Goal: Task Accomplishment & Management: Use online tool/utility

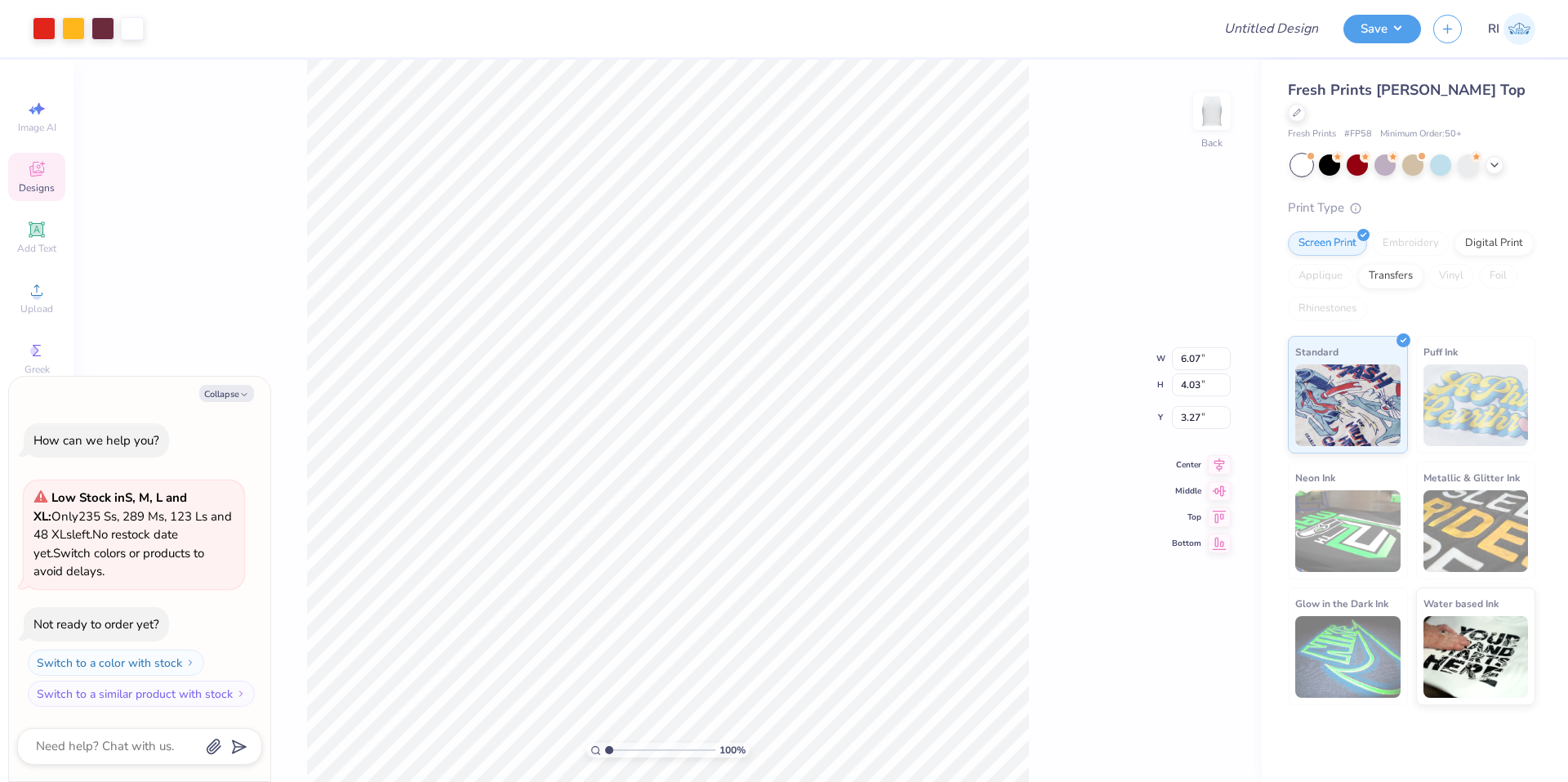
type textarea "x"
type input "1.64913377760655"
type textarea "x"
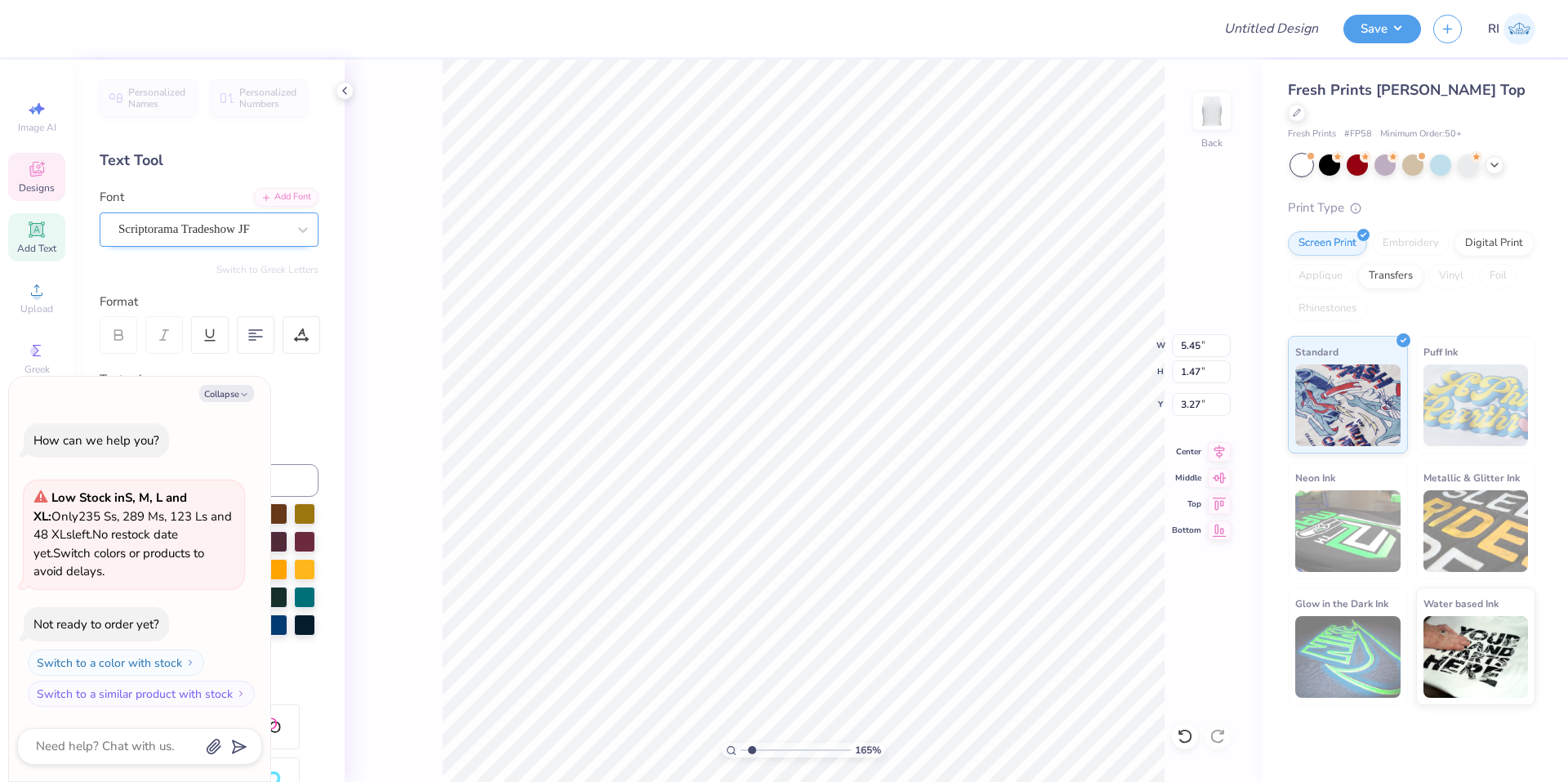
click at [246, 239] on div at bounding box center [202, 229] width 168 height 22
type input "1.64913377760655"
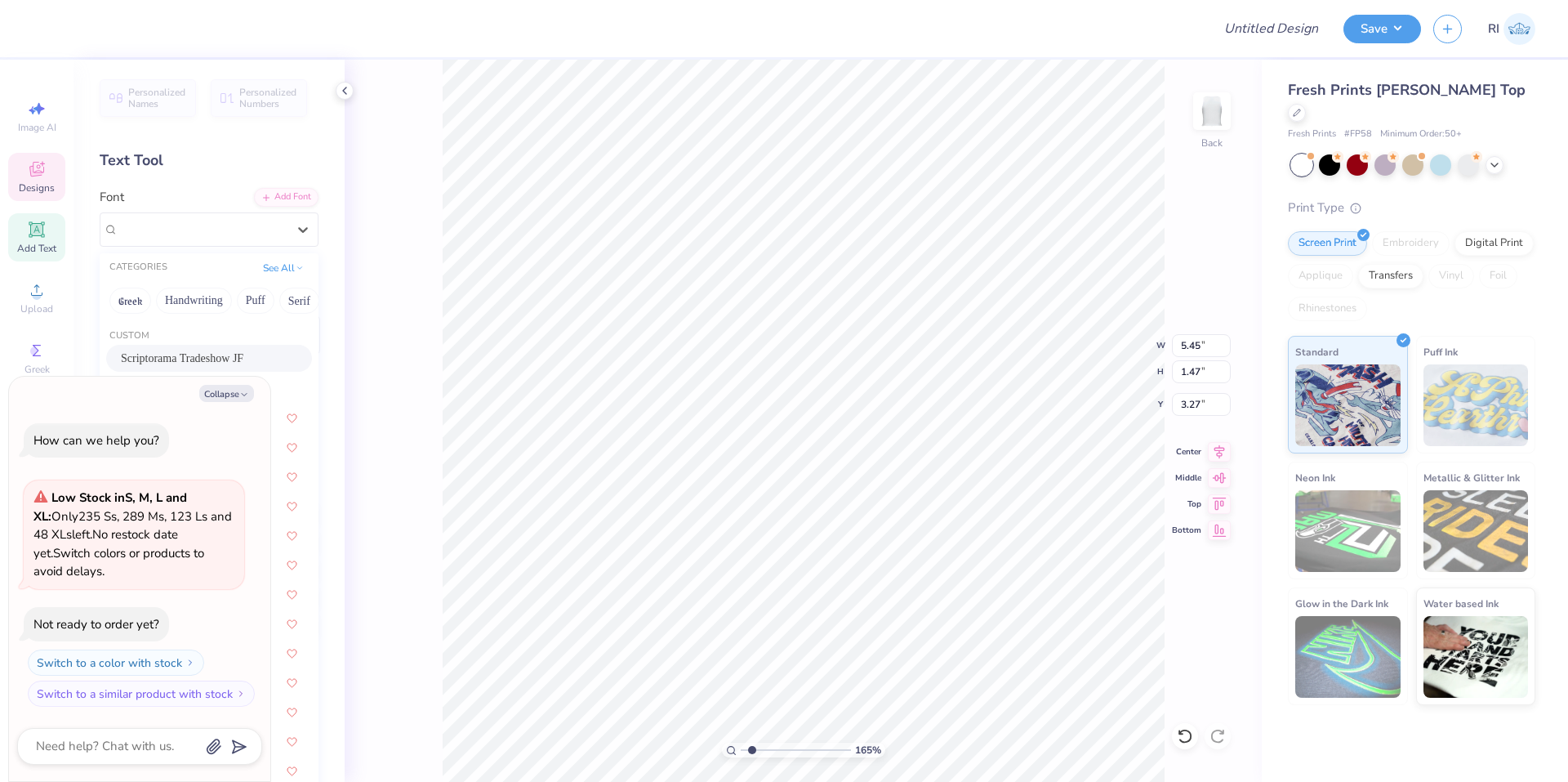
type textarea "x"
type input "1.64913377760655"
click at [245, 386] on button "Collapse" at bounding box center [227, 392] width 55 height 17
type textarea "x"
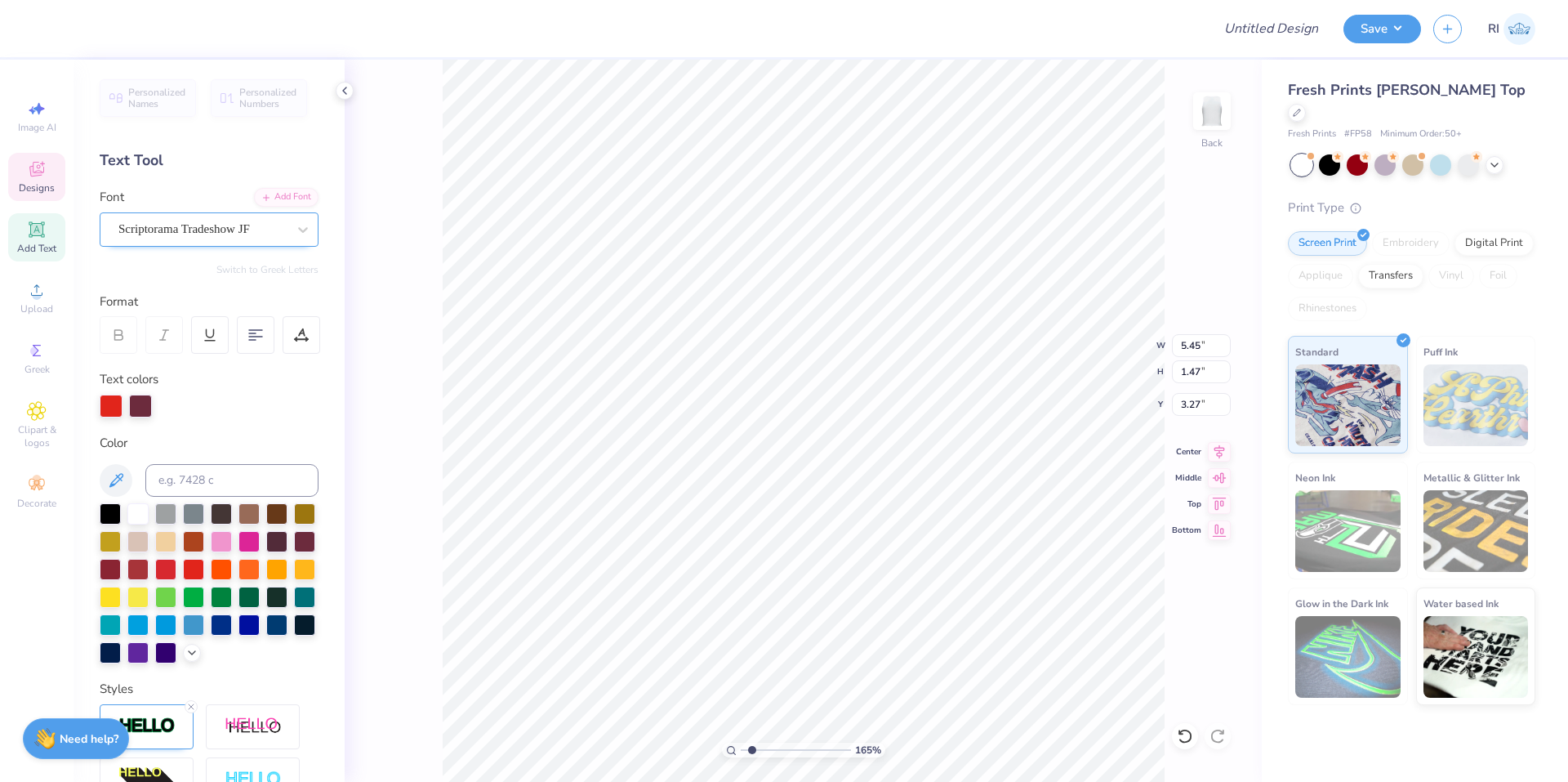
click at [267, 229] on div "Scriptorama Tradeshow JF" at bounding box center [202, 229] width 171 height 26
type input "1"
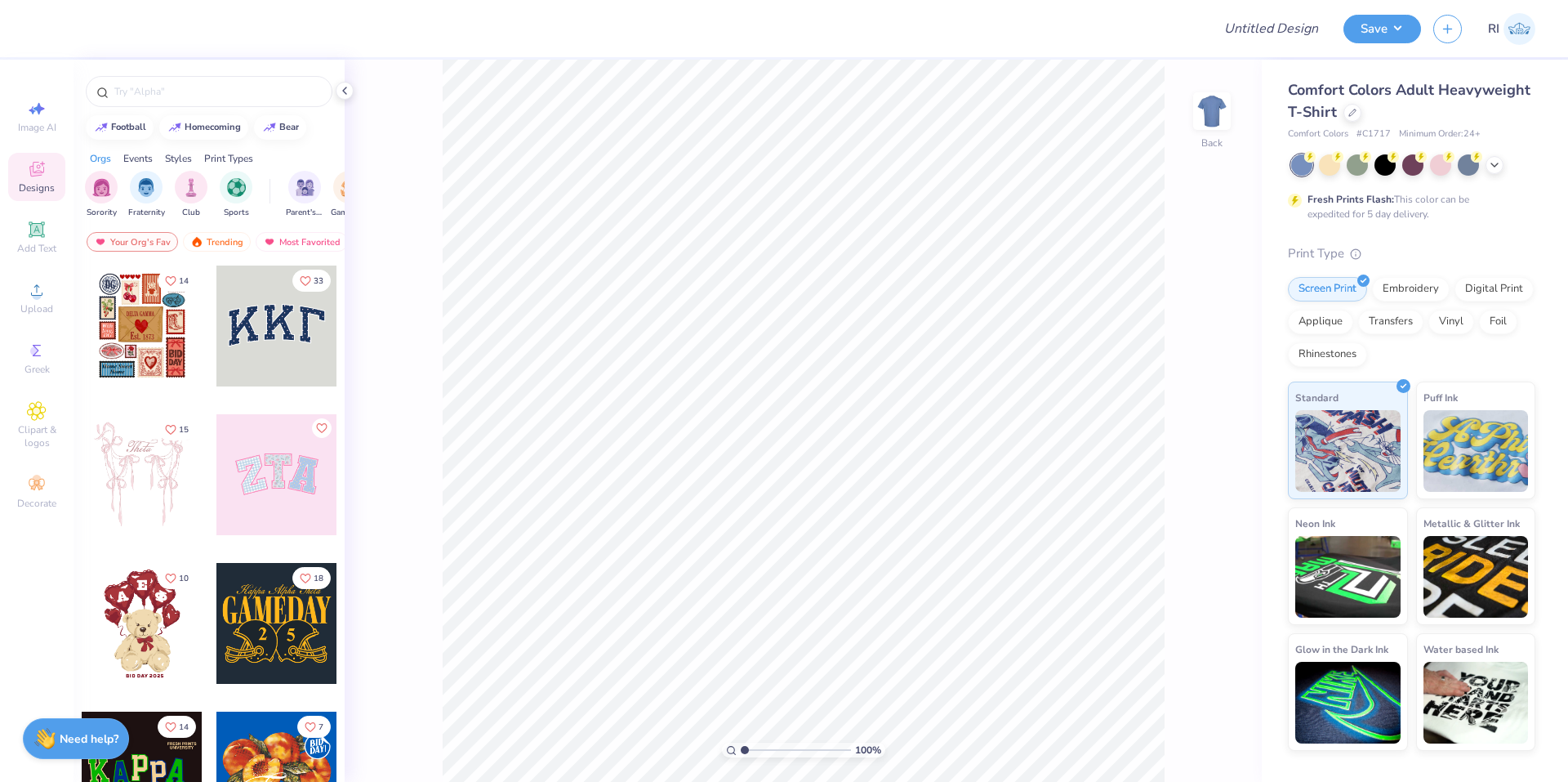
click at [42, 177] on icon at bounding box center [37, 169] width 19 height 19
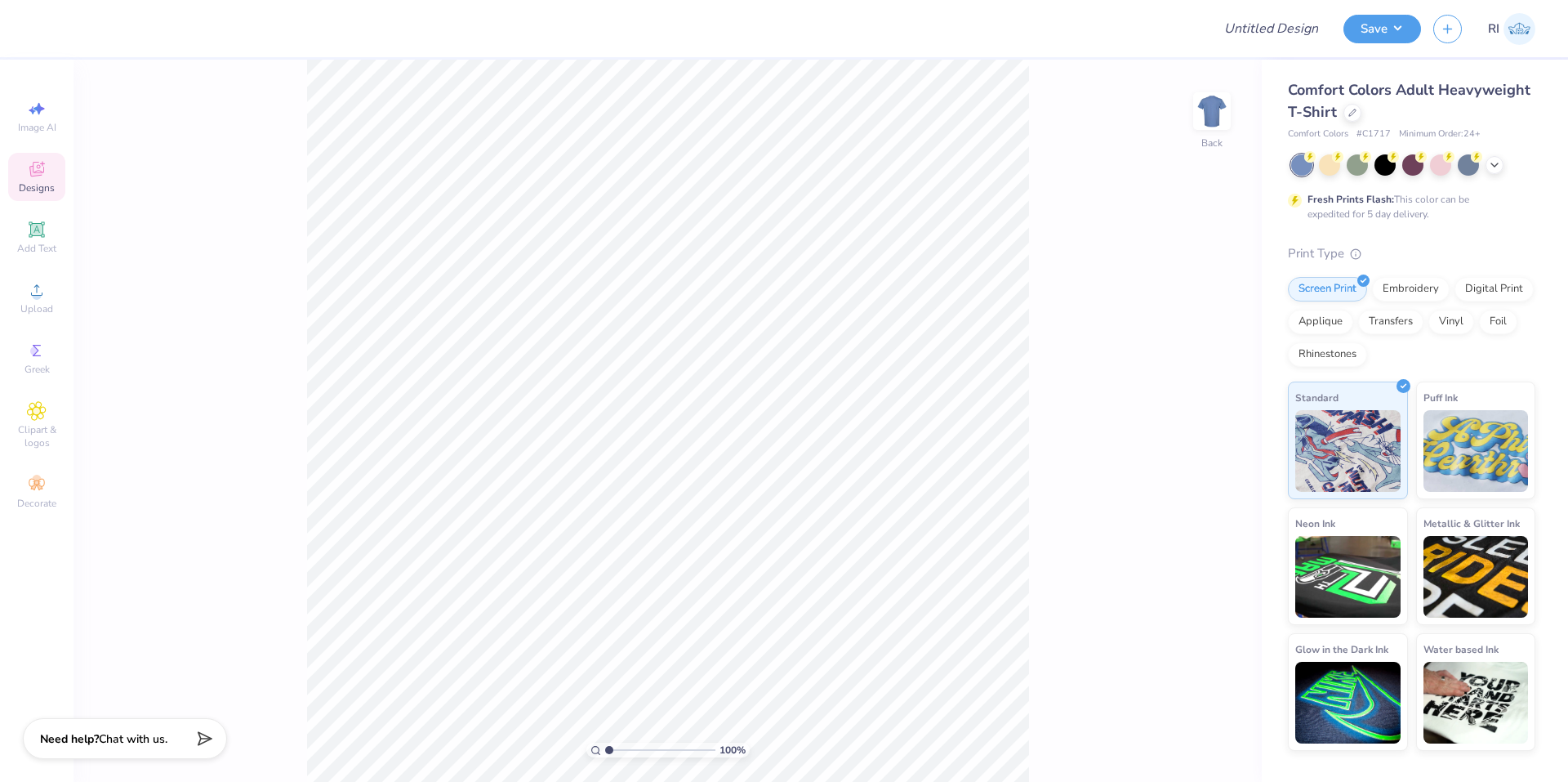
click at [26, 188] on span "Designs" at bounding box center [36, 187] width 36 height 13
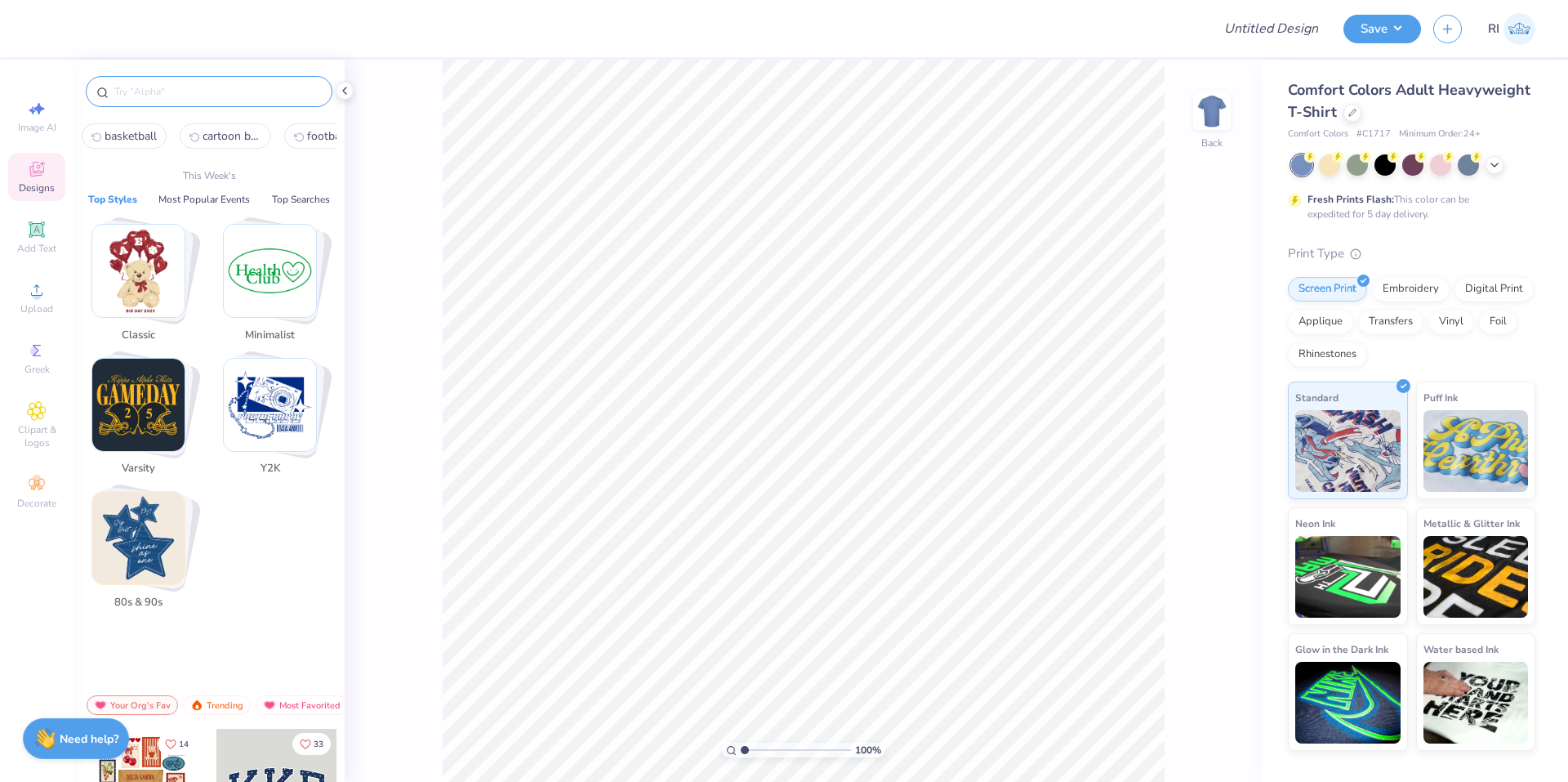
click at [150, 86] on input "text" at bounding box center [217, 91] width 209 height 16
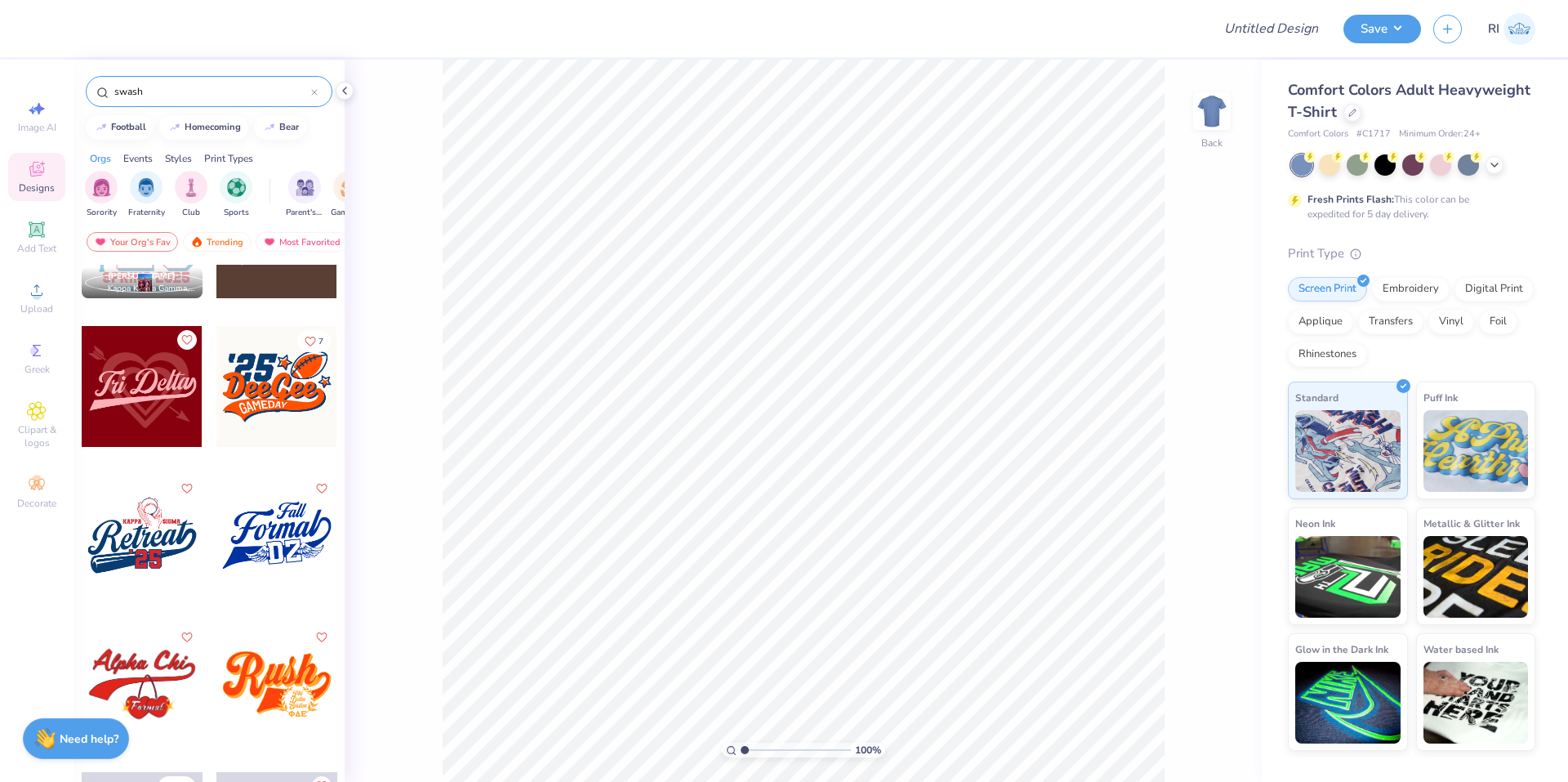
scroll to position [1062, 0]
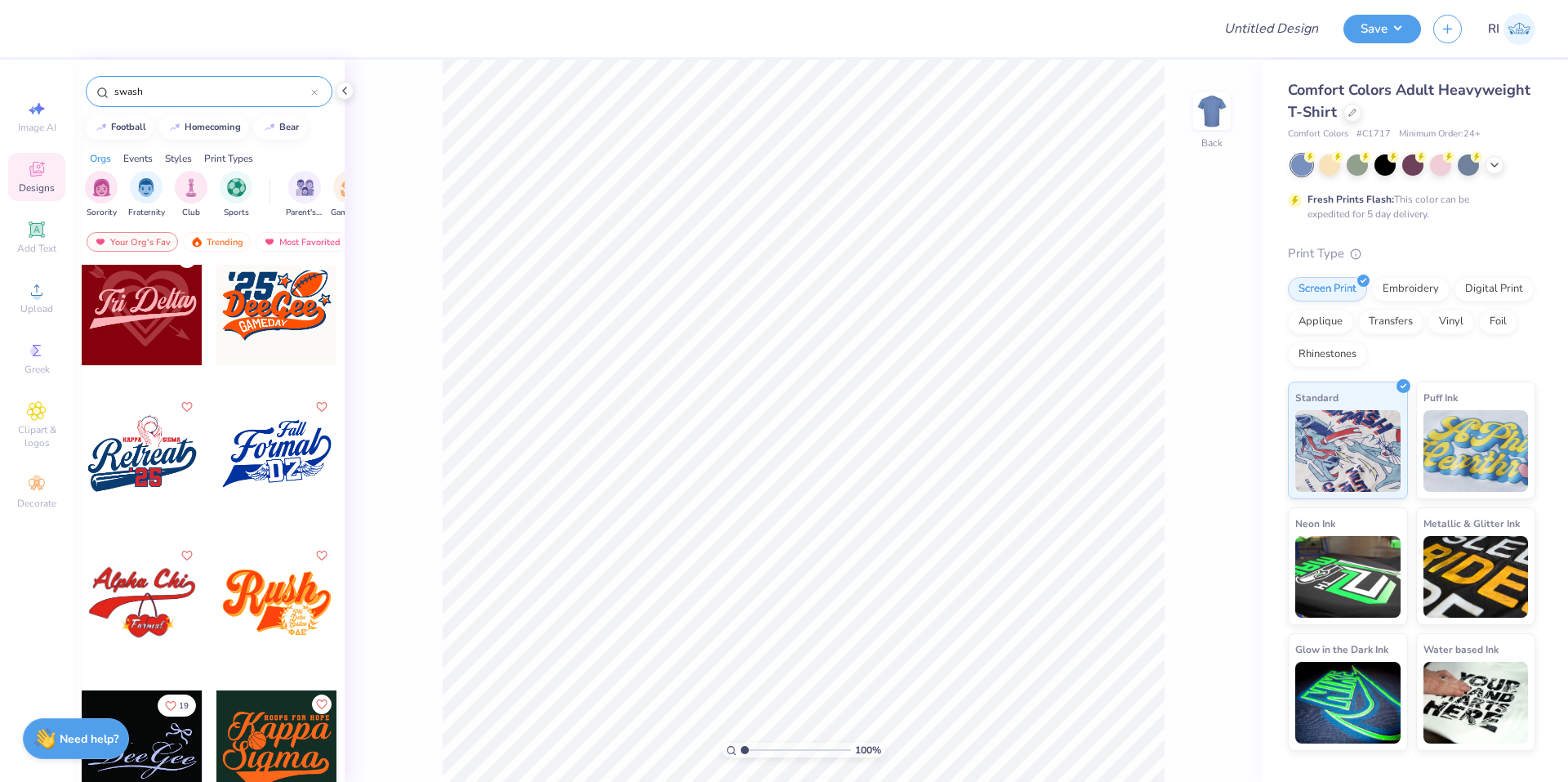
type input "swash"
click at [137, 586] on div at bounding box center [141, 602] width 121 height 121
click at [39, 224] on icon at bounding box center [36, 229] width 16 height 16
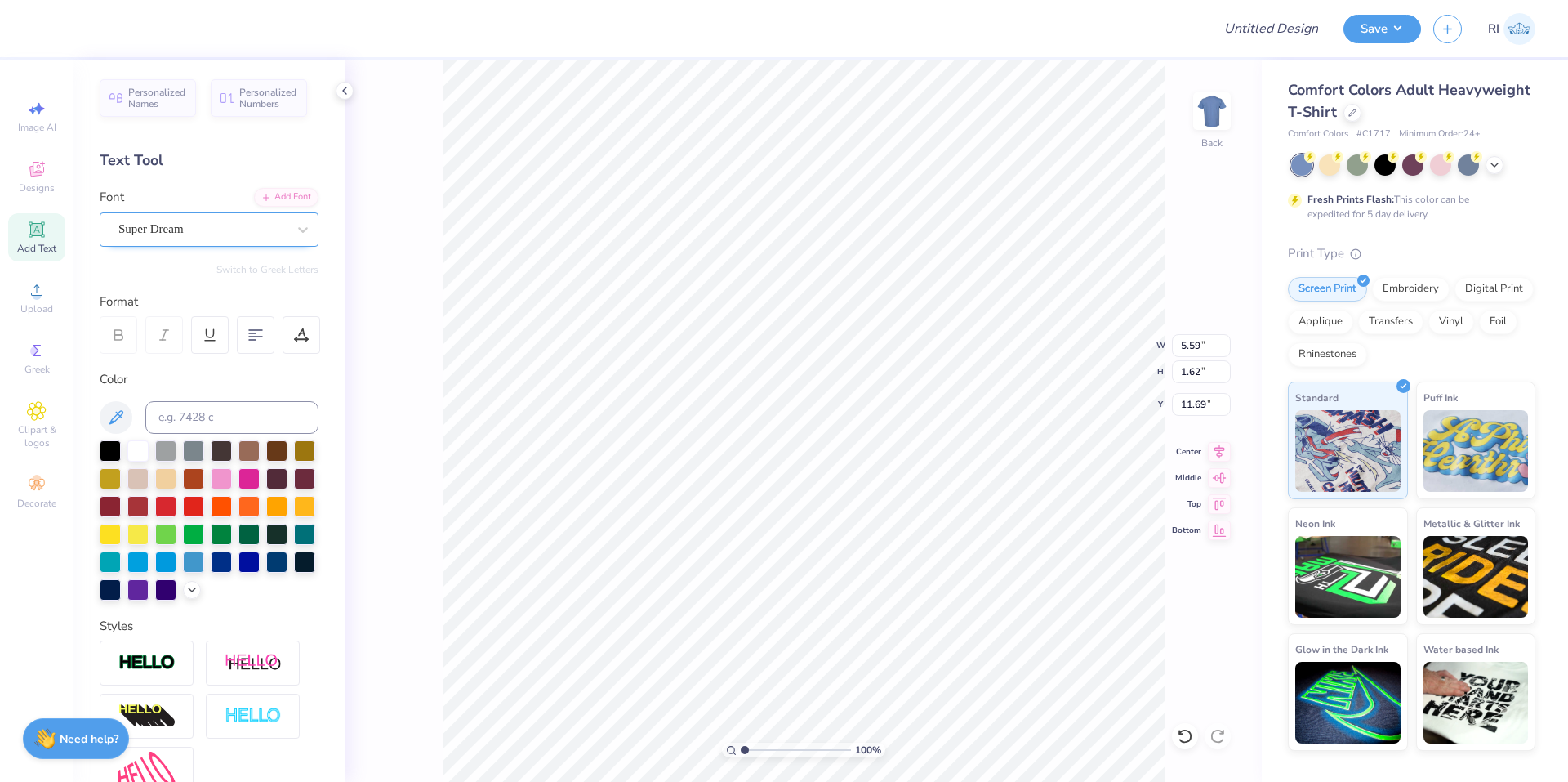
click at [180, 218] on div at bounding box center [202, 229] width 168 height 22
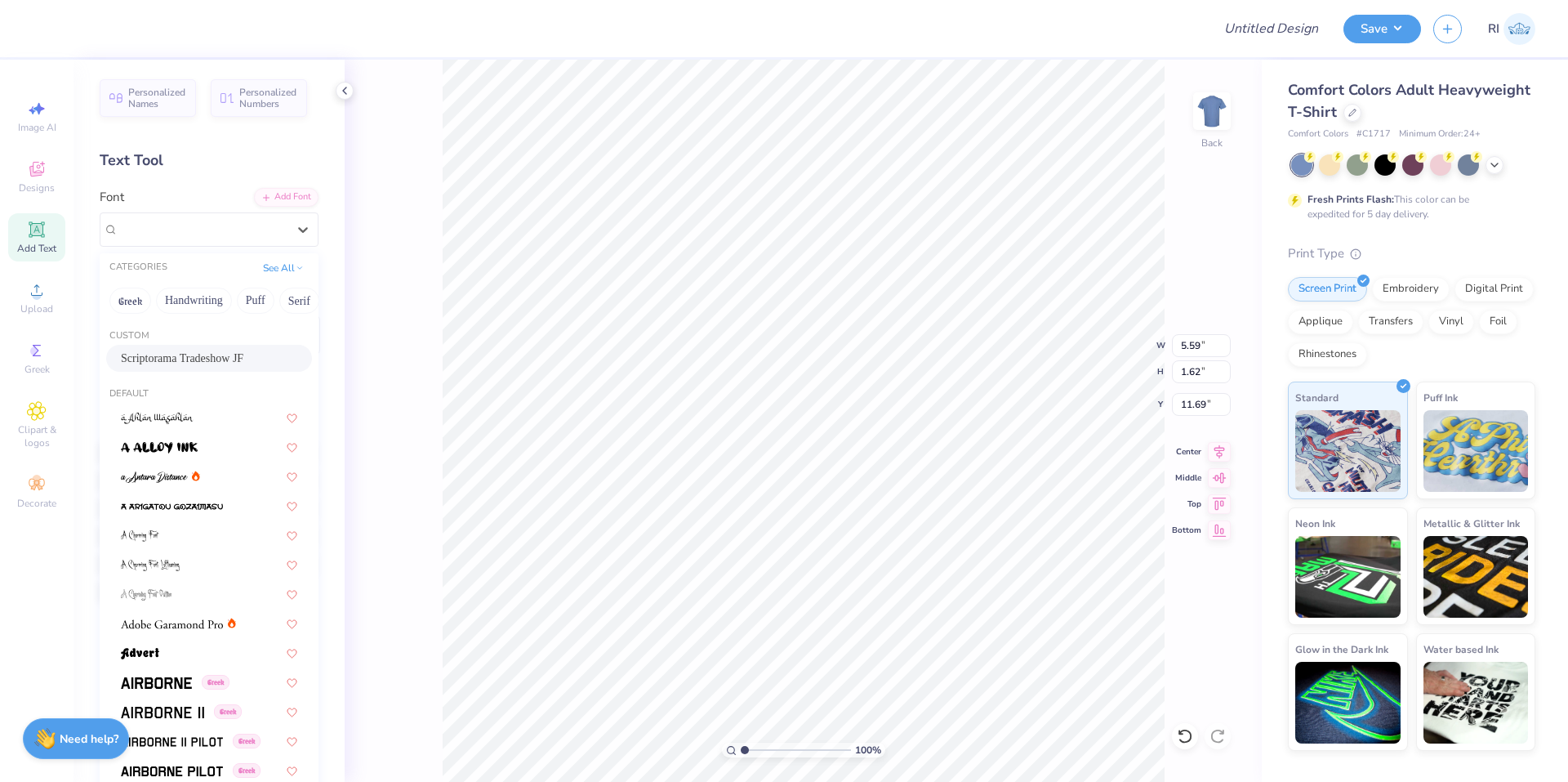
click at [196, 351] on span "Scriptorama Tradeshow JF" at bounding box center [182, 358] width 123 height 17
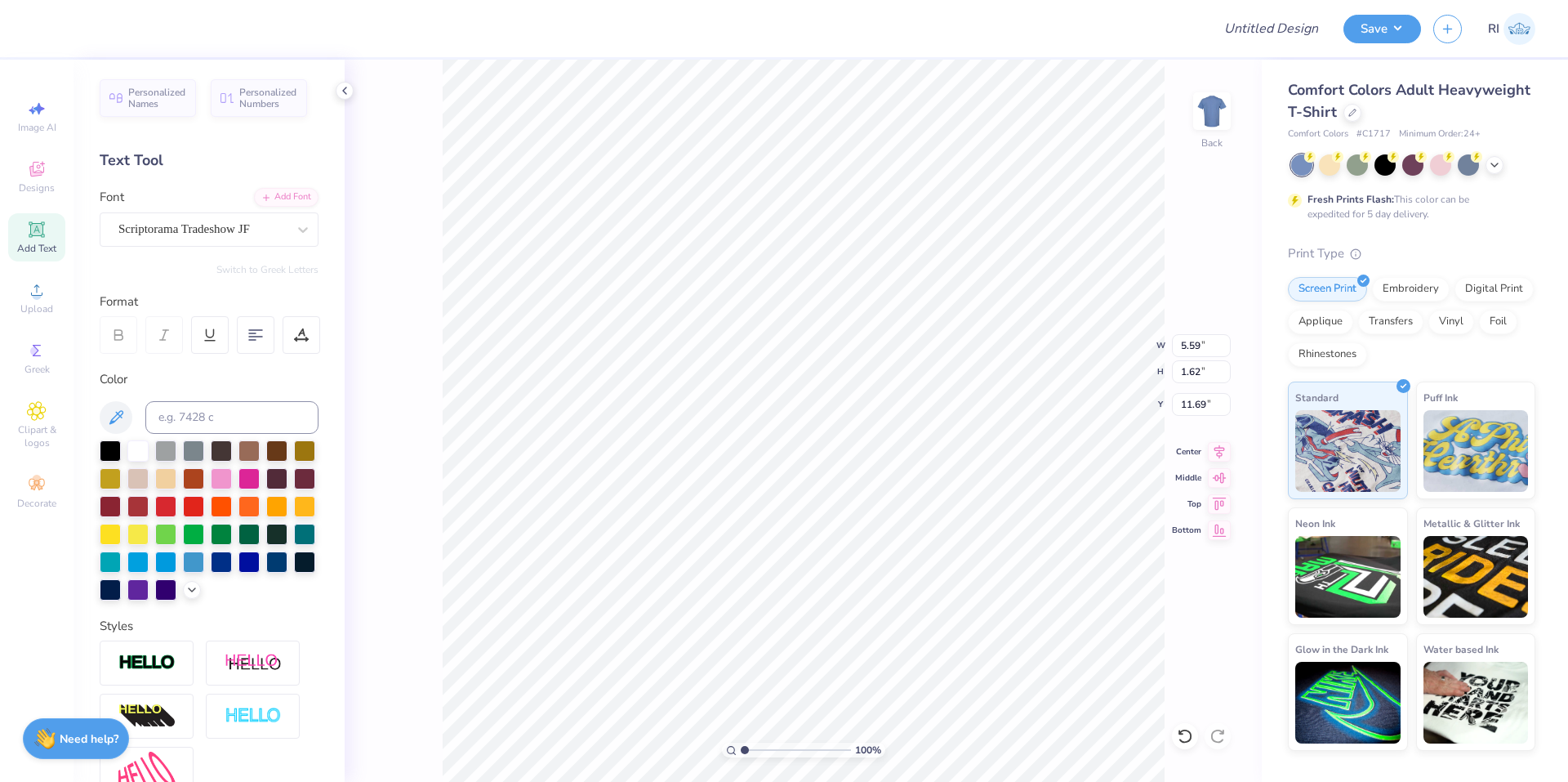
type input "6.00"
type input "2.06"
type input "11.47"
type input "1.35006143669128"
type textarea "C"
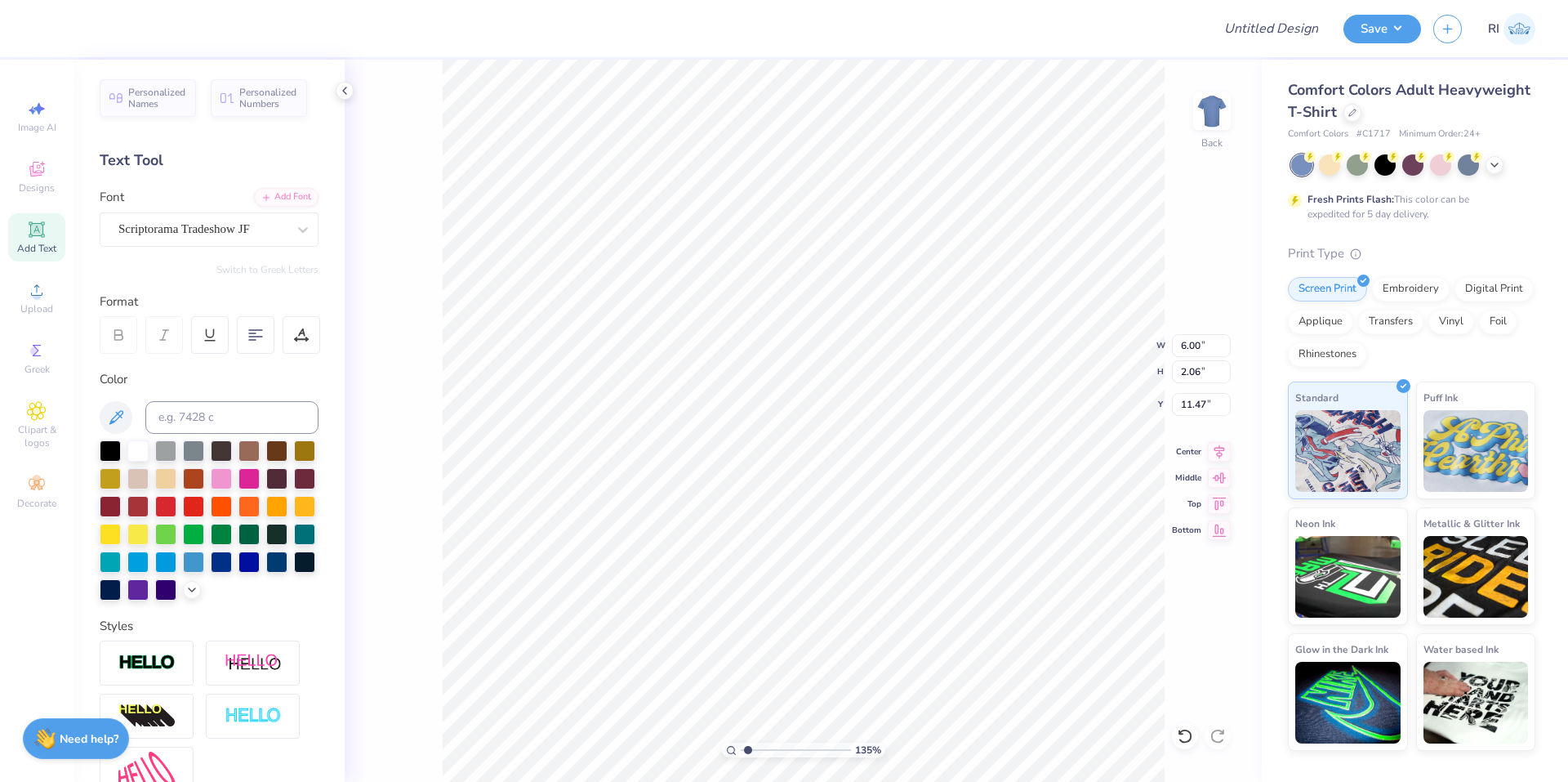
type input "1.35006143669128"
type textarea "Ch"
type input "1.35006143669128"
type textarea "Chi"
type input "1.35006143669128"
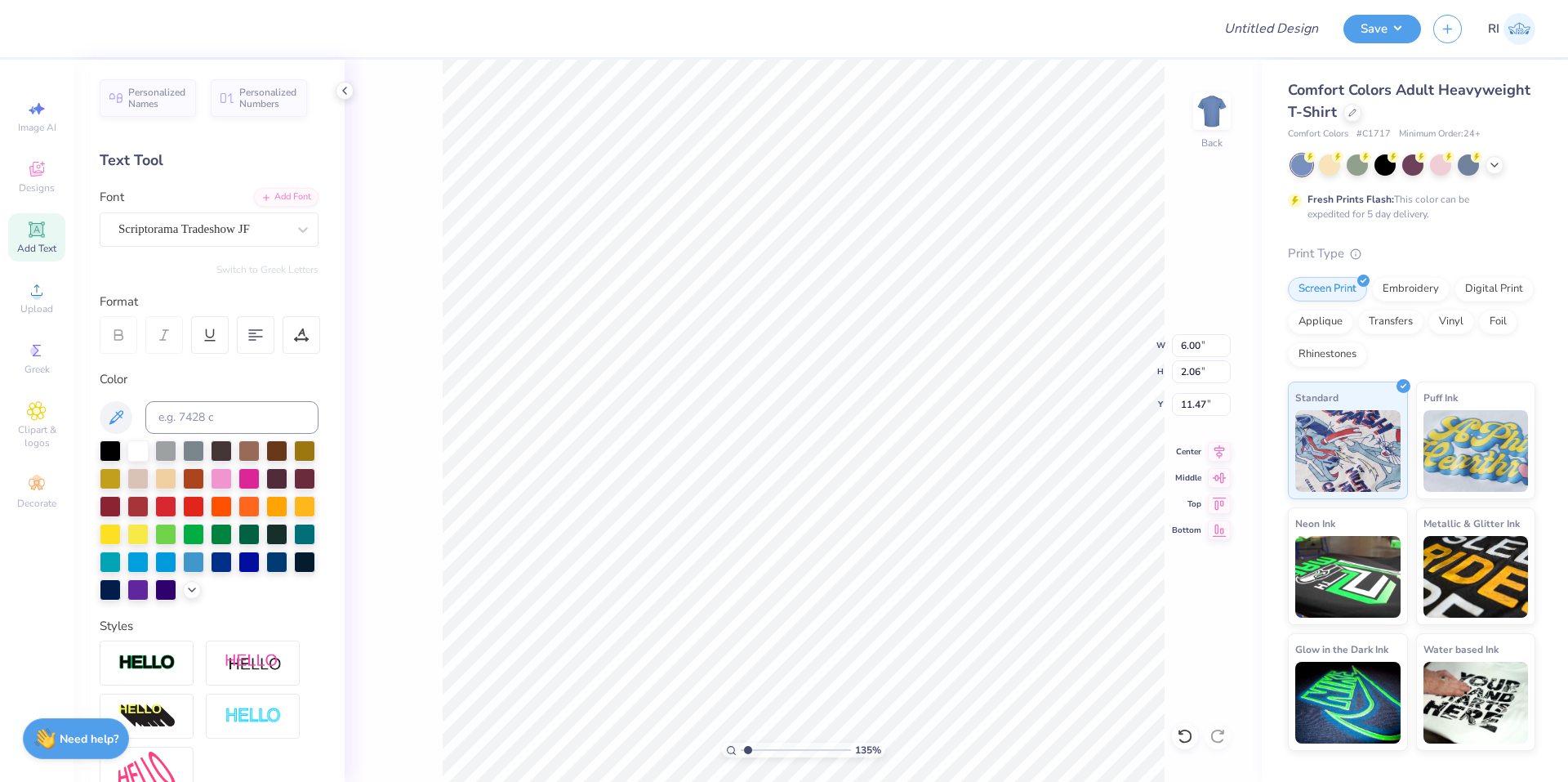
type textarea "Chi"
type input "1.35006143669128"
type textarea "Chi O"
type input "1.35006143669128"
type textarea "Chi OM"
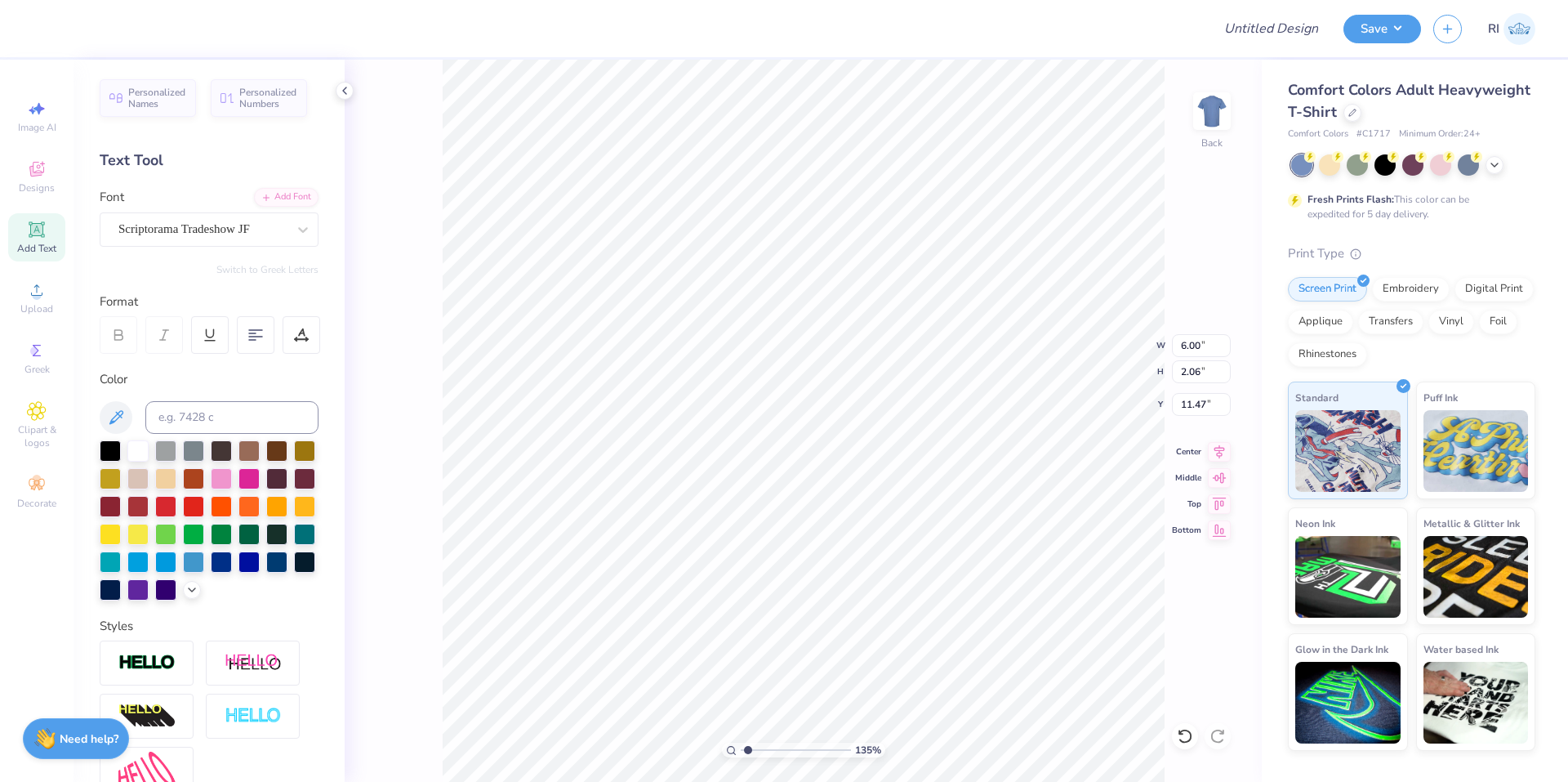
type input "1.35006143669128"
type textarea "Chi OMe"
type input "1.35006143669128"
type textarea "Chi OMeg"
type input "1.35006143669128"
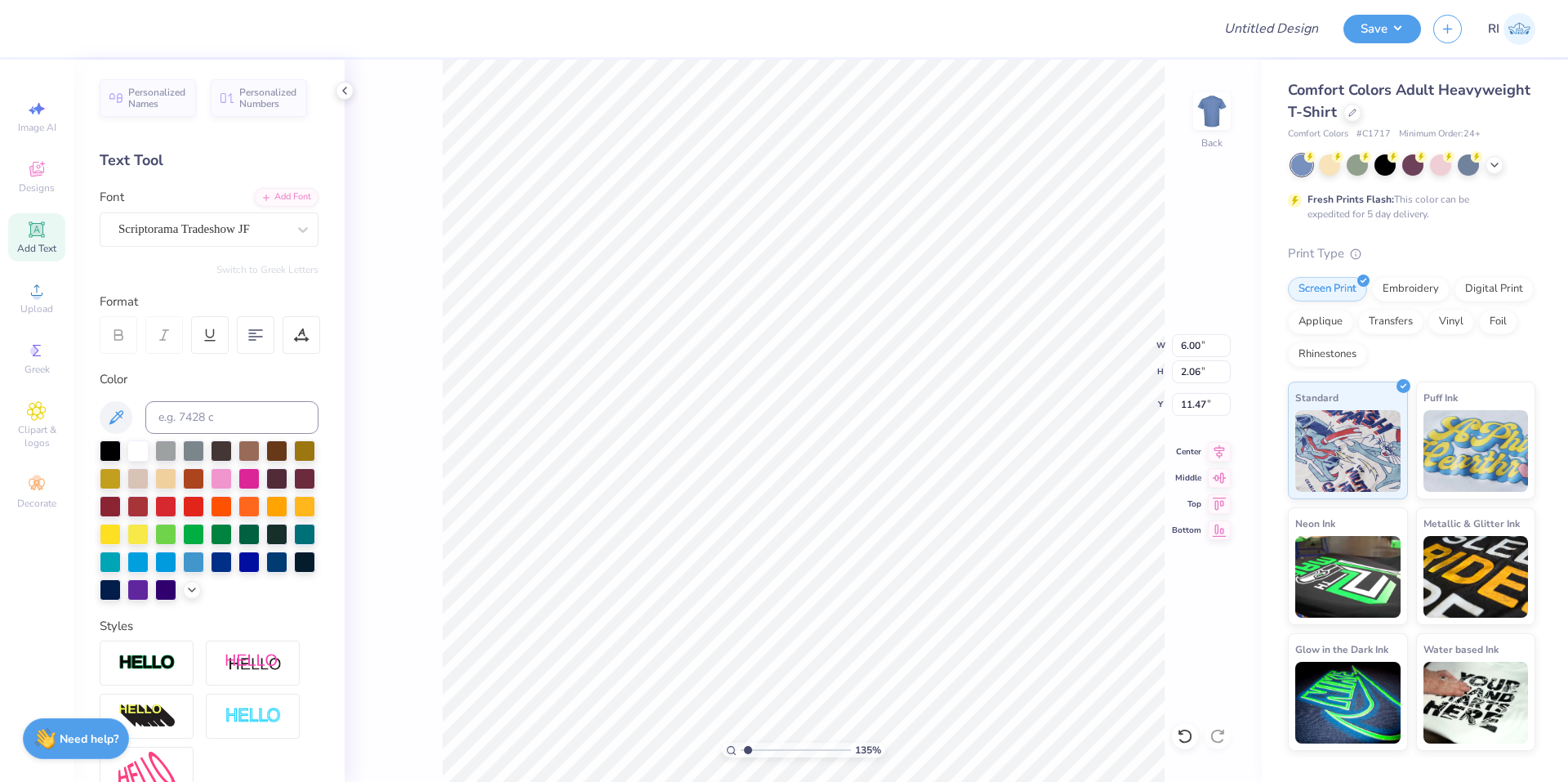
type textarea "Chi OMega"
type input "1.35006143669128"
type textarea "Chi OMeg"
type input "1.35006143669128"
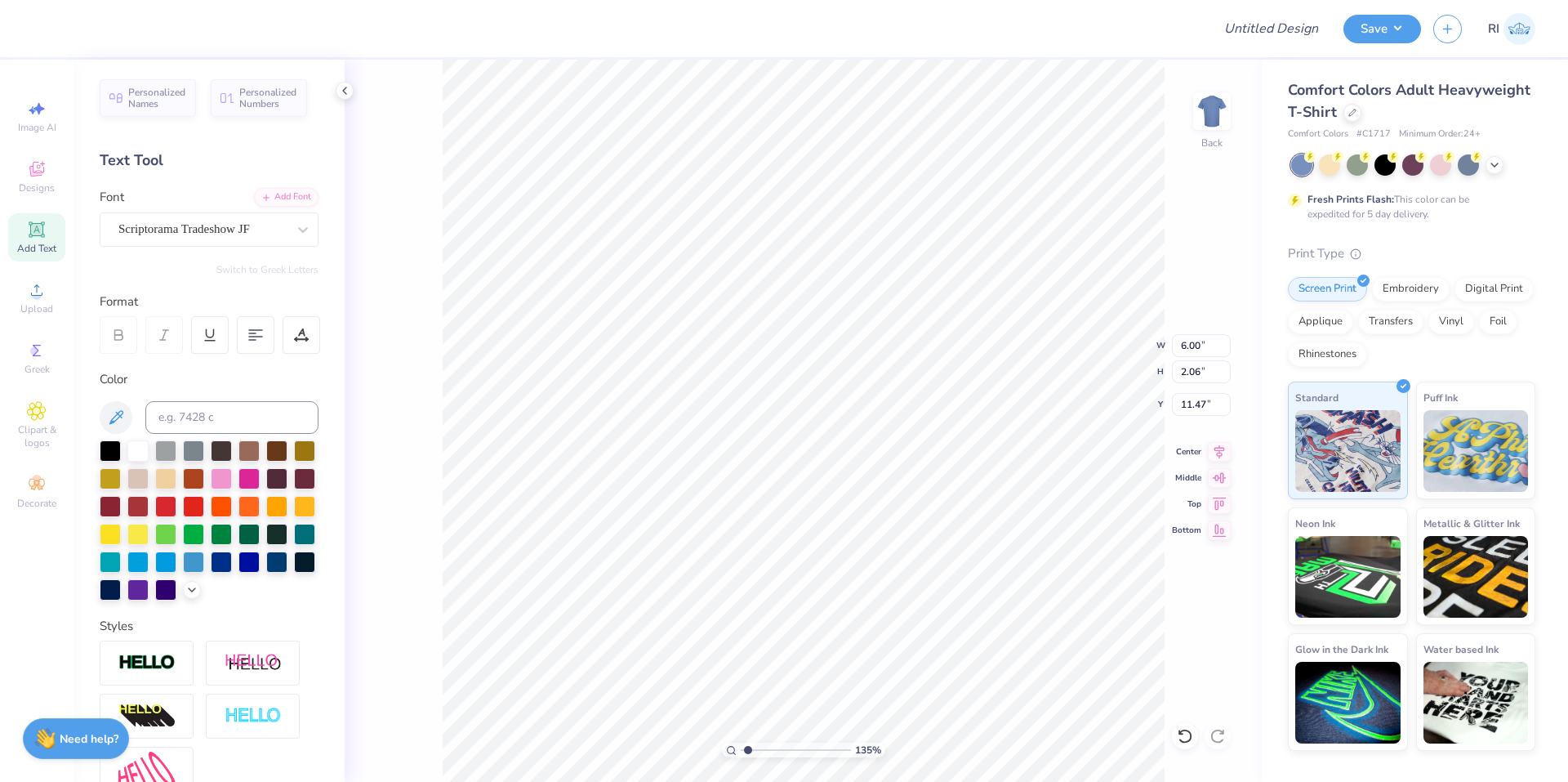
type textarea "Chi OMe"
type input "1.35006143669128"
type textarea "Chi OM"
type input "1.35006143669128"
type textarea "Chi O"
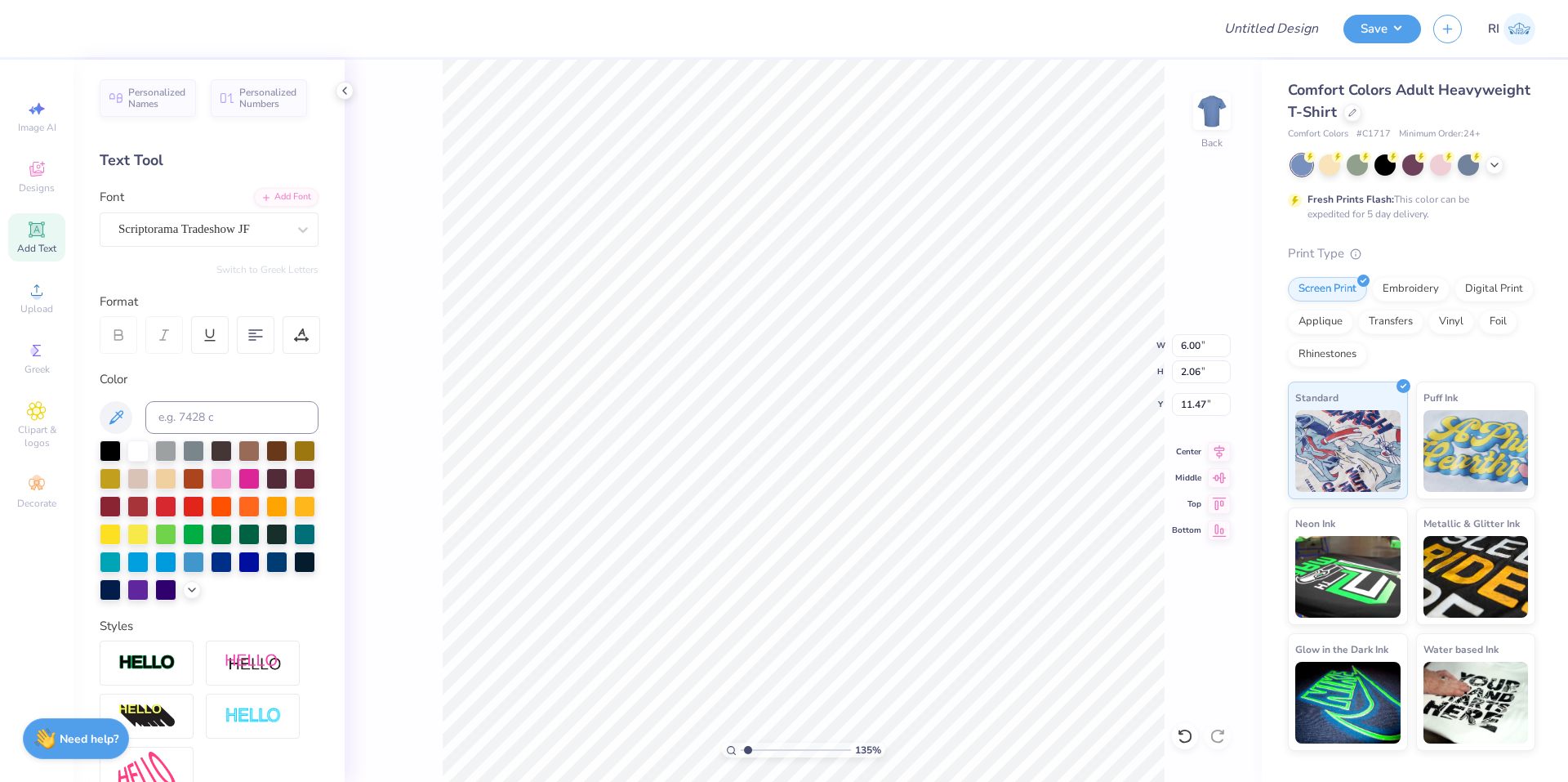
type input "1.35006143669128"
type textarea "Chi Om"
type input "1.35006143669128"
type textarea "Chi Ome"
type input "1.35006143669128"
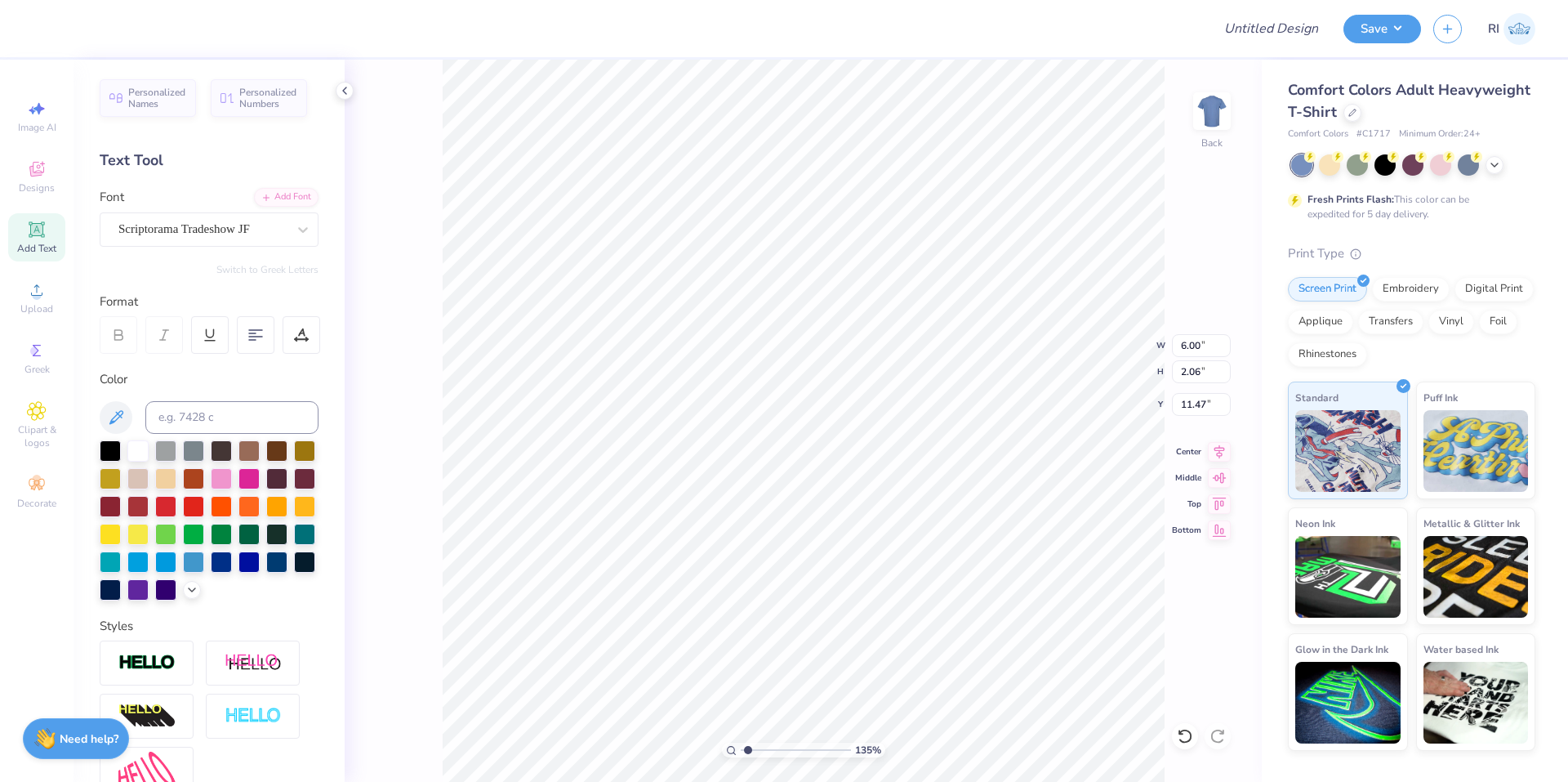
type textarea "Chi Omeg"
type input "1.35006143669128"
type textarea "Chi Omega"
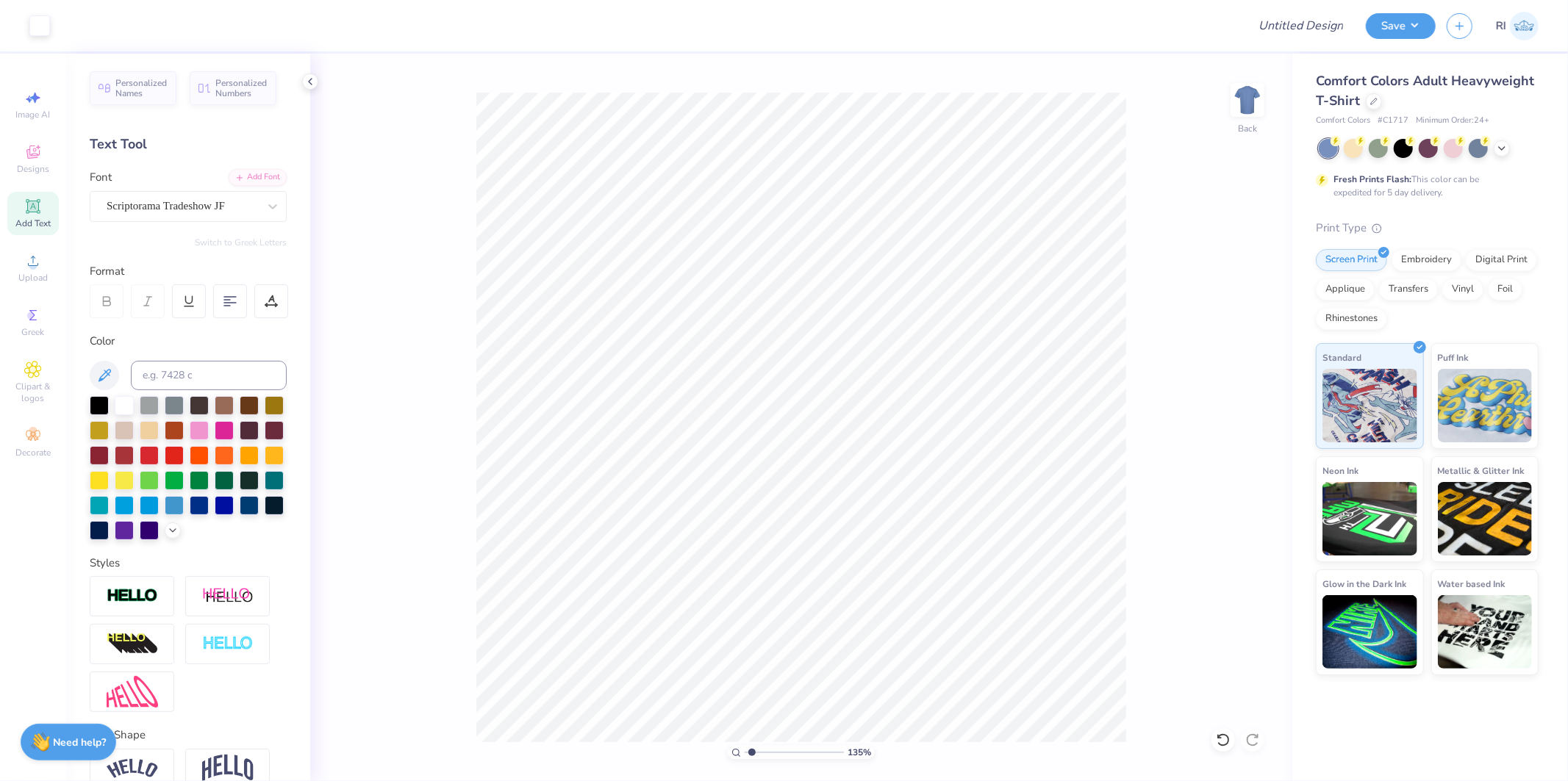
type input "1"
click at [1371, 99] on icon at bounding box center [1374, 99] width 7 height 7
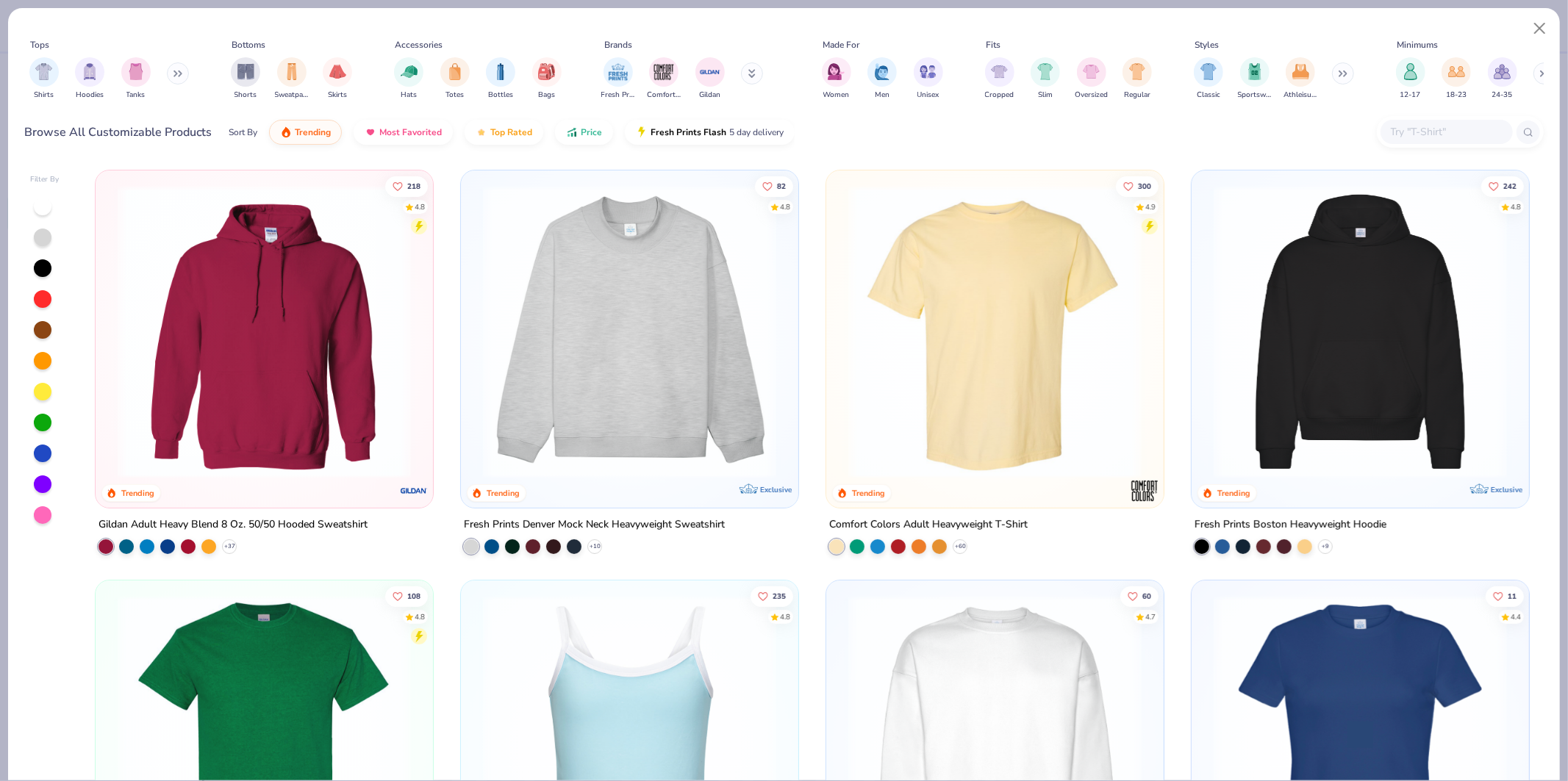
click at [1411, 141] on div at bounding box center [1447, 132] width 132 height 25
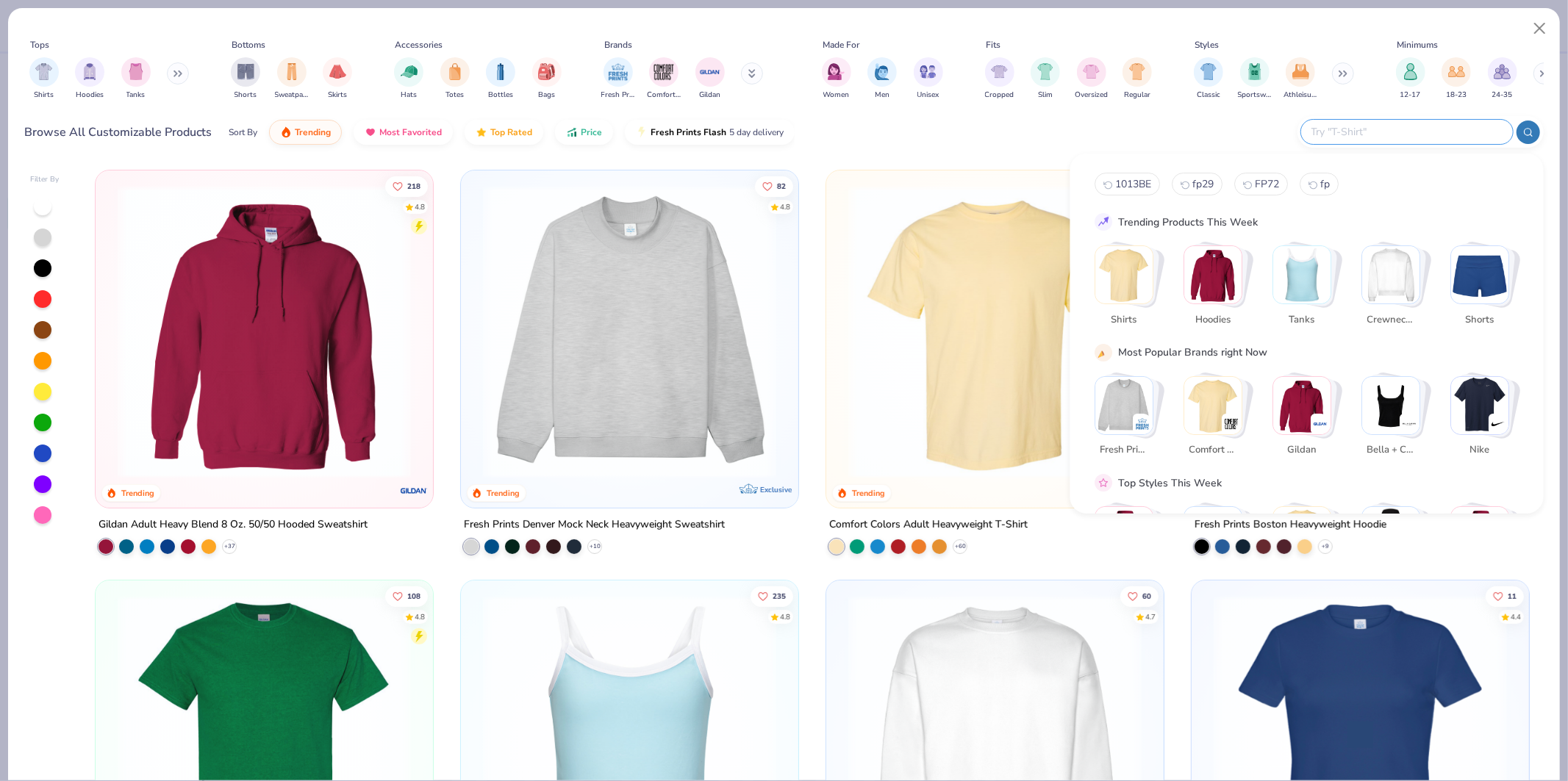
paste input "996"
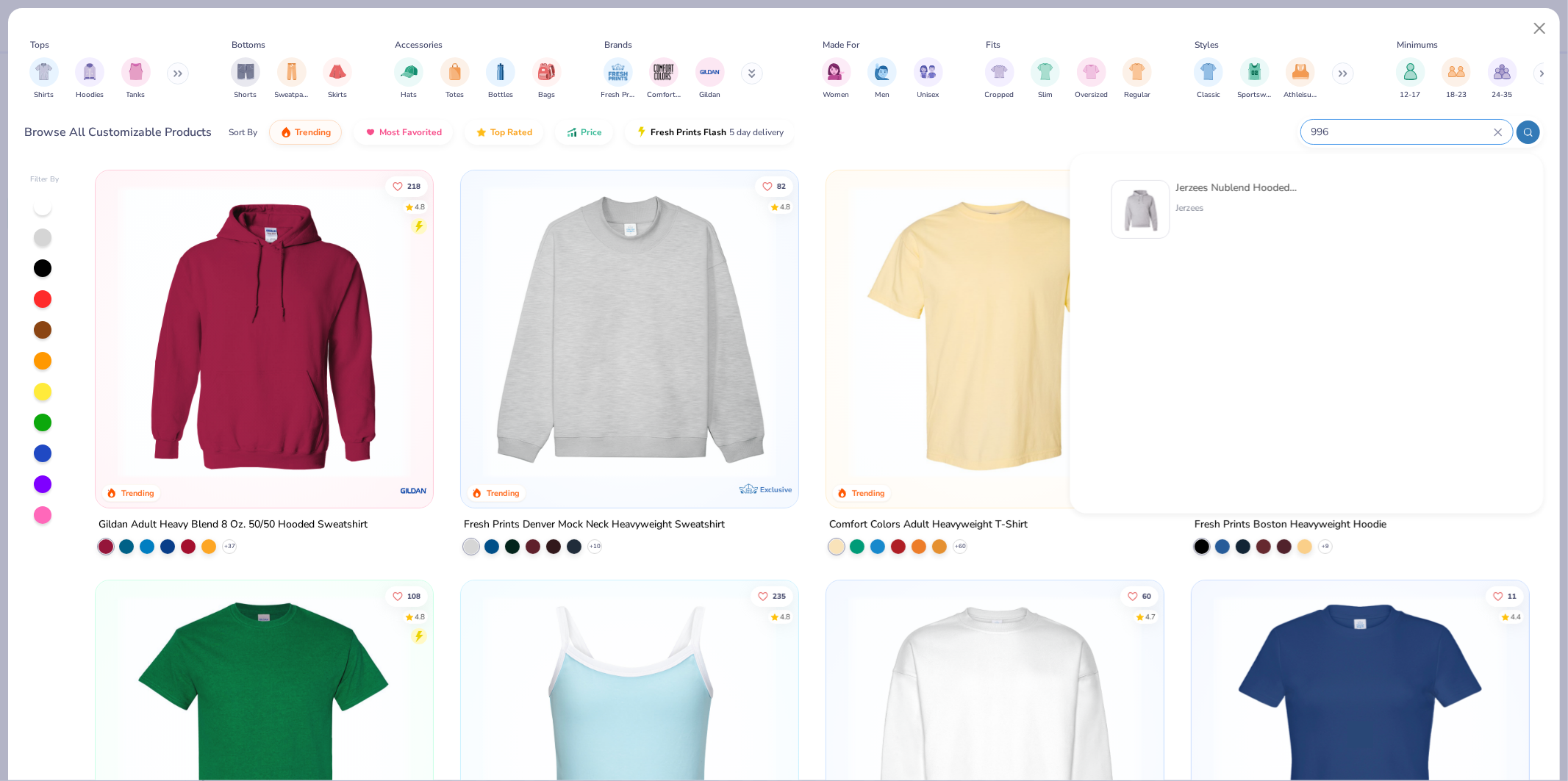
type input "996"
click at [1148, 214] on img at bounding box center [1141, 209] width 45 height 45
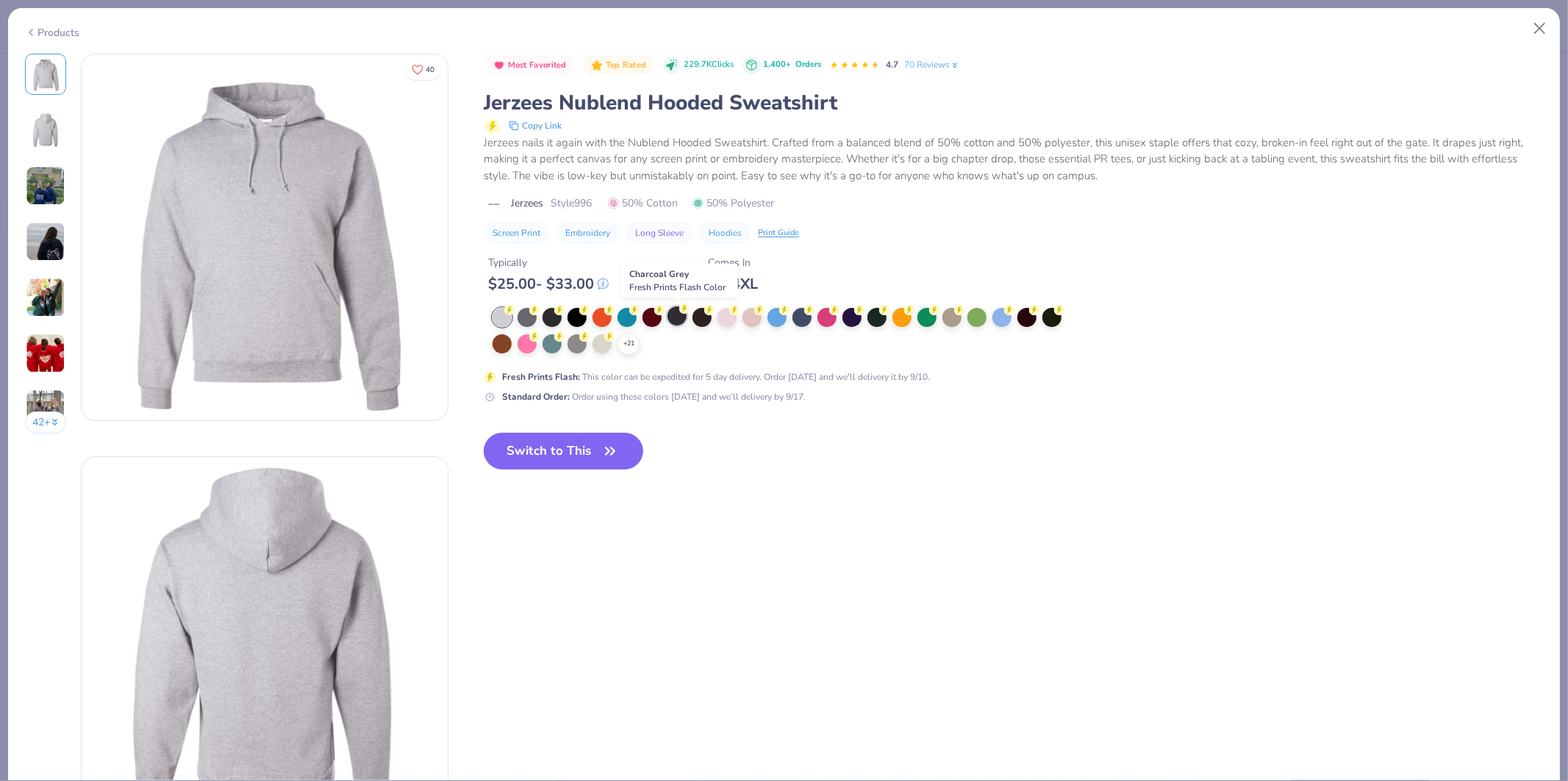
click at [676, 317] on div at bounding box center [677, 316] width 19 height 19
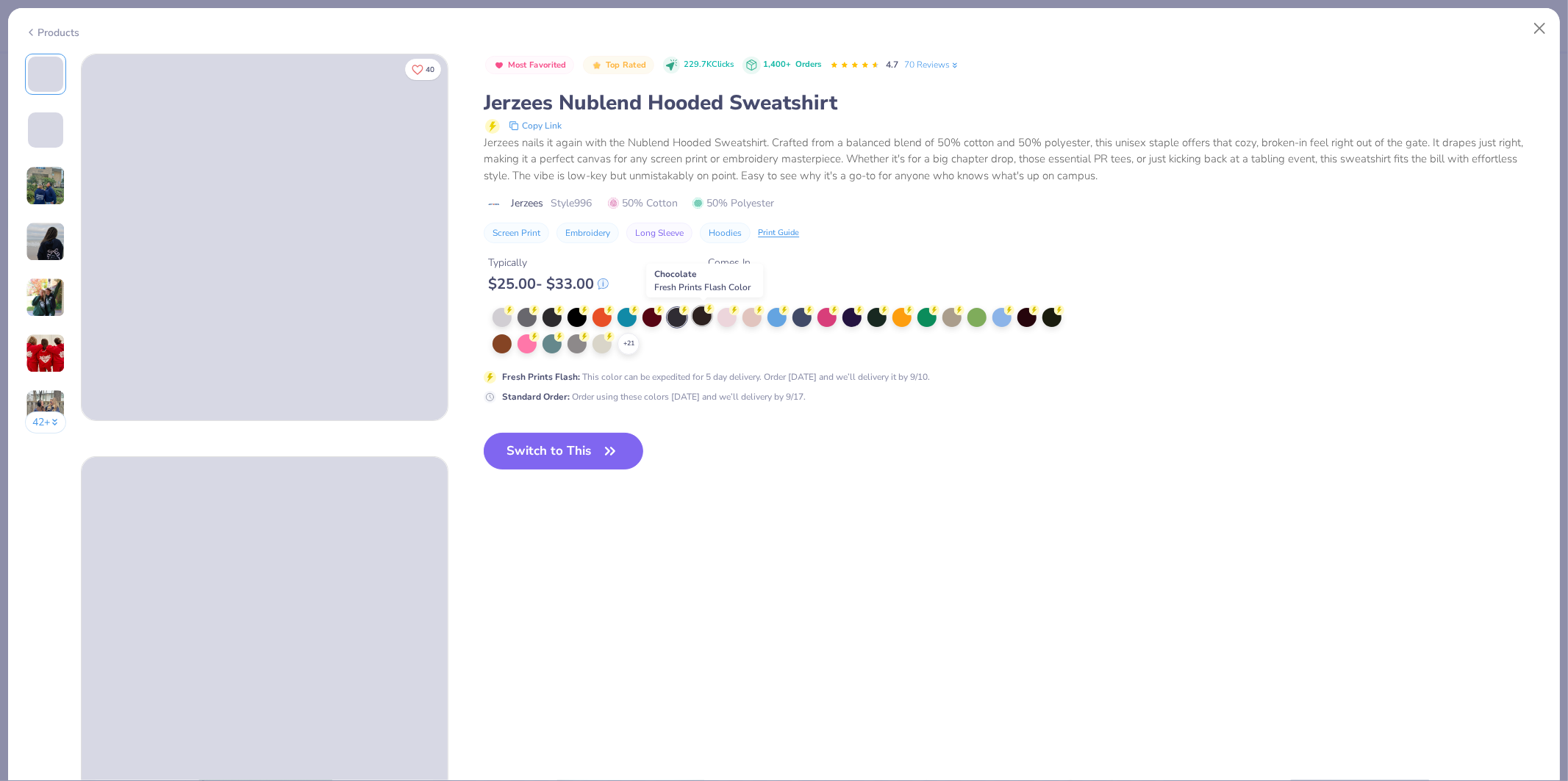
click at [708, 317] on div at bounding box center [702, 316] width 19 height 19
click at [858, 321] on div at bounding box center [852, 316] width 19 height 19
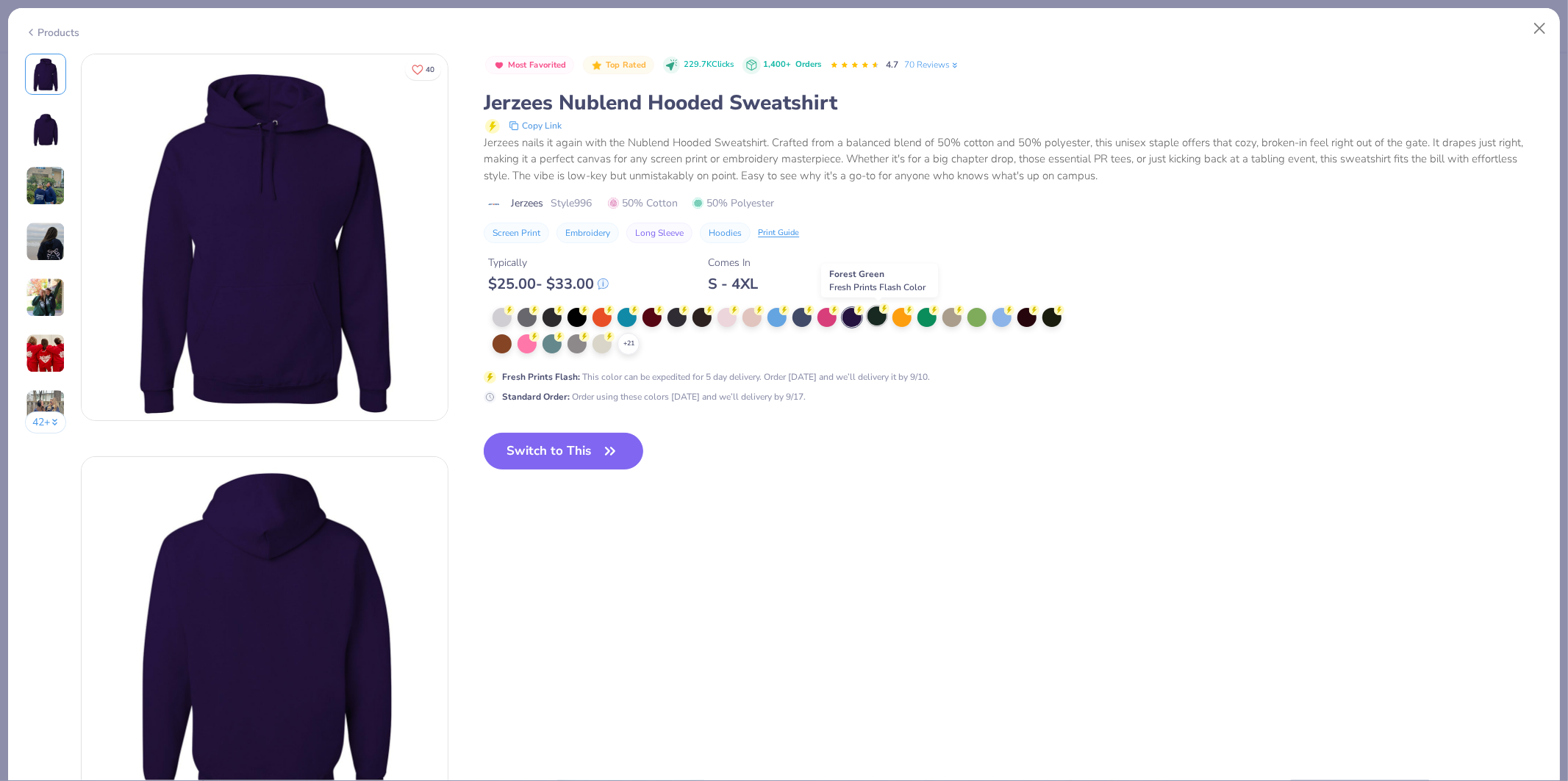
click at [879, 313] on icon at bounding box center [884, 309] width 10 height 10
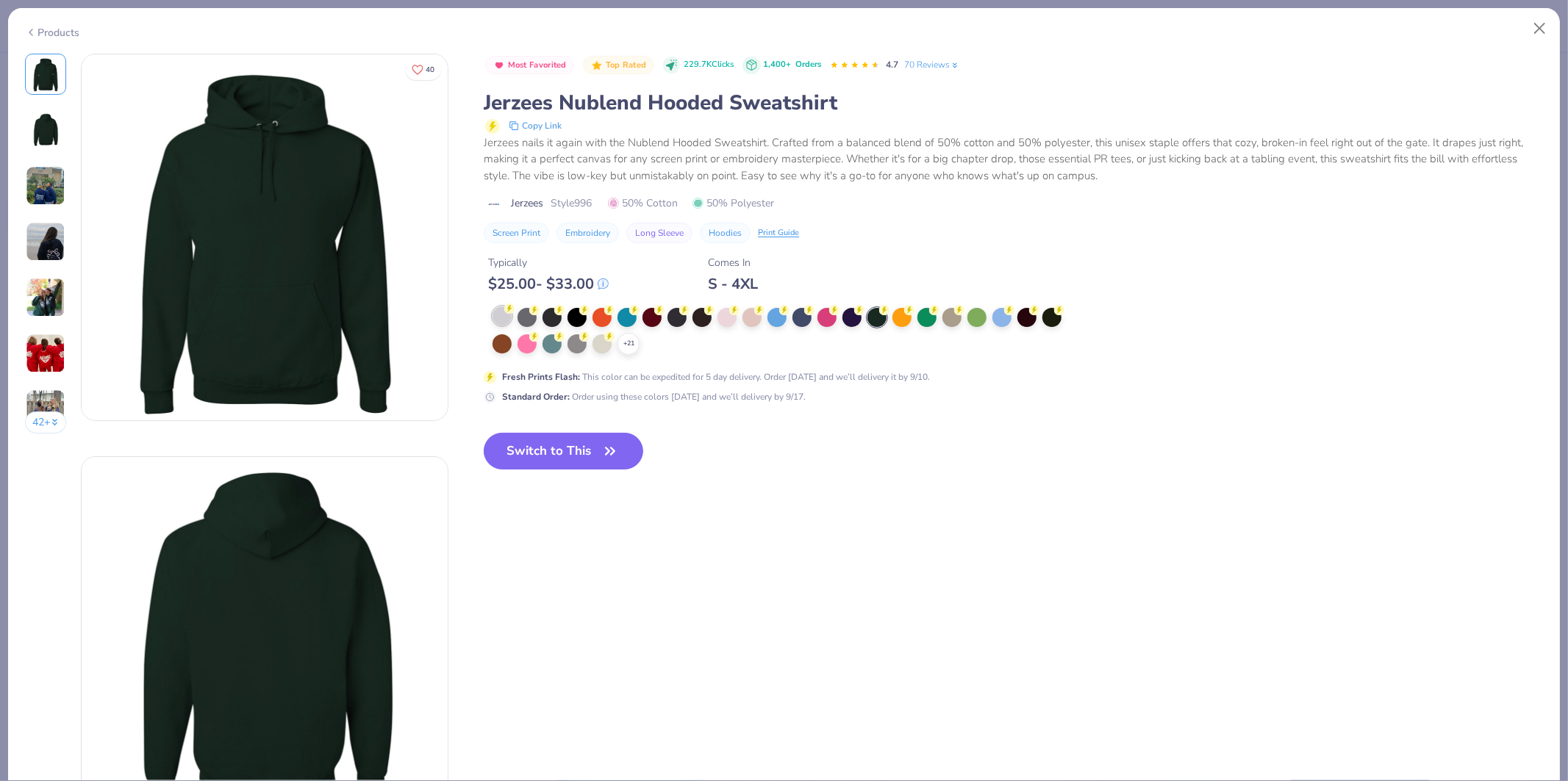
click at [503, 315] on div at bounding box center [502, 316] width 19 height 19
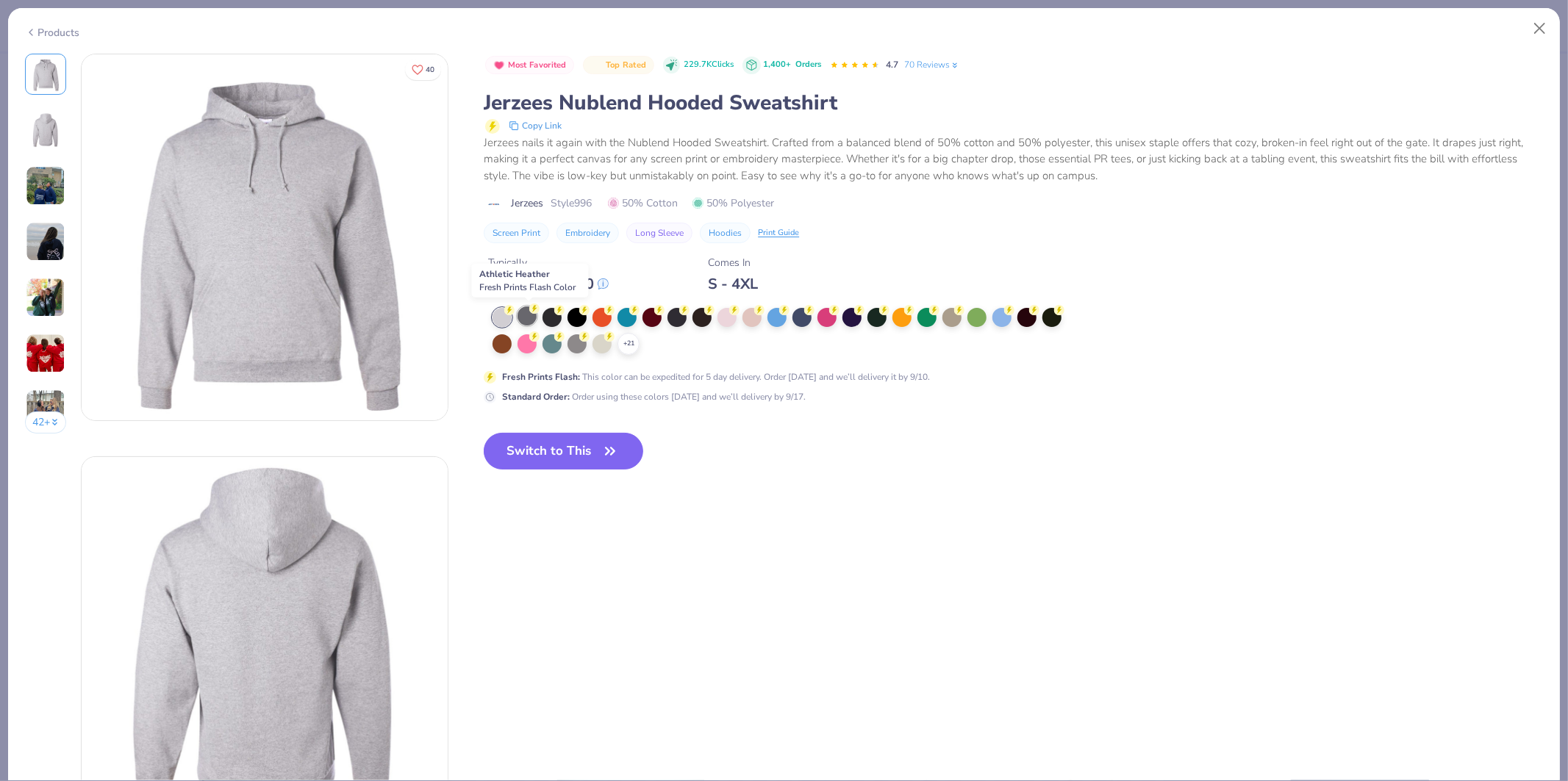
click at [530, 313] on icon at bounding box center [534, 309] width 10 height 10
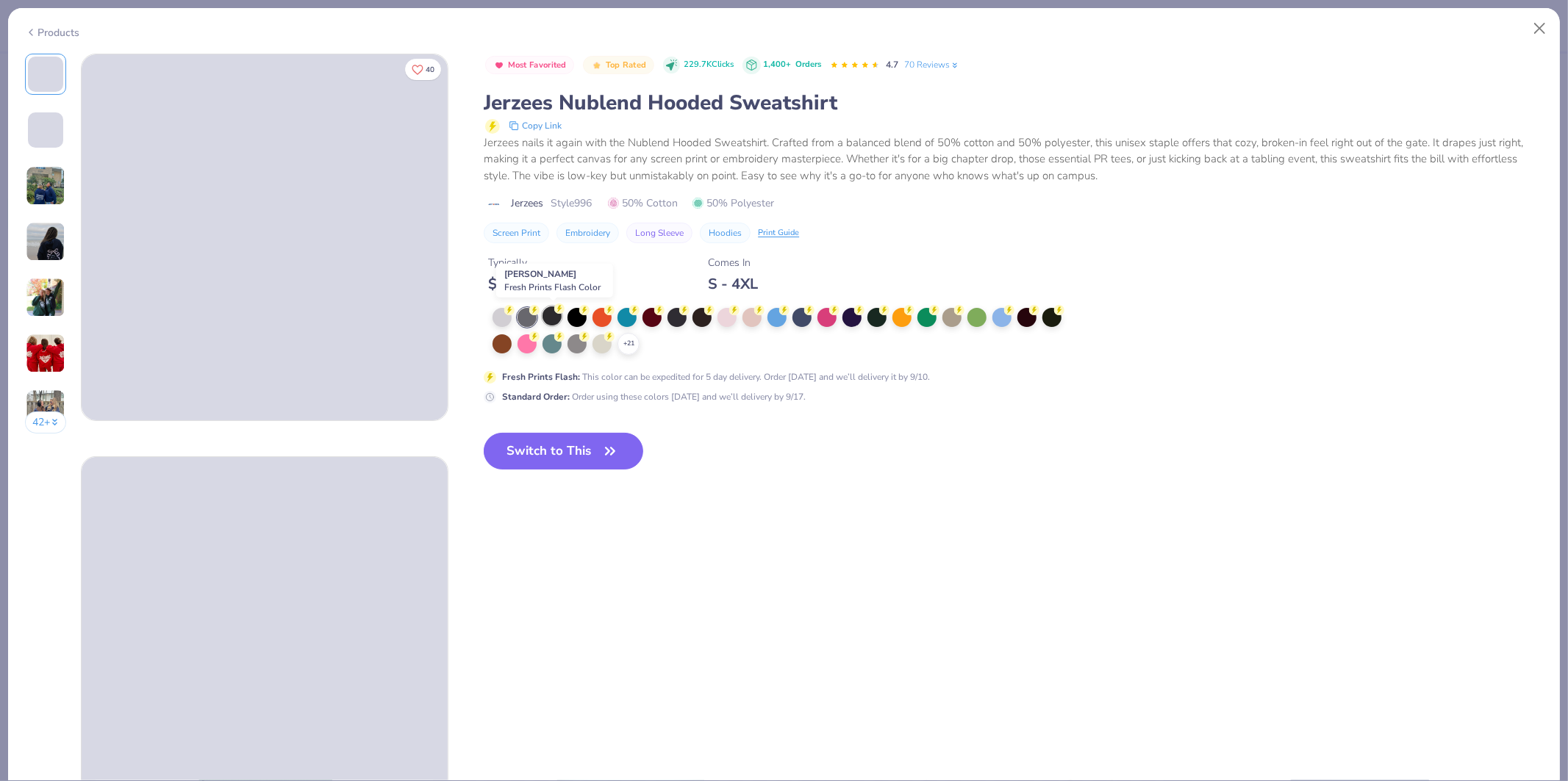
click at [558, 313] on icon at bounding box center [559, 309] width 10 height 10
click at [515, 311] on circle at bounding box center [509, 310] width 10 height 10
click at [515, 310] on circle at bounding box center [509, 310] width 10 height 10
click at [512, 312] on icon at bounding box center [510, 309] width 5 height 7
click at [653, 310] on div at bounding box center [652, 316] width 19 height 19
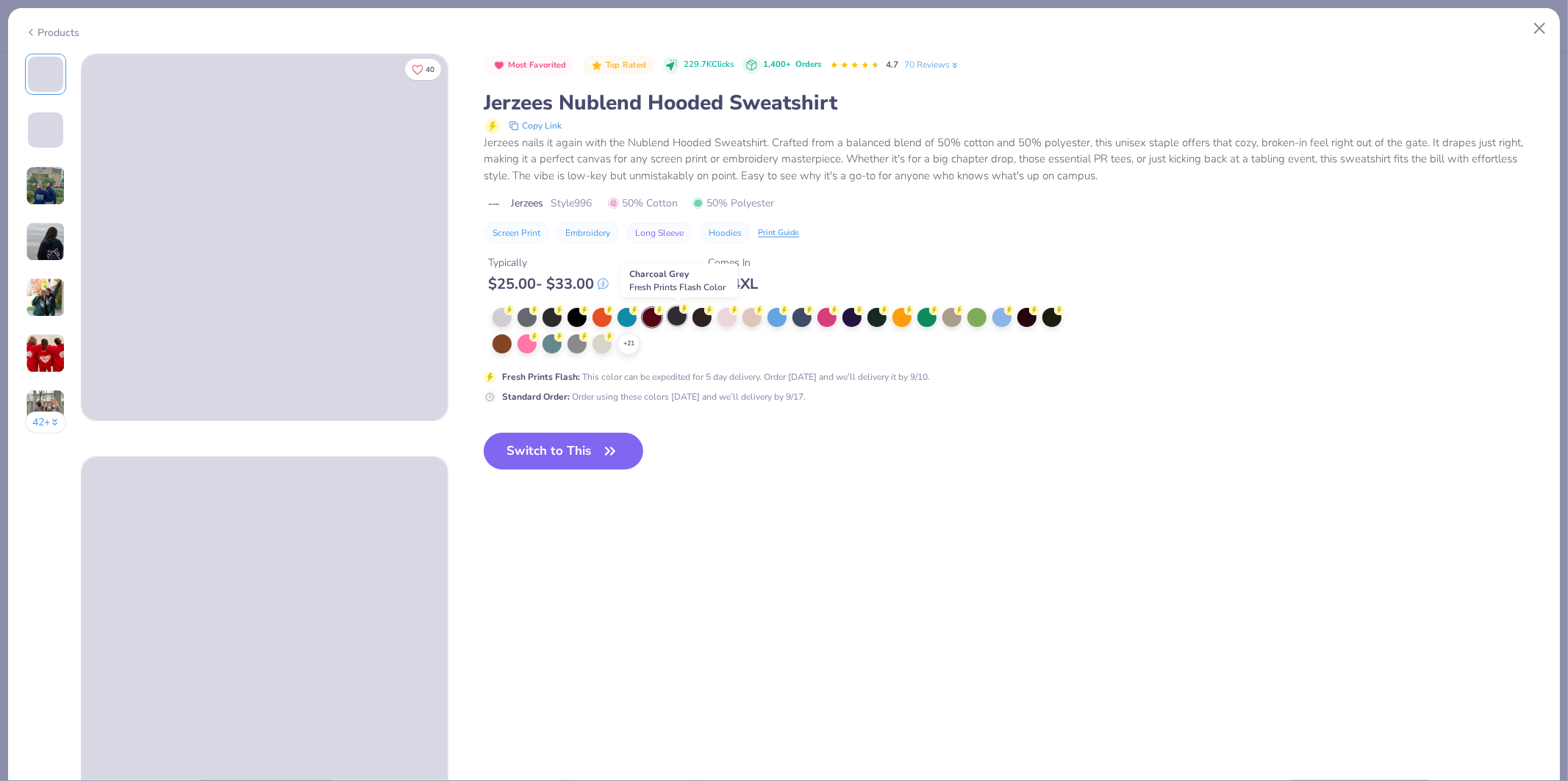
click at [674, 309] on div at bounding box center [677, 316] width 19 height 19
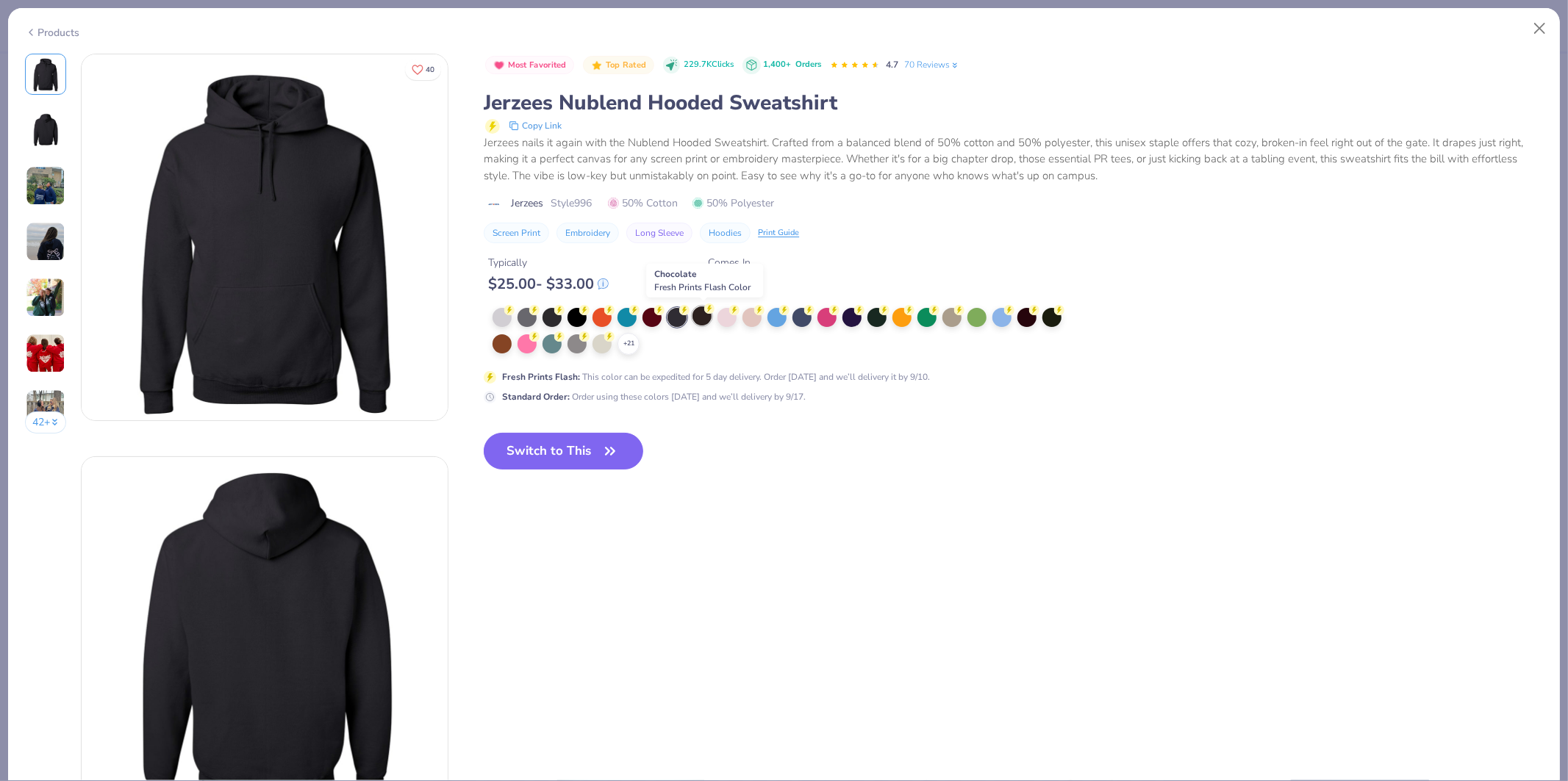
click at [696, 311] on div at bounding box center [702, 316] width 19 height 19
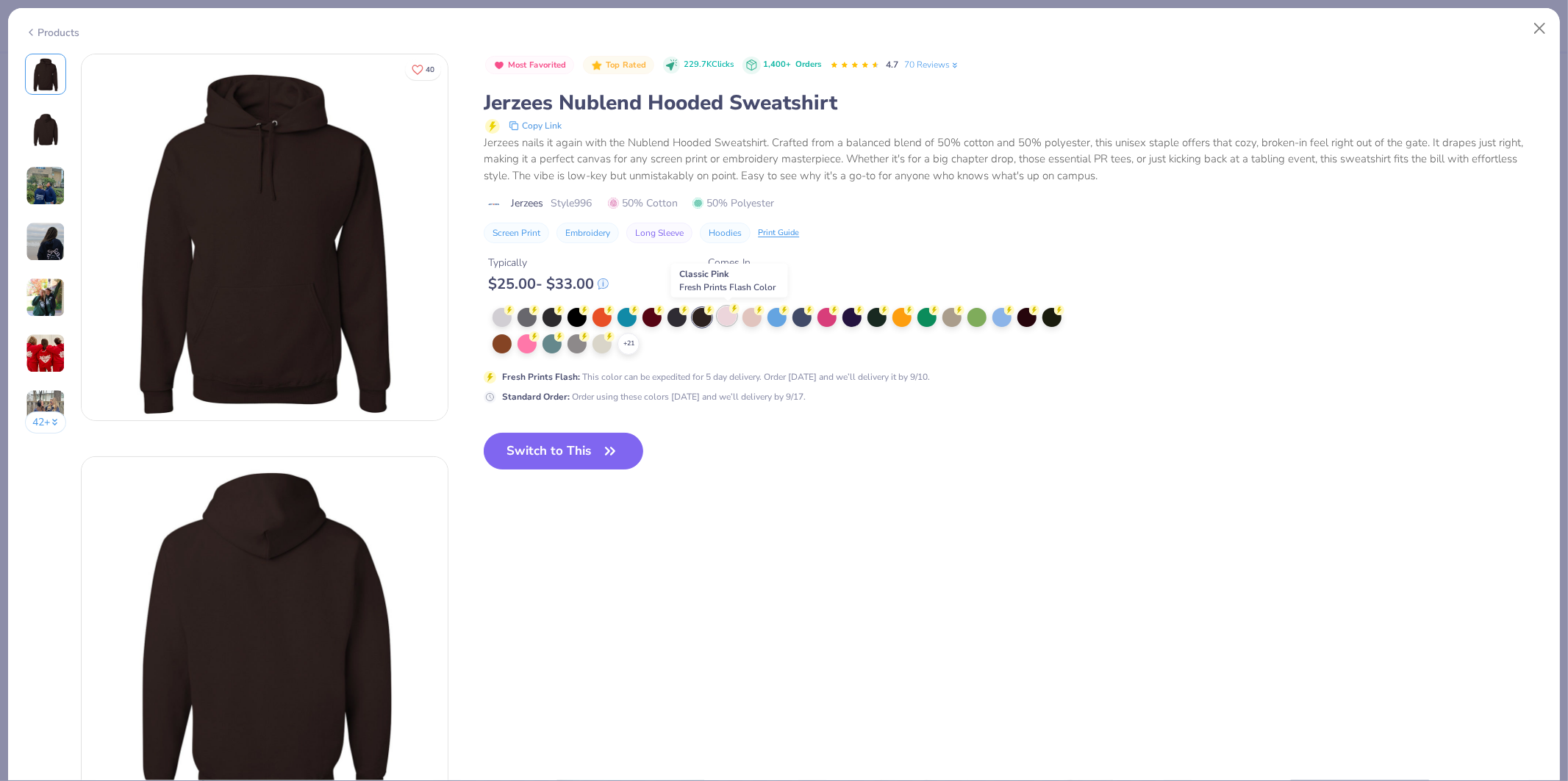
click at [731, 311] on icon at bounding box center [734, 309] width 10 height 10
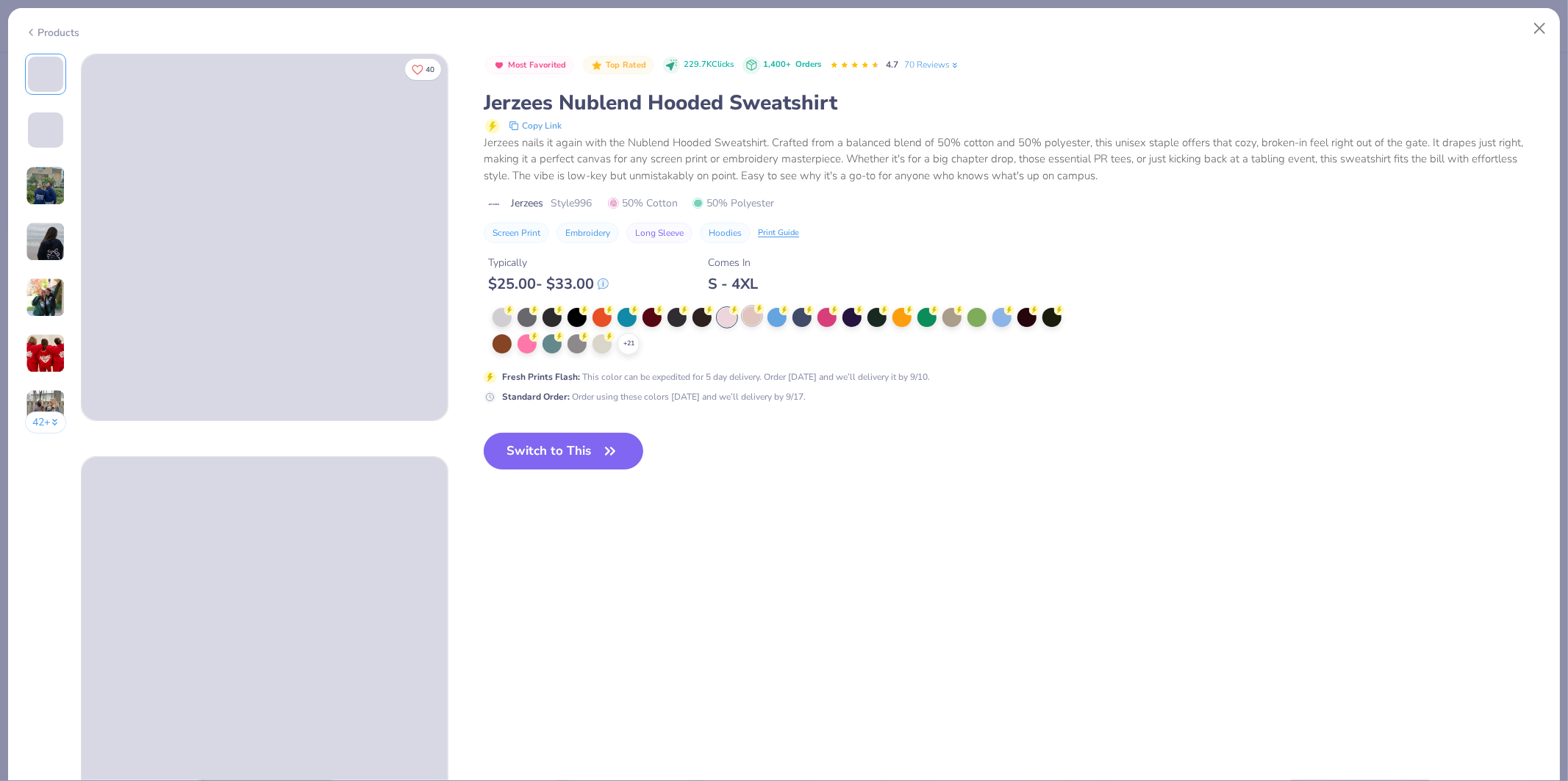
click at [747, 317] on div at bounding box center [753, 316] width 19 height 19
click at [781, 317] on div at bounding box center [777, 316] width 19 height 19
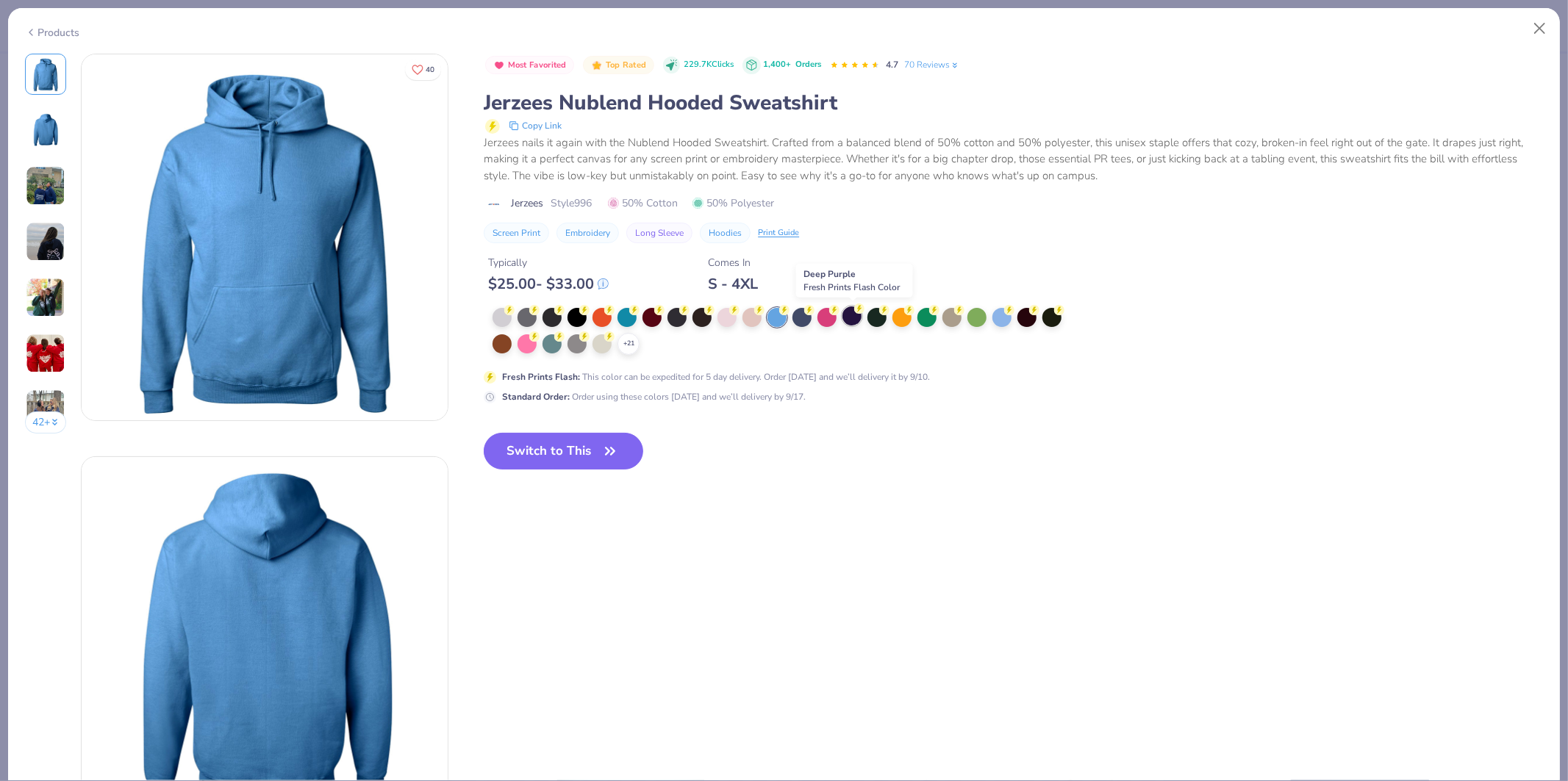
click at [856, 317] on div at bounding box center [852, 316] width 19 height 19
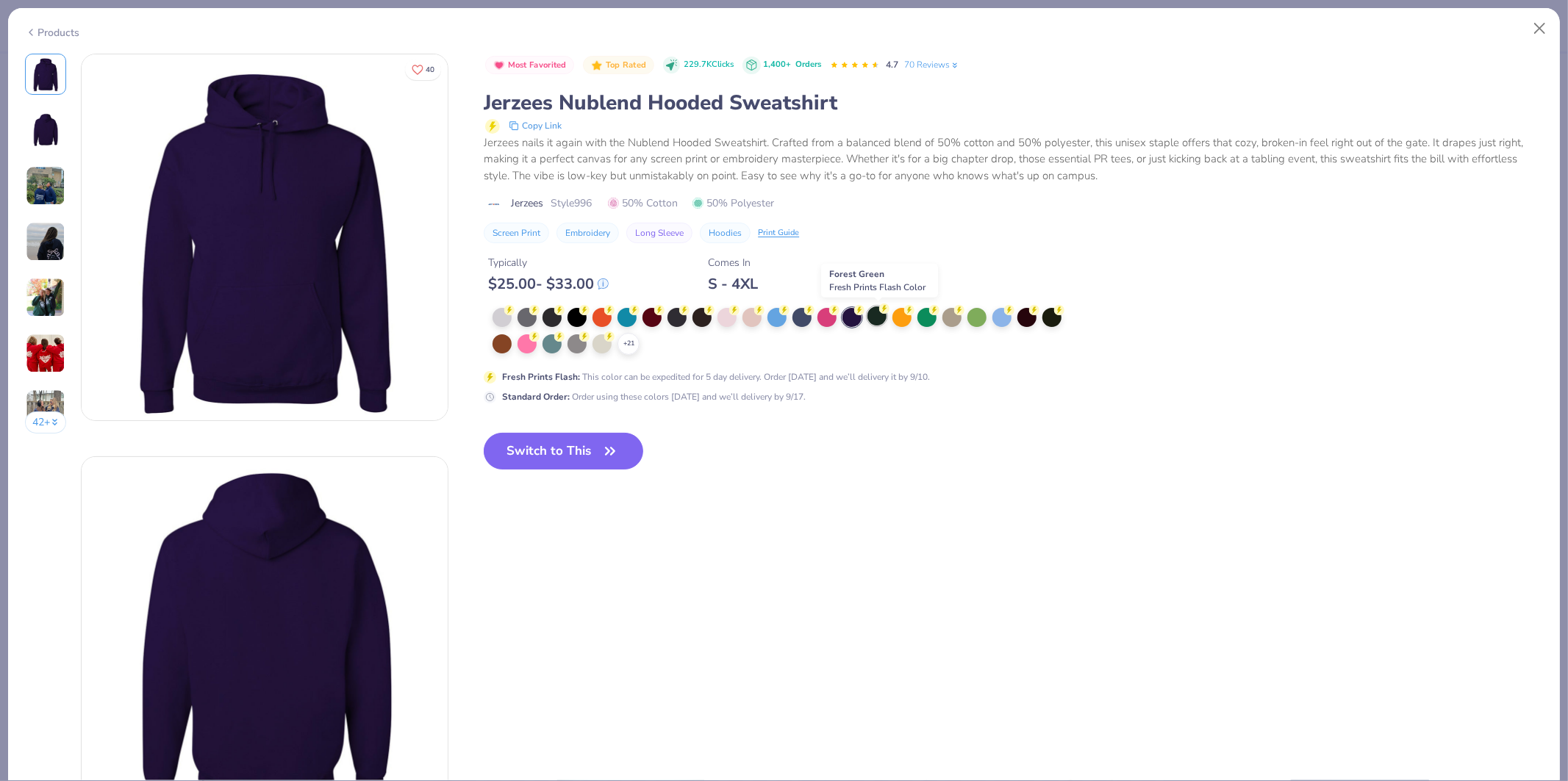
click at [512, 312] on icon at bounding box center [510, 309] width 5 height 7
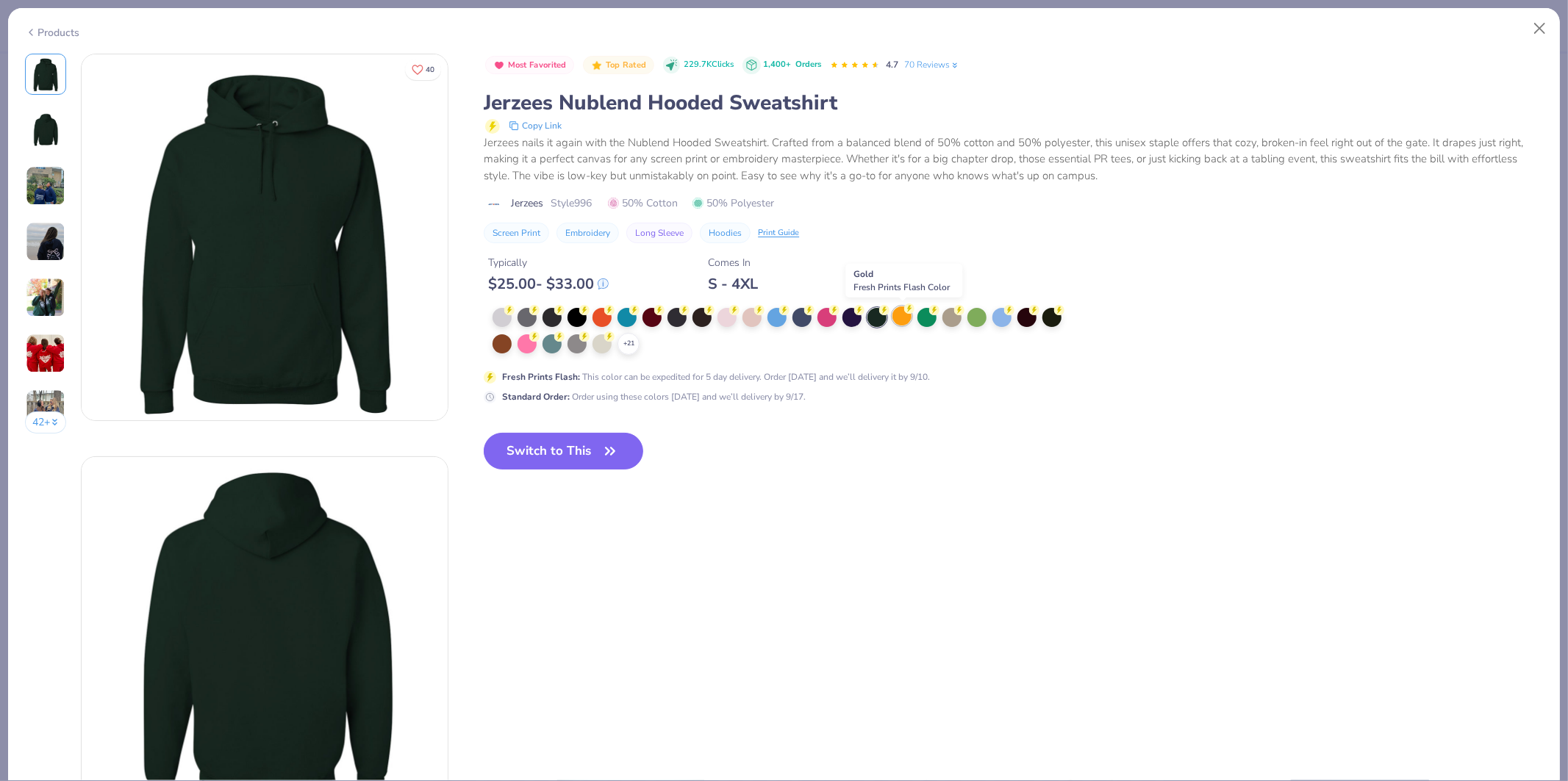
click at [515, 310] on circle at bounding box center [509, 310] width 10 height 10
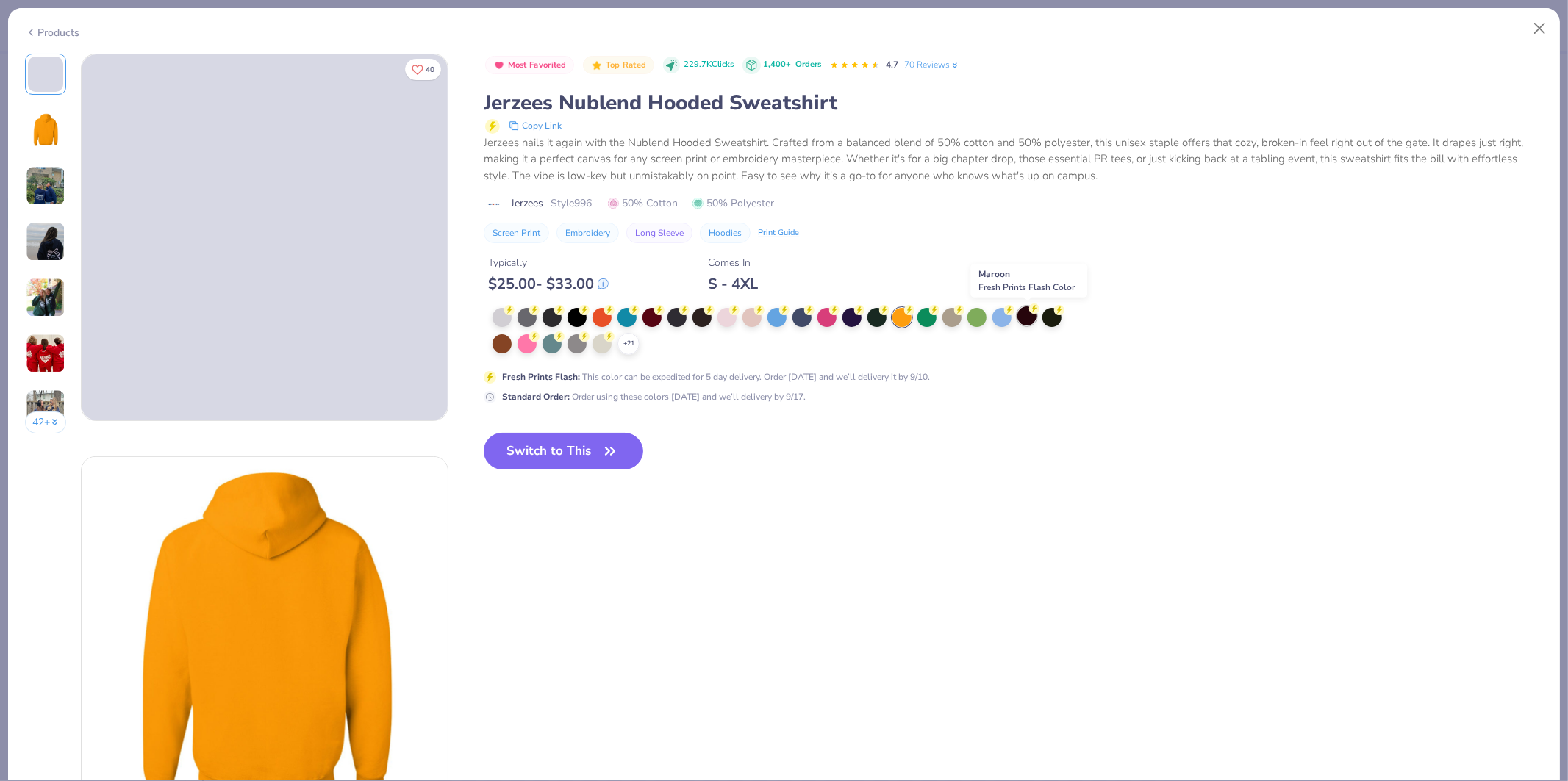
click at [1031, 316] on div at bounding box center [1027, 316] width 19 height 19
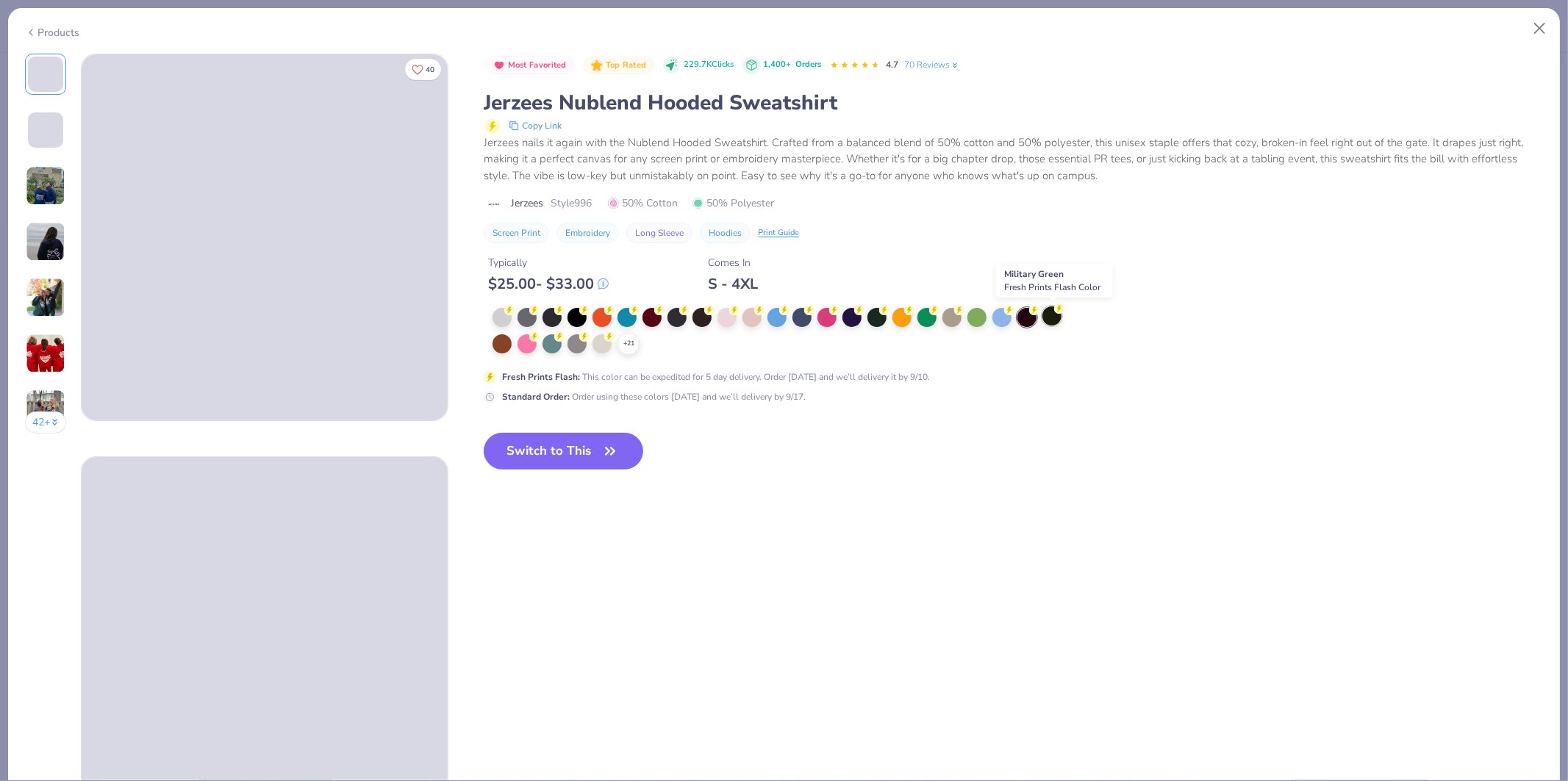
click at [1060, 314] on div at bounding box center [1052, 316] width 19 height 19
click at [628, 343] on icon at bounding box center [628, 344] width 12 height 12
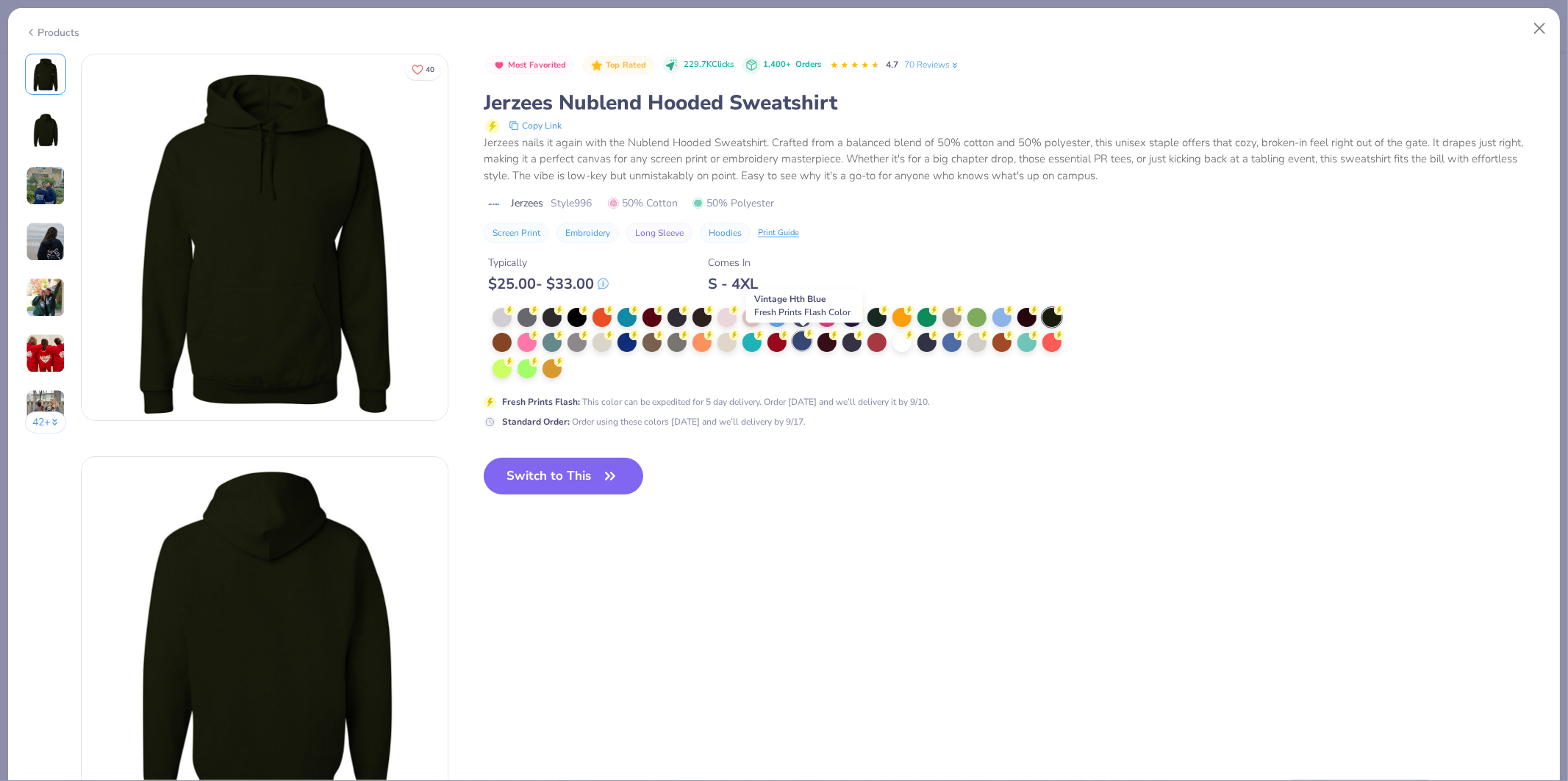
click at [810, 345] on div at bounding box center [802, 341] width 19 height 19
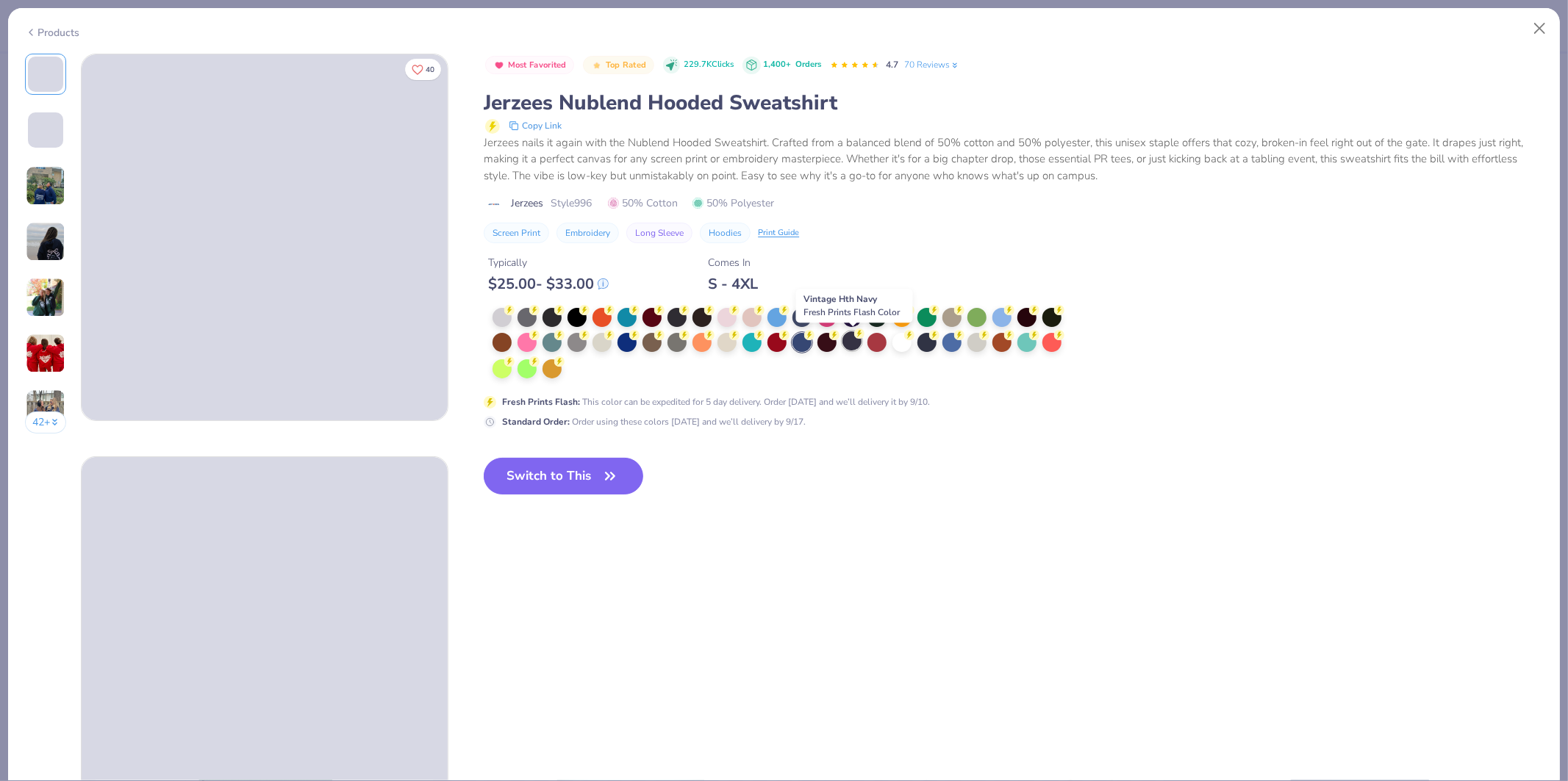
click at [848, 344] on div at bounding box center [852, 341] width 19 height 19
click at [927, 346] on div at bounding box center [927, 341] width 19 height 19
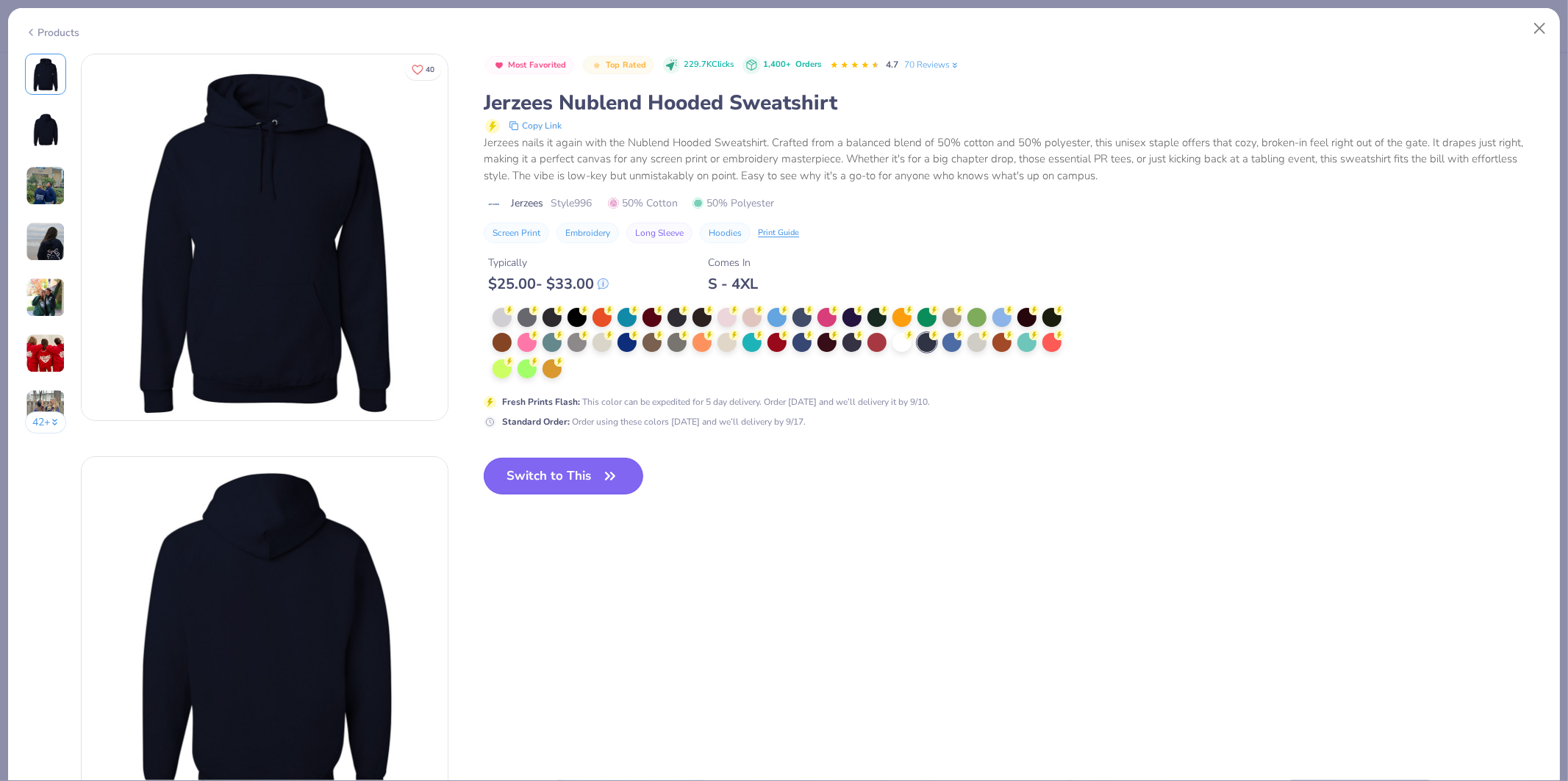
click at [590, 466] on button "Switch to This" at bounding box center [563, 476] width 160 height 37
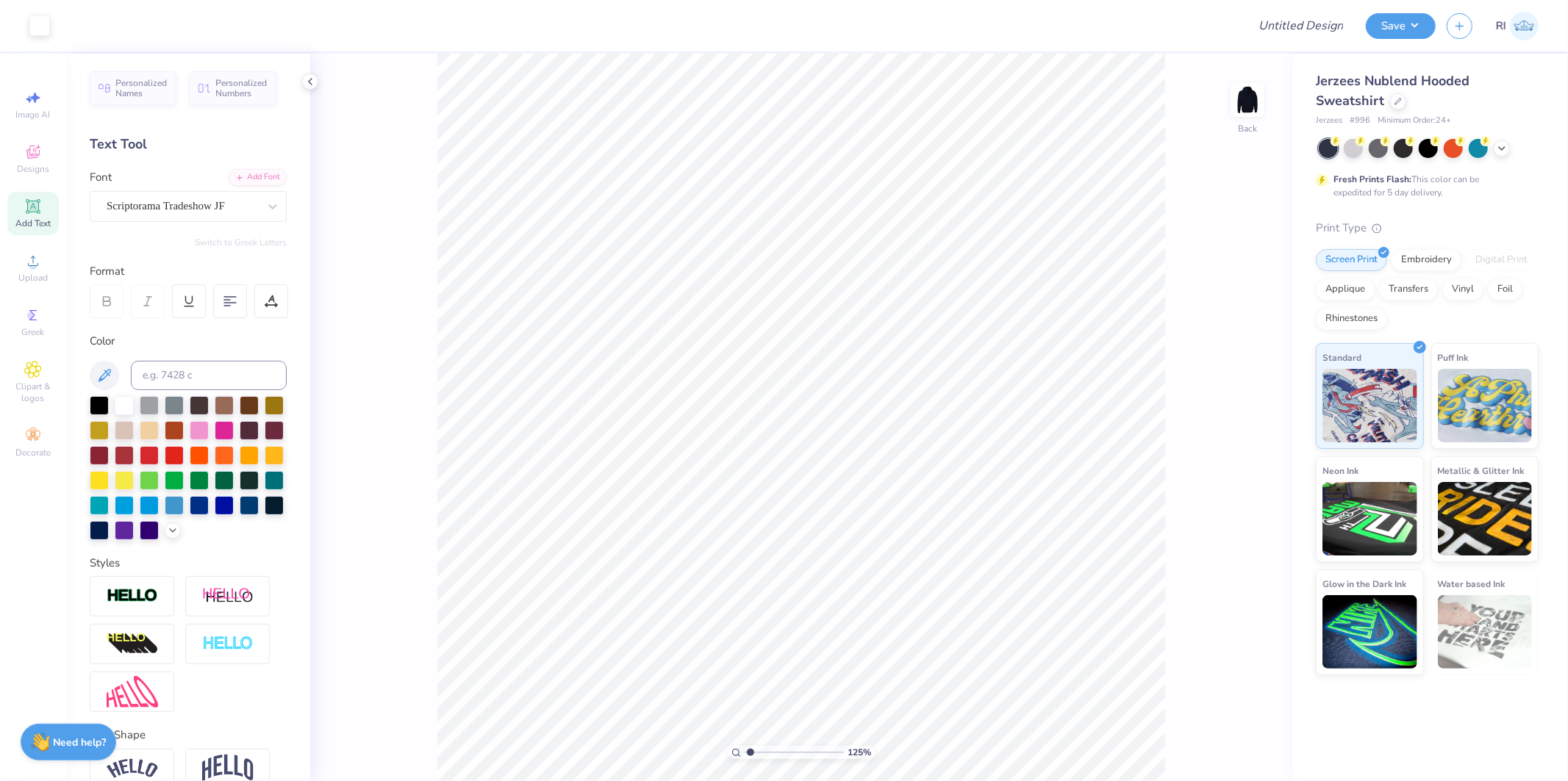
click at [1179, 262] on div "125 % Back" at bounding box center [801, 417] width 982 height 728
click at [49, 267] on div "Upload" at bounding box center [33, 268] width 52 height 44
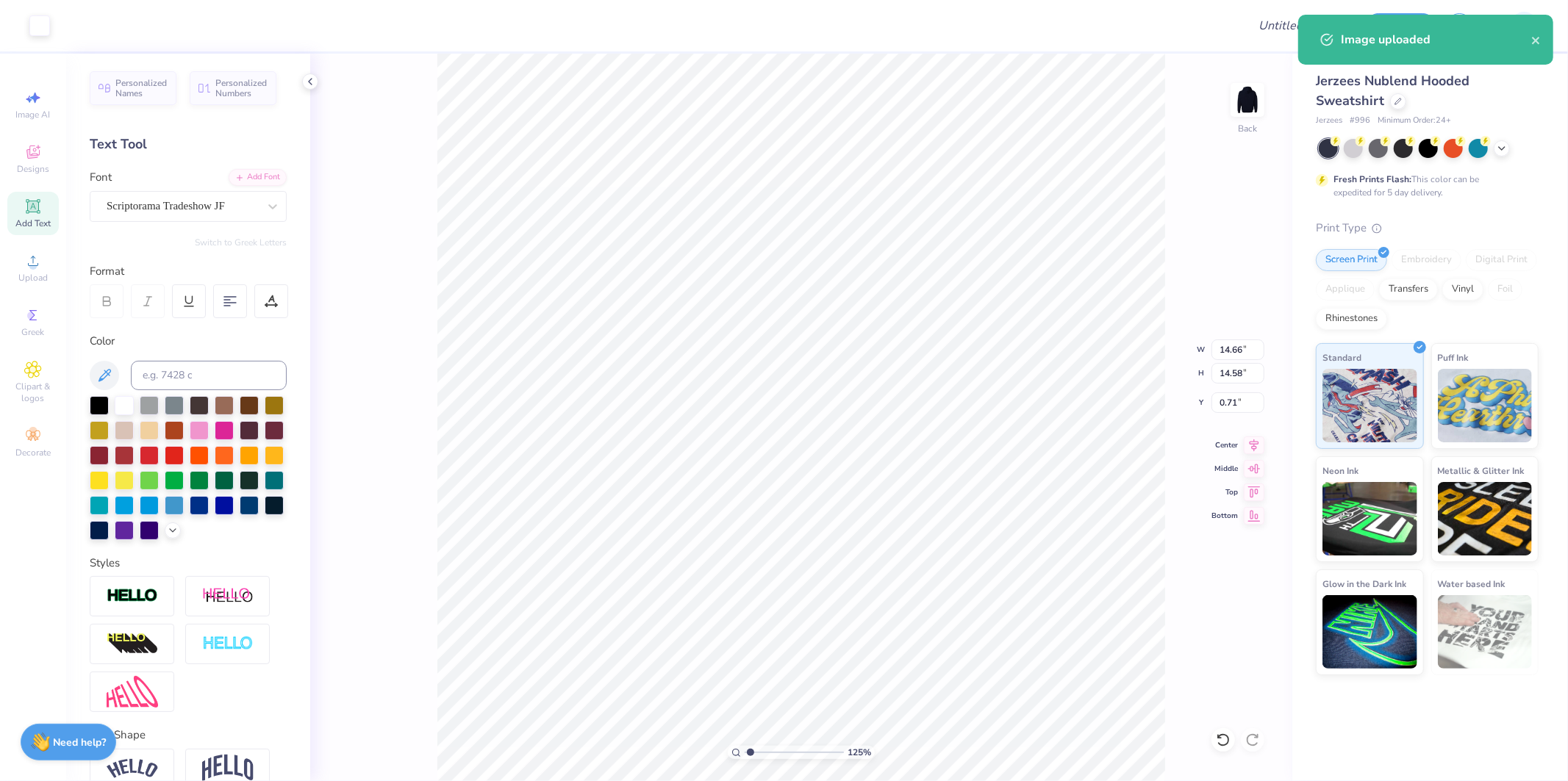
type input "1"
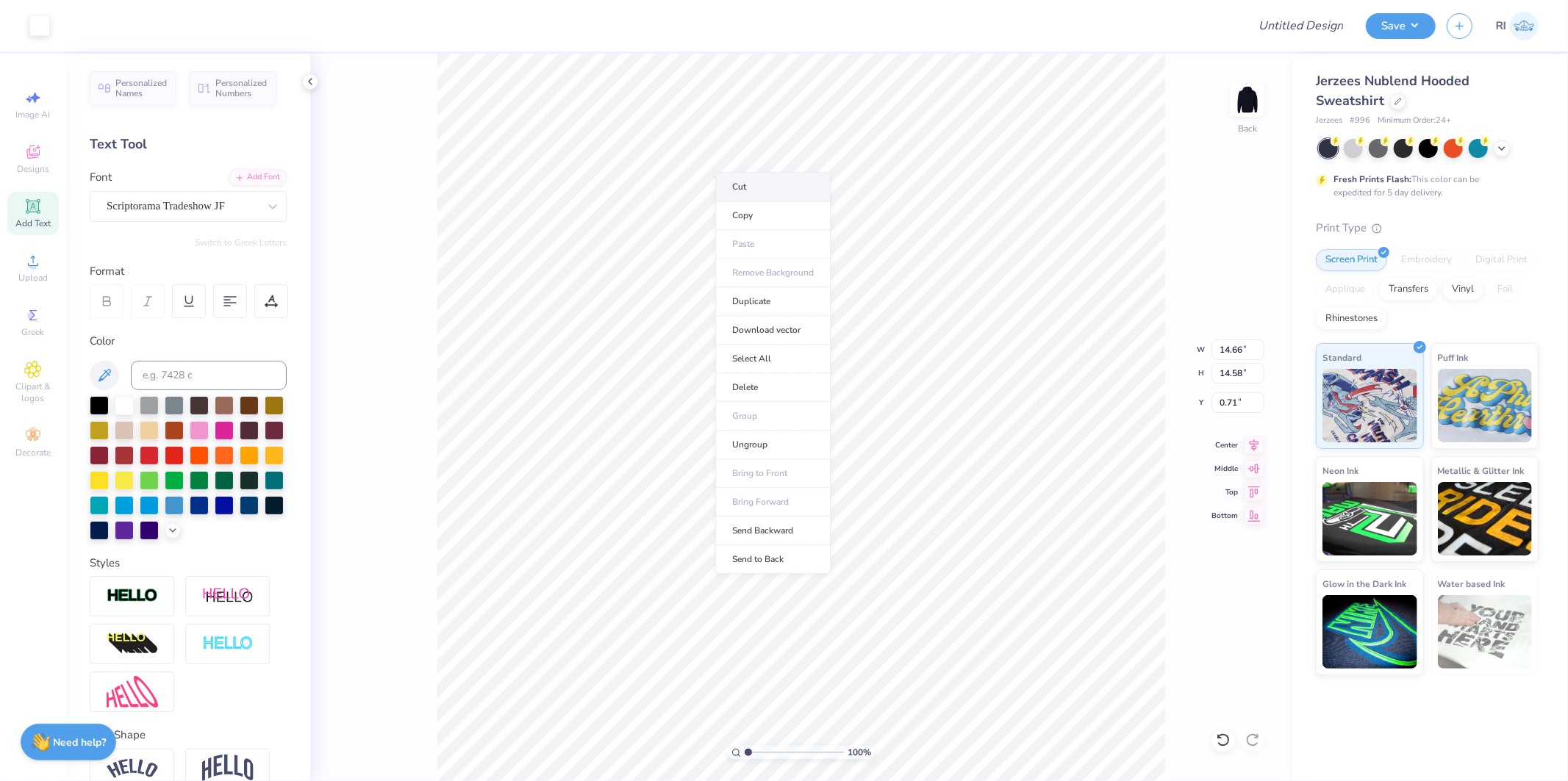
click at [792, 192] on li "Cut" at bounding box center [772, 186] width 115 height 29
click at [1235, 103] on img at bounding box center [1248, 100] width 59 height 59
click at [726, 321] on li "Paste" at bounding box center [727, 328] width 115 height 29
click at [48, 203] on div "Add Text" at bounding box center [33, 213] width 52 height 44
type input "14.89"
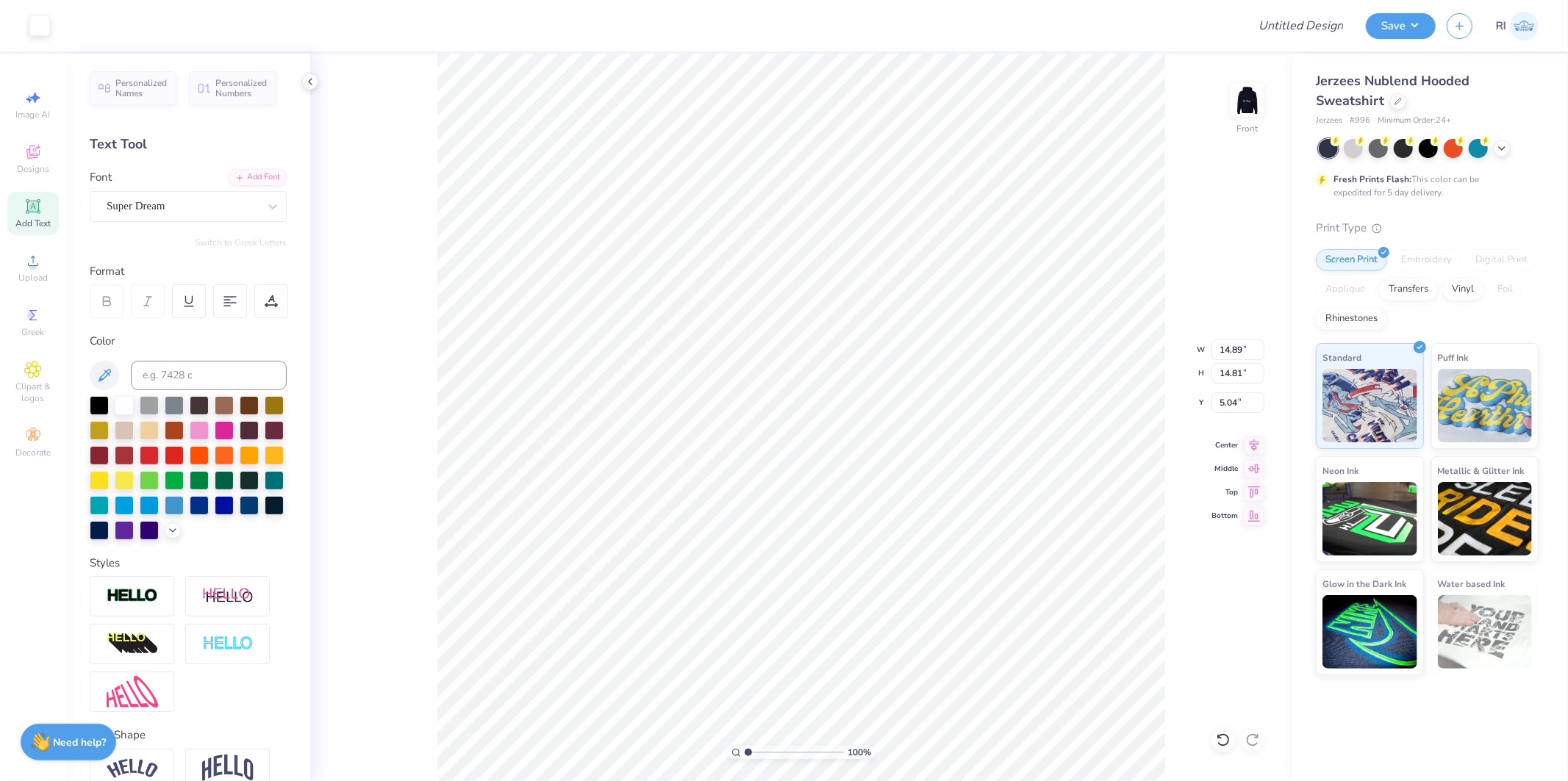
type input "14.81"
type input "5.04"
click at [1240, 351] on input "14.89" at bounding box center [1238, 350] width 53 height 21
type input "10.10"
type input "10.05"
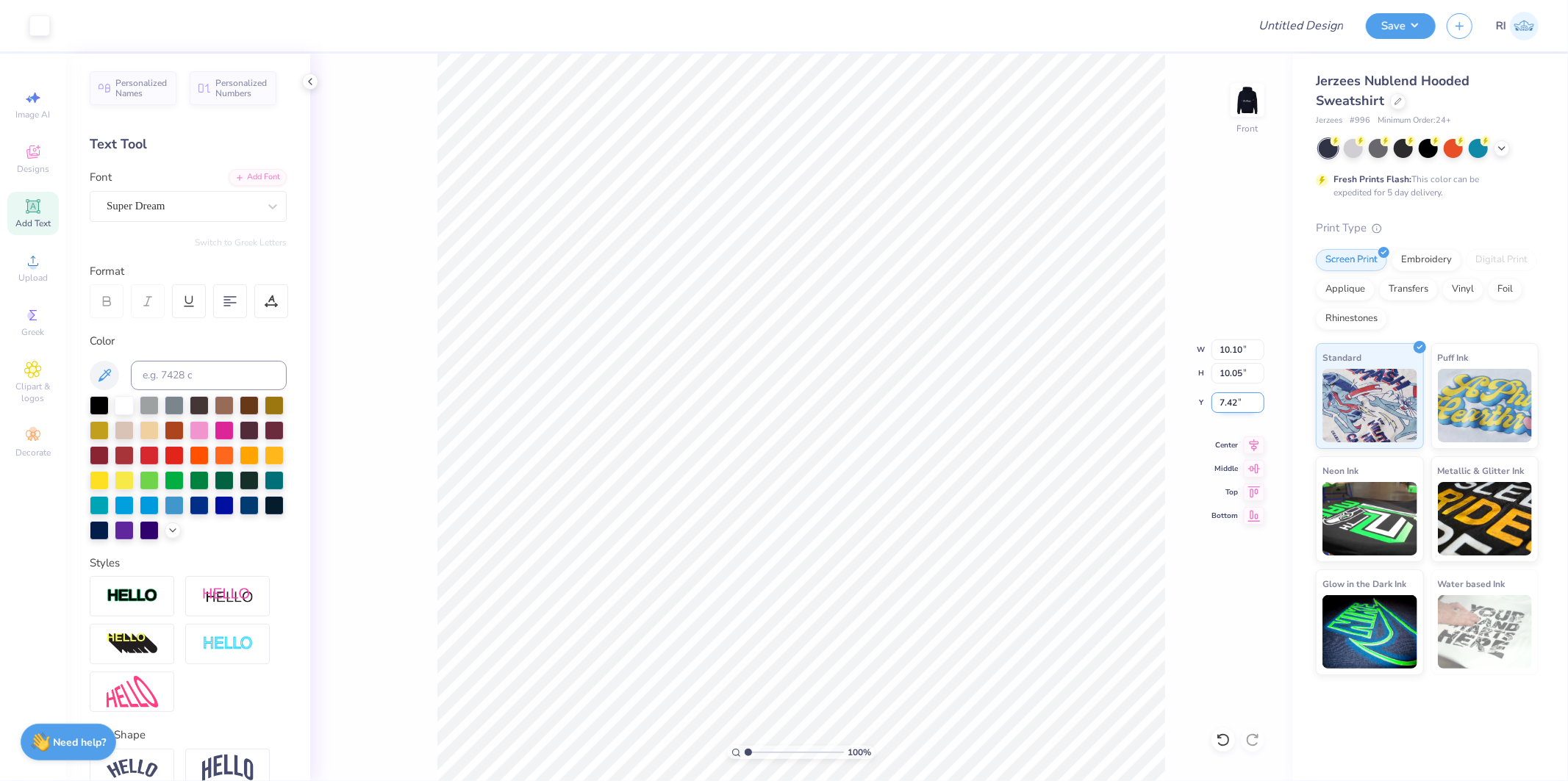
click at [1236, 397] on input "7.42" at bounding box center [1238, 403] width 53 height 21
type input "5.00"
drag, startPoint x: 1222, startPoint y: 405, endPoint x: 1199, endPoint y: 402, distance: 23.2
click at [1199, 402] on div "195 % Front W 10.10 10.10 " H 10.05 10.05 " Y 5.00 5.00 " Center Middle Top Bot…" at bounding box center [801, 417] width 982 height 728
type input "1.94838386168054"
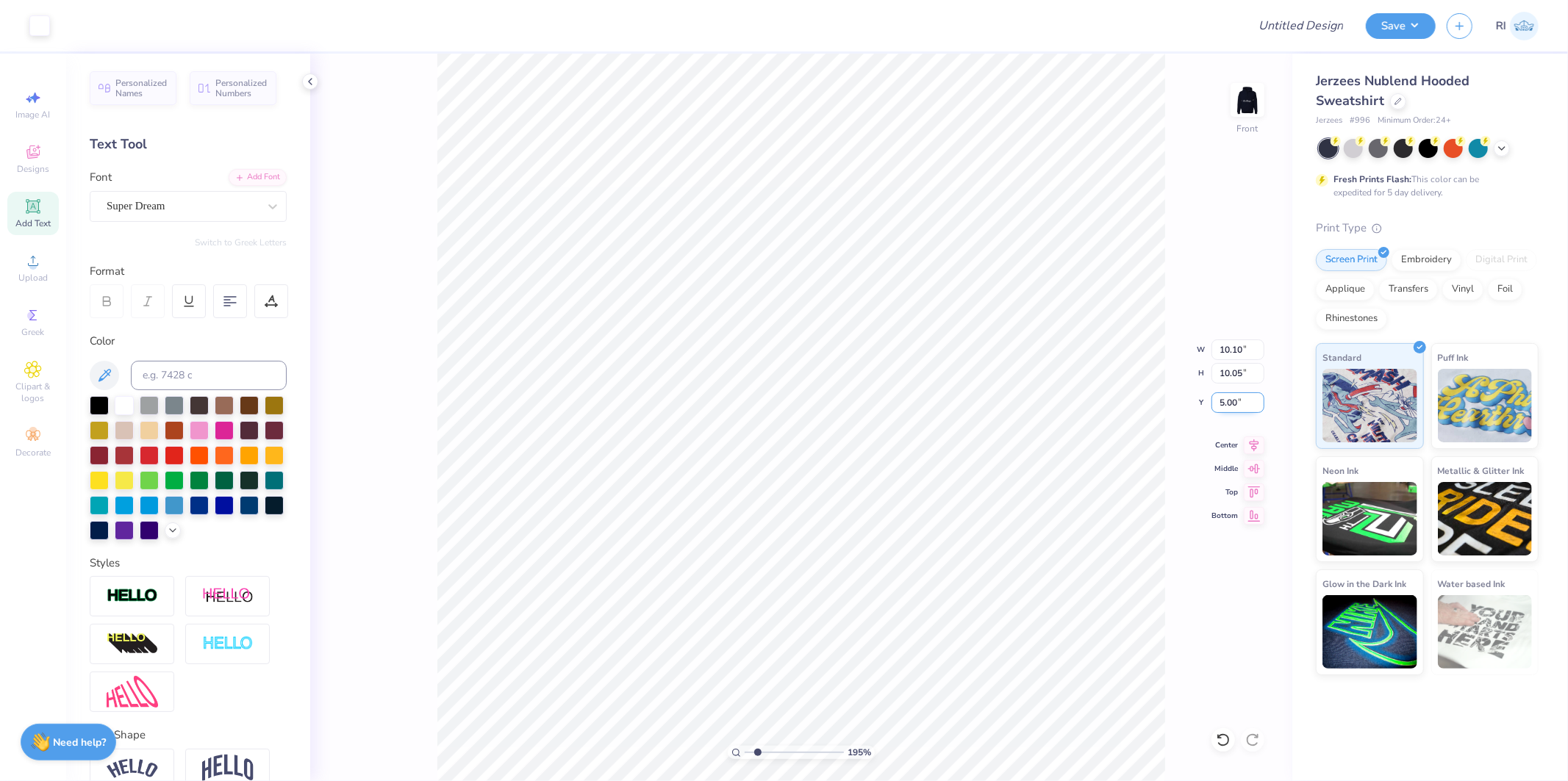
click at [1232, 401] on input "5.00" at bounding box center [1238, 403] width 53 height 21
type input "5.2"
type input "1.94838386168054"
type input "5.20"
click at [192, 211] on div "Super Dream" at bounding box center [182, 206] width 154 height 23
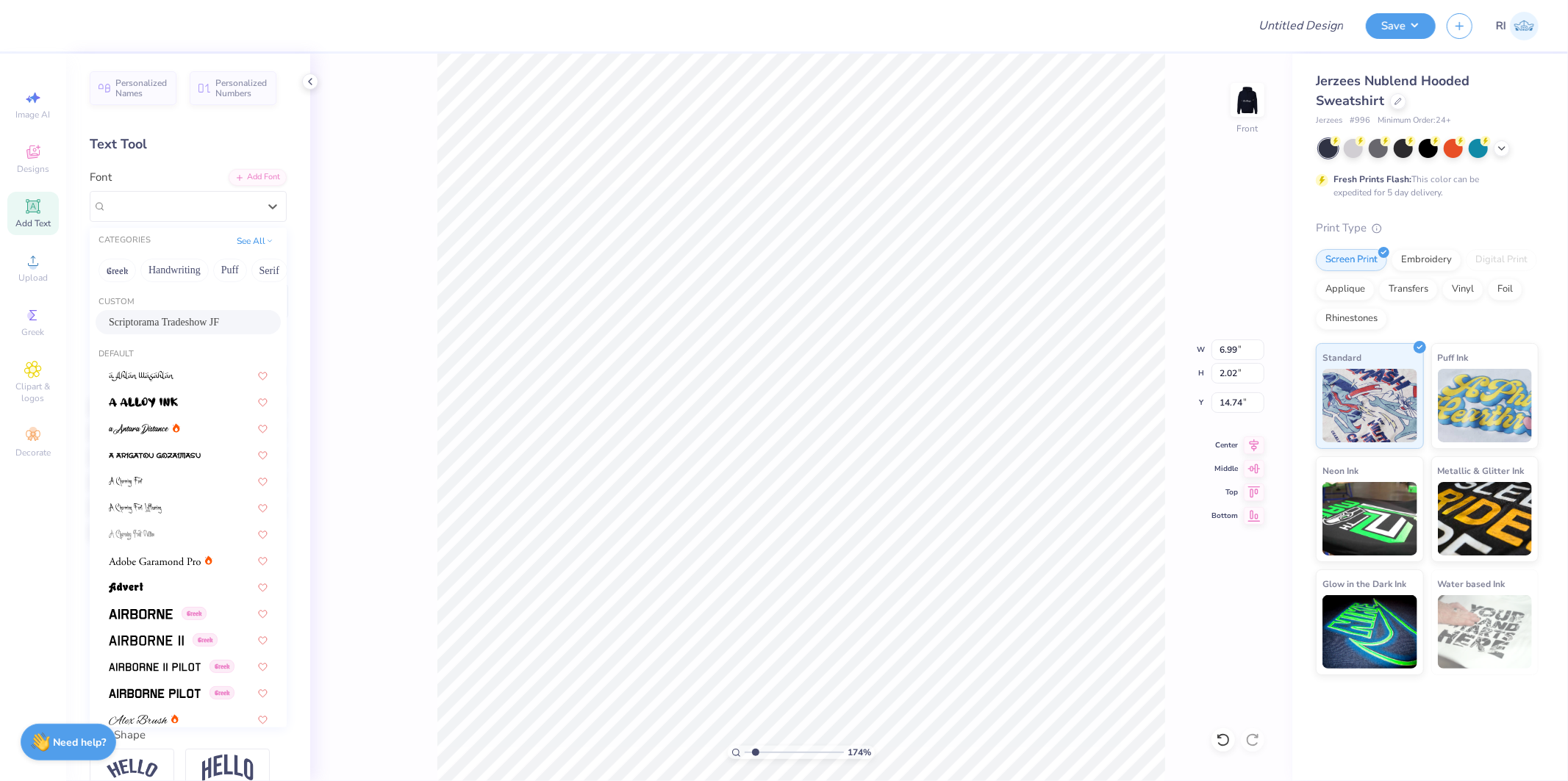
click at [142, 319] on span "Scriptorama Tradeshow JF" at bounding box center [164, 322] width 111 height 15
type input "1.74339355603371"
type input "7.50"
type input "2.57"
type input "14.46"
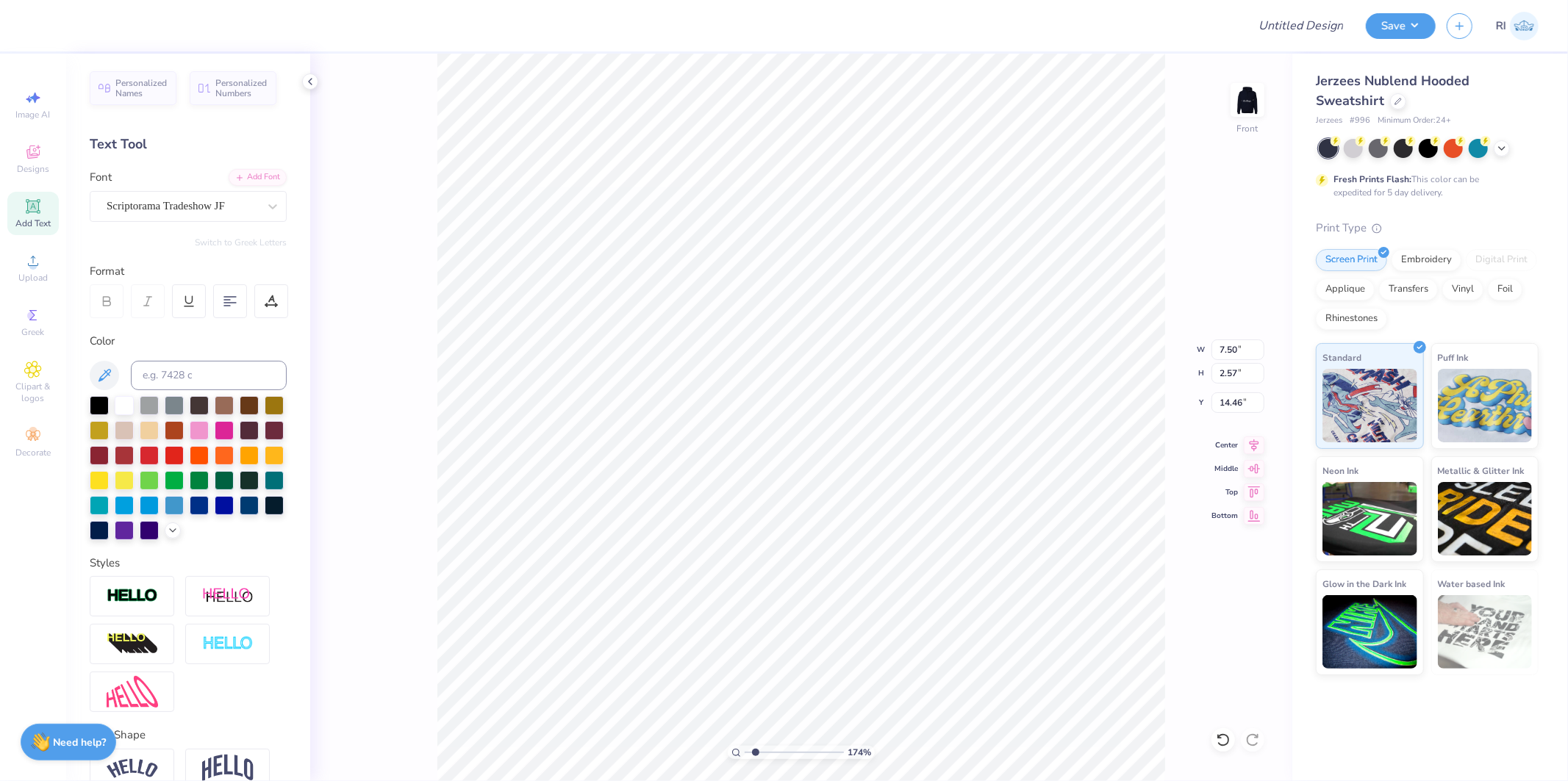
type input "1.74339355603371"
type input "16.27"
type input "1.74339355603371"
type textarea "C"
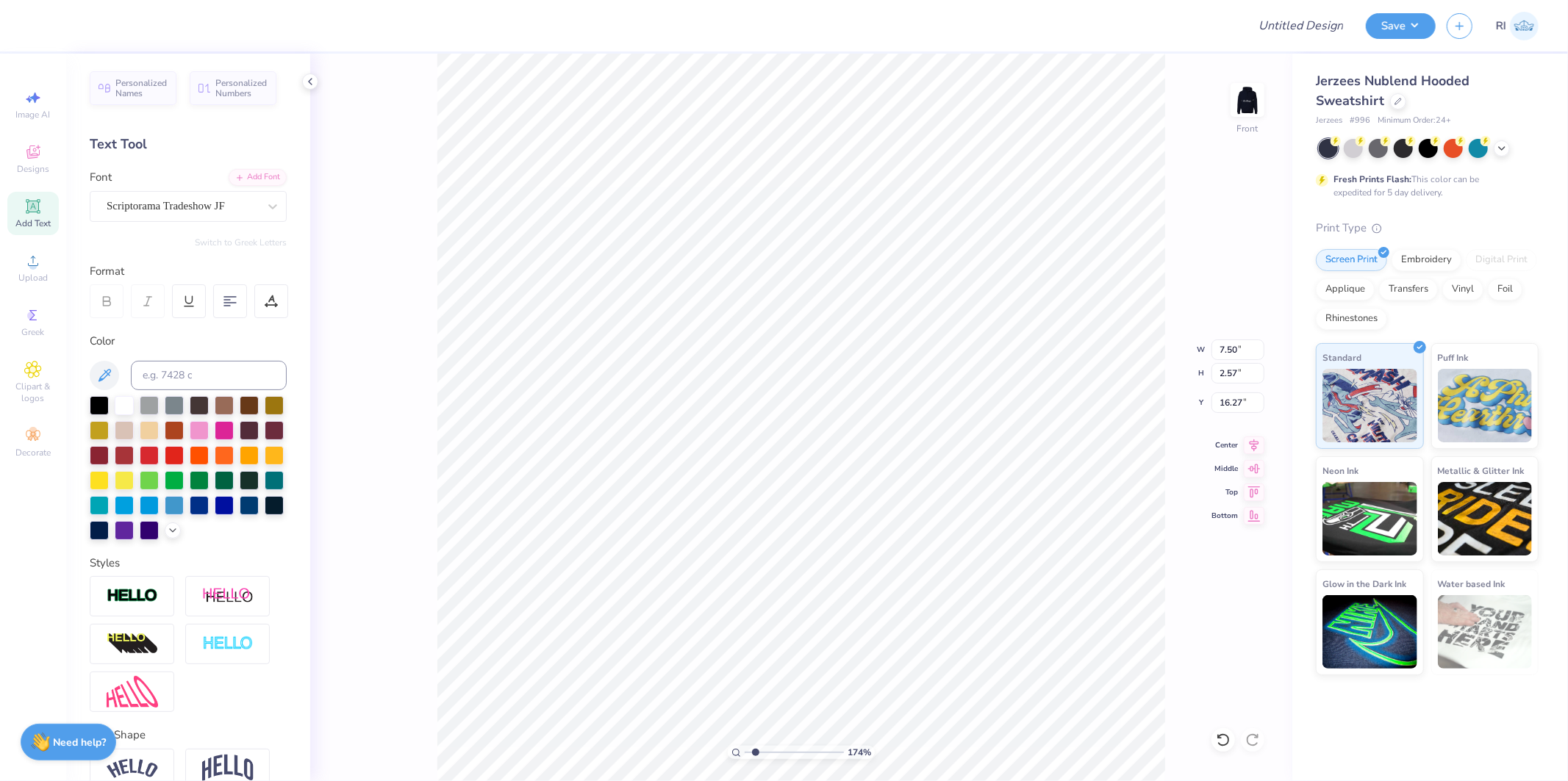
type input "1.74339355603371"
type textarea "Ch"
type input "1.74339355603371"
type textarea "Chi"
type input "1.74339355603371"
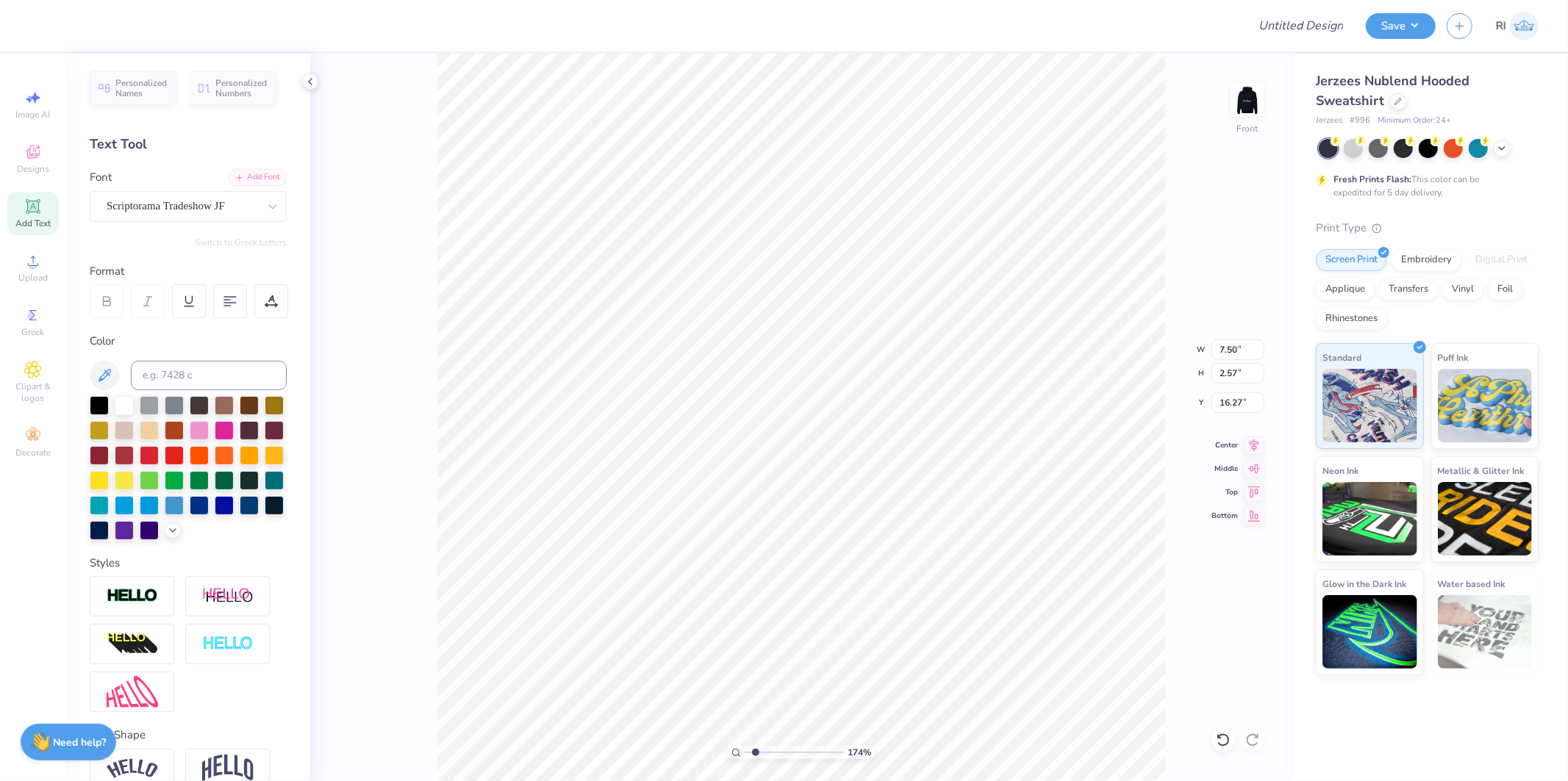
type textarea "Chi"
type input "1.74339355603371"
type textarea "Chi O"
type input "1.74339355603371"
type textarea "Chi Om"
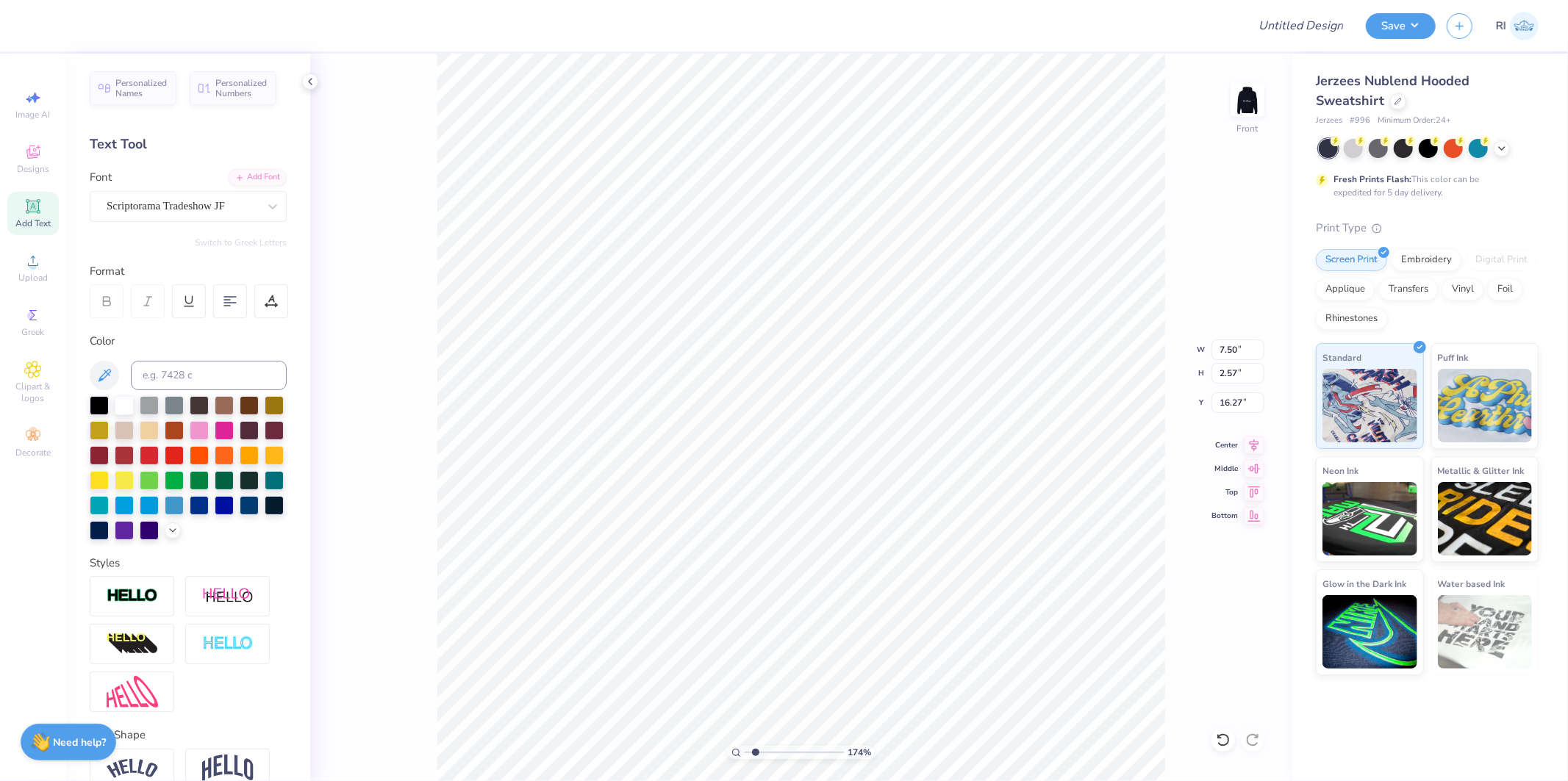
type input "1.74339355603371"
type textarea "Chi Ome"
type input "1.74339355603371"
type textarea "Chi Omeg"
type input "1.74339355603371"
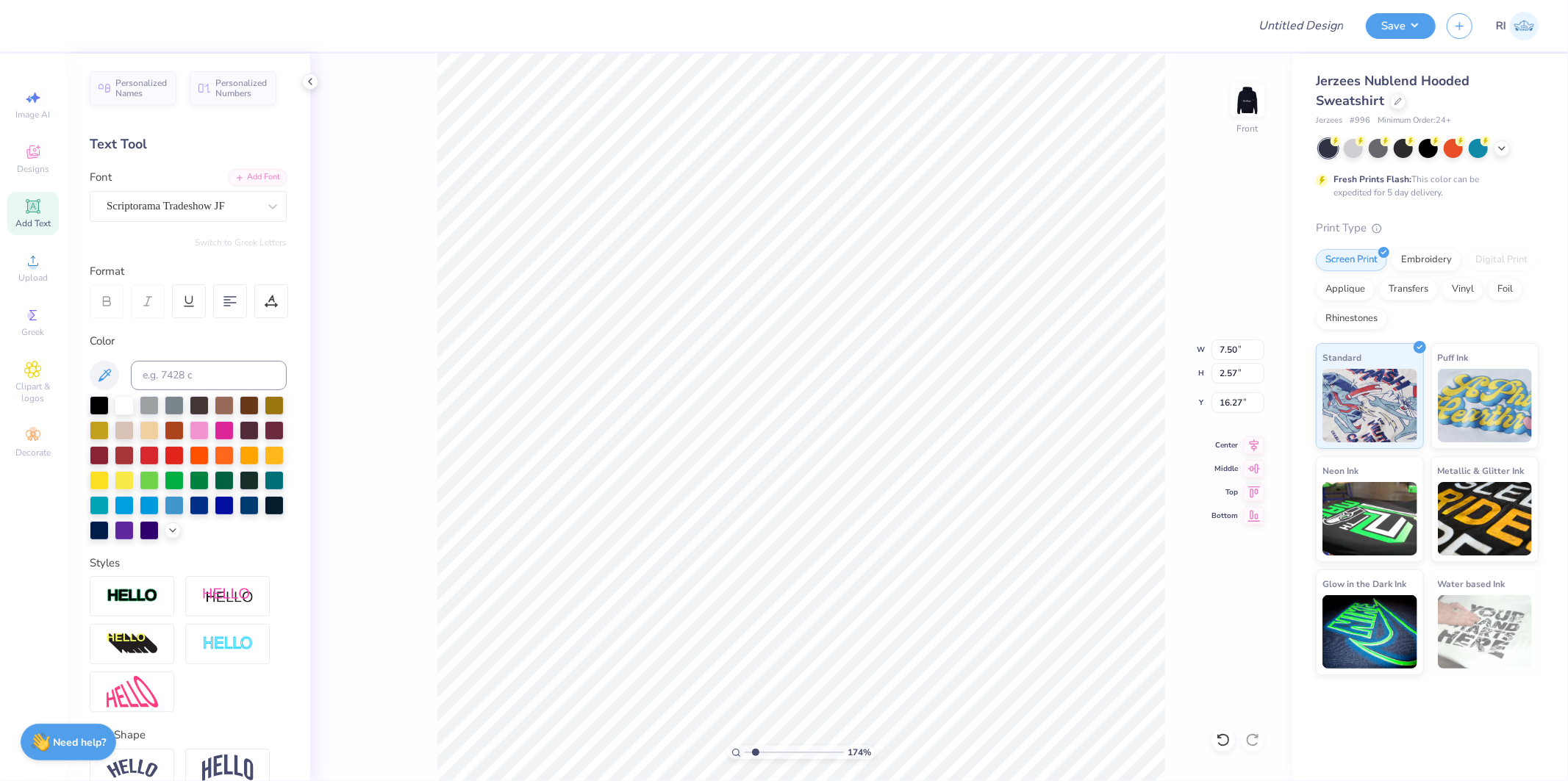
scroll to position [13, 4]
type textarea "Chi Omega"
click at [134, 533] on div at bounding box center [124, 529] width 19 height 19
type input "1.74339355603371"
type input "10.10"
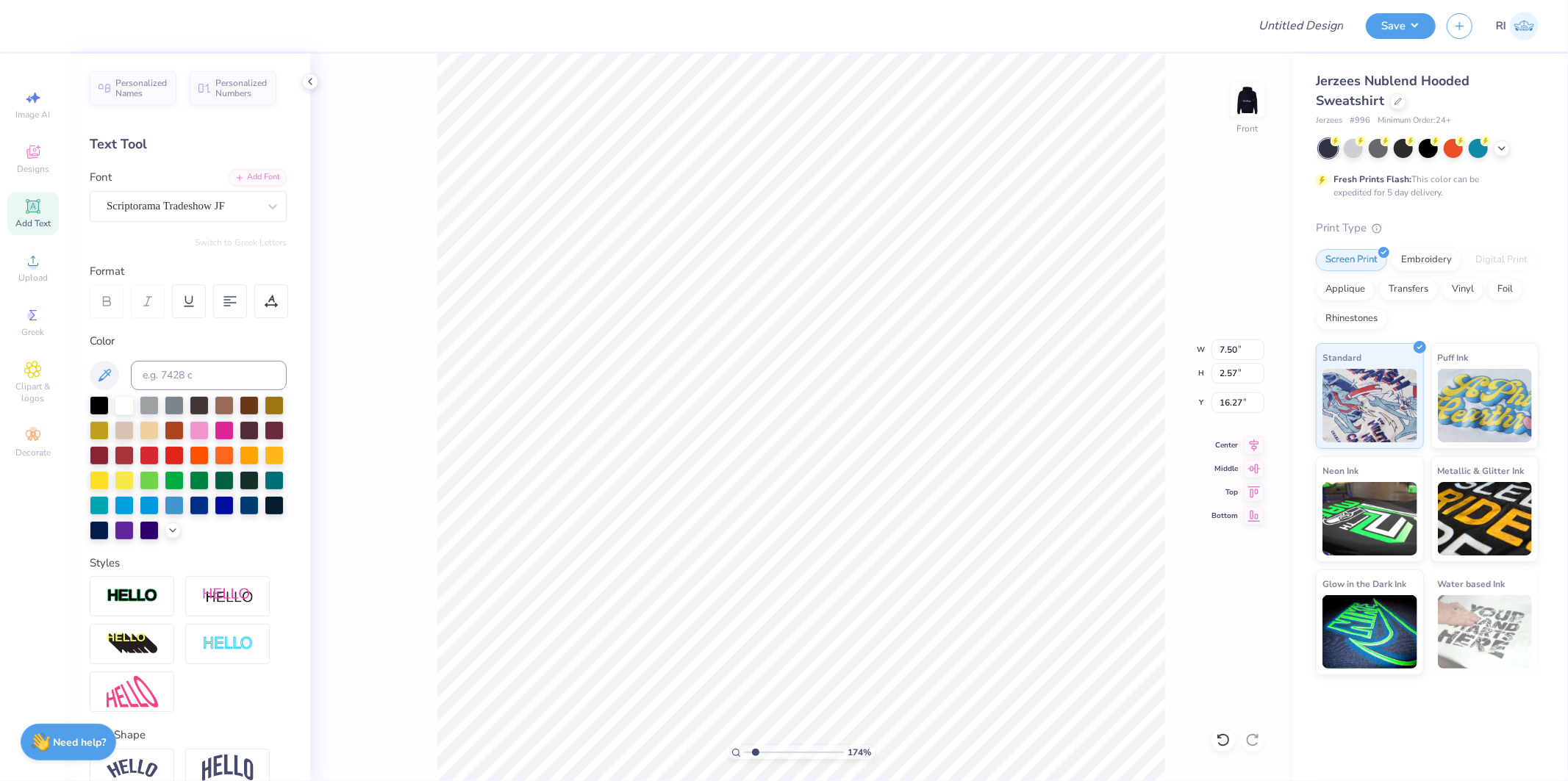
type input "10.05"
type input "5.20"
type input "2.71964228852482"
type input "10.14"
type input "2.71964228852482"
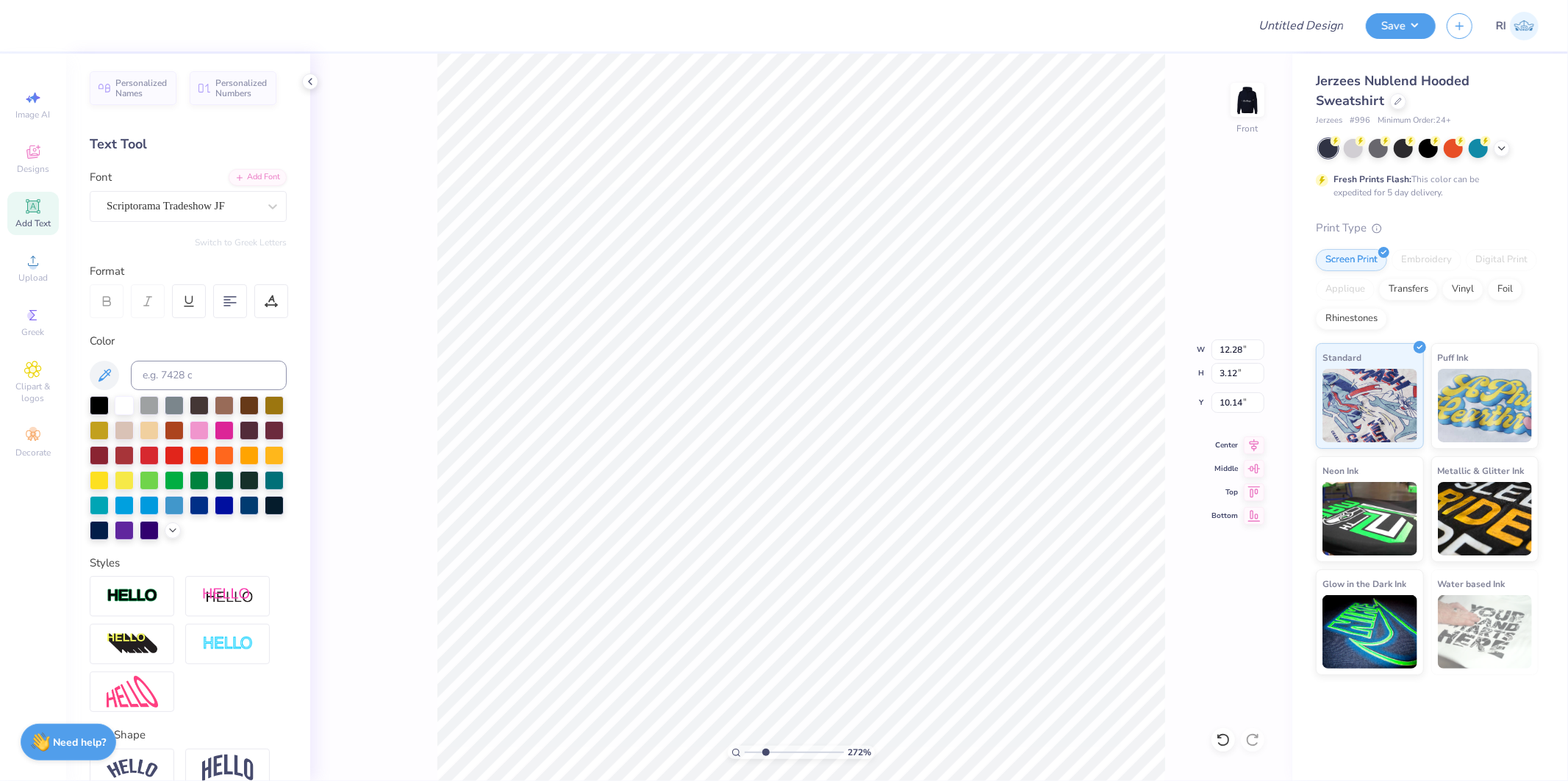
type input "9.41"
type input "2.39"
type input "10.87"
type input "4.2425613837645"
type input "10.41"
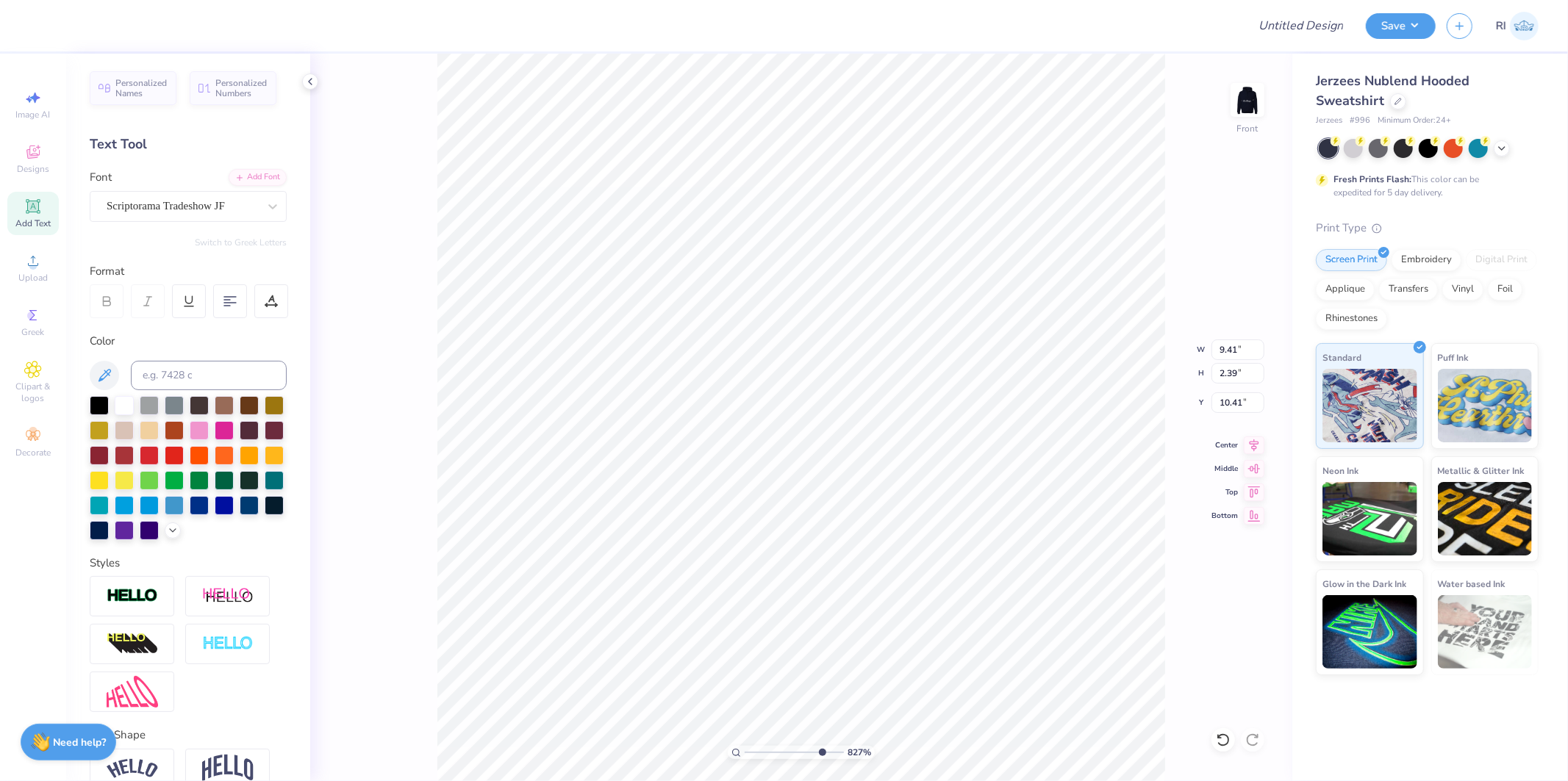
type input "8.26613813231581"
type input "9.51"
type input "2.42"
type input "10.39"
type input "10"
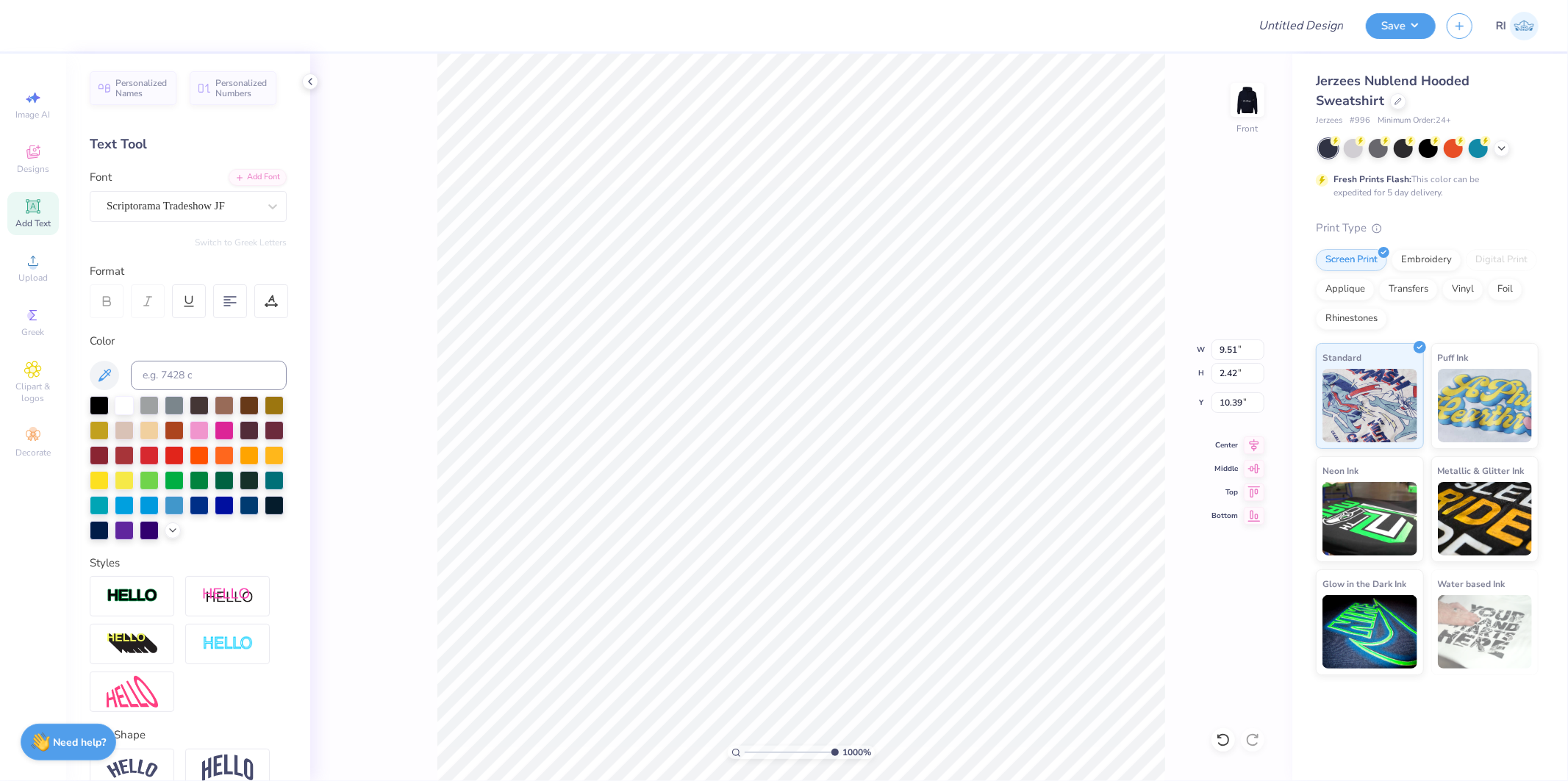
type input "10.40"
type input "1.74339355603371"
type input "10.10"
type input "10.05"
type input "5.20"
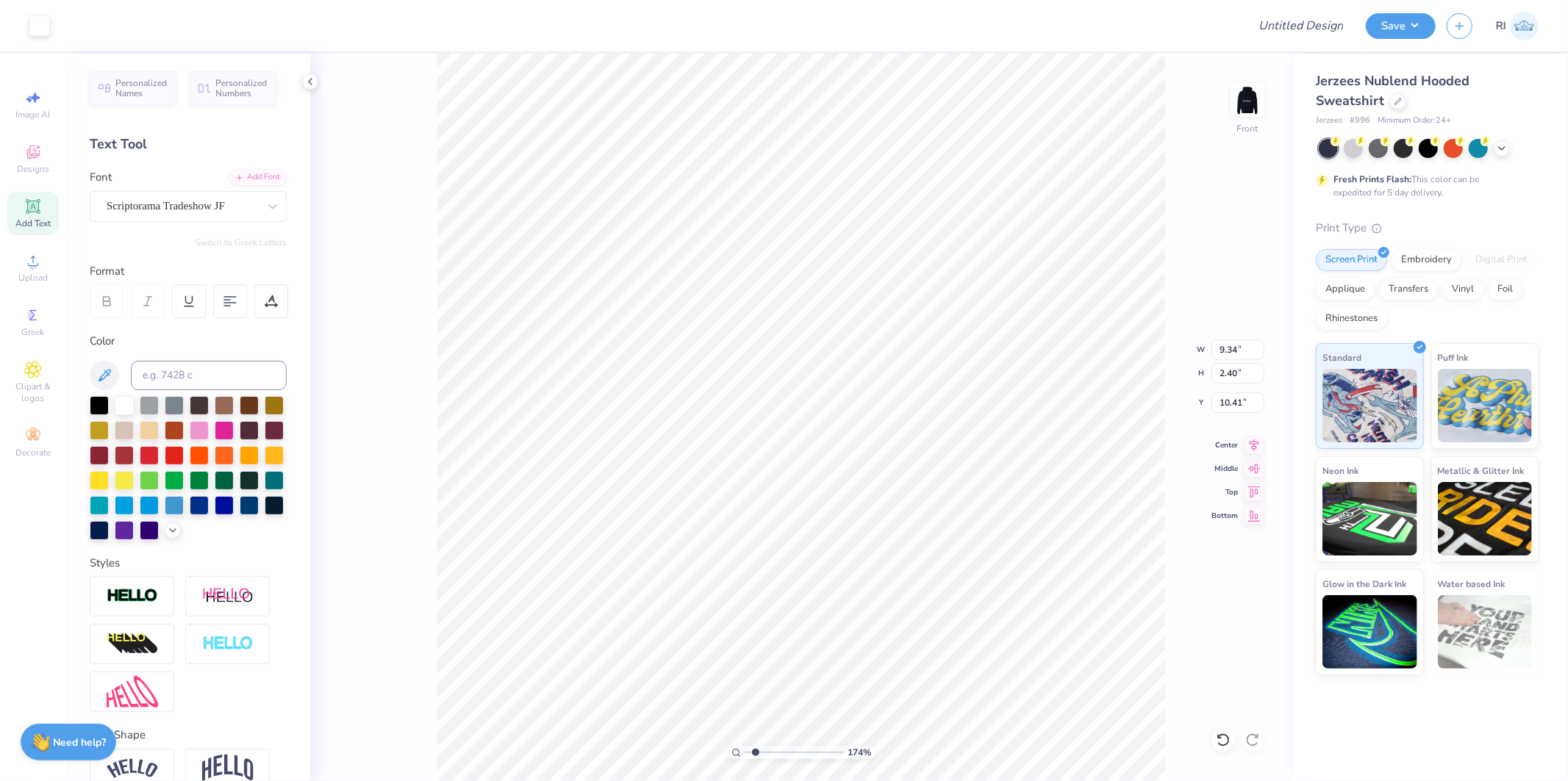
type input "1.74339355603371"
type input "11.21"
click at [129, 402] on div at bounding box center [124, 404] width 19 height 19
type input "1.39584521408376"
click at [1317, 16] on input "Design Title" at bounding box center [1282, 25] width 144 height 29
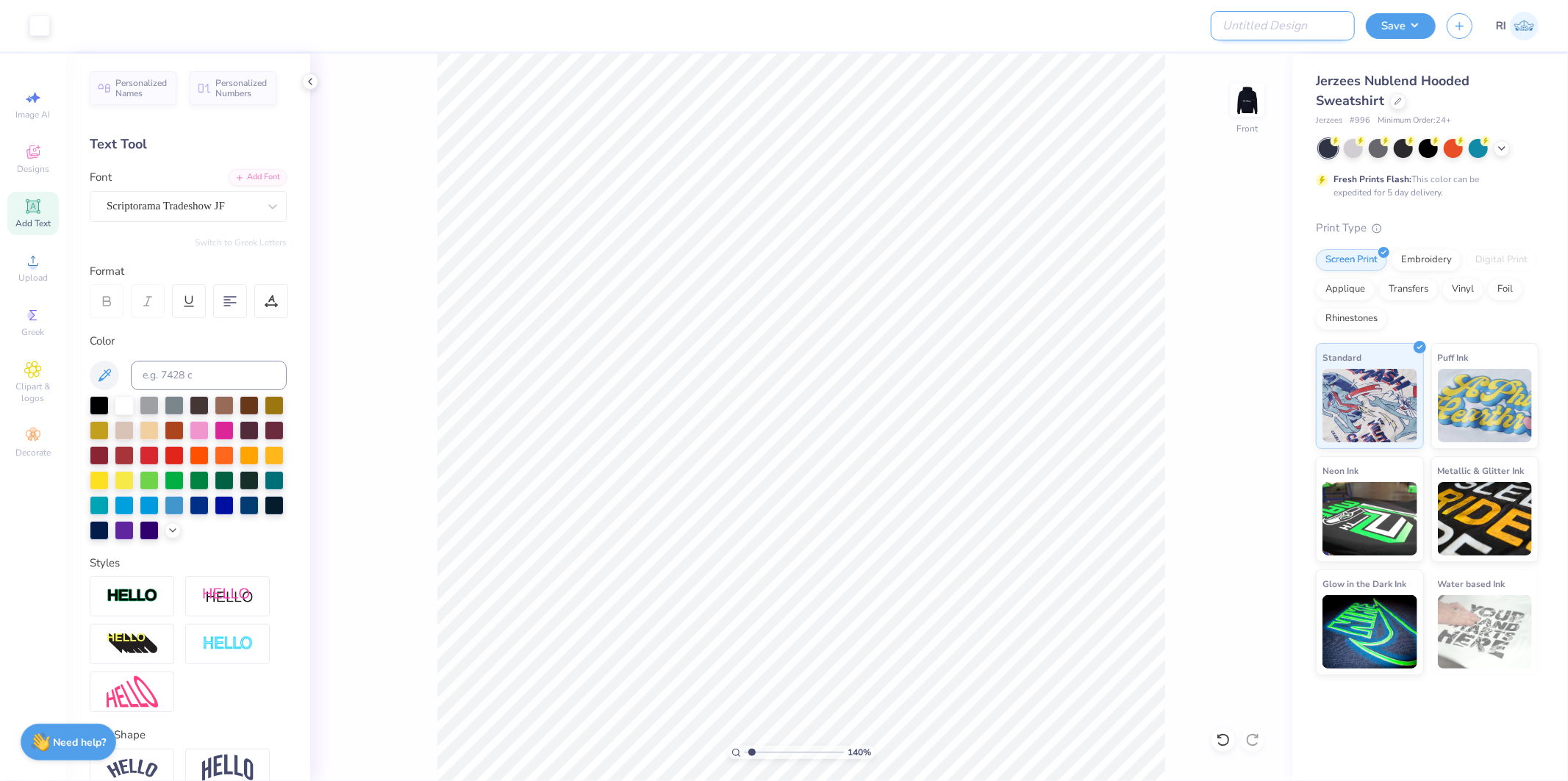
paste input "UGC_3356"
type input "UGC_3356"
type input "1.39584521408376"
type input "UGC_3356"
click at [1411, 26] on button "Save" at bounding box center [1401, 24] width 70 height 25
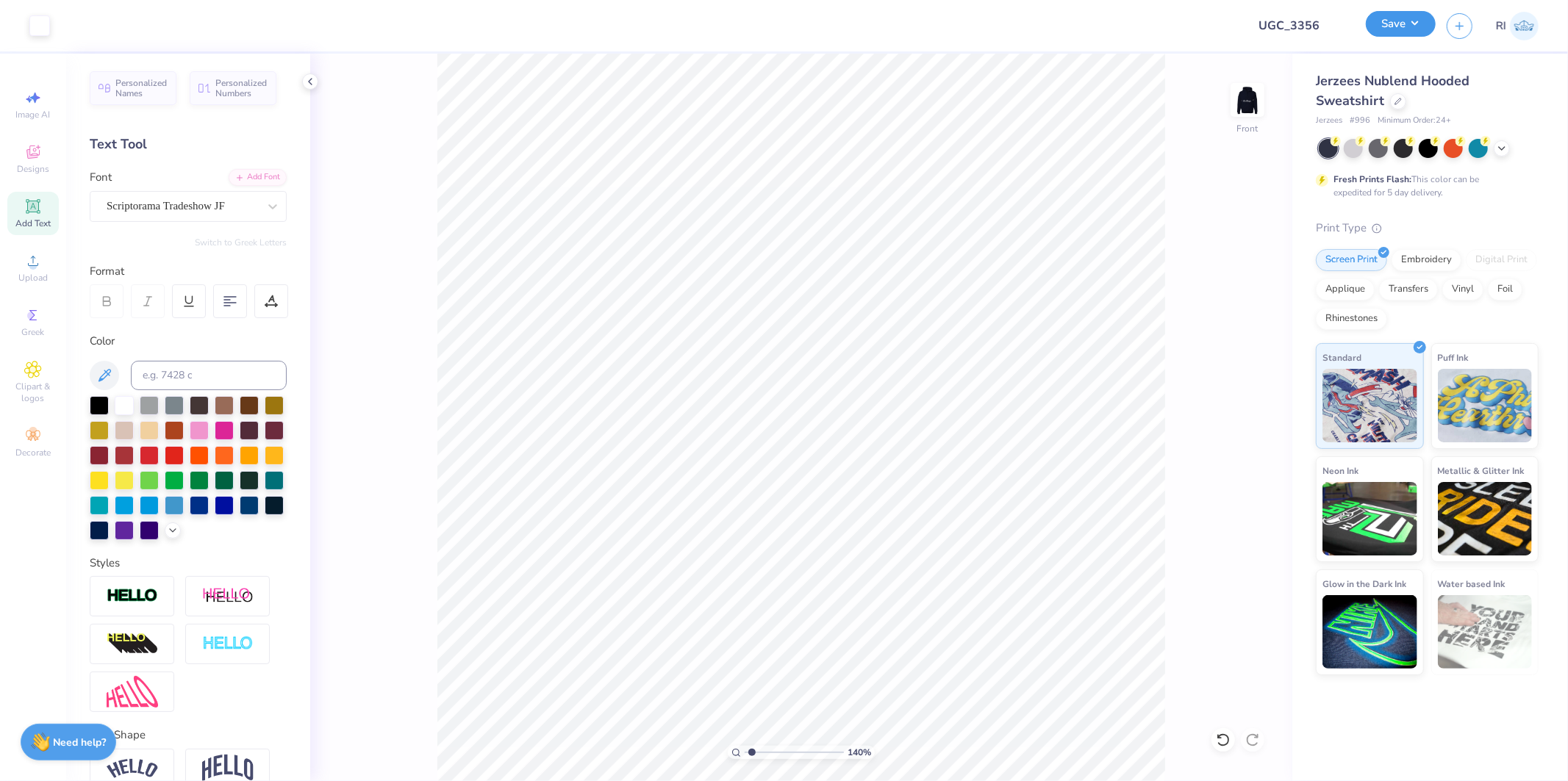
type input "1.39584521408376"
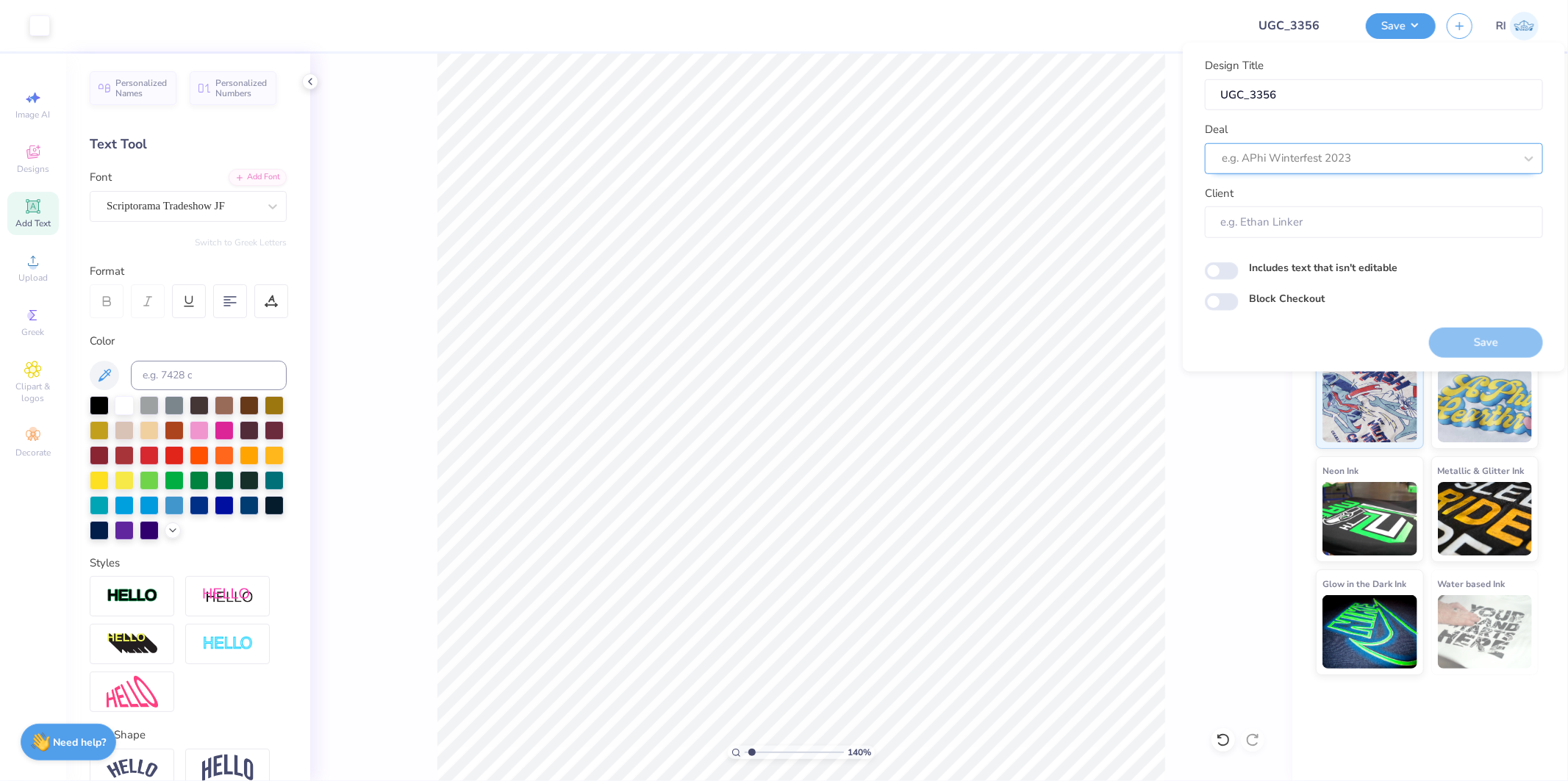
click at [1359, 154] on div at bounding box center [1368, 158] width 293 height 20
click at [1313, 196] on div "UGC Designs" at bounding box center [1374, 197] width 326 height 25
type input "UGC"
type input "1.39584521408376"
type input "Design Tool Gallery User"
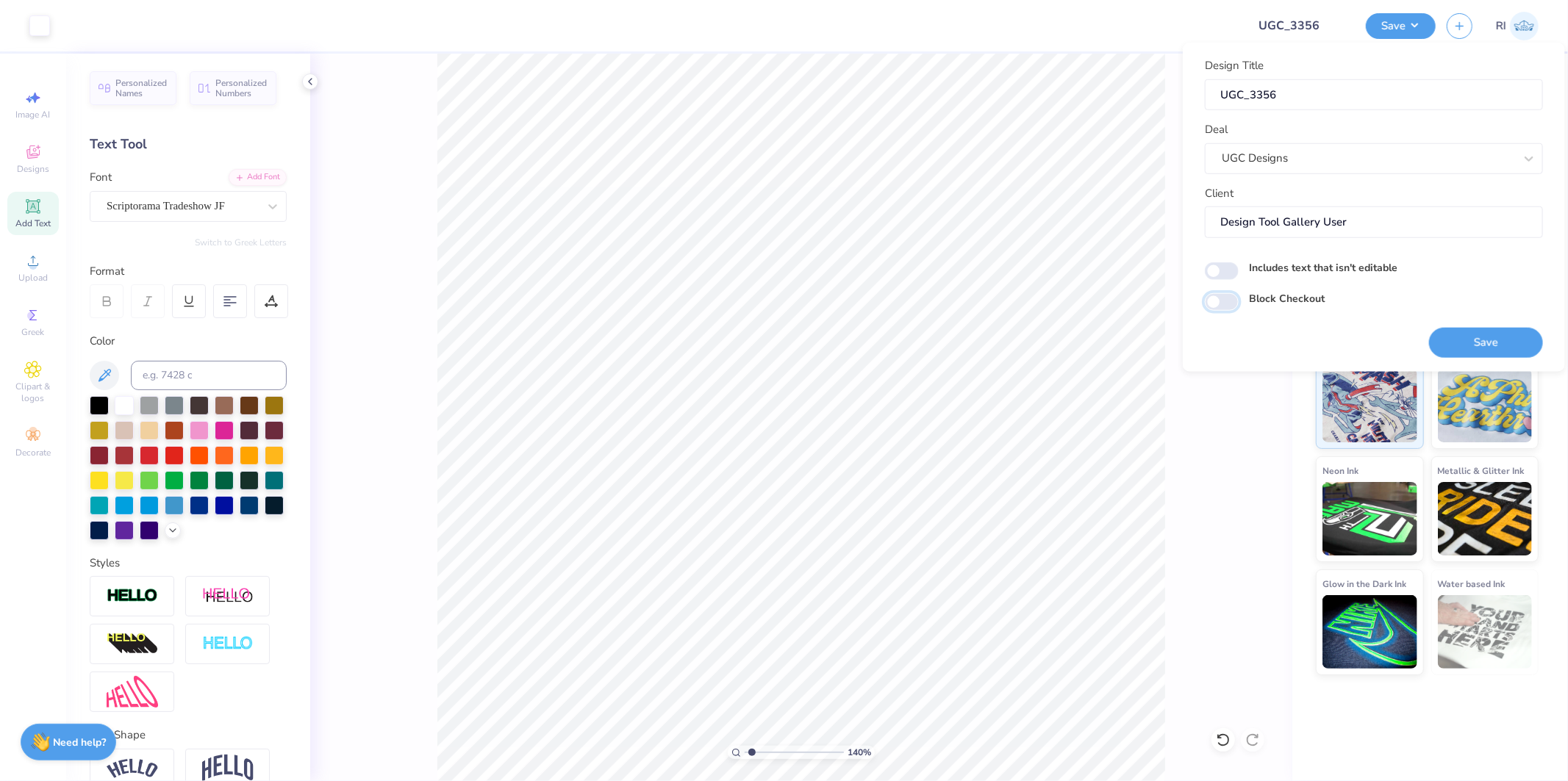
click at [1231, 296] on input "Block Checkout" at bounding box center [1222, 302] width 34 height 17
checkbox input "true"
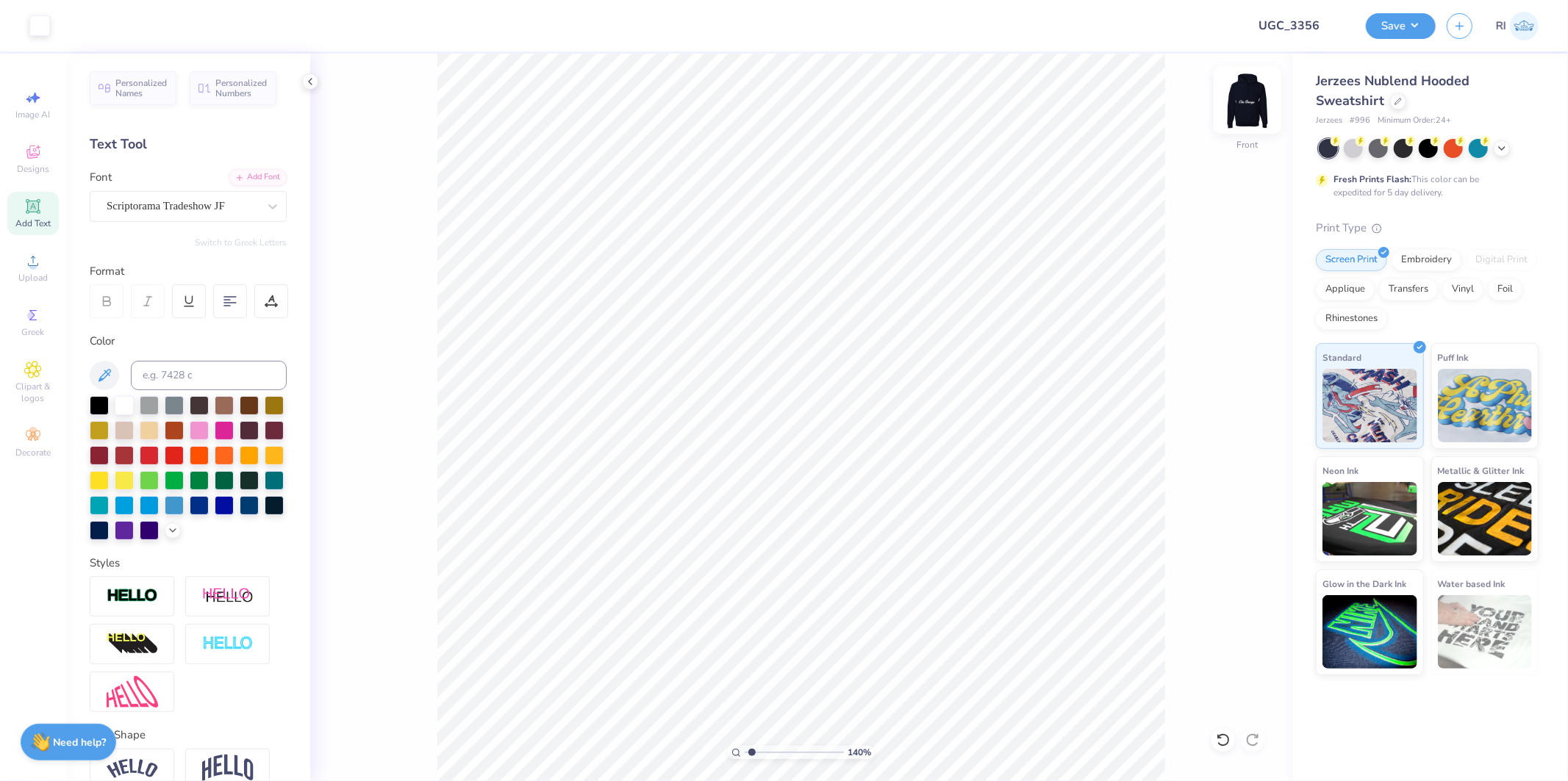
click at [1241, 106] on img at bounding box center [1248, 100] width 59 height 59
type input "1.39584521408376"
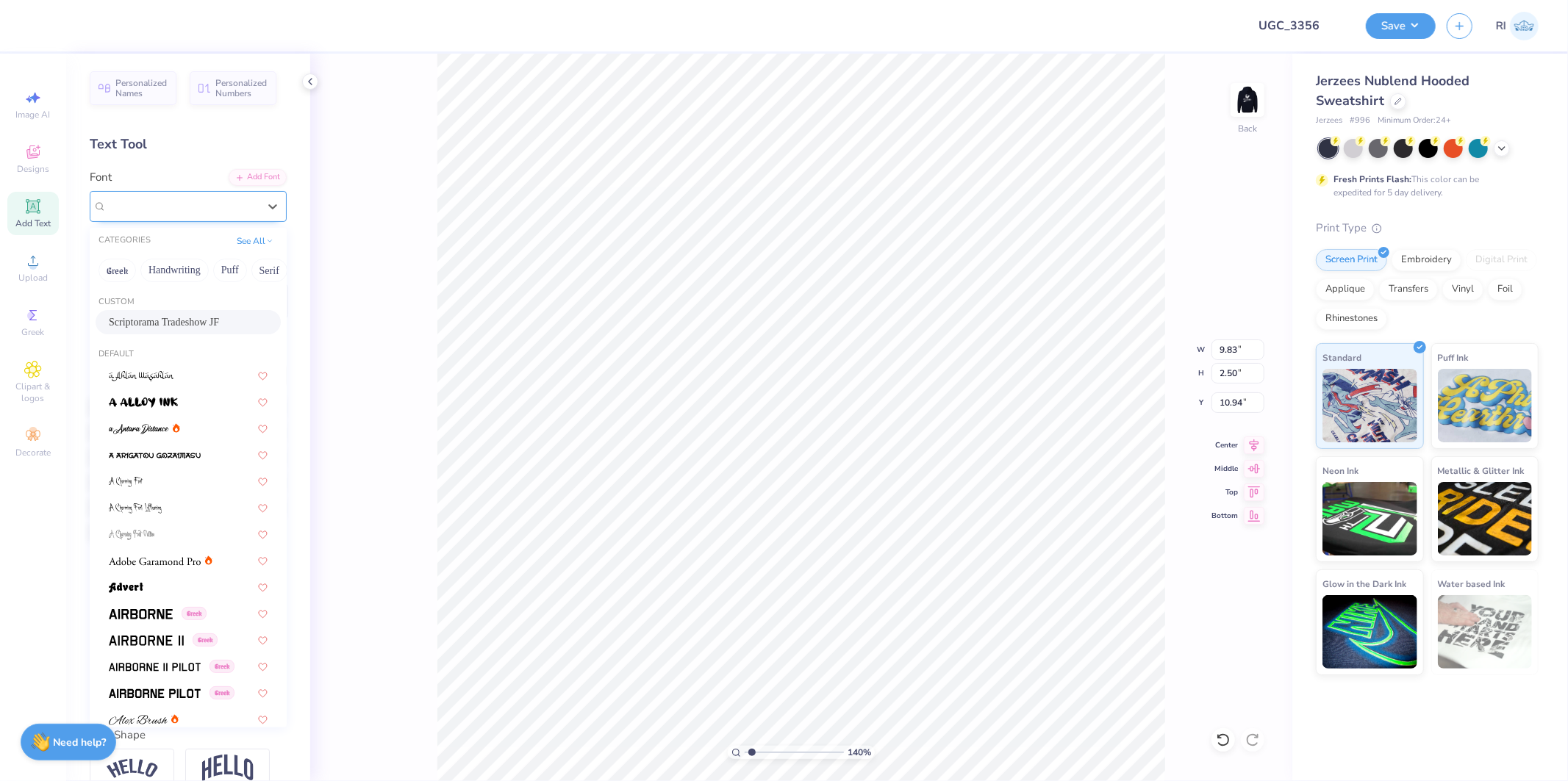
click at [186, 208] on div "Scriptorama Tradeshow JF" at bounding box center [182, 206] width 154 height 23
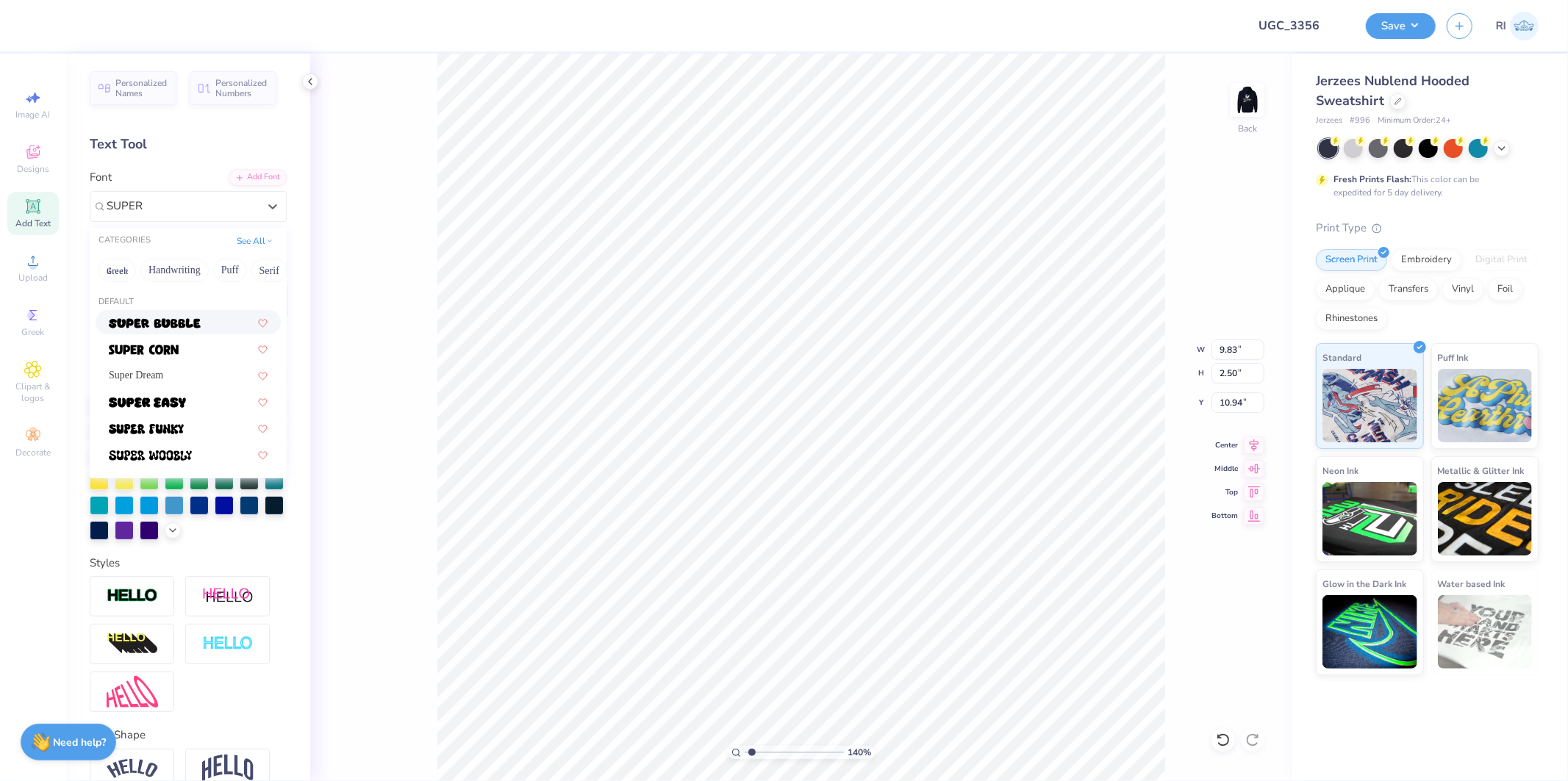
click at [195, 324] on img at bounding box center [155, 323] width 92 height 10
type input "SUPER"
type input "1.39584521408376"
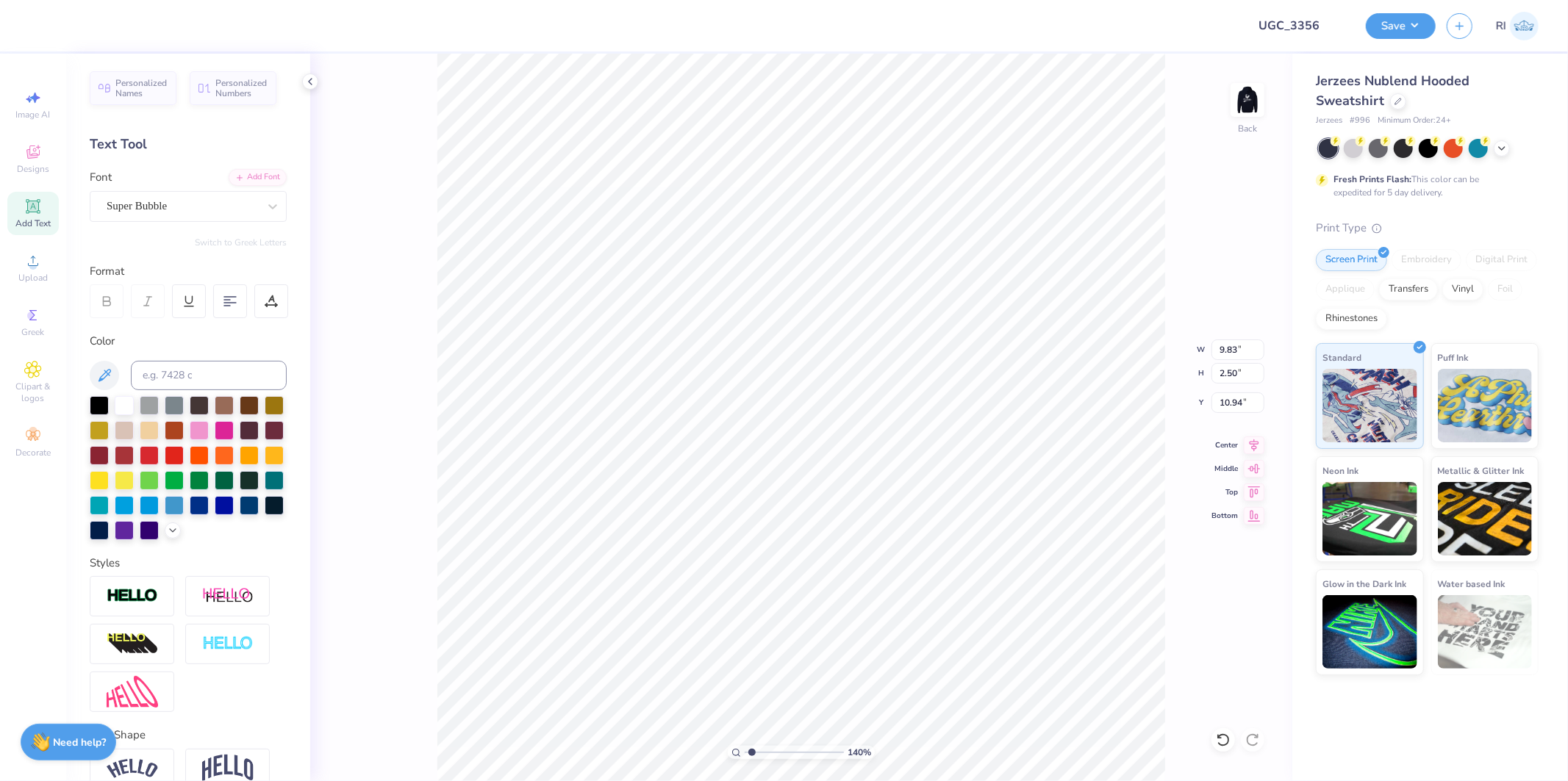
type input "1.39584521408376"
type input "14.63"
type input "1.96"
type input "11.21"
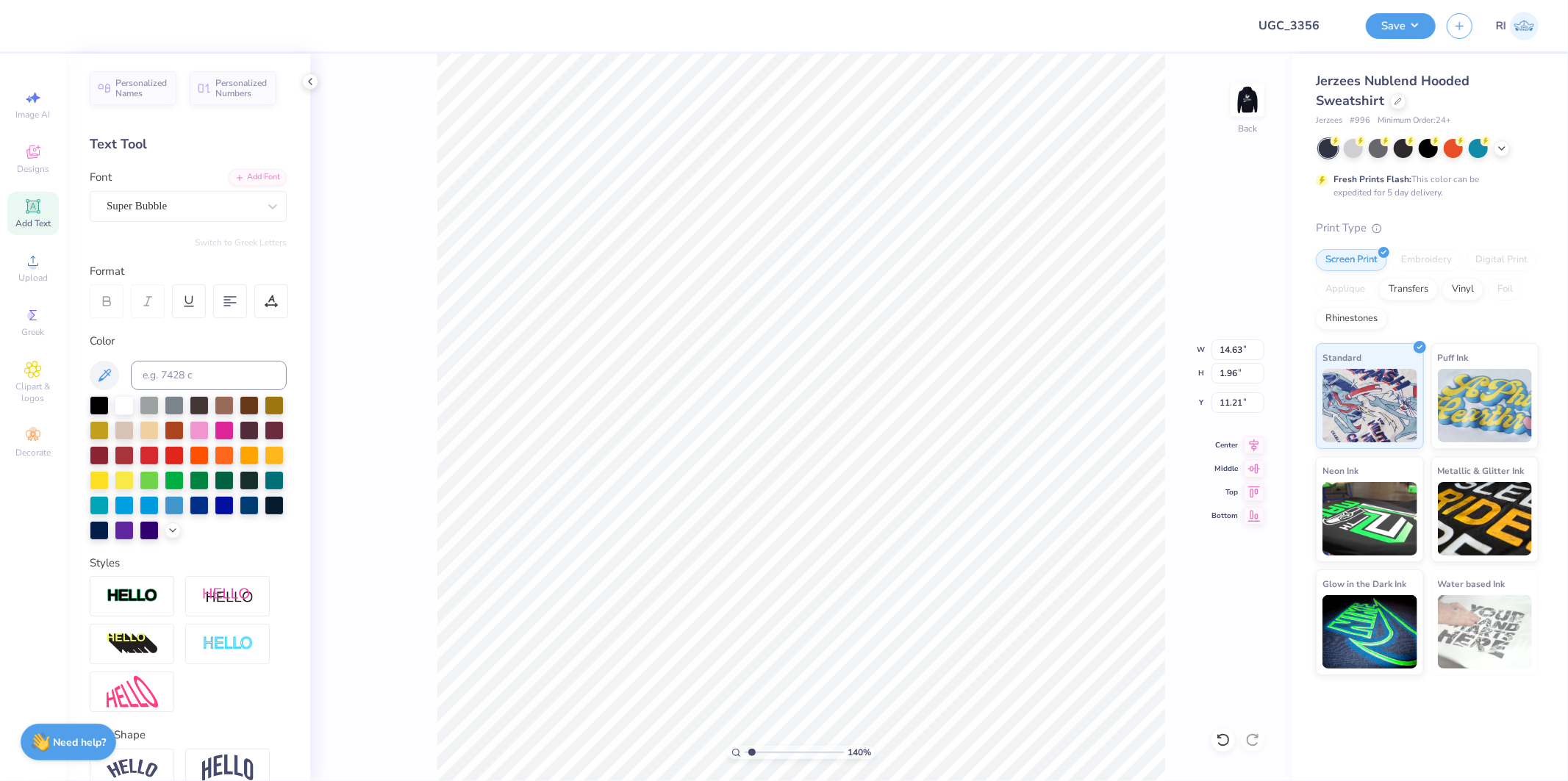
type input "1.39584521408376"
type textarea "E"
type input "1.39584521408376"
type textarea "Es"
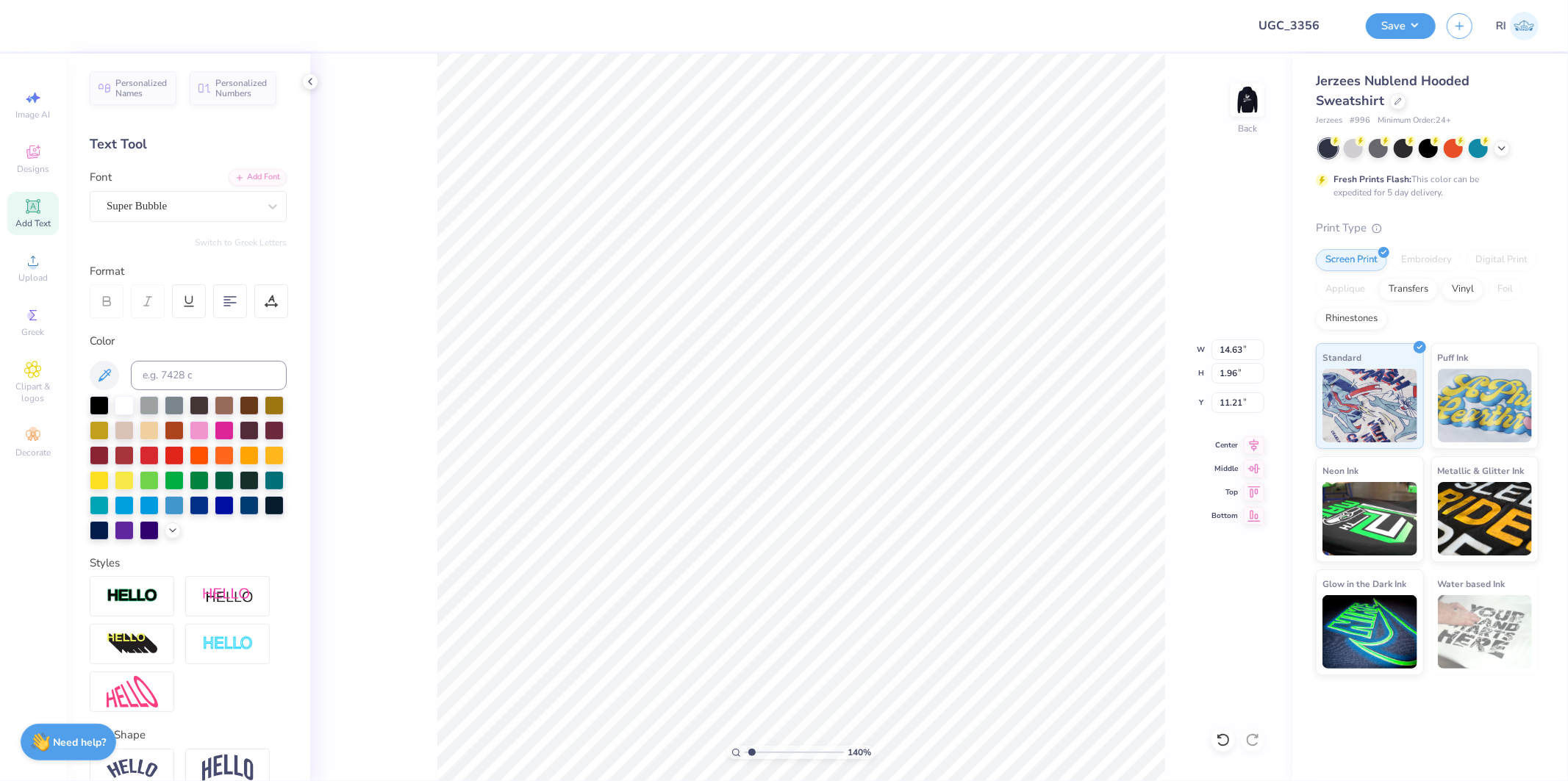
type input "1.39584521408376"
type textarea "Est"
type input "1.39584521408376"
type textarea "Est"
type input "1.39584521408376"
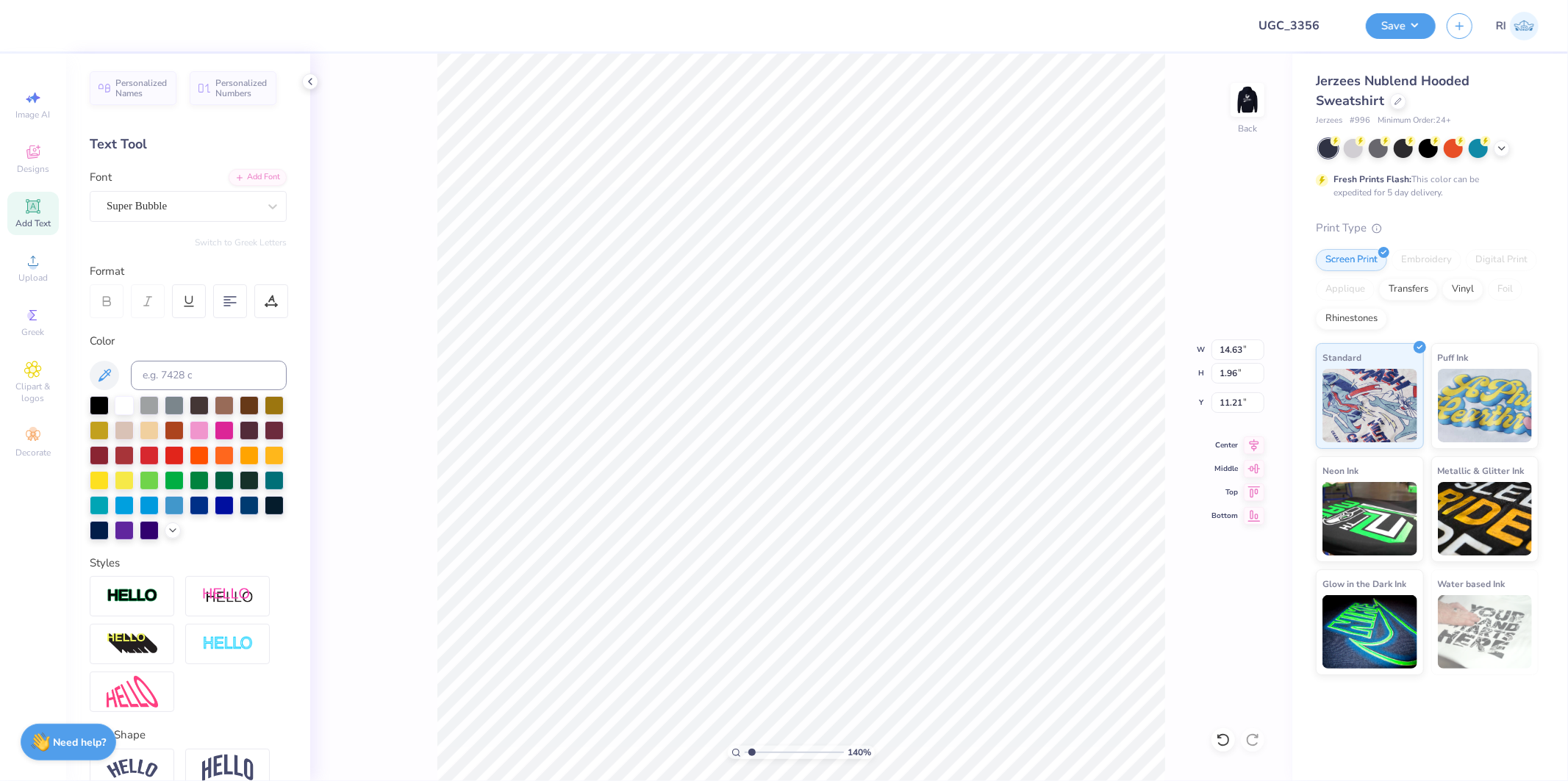
type textarea "Est"
type input "1.39584521408376"
type textarea "Est."
type input "1.39584521408376"
type textarea "Est."
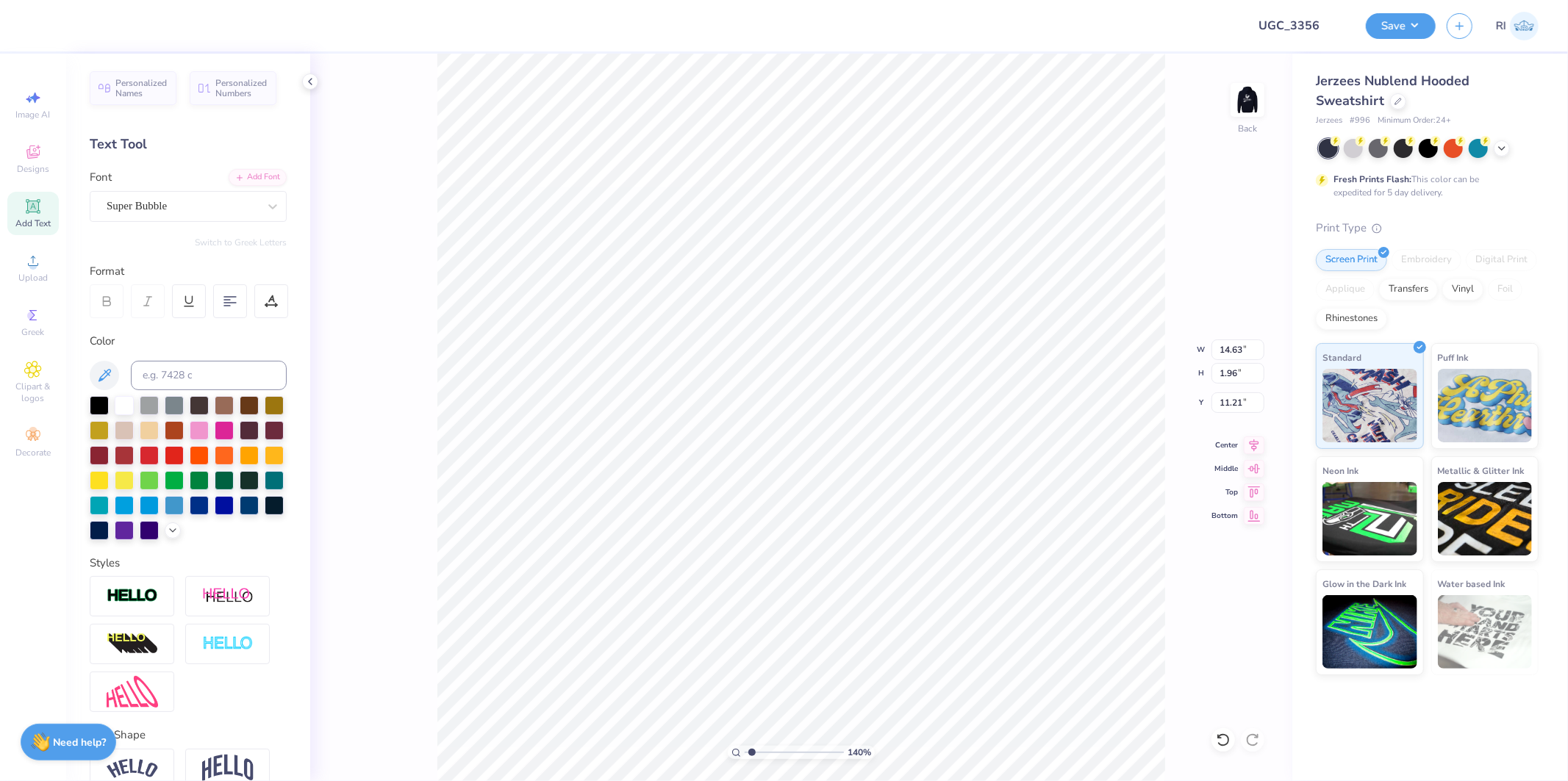
type input "1.39584521408376"
type textarea "Est. 1"
type input "1.39584521408376"
type textarea "Est. 18"
type input "1.39584521408376"
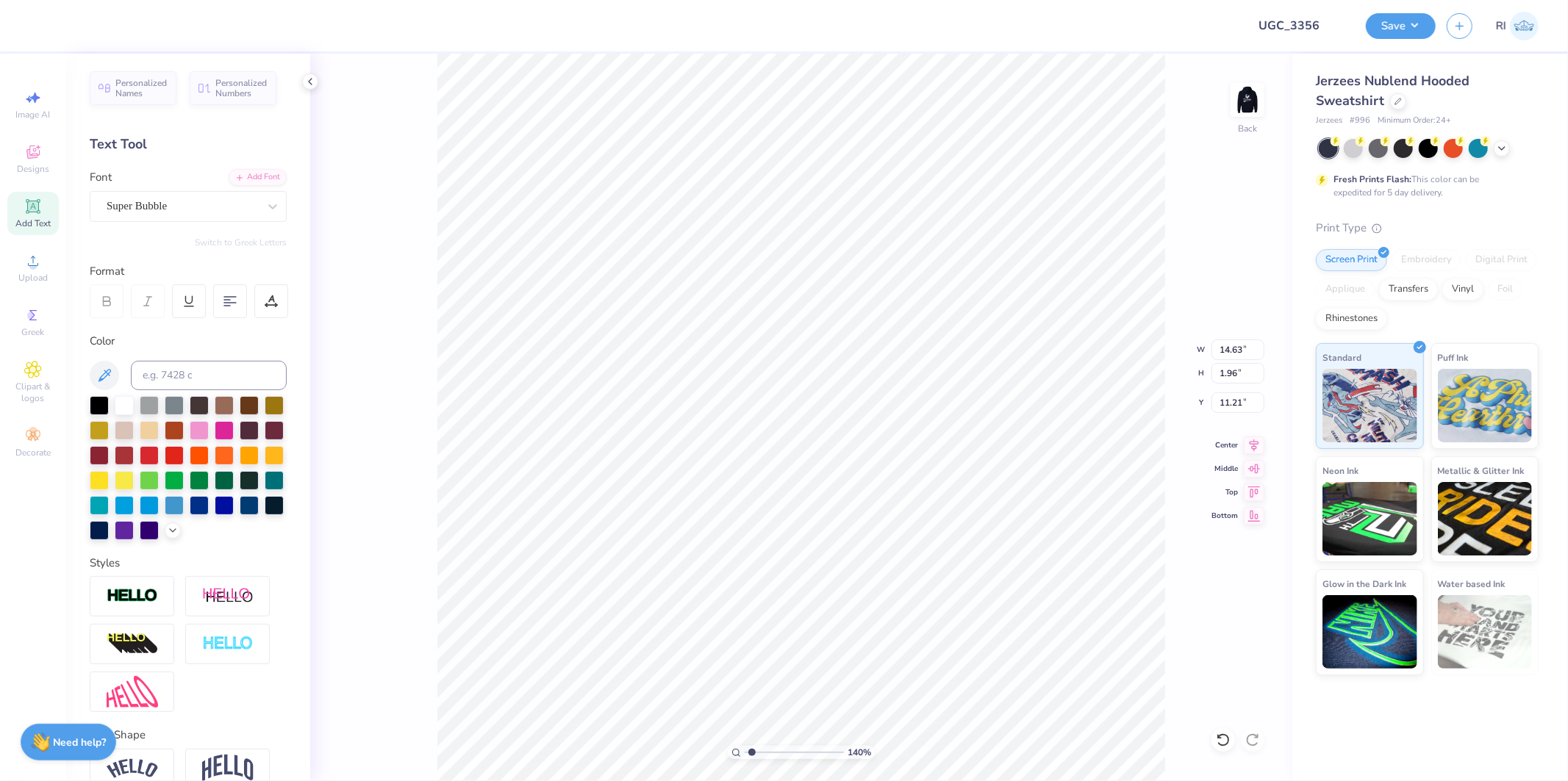
type textarea "Est. 189"
type input "1.39584521408376"
type textarea "Est. 1895"
click at [225, 211] on div "Super Bubble" at bounding box center [182, 206] width 154 height 23
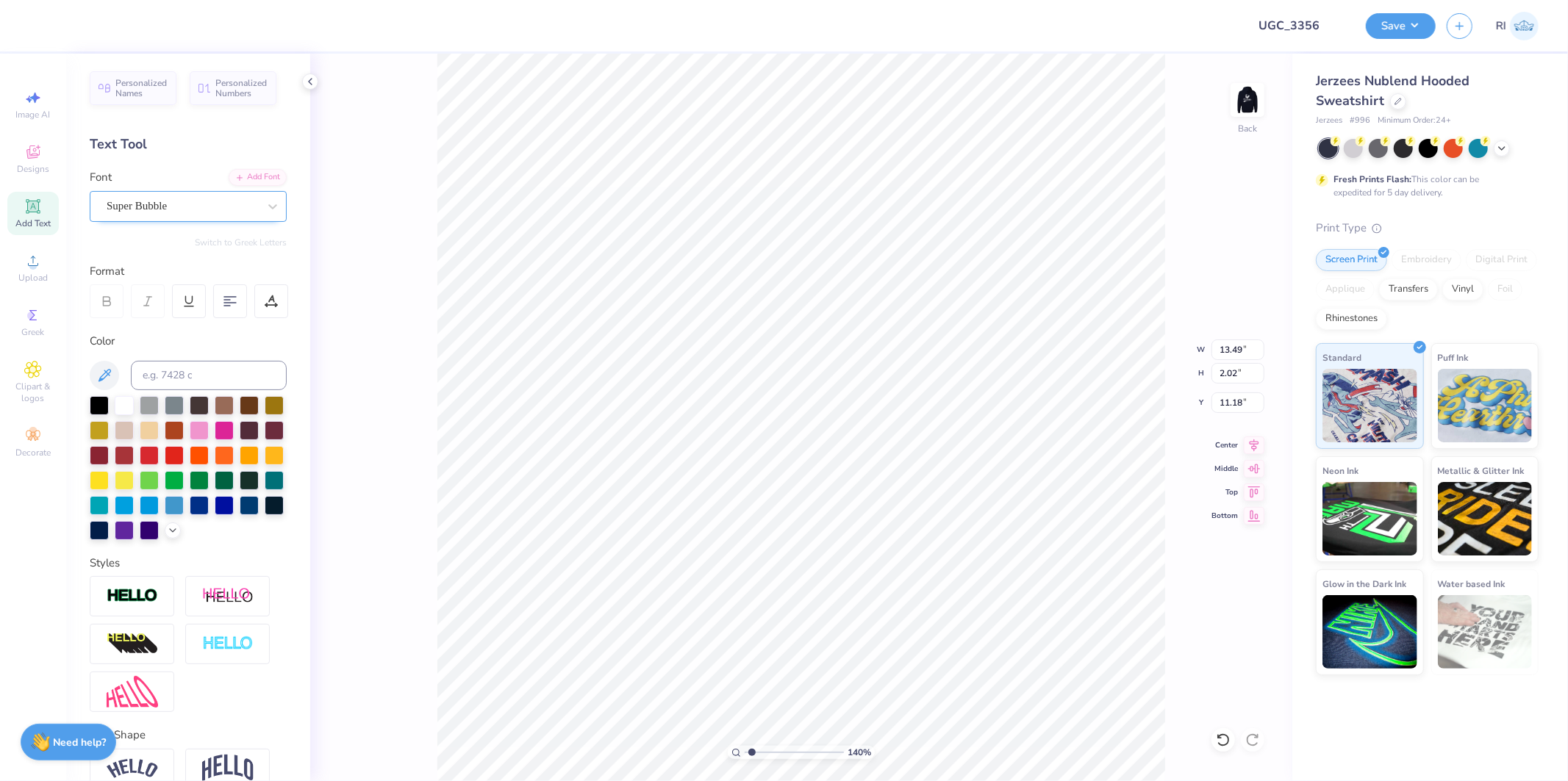
type input "1.39584521408376"
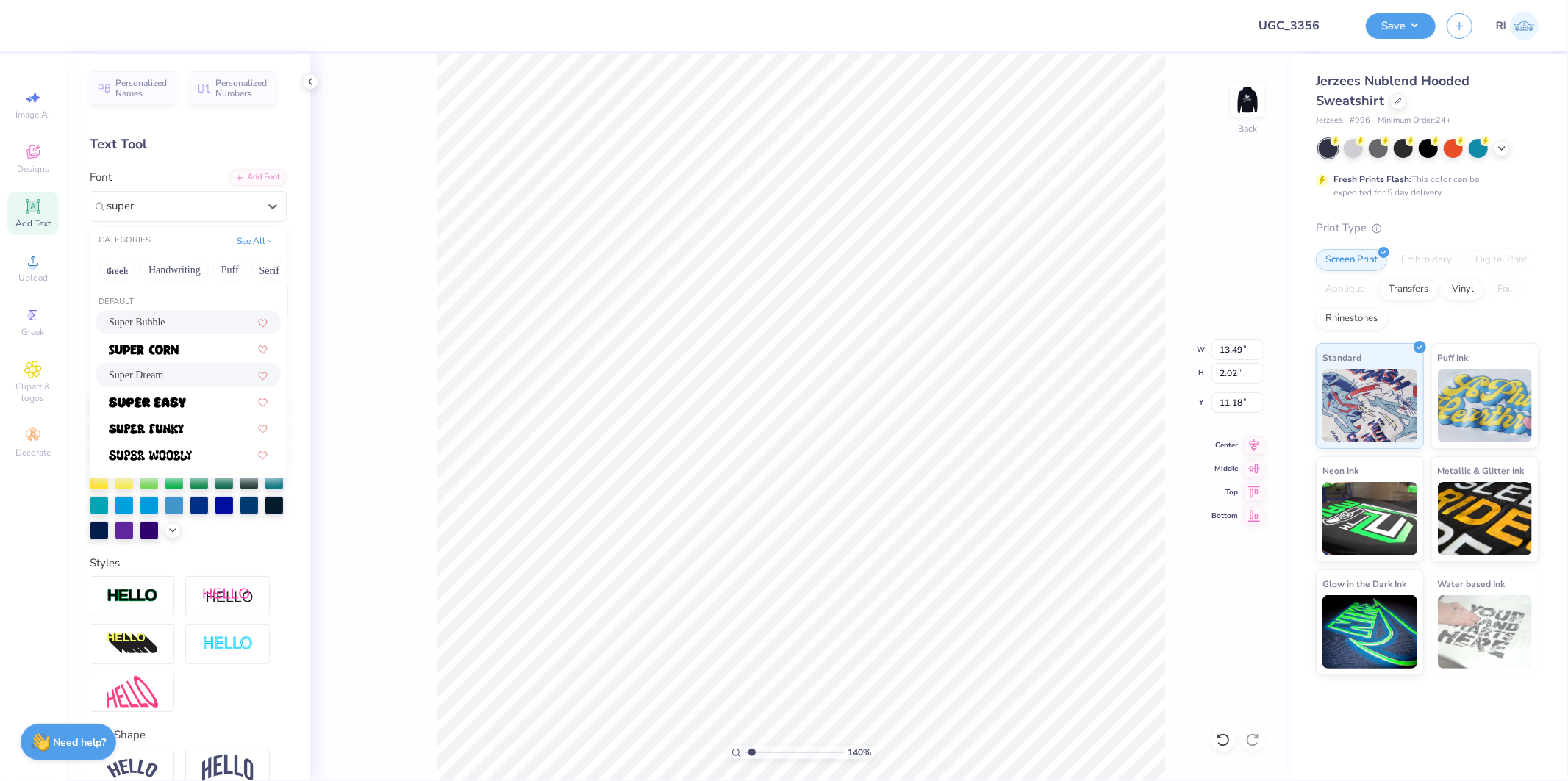
click at [196, 371] on div "Super Dream" at bounding box center [189, 375] width 159 height 15
type input "super"
type input "1.39584521408376"
type input "9.84"
type input "1.63"
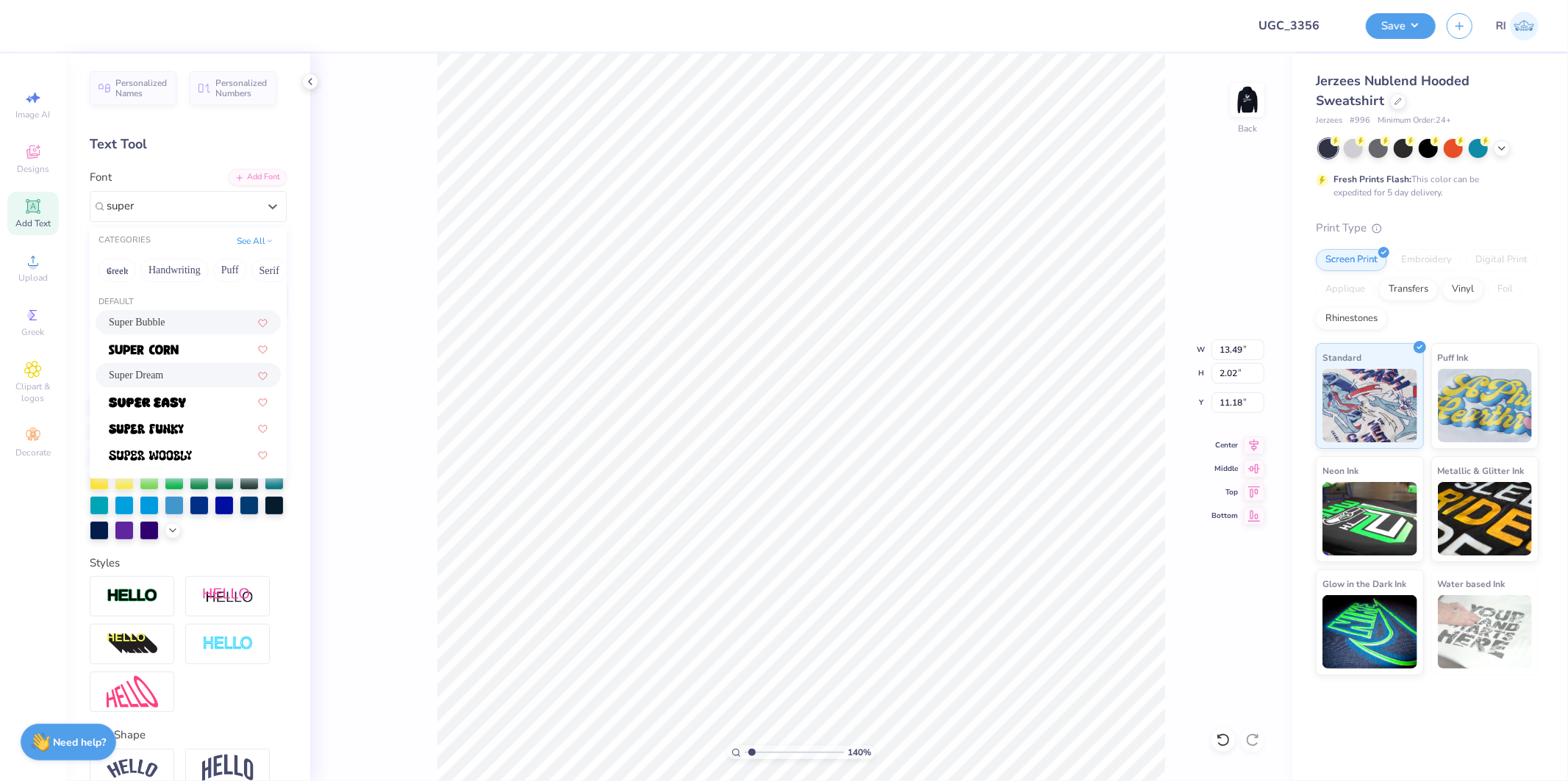
type input "11.38"
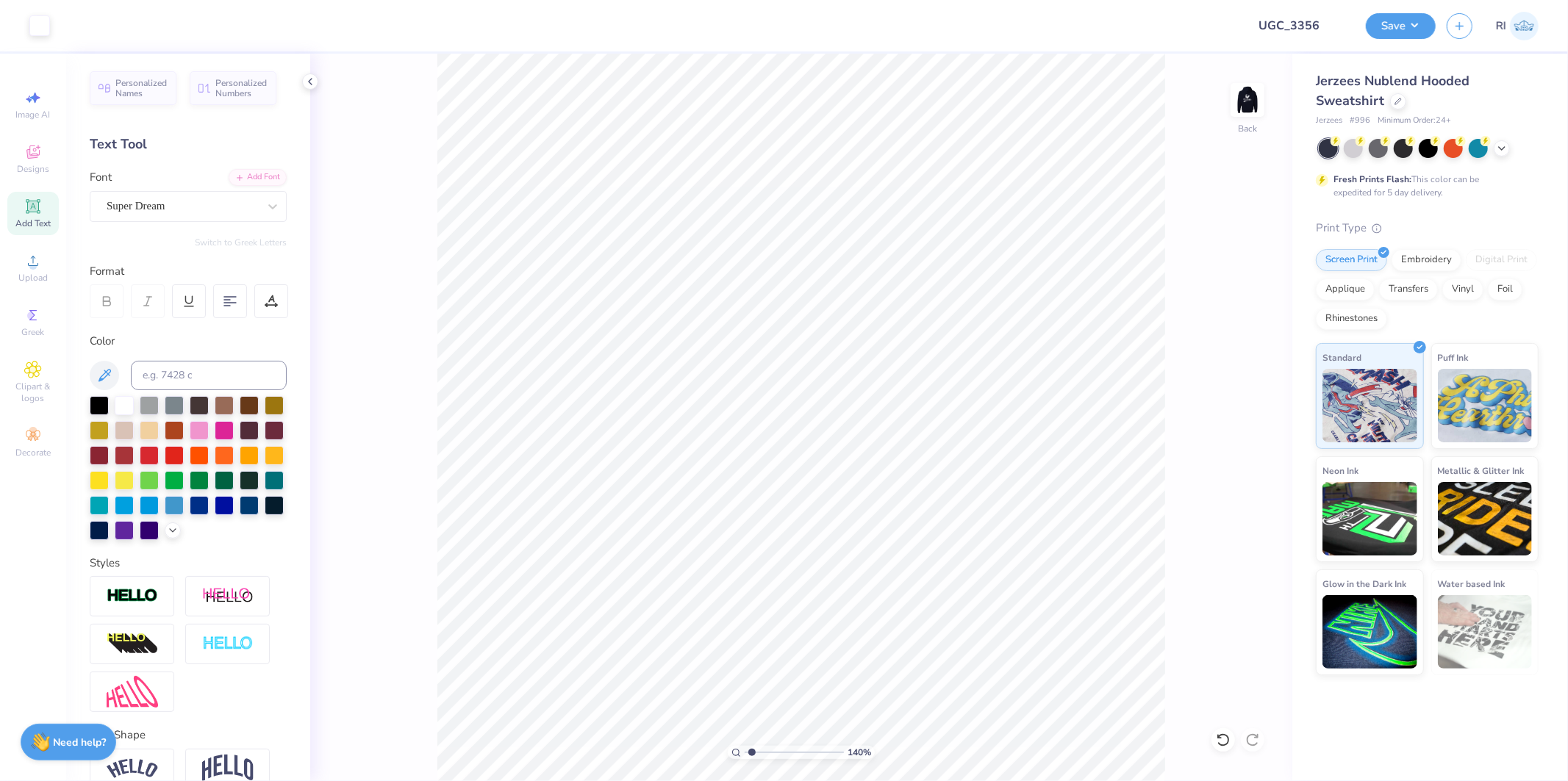
type input "1.39584521408376"
click at [1241, 359] on input "9.84" at bounding box center [1238, 350] width 53 height 21
type input "4"
type input "1.39584521408376"
type input "4.00"
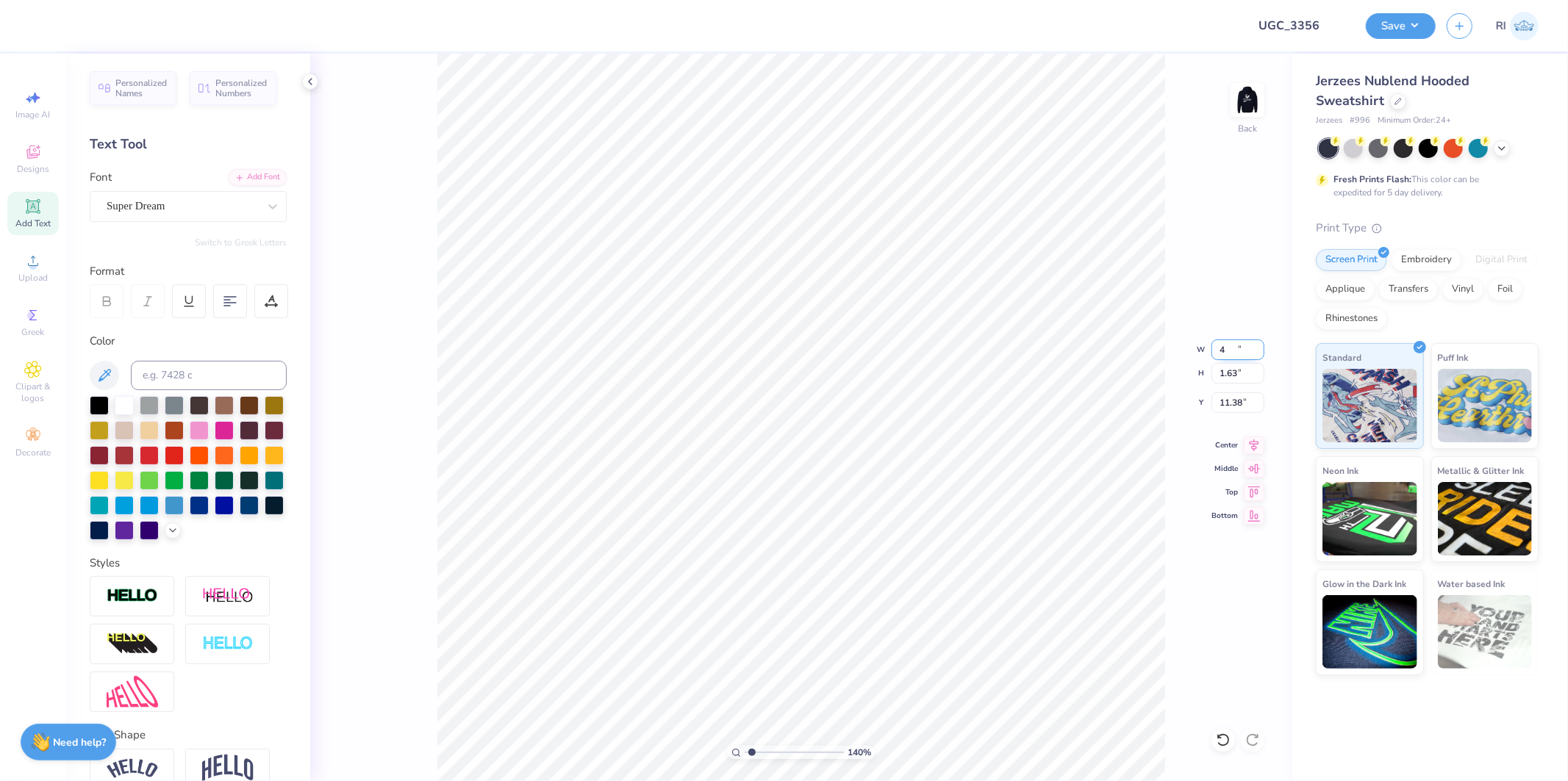
type input "0.66"
type input "11.86"
type input "1.39584521408376"
type input "3.00"
click at [1247, 99] on img at bounding box center [1248, 100] width 59 height 59
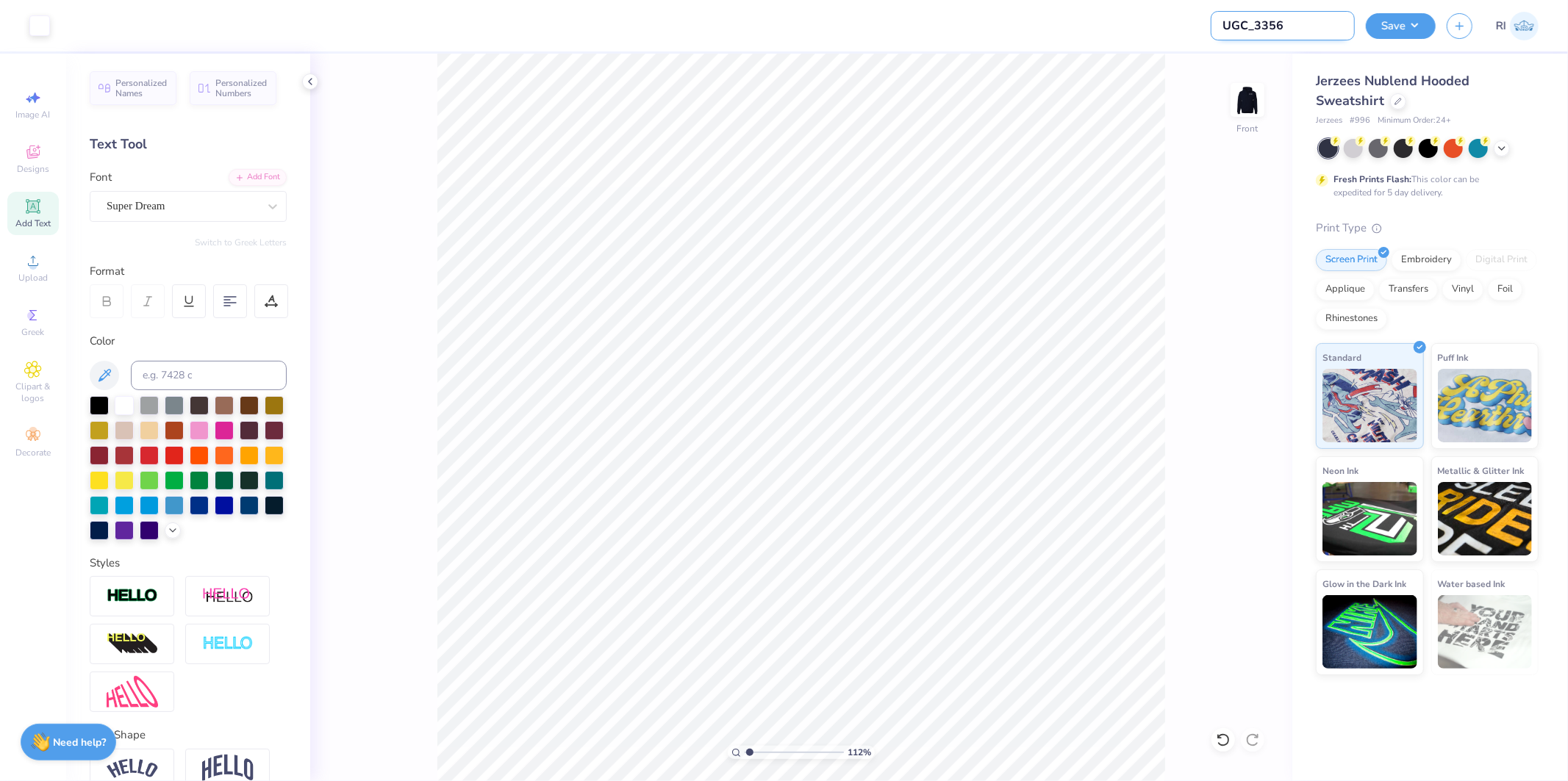
click at [1301, 25] on input "UGC_3356" at bounding box center [1282, 25] width 144 height 29
click at [1411, 23] on button "Save" at bounding box center [1401, 24] width 70 height 25
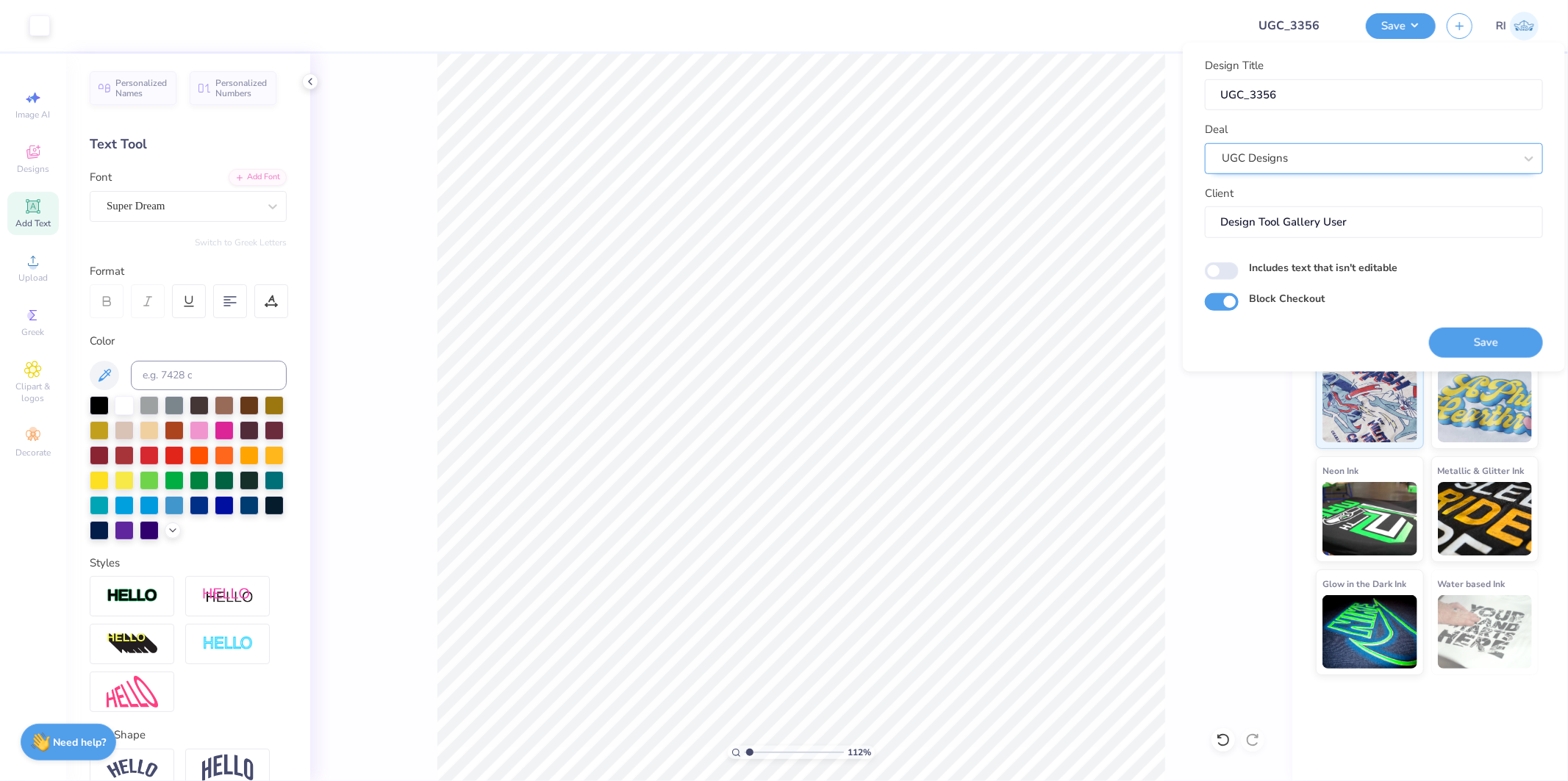
click at [1353, 153] on div "UGC Designs" at bounding box center [1368, 158] width 296 height 23
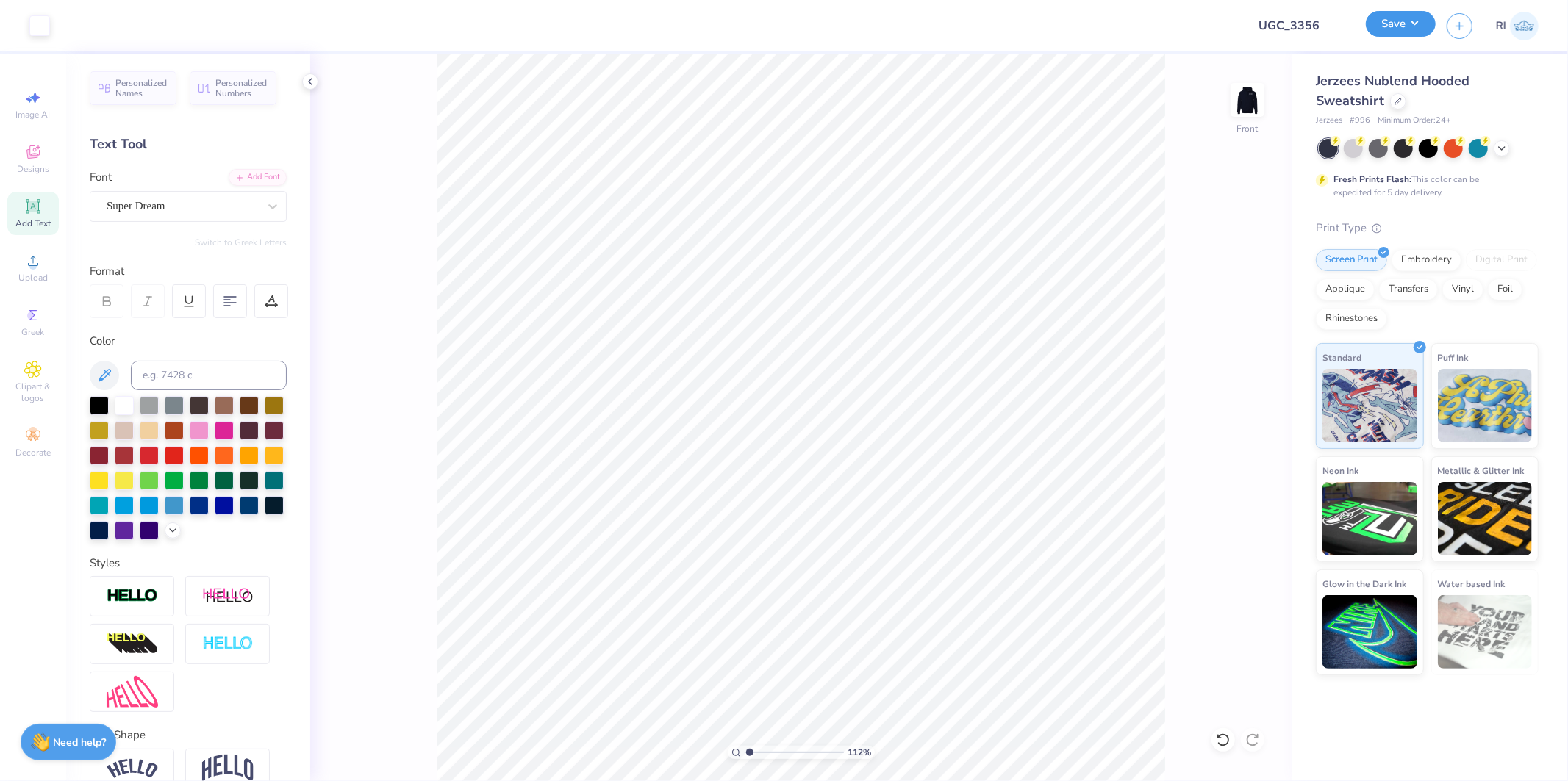
click at [1410, 31] on button "Save" at bounding box center [1401, 24] width 70 height 25
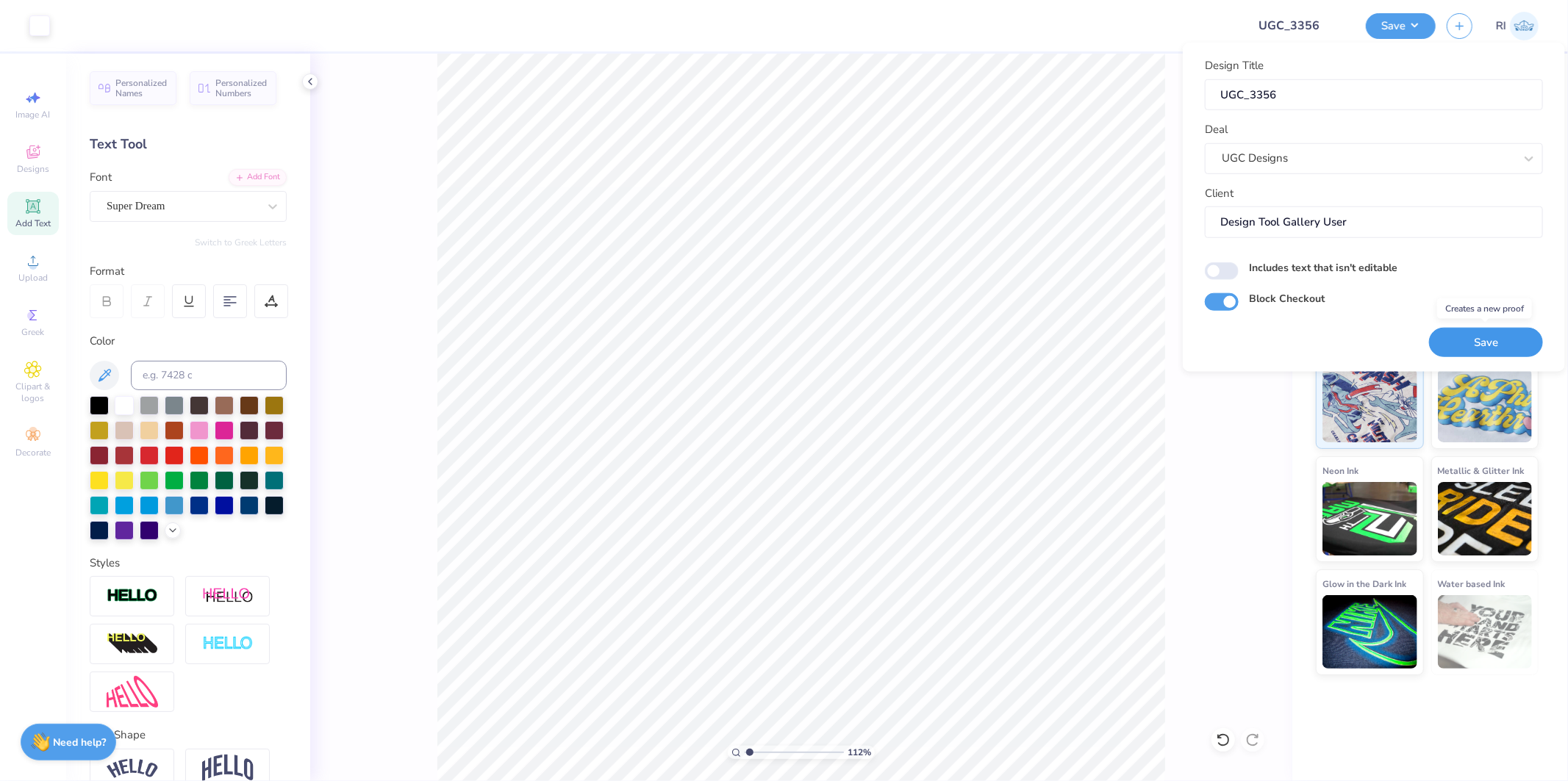
click at [1411, 332] on button "Save" at bounding box center [1486, 342] width 114 height 30
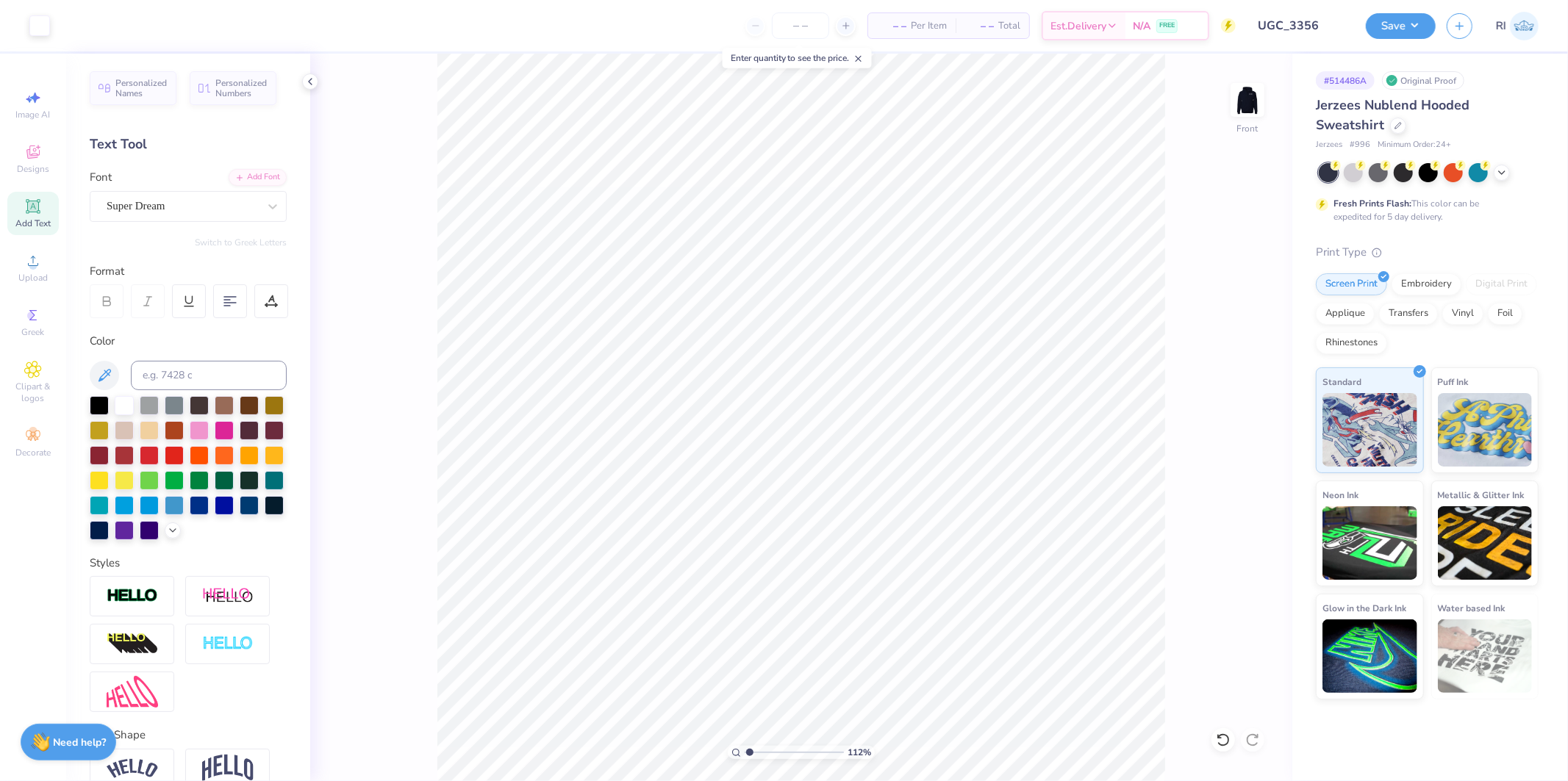
type input "1.11758119957331"
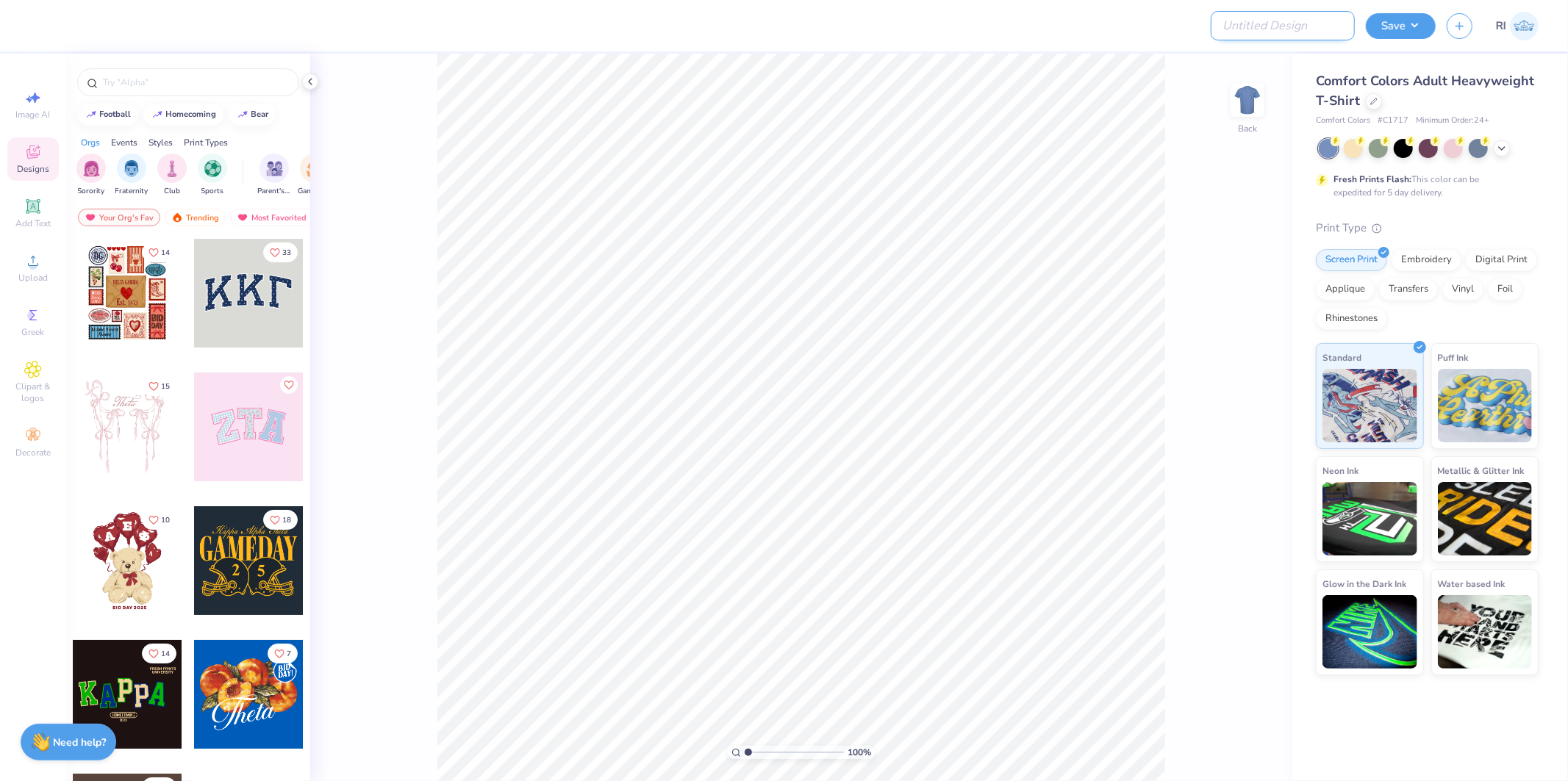
click at [1309, 23] on input "Design Title" at bounding box center [1282, 25] width 144 height 29
paste input "504718"
click at [1300, 27] on input "504718" at bounding box center [1282, 25] width 144 height 29
type input "504718A"
click at [1374, 102] on icon at bounding box center [1374, 99] width 7 height 7
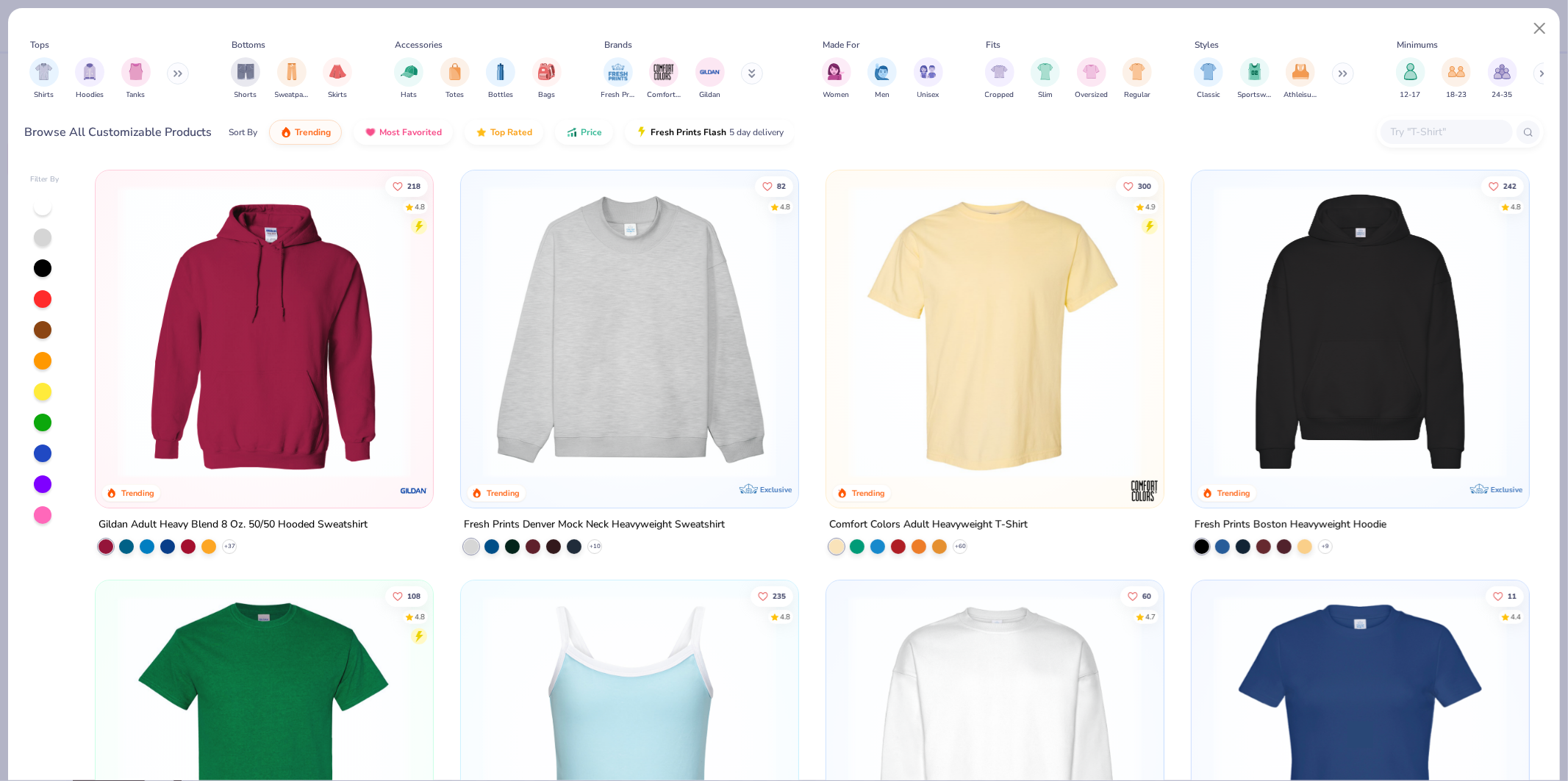
click at [1436, 130] on input "text" at bounding box center [1446, 131] width 113 height 17
paste input "TT11W"
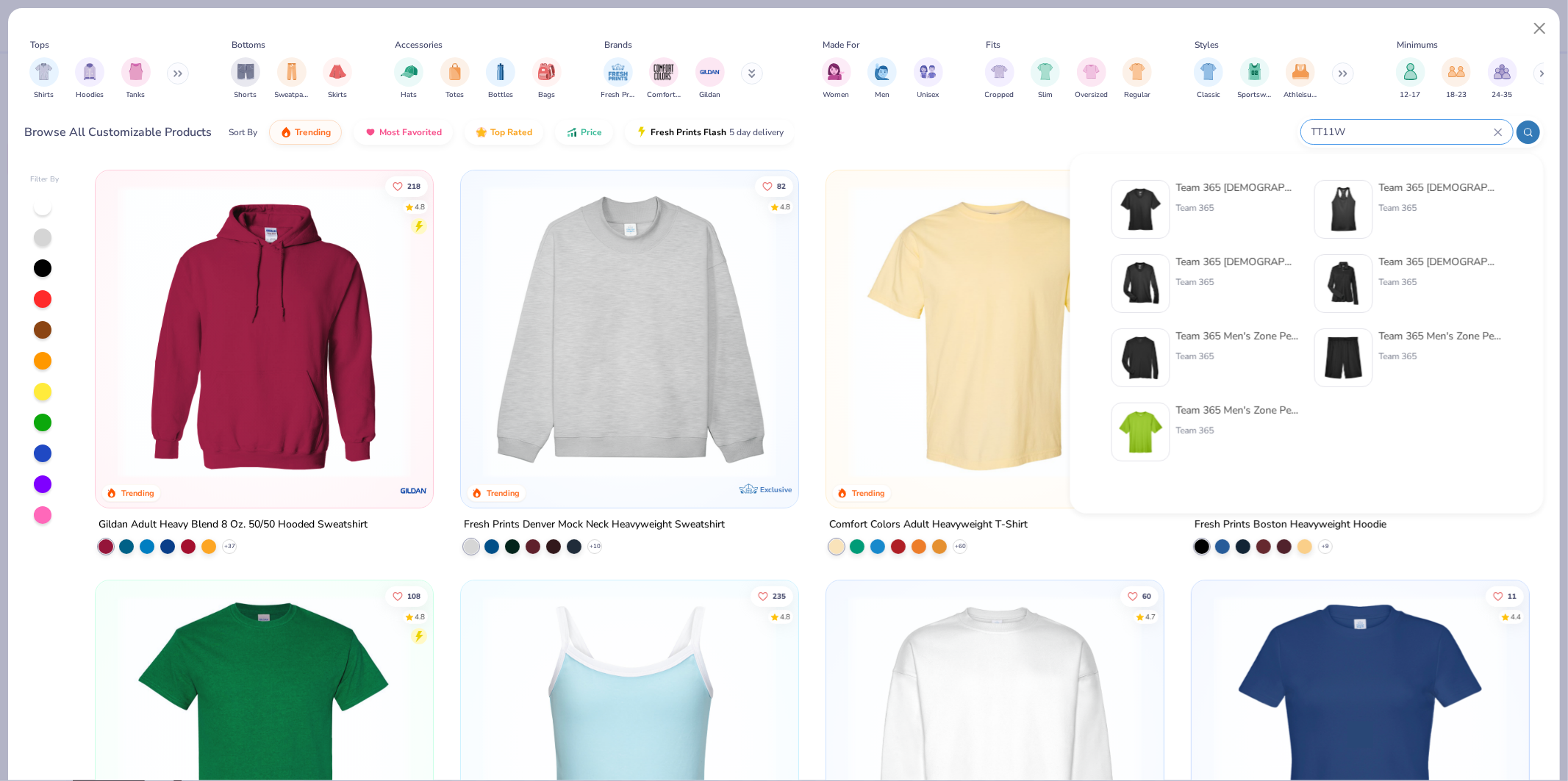
type input "TT11W"
click at [1143, 216] on img at bounding box center [1141, 209] width 45 height 45
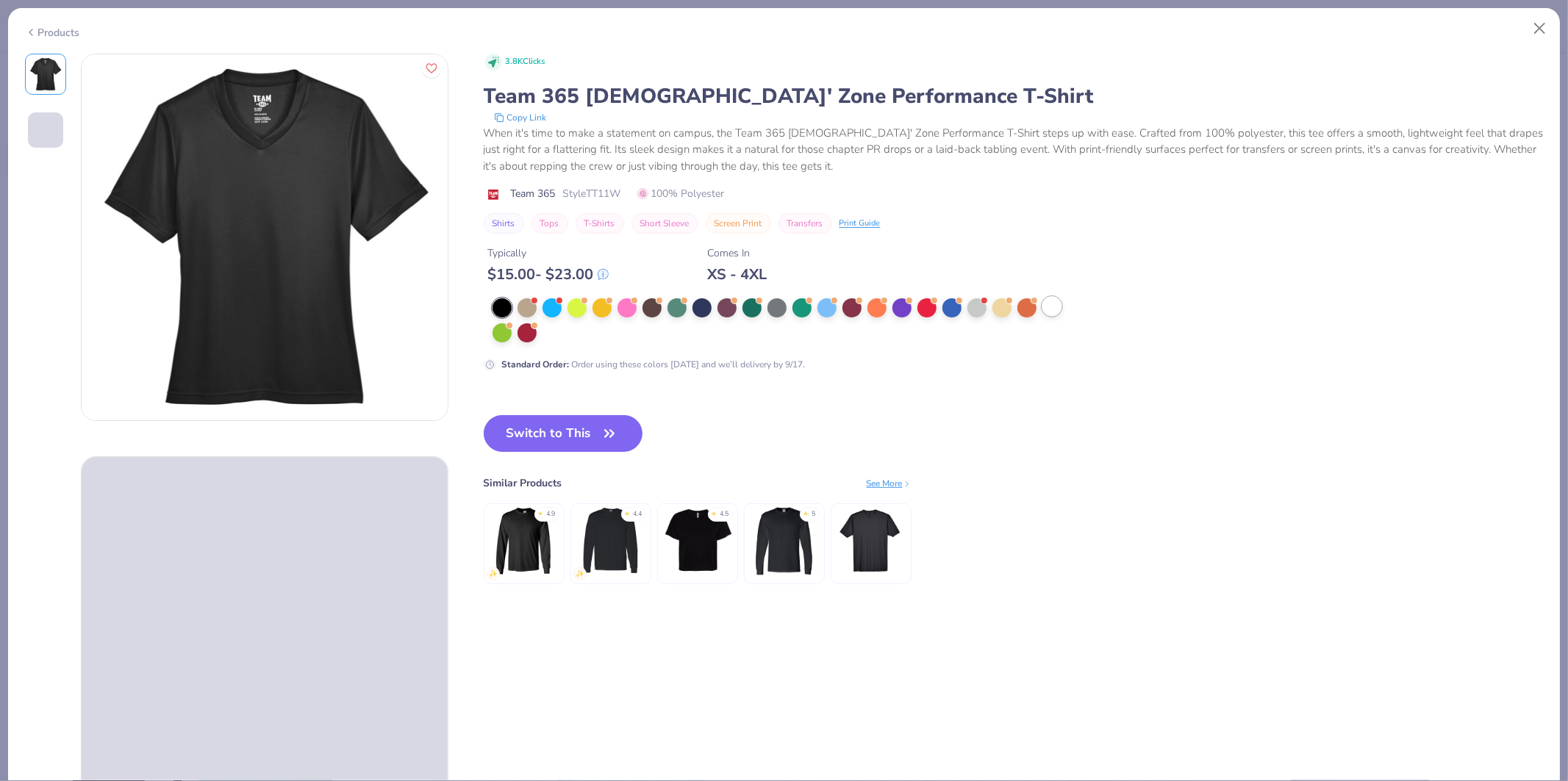
click at [1053, 301] on div at bounding box center [1052, 306] width 19 height 19
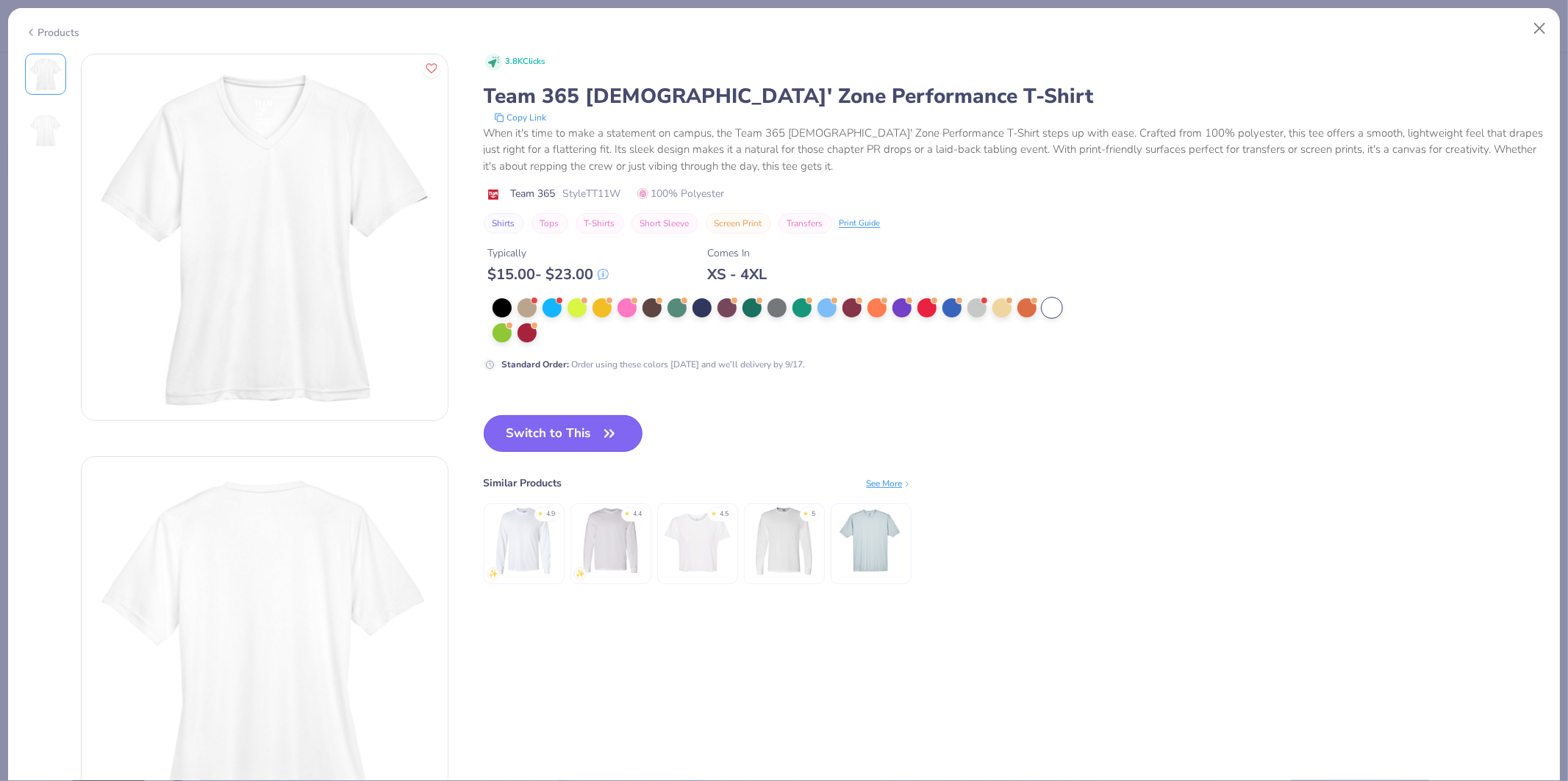
click at [598, 429] on button "Switch to This" at bounding box center [563, 433] width 160 height 37
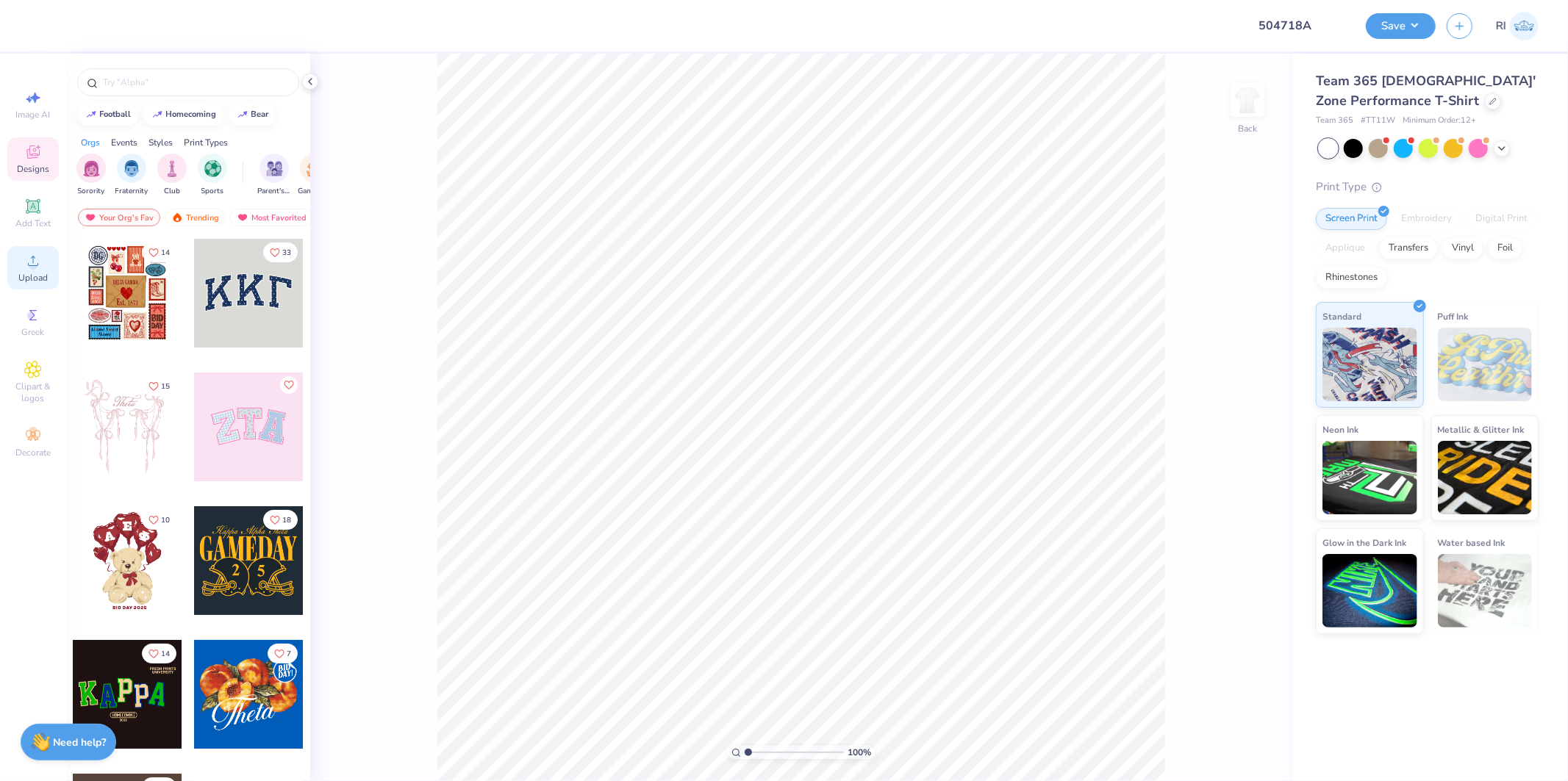
click at [16, 266] on div "Upload" at bounding box center [33, 268] width 52 height 44
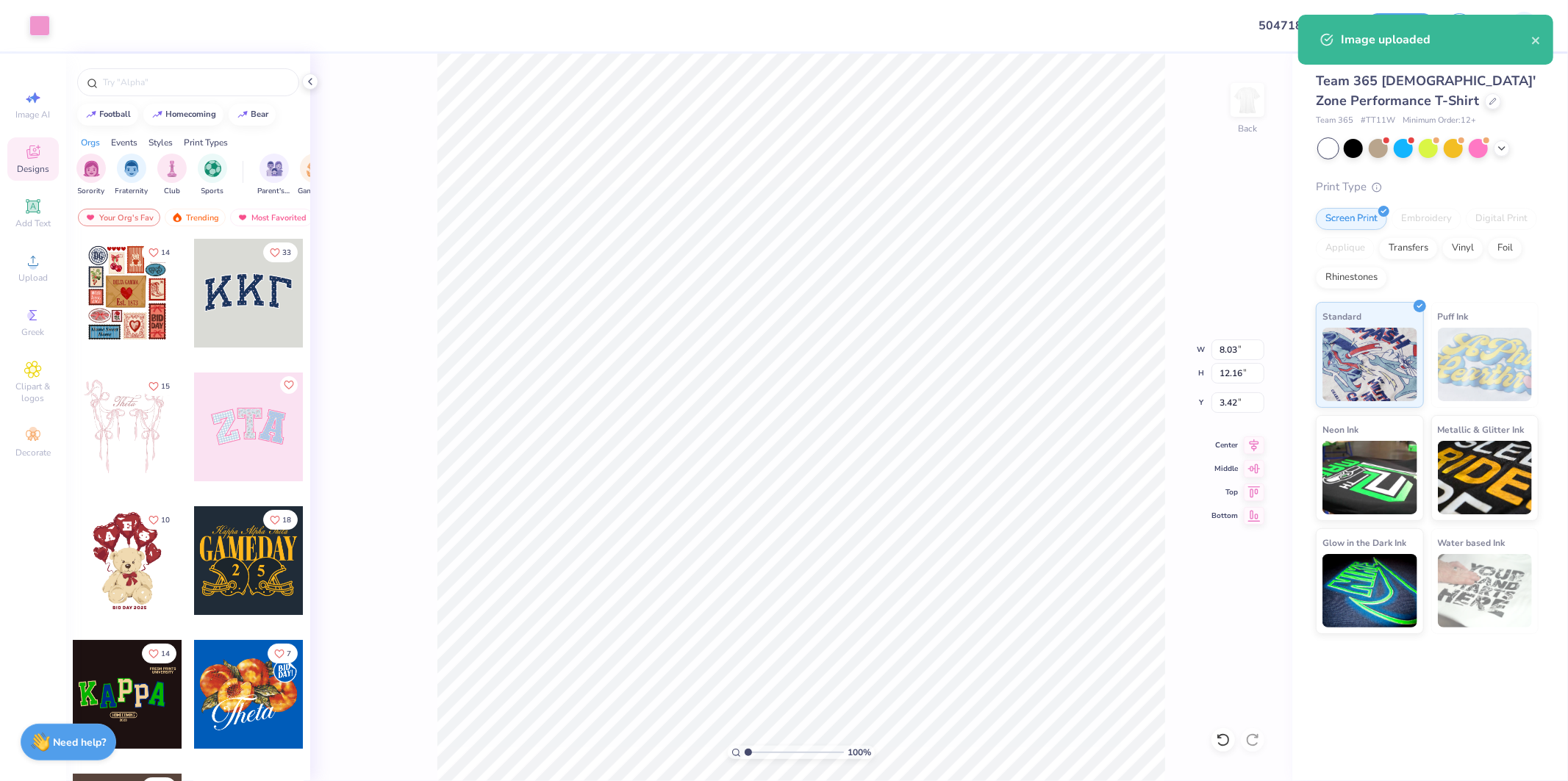
click at [1217, 109] on div "100 % Back W 8.03 8.03 " H 12.16 12.16 " Y 3.42 3.42 " Center Middle Top Bottom" at bounding box center [801, 417] width 982 height 728
click at [1239, 103] on img at bounding box center [1248, 100] width 59 height 59
click at [28, 265] on icon at bounding box center [33, 261] width 10 height 10
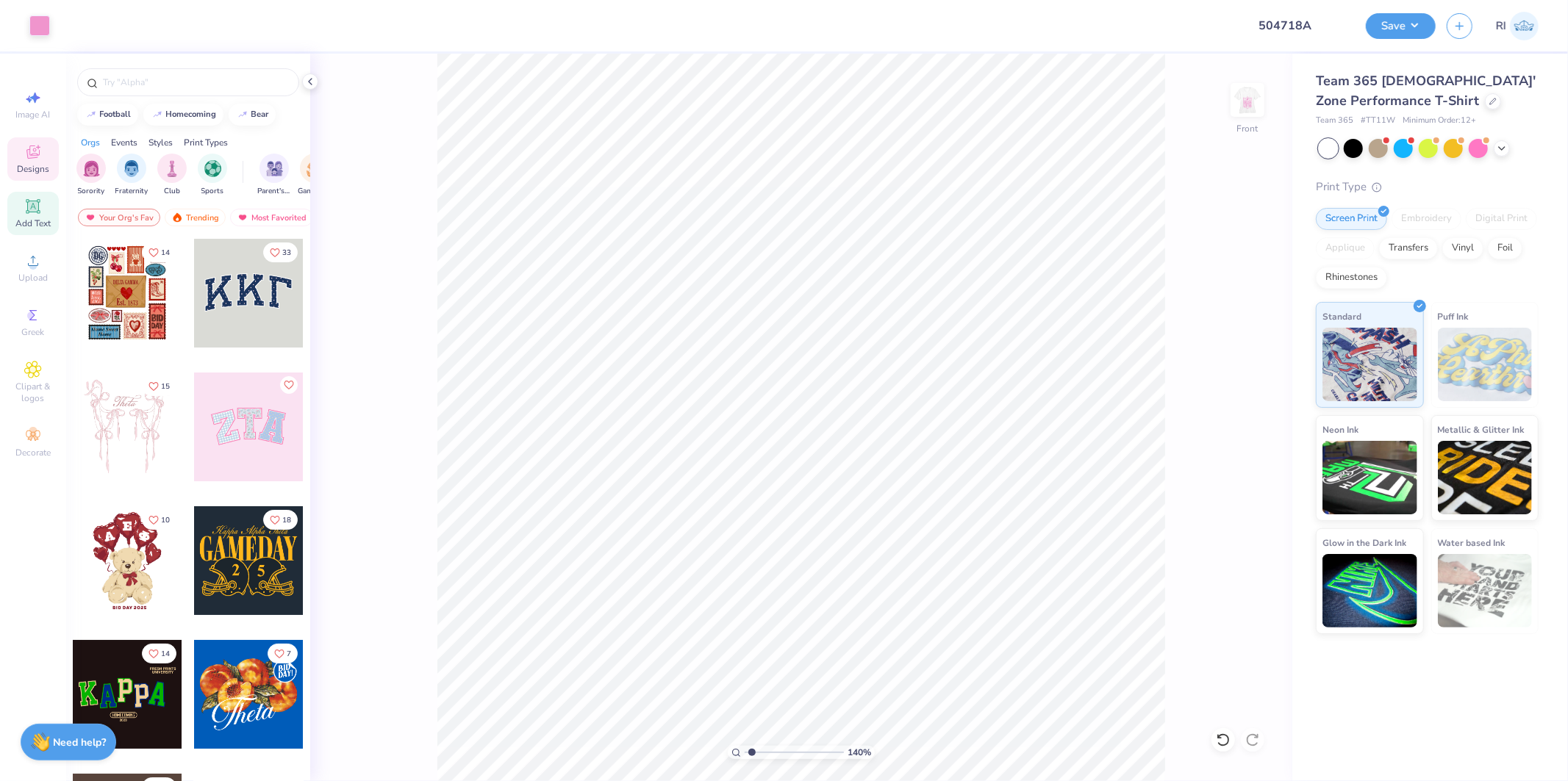
click at [35, 207] on icon at bounding box center [33, 206] width 11 height 11
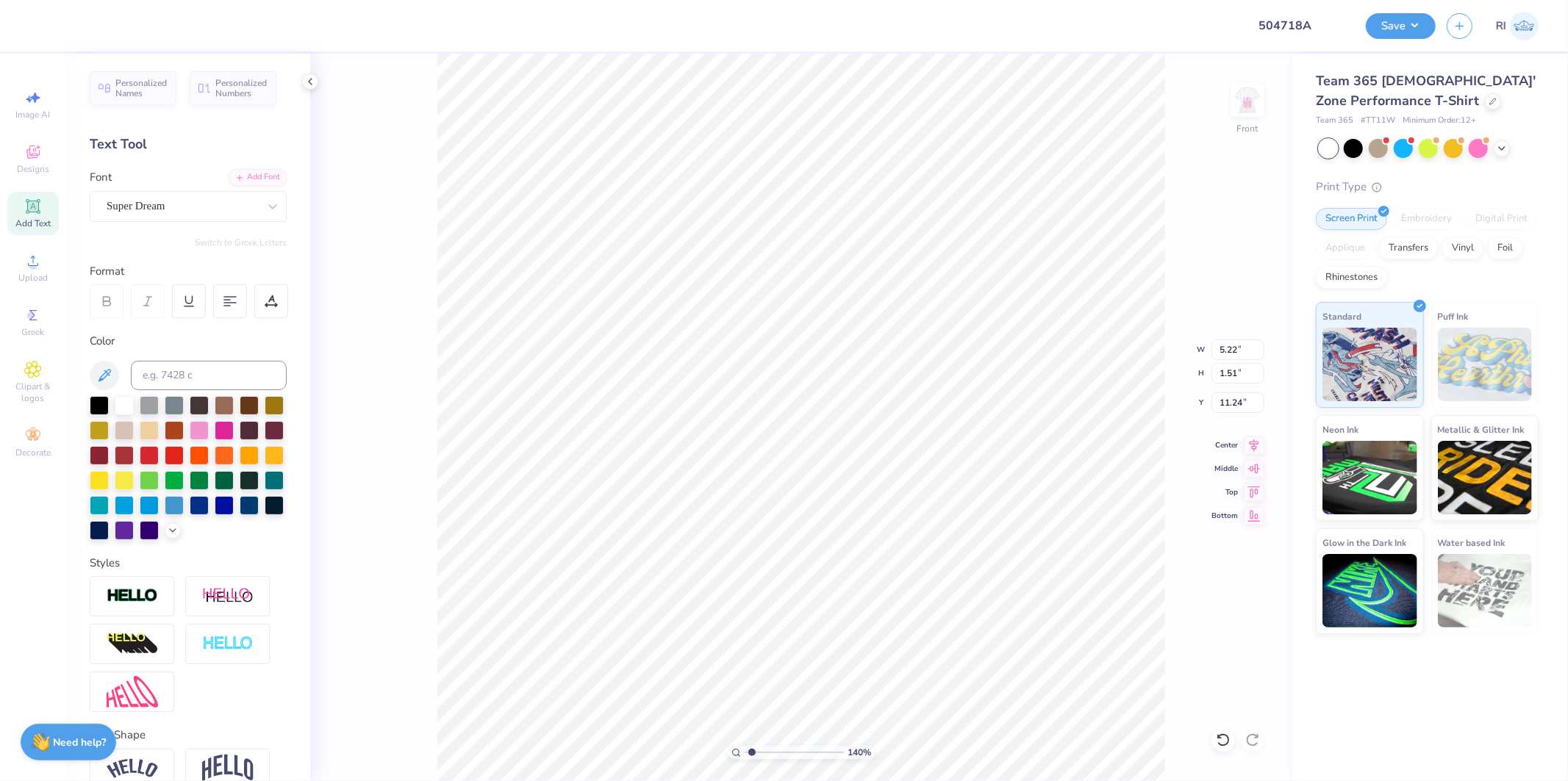
click at [208, 226] on div "Personalized Names Personalized Numbers Text Tool Add Font Font Super Dream Swi…" at bounding box center [188, 417] width 244 height 728
type input "1.39584521408376"
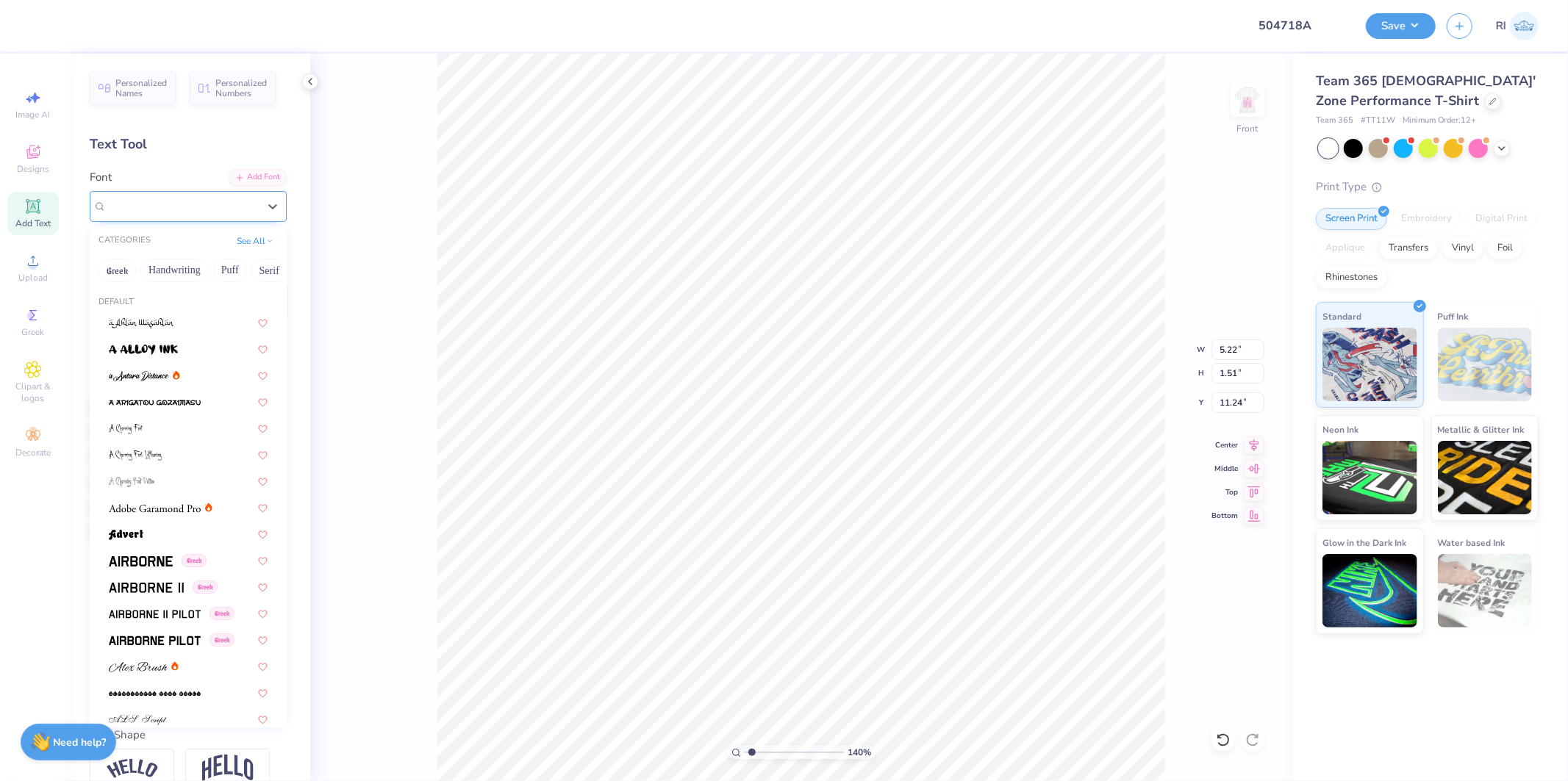
click at [207, 209] on div "Super Dream" at bounding box center [182, 206] width 154 height 23
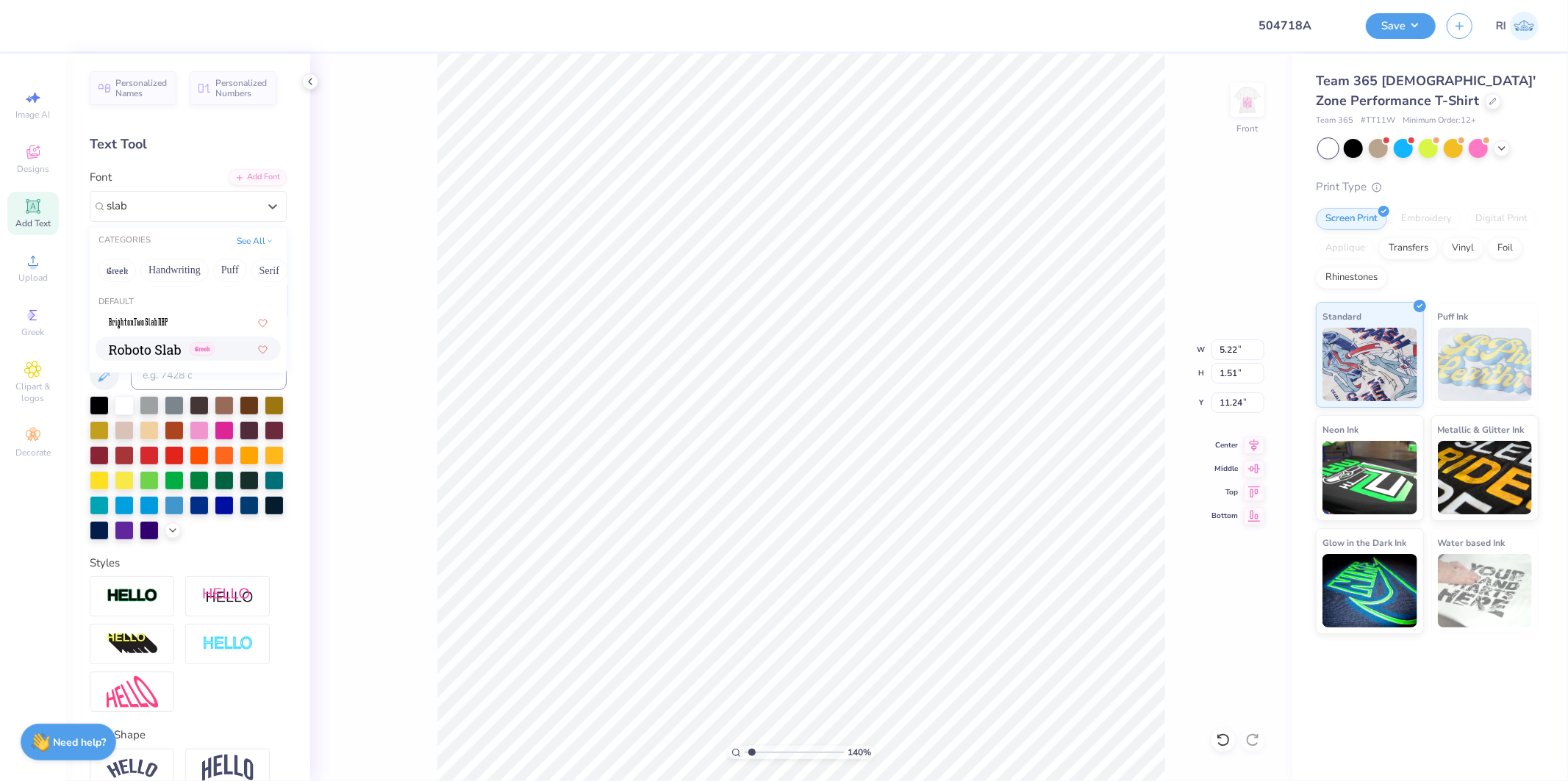
click at [149, 347] on img at bounding box center [145, 349] width 72 height 10
type input "slab"
type input "1.39584521408376"
type input "5.74"
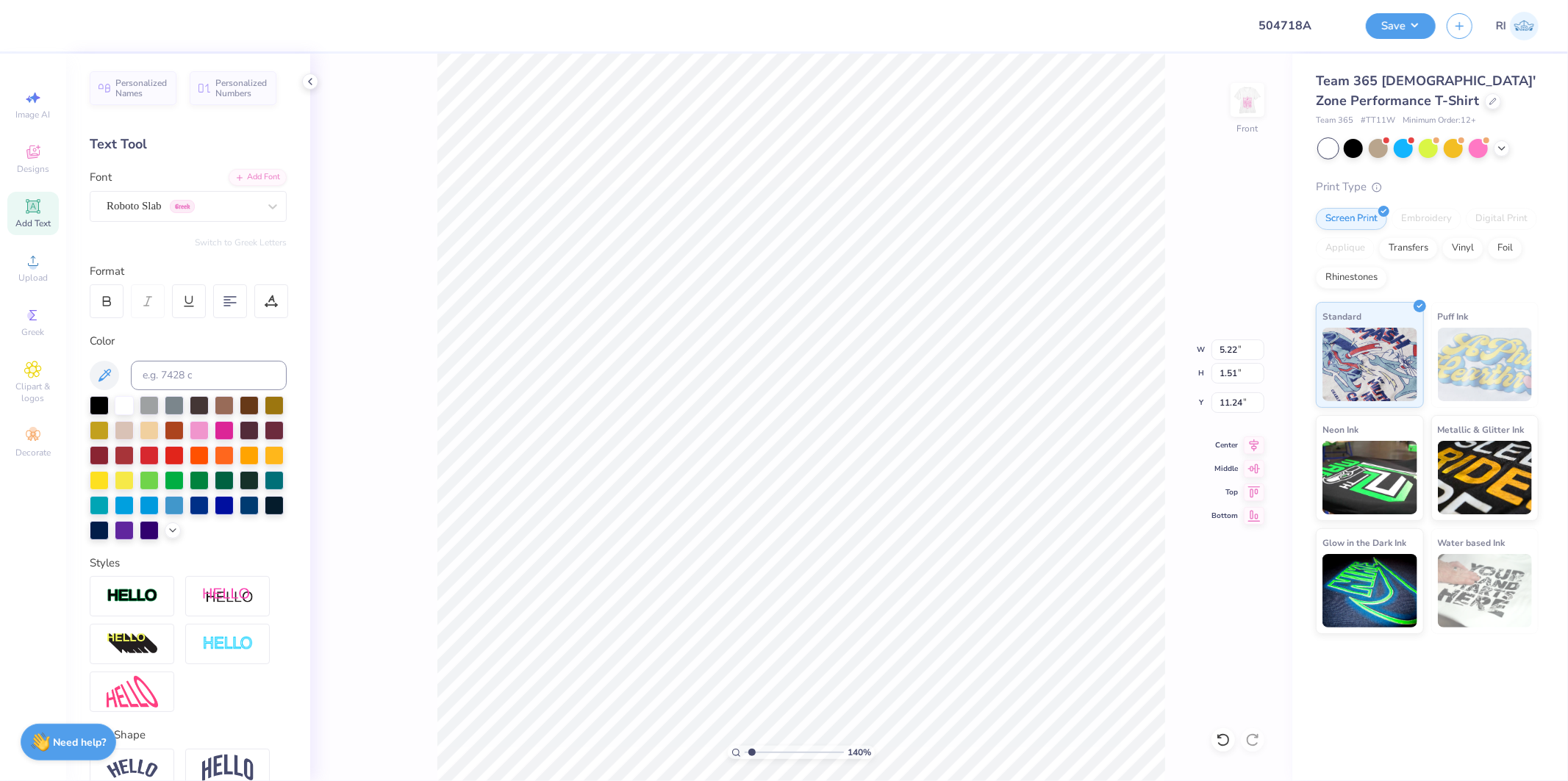
type input "1.53"
type input "11.23"
type input "1.39584521408376"
type input "7.13"
click at [208, 452] on div at bounding box center [199, 454] width 19 height 19
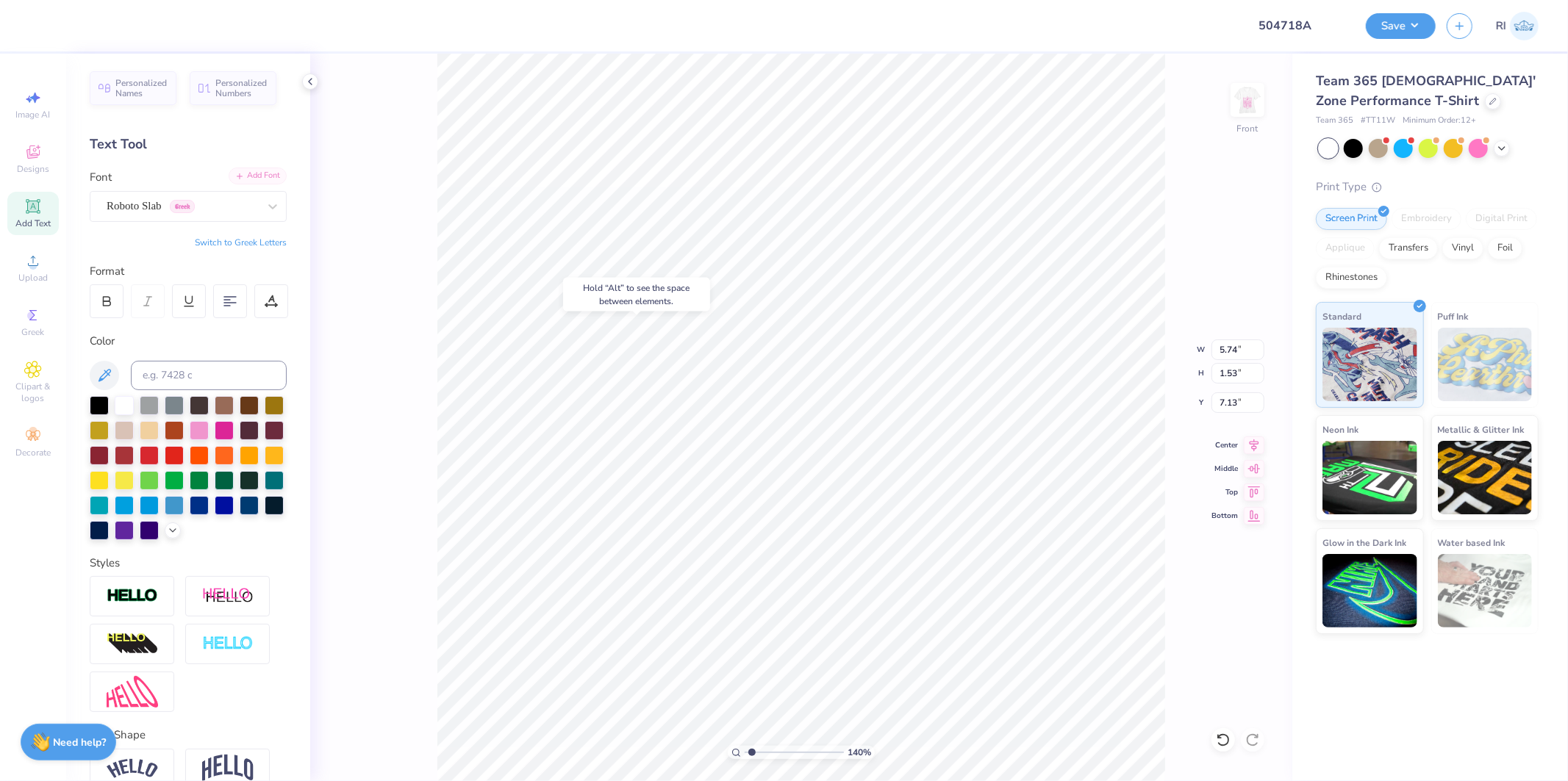
click at [267, 181] on div "Add Font" at bounding box center [257, 176] width 58 height 17
click at [1257, 100] on img at bounding box center [1248, 100] width 59 height 59
click at [49, 209] on div "Add Text" at bounding box center [33, 213] width 52 height 44
click at [134, 532] on div at bounding box center [124, 529] width 19 height 19
click at [185, 219] on div "Super Dream" at bounding box center [189, 206] width 197 height 31
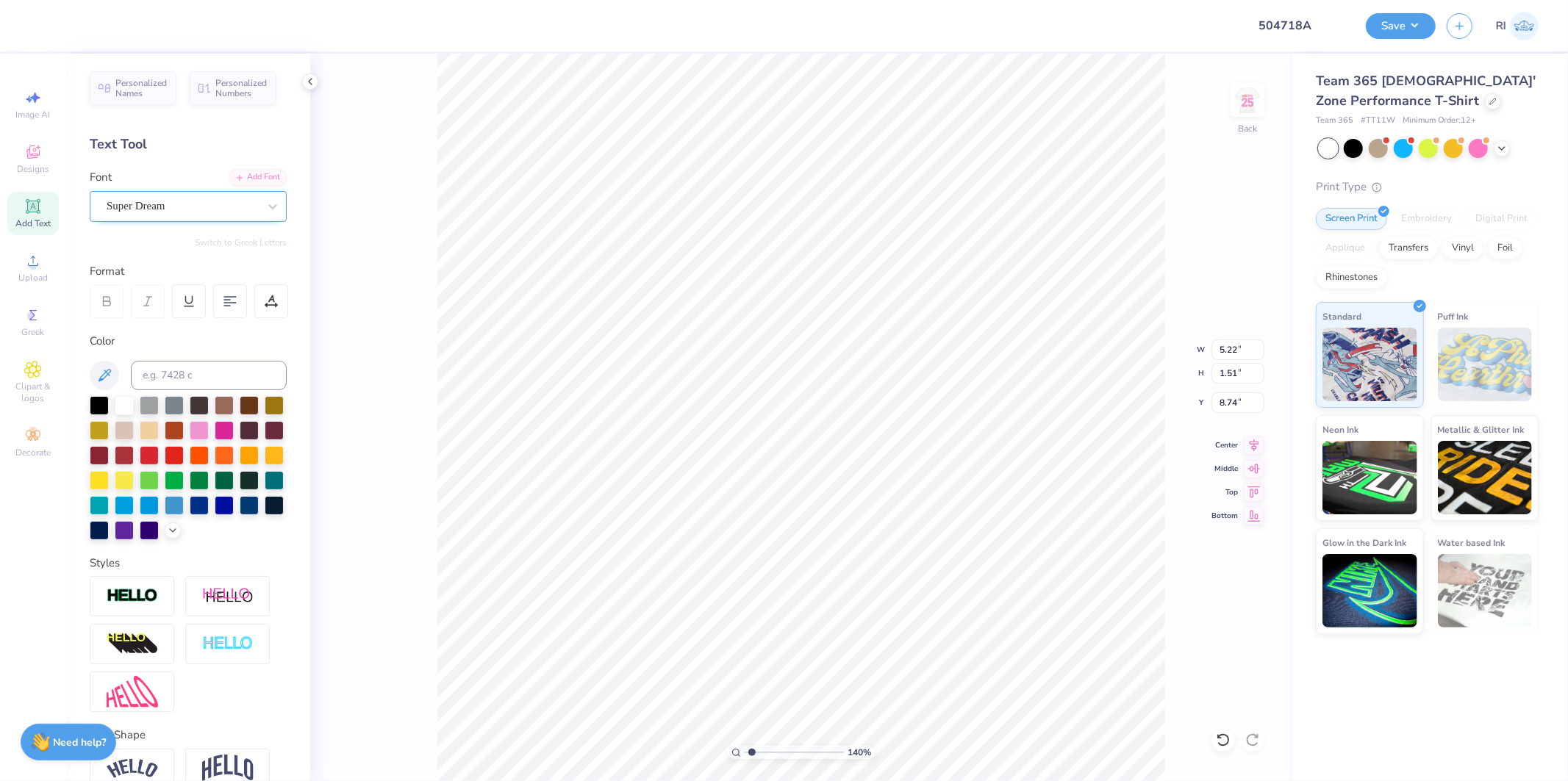
type input "1.39584521408376"
click at [185, 328] on div at bounding box center [189, 322] width 159 height 15
type input "beba"
type input "1.39584521408376"
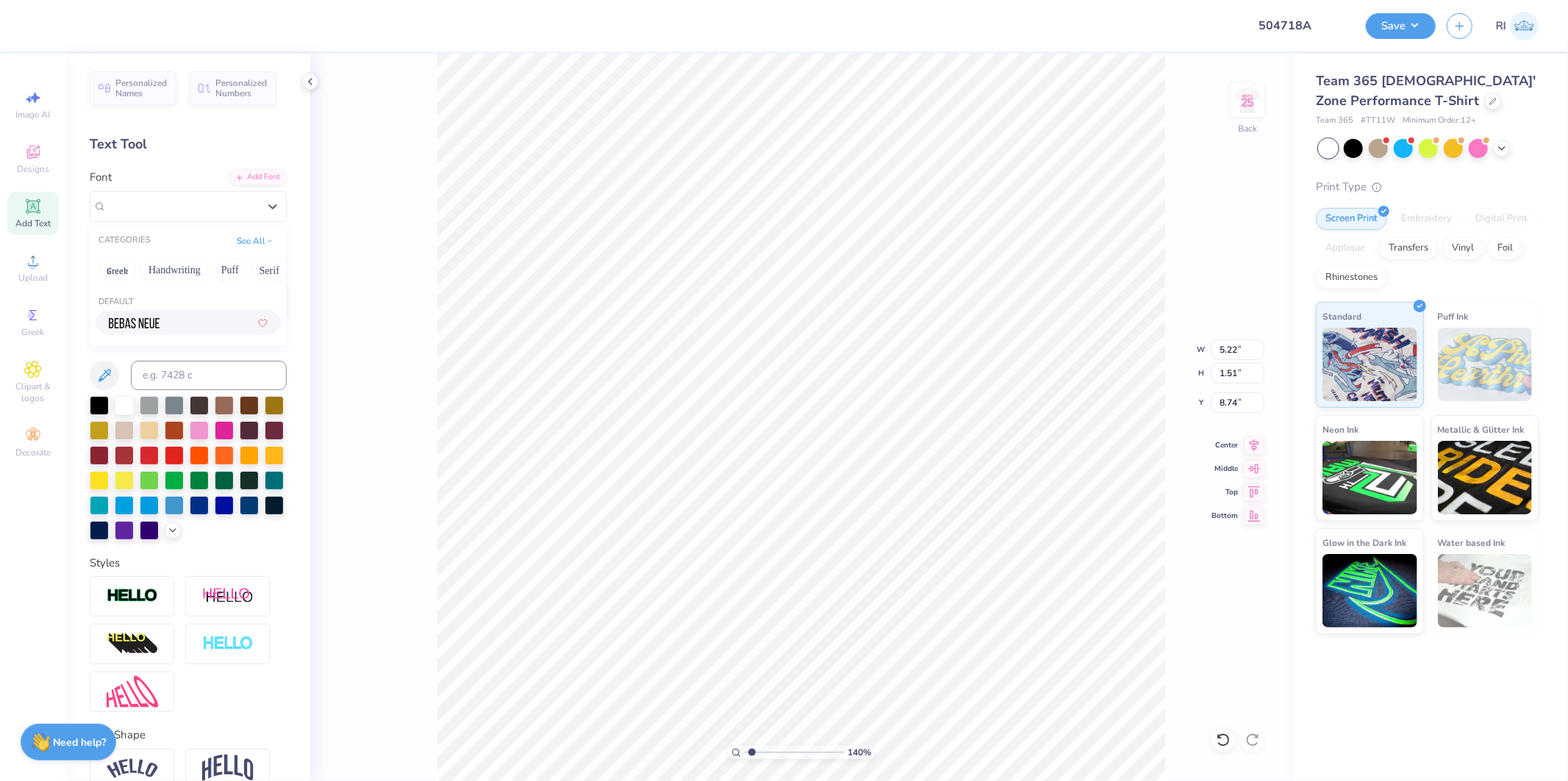
type input "3.22"
click at [115, 303] on div at bounding box center [107, 301] width 34 height 34
type input "1.39584521408376"
type textarea "D"
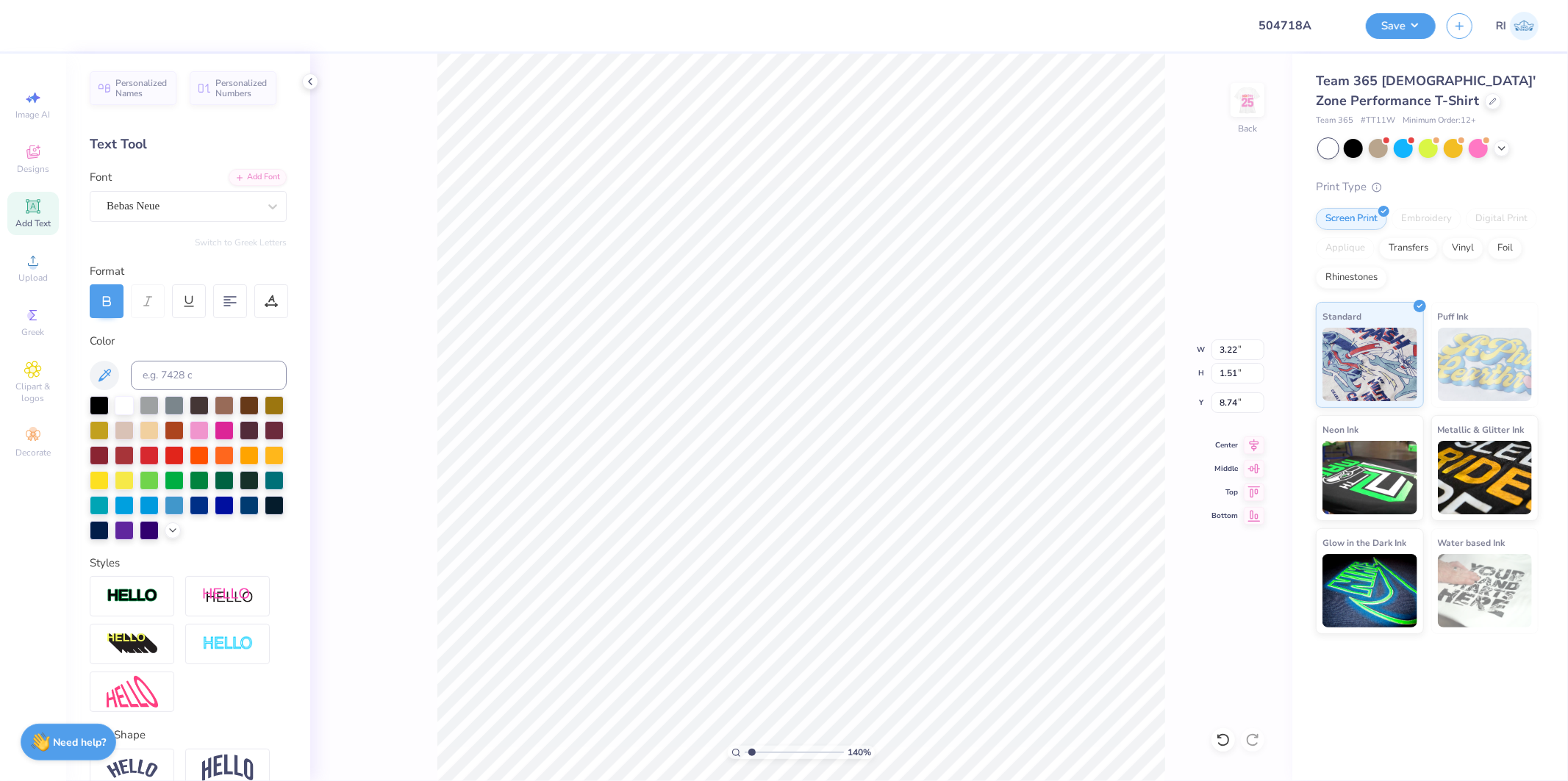
type input "1.39584521408376"
type textarea "DE"
type input "1.39584521408376"
type textarea "DEL"
type input "1.39584521408376"
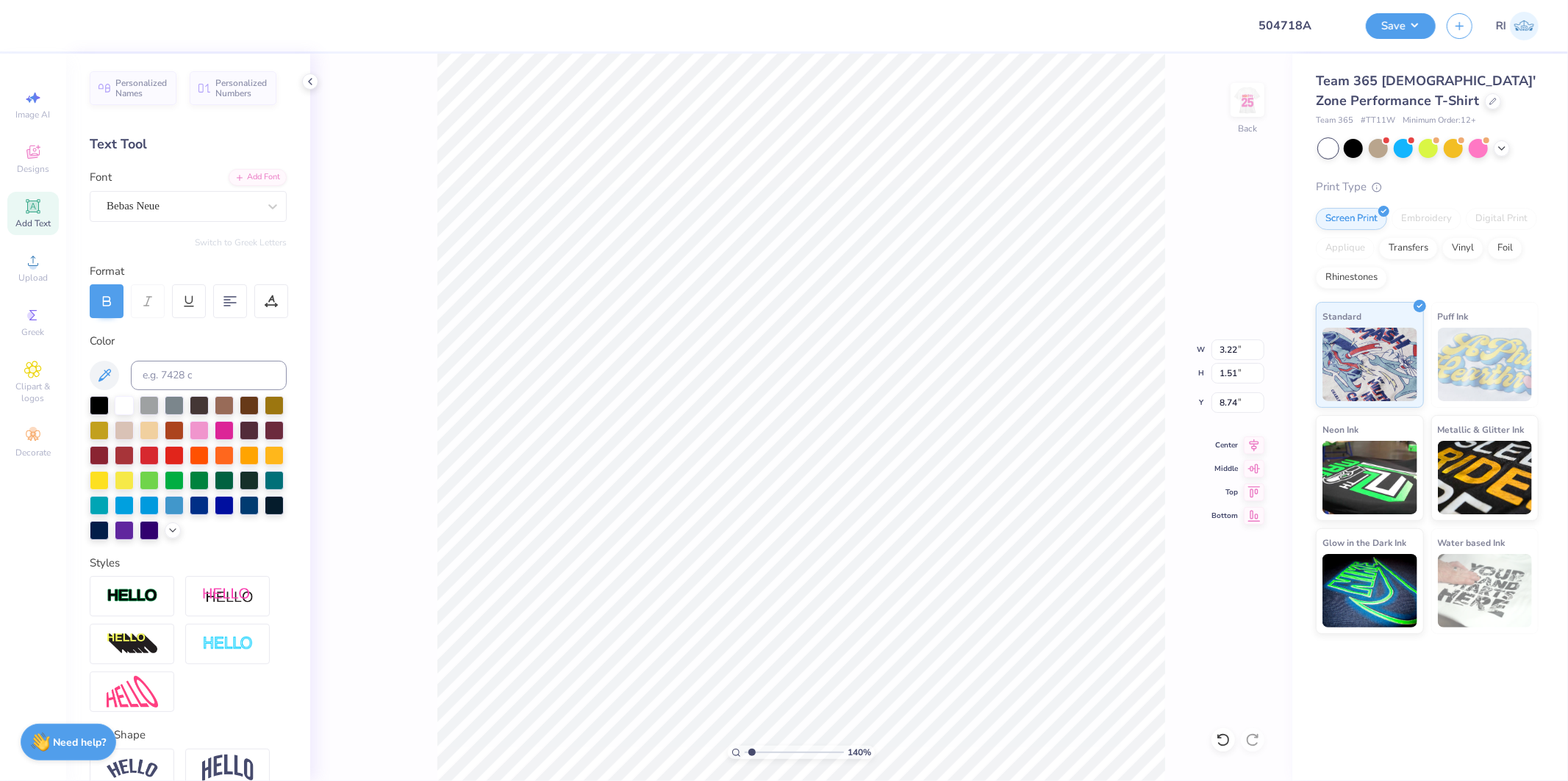
type textarea "DELT"
type input "1.39584521408376"
type textarea "DELTA"
type input "3.39679986913393"
type input "8.79"
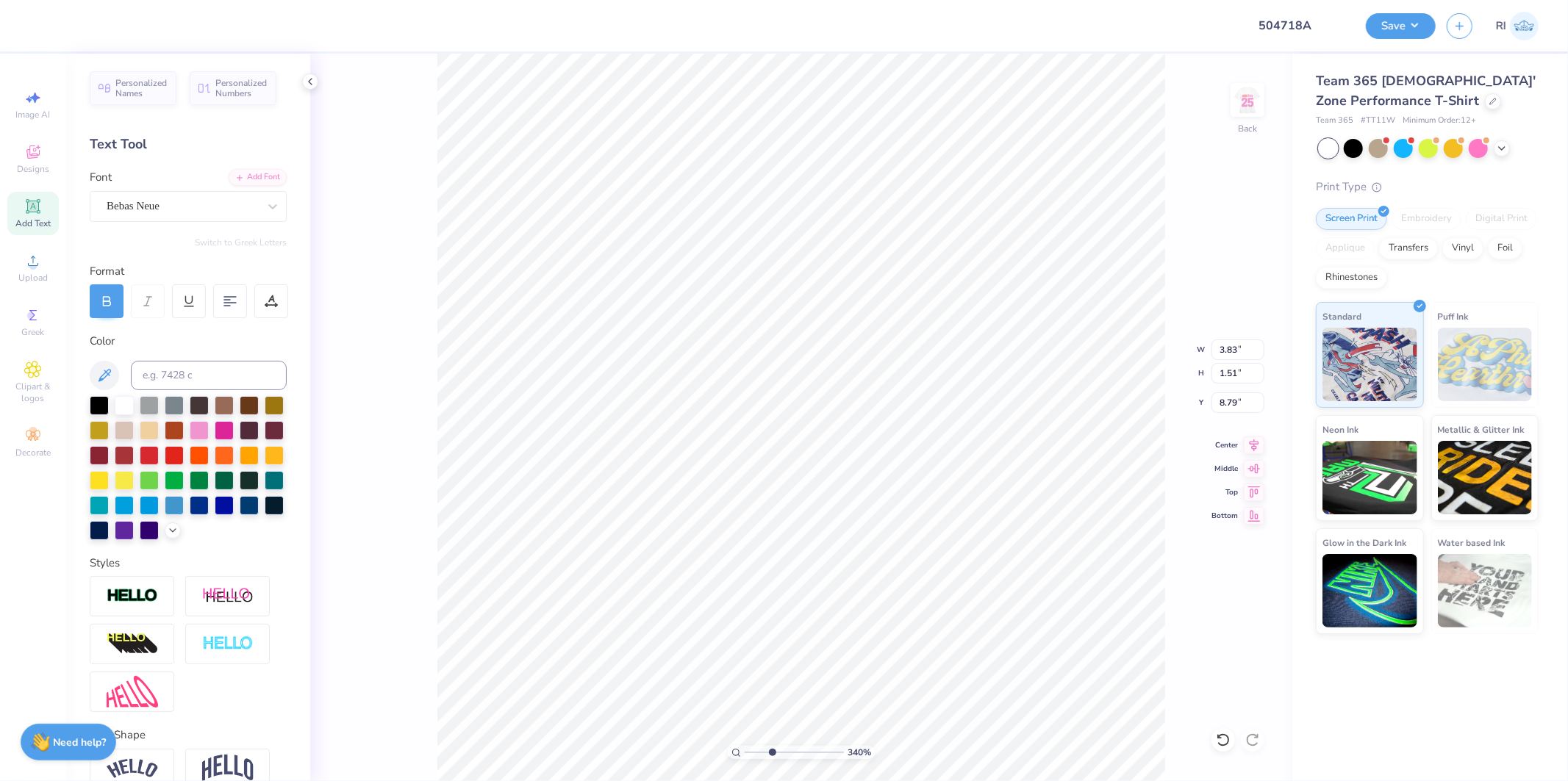
click at [1170, 321] on div "340 % Back W 3.83 3.83 " H 1.51 1.51 " Y 8.79 8.79 " Center Middle Top Bottom" at bounding box center [801, 417] width 982 height 728
type input "3.39679986913393"
type input "6.34"
type input "2.50"
type input "7.80"
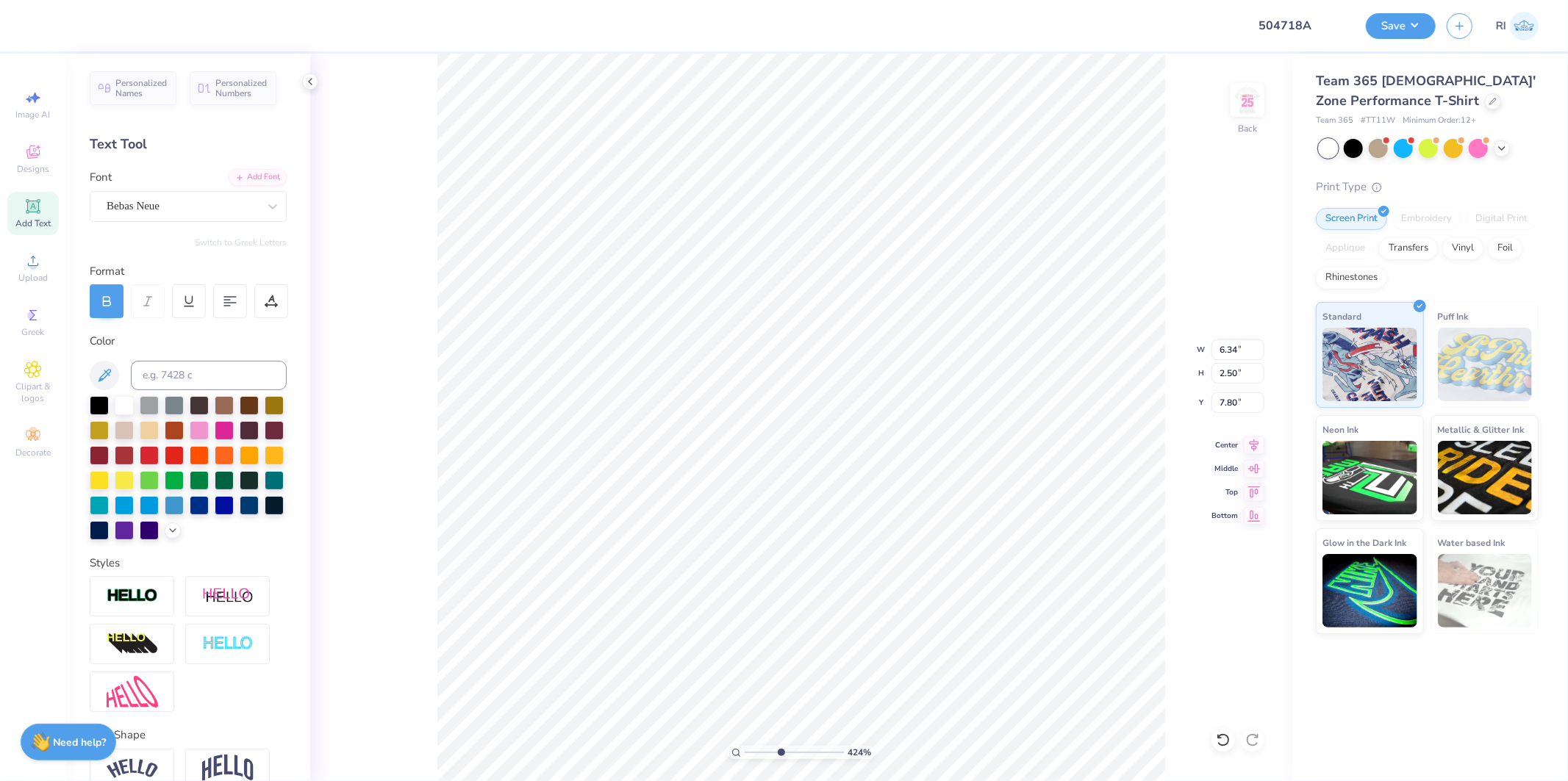
type input "4.2425613837645"
type input "6.53"
type input "2.57"
type input "7.73"
type input "1"
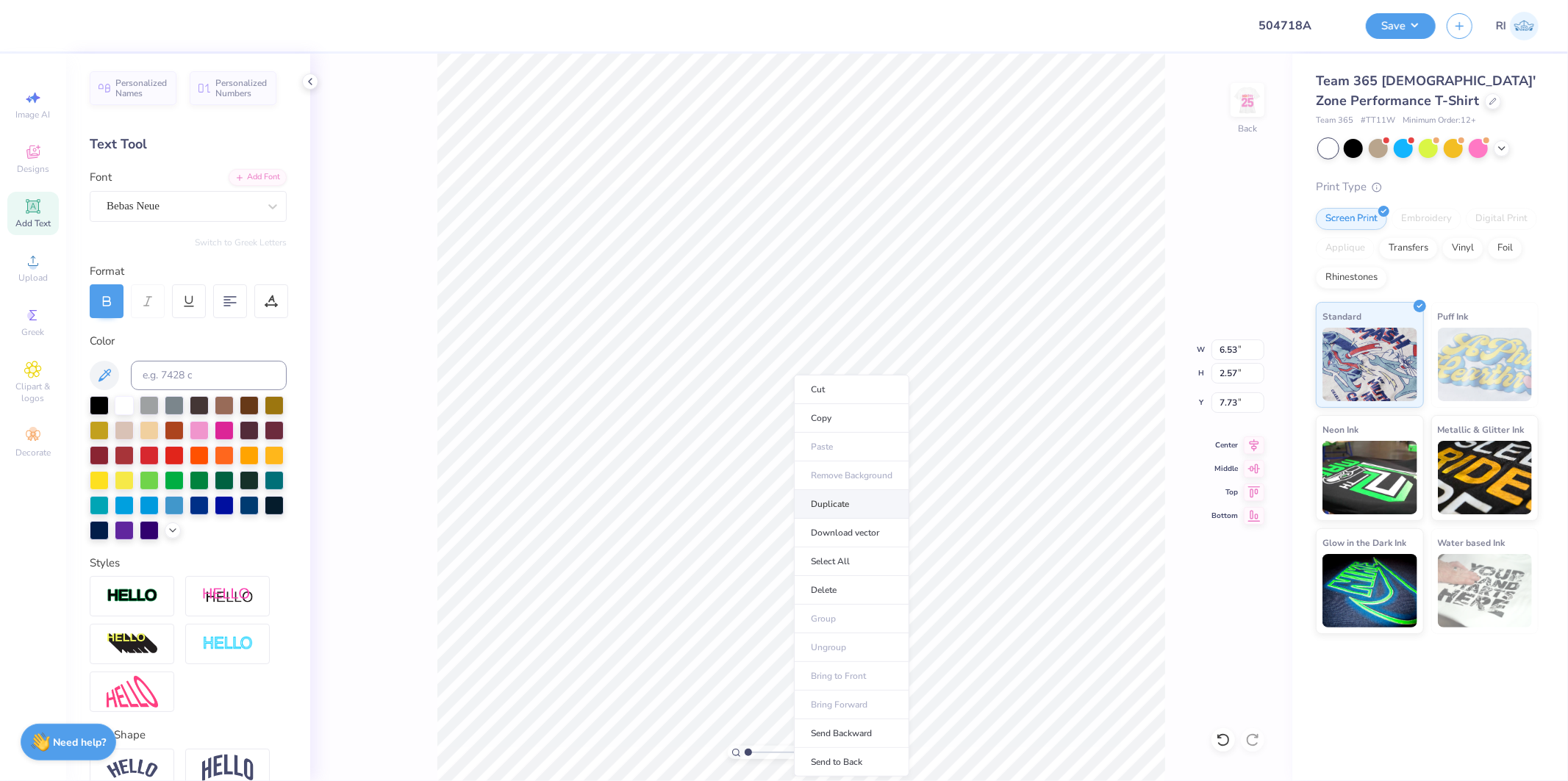
click at [850, 498] on li "Duplicate" at bounding box center [851, 504] width 115 height 29
type input "8.73"
type input "1.5599703687744"
type input "10.49"
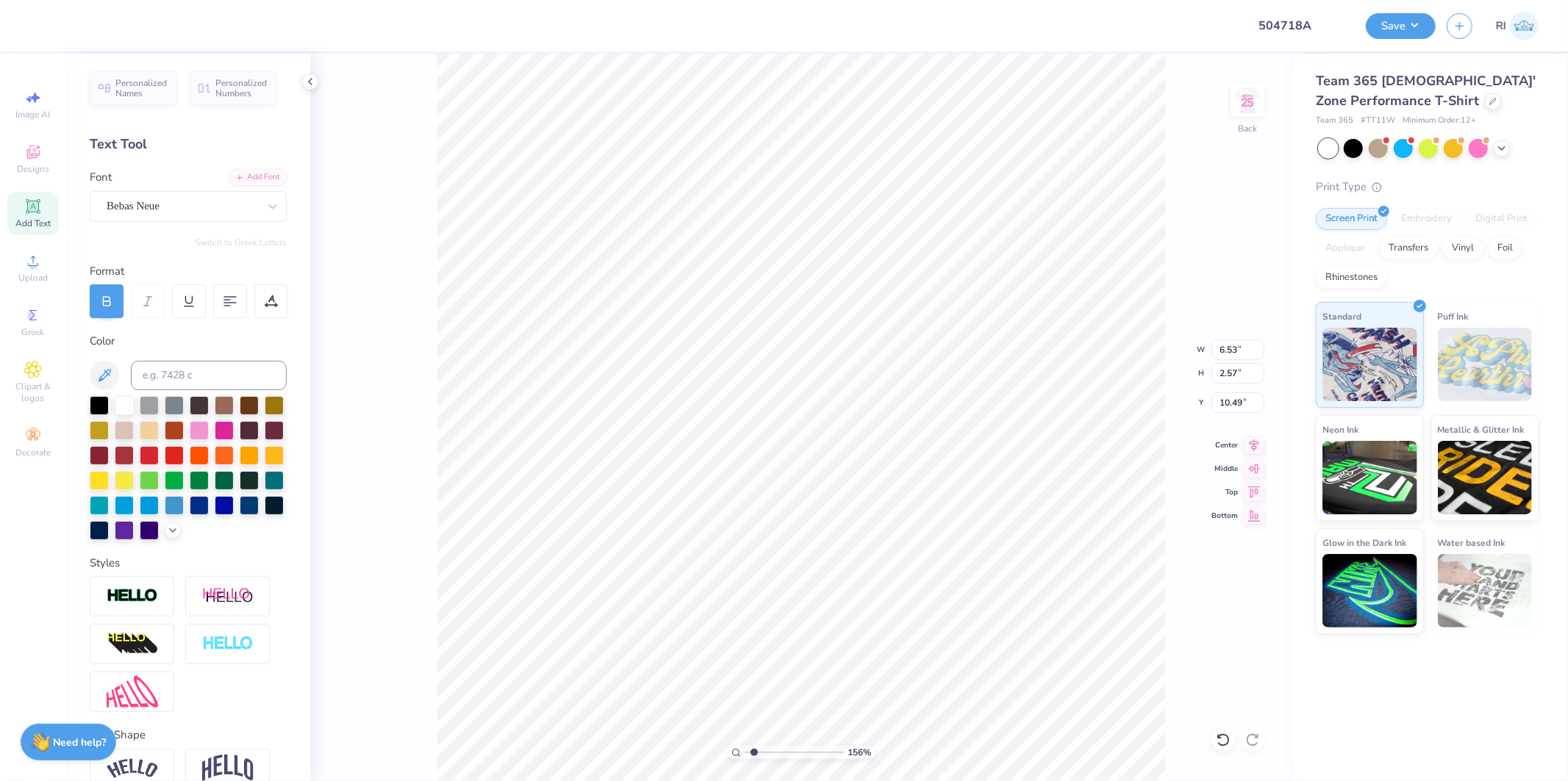
type input "1.5599703687744"
type textarea "Z"
type input "1.5599703687744"
type textarea "ZE"
type input "1.5599703687744"
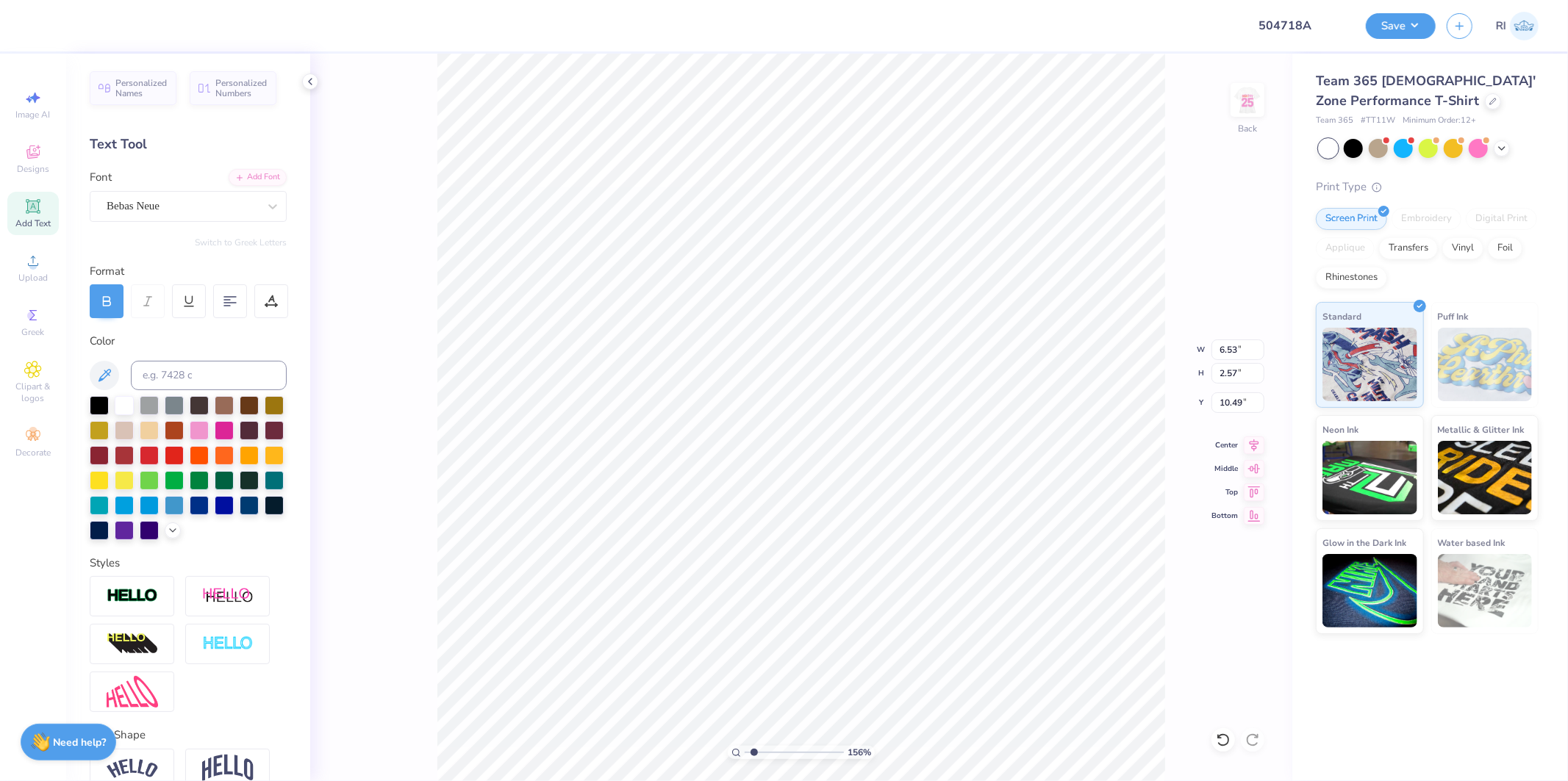
type textarea "ZET"
type input "1.5599703687744"
type textarea "ZETA"
type input "2.43350755145413"
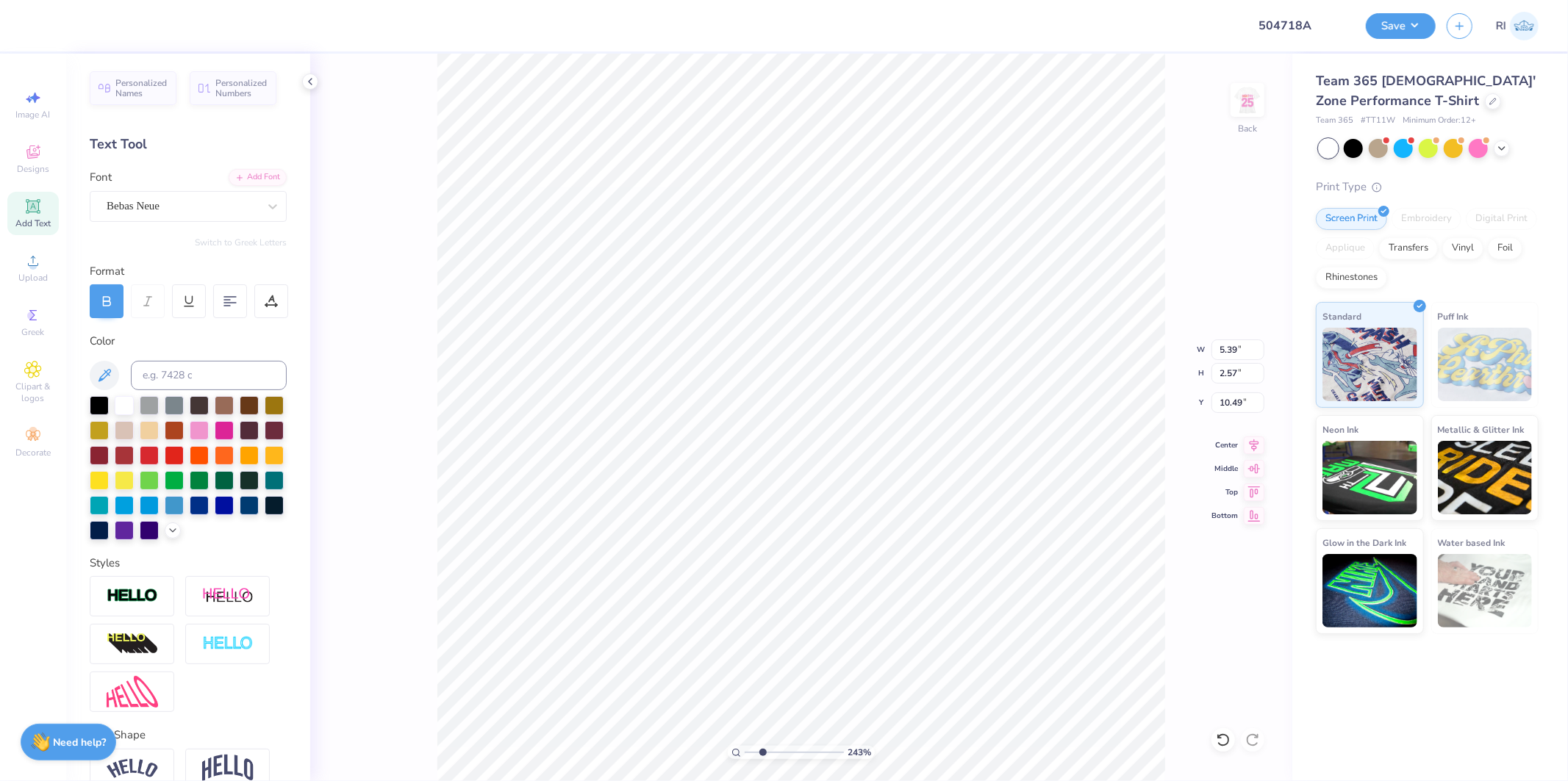
type input "10.91"
type input "2.43350755145413"
type input "6.56"
type input "3.13"
type input "10.35"
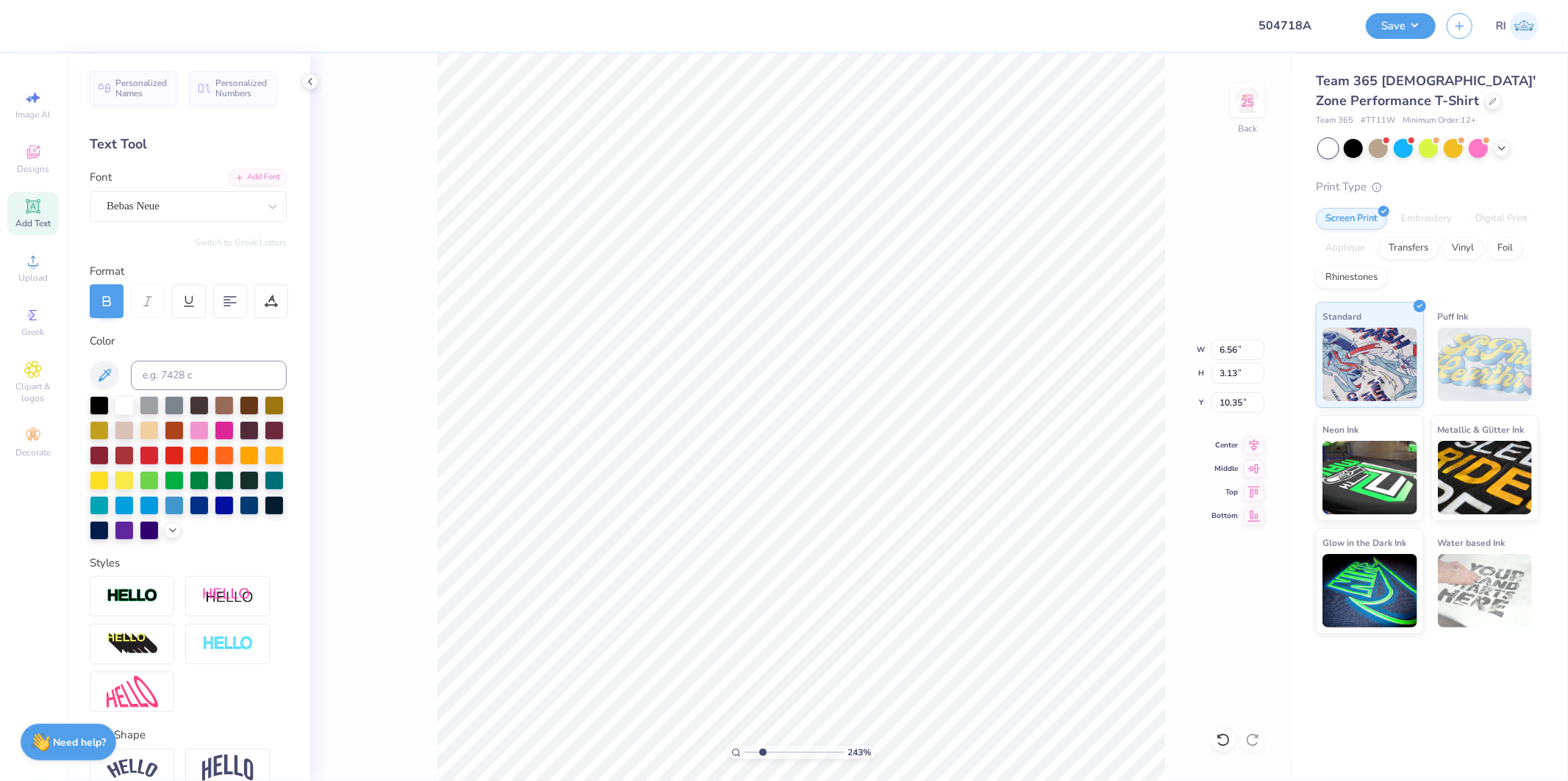
type input "2.43350755145413"
type input "10.41"
type input "2.43350755145413"
type input "6.10"
type input "2.91"
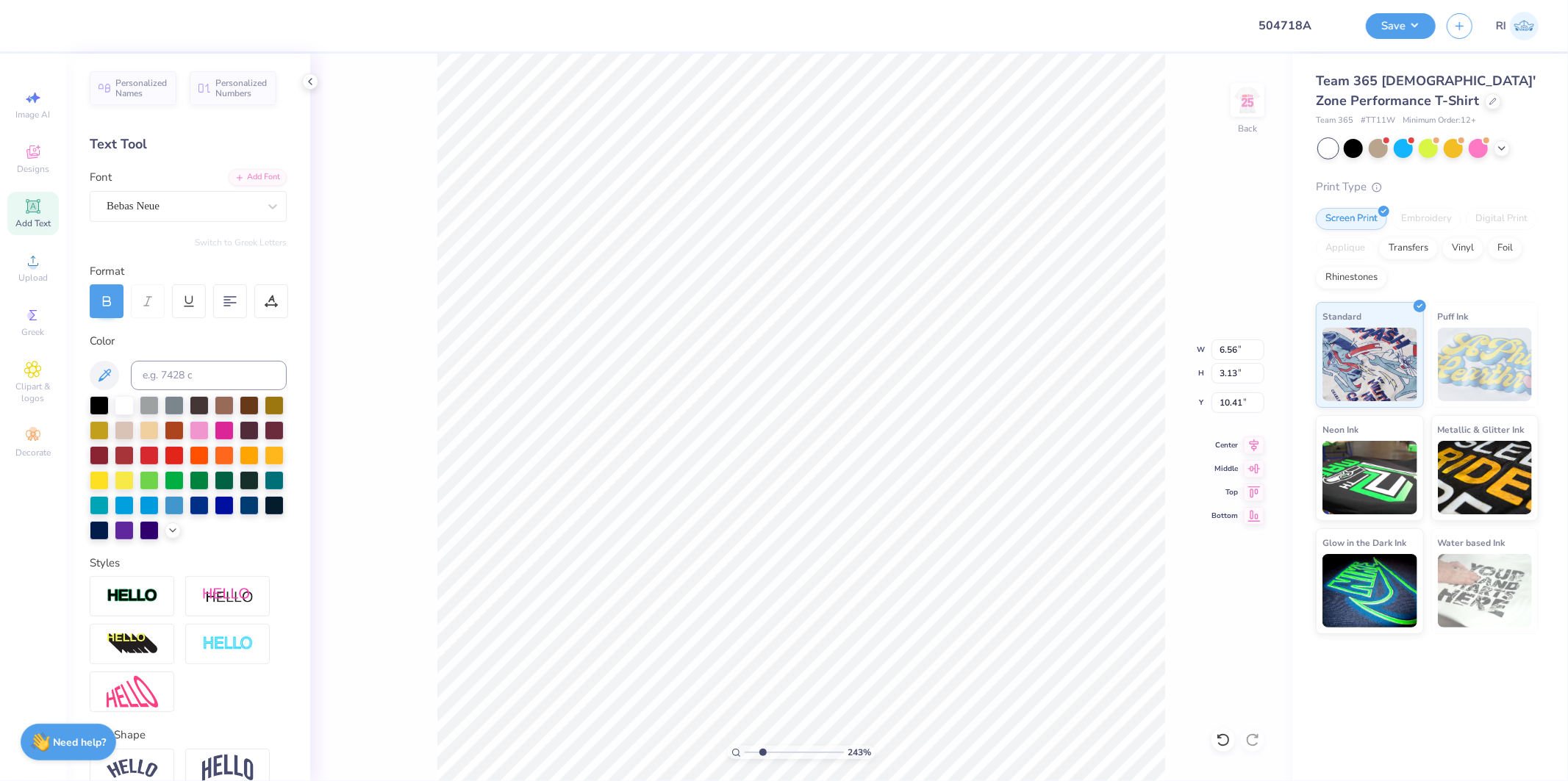
type input "10.63"
type input "2.43350755145413"
type input "5.96"
type input "2.84"
click at [262, 305] on div at bounding box center [271, 301] width 34 height 34
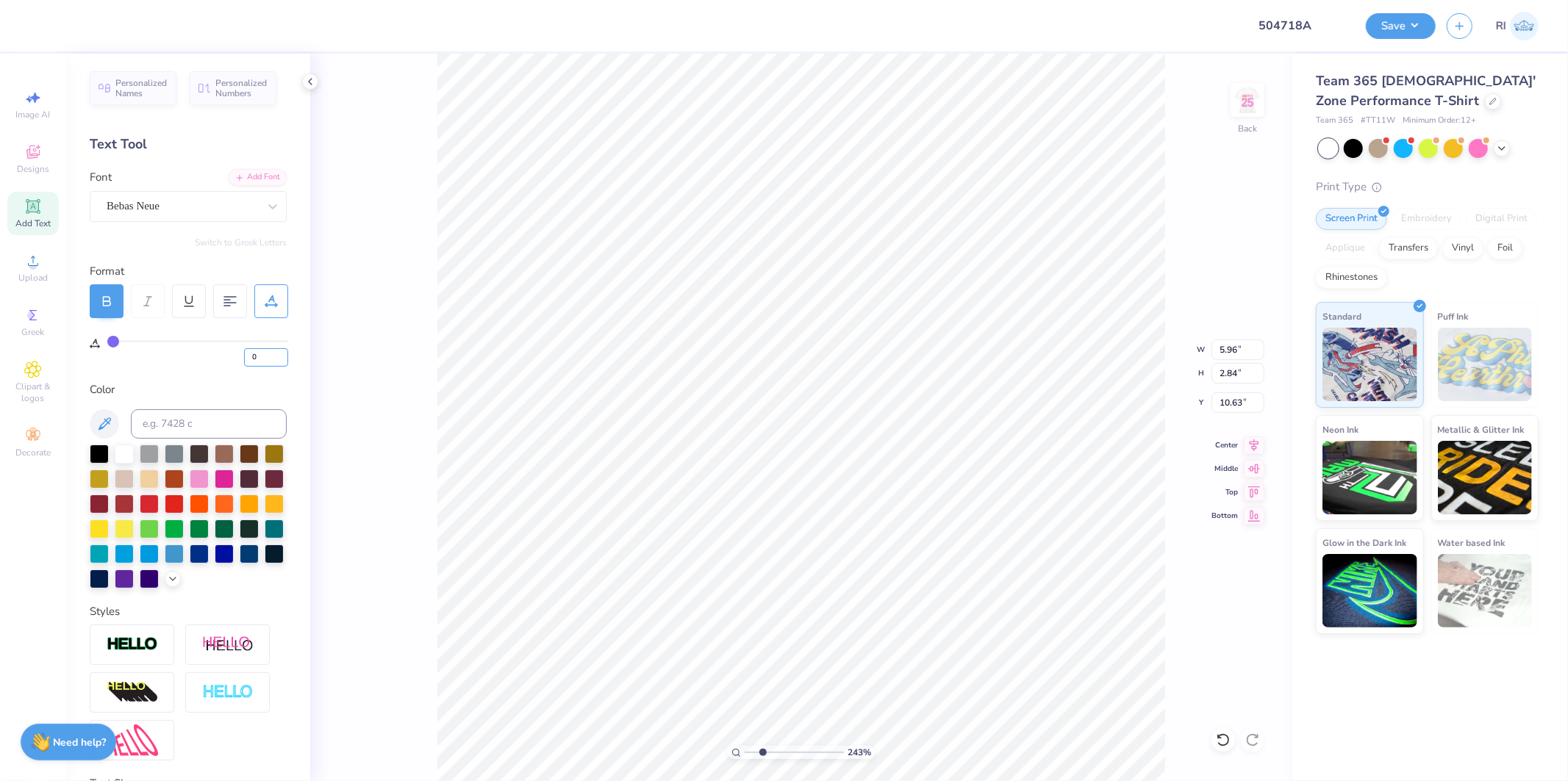
drag, startPoint x: 257, startPoint y: 360, endPoint x: 221, endPoint y: 366, distance: 36.5
click at [231, 360] on div "0" at bounding box center [197, 353] width 181 height 26
type input "5"
click at [226, 378] on div "Personalized Names Personalized Numbers Text Tool Add Font Font Bebas Neue Swit…" at bounding box center [188, 417] width 244 height 728
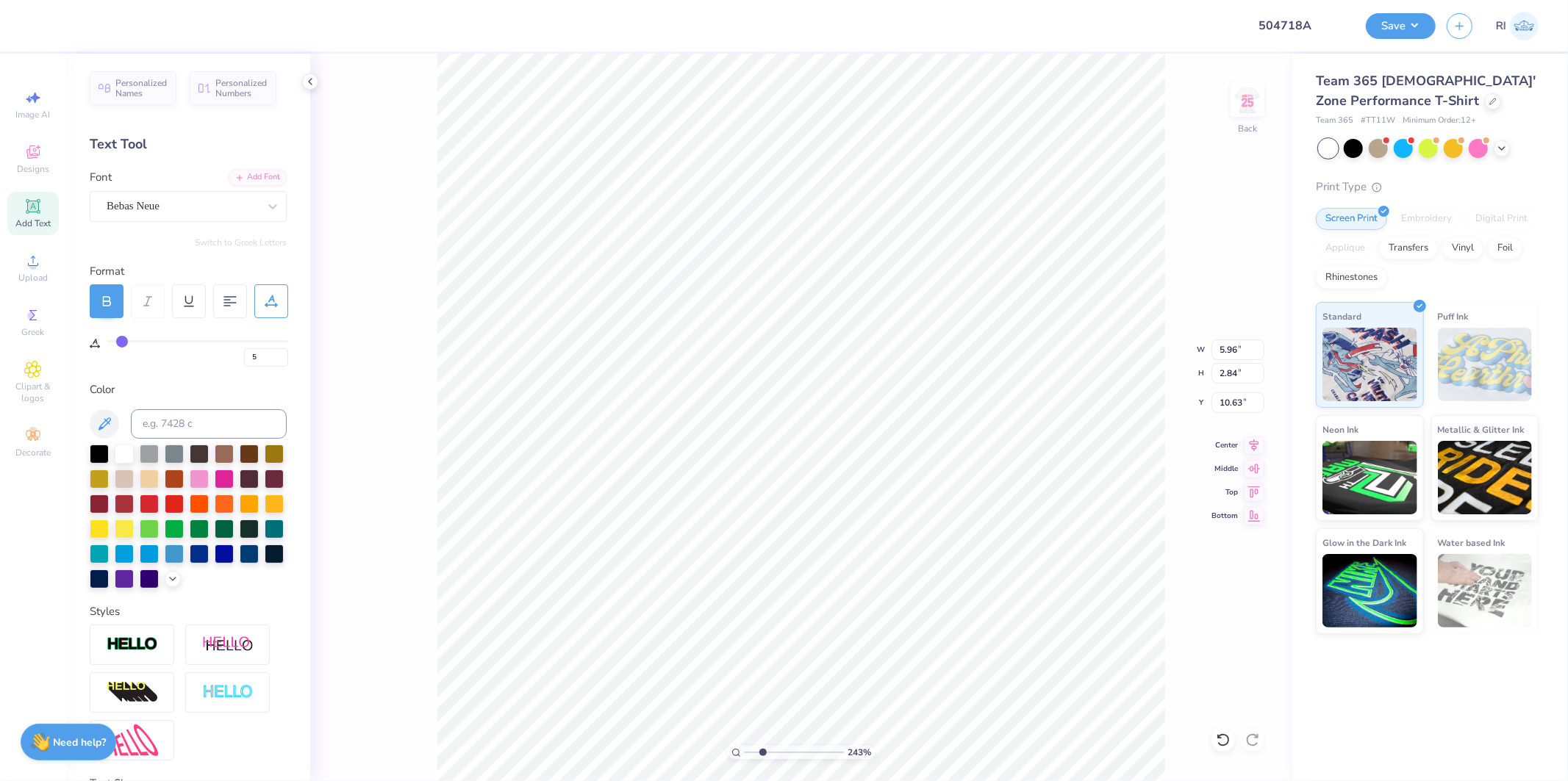
type input "2.43350755145413"
type input "6.56"
type input "2.43350755145413"
type input "10.59"
type input "2.43350755145413"
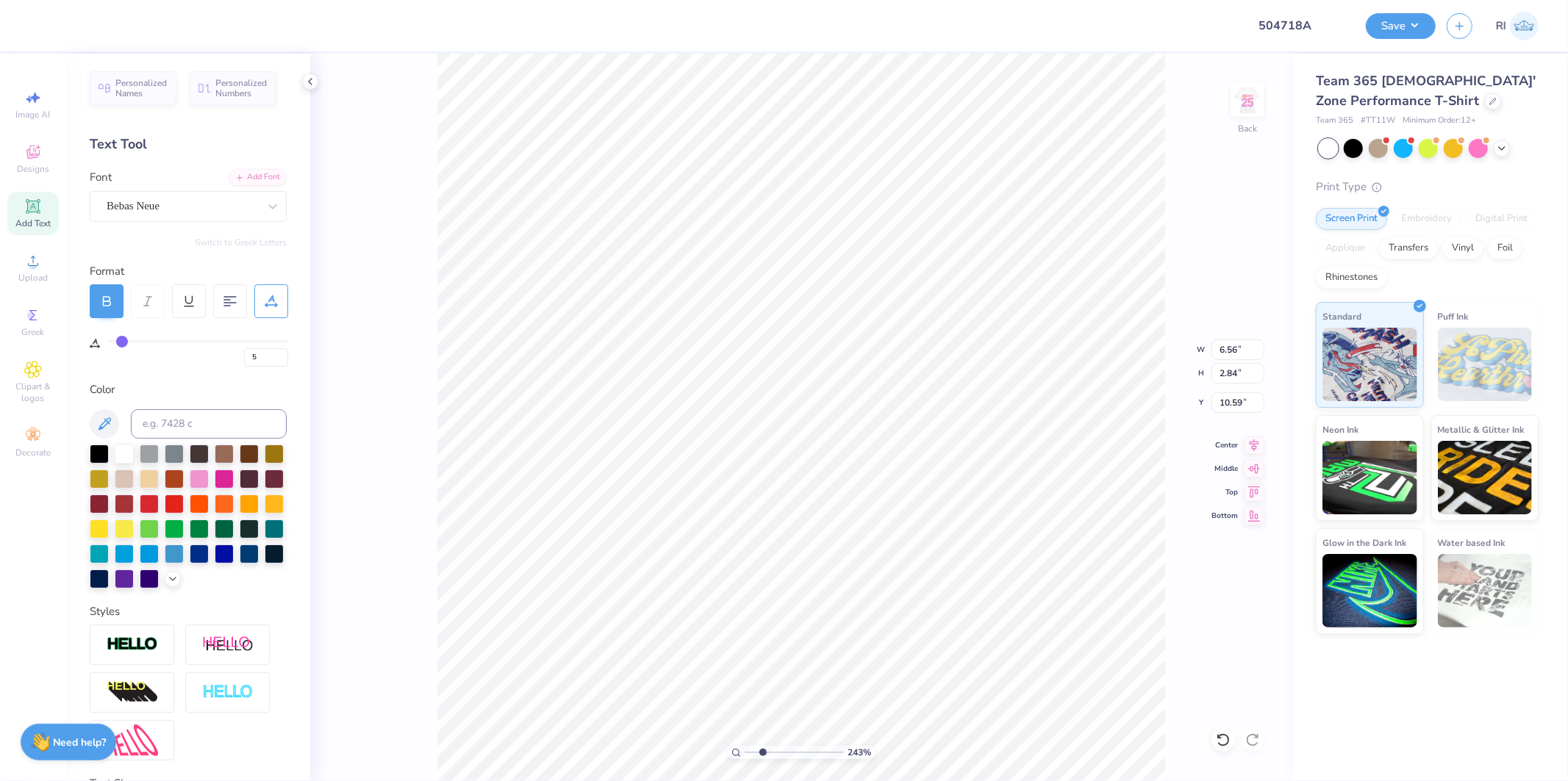
type input "8.03"
type input "12.16"
type input "3.42"
type input "1.39584521408376"
type input "8.15"
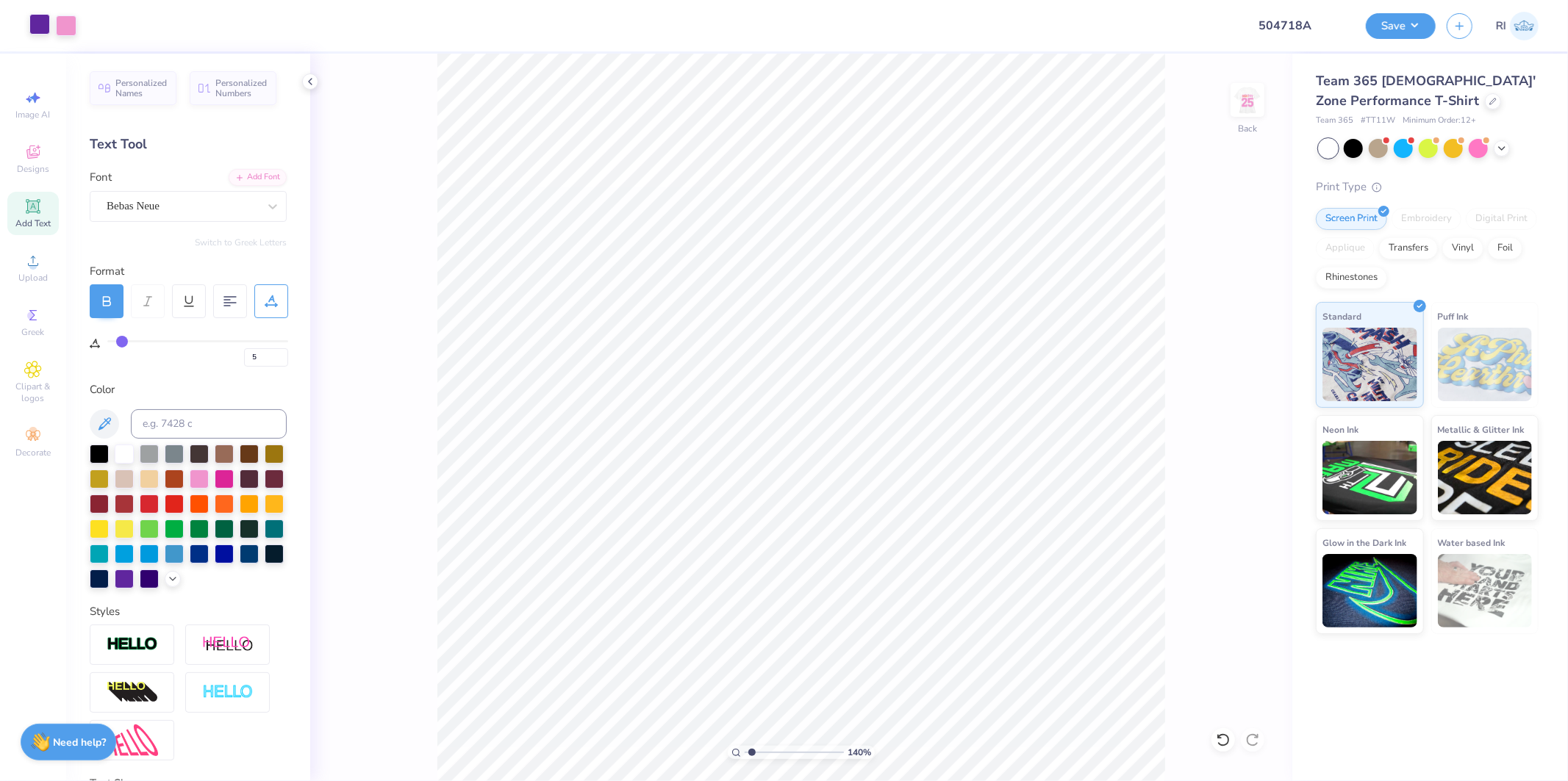
click at [37, 29] on div at bounding box center [40, 25] width 21 height 21
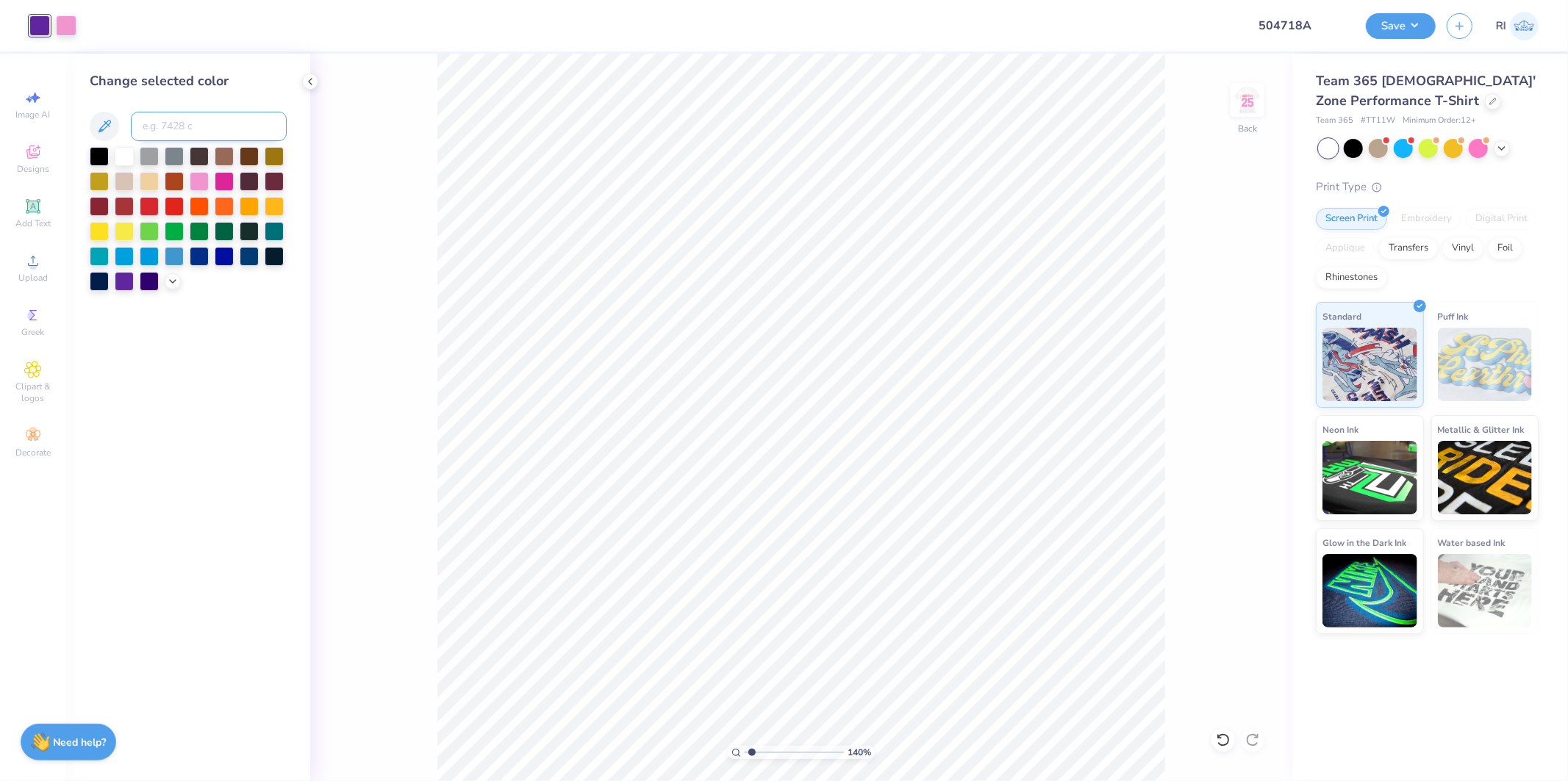
click at [207, 130] on input at bounding box center [209, 126] width 156 height 29
paste input
type input "1"
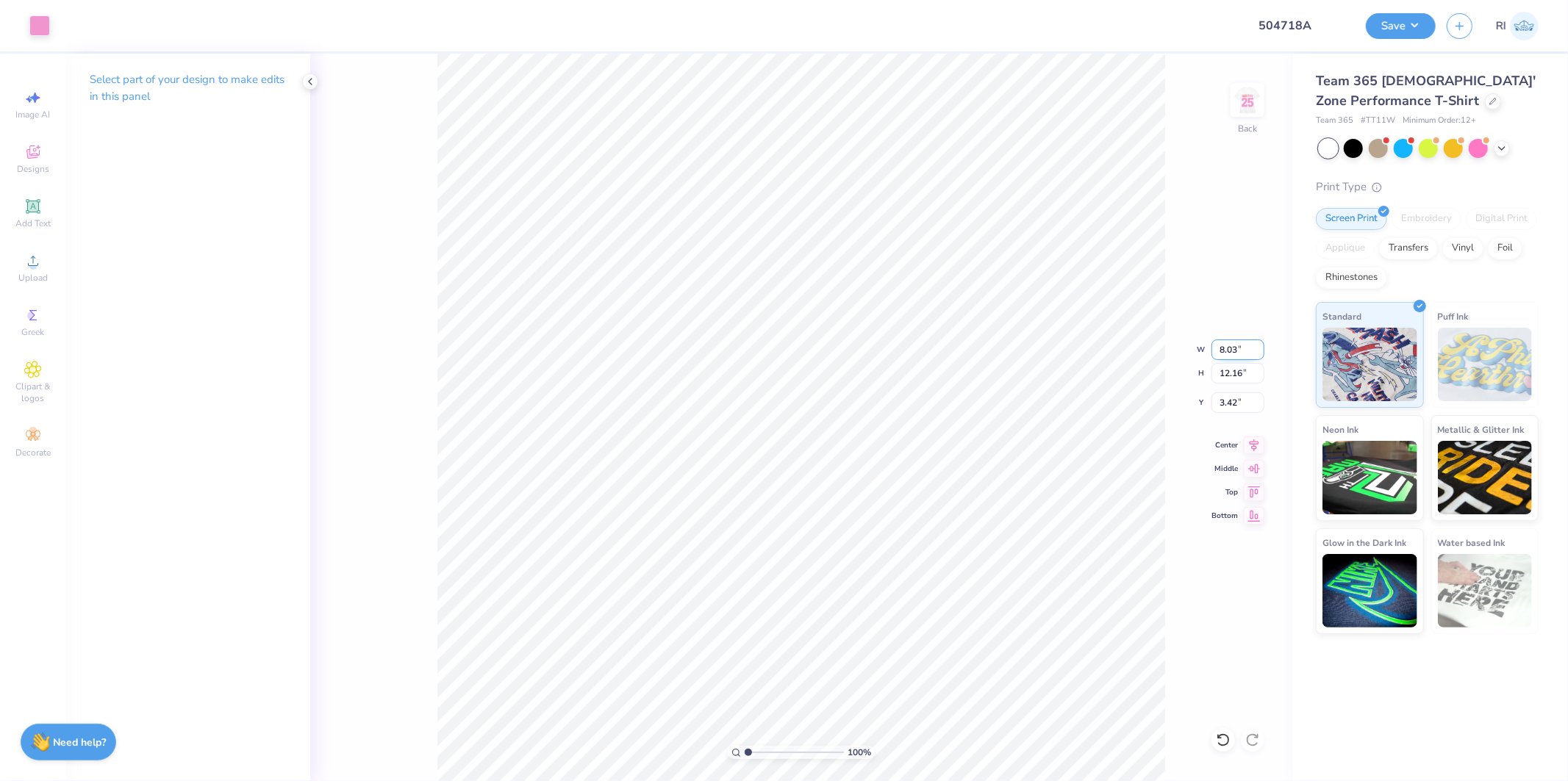
click at [1231, 344] on input "8.03" at bounding box center [1238, 350] width 53 height 21
type input "7.15"
type input "10.83"
click at [1241, 399] on input "4.09" at bounding box center [1238, 403] width 53 height 21
type input "0.50"
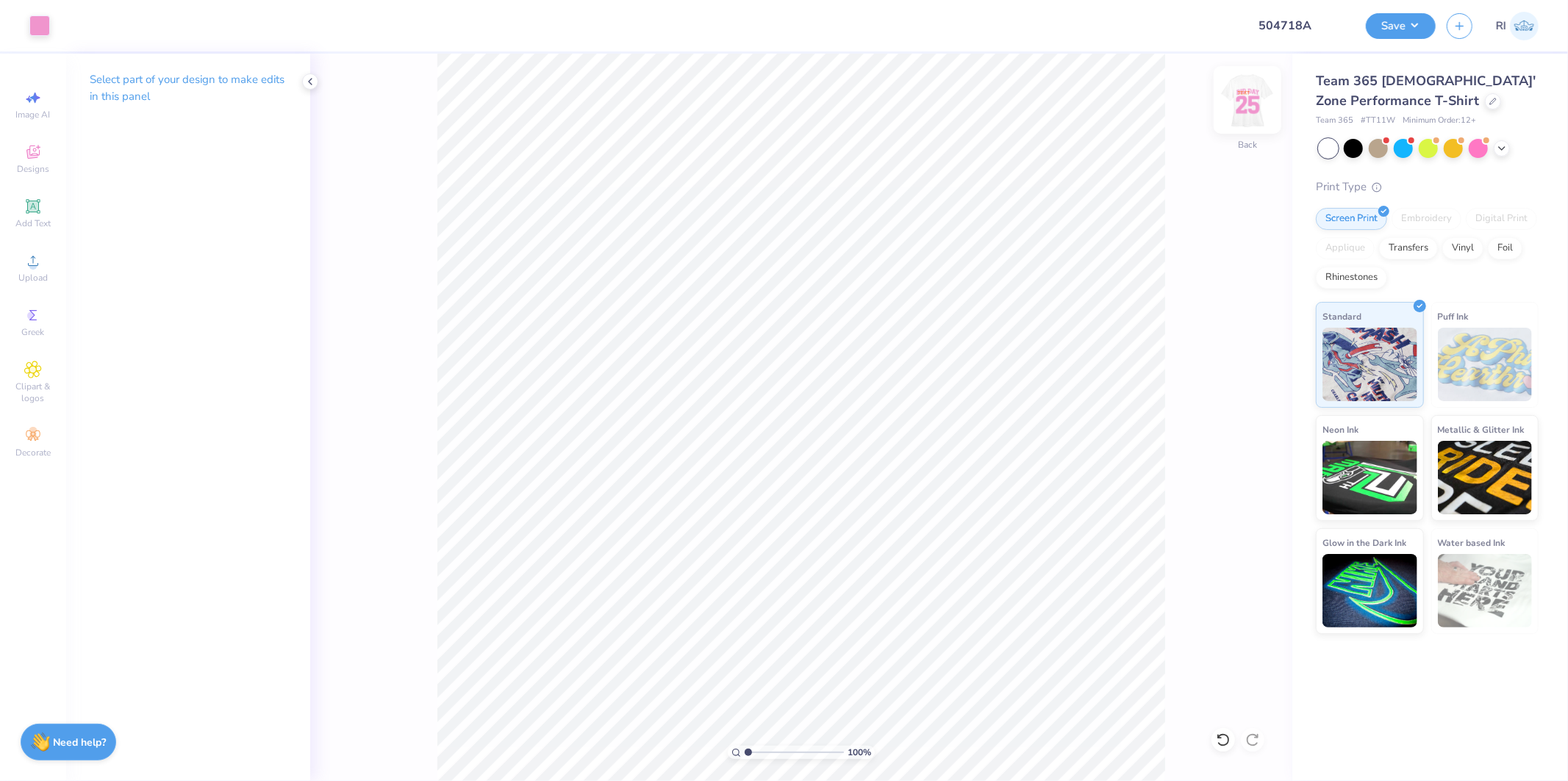
click at [1250, 92] on img at bounding box center [1248, 100] width 59 height 59
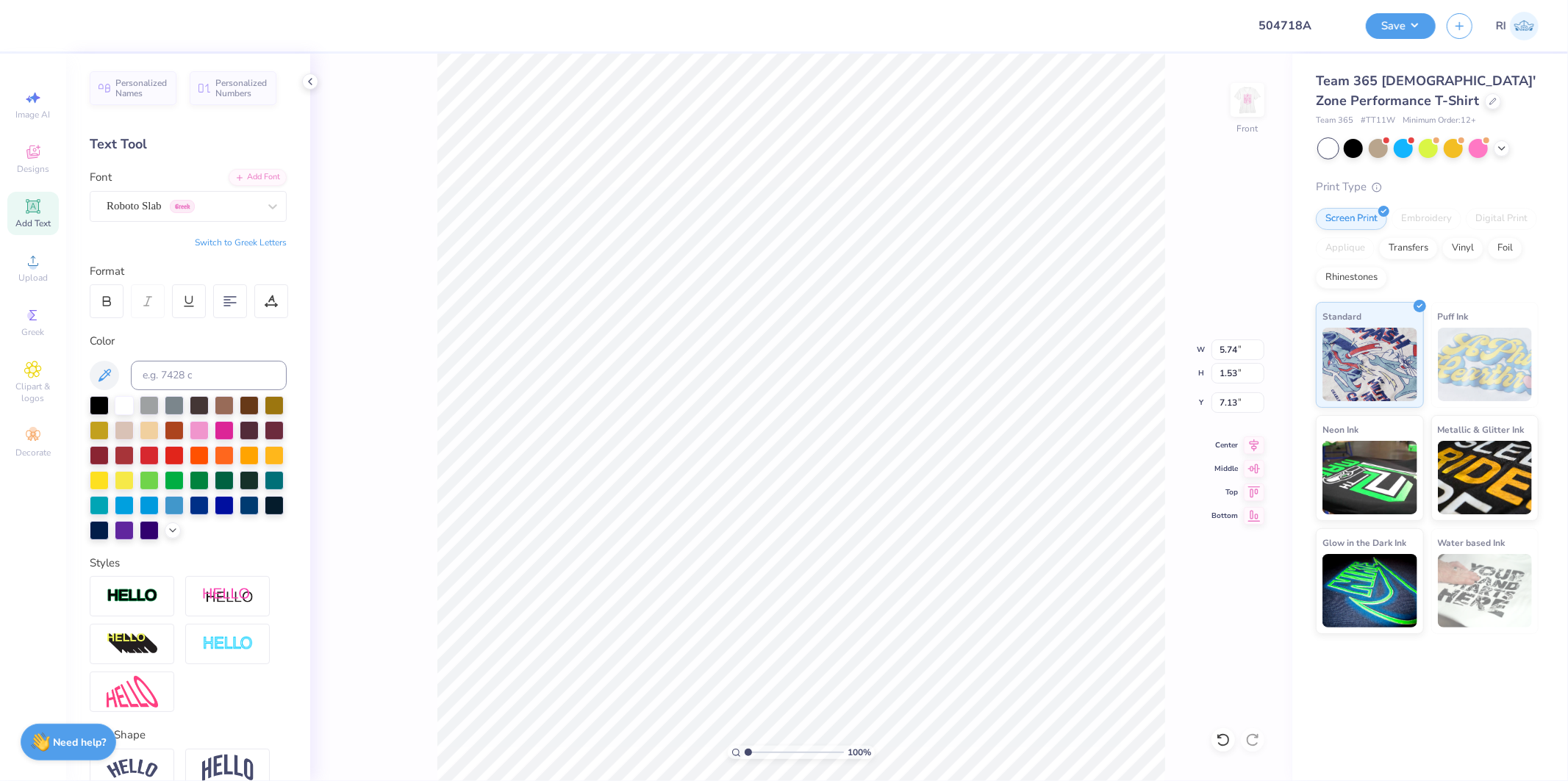
type textarea "BID DAY"
type input "1.94838386168054"
type input "7.35"
type input "1.94838386168054"
type input "10.74"
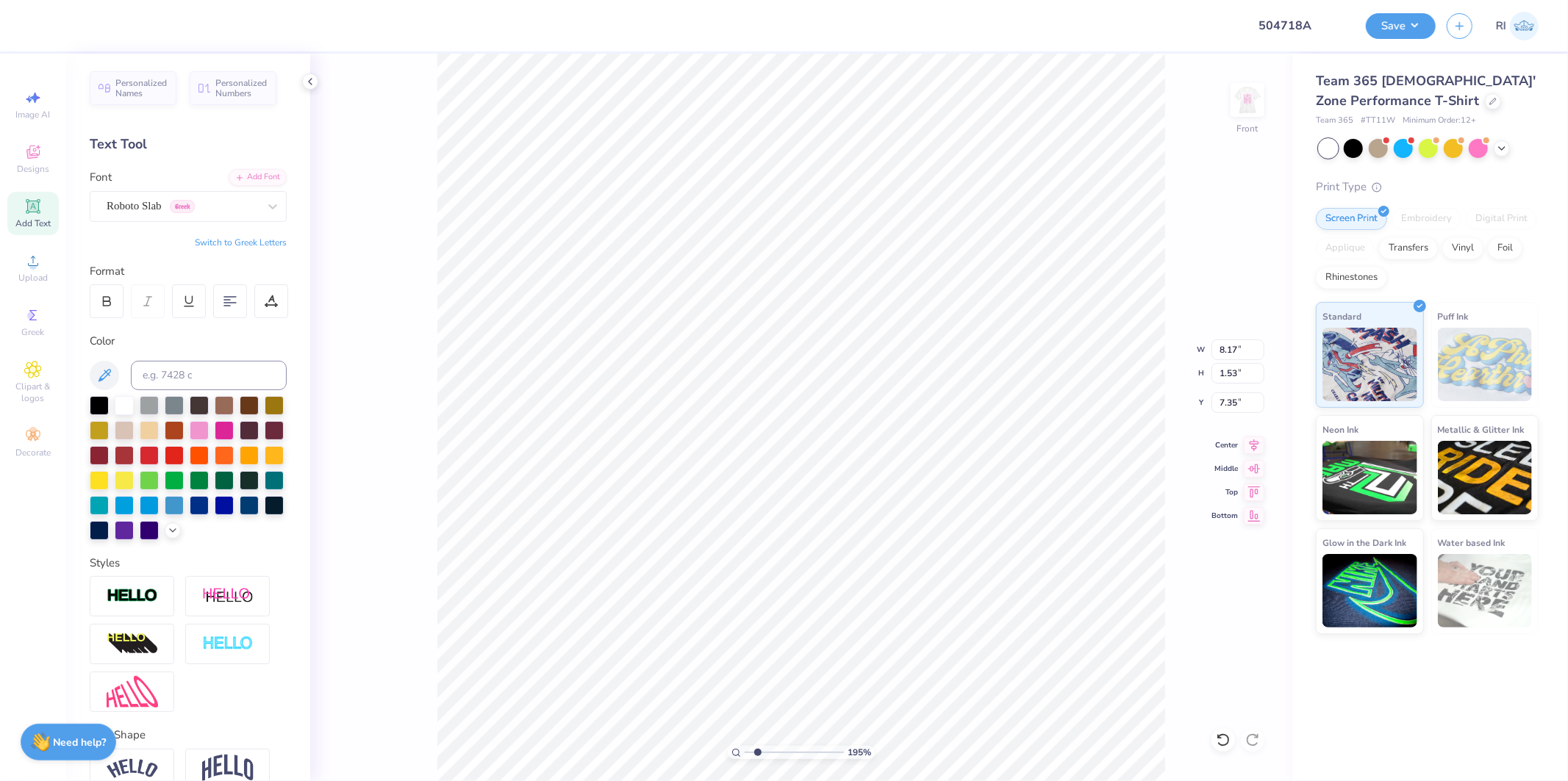
type input "2.02"
type input "6.87"
click at [244, 166] on div "Personalized Names Personalized Numbers Text Tool Add Font Font Roboto Slab Gre…" at bounding box center [188, 417] width 244 height 728
click at [250, 174] on div "Add Font" at bounding box center [257, 176] width 58 height 17
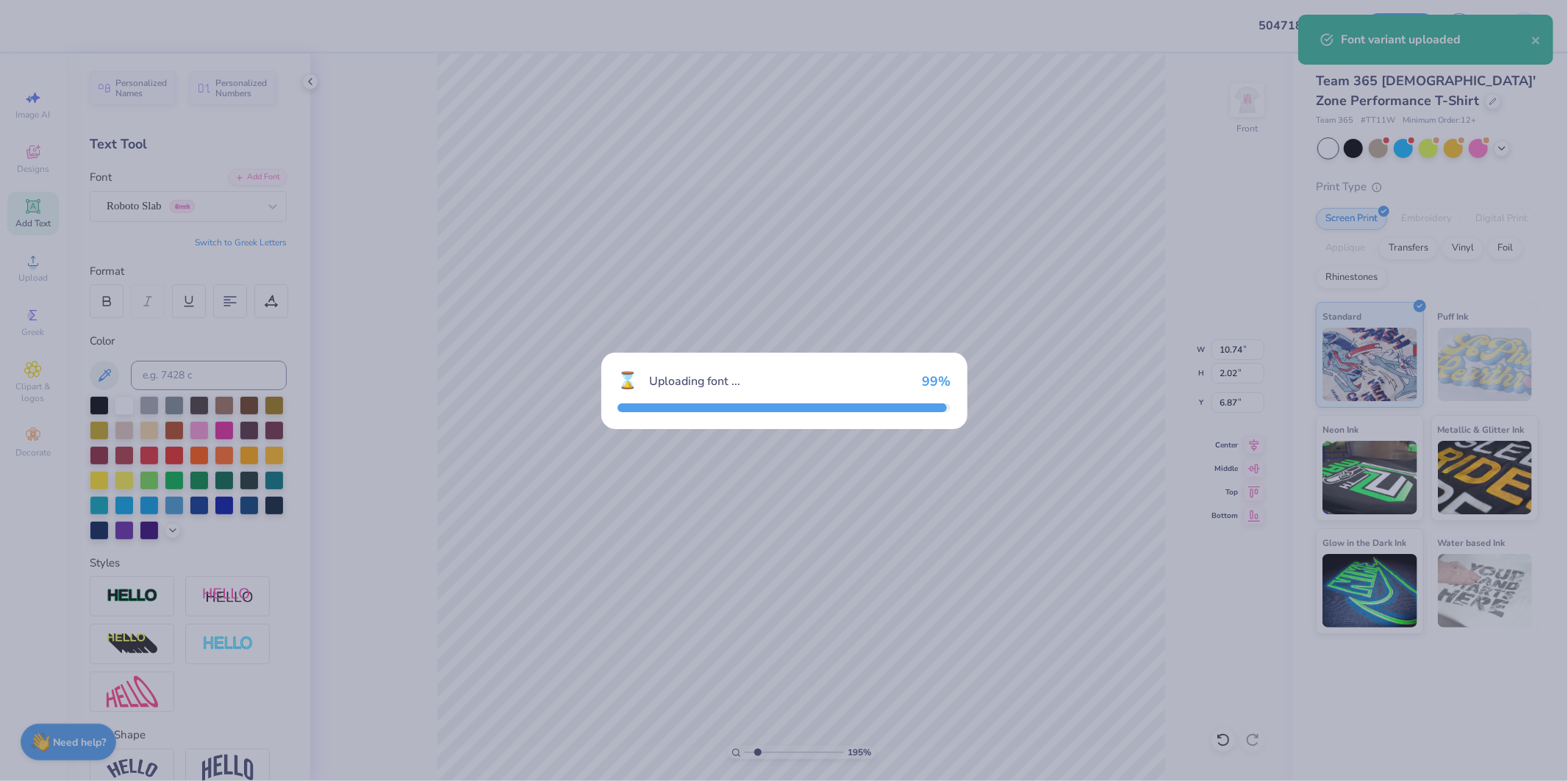
type input "1.94838386168054"
type input "11.23"
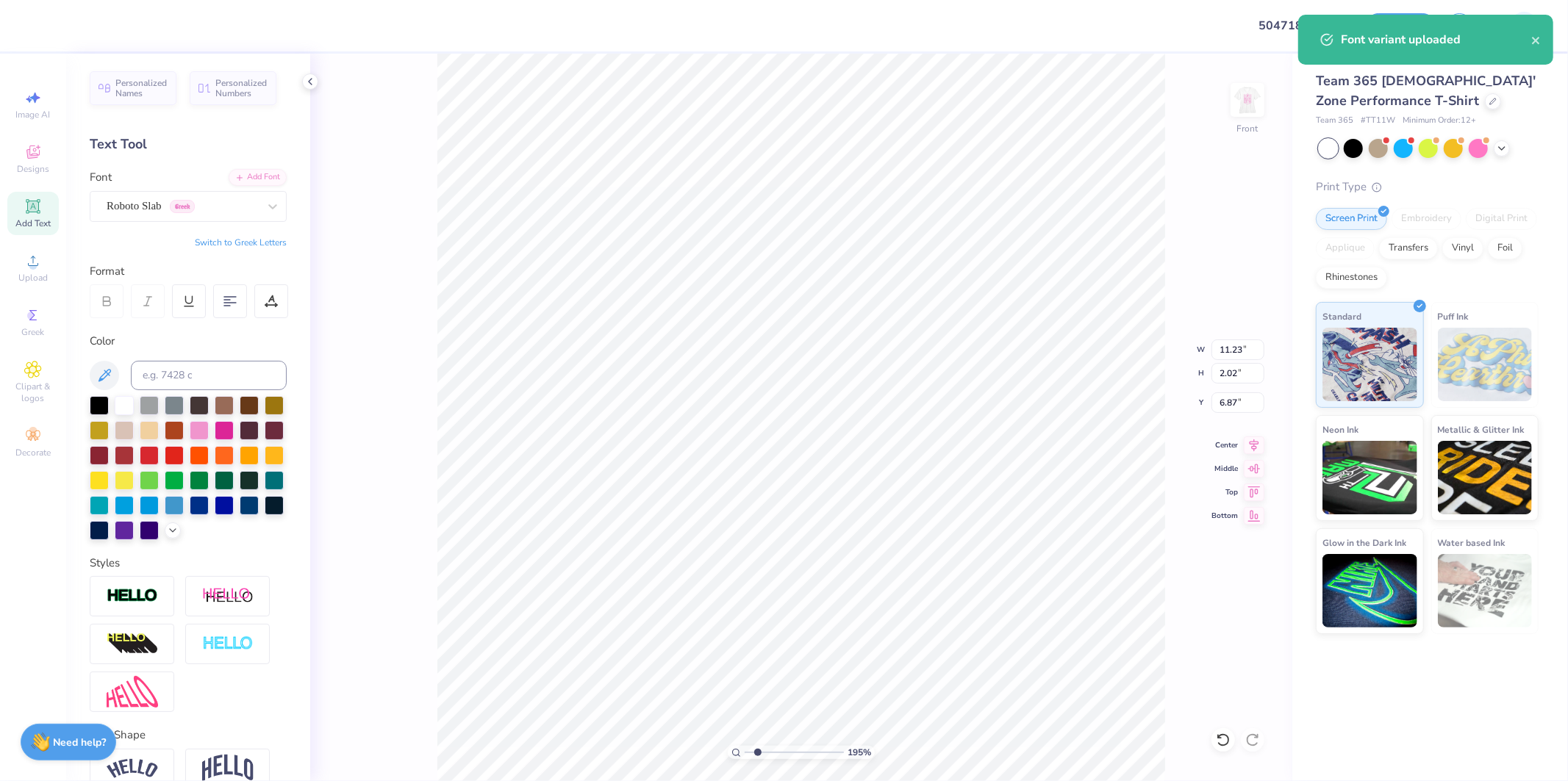
type input "1.94838386168054"
type input "6.84"
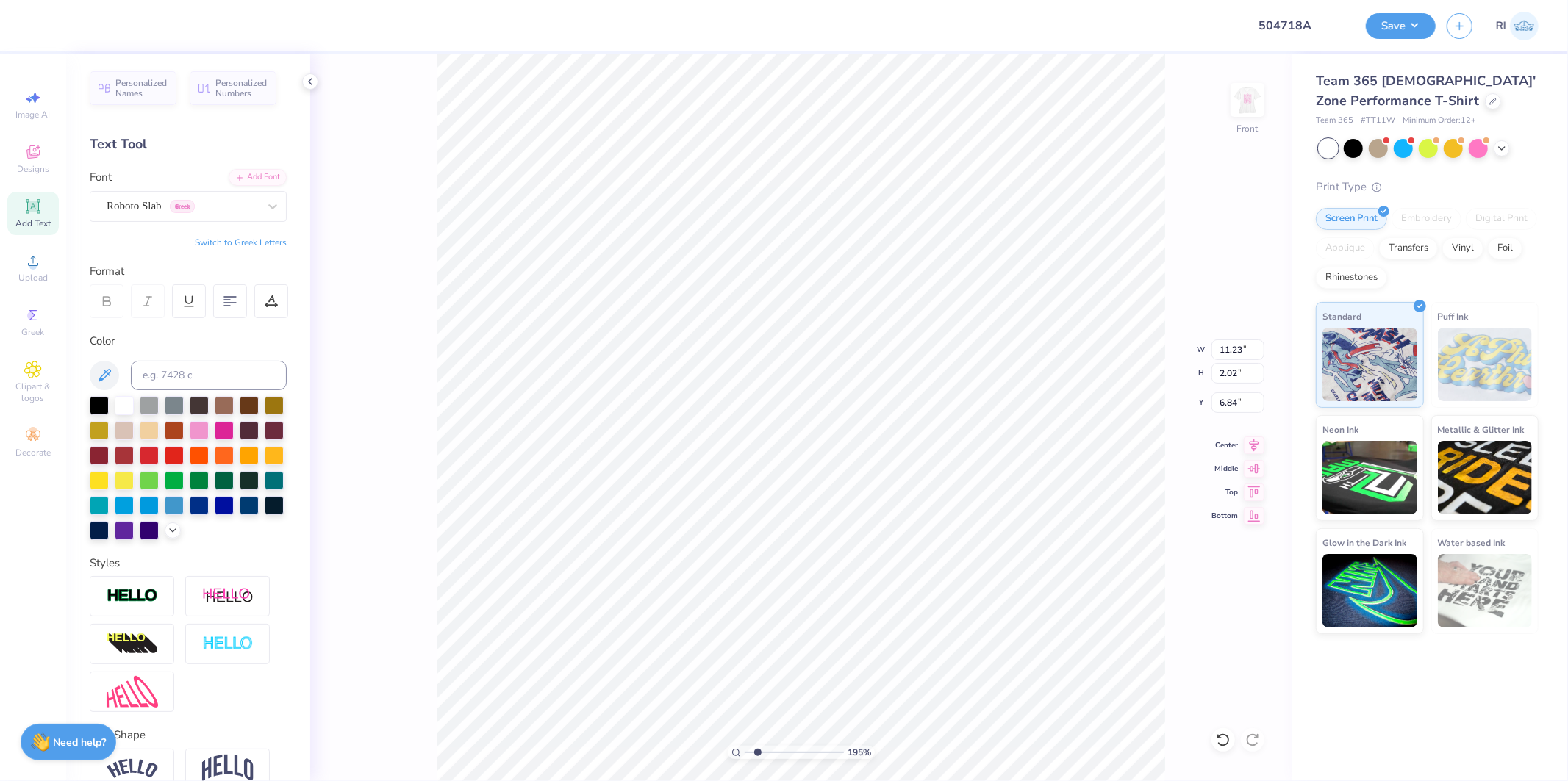
type input "1.94838386168054"
type input "11.04"
type input "1.98"
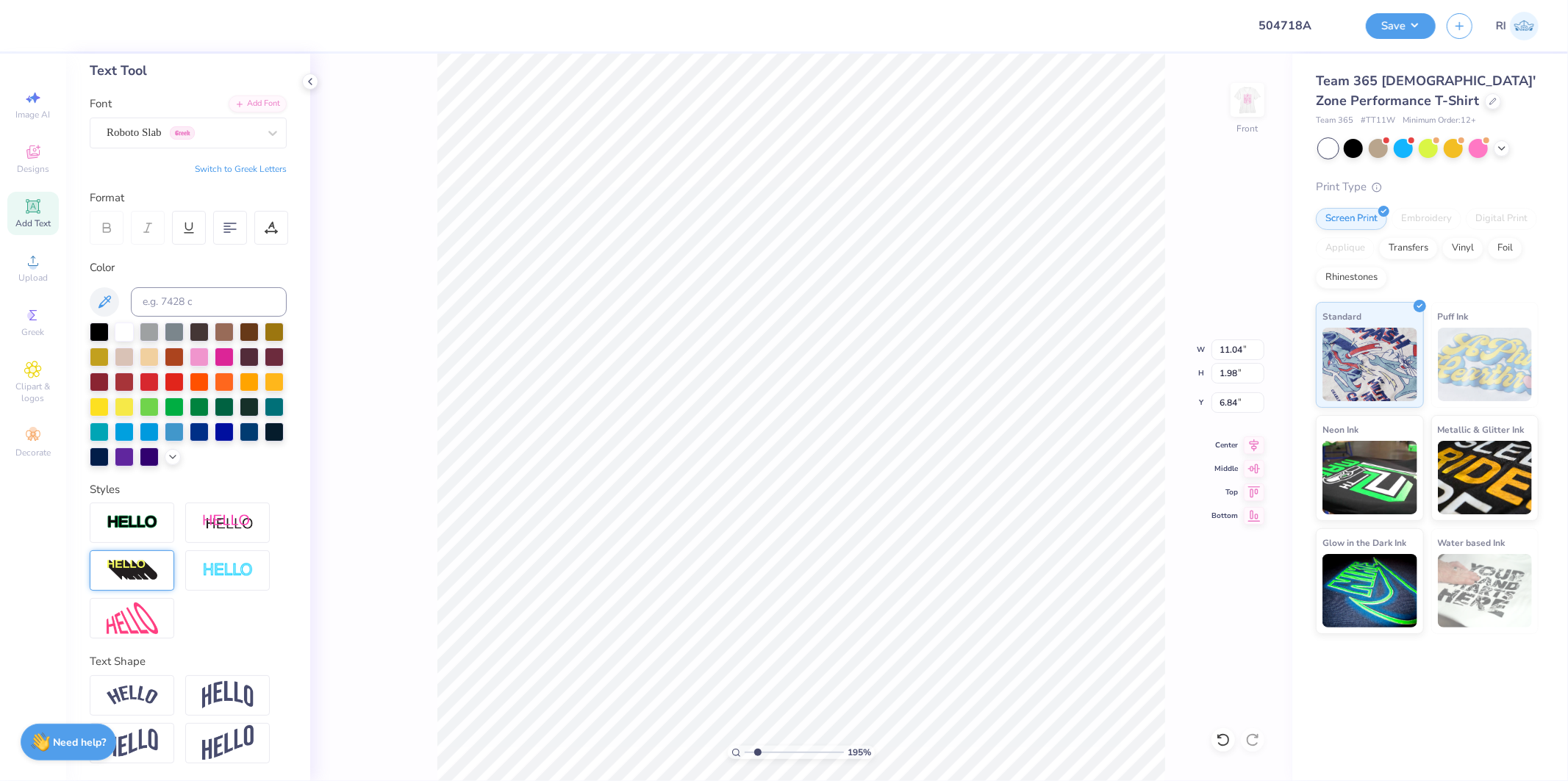
scroll to position [98, 0]
click at [210, 694] on img at bounding box center [228, 695] width 52 height 28
type input "1.94838386168054"
type input "4.27"
type input "5.70"
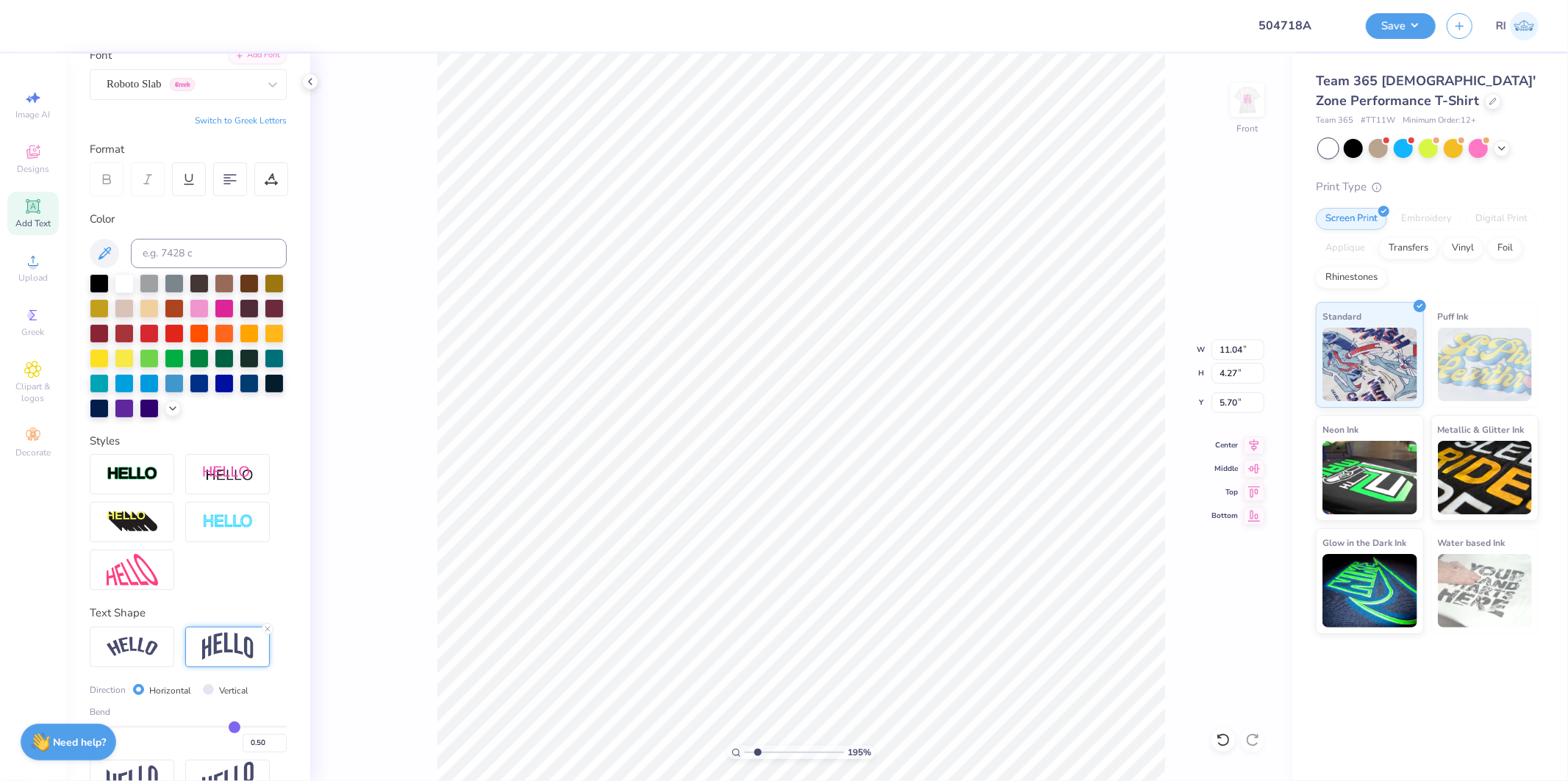
scroll to position [184, 0]
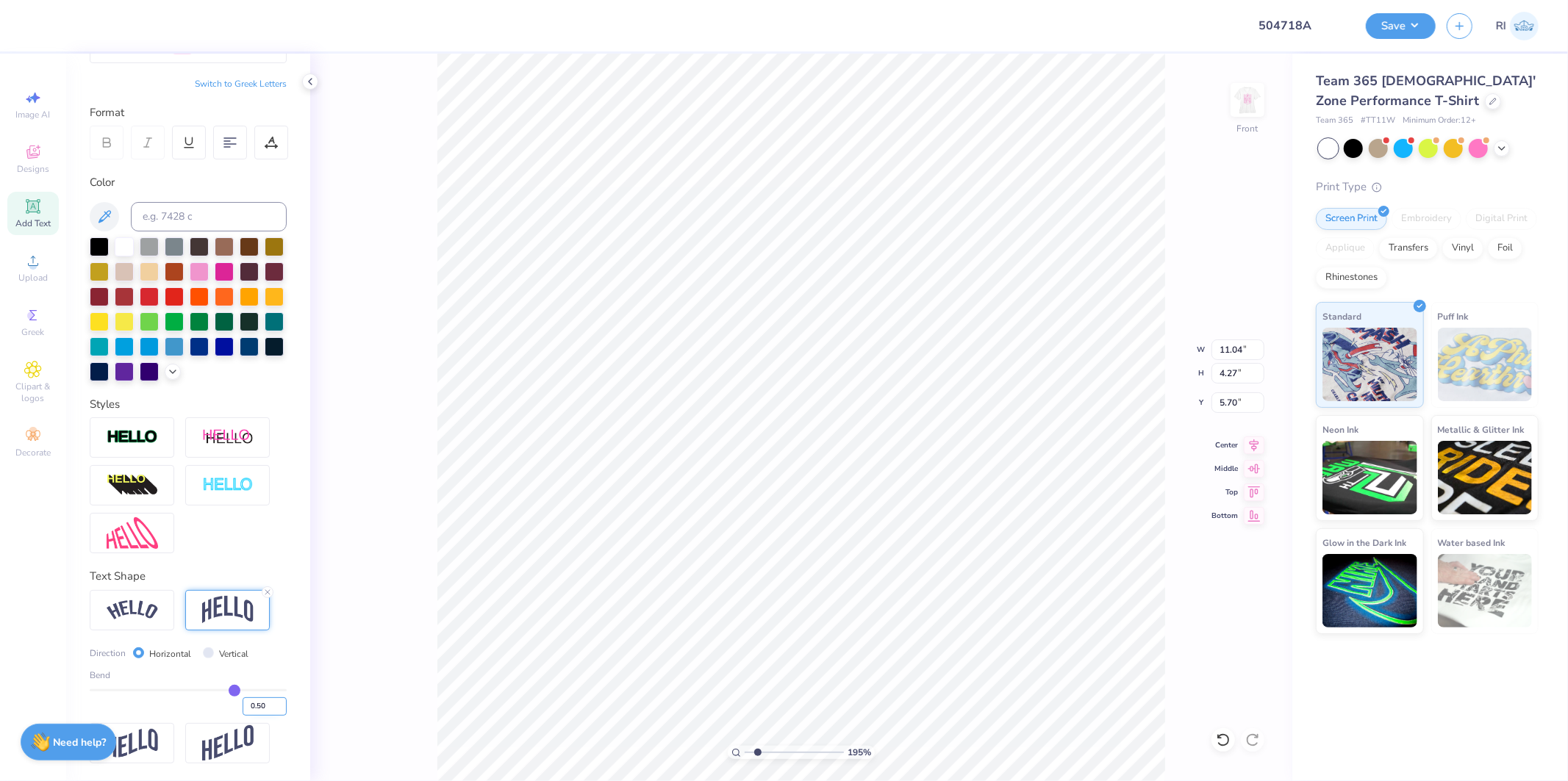
click at [251, 704] on input "0.50" at bounding box center [264, 706] width 44 height 18
type input "0.3"
type input "0.30"
type input "1.94838386168054"
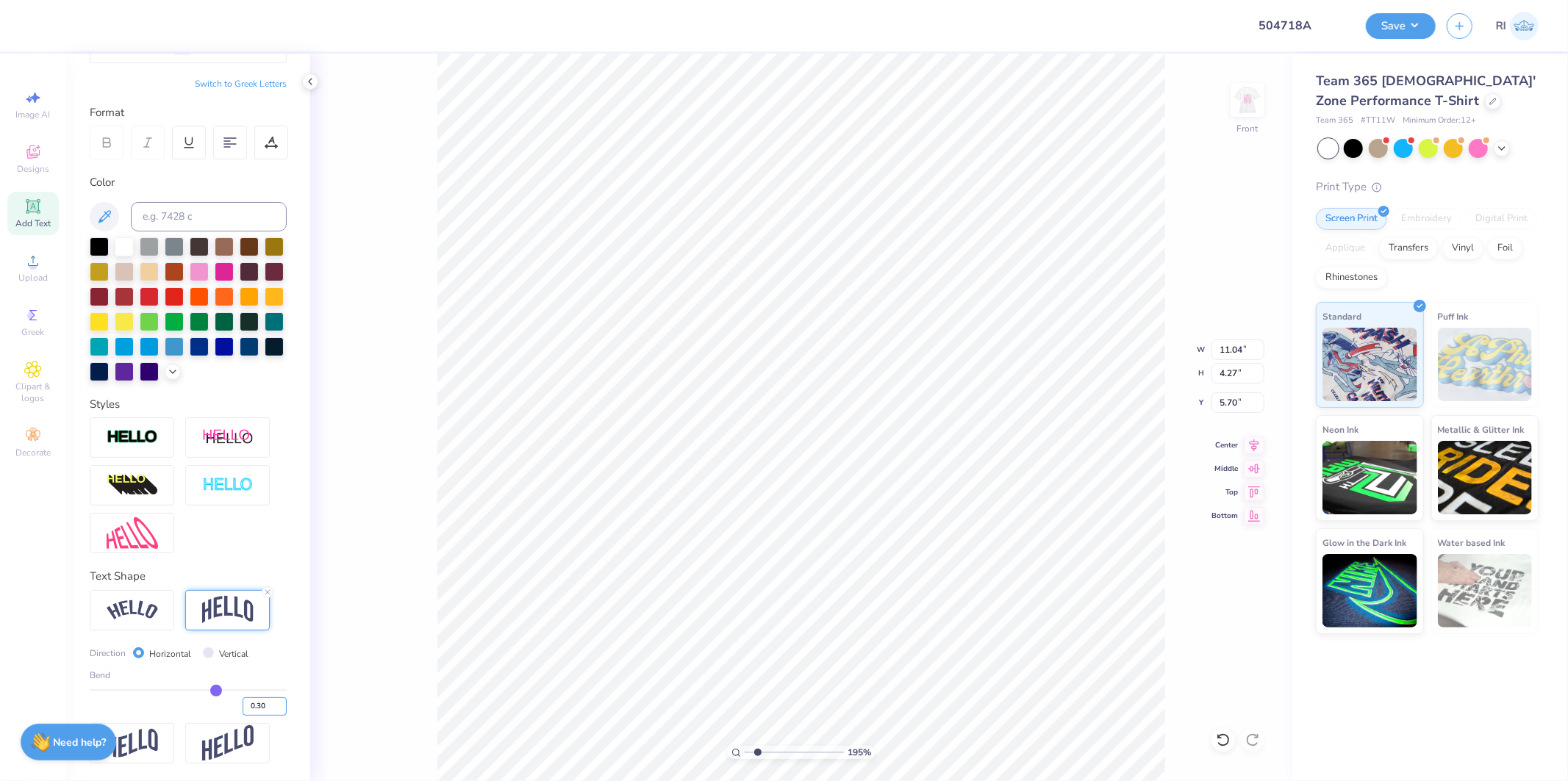
type input "3.31"
type input "6.18"
type input "1.94838386168054"
type input "5.92"
click at [257, 699] on input "0.30" at bounding box center [264, 706] width 44 height 18
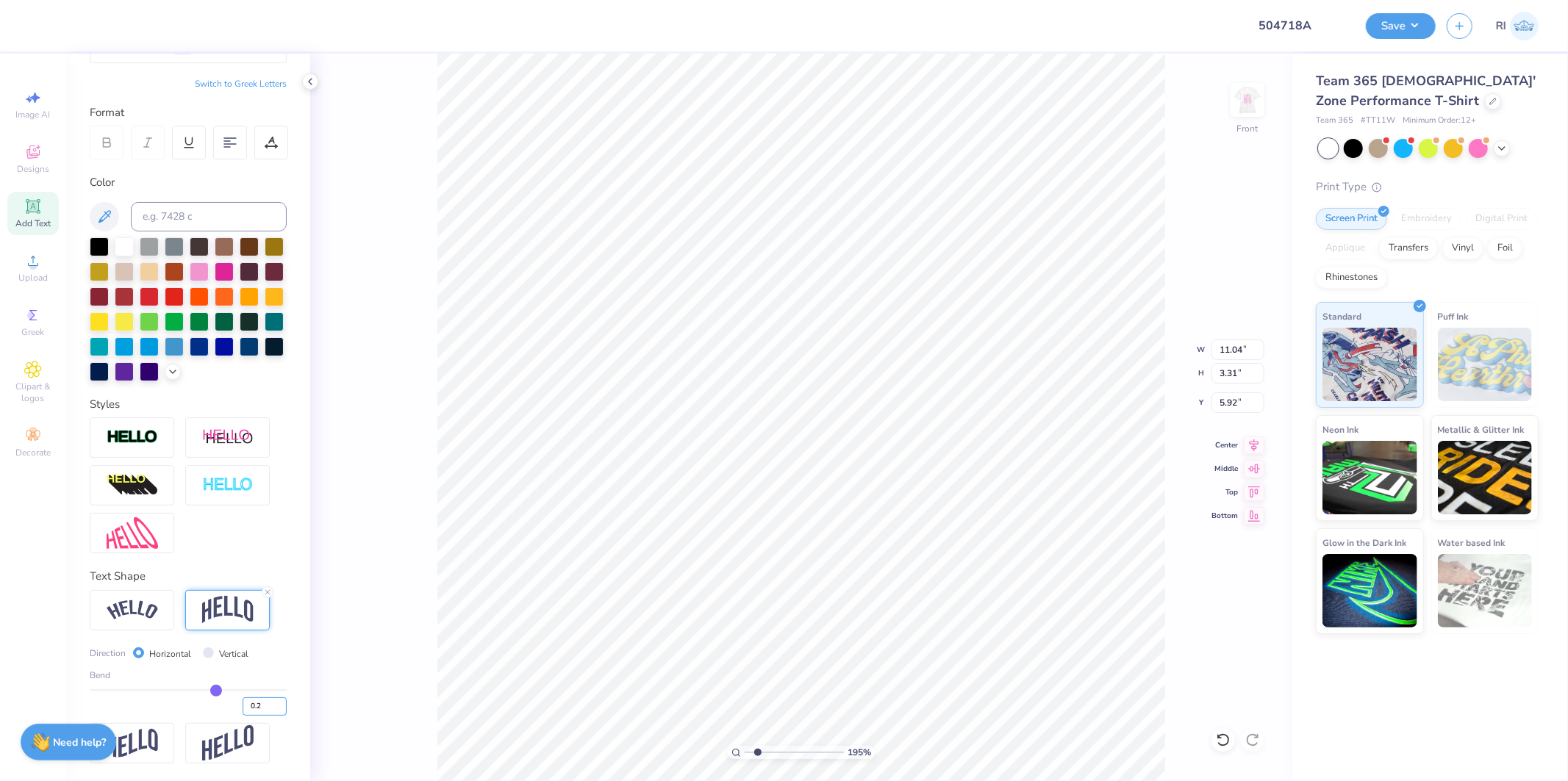
type input "0.2"
type input "0.20"
type input "1.94838386168054"
type input "2.86"
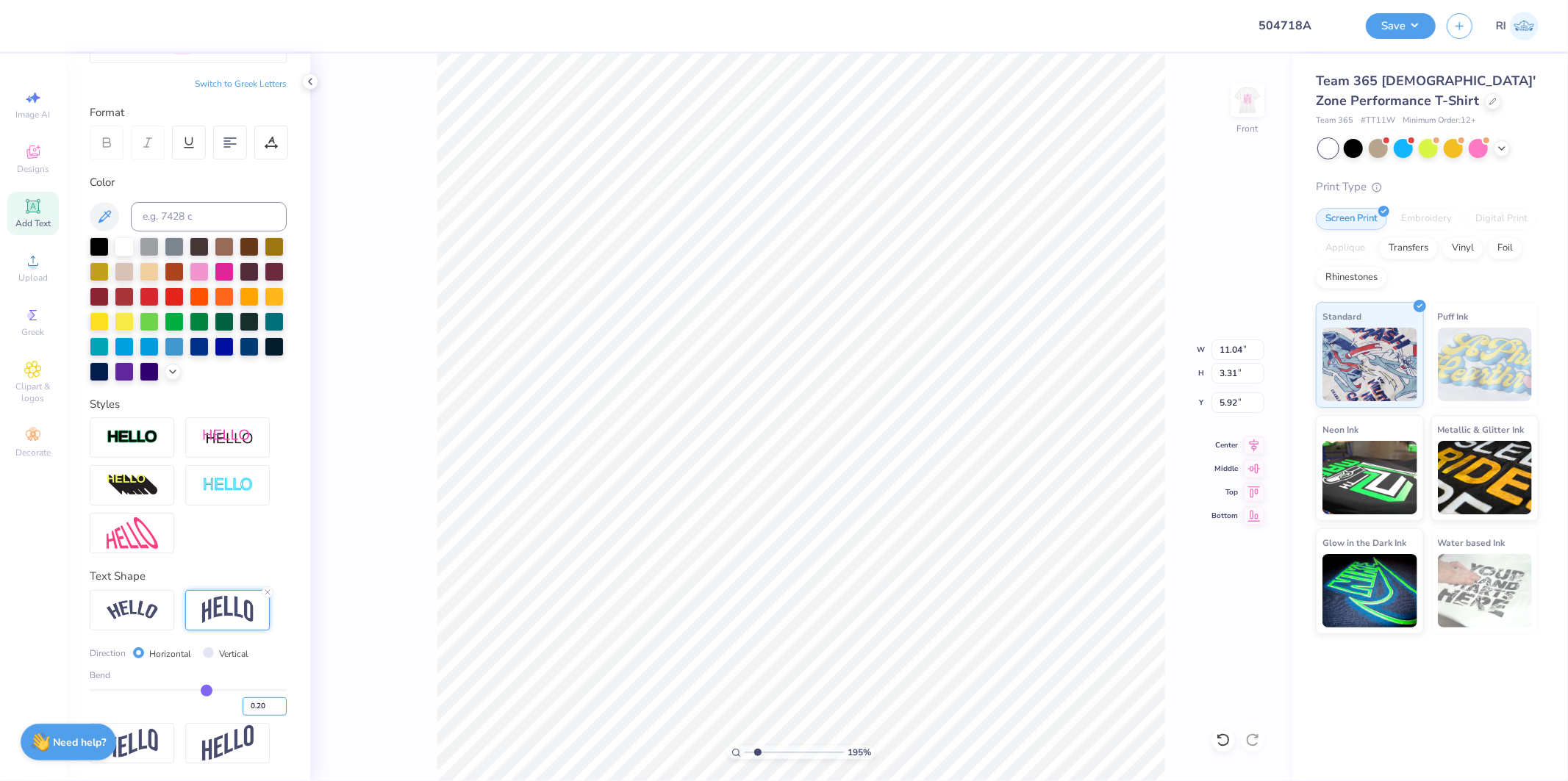
type input "6.14"
type input "1.94838386168054"
type input "11.27"
type input "12.16"
type input "5.92"
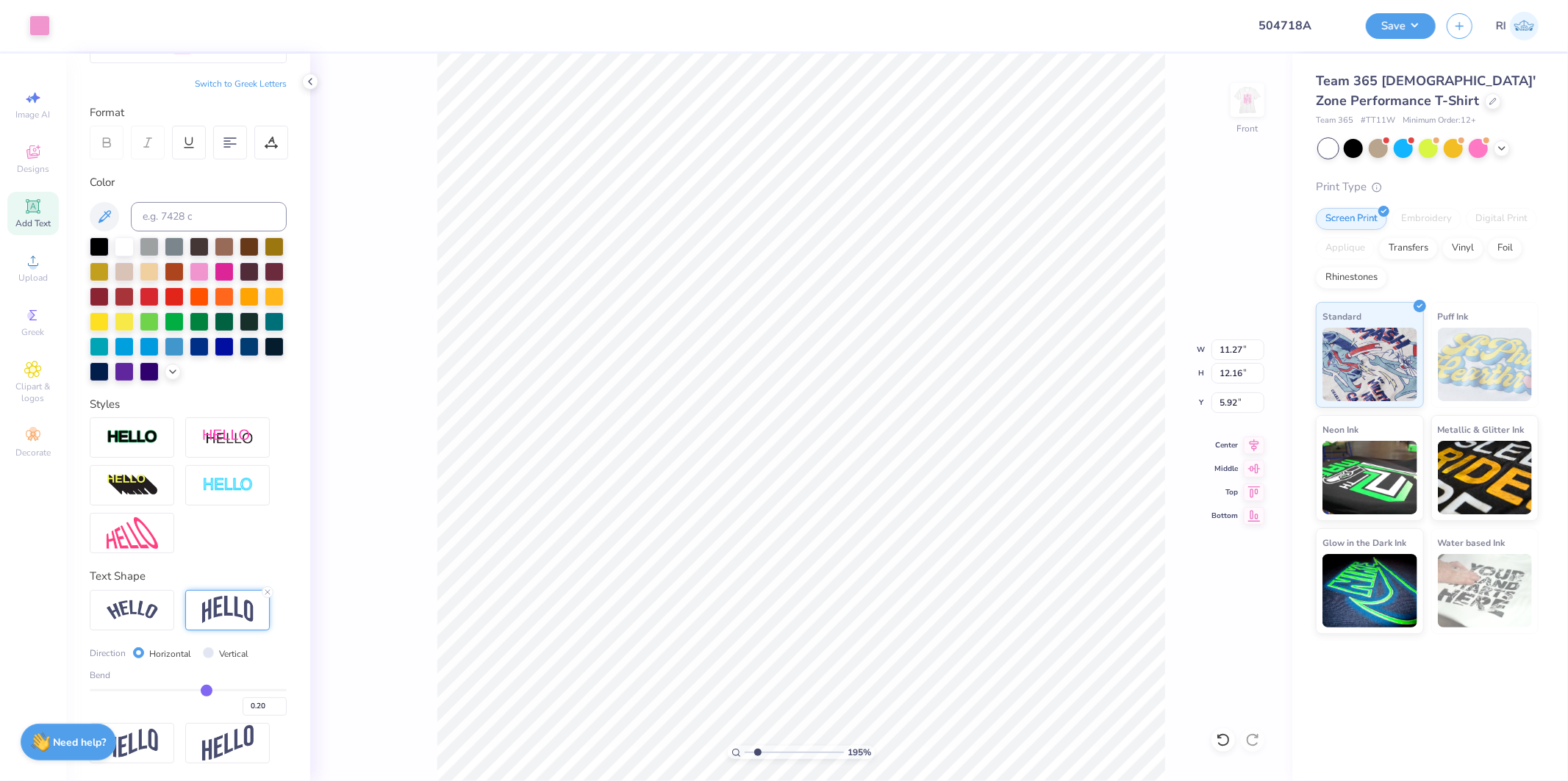
type input "1.94838386168054"
type input "5.79"
click at [1227, 741] on icon at bounding box center [1224, 740] width 14 height 14
type input "1.94838386168054"
type input "5.92"
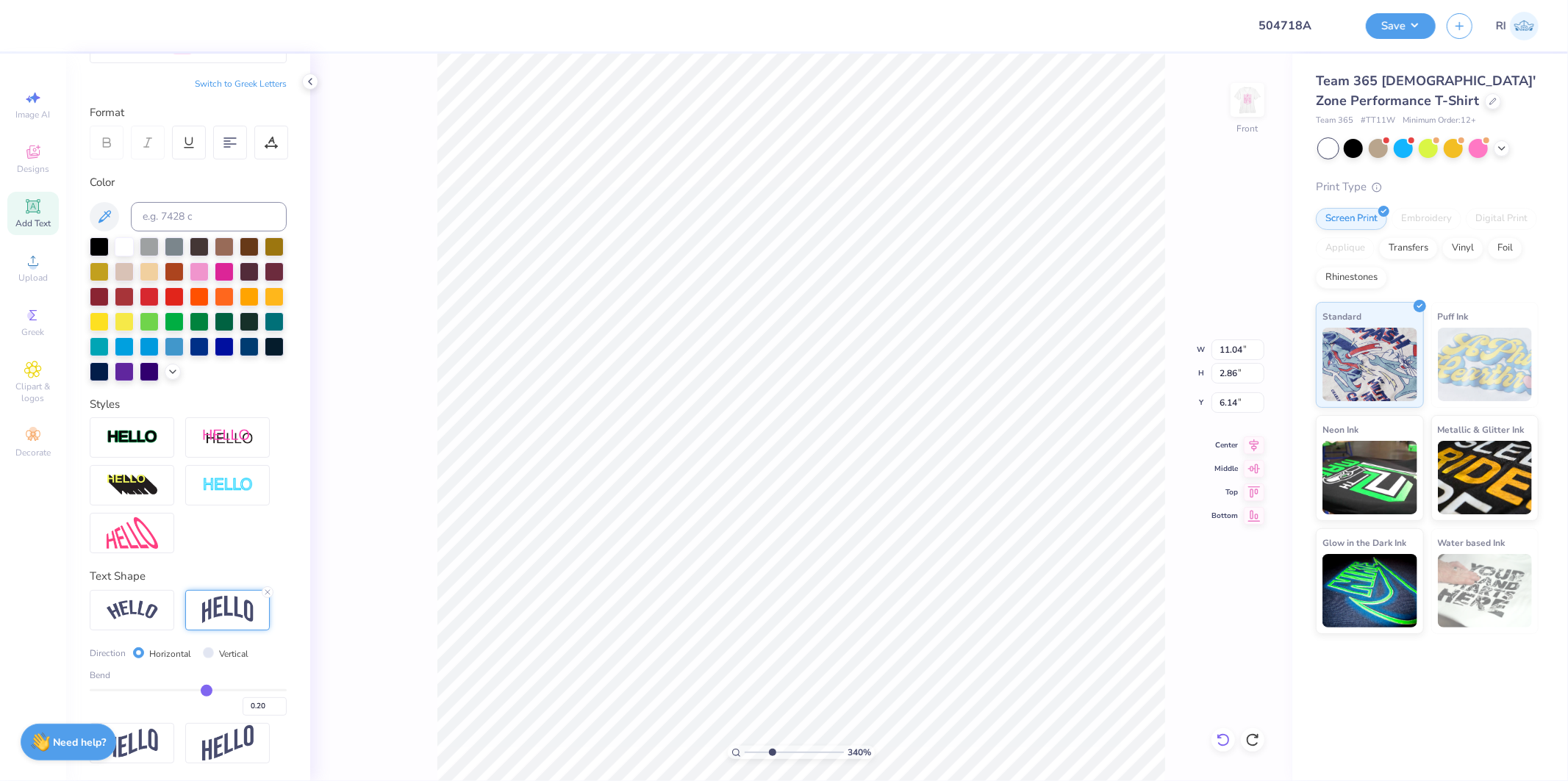
type input "3.39679986913393"
type input "6.11"
type input "3.39679986913393"
type input "10.82"
type input "2.80"
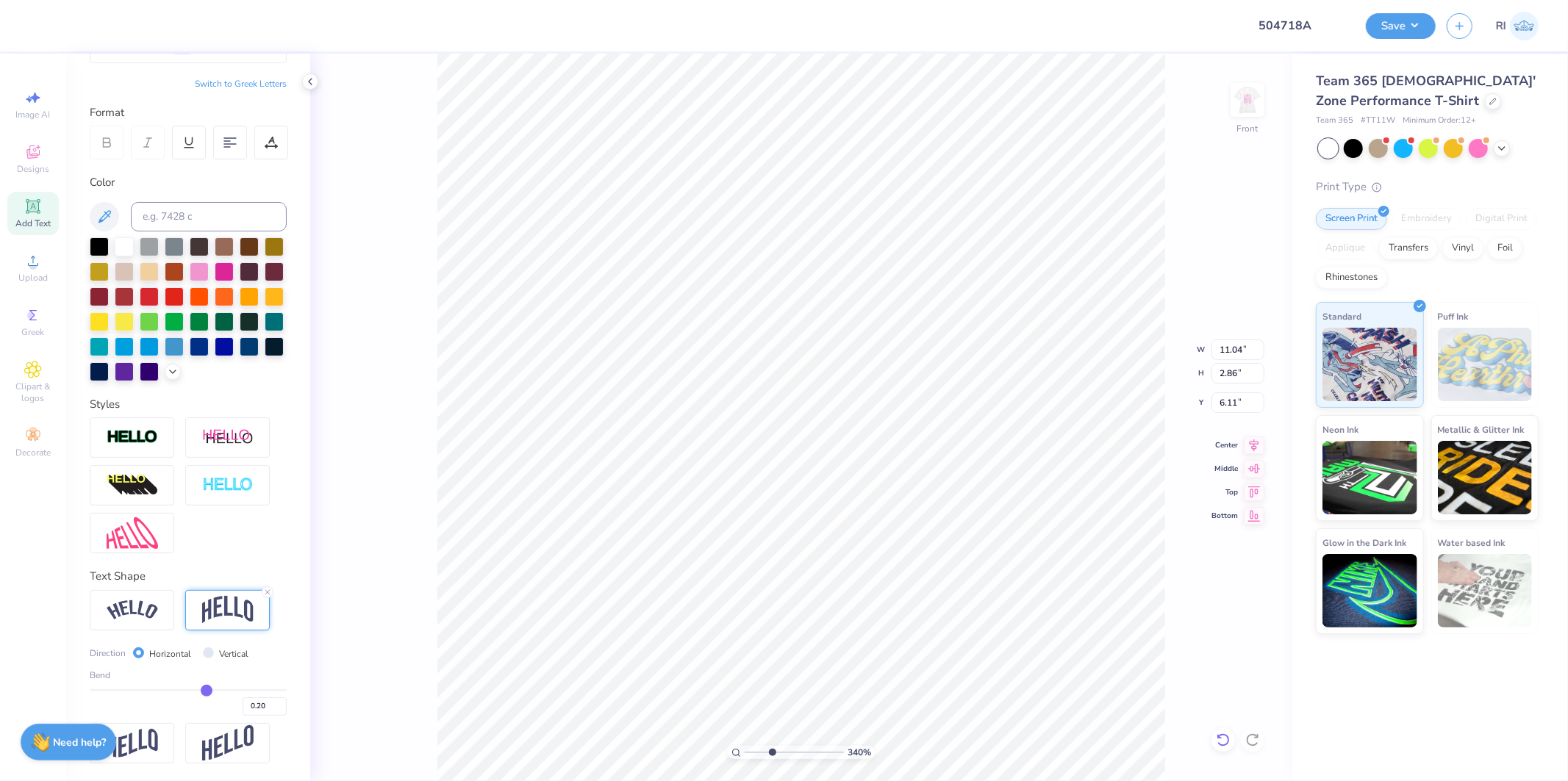
type input "6.16"
type input "3.03942109121987"
type input "10.84"
type input "2.74"
type input "3.39679986913393"
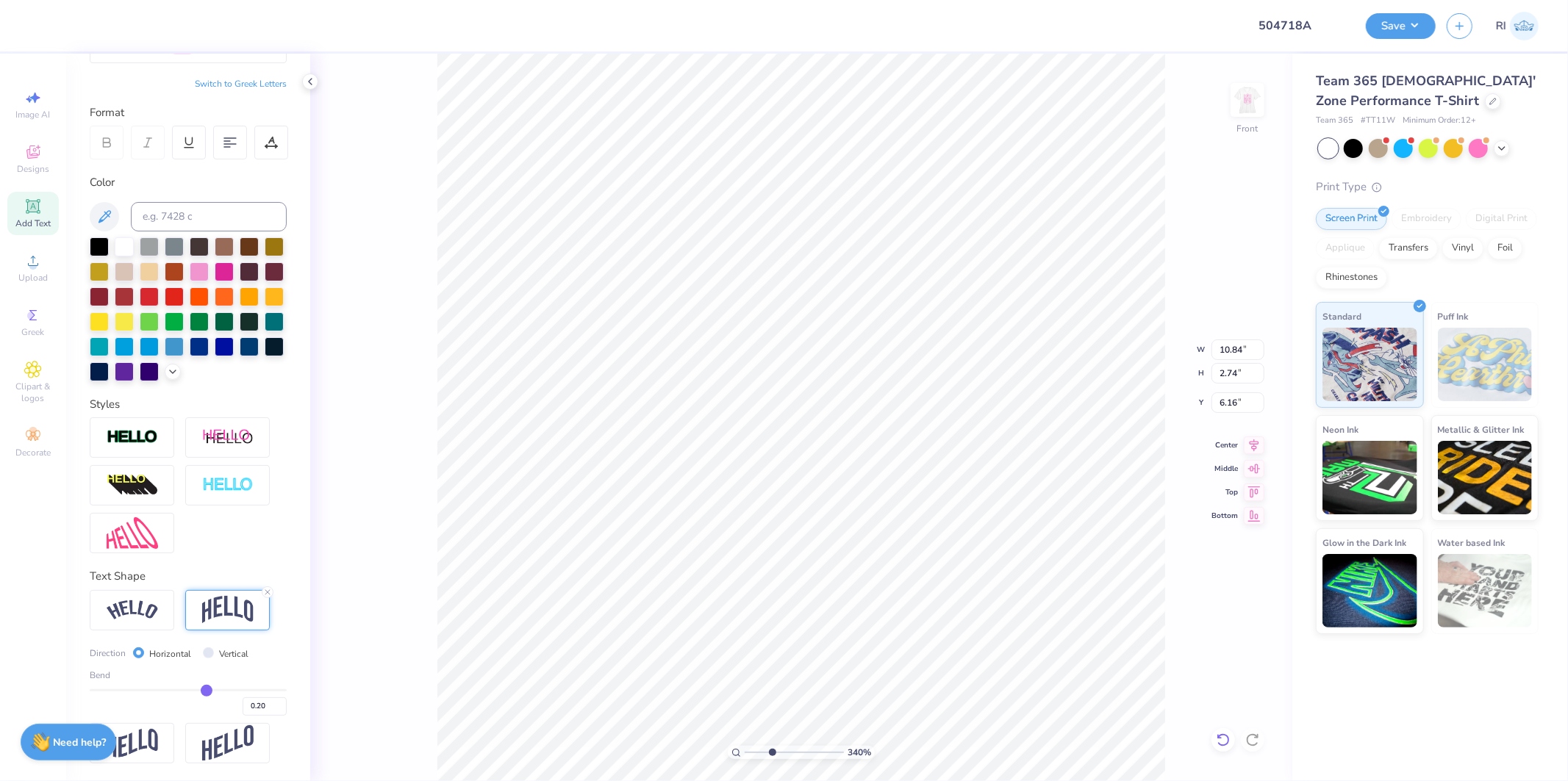
type input "6.26"
type input "2.17747717336622"
type input "5.92"
type input "1"
click at [794, 494] on li "Duplicate" at bounding box center [800, 500] width 115 height 29
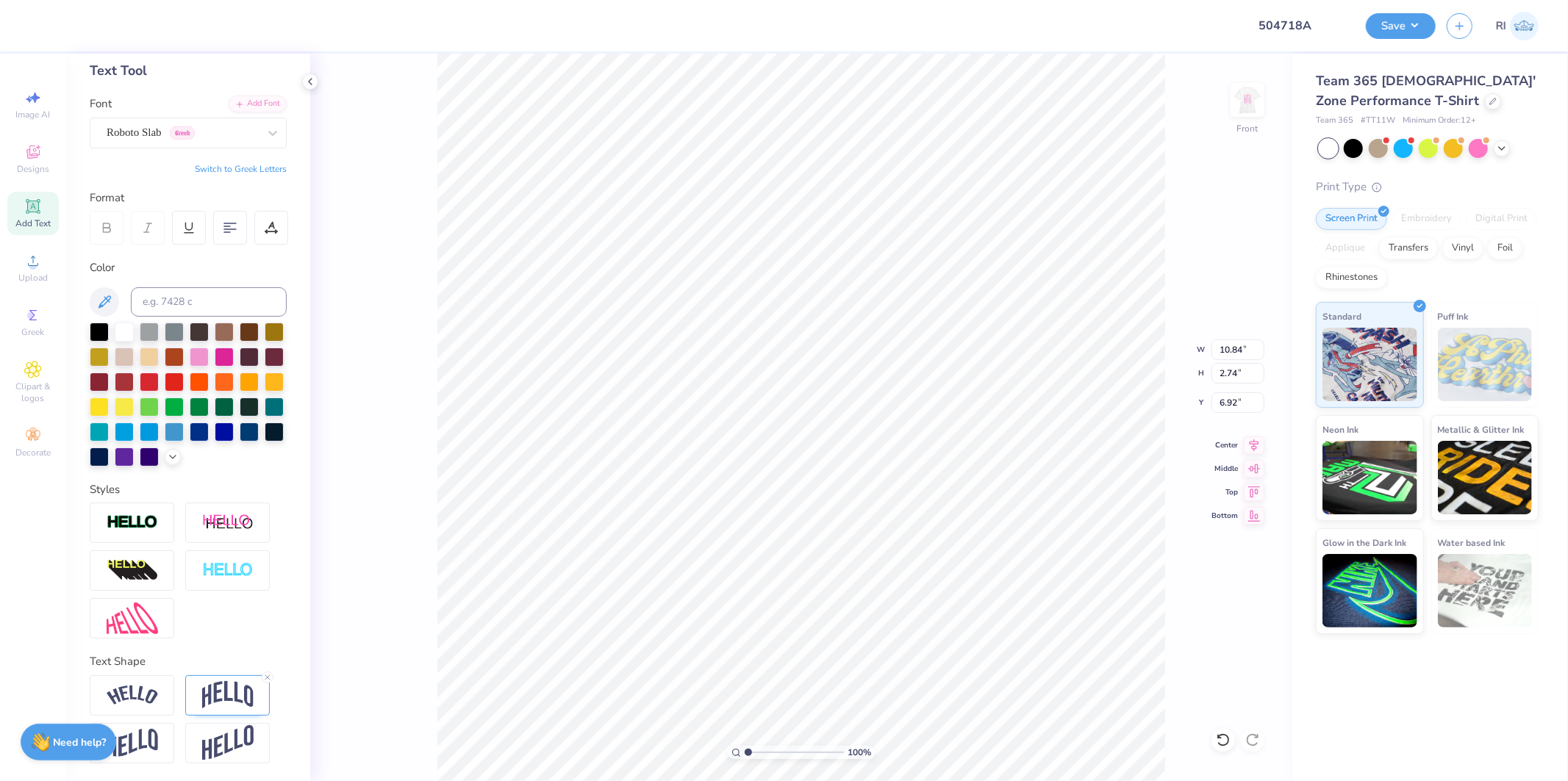
scroll to position [98, 0]
type input "12.46"
type textarea "25"
click at [270, 678] on icon at bounding box center [267, 678] width 9 height 9
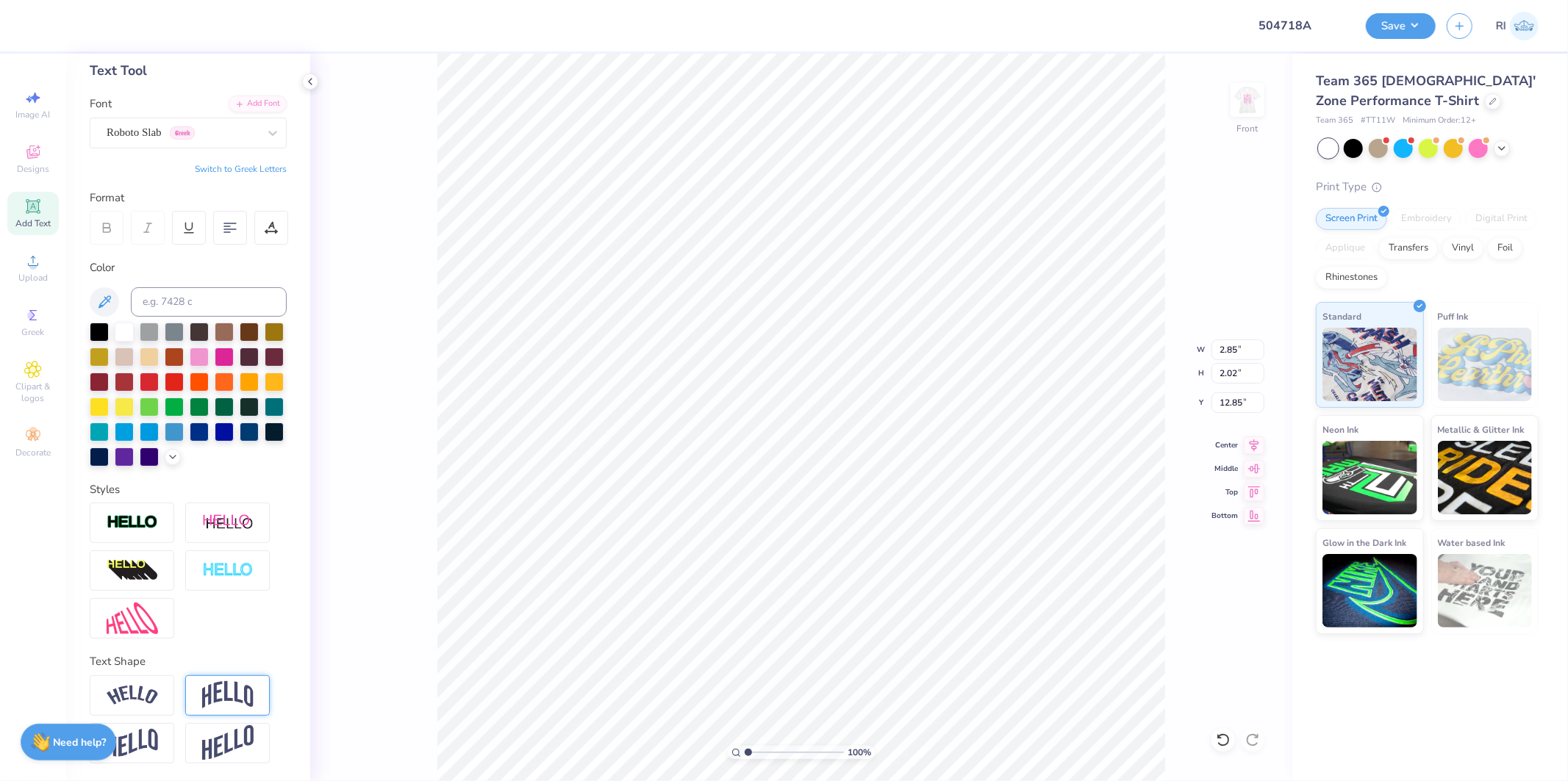
type input "2.02"
type input "15.91"
type input "3.39679986913393"
type input "16.00"
type input "1"
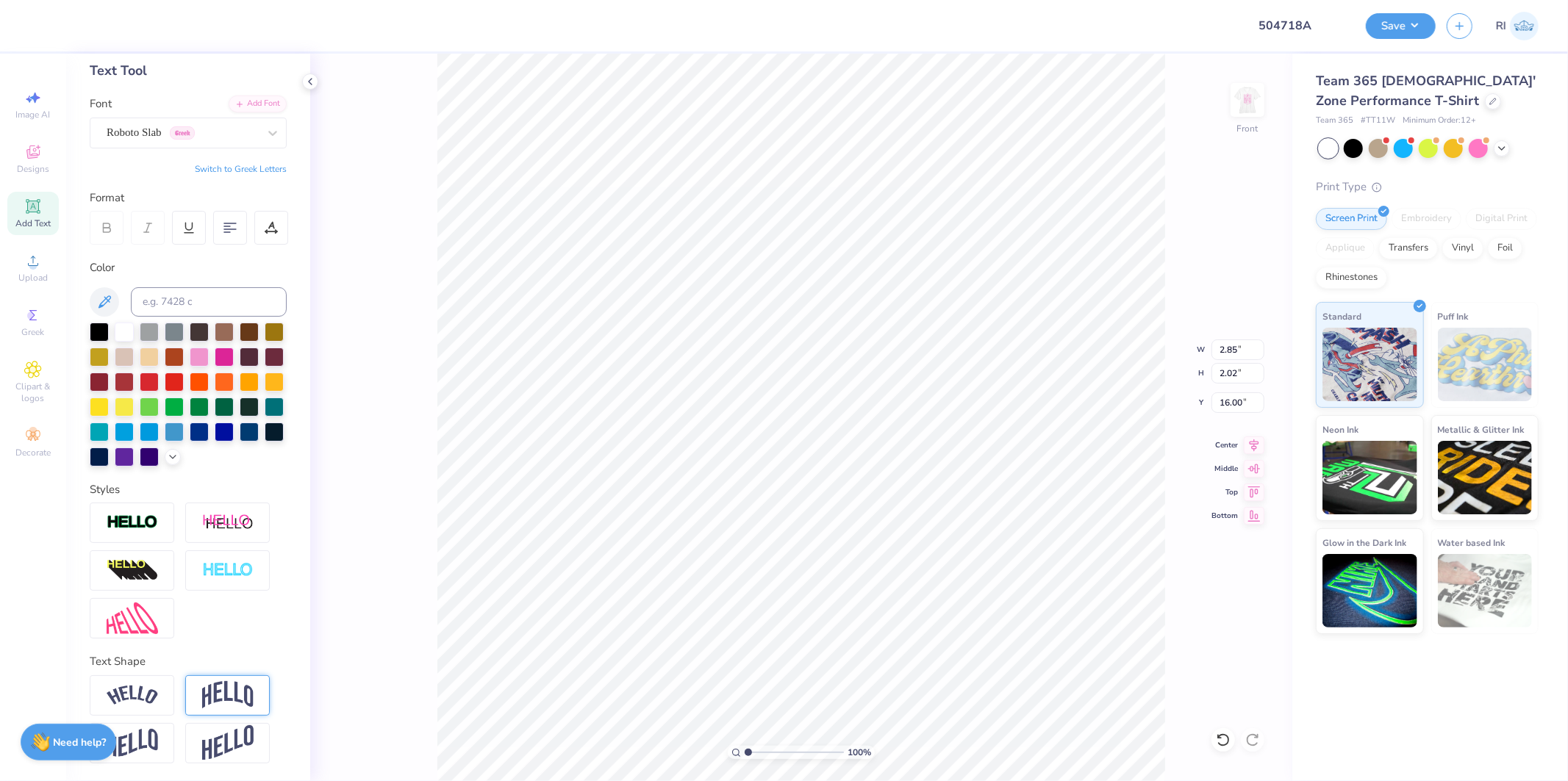
type input "11.04"
type input "7.81"
type input "10.28"
click at [247, 94] on div "Add Font" at bounding box center [257, 102] width 58 height 17
click at [255, 94] on div "Add Font" at bounding box center [257, 102] width 58 height 17
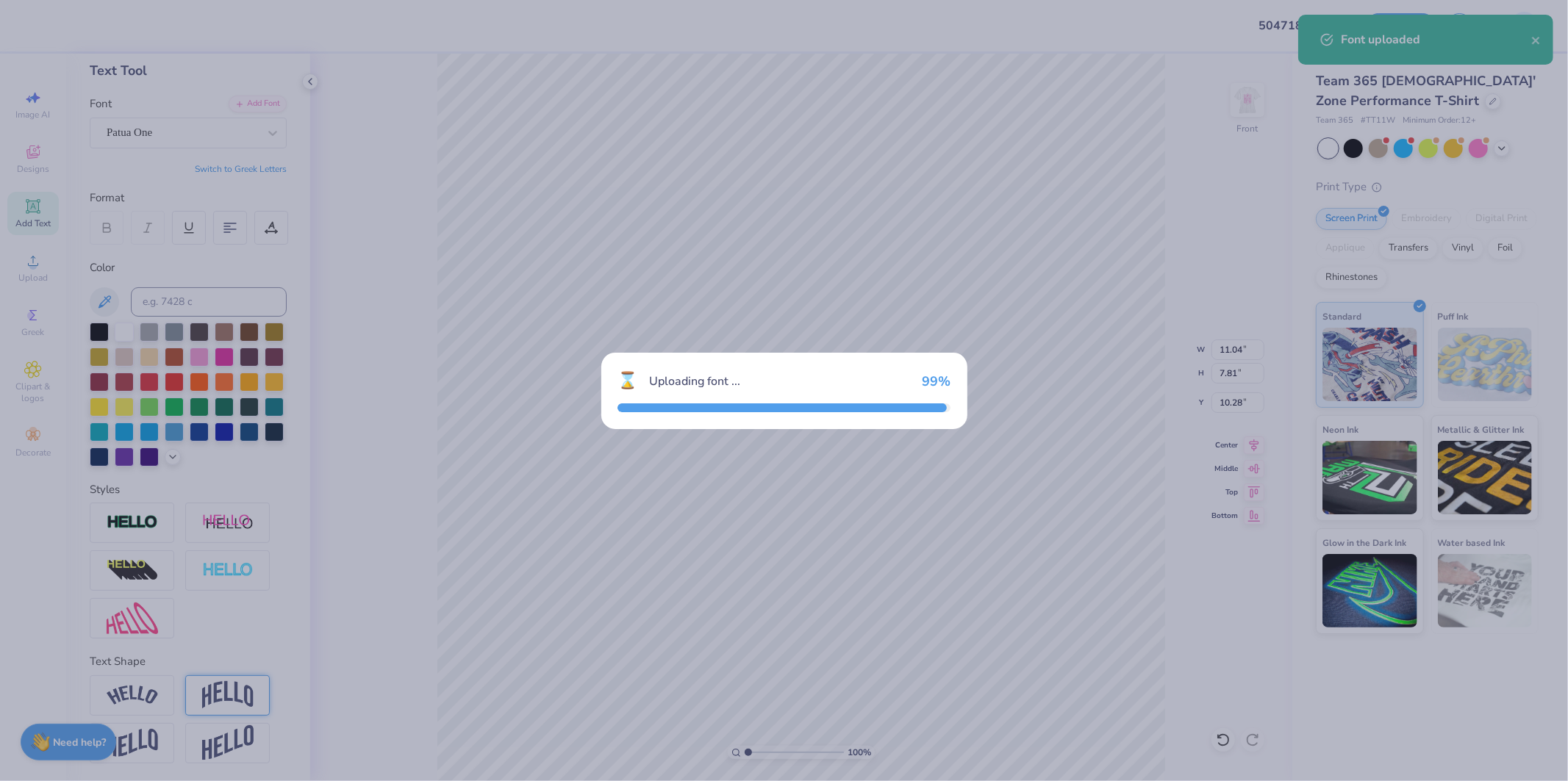
type input "10.52"
type input "7.53"
type input "10.42"
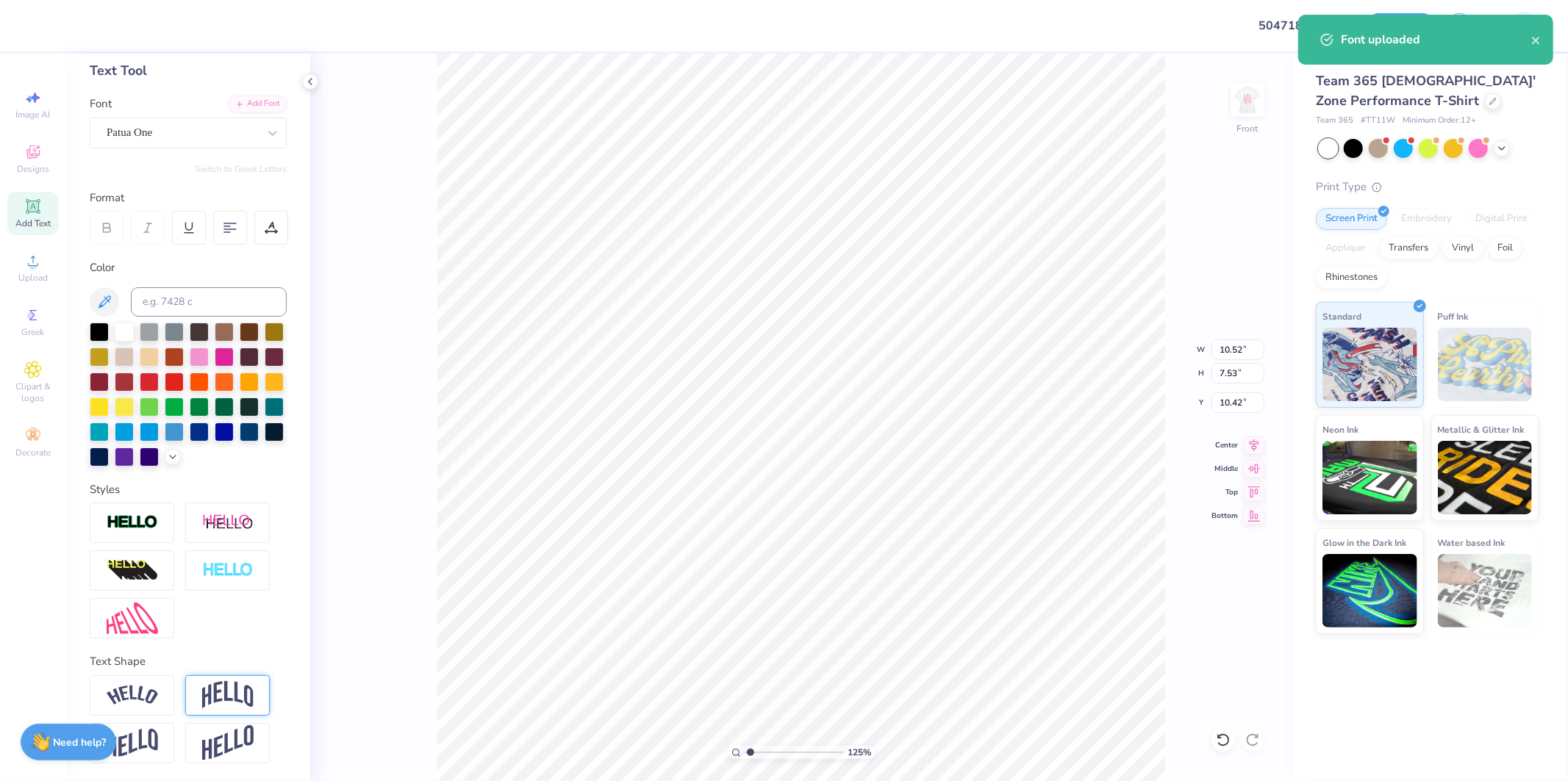
type input "1.24898773763972"
type input "10.55"
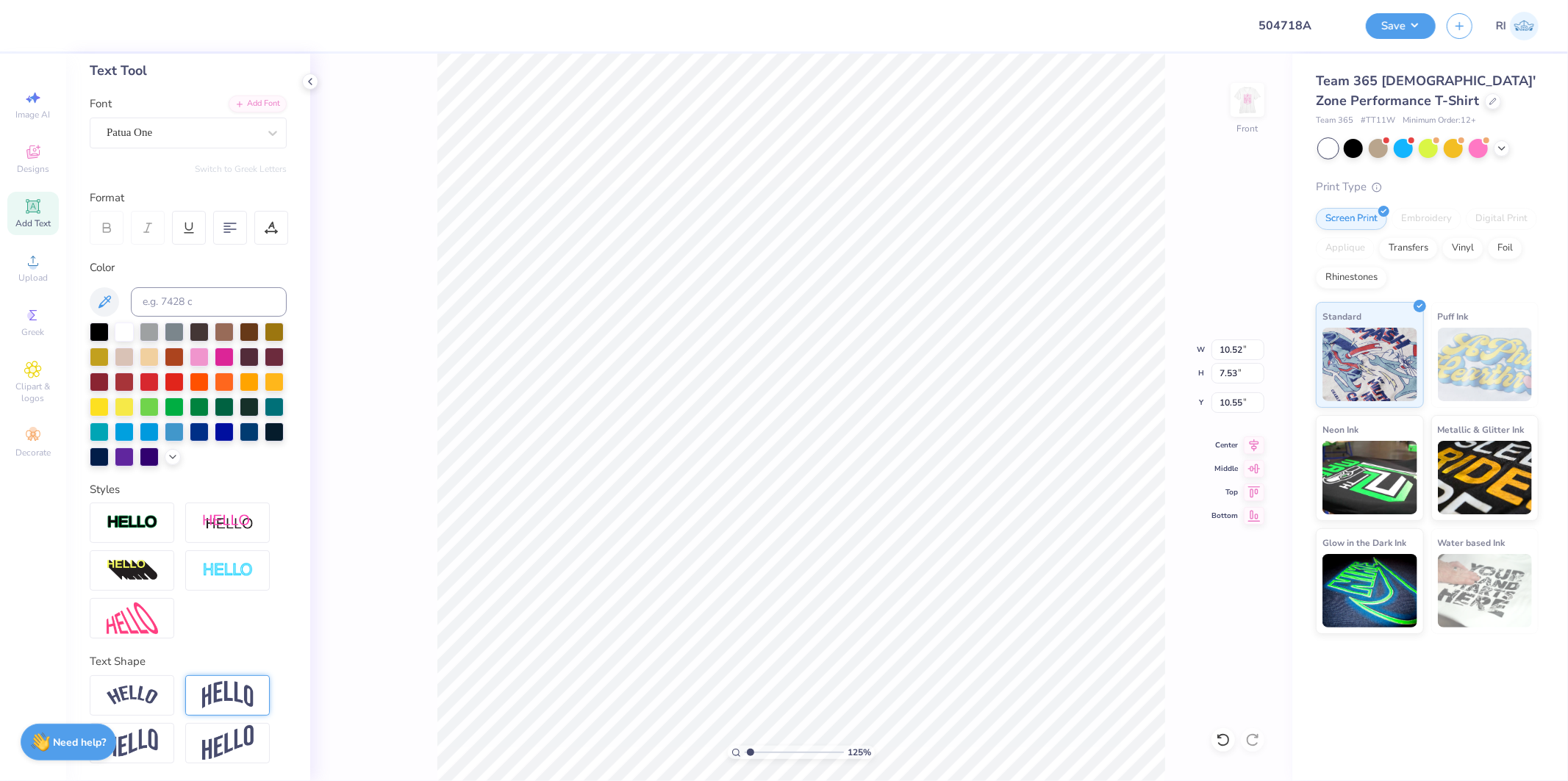
type input "1.24898773763972"
type input "11.30"
type input "8.09"
type input "10.00"
type input "1.24898773763972"
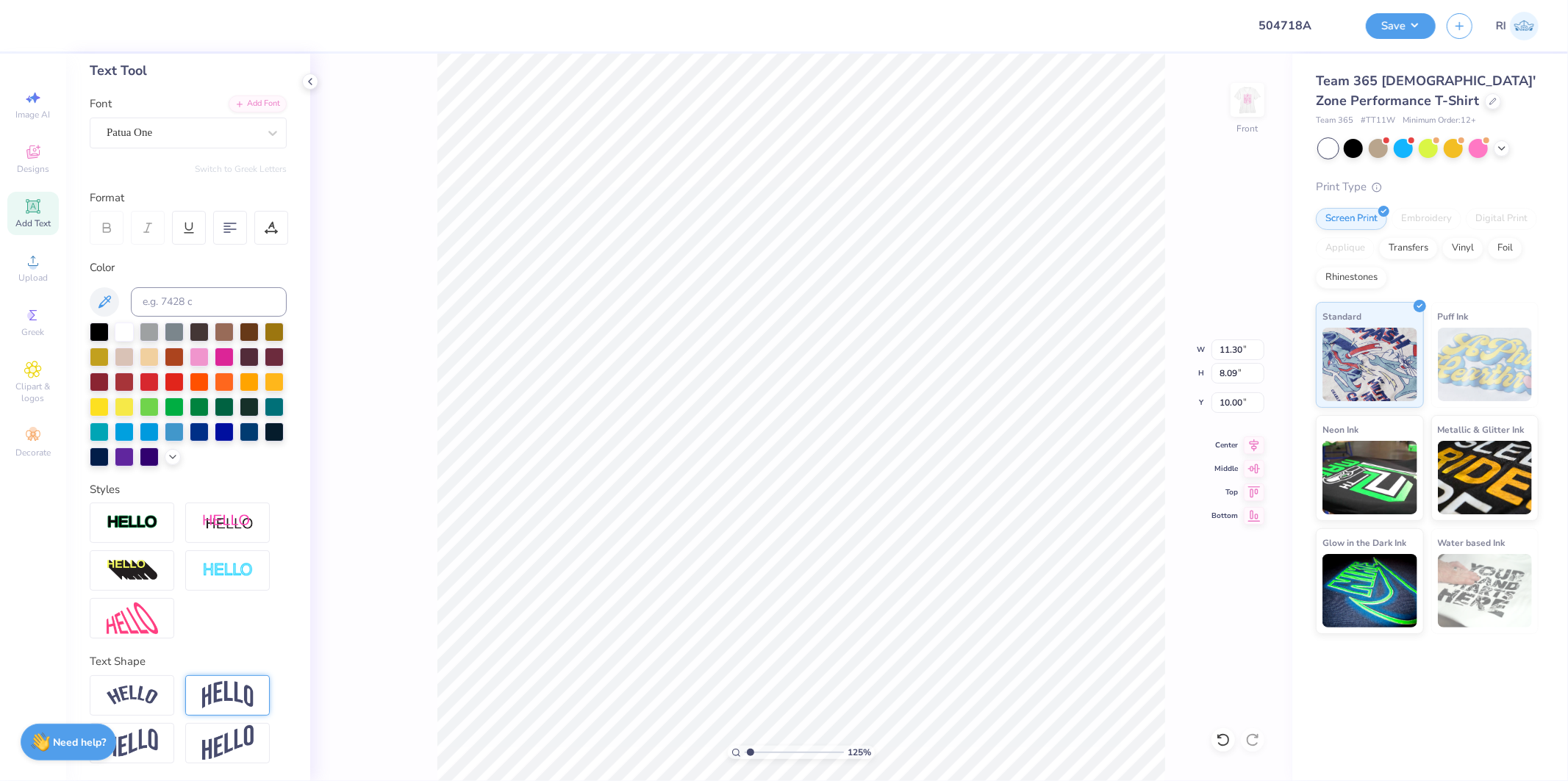
type input "9.99"
click at [170, 122] on div "Roboto Slab Greek" at bounding box center [182, 133] width 154 height 23
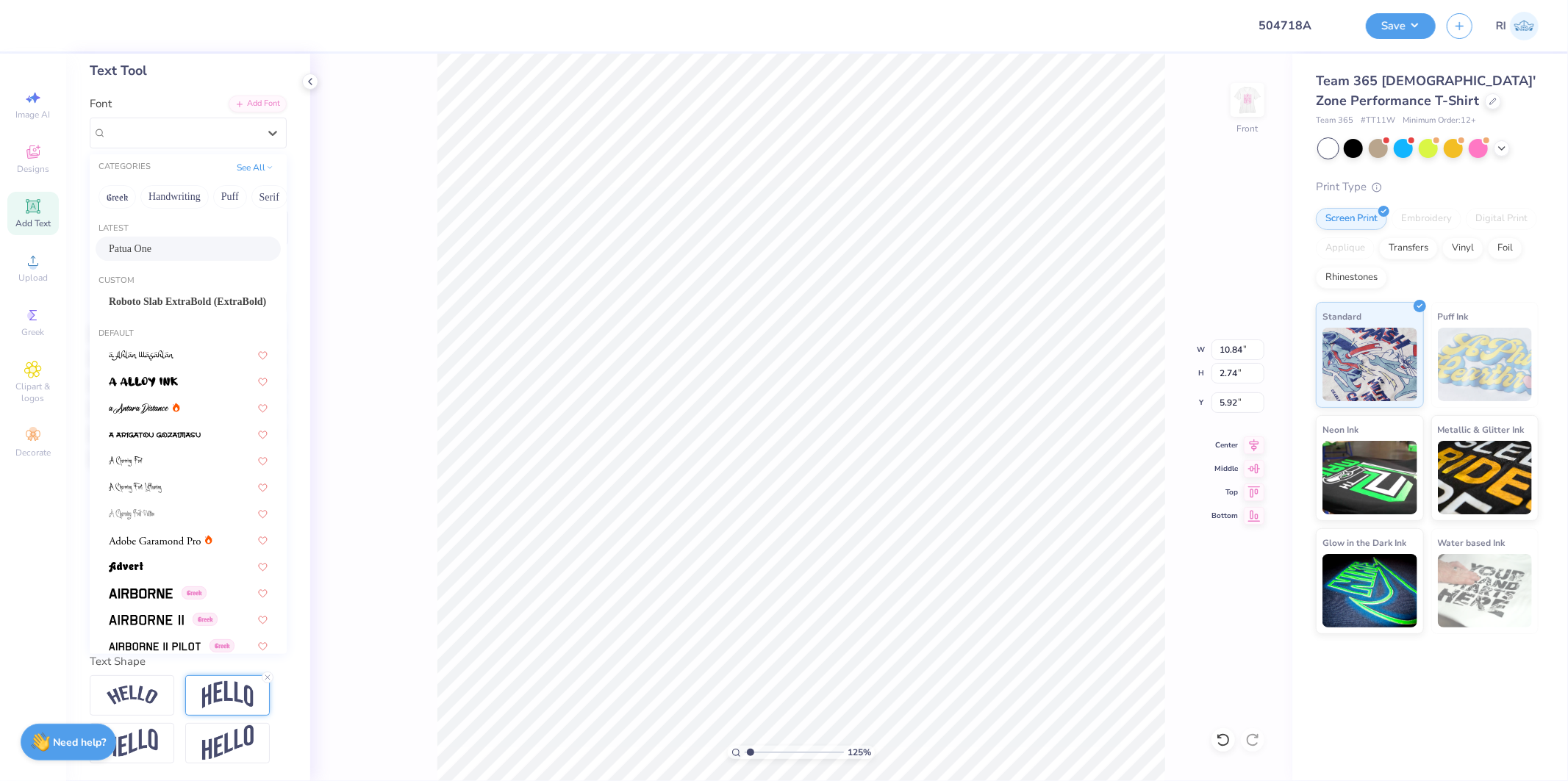
click at [143, 241] on span "Patua One" at bounding box center [130, 248] width 43 height 15
type input "1.24898773763972"
type input "9.75"
type input "2.59"
type input "6.00"
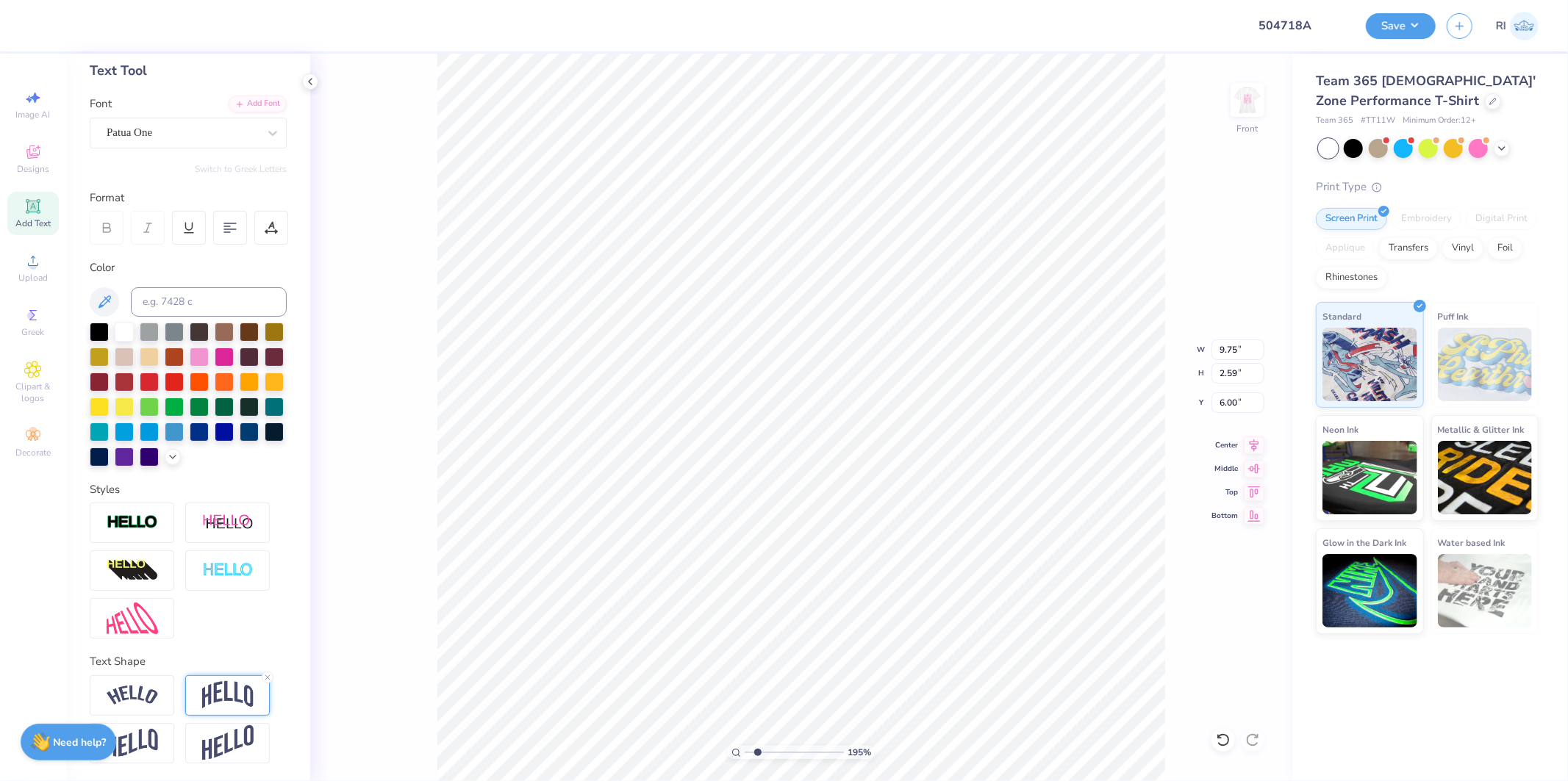
type input "1.94838386168054"
type input "6.32"
type input "1.94838386168054"
type input "10.71"
type input "2.84"
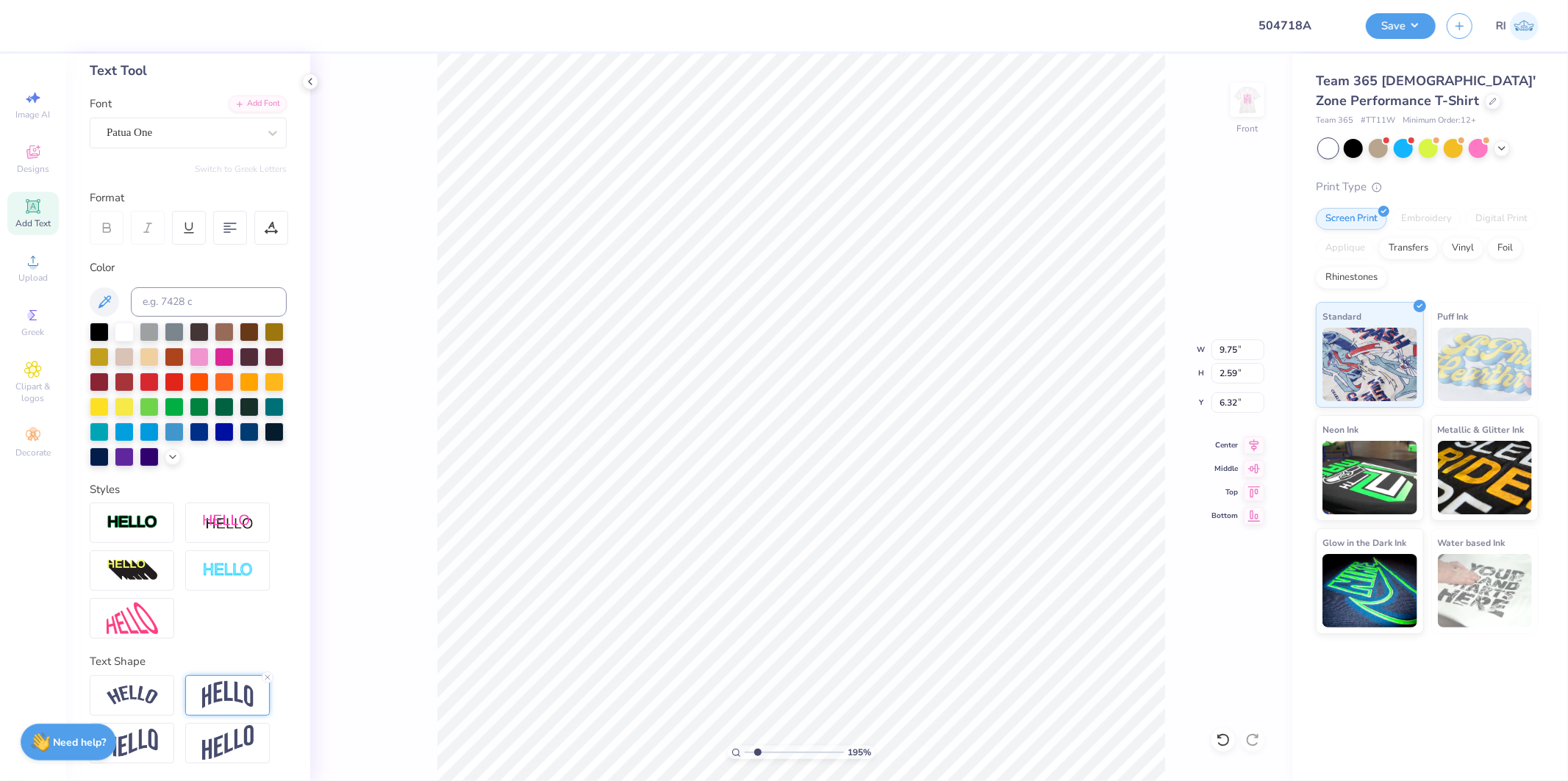
type input "6.07"
type input "3.03942109121987"
type input "10.89"
type input "2.89"
type input "6.02"
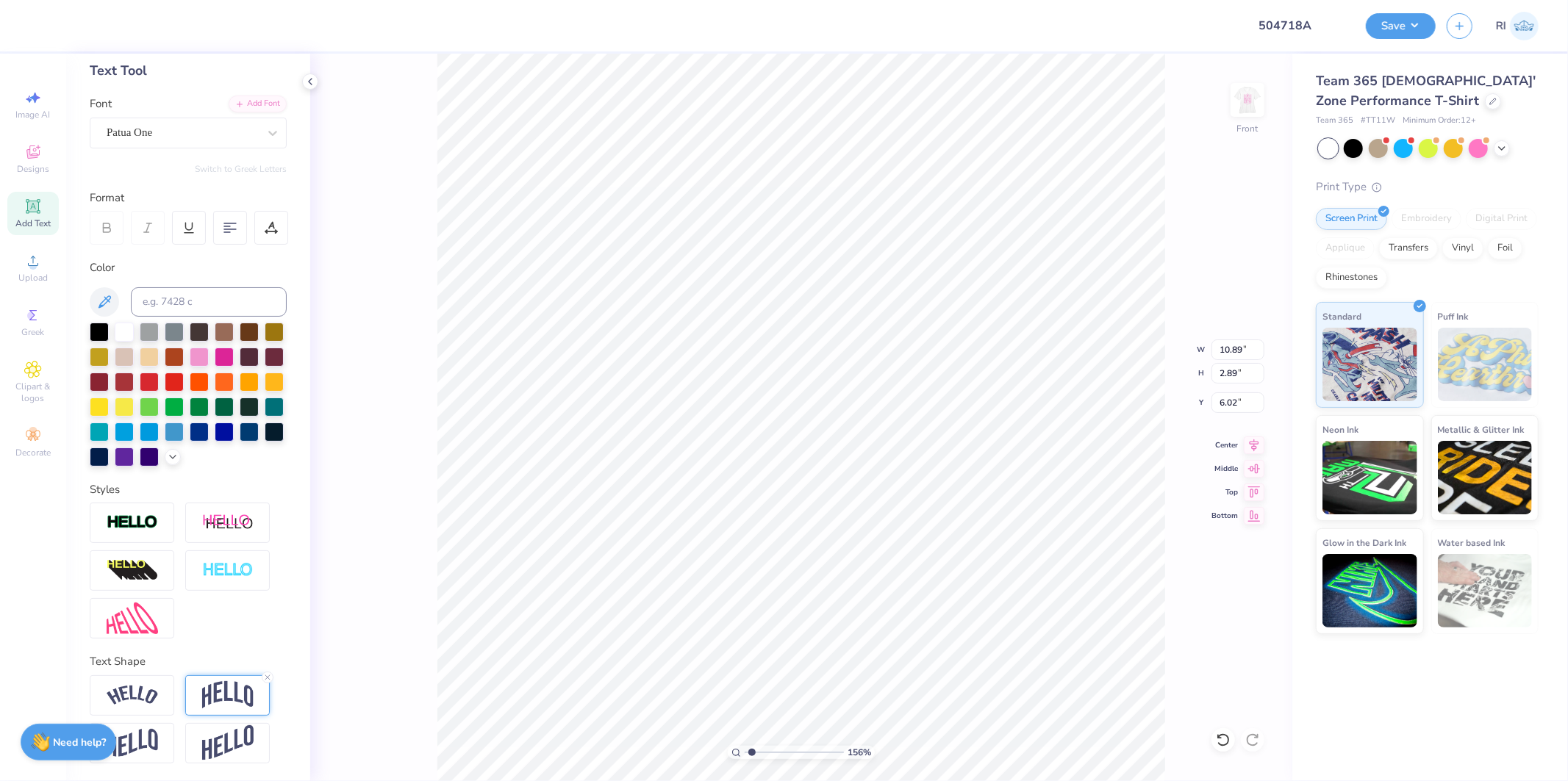
type input "1"
click at [191, 122] on div "Patua One" at bounding box center [182, 133] width 154 height 23
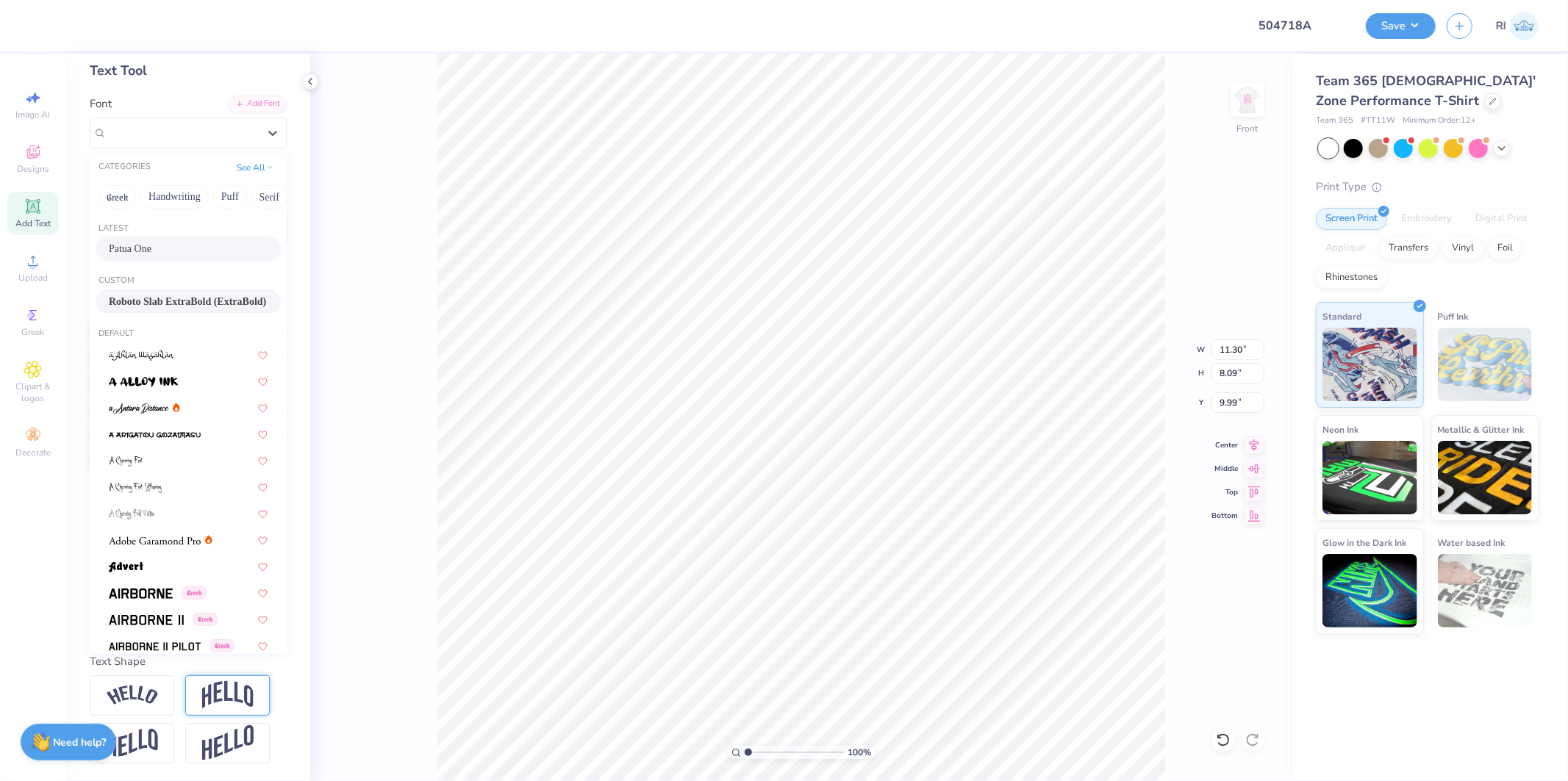
click at [188, 289] on div "Roboto Slab ExtraBold (ExtraBold)" at bounding box center [188, 301] width 185 height 25
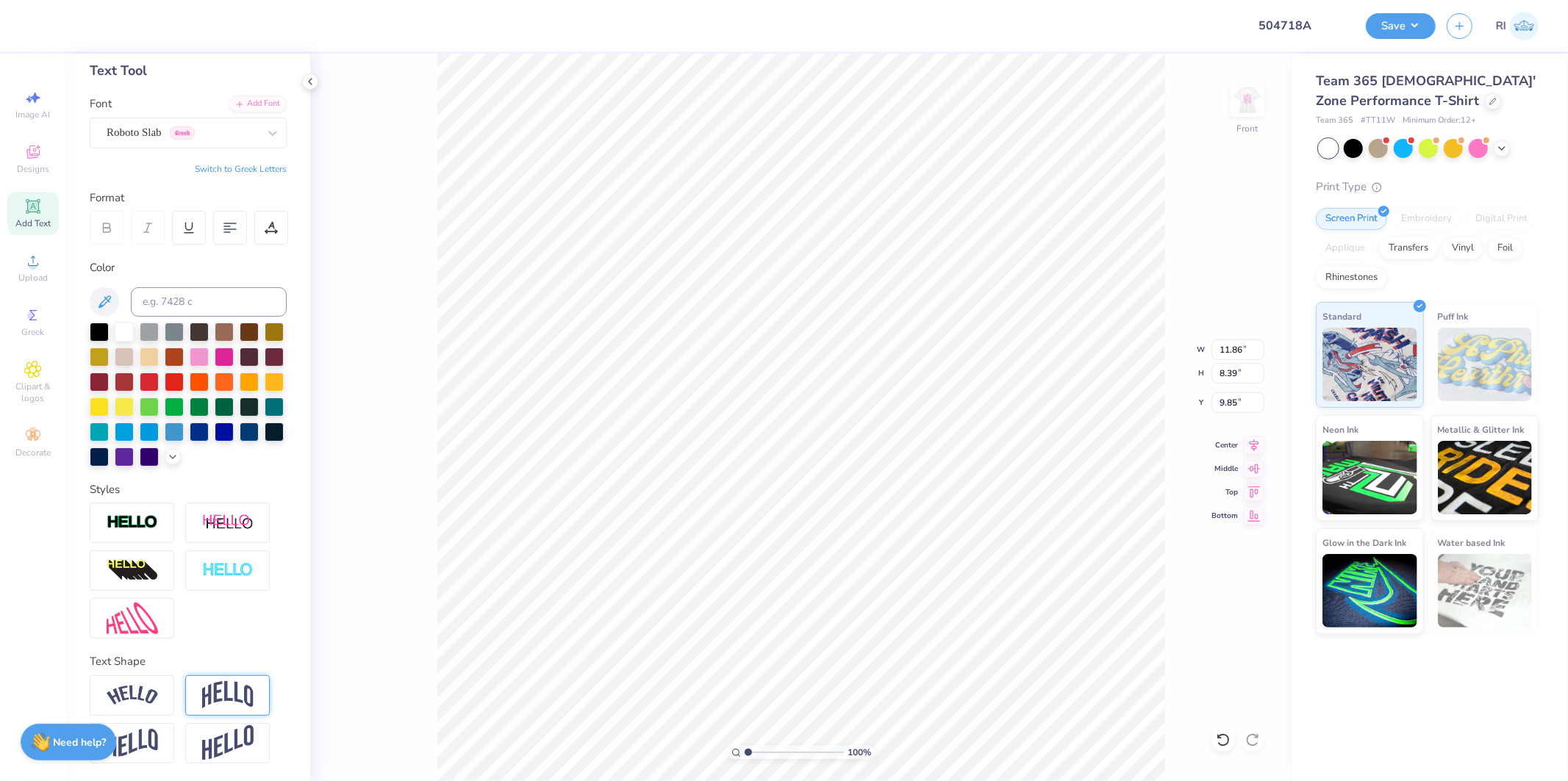
type input "11.86"
type input "8.39"
type input "9.69"
drag, startPoint x: 157, startPoint y: 114, endPoint x: 158, endPoint y: 123, distance: 9.1
click at [157, 122] on div "Roboto Slab Greek" at bounding box center [182, 133] width 154 height 23
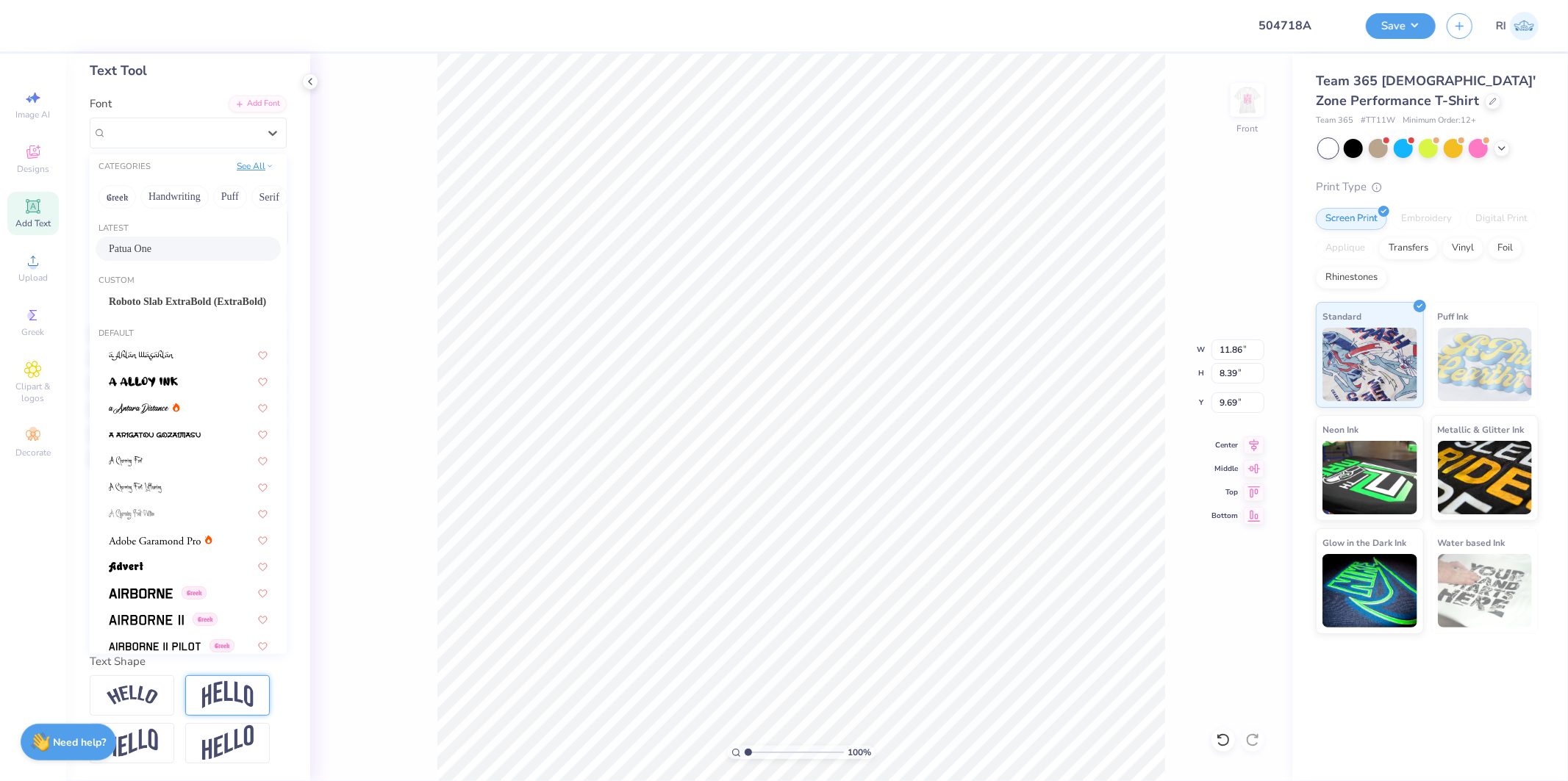
click at [267, 162] on icon at bounding box center [270, 165] width 7 height 7
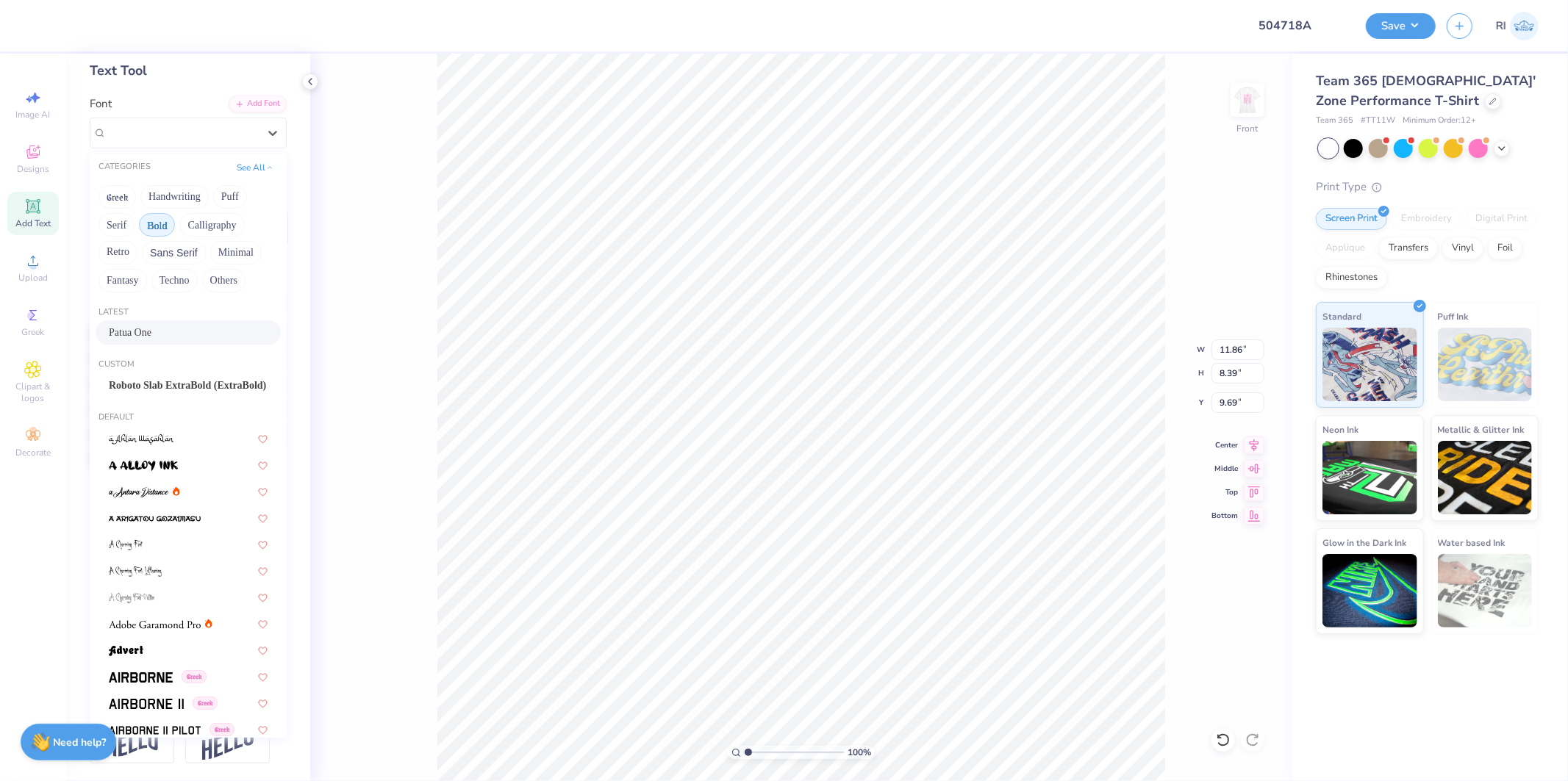
click at [157, 213] on button "Bold" at bounding box center [157, 225] width 36 height 24
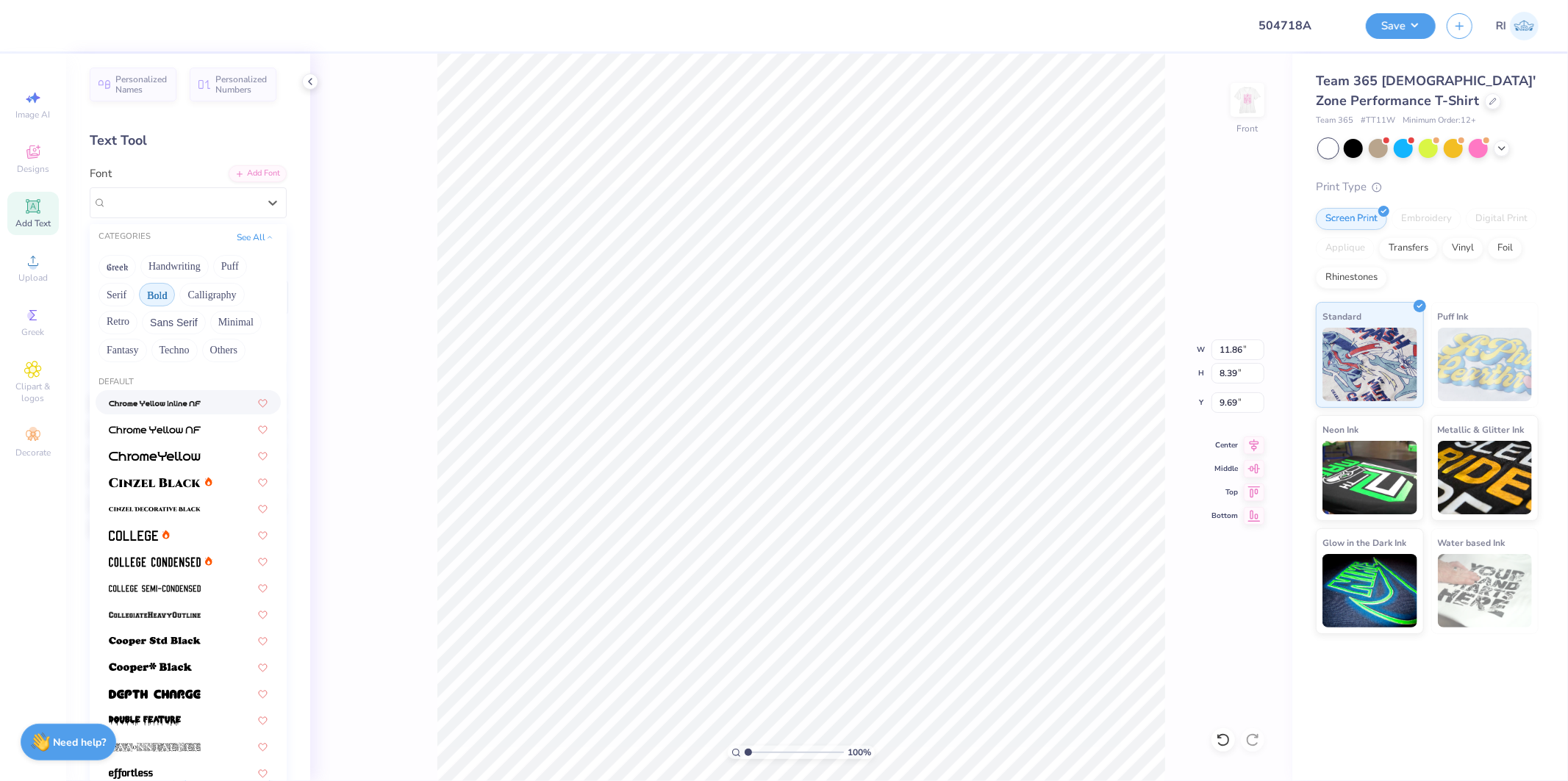
scroll to position [0, 0]
click at [167, 293] on button "Bold" at bounding box center [157, 298] width 36 height 24
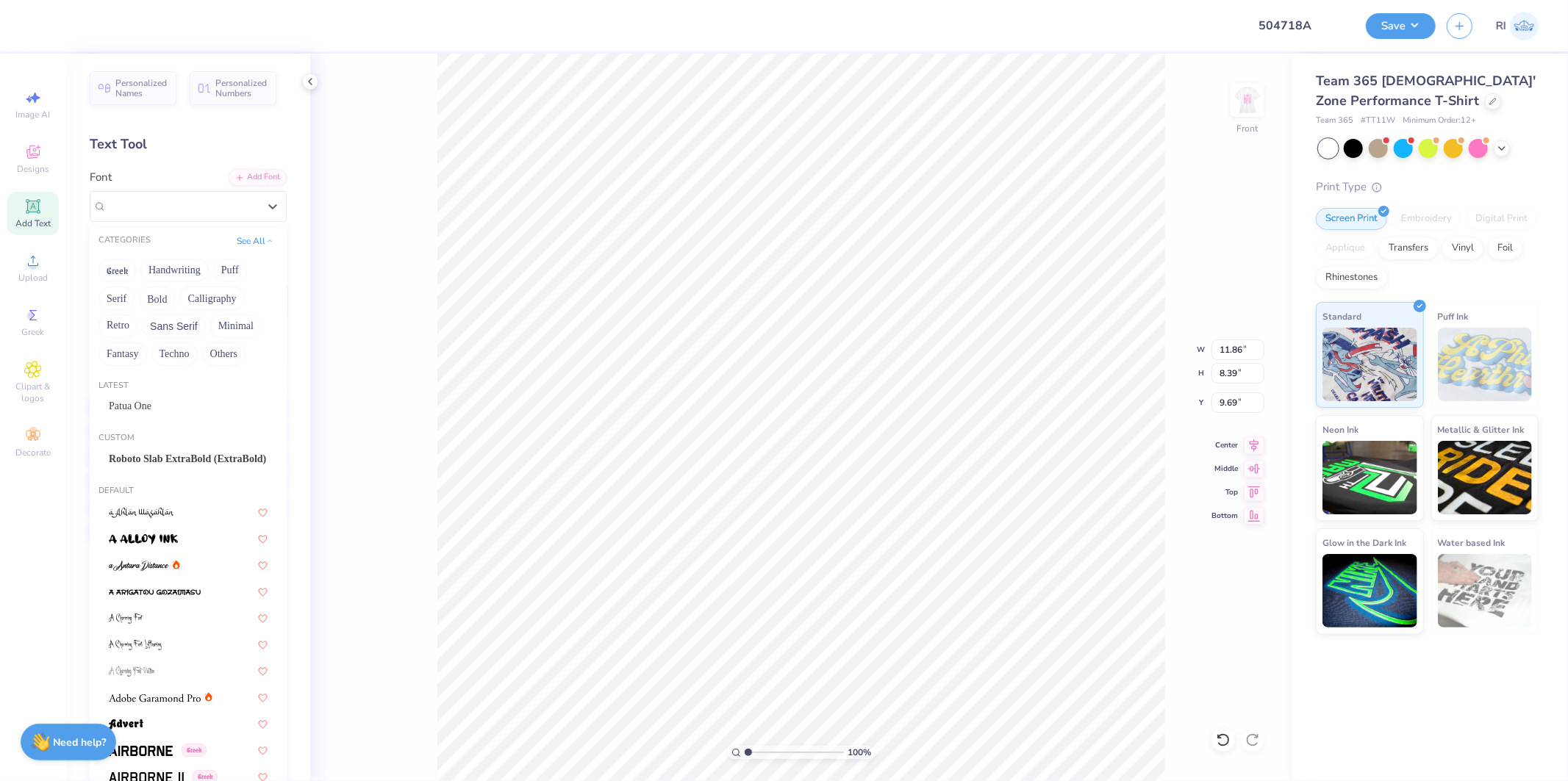
click at [134, 295] on div "Greek Handwriting Puff Serif Bold Calligraphy Retro Sans Serif Minimal Fantasy …" at bounding box center [189, 313] width 197 height 116
click at [127, 296] on button "Serif" at bounding box center [116, 298] width 36 height 24
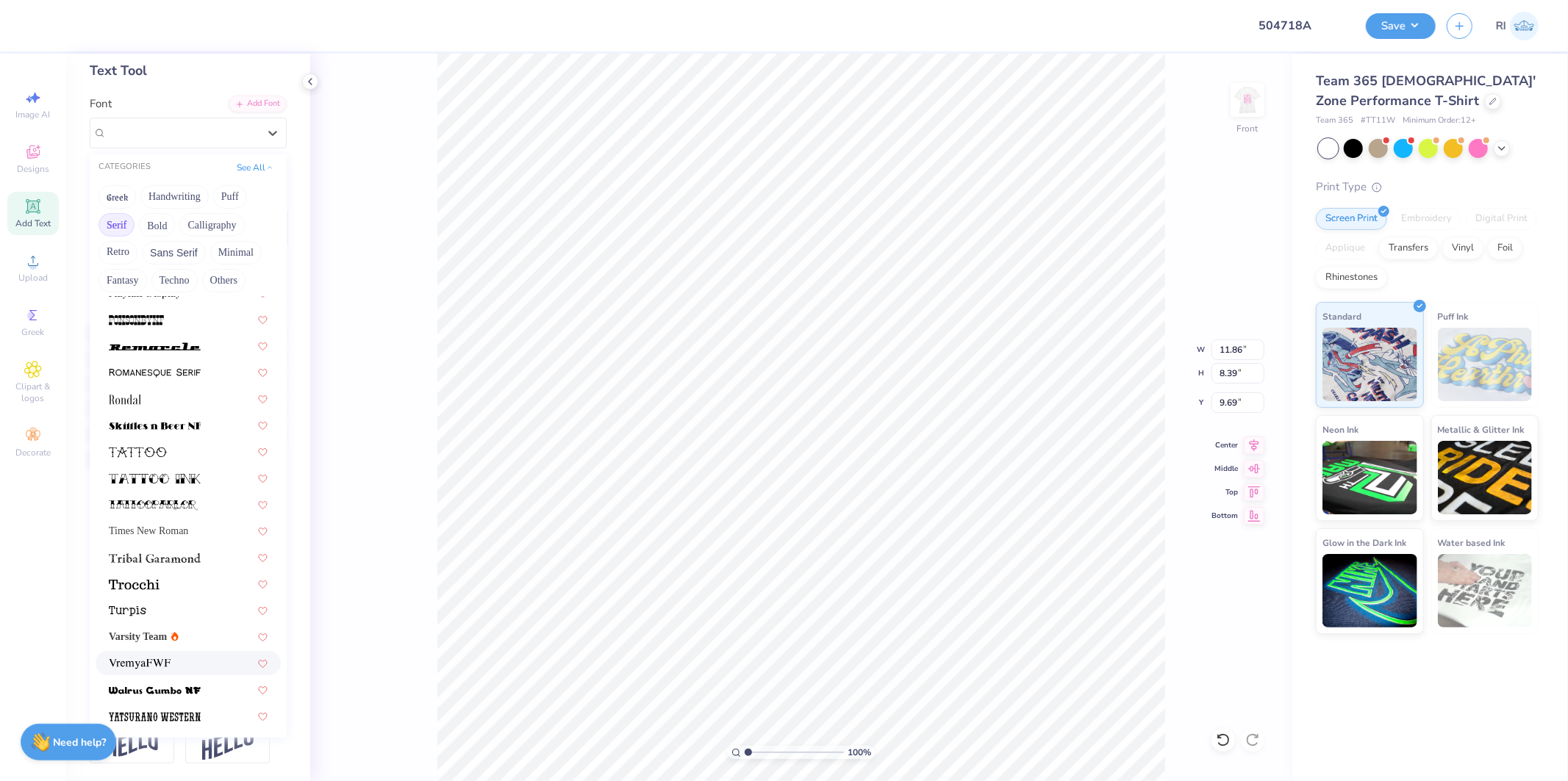
scroll to position [98, 0]
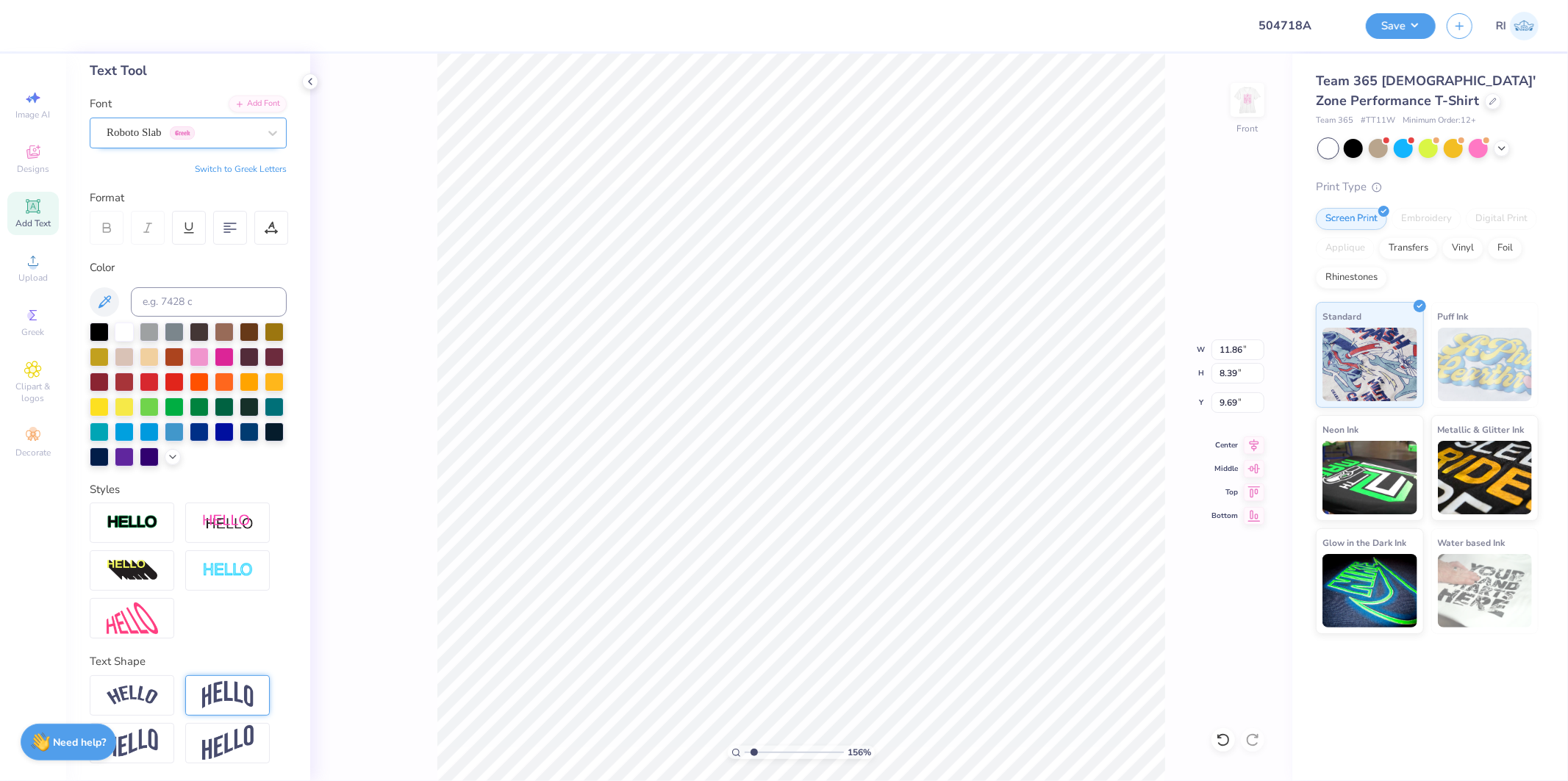
type input "1.5599703687744"
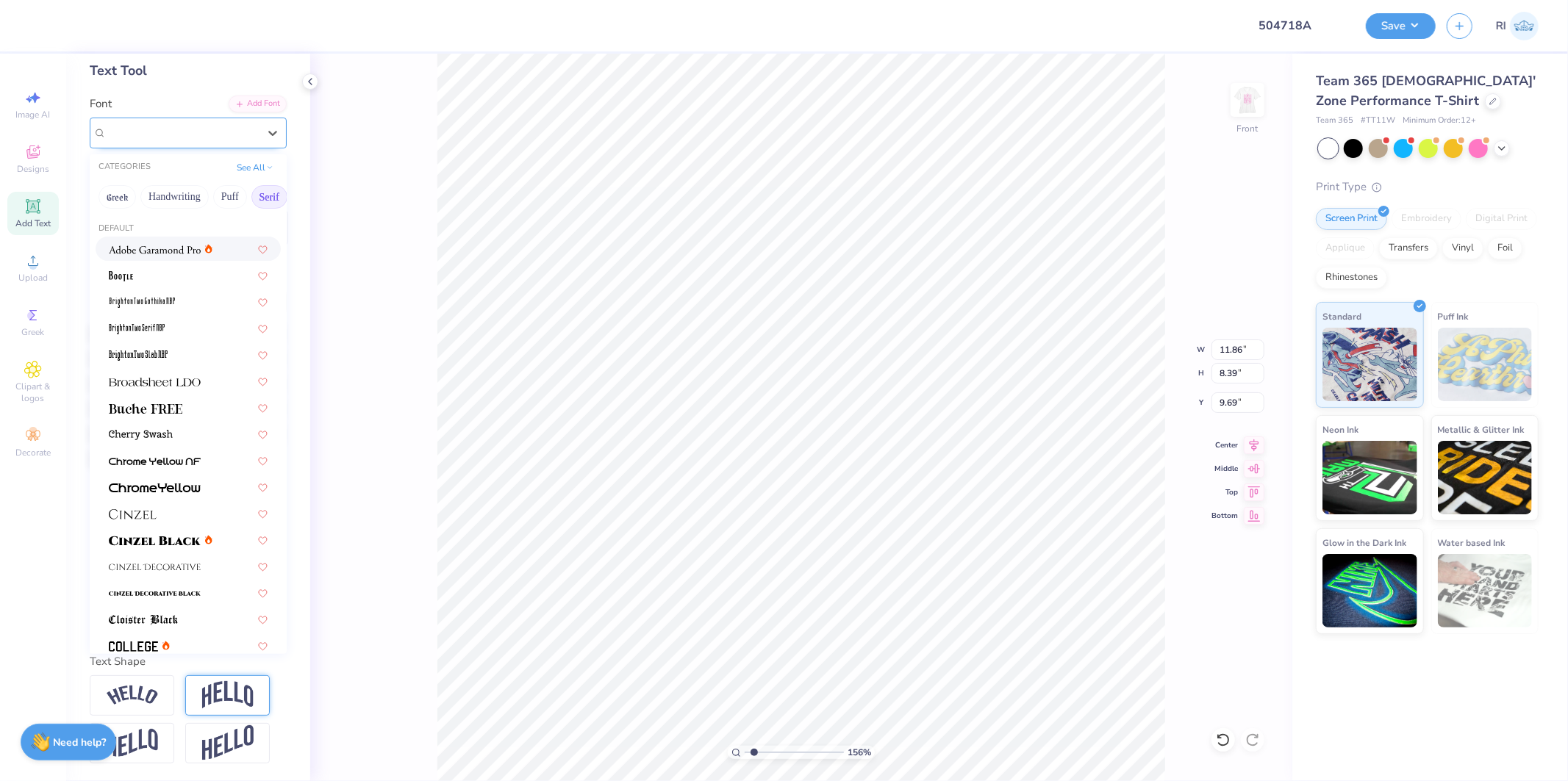
click at [215, 122] on div "Roboto Slab Greek" at bounding box center [182, 133] width 154 height 23
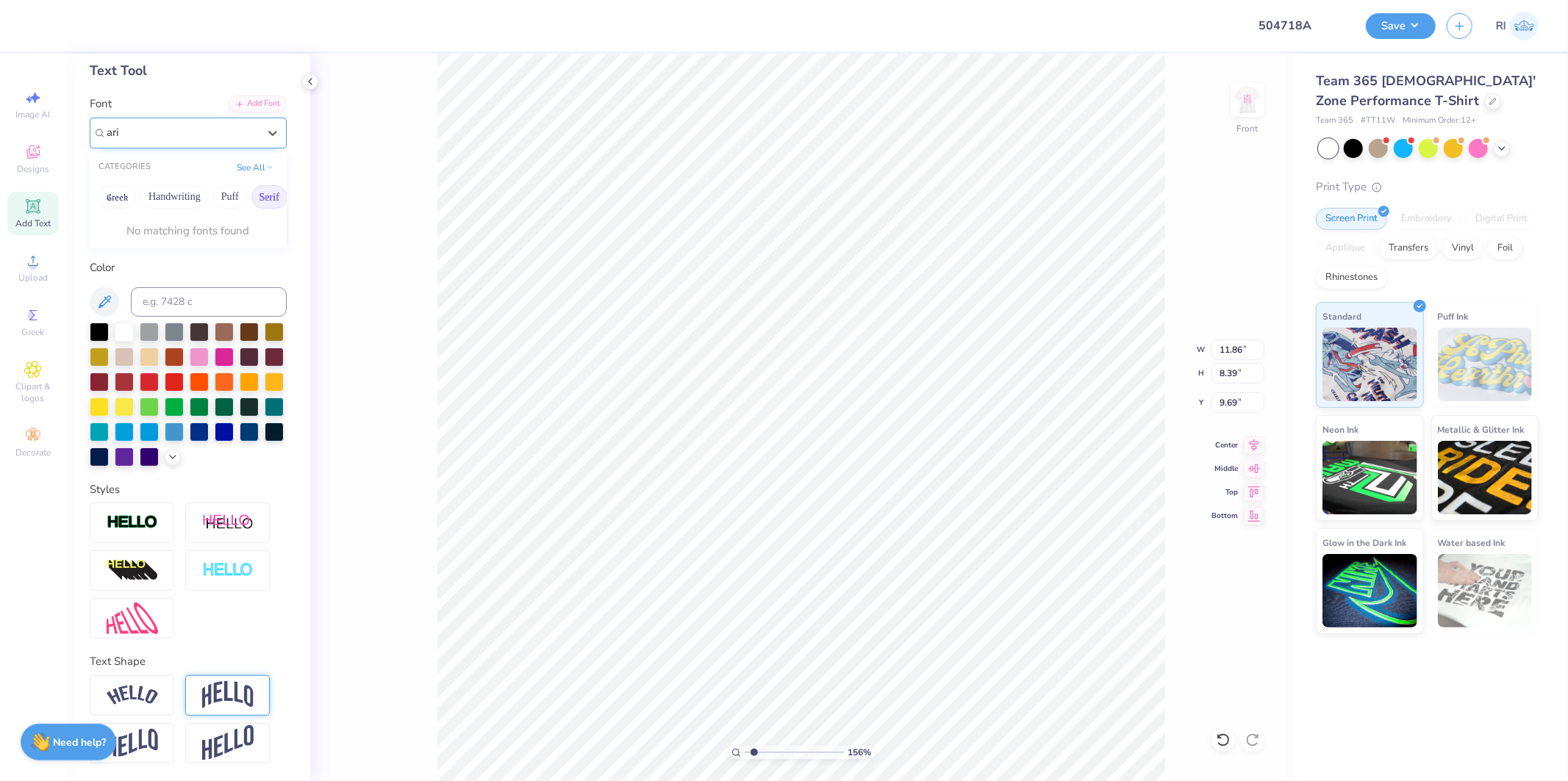
type input "arim"
click at [272, 185] on button "Serif" at bounding box center [269, 197] width 36 height 24
type input "1.5599703687744"
click at [141, 237] on div at bounding box center [188, 249] width 185 height 25
type input "arim"
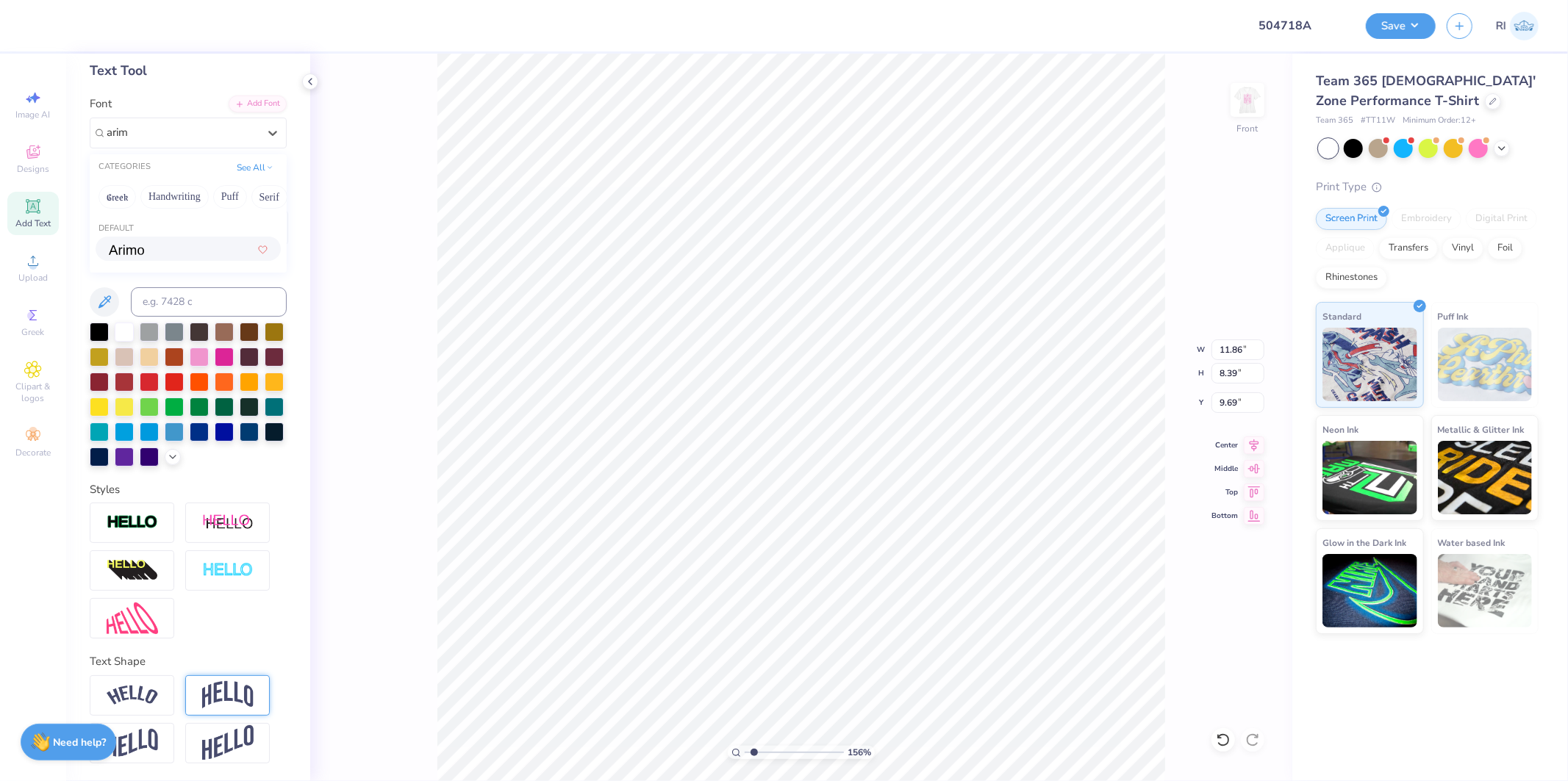
type input "1.5599703687744"
type input "11.62"
type input "8.12"
type input "9.83"
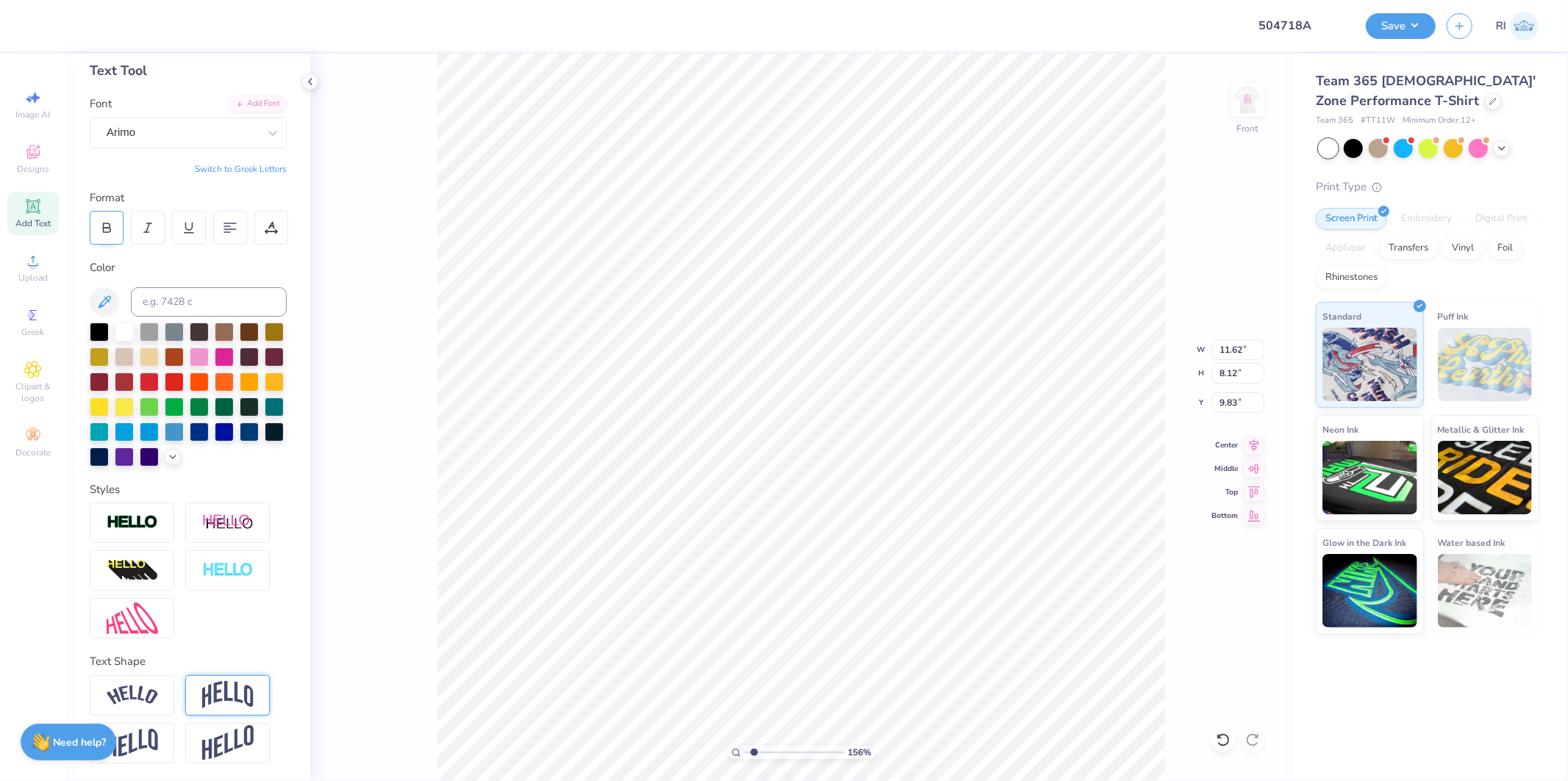
click at [114, 211] on div at bounding box center [107, 227] width 34 height 34
type input "1.5599703687744"
type input "11.96"
type input "1.5599703687744"
type input "9.96"
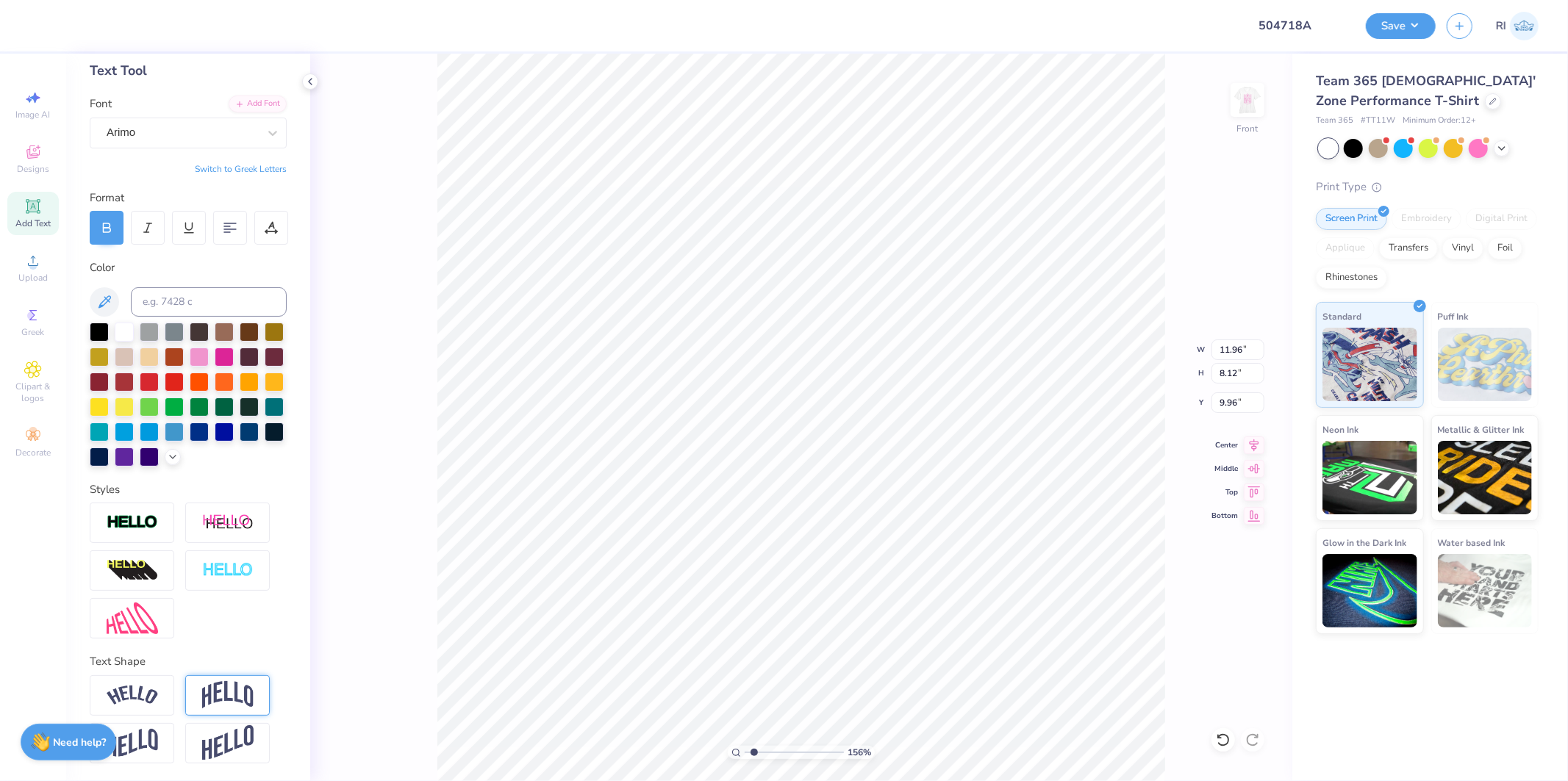
type input "1.5599703687744"
type input "11.40"
type input "7.74"
type input "10.34"
click at [222, 122] on div "Arimo" at bounding box center [182, 133] width 154 height 23
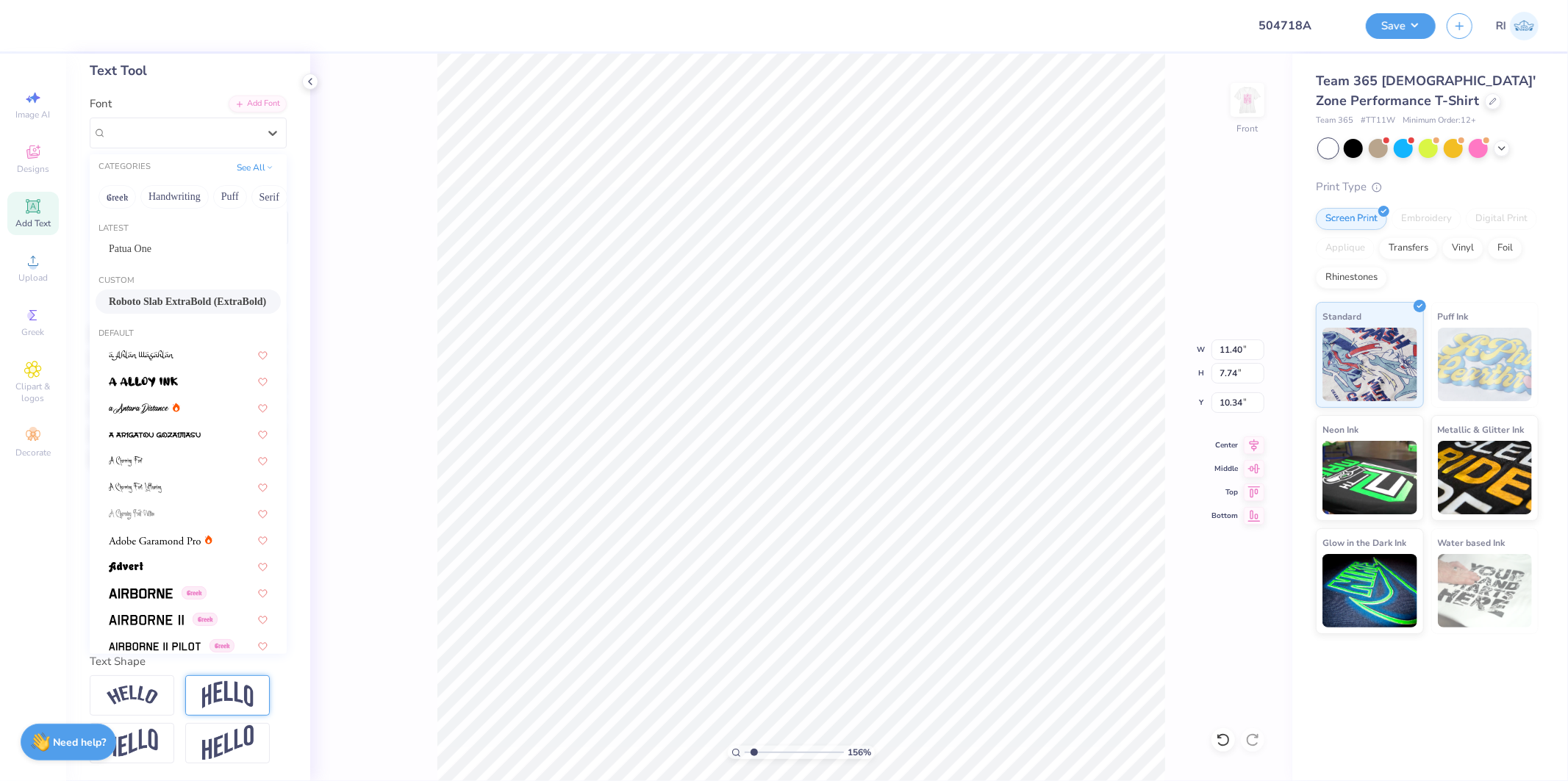
click at [162, 294] on span "Roboto Slab ExtraBold (ExtraBold)" at bounding box center [188, 301] width 158 height 15
type input "1.5599703687744"
type input "11.30"
type input "7.99"
type input "10.21"
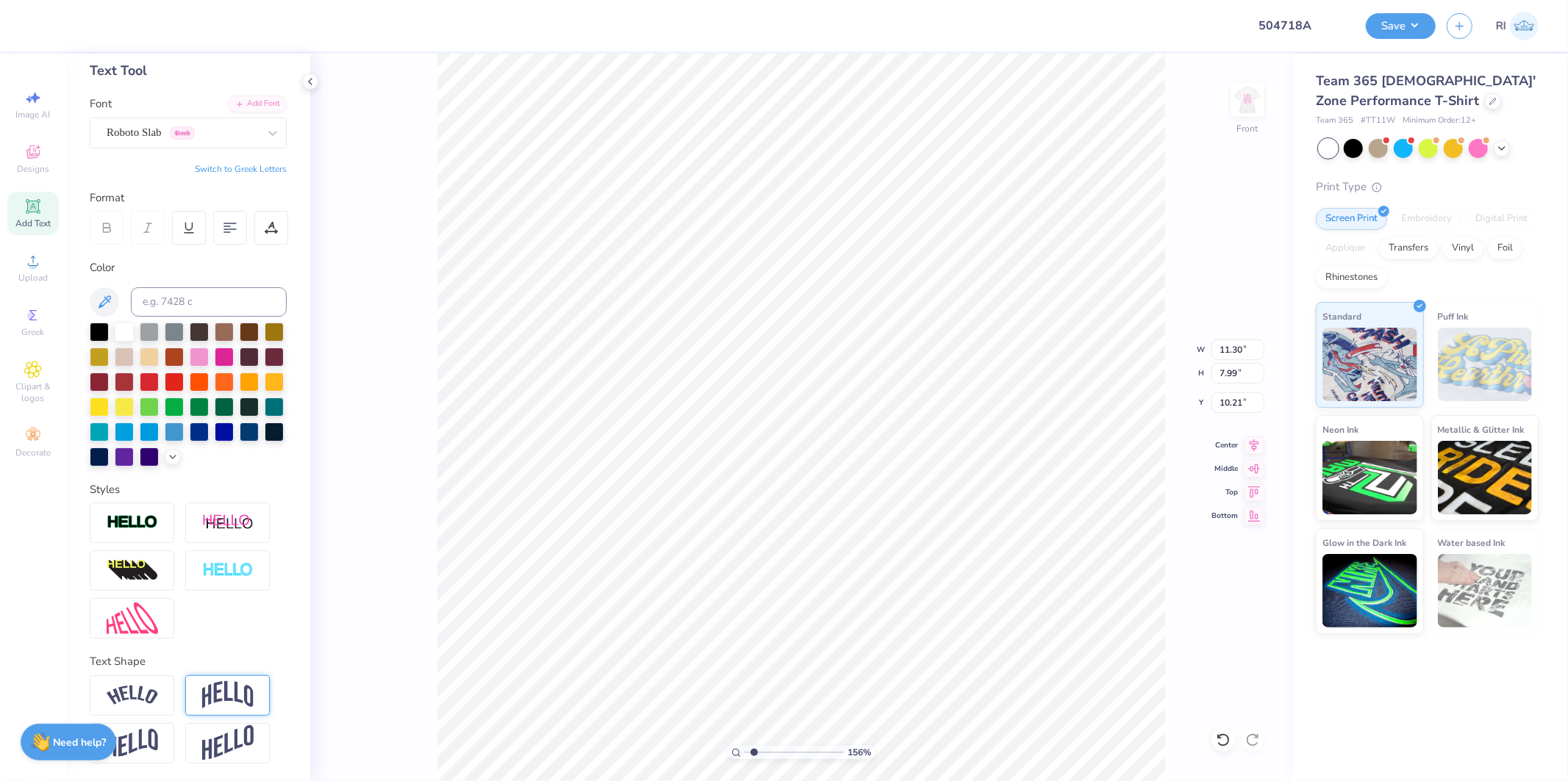
type input "1.5599703687744"
type input "10.09"
click at [128, 616] on img at bounding box center [132, 619] width 52 height 32
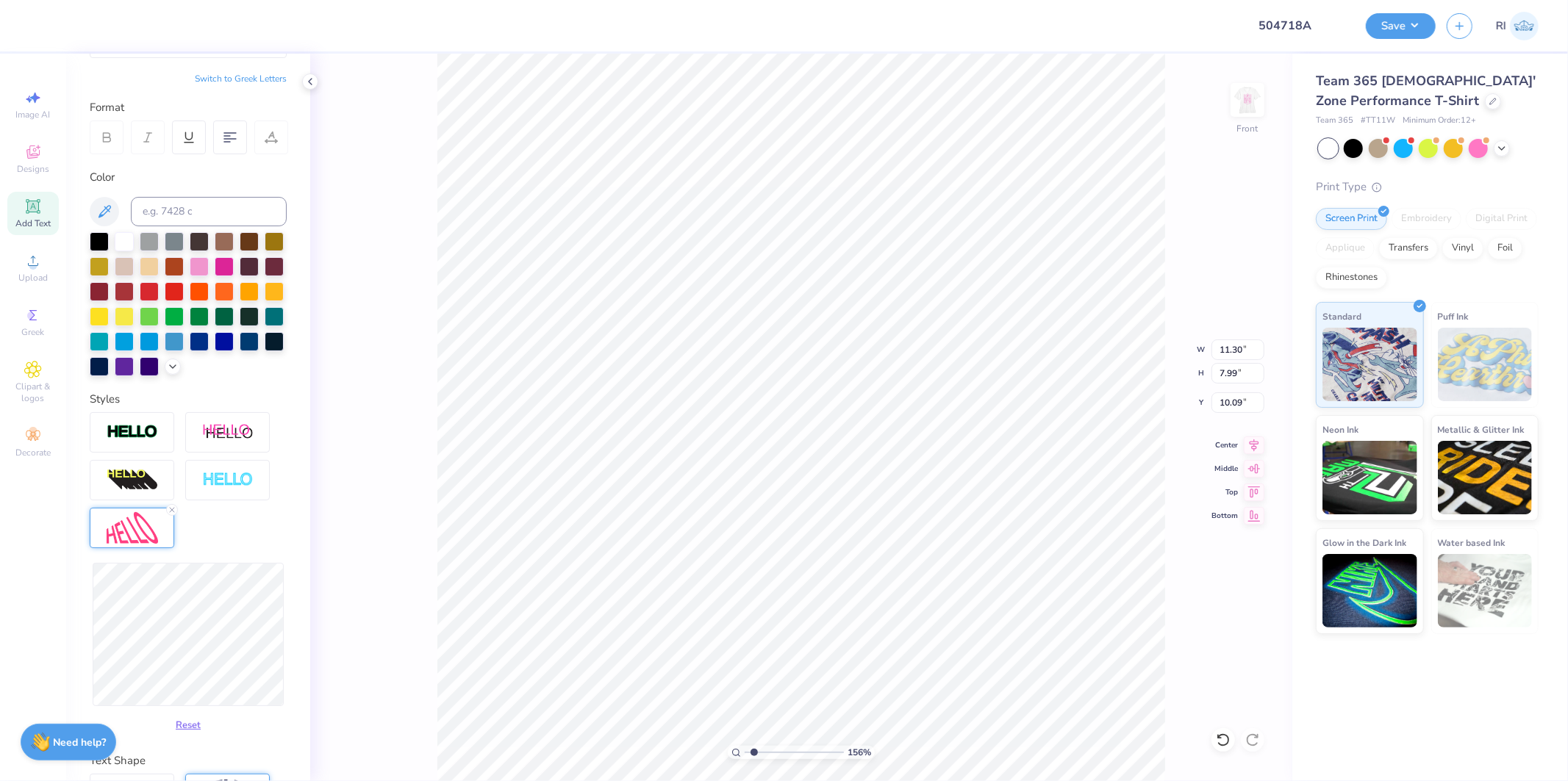
scroll to position [180, 0]
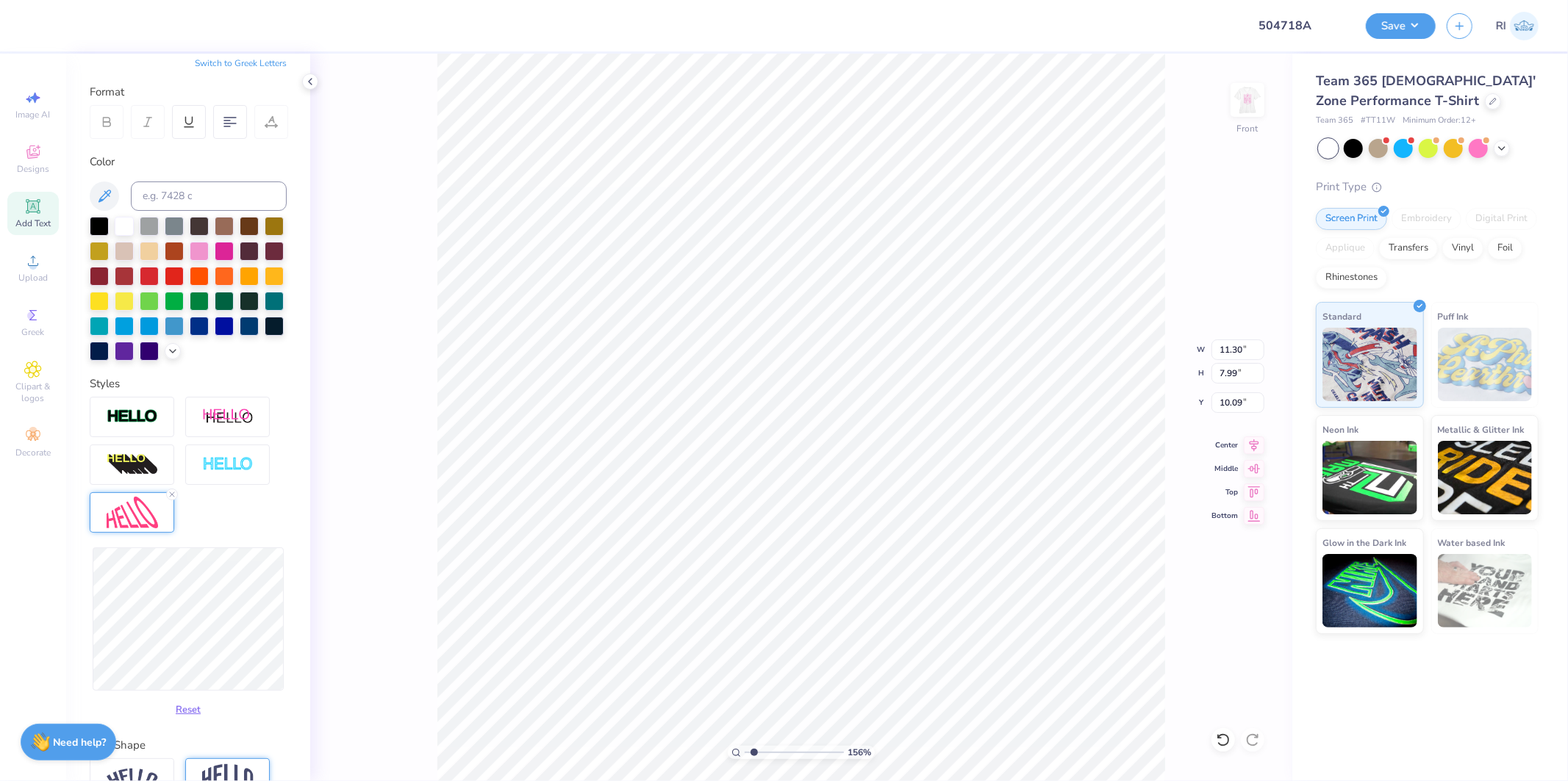
type input "1.5599703687744"
click at [67, 28] on div at bounding box center [66, 25] width 21 height 21
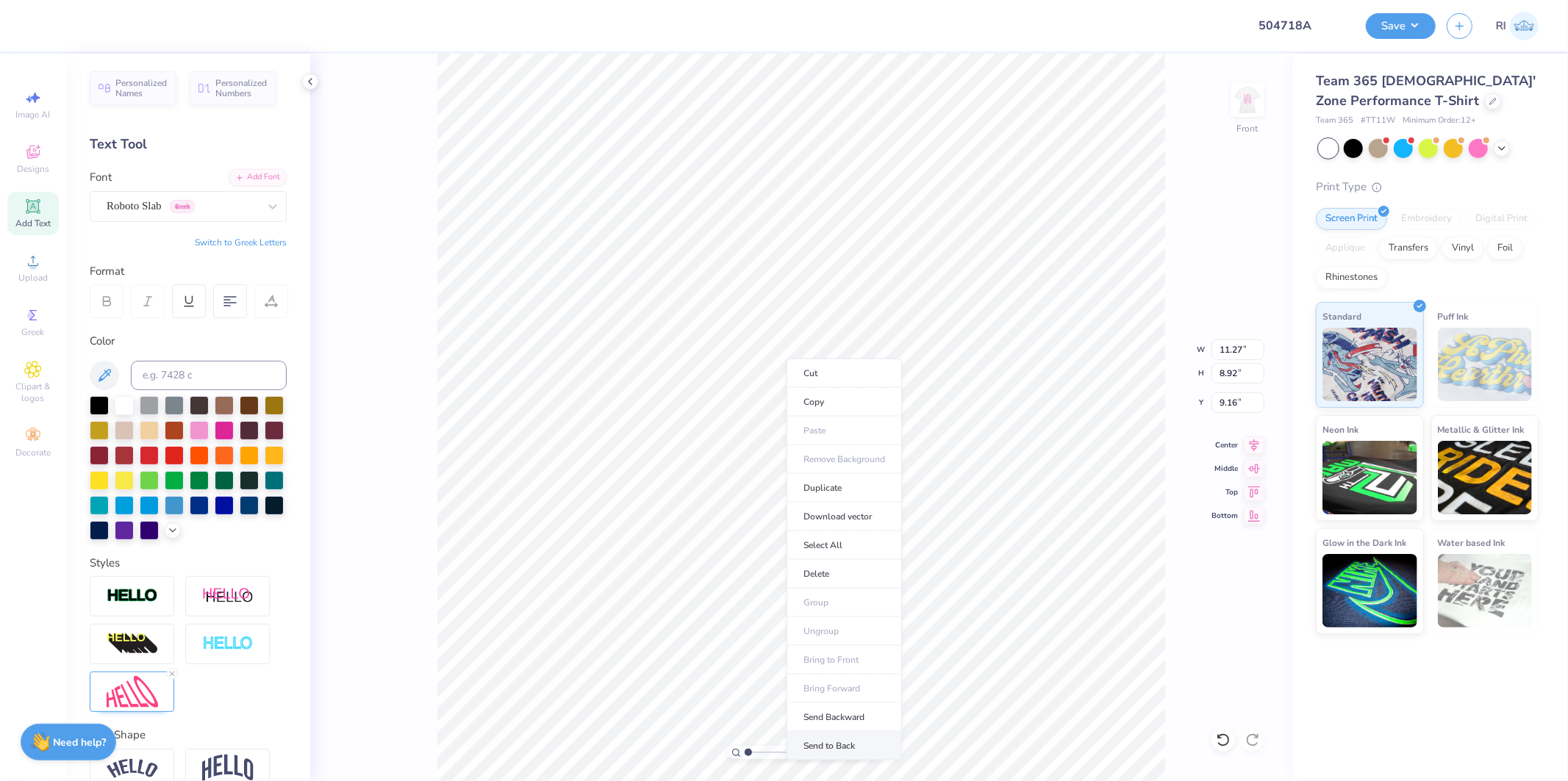
click at [851, 748] on li "Send to Back" at bounding box center [844, 747] width 115 height 29
click at [34, 25] on div at bounding box center [40, 25] width 21 height 21
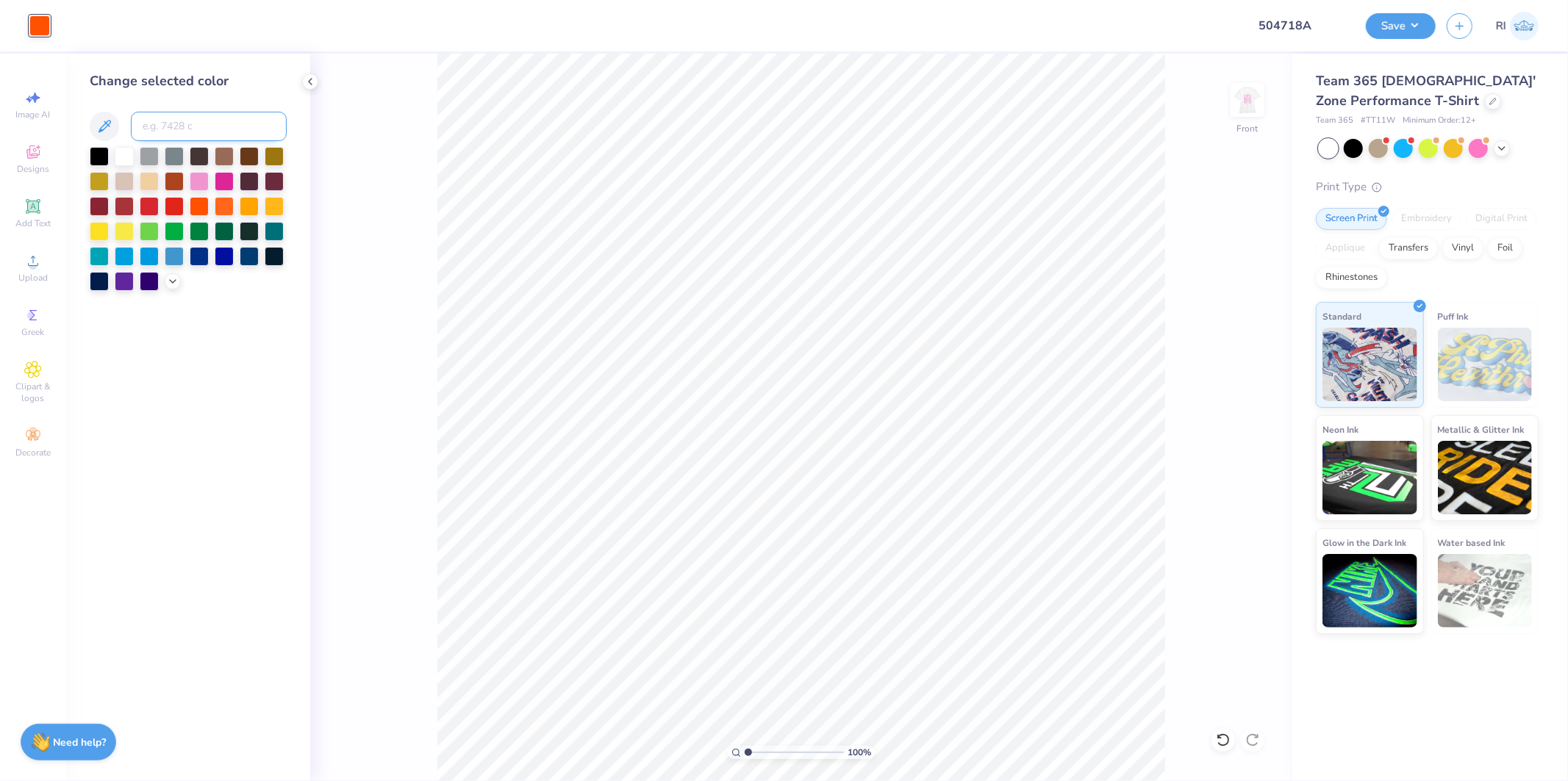
click at [199, 130] on input at bounding box center [209, 126] width 156 height 29
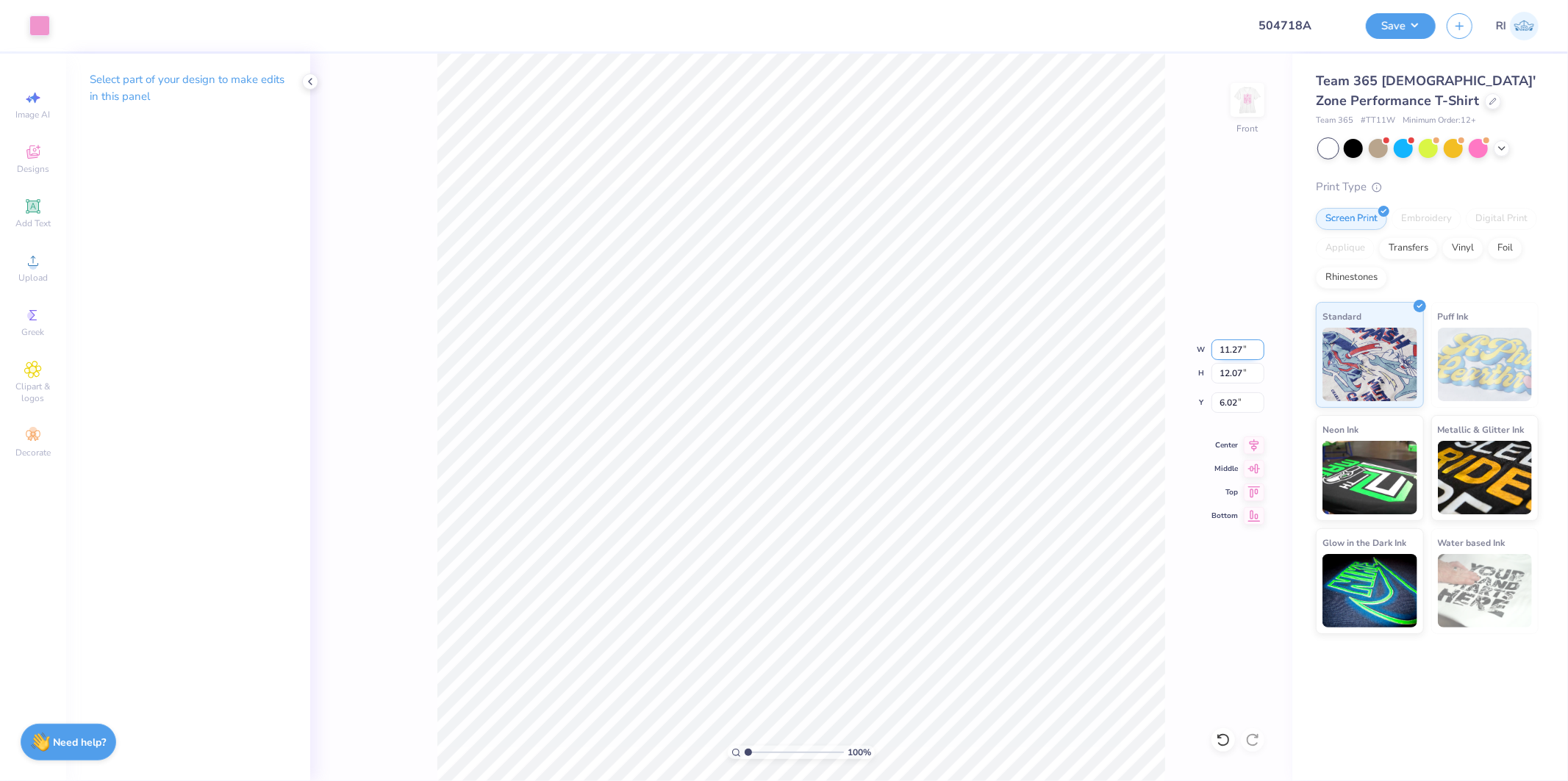
click at [1231, 348] on input "11.27" at bounding box center [1238, 350] width 53 height 21
click at [1237, 413] on div "100 % Front W 10.25 10.25 " H 10.97 10.97 " Y 6.56 6.56 " Center Middle Top Bot…" at bounding box center [801, 417] width 982 height 728
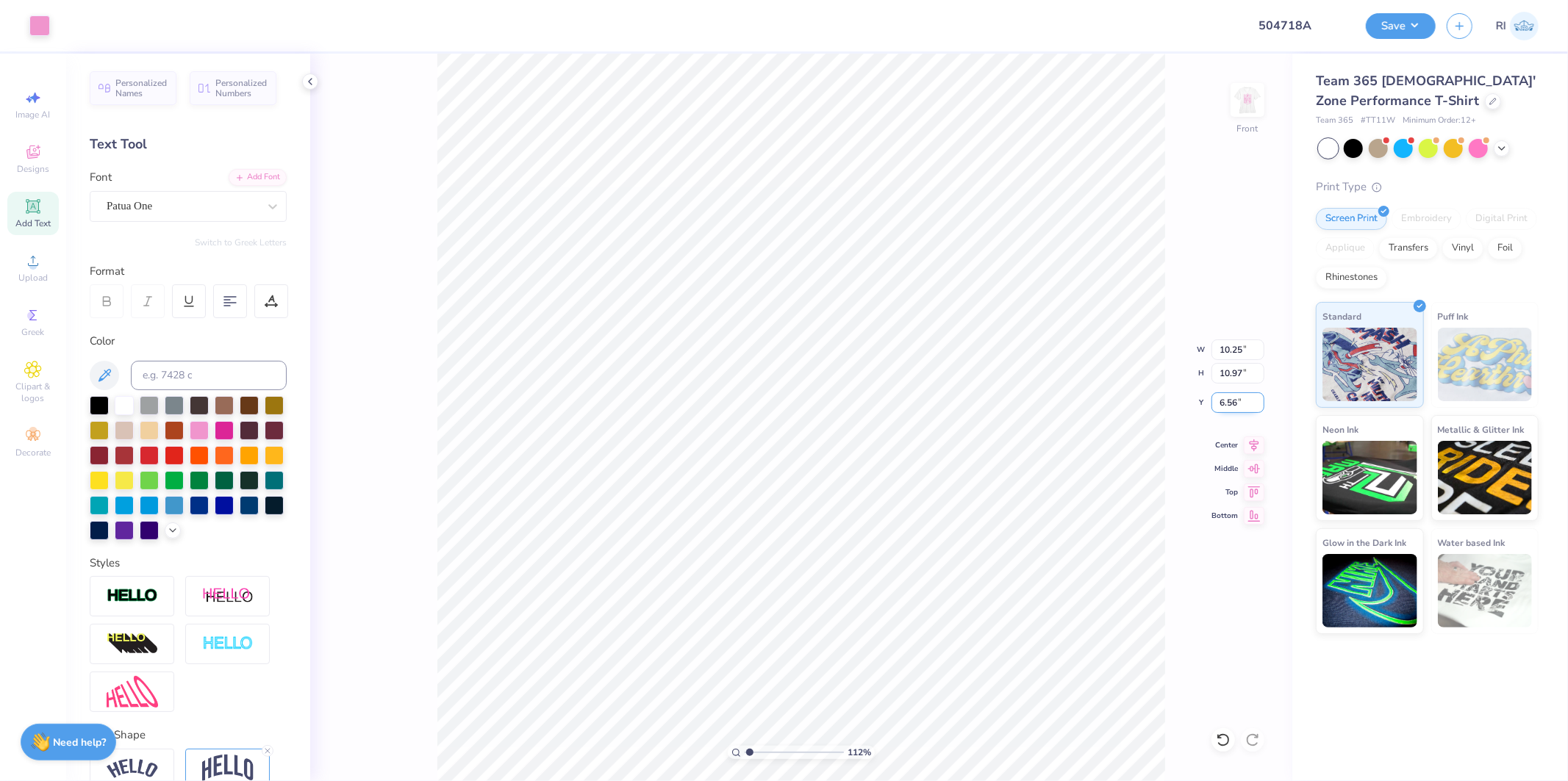
click at [1227, 394] on input "6.56" at bounding box center [1238, 403] width 53 height 21
click at [1255, 437] on icon at bounding box center [1255, 443] width 21 height 17
click at [1253, 98] on img at bounding box center [1248, 100] width 59 height 59
click at [1407, 19] on button "Save" at bounding box center [1401, 24] width 70 height 25
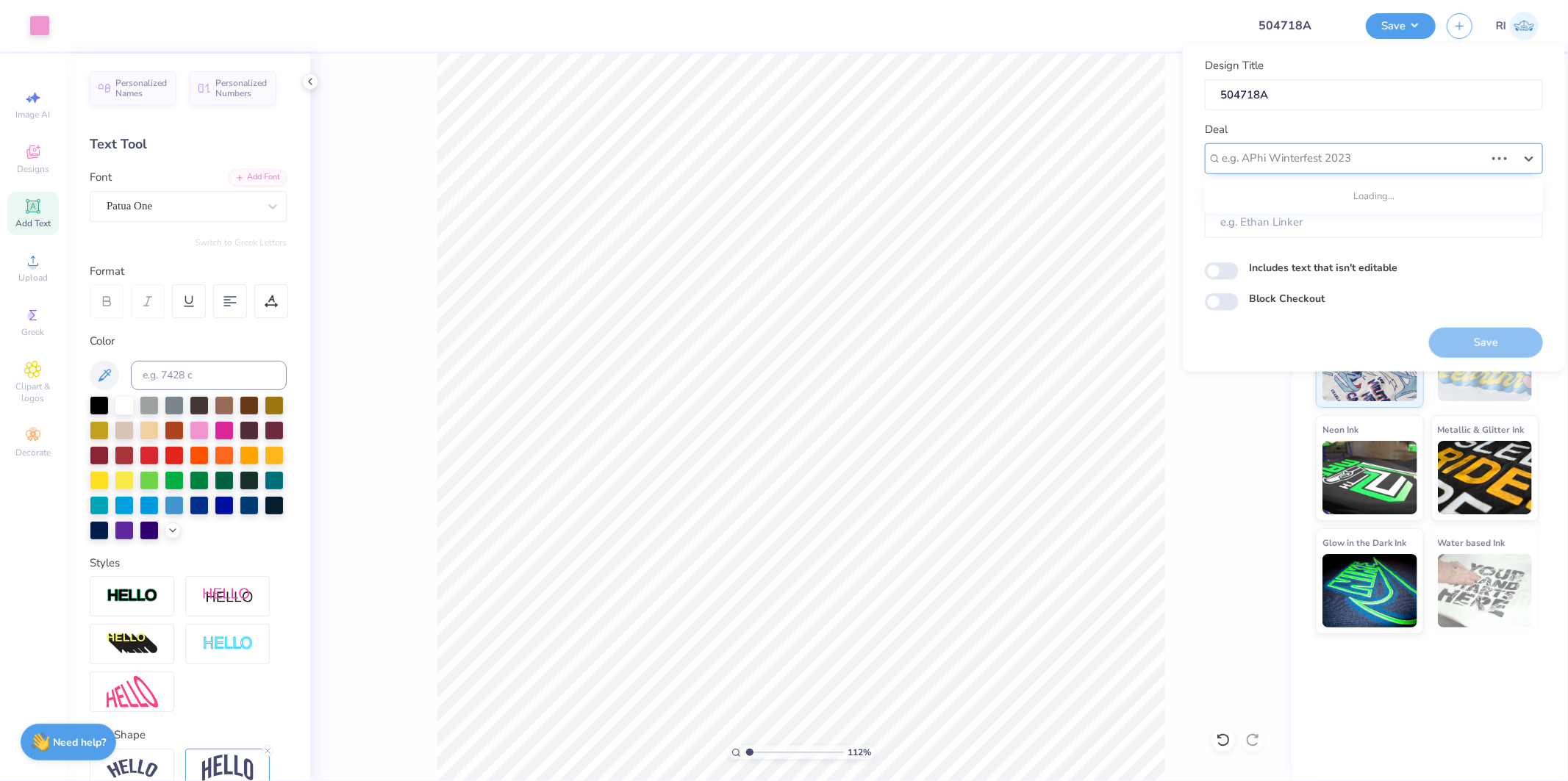
click at [1393, 164] on div at bounding box center [1353, 158] width 263 height 20
click at [1374, 191] on div "Design Tool Gallery" at bounding box center [1374, 197] width 326 height 25
click at [1228, 303] on input "Block Checkout" at bounding box center [1222, 302] width 34 height 17
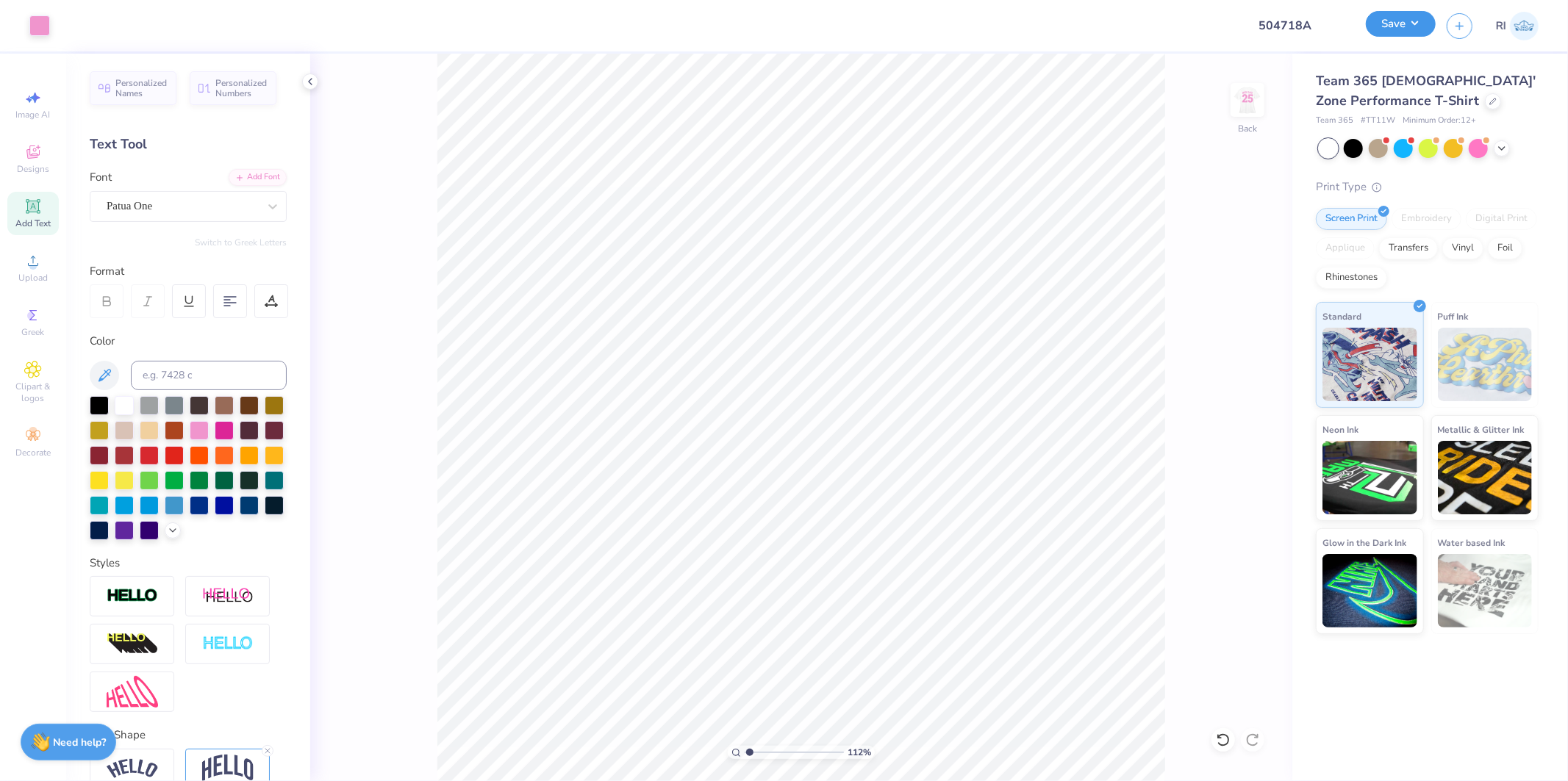
click at [1410, 33] on button "Save" at bounding box center [1401, 24] width 70 height 25
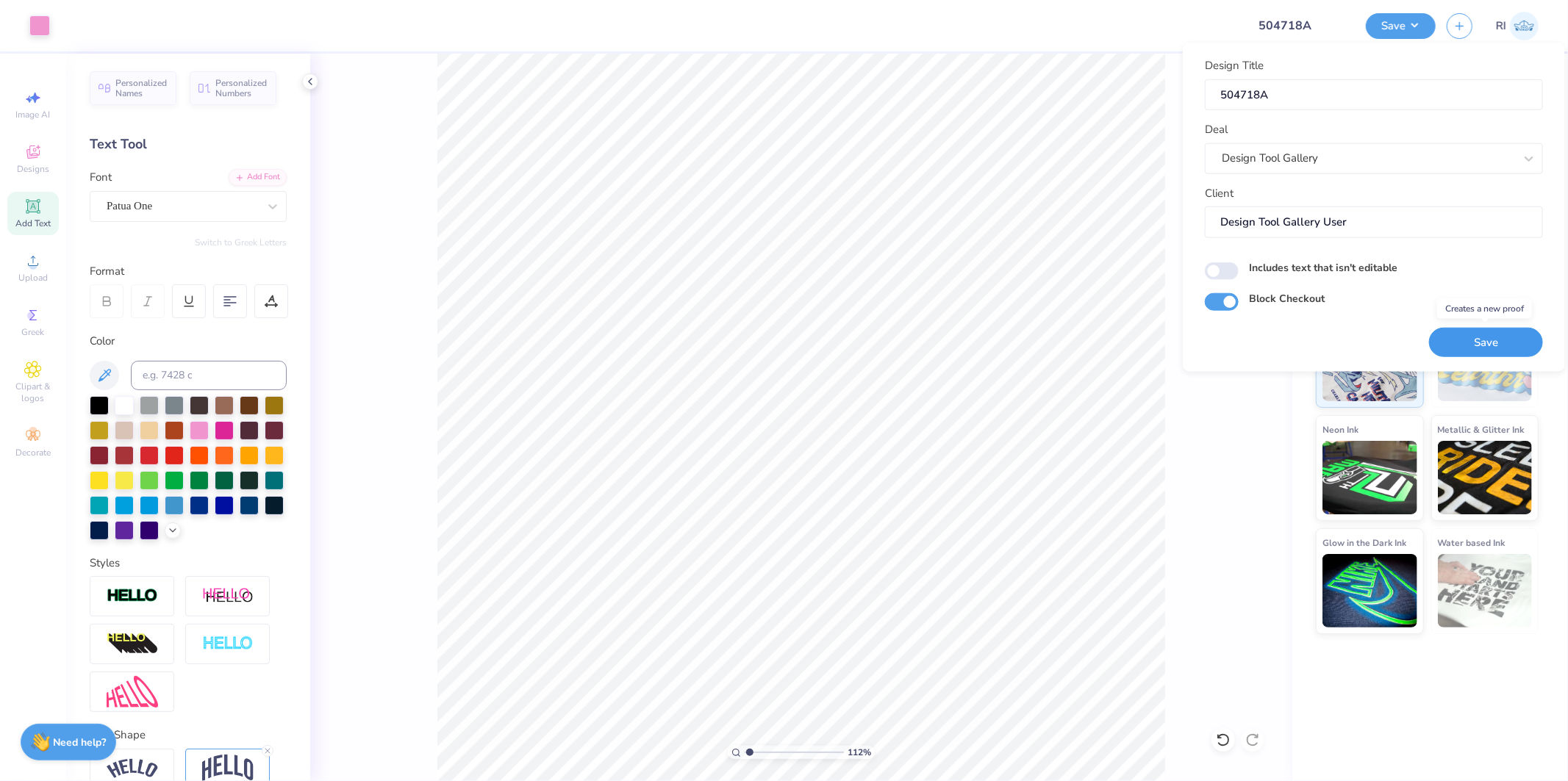
click at [1488, 342] on button "Save" at bounding box center [1486, 342] width 114 height 30
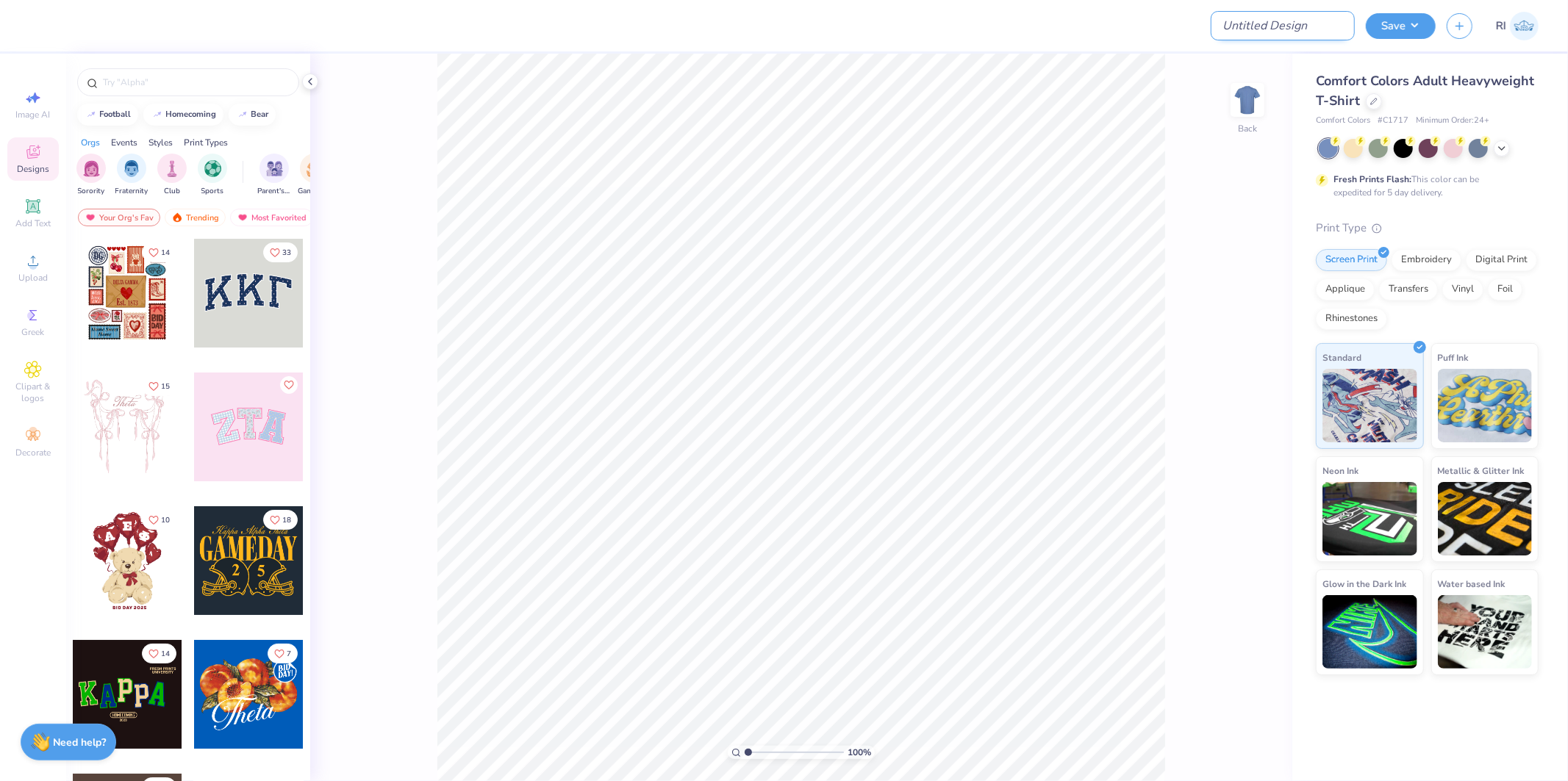
drag, startPoint x: 1287, startPoint y: 21, endPoint x: 1284, endPoint y: 30, distance: 9.5
click at [1287, 21] on input "Design Title" at bounding box center [1282, 25] width 144 height 29
paste input "513400A"
type input "513400A"
click at [1501, 155] on div at bounding box center [1429, 149] width 220 height 19
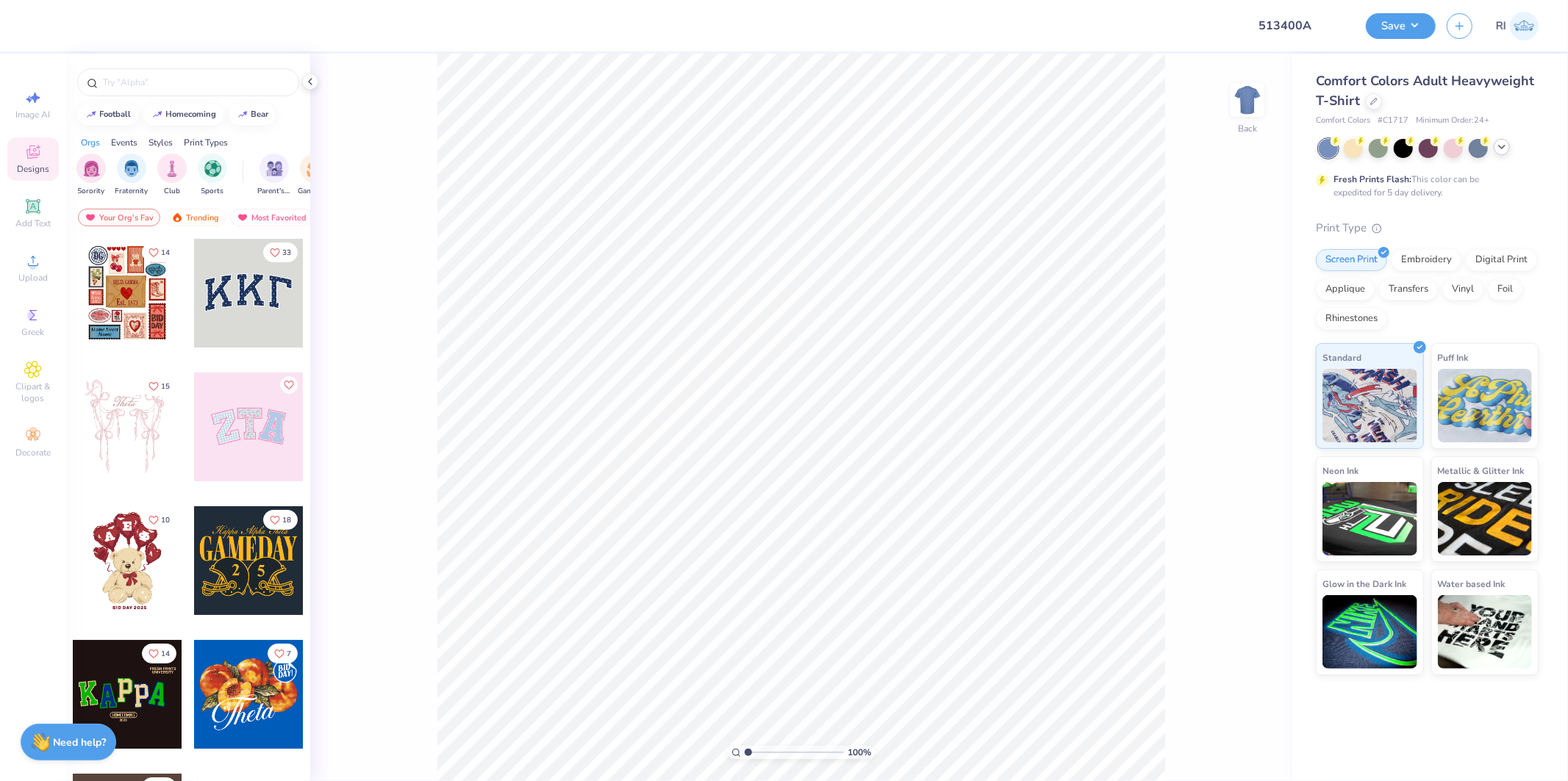
click at [1508, 150] on icon at bounding box center [1502, 146] width 12 height 12
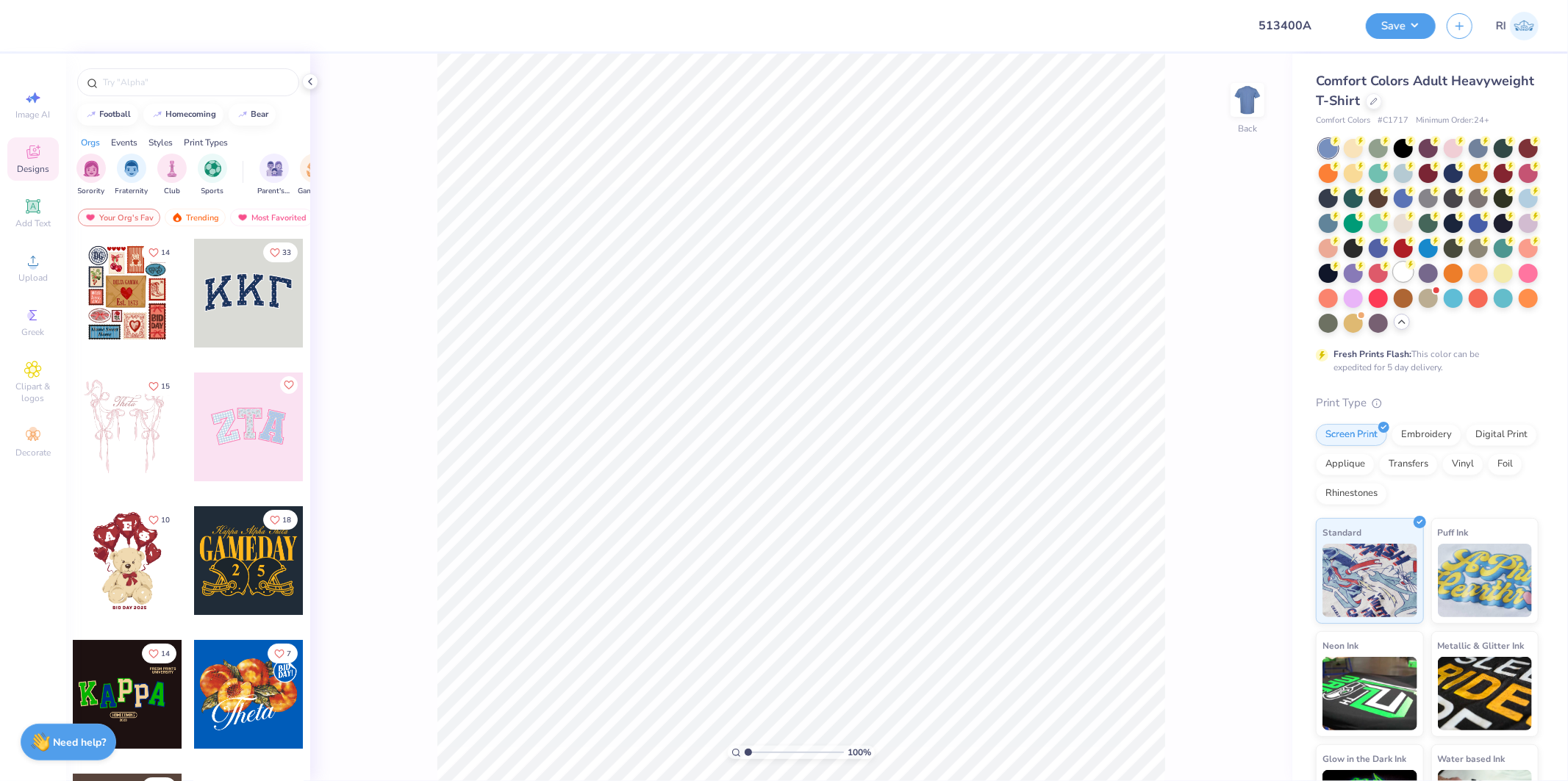
click at [1394, 282] on div at bounding box center [1403, 272] width 19 height 19
click at [43, 267] on div "Upload" at bounding box center [33, 268] width 52 height 44
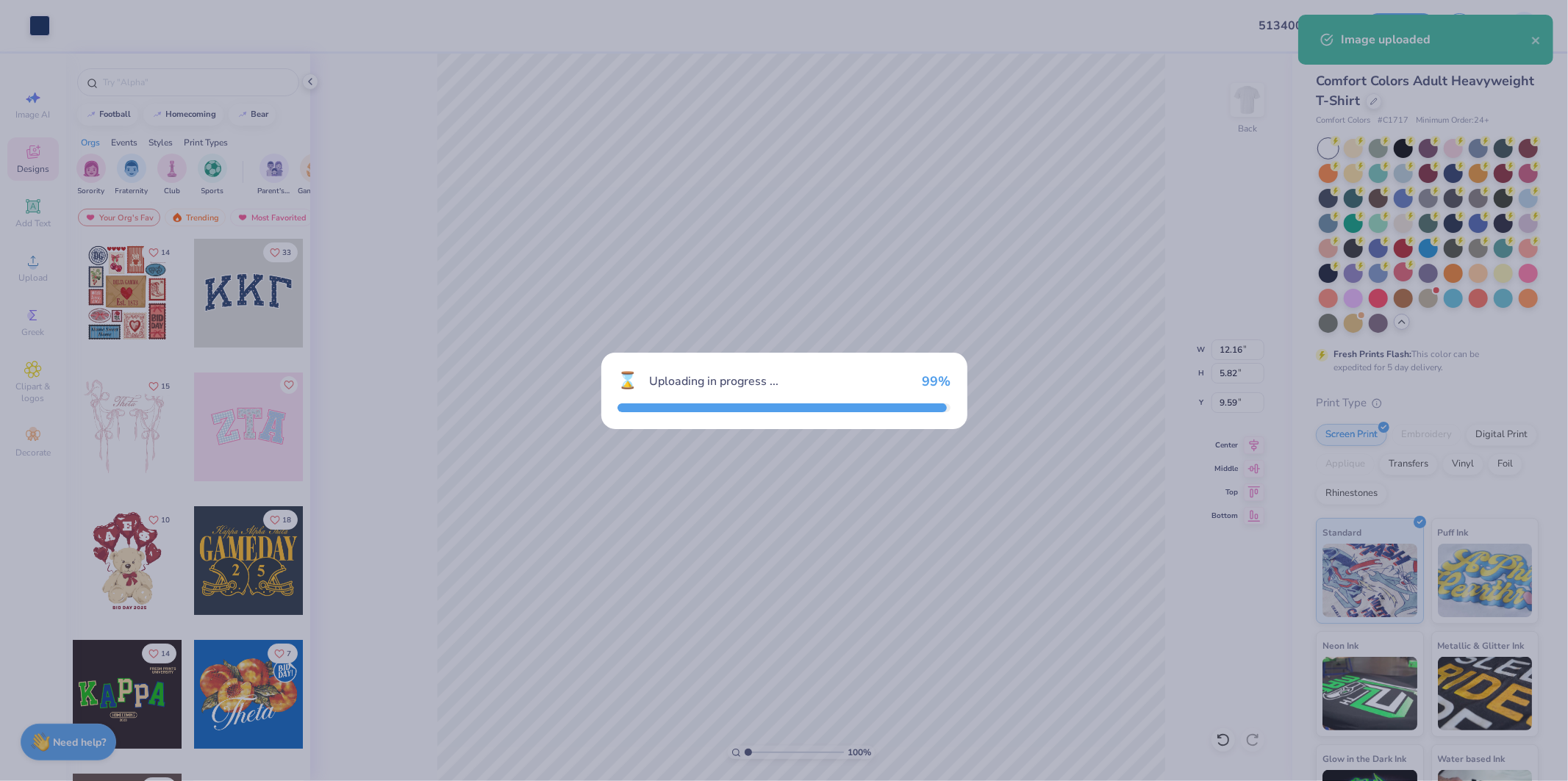
click at [980, 111] on div "⌛ Uploading in progress ... 99 %" at bounding box center [784, 390] width 1568 height 781
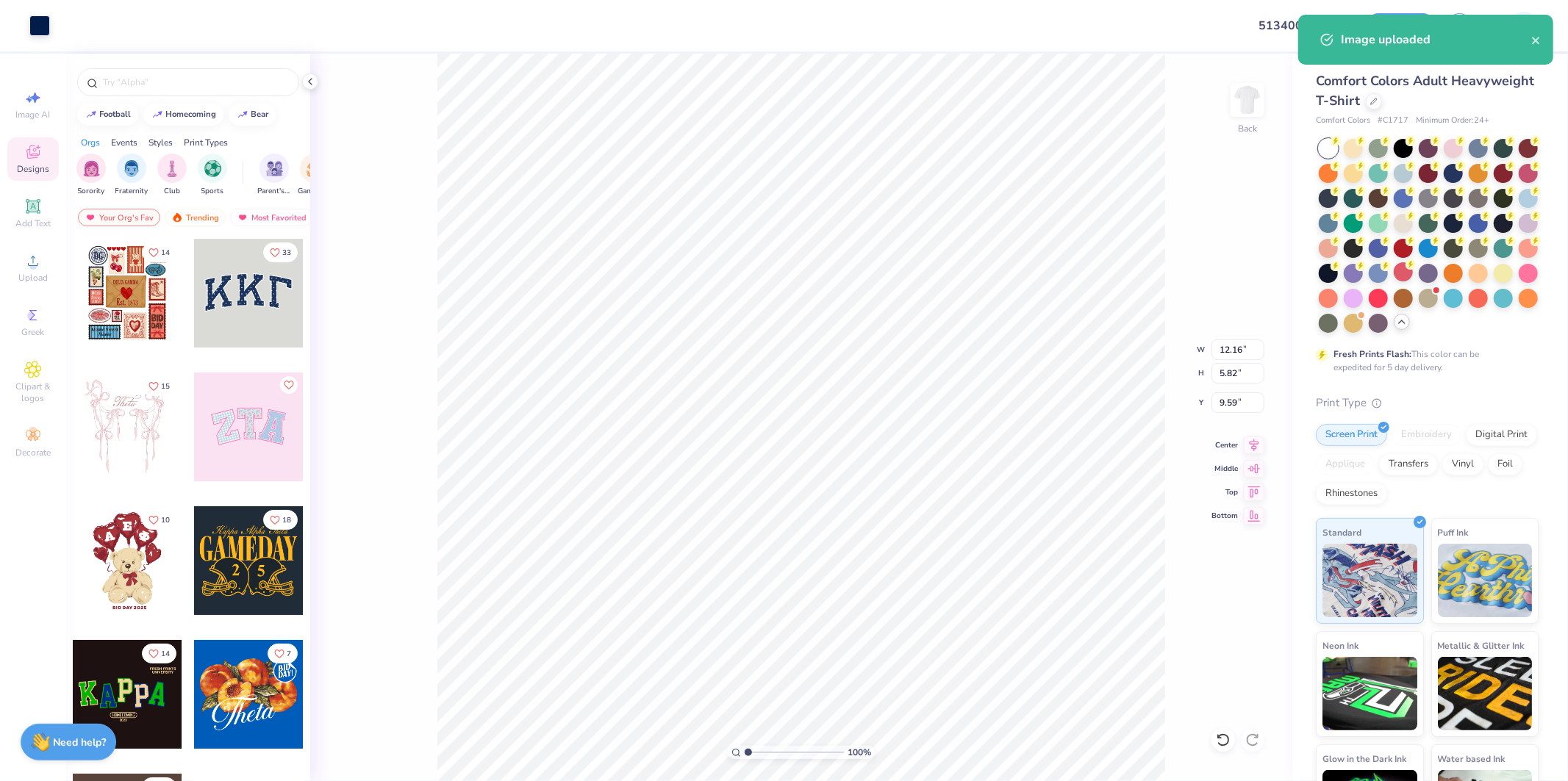
click at [1229, 104] on div "100 % Back W 12.16 12.16 " H 5.82 5.82 " Y 9.59 9.59 " Center Middle Top Bottom" at bounding box center [801, 417] width 982 height 728
click at [1235, 104] on img at bounding box center [1248, 100] width 59 height 59
click at [43, 267] on div "Upload" at bounding box center [33, 268] width 52 height 44
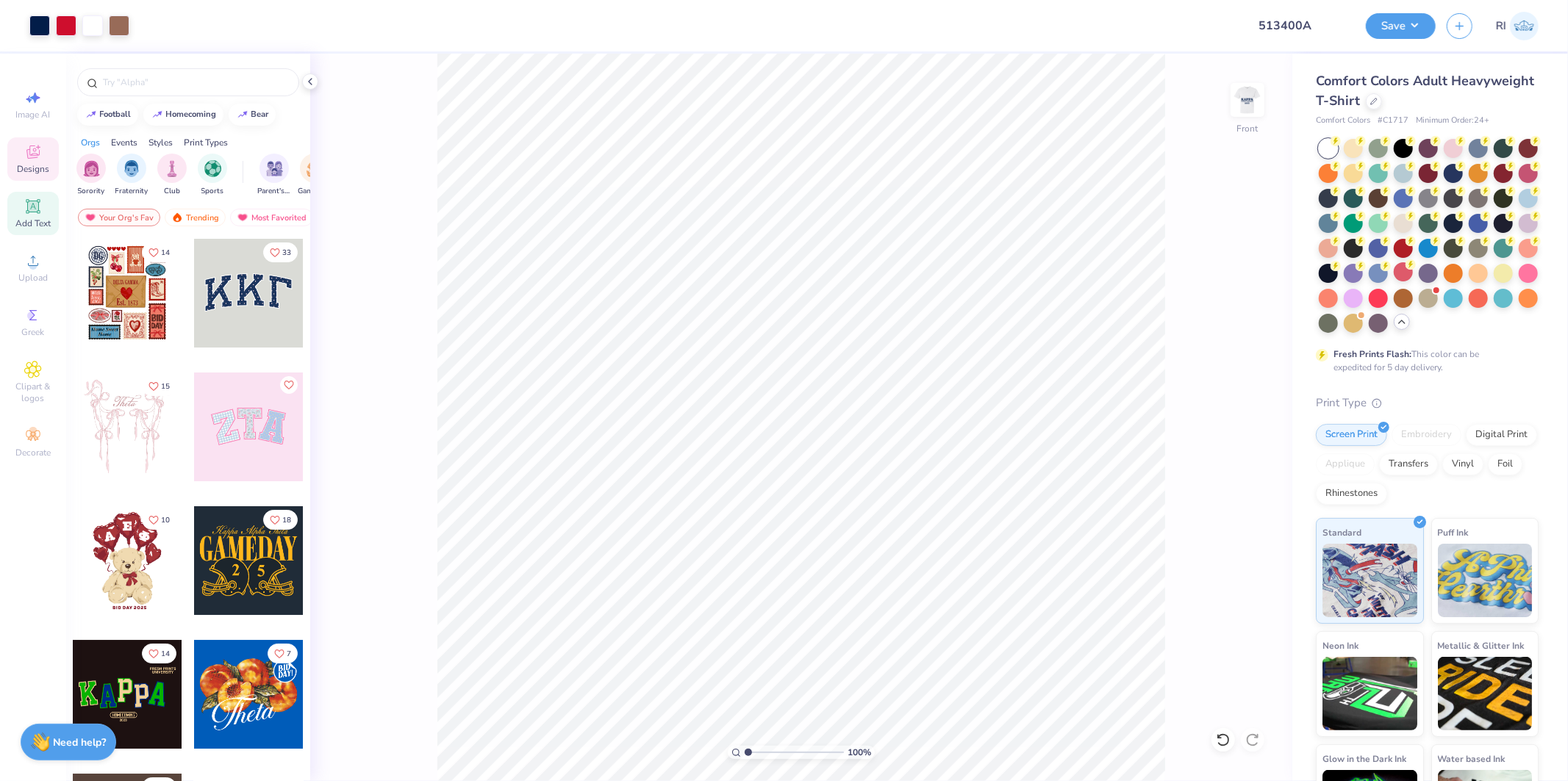
click at [26, 200] on icon at bounding box center [33, 207] width 18 height 17
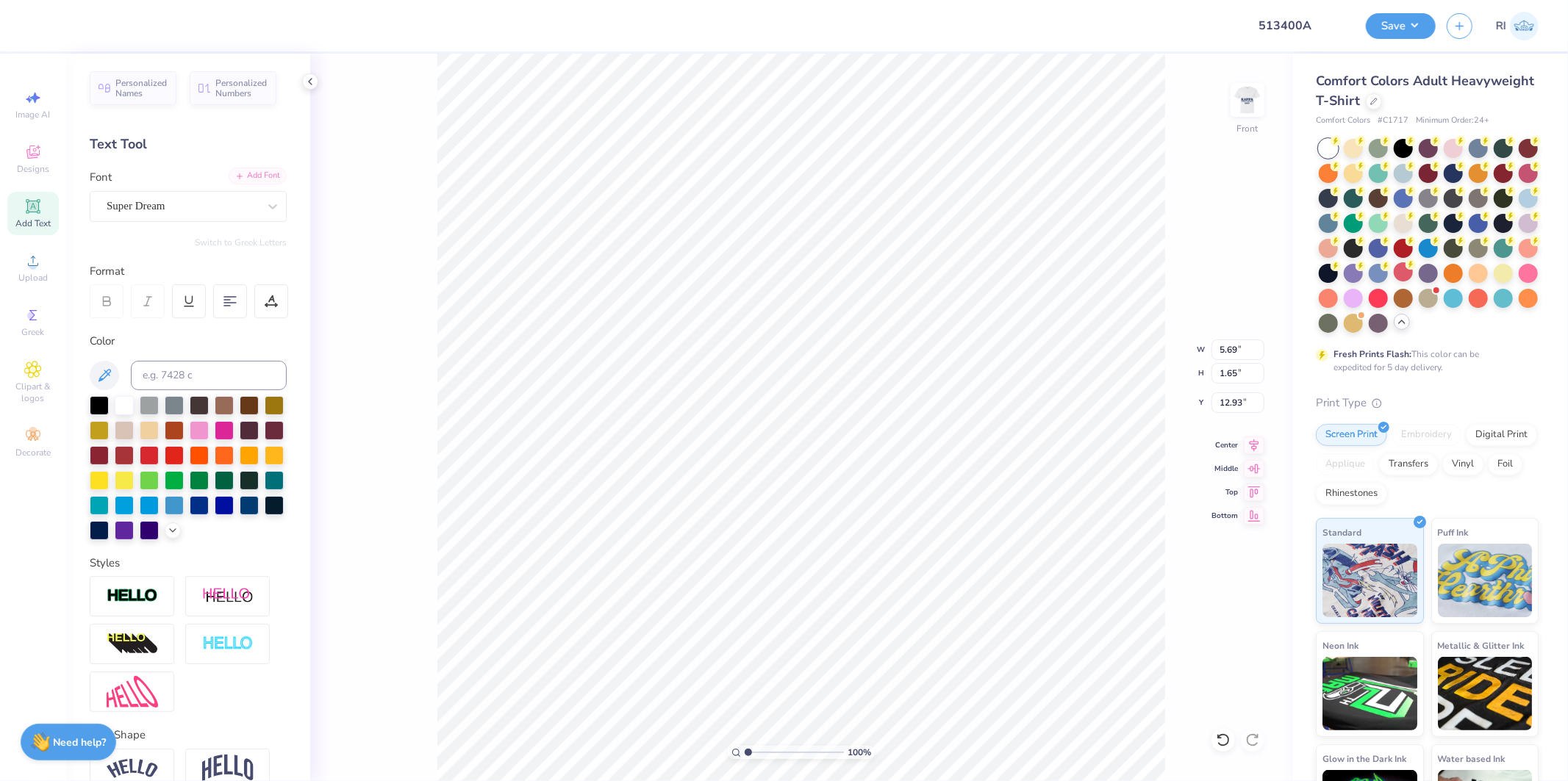
click at [257, 179] on div "Add Font" at bounding box center [257, 176] width 58 height 17
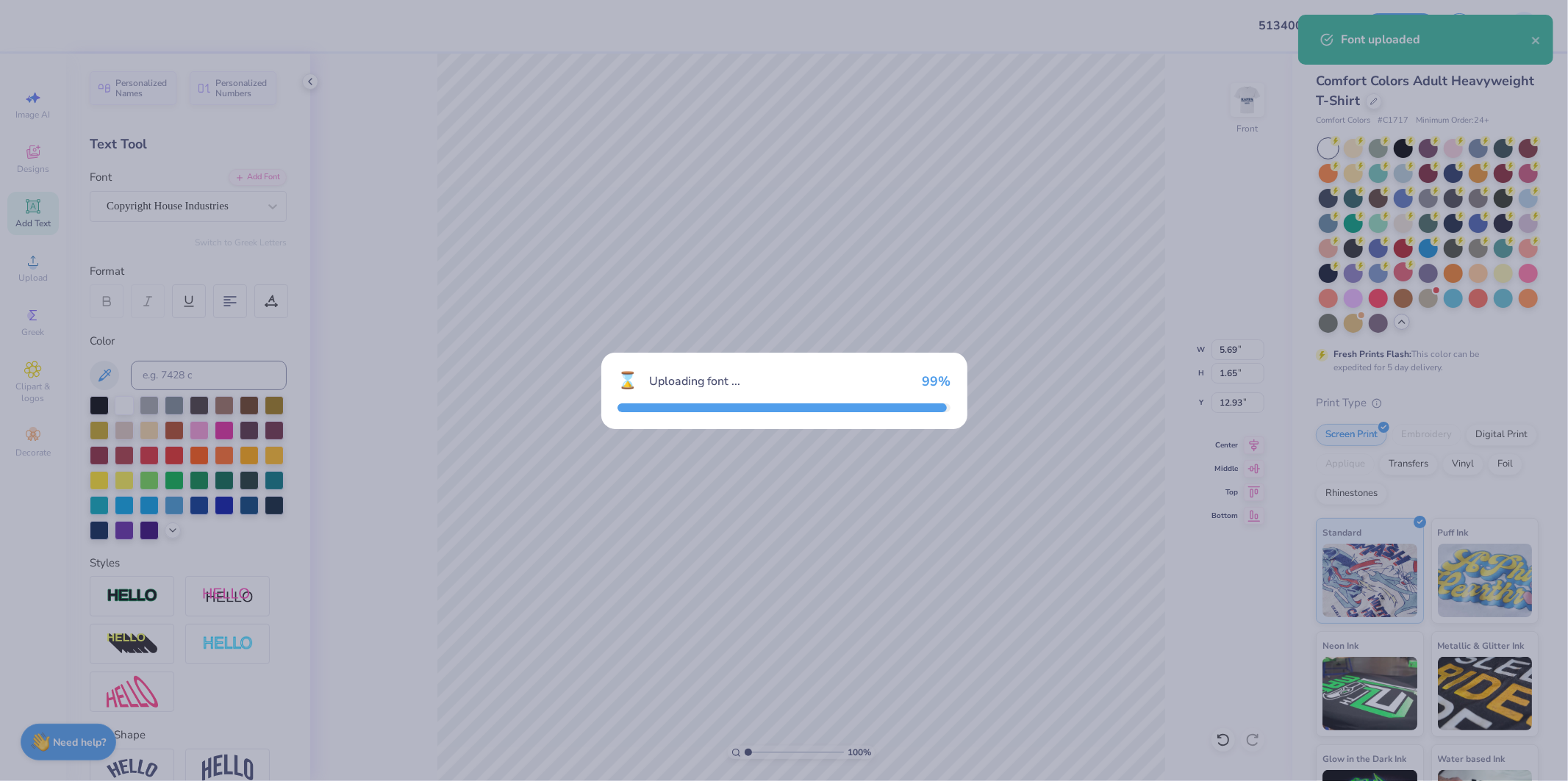
type input "3.90"
type input "1.50"
type input "13.00"
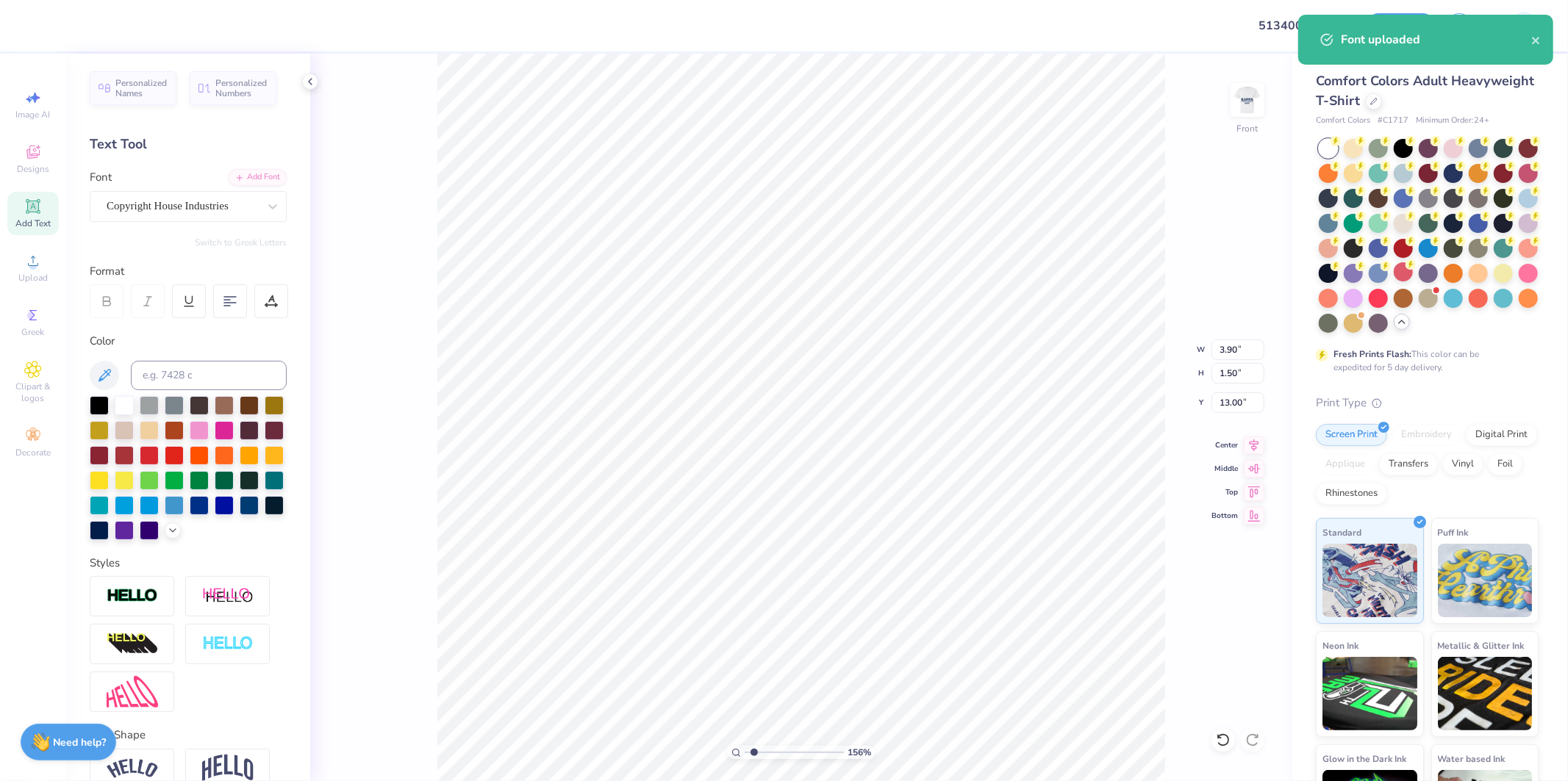
type input "1.5599703687744"
type input "19.33"
click at [134, 532] on div at bounding box center [124, 529] width 19 height 19
type input "2.17747717336622"
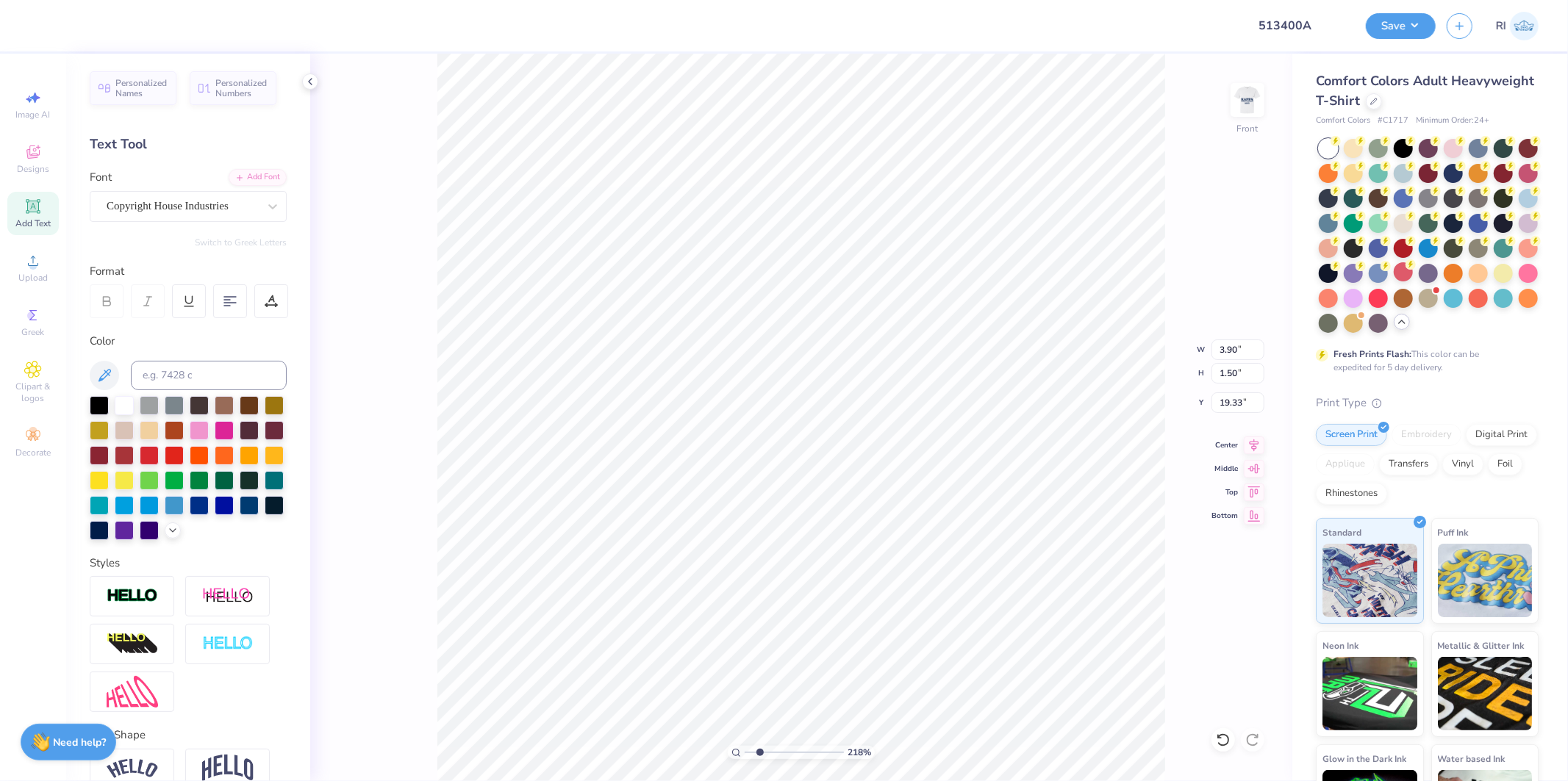
scroll to position [13, 5]
type textarea "It takes the best"
type input "2.17747717336622"
type input "17.35"
type input "10.13"
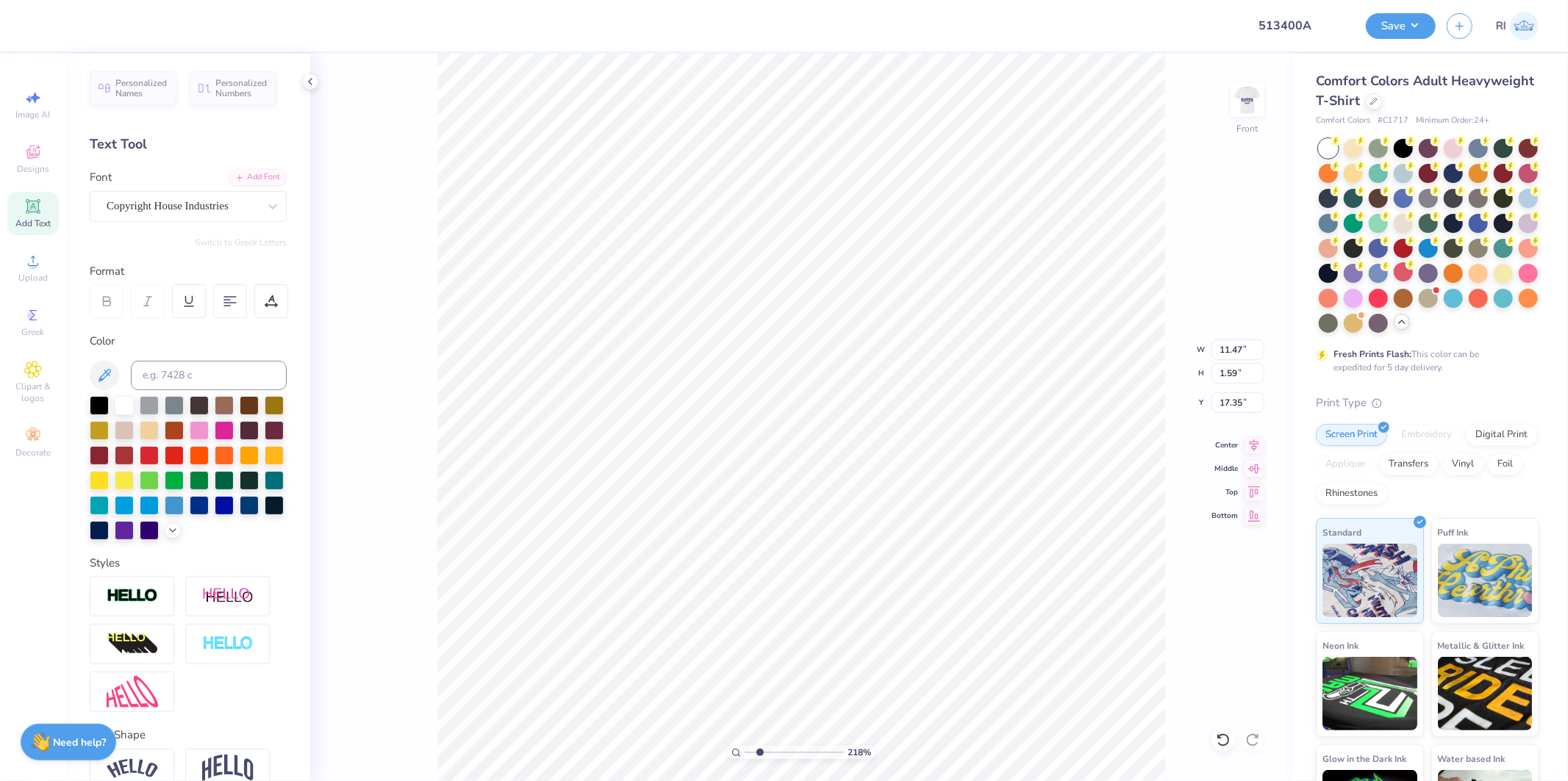
type input "1.41"
type input "17.53"
type input "5.92195900298426"
type input "9.98"
type input "1.39"
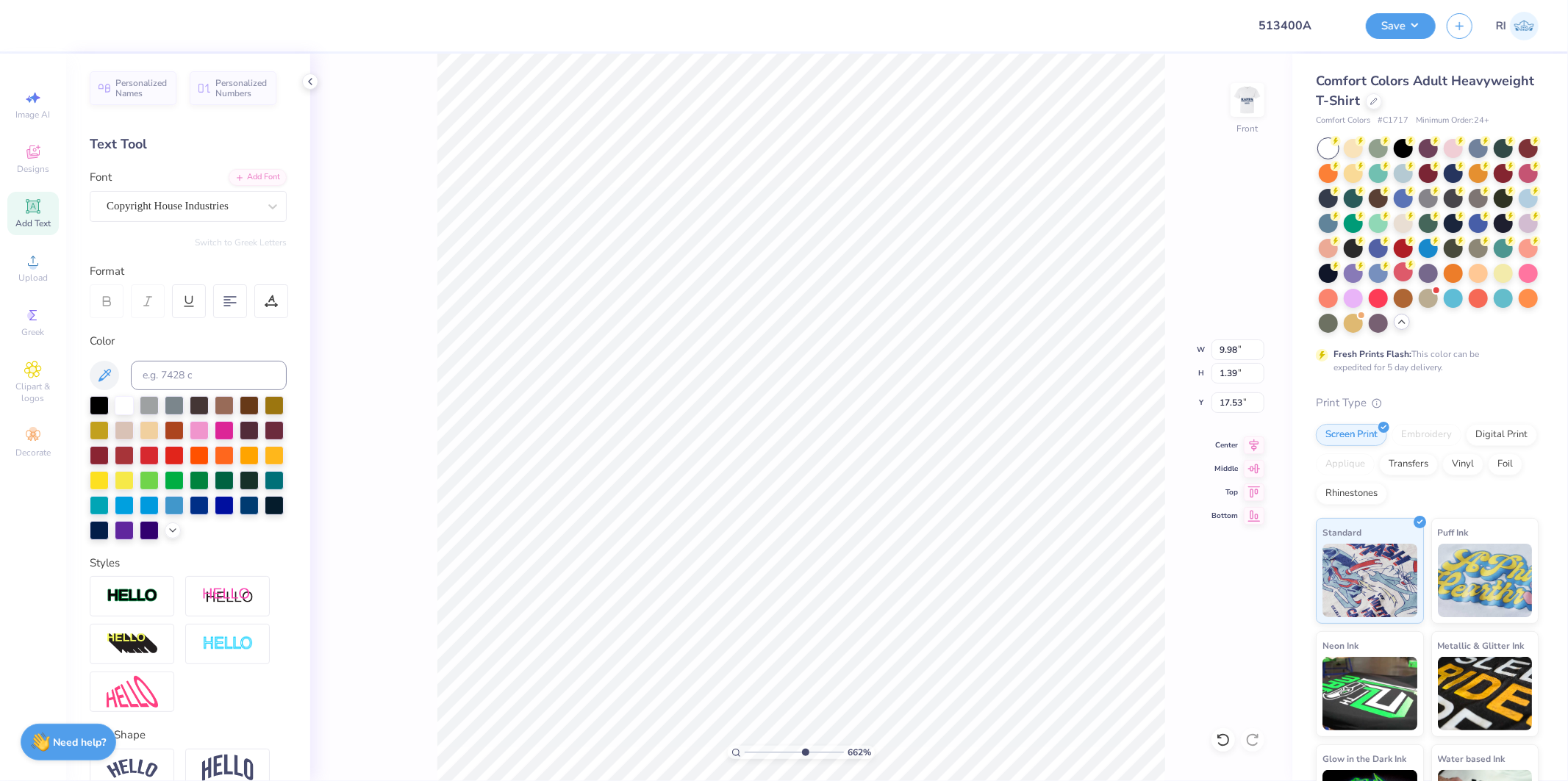
type input "10"
type input "9.99"
type input "1"
click at [843, 496] on li "Duplicate" at bounding box center [852, 504] width 115 height 29
type input "18.53"
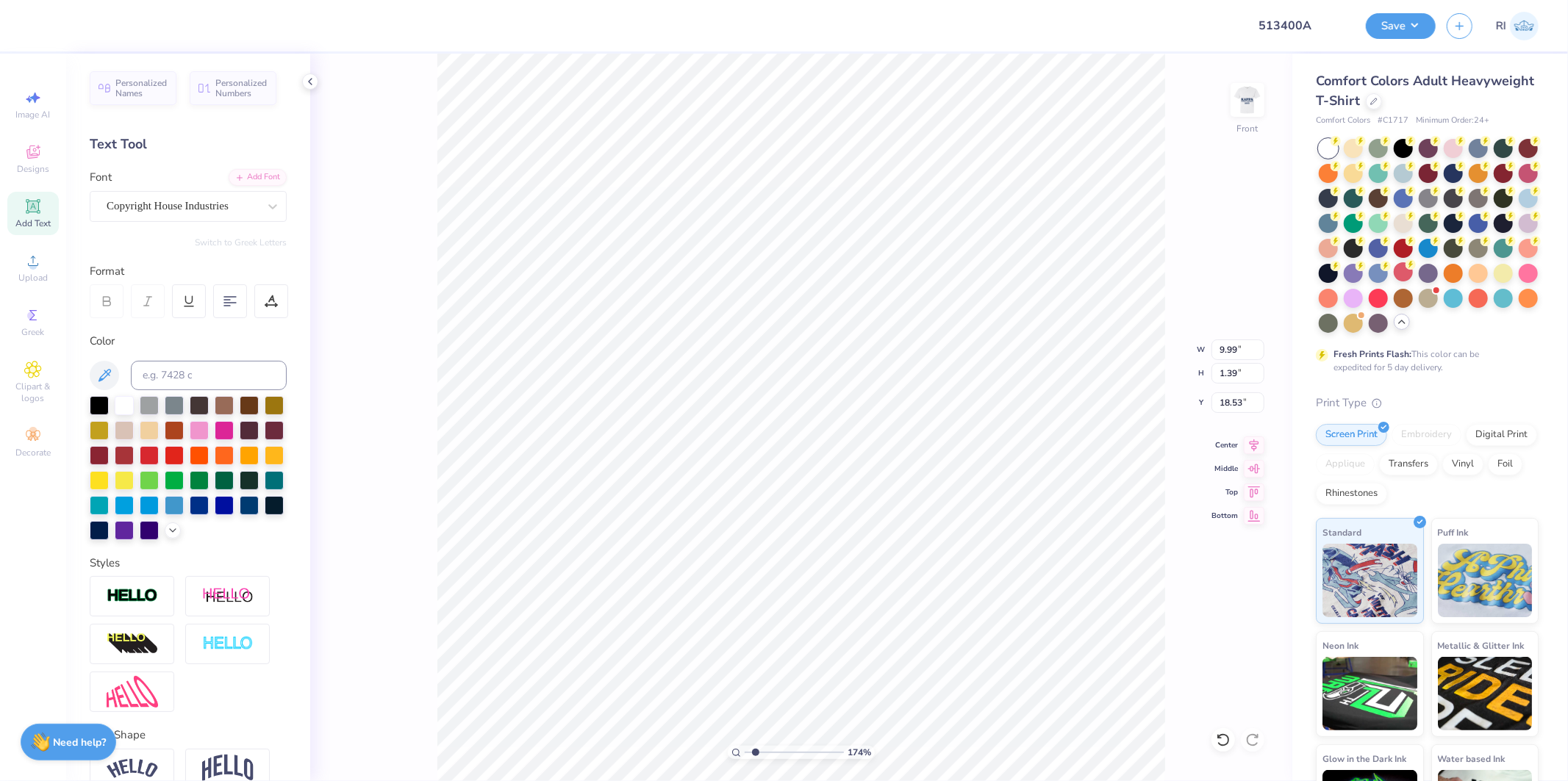
type input "1.74339355603371"
type input "18.99"
click at [202, 218] on div "Copyright House Industries" at bounding box center [189, 206] width 197 height 31
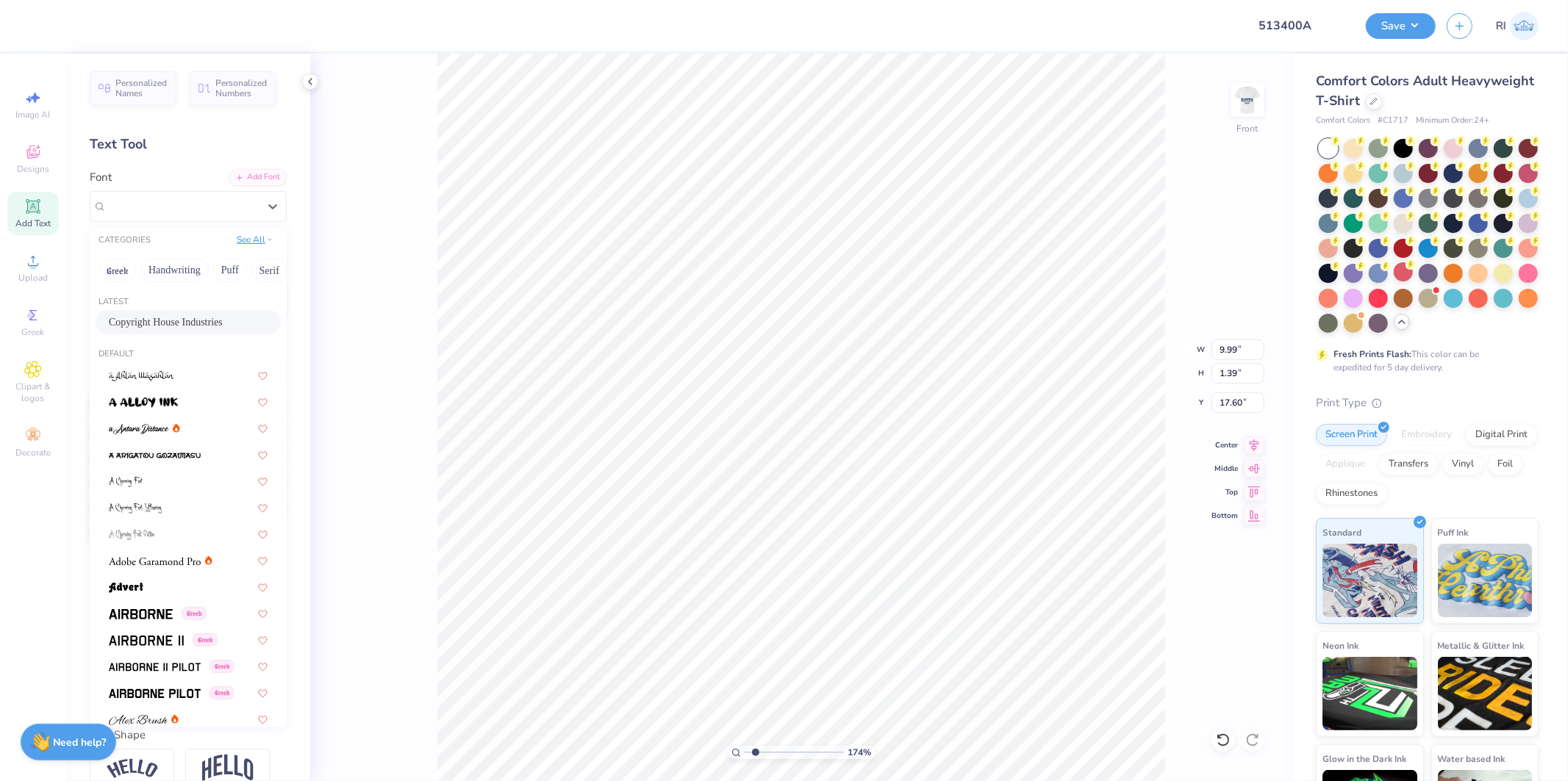
click at [243, 238] on button "See All" at bounding box center [255, 239] width 45 height 14
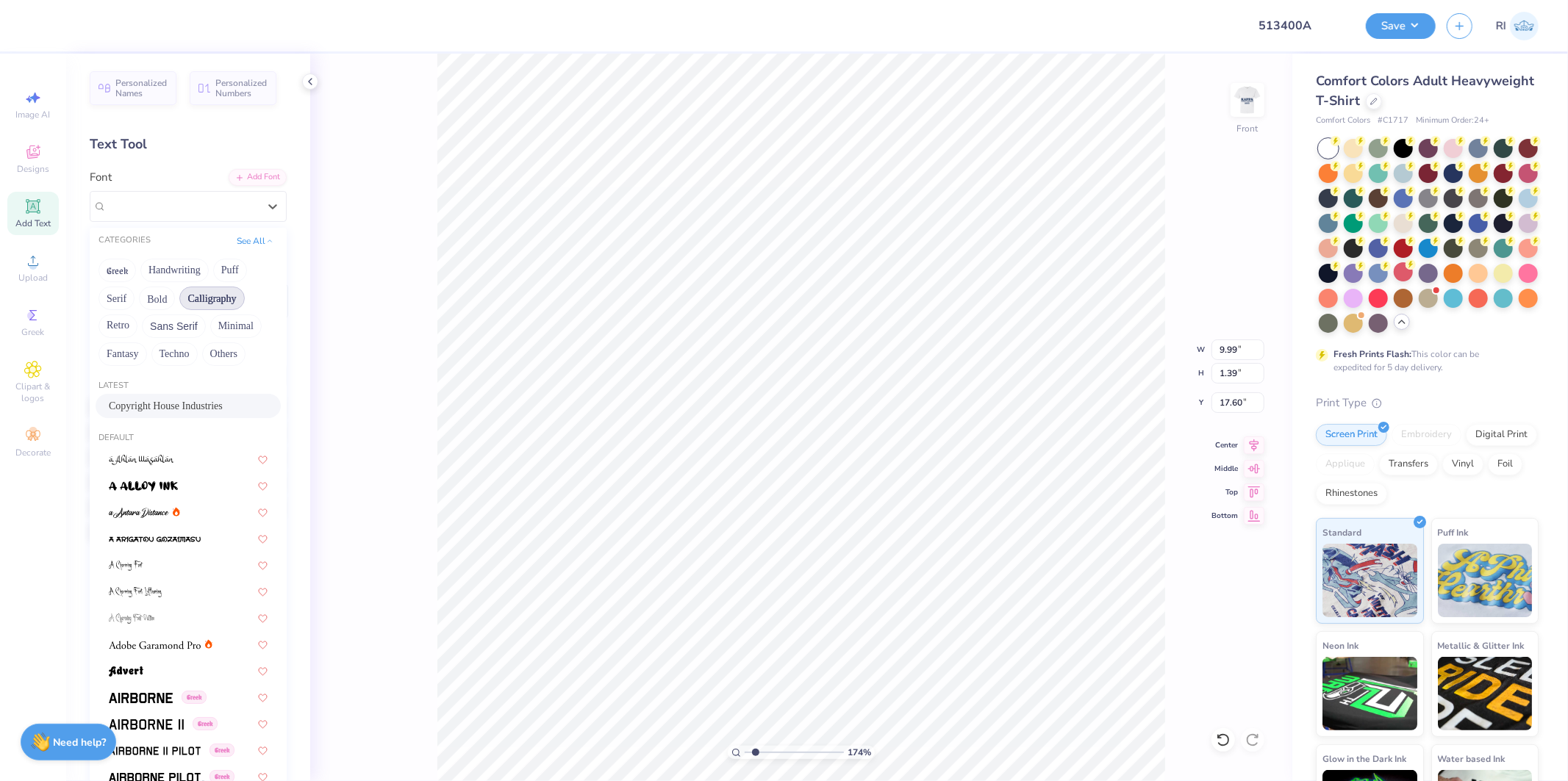
click at [209, 297] on button "Calligraphy" at bounding box center [212, 298] width 64 height 24
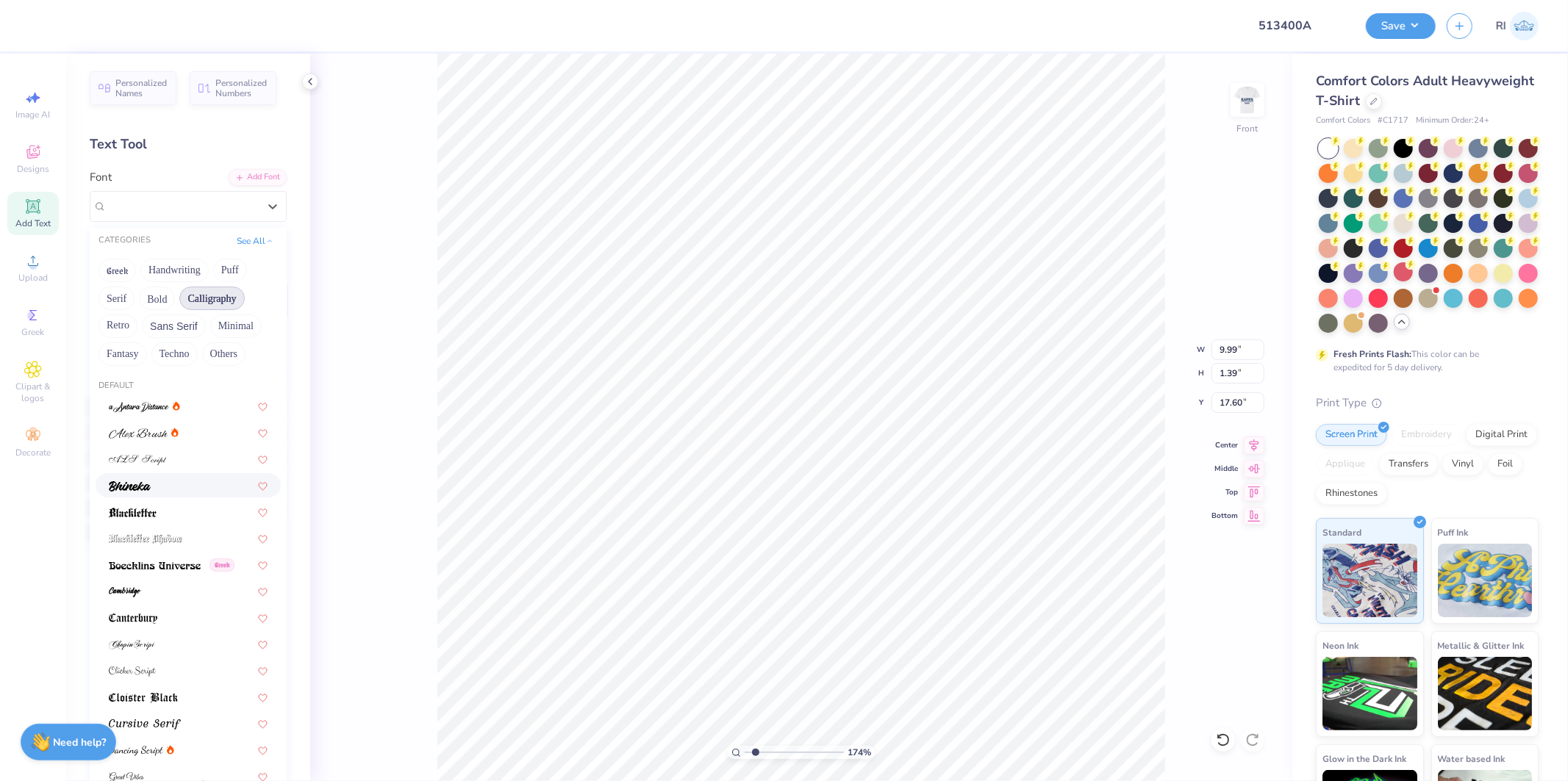
click at [199, 488] on div at bounding box center [189, 485] width 159 height 15
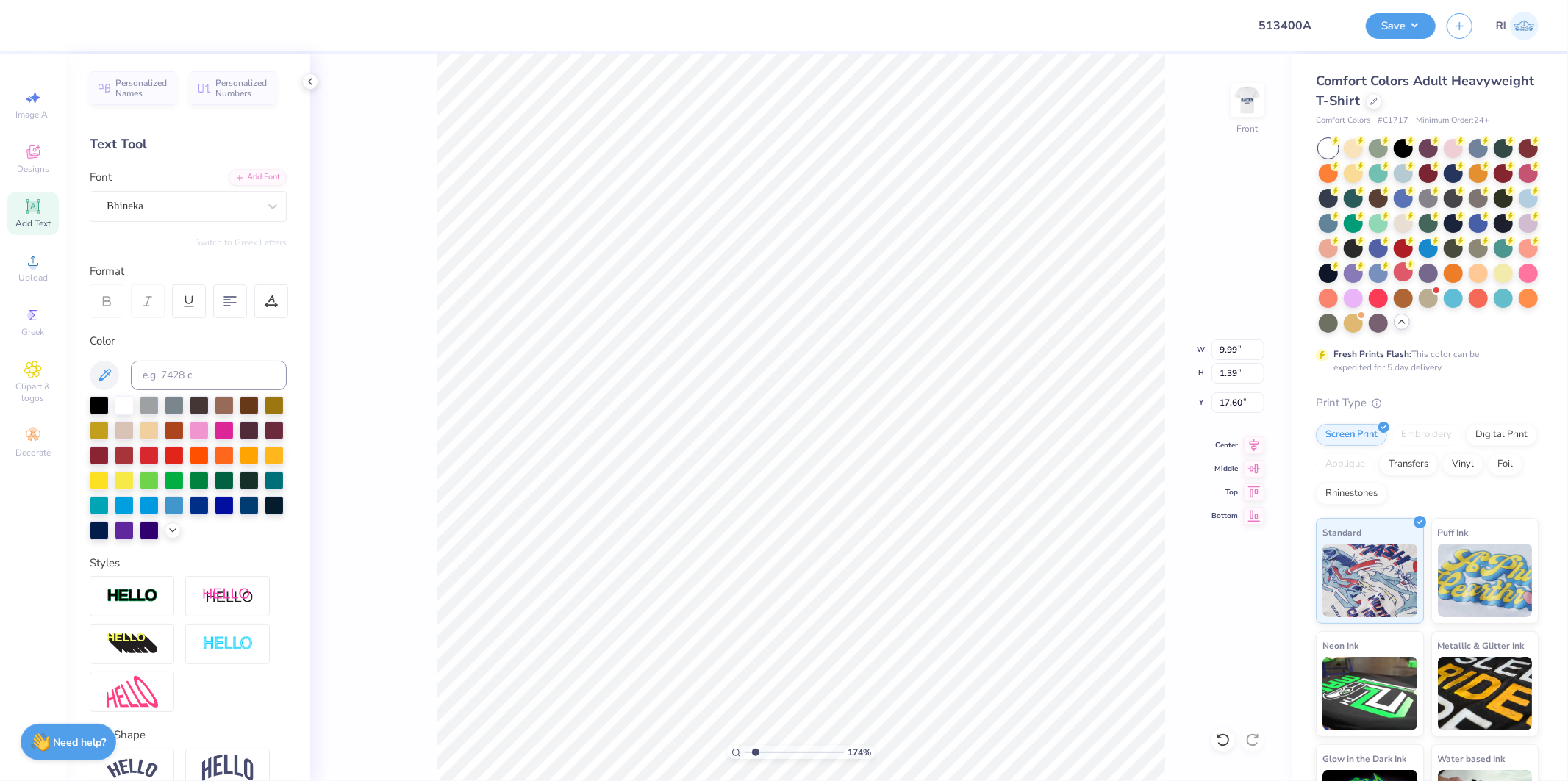
type input "1.74339355603371"
type input "11.09"
type input "1.49"
type input "17.55"
click at [1219, 735] on icon at bounding box center [1220, 736] width 3 height 3
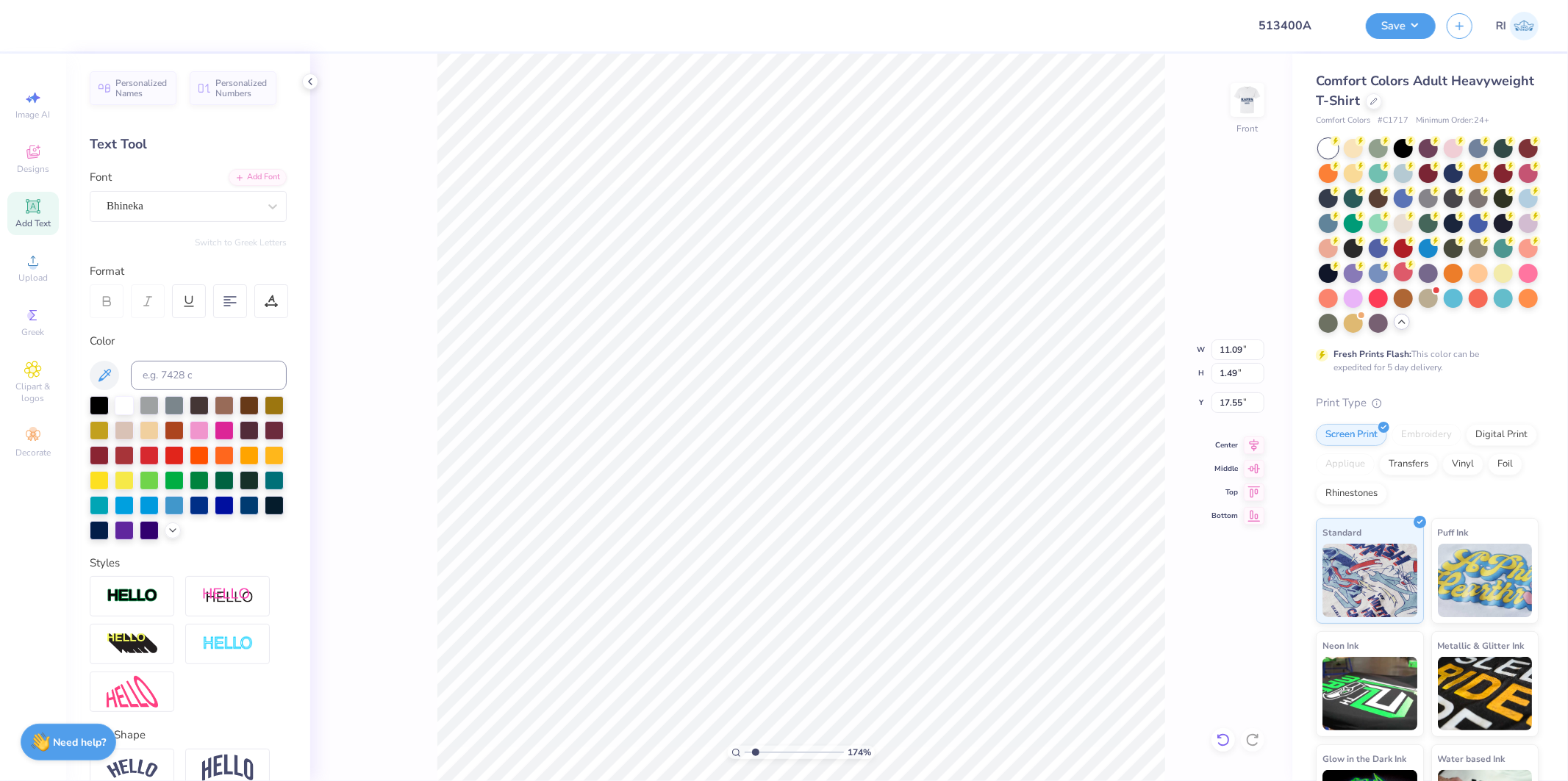
type input "1.74339355603371"
type input "9.99"
type input "1.39"
type input "17.60"
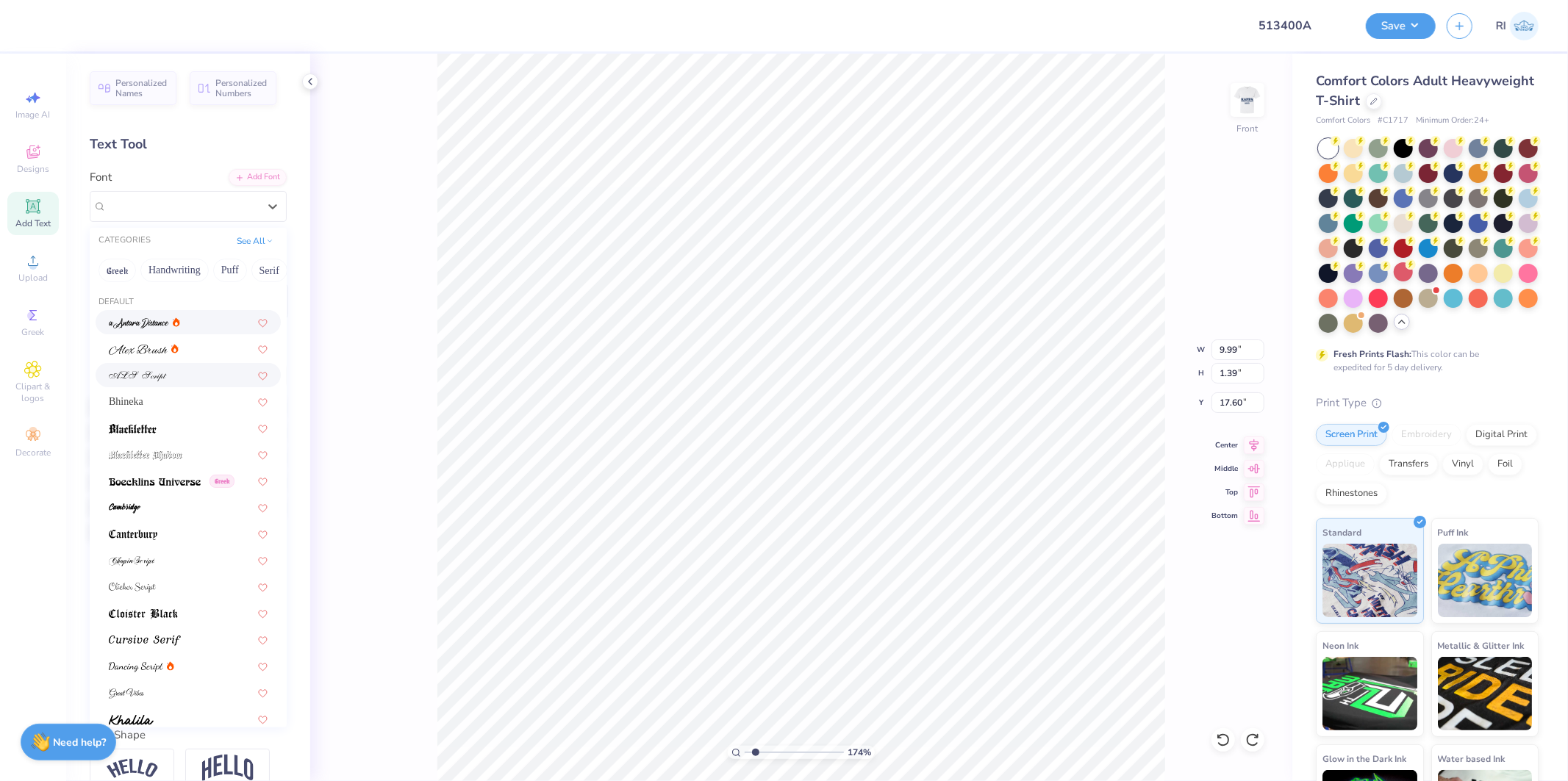
drag, startPoint x: 219, startPoint y: 207, endPoint x: 216, endPoint y: 377, distance: 170.0
click at [219, 208] on div "Copyright House Industries" at bounding box center [182, 206] width 154 height 23
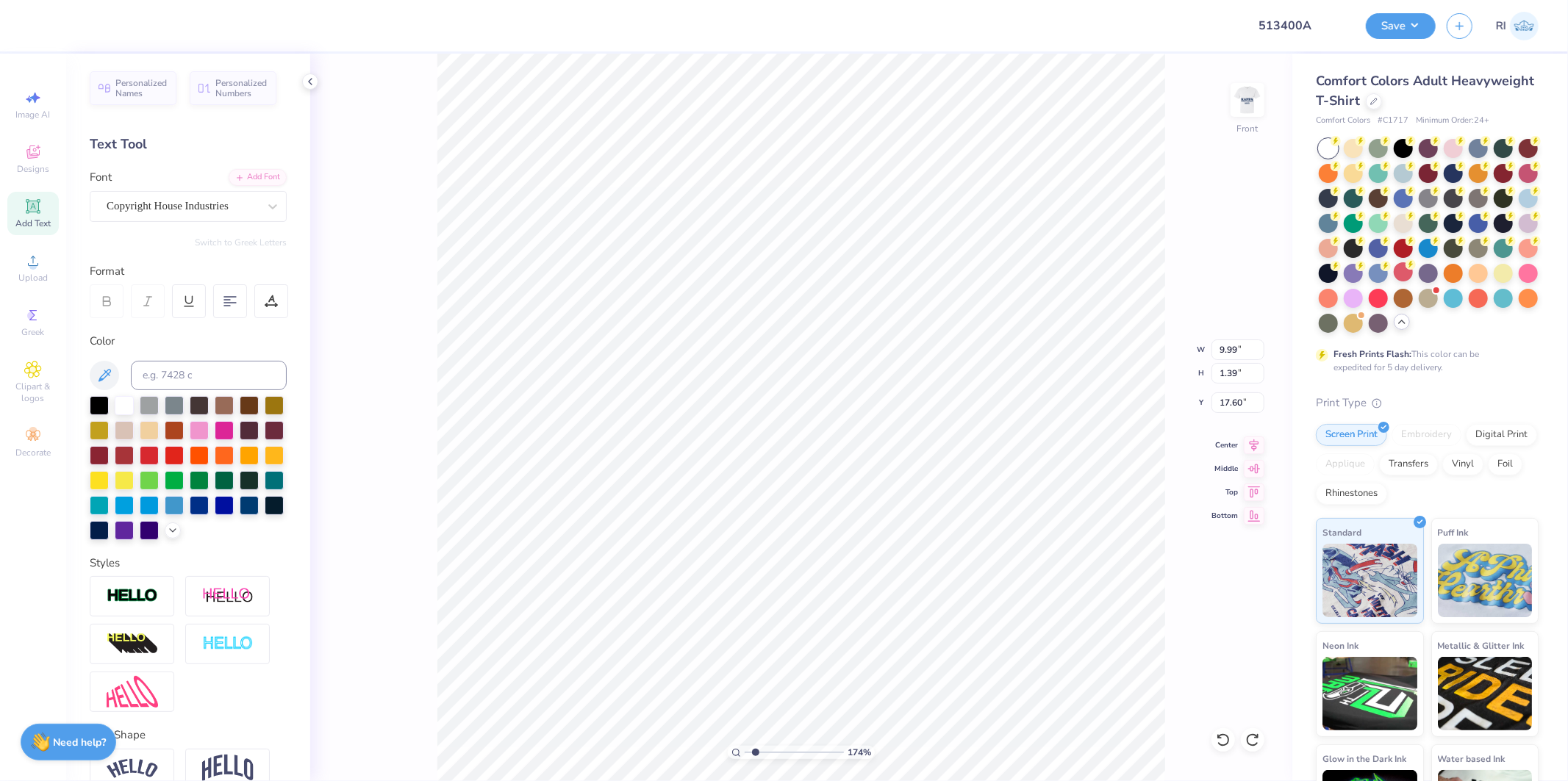
click at [290, 600] on div "Personalized Names Personalized Numbers Text Tool Add Font Font Copyright House…" at bounding box center [188, 417] width 244 height 728
click at [431, 526] on div "174 % Front W 9.99 9.99 " H 1.39 1.39 " Y 17.60 17.60 " Center Middle Top Bottom" at bounding box center [801, 417] width 982 height 728
click at [255, 165] on div "Personalized Names Personalized Numbers Text Tool Add Font Font Copyright House…" at bounding box center [188, 417] width 244 height 728
click at [260, 180] on div "Add Font" at bounding box center [257, 176] width 58 height 17
click at [263, 165] on div "Personalized Names Personalized Numbers Text Tool Add Font Font Copyright House…" at bounding box center [188, 417] width 244 height 728
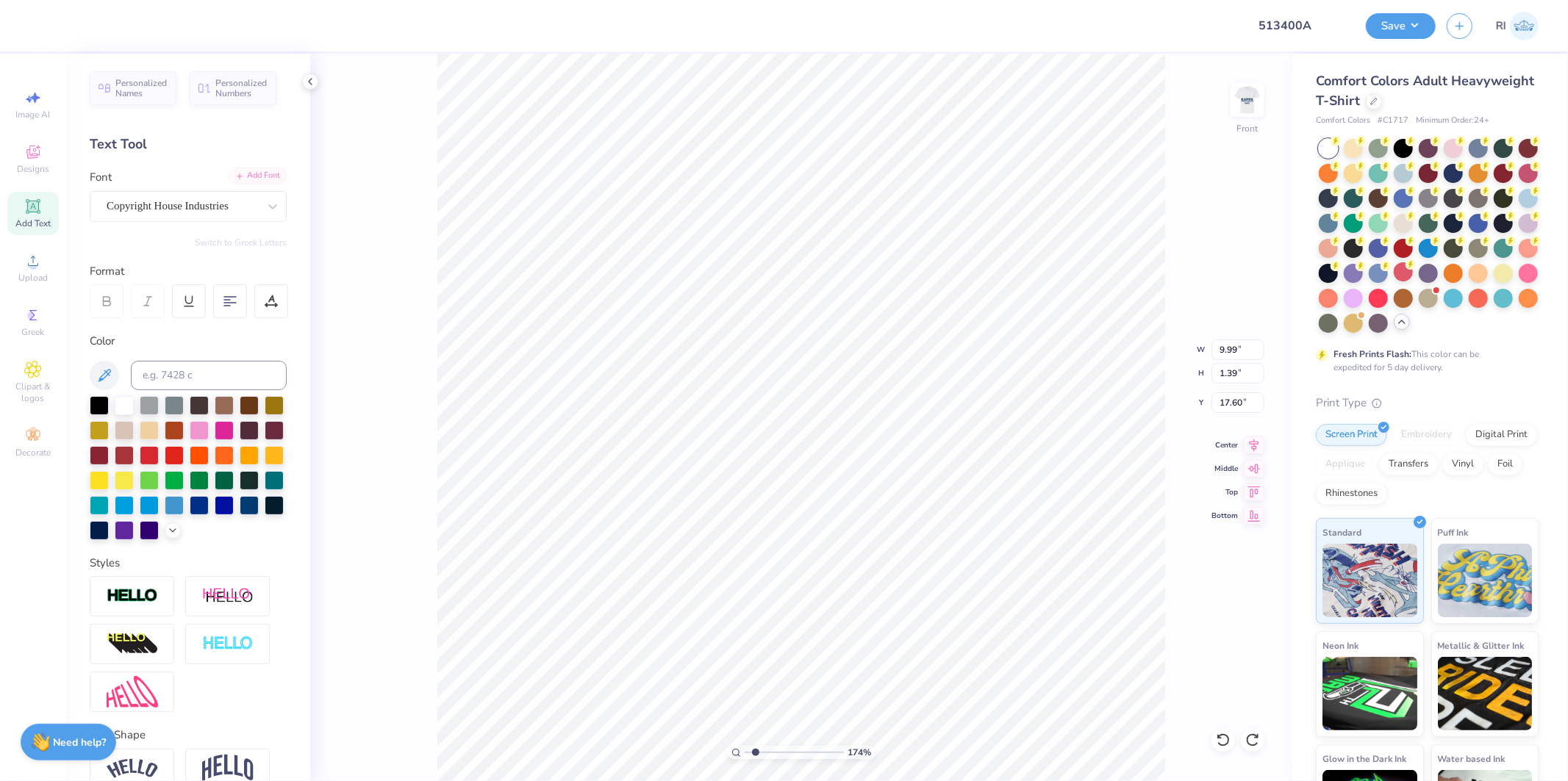
click at [262, 174] on div "Add Font" at bounding box center [257, 176] width 58 height 17
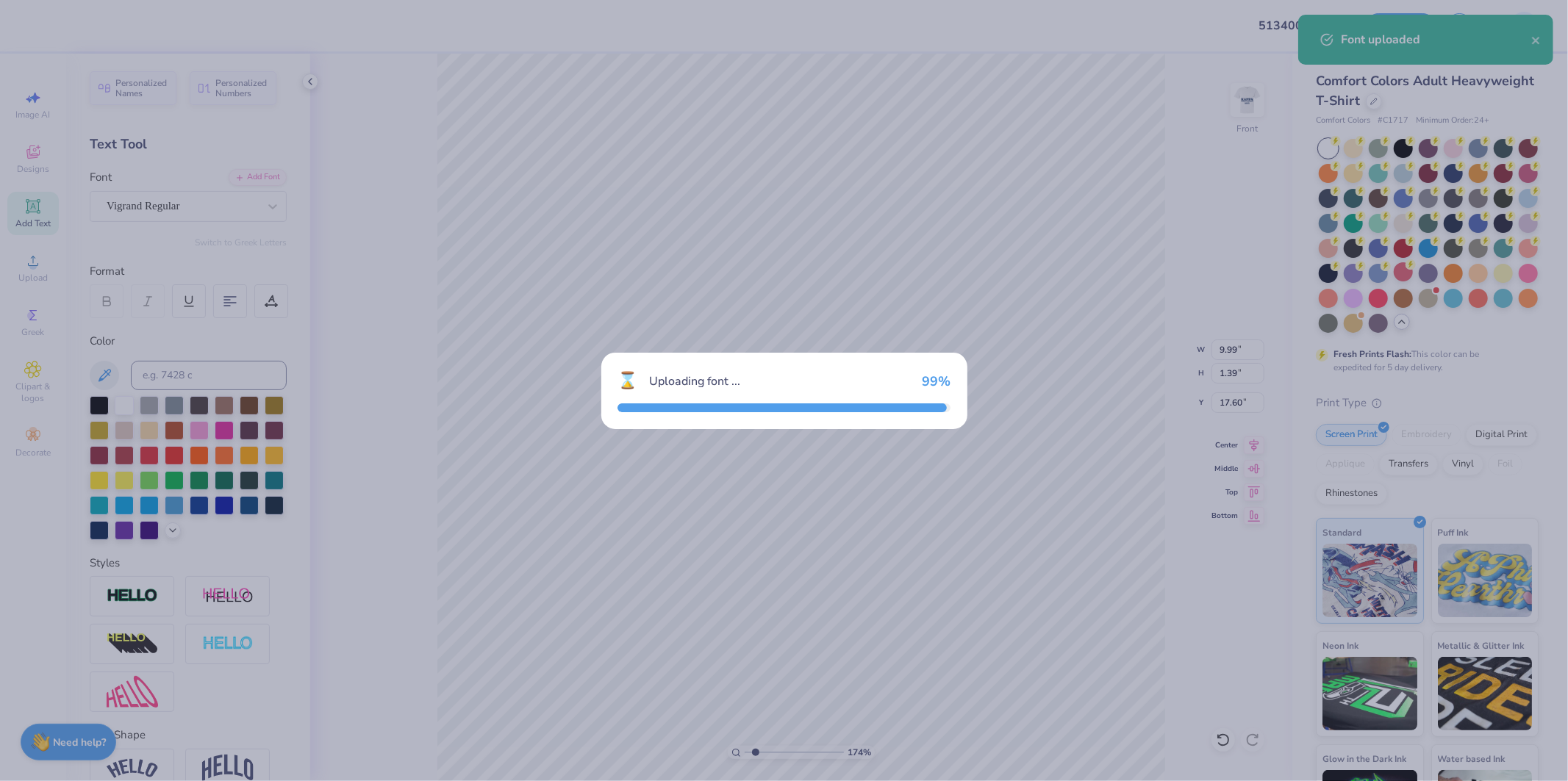
type input "1.74339355603371"
type input "14.53"
type input "2.10"
type input "17.24"
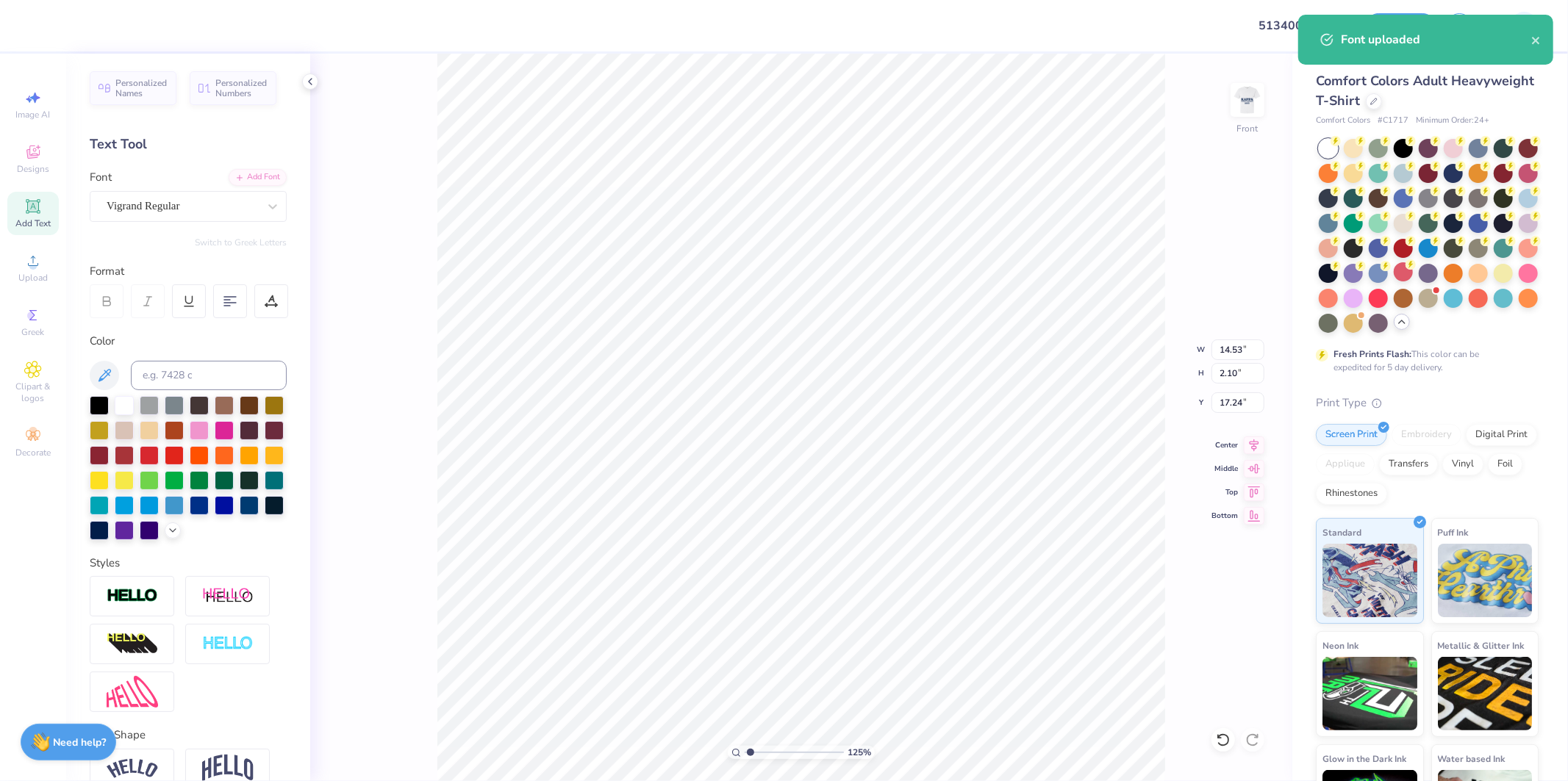
type input "1.24898773763972"
type input "11.92"
type input "1.72"
type input "17.62"
click at [208, 451] on div at bounding box center [199, 454] width 19 height 19
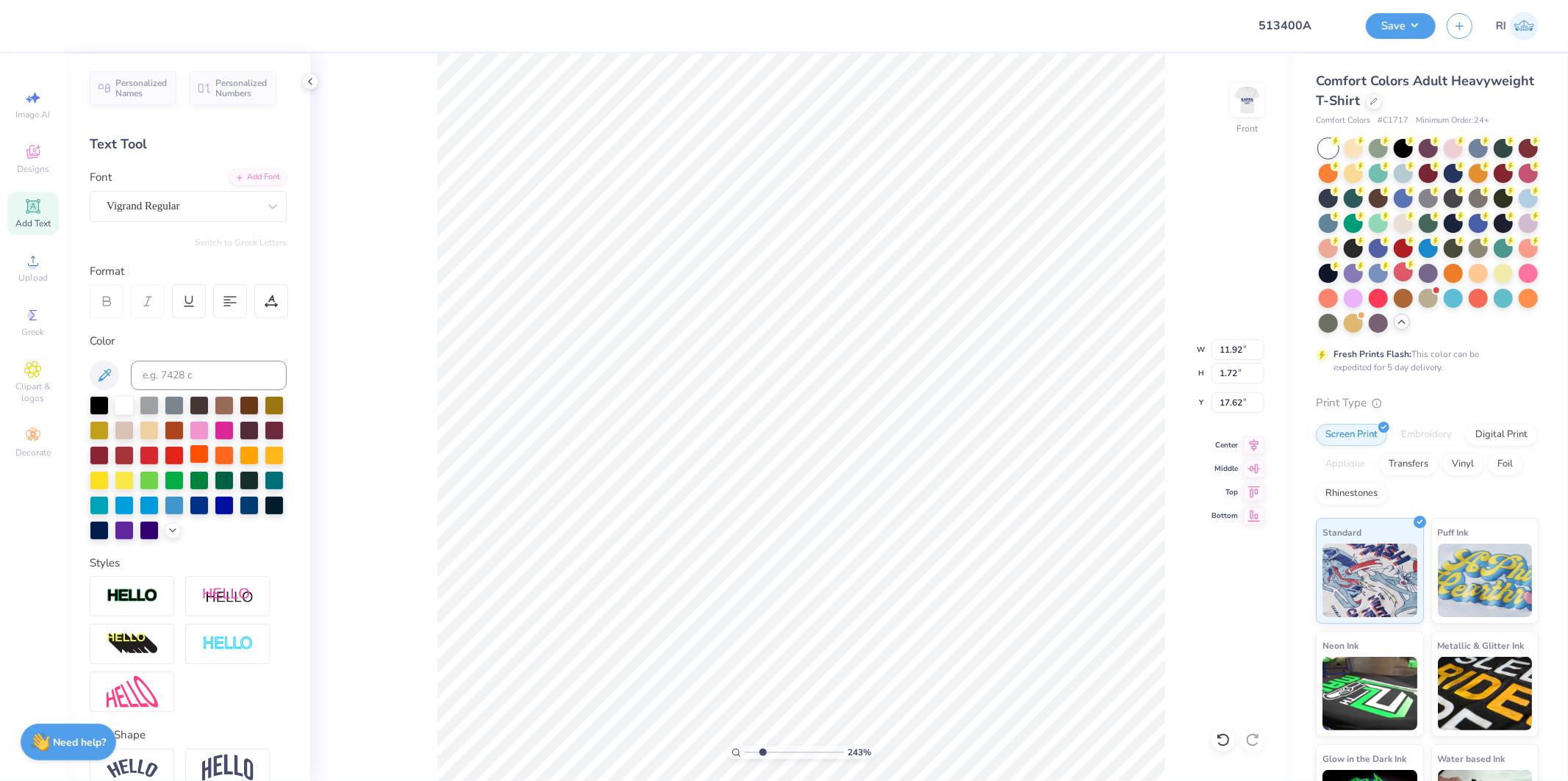
type input "1.74339355603371"
type input "17.26"
type input "2.71964228852482"
type input "10.16"
type input "1.47"
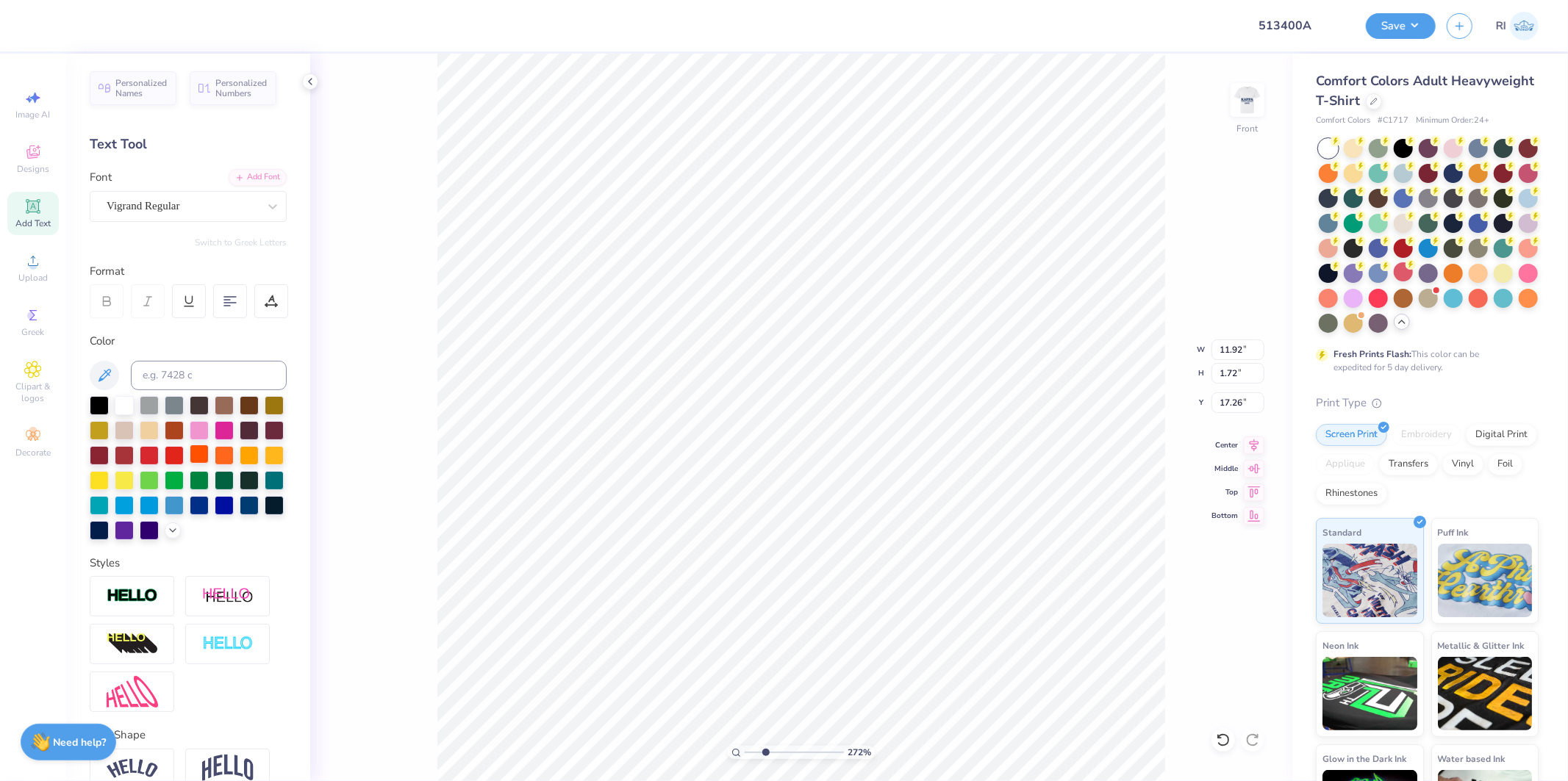
type input "17.52"
type input "2.17747717336622"
type input "9.99"
type input "1.39"
type input "18.99"
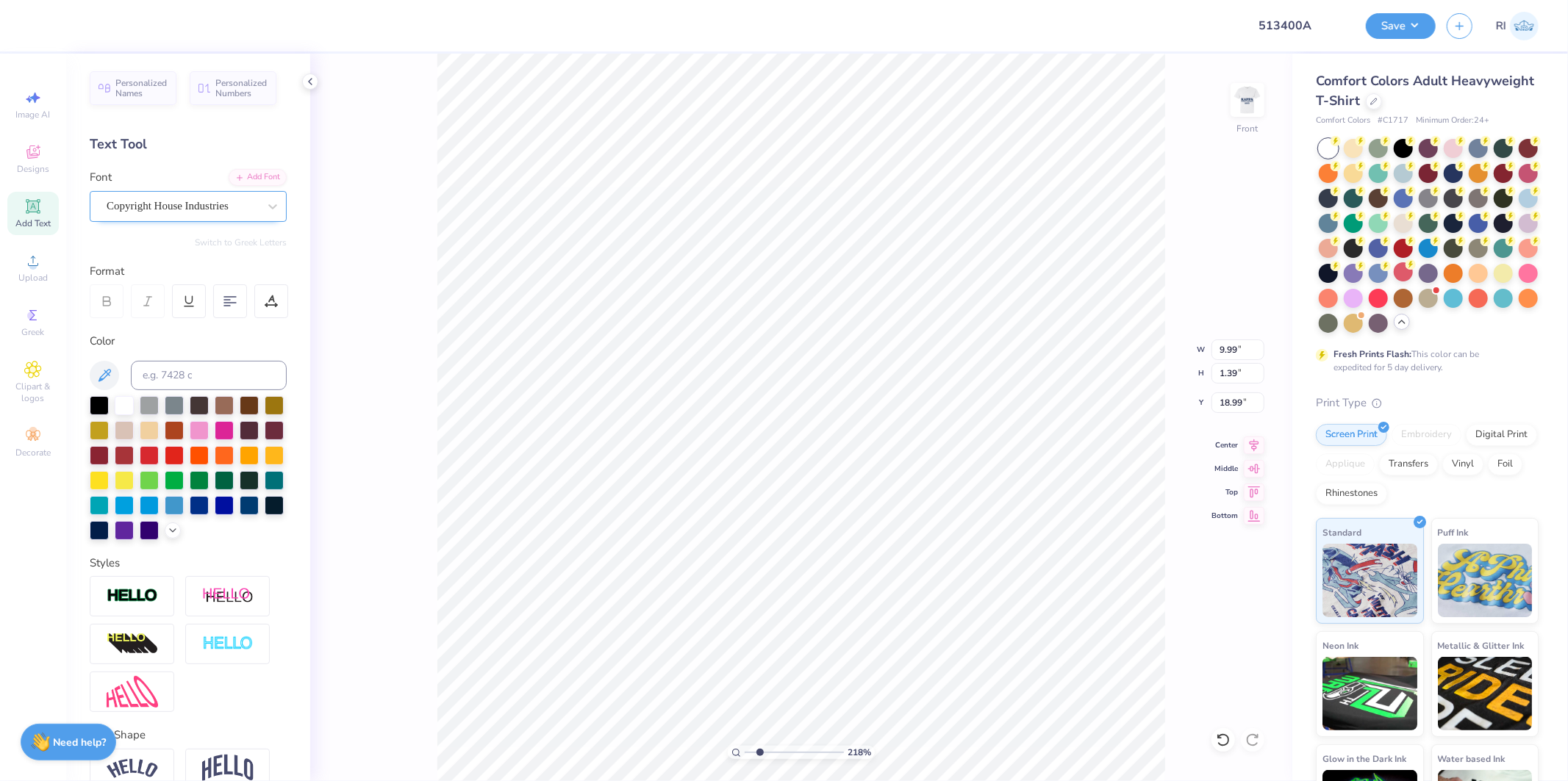
type input "2.17747717336622"
click at [208, 210] on div "Copyright House Industries" at bounding box center [182, 206] width 154 height 23
type input "v"
click at [238, 131] on div "Personalized Names Personalized Numbers Text Tool Add Font Font Copyright House…" at bounding box center [188, 417] width 244 height 728
click at [266, 204] on icon at bounding box center [273, 206] width 14 height 14
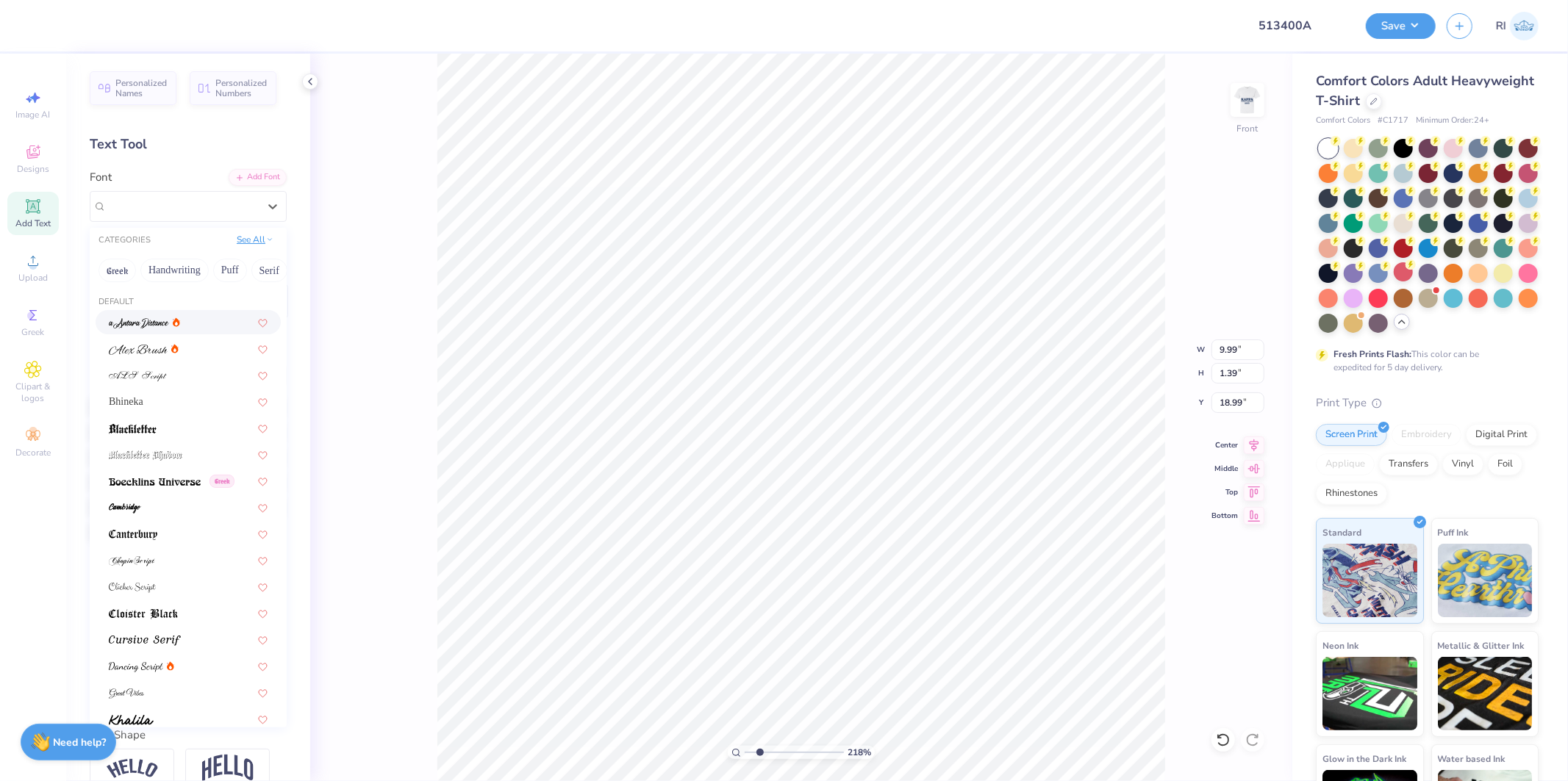
click at [248, 243] on button "See All" at bounding box center [255, 239] width 45 height 14
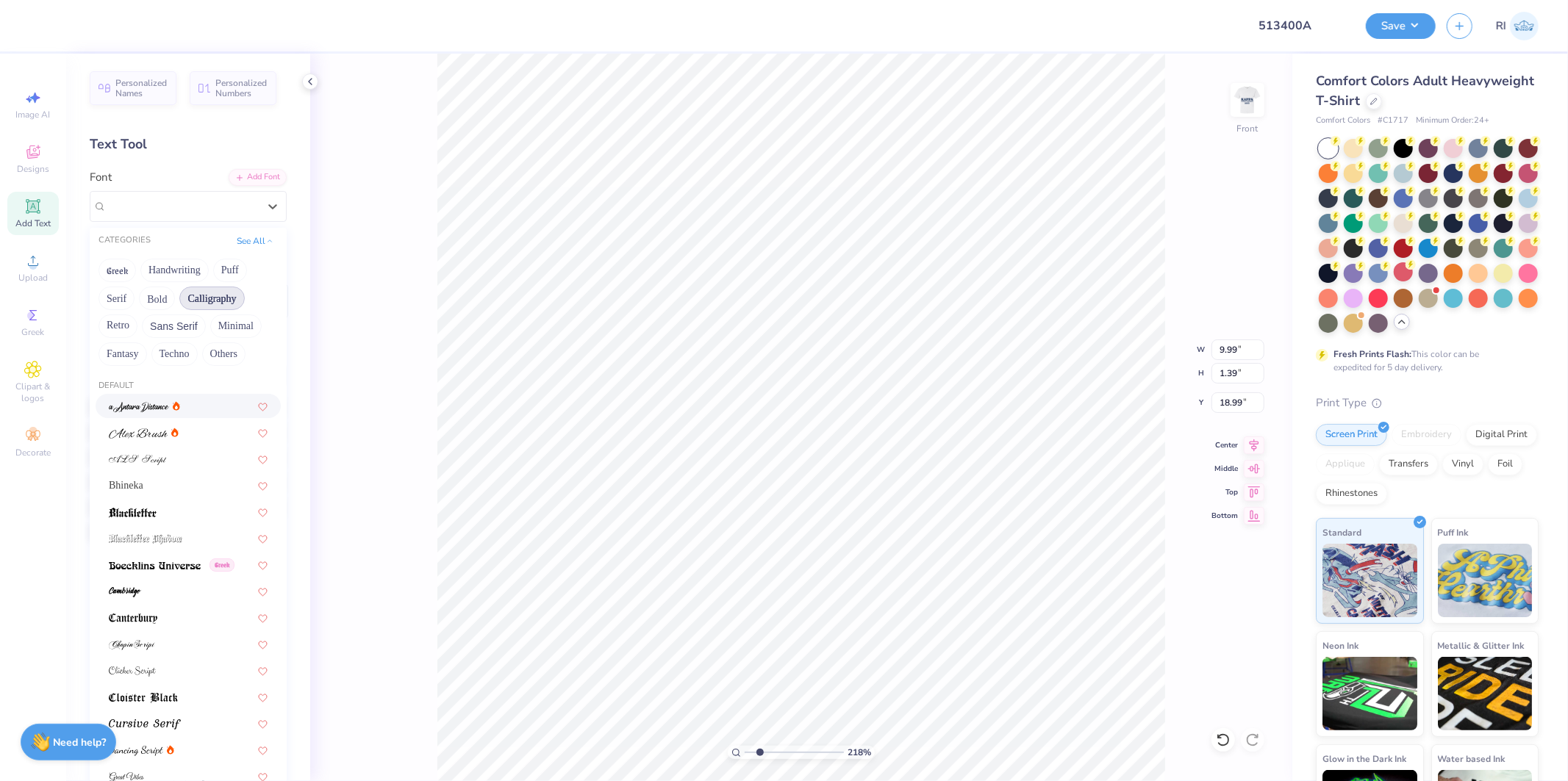
click at [222, 304] on button "Calligraphy" at bounding box center [212, 298] width 64 height 24
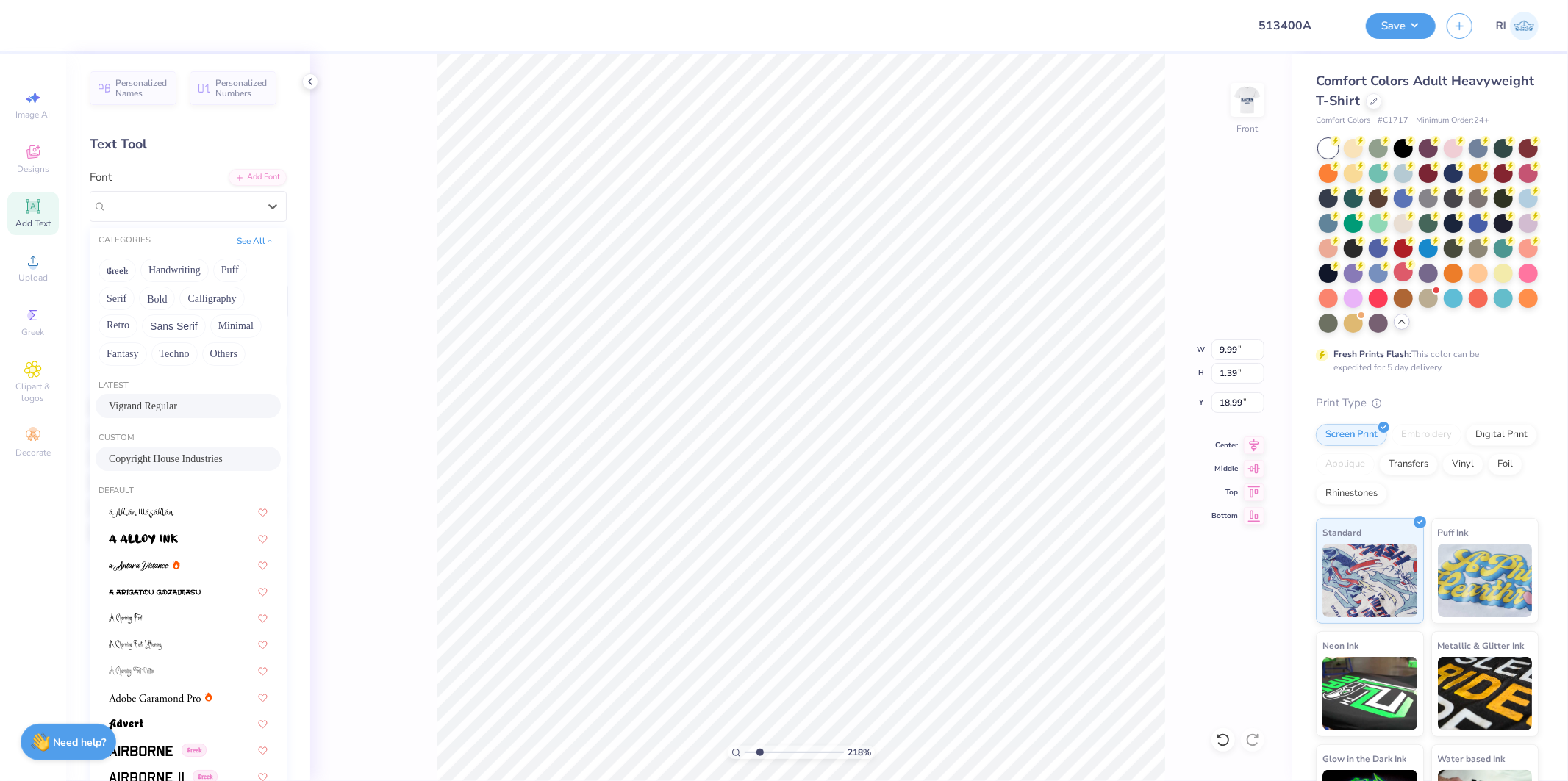
click at [199, 410] on div "Vigrand Regular" at bounding box center [189, 406] width 159 height 15
type input "2.17747717336622"
type input "14.53"
type input "2.10"
type input "18.63"
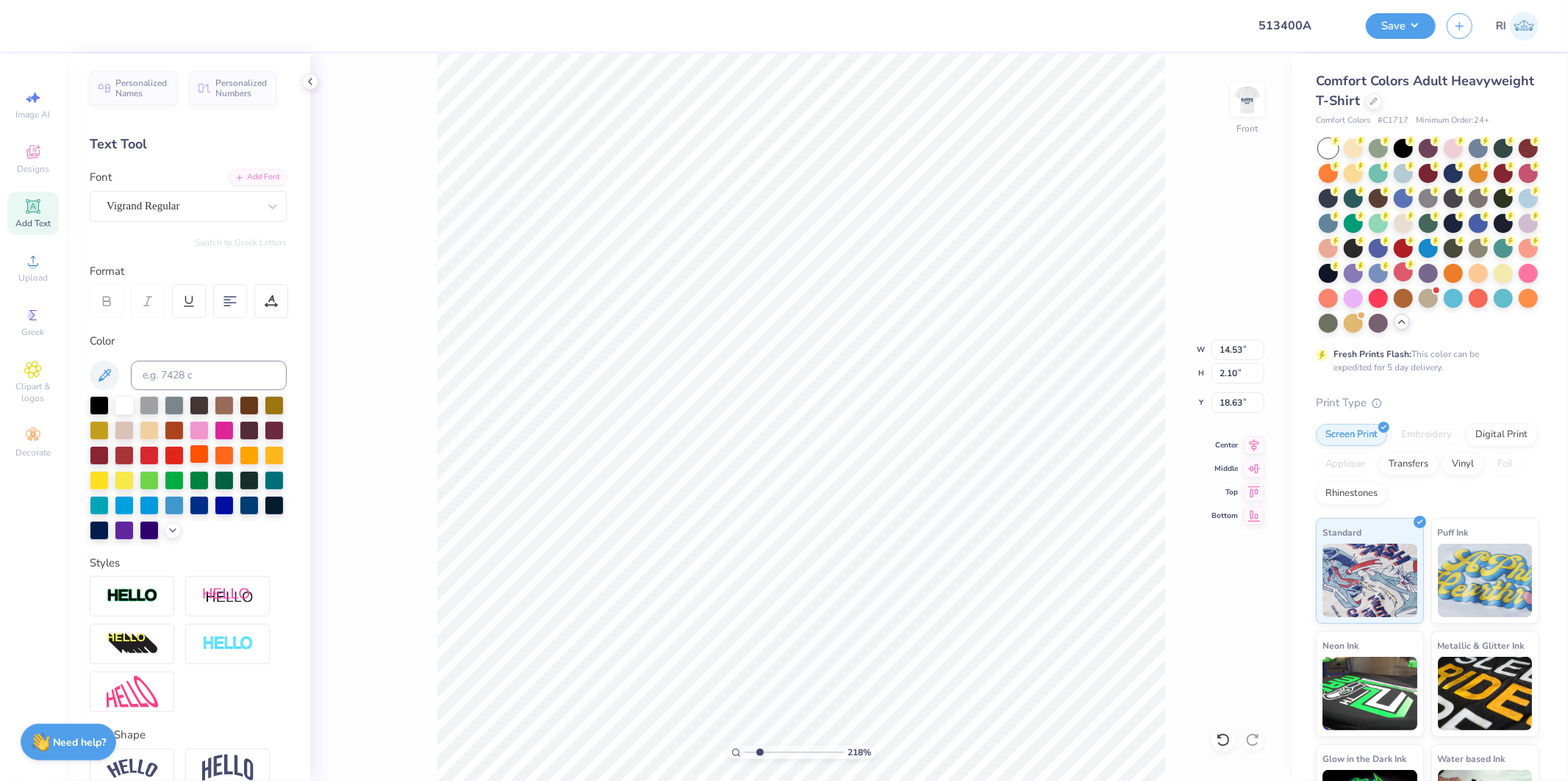
click at [208, 459] on div at bounding box center [199, 454] width 19 height 19
type input "2.17747717336622"
type input "11.29"
type input "1.63"
type input "19.10"
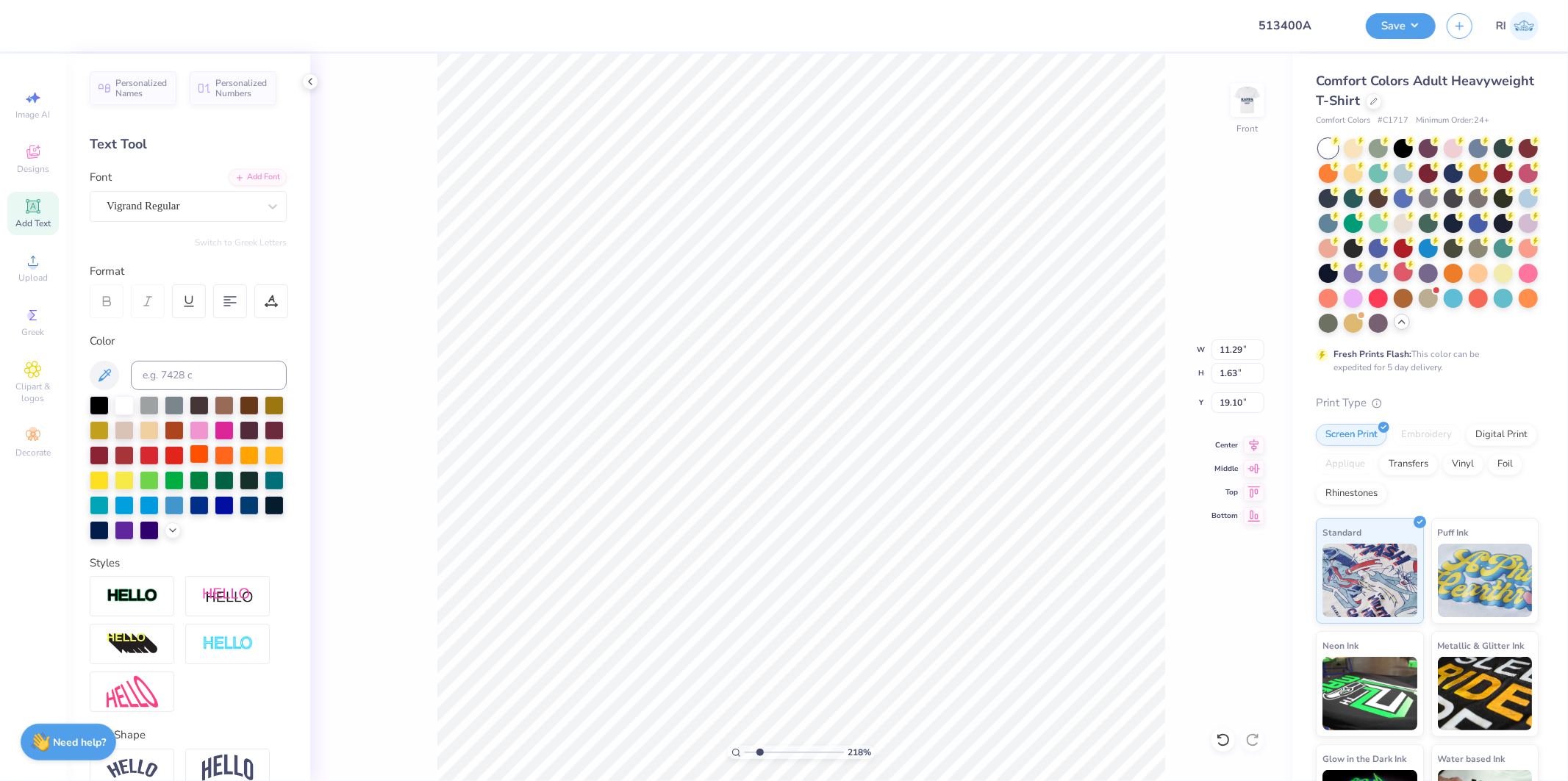
type input "2.17747717336622"
type input "18.99"
type input "1"
click at [1064, 505] on li "Duplicate" at bounding box center [1040, 504] width 115 height 29
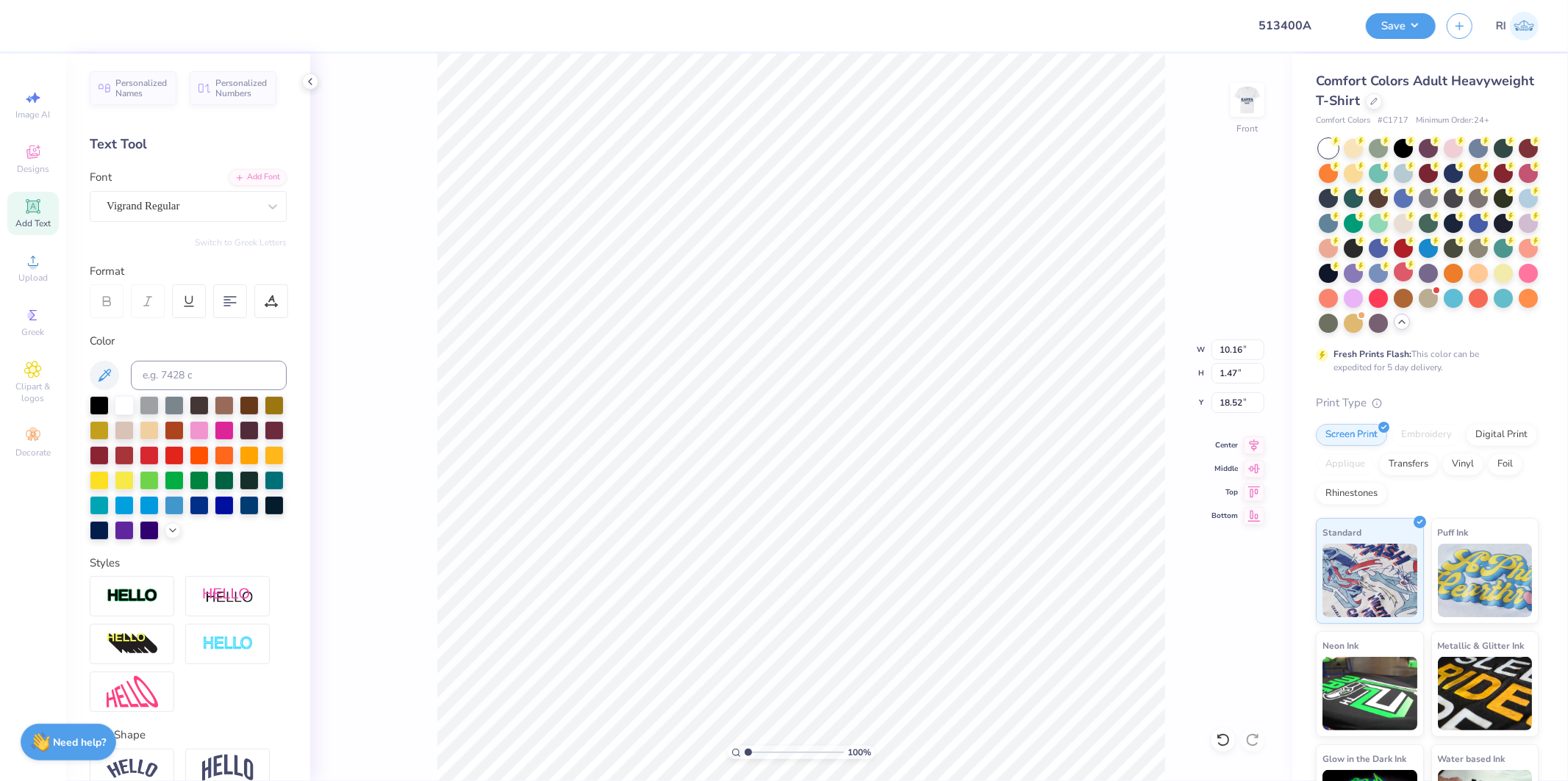
type input "18.52"
type input "2.17747717336622"
type input "18.99"
type textarea "to raise the best"
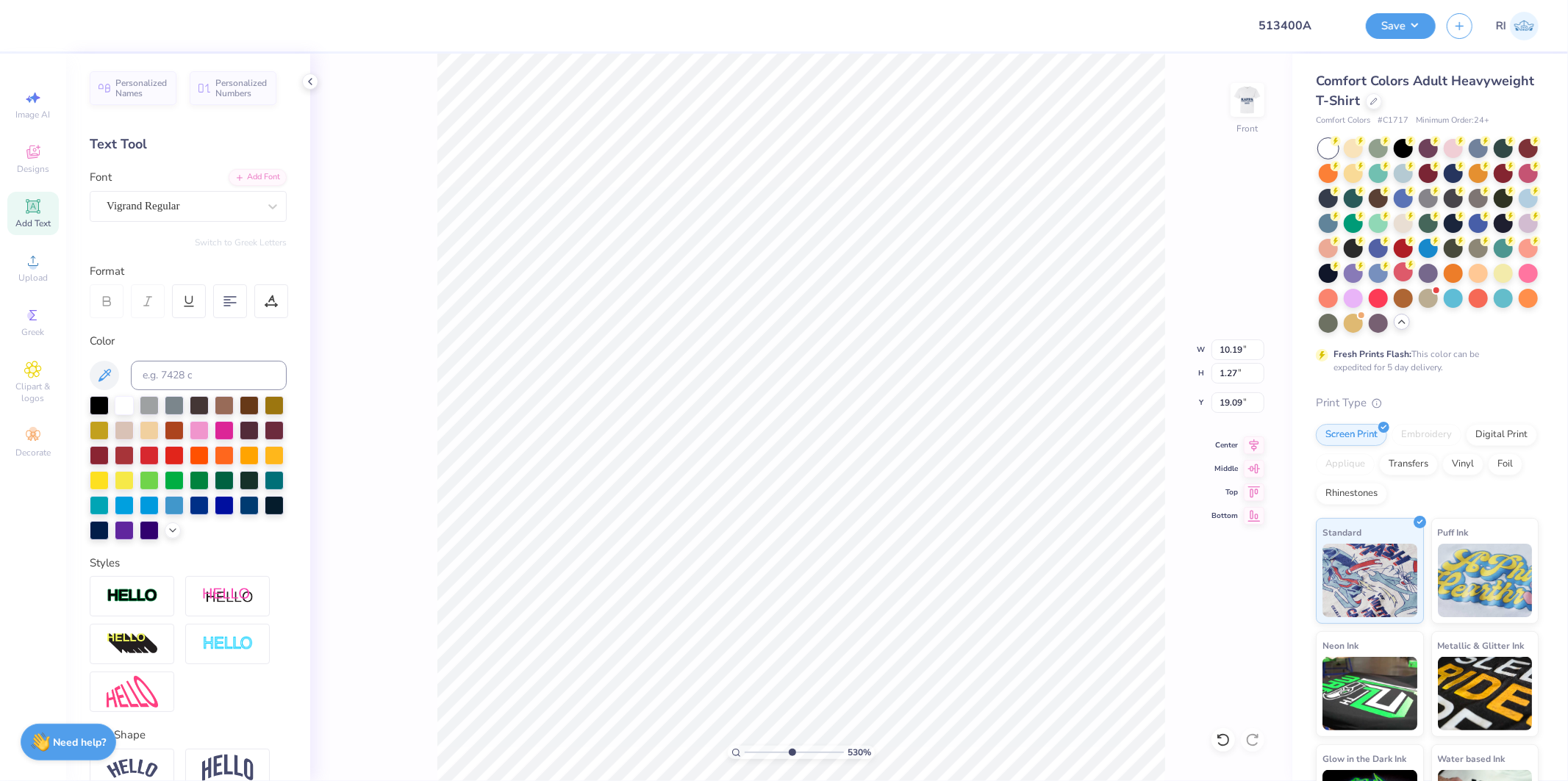
type input "3.03942109121987"
type input "19.11"
type input "2.17747717336622"
type input "10.00"
type input "1.24"
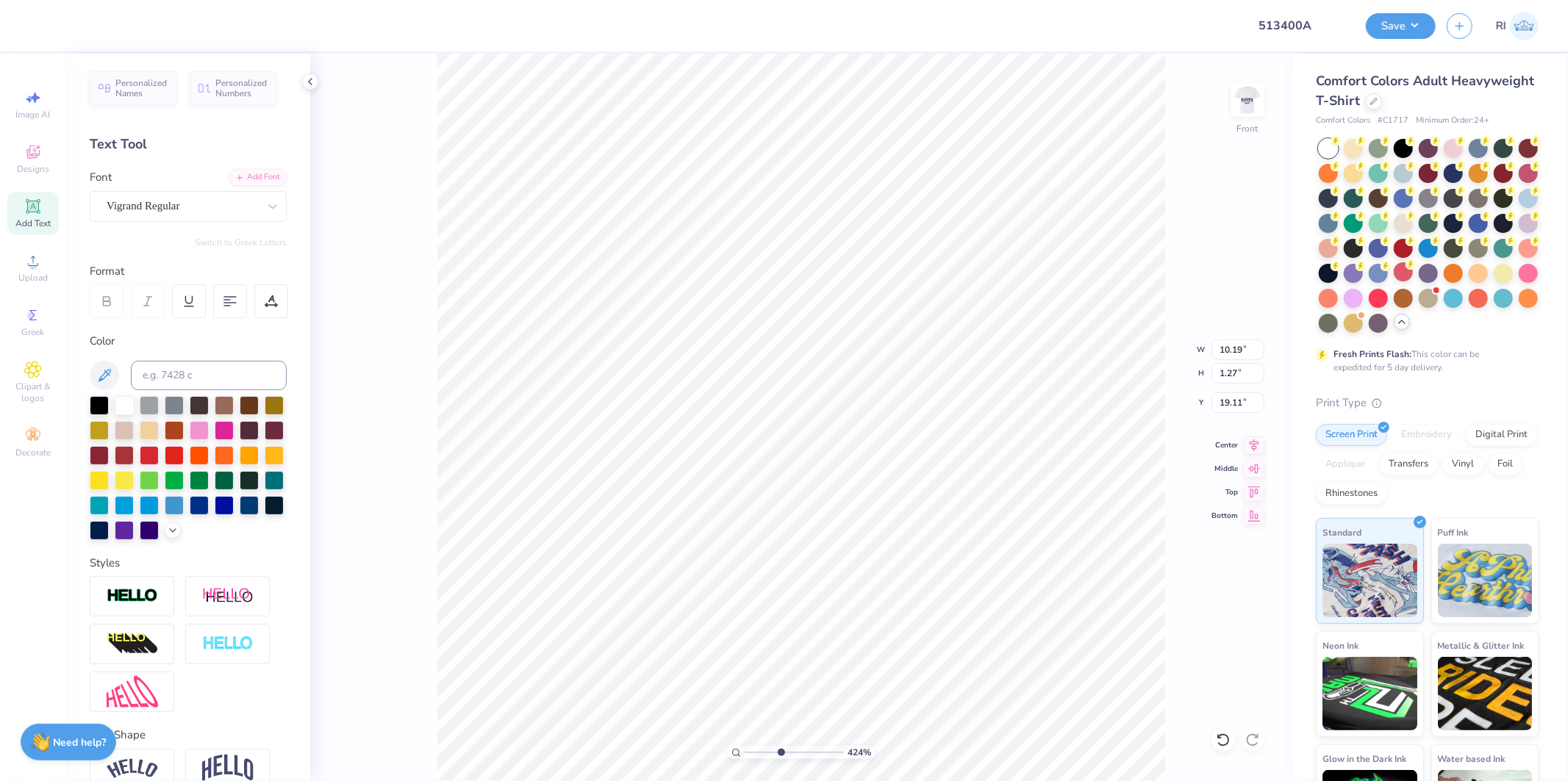
type input "19.13"
type input "1"
click at [41, 224] on span "Add Text" at bounding box center [33, 223] width 35 height 12
click at [256, 175] on div "Add Font" at bounding box center [257, 176] width 58 height 17
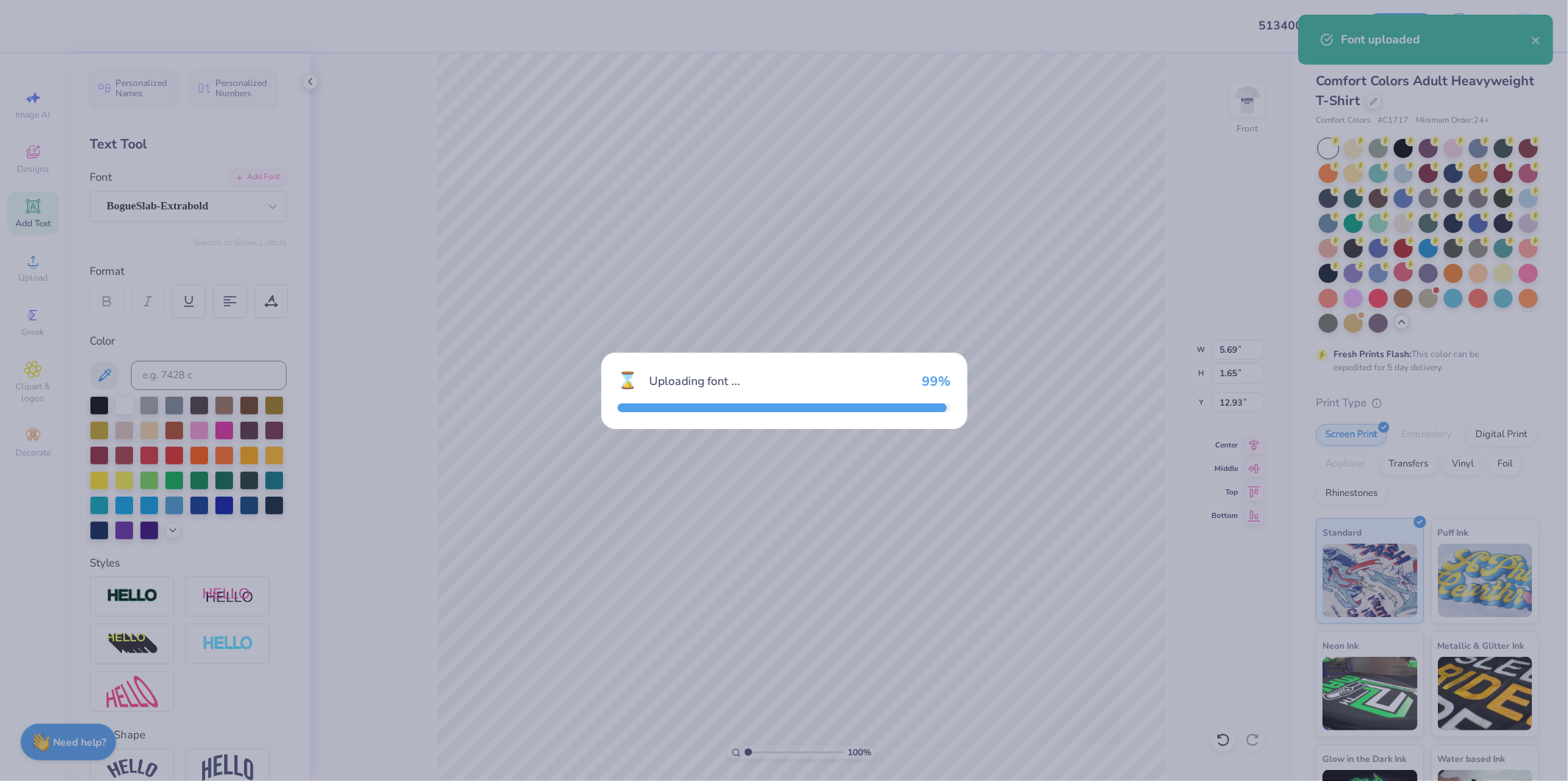
type input "6.73"
type input "1.61"
type input "12.95"
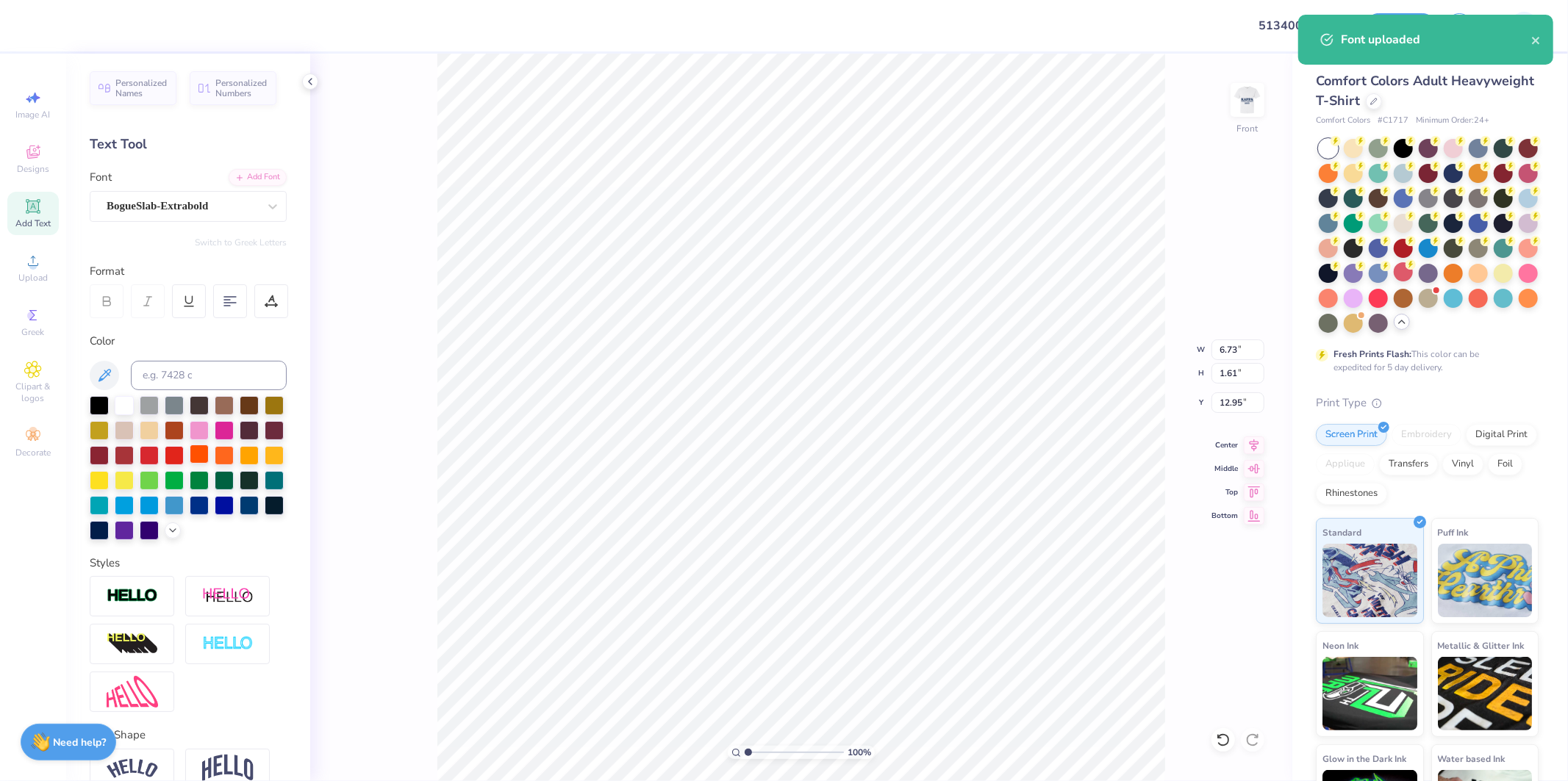
click at [208, 454] on div at bounding box center [199, 454] width 19 height 19
type input "1.24898773763972"
type textarea "K"
type input "1.24898773763972"
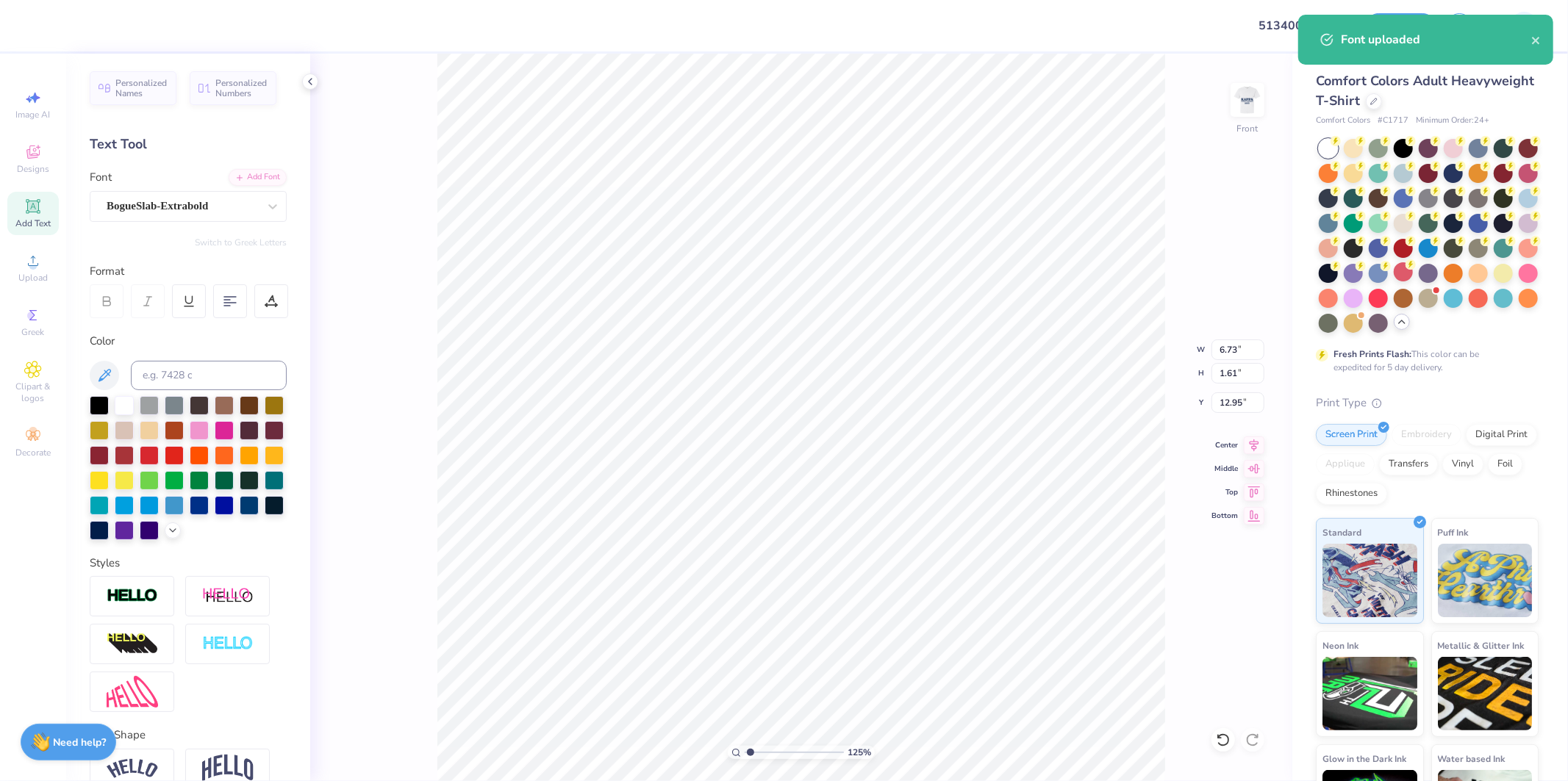
type textarea "KA"
type input "1.24898773763972"
type textarea "KAP"
type input "1.24898773763972"
type textarea "KAPP"
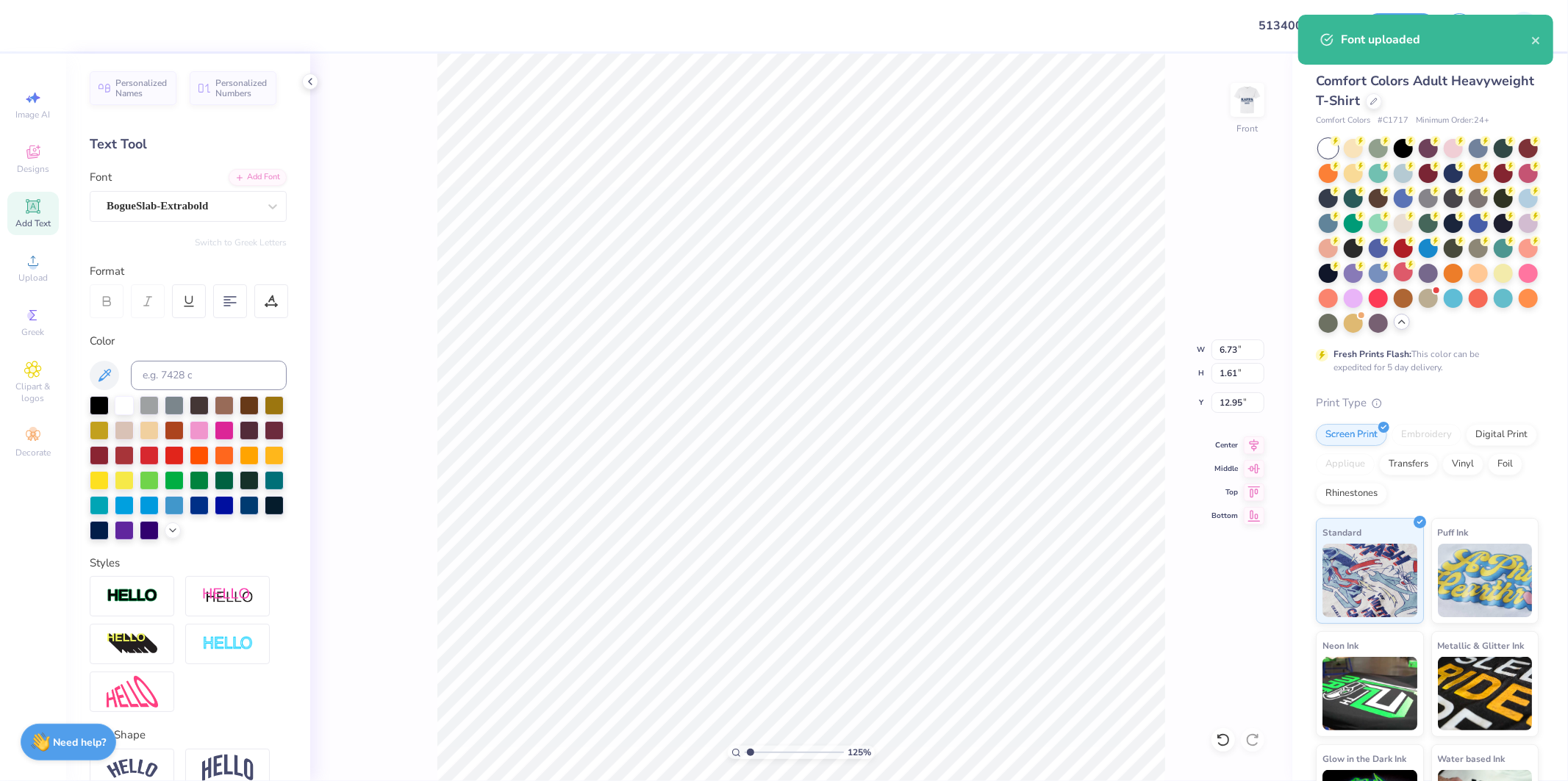
type input "1.24898773763972"
type textarea "KAPPA"
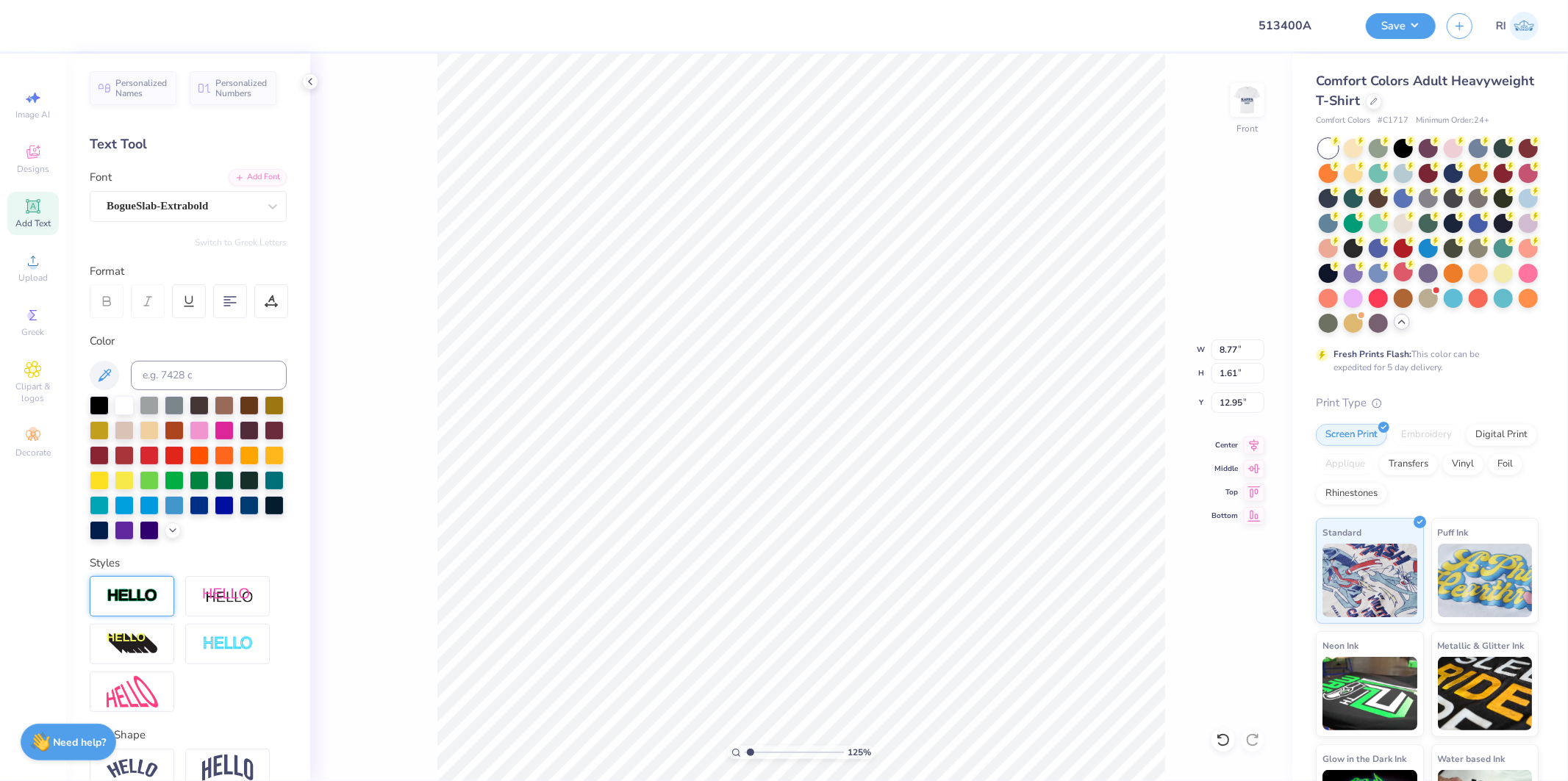
type input "1.24898773763972"
type input "8.47"
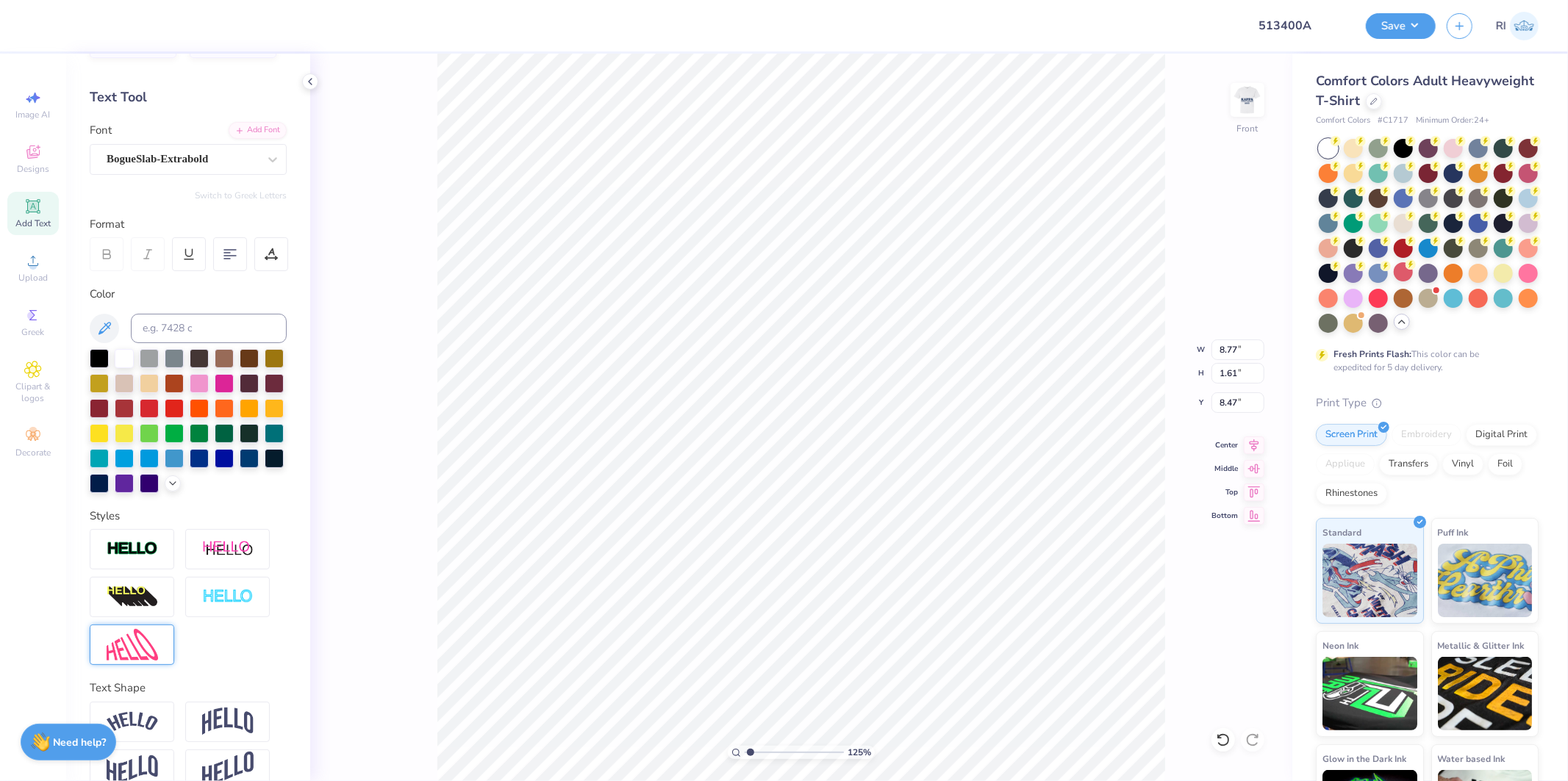
scroll to position [98, 0]
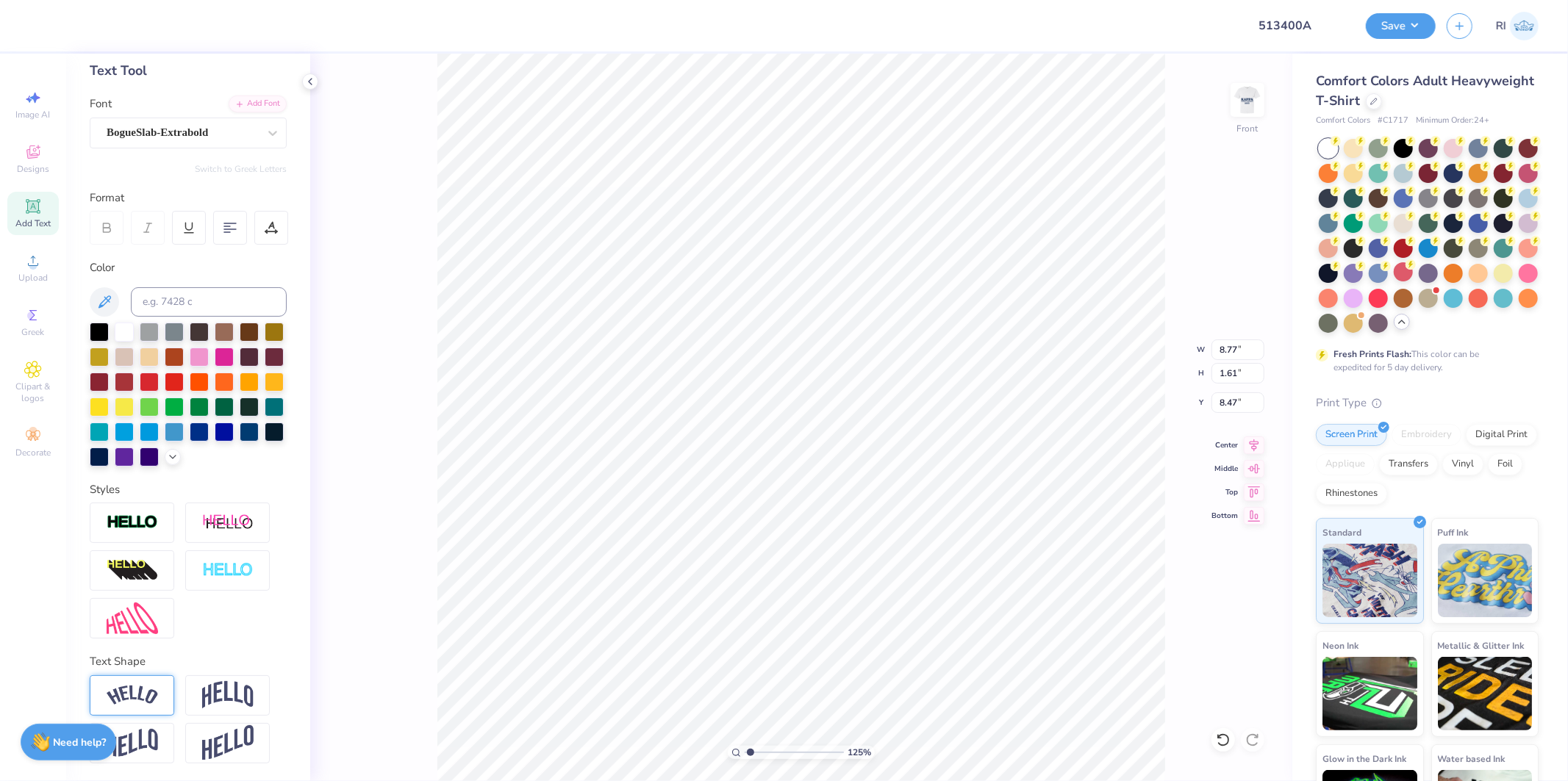
click at [136, 684] on div at bounding box center [132, 695] width 84 height 41
type input "1.24898773763972"
type input "10.37"
type input "2.89"
type input "7.83"
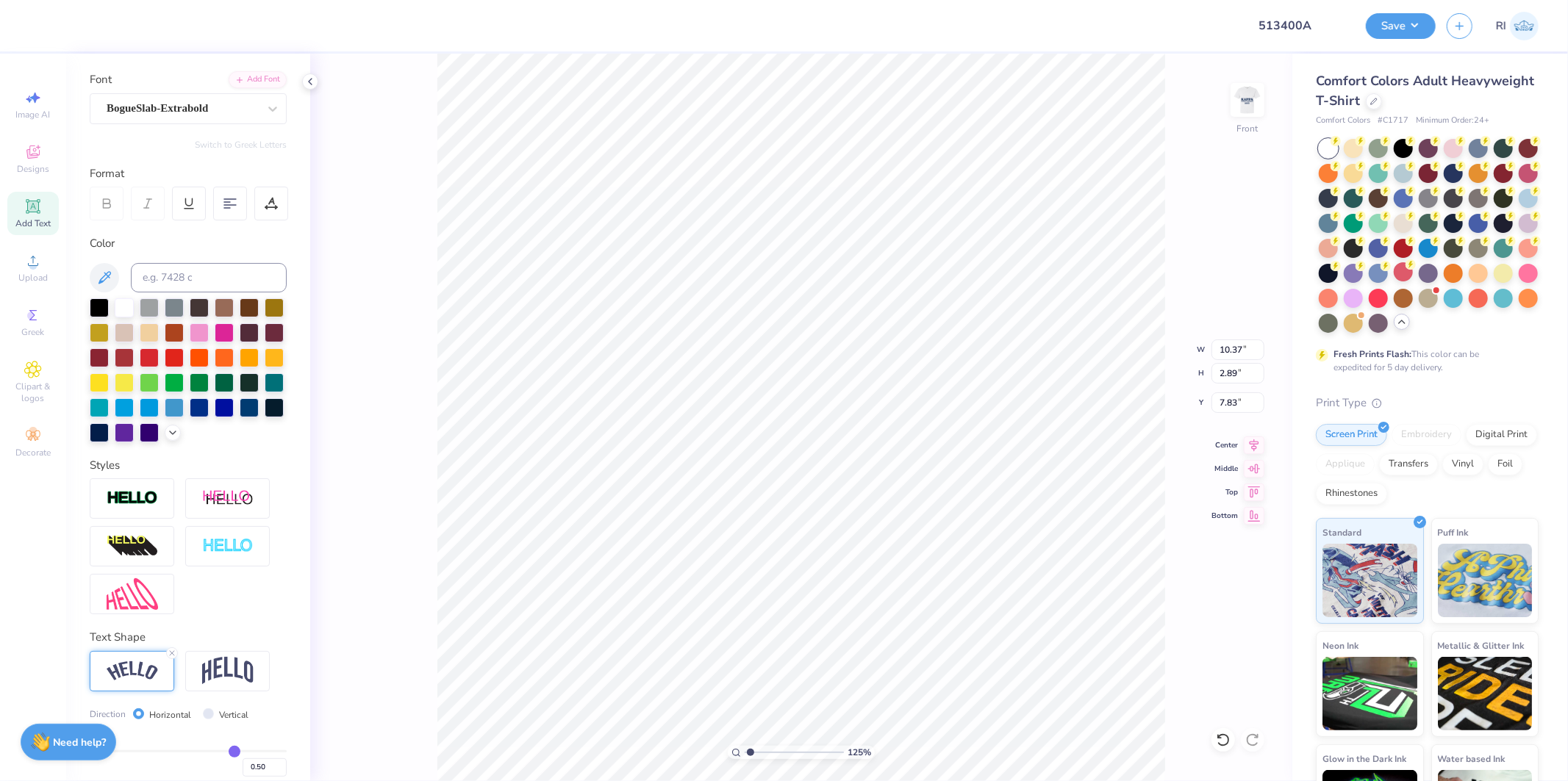
type input "1.24898773763972"
type input "7.13"
type input "1.24898773763972"
type input "7.38"
type input "2.43350755145413"
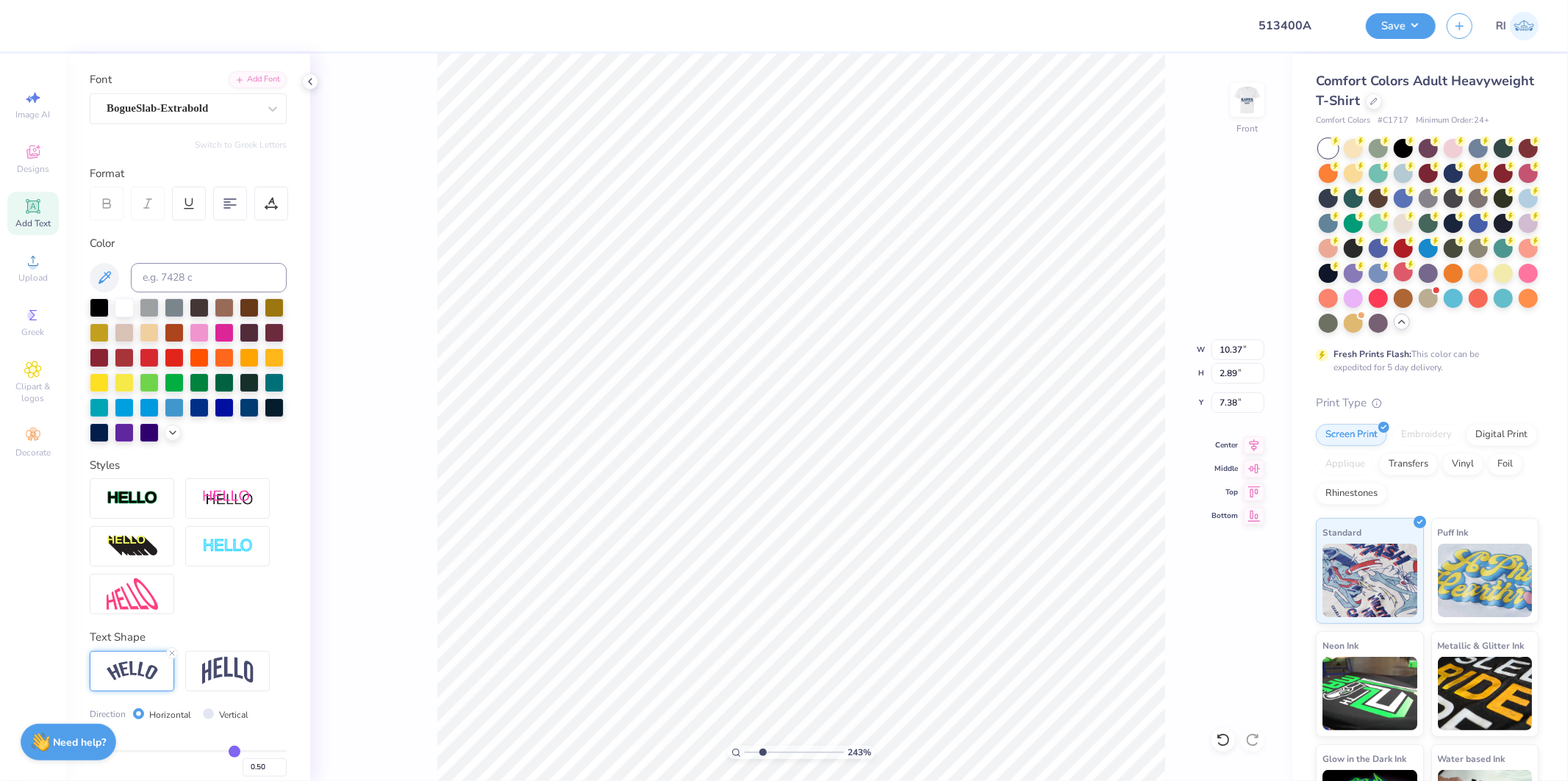
type input "10.28"
type input "2.87"
type input "2.43350755145413"
type input "10.22"
type input "2.85"
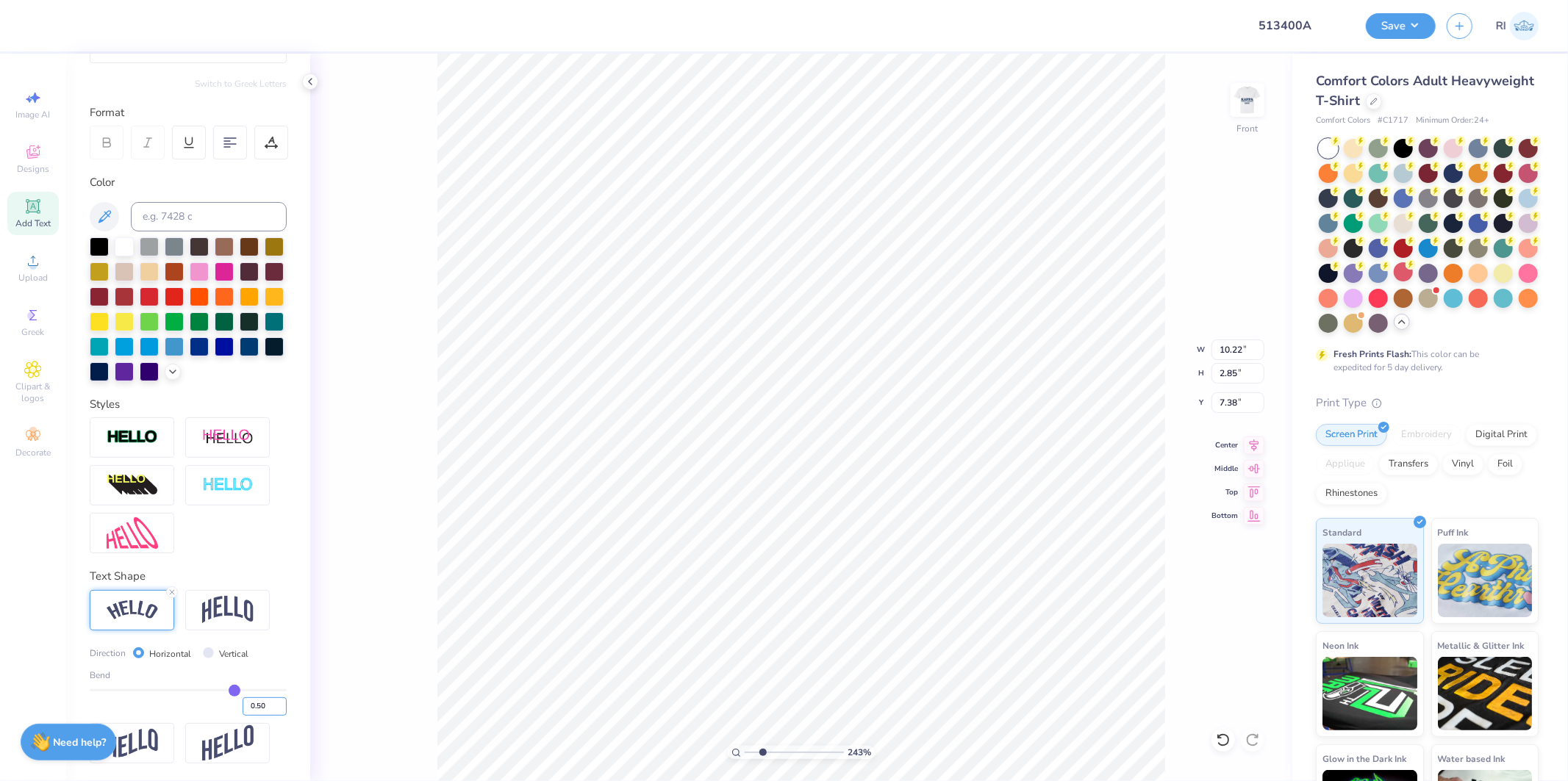
scroll to position [184, 0]
click at [250, 701] on input "0.50" at bounding box center [264, 706] width 44 height 18
type input "0.40"
type input "0.4"
type input "2.43350755145413"
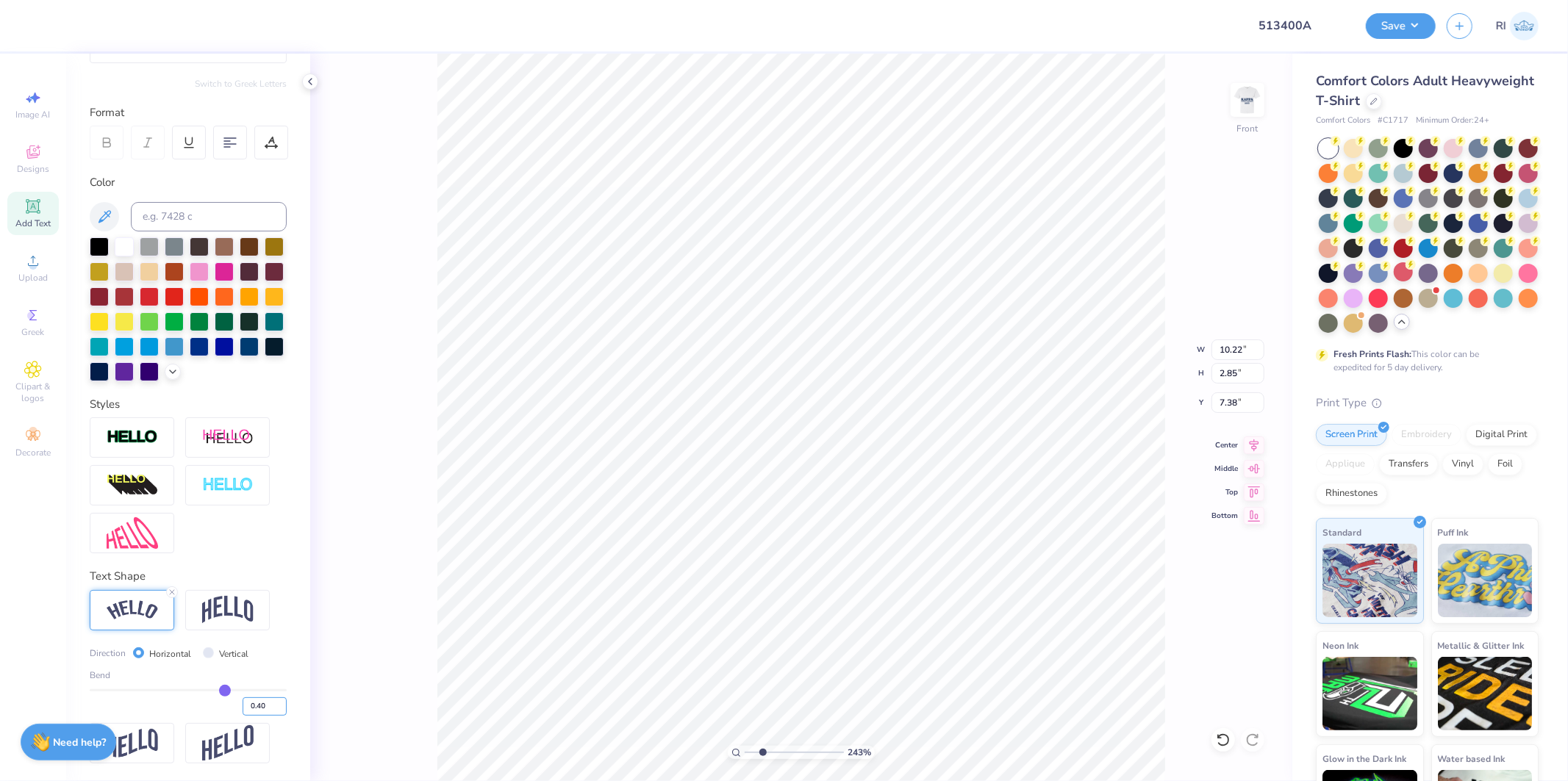
type input "9.82"
type input "2.41"
type input "7.60"
type input "2.43350755145413"
type input "7.72"
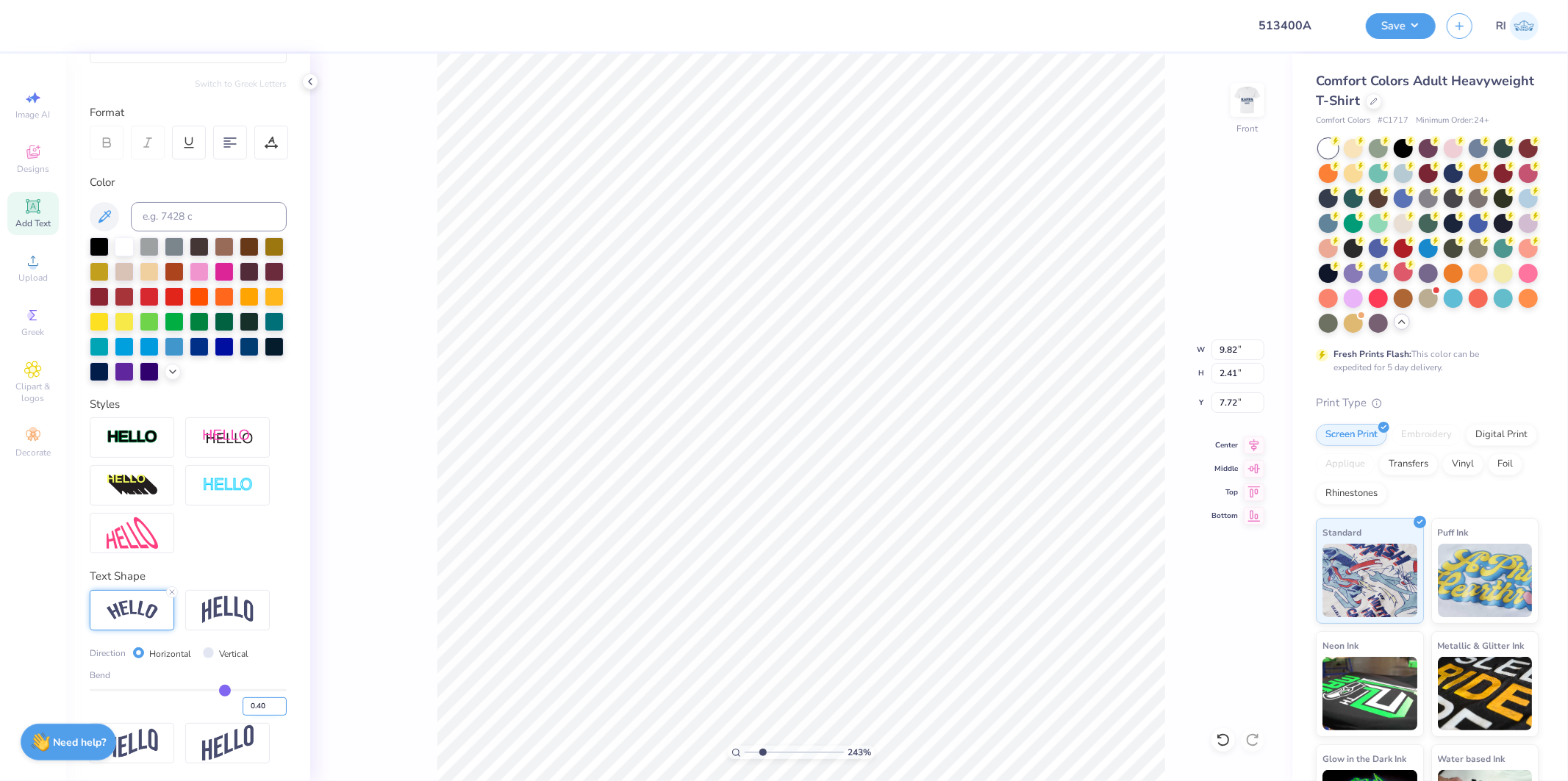
click at [257, 705] on input "0.40" at bounding box center [264, 706] width 44 height 18
type input "0.45"
type input "2.43350755145413"
type input "10.02"
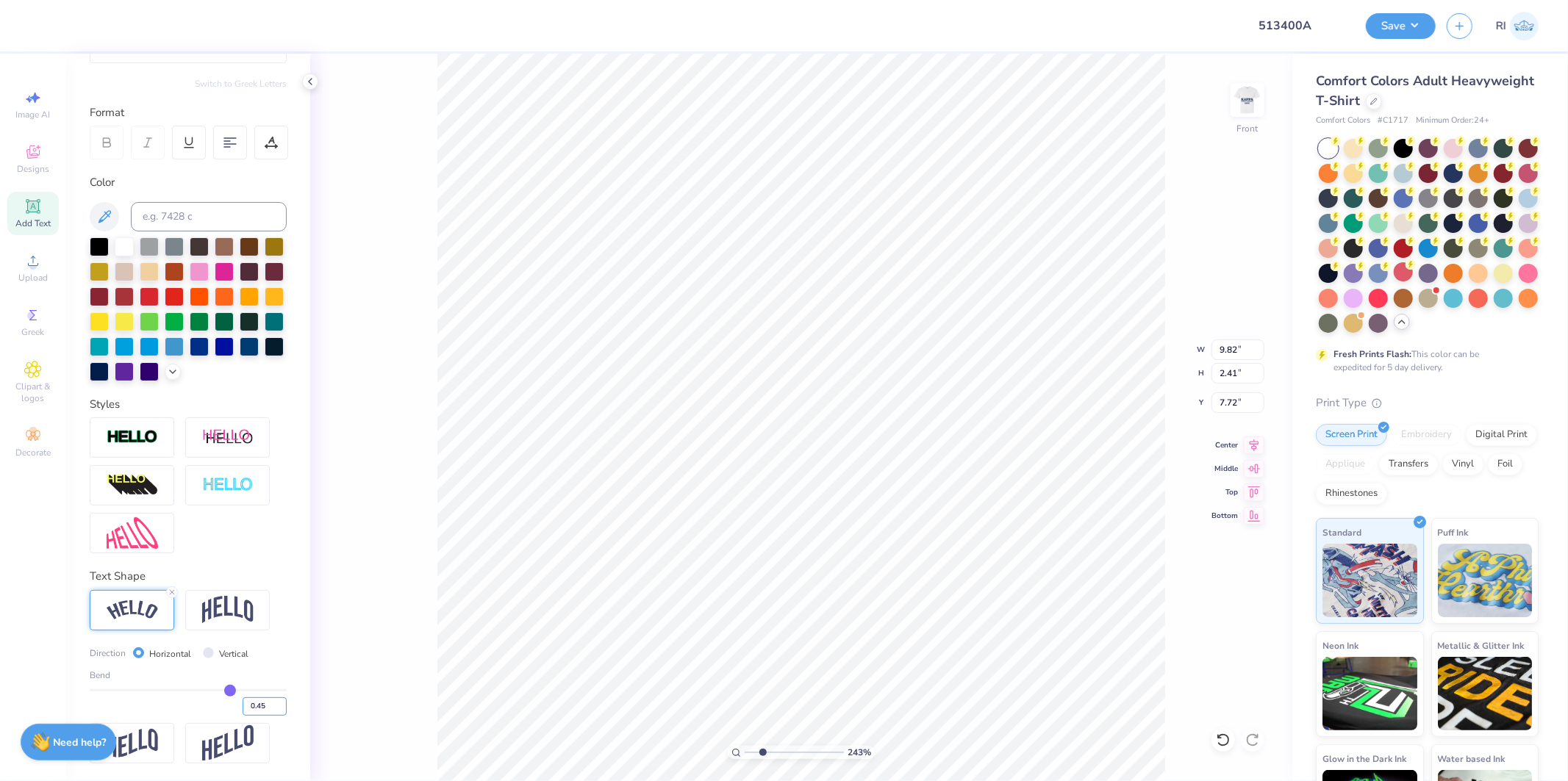
type input "2.62"
type input "7.62"
type input "2.43350755145413"
type input "7.53"
click at [259, 703] on input "0.45" at bounding box center [264, 706] width 44 height 18
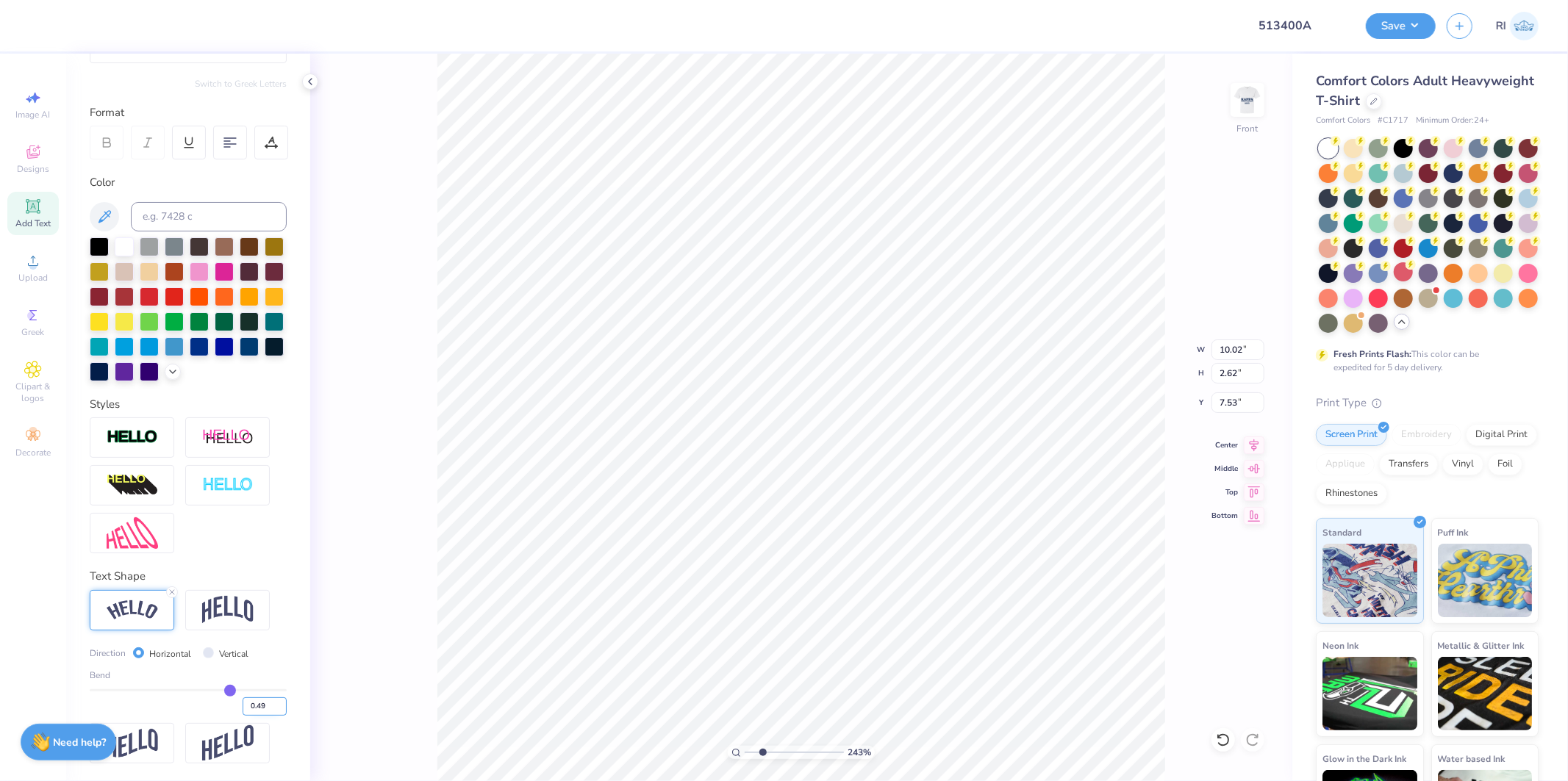
type input "0.49"
type input "2.43350755145413"
type input "10.18"
type input "2.81"
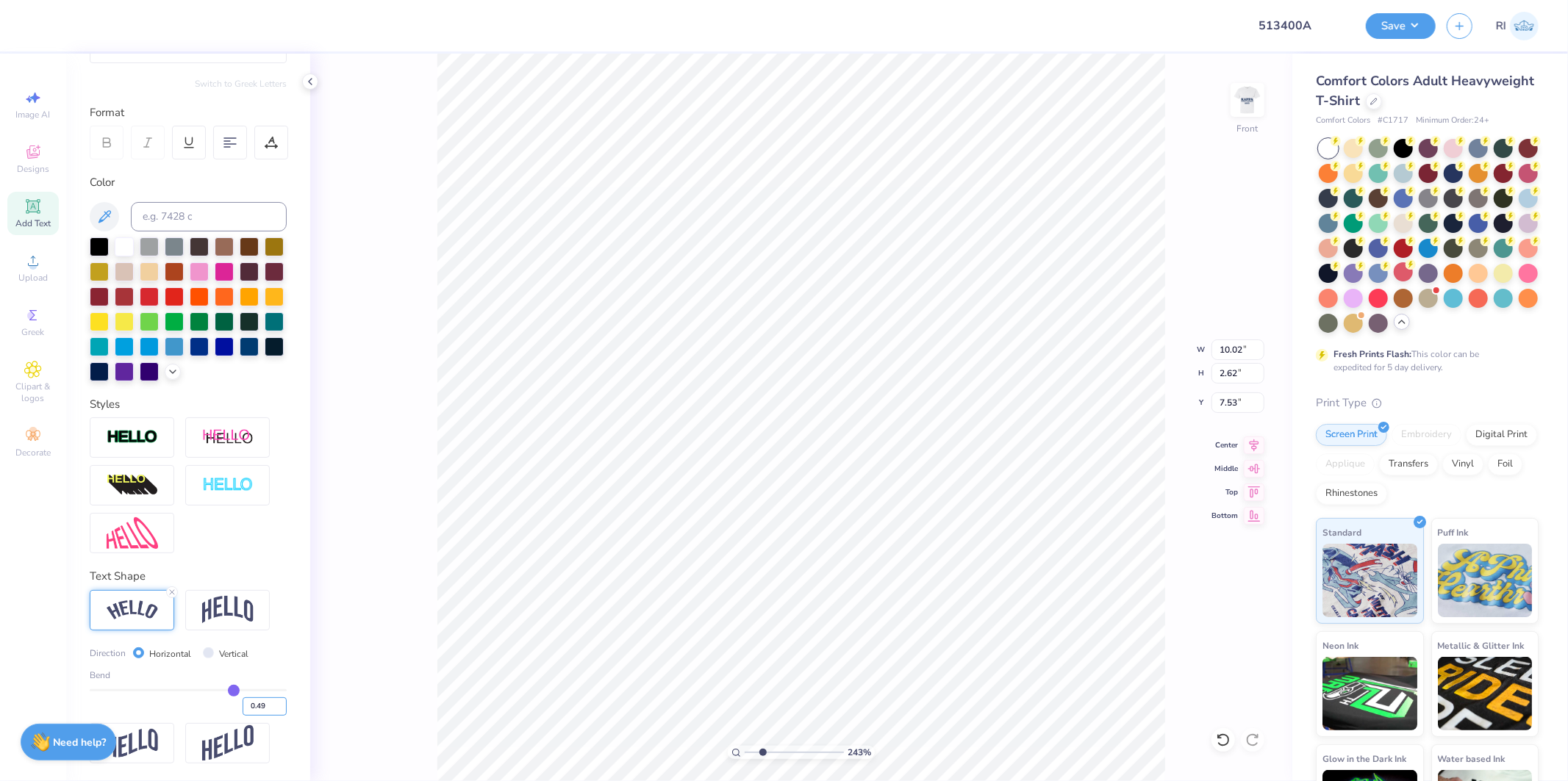
type input "7.44"
type input "2.43350755145413"
type input "7.43"
click at [255, 697] on input "0.49" at bounding box center [264, 706] width 44 height 18
type input "0.50"
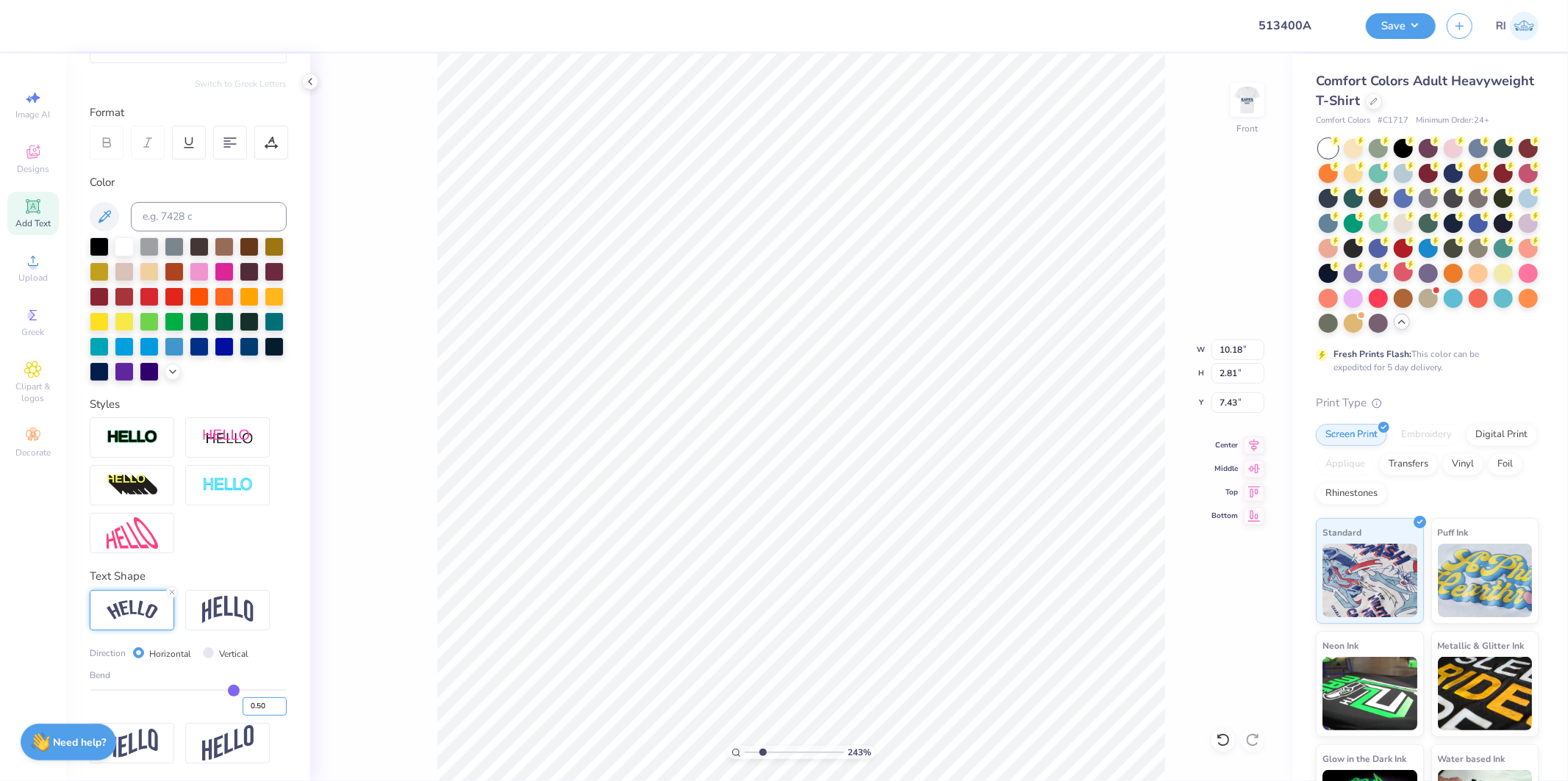
type input "0.5"
type input "2.43350755145413"
type input "10.22"
type input "2.85"
type input "7.40"
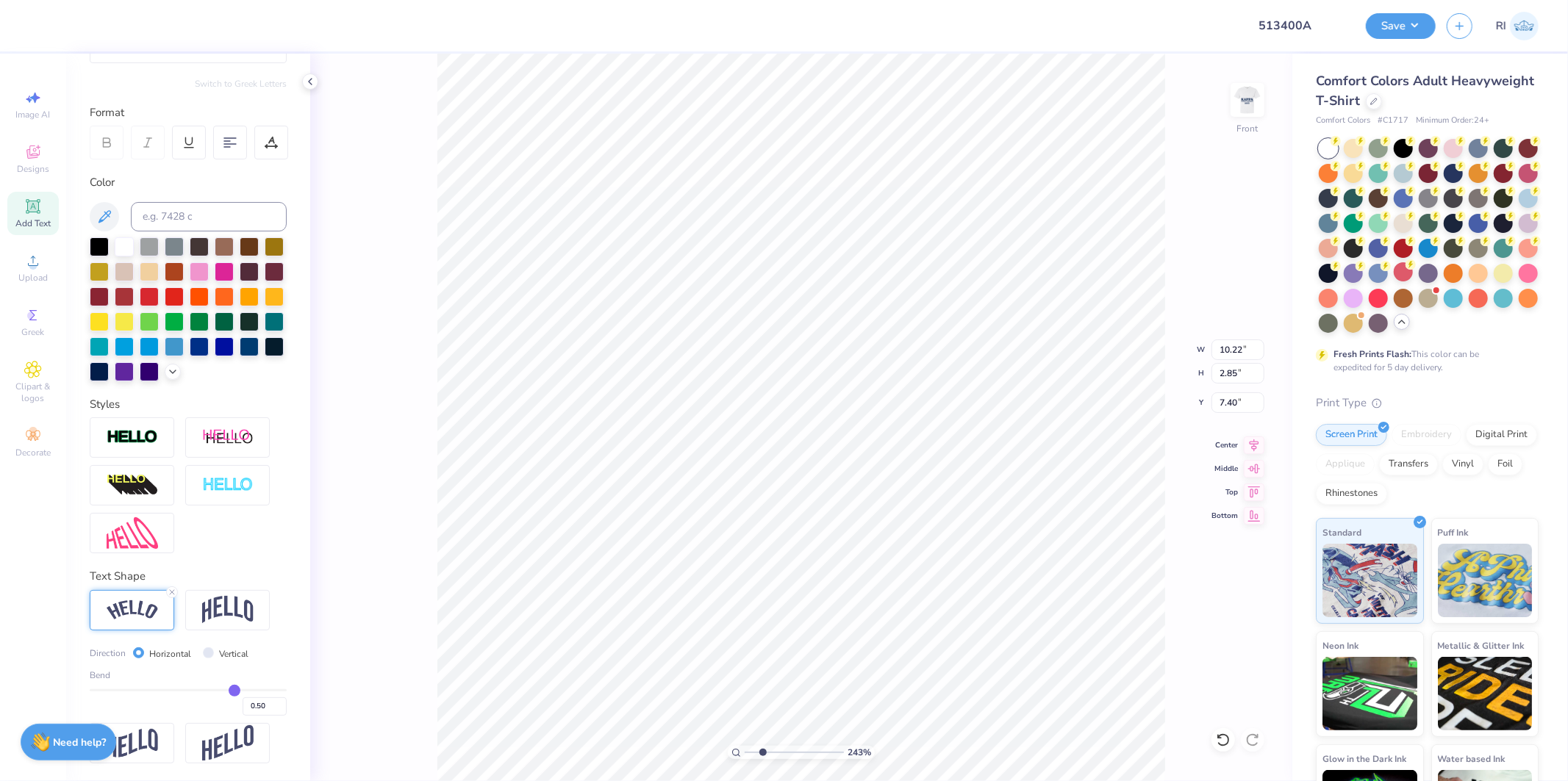
type input "2.43350755145413"
type input "7.13"
type input "1"
click at [839, 409] on li "Duplicate" at bounding box center [859, 411] width 115 height 29
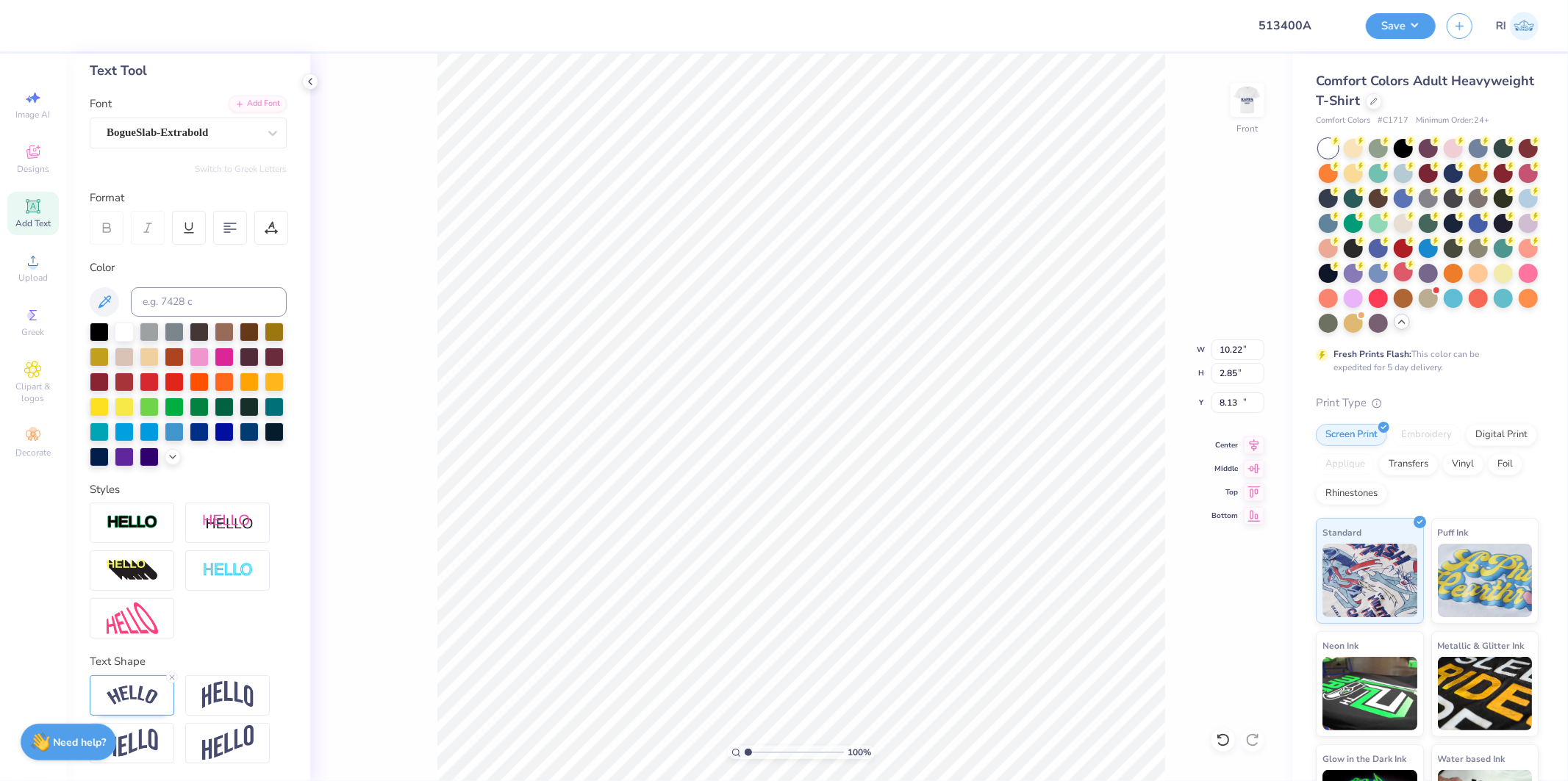
type input "10.48"
type textarea "PARENTS WEEKEND"
click at [175, 120] on div "BogueSlab-Extrabold" at bounding box center [189, 133] width 197 height 31
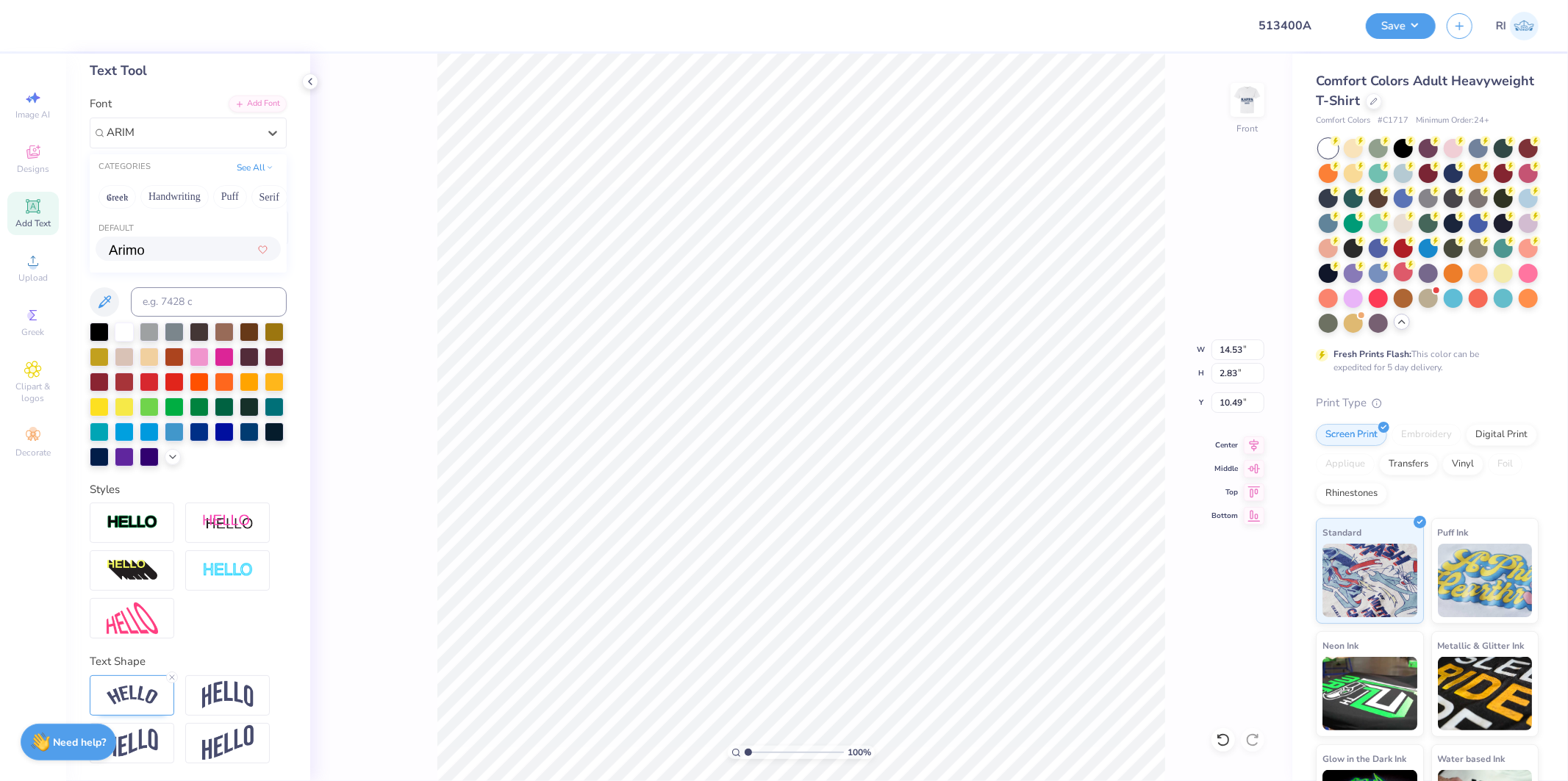
click at [197, 241] on div at bounding box center [189, 248] width 159 height 15
type input "ARIM"
type input "13.40"
type input "2.67"
type input "10.57"
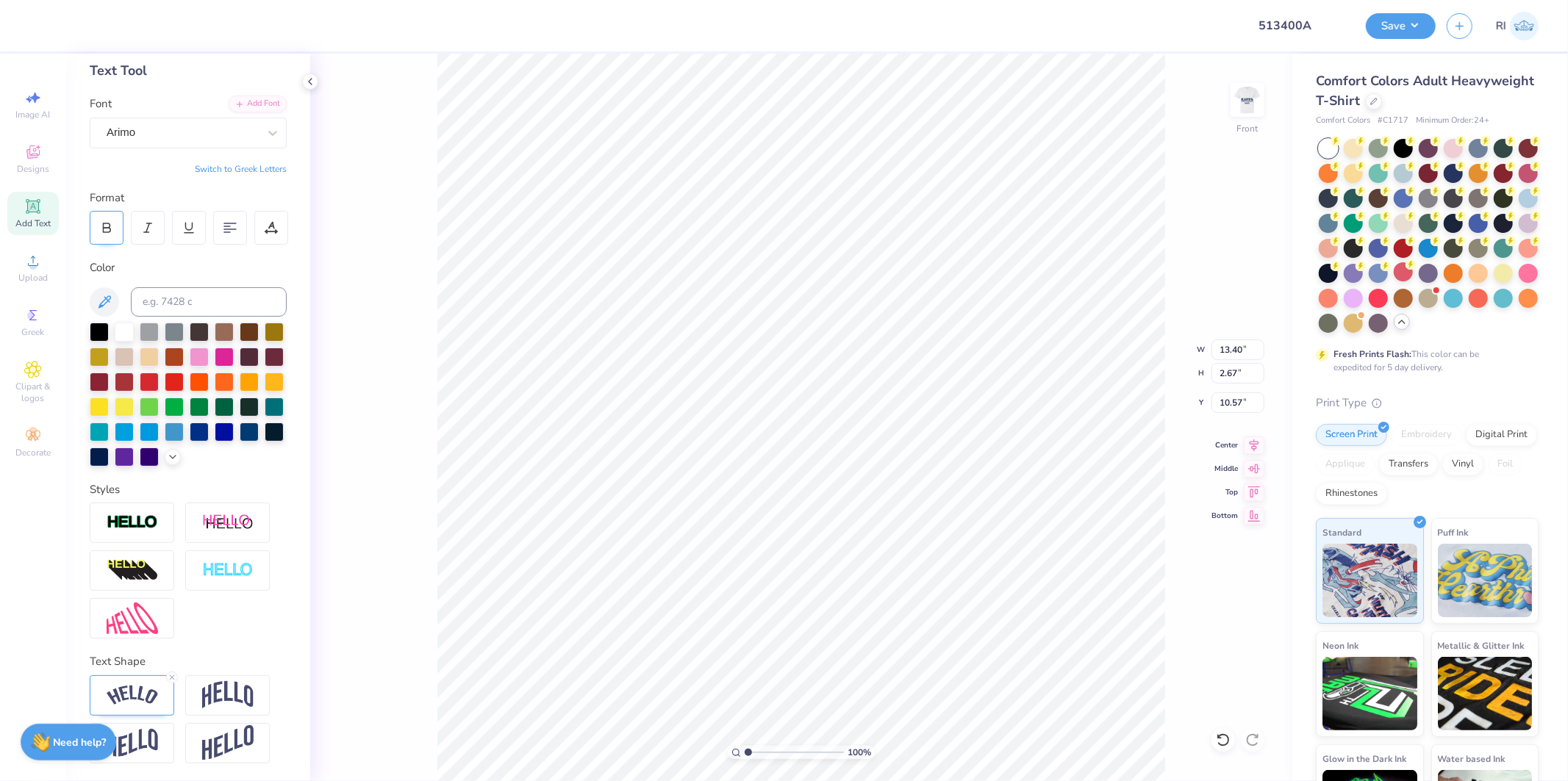
click at [105, 221] on icon at bounding box center [107, 227] width 14 height 14
type input "13.57"
type input "2.70"
type input "10.56"
type input "8.11"
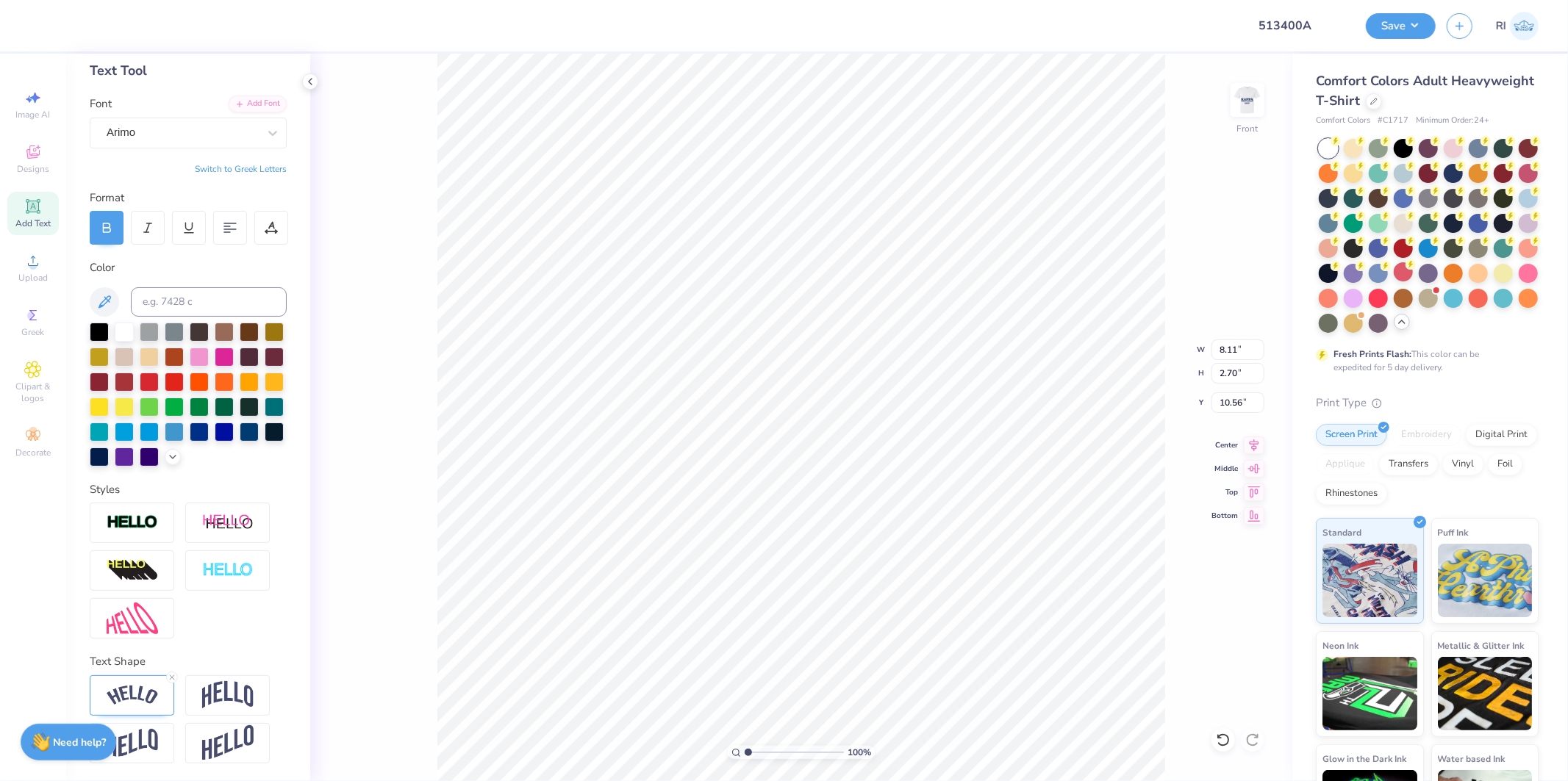
type input "1.61"
click at [235, 94] on div "Add Font" at bounding box center [257, 102] width 58 height 17
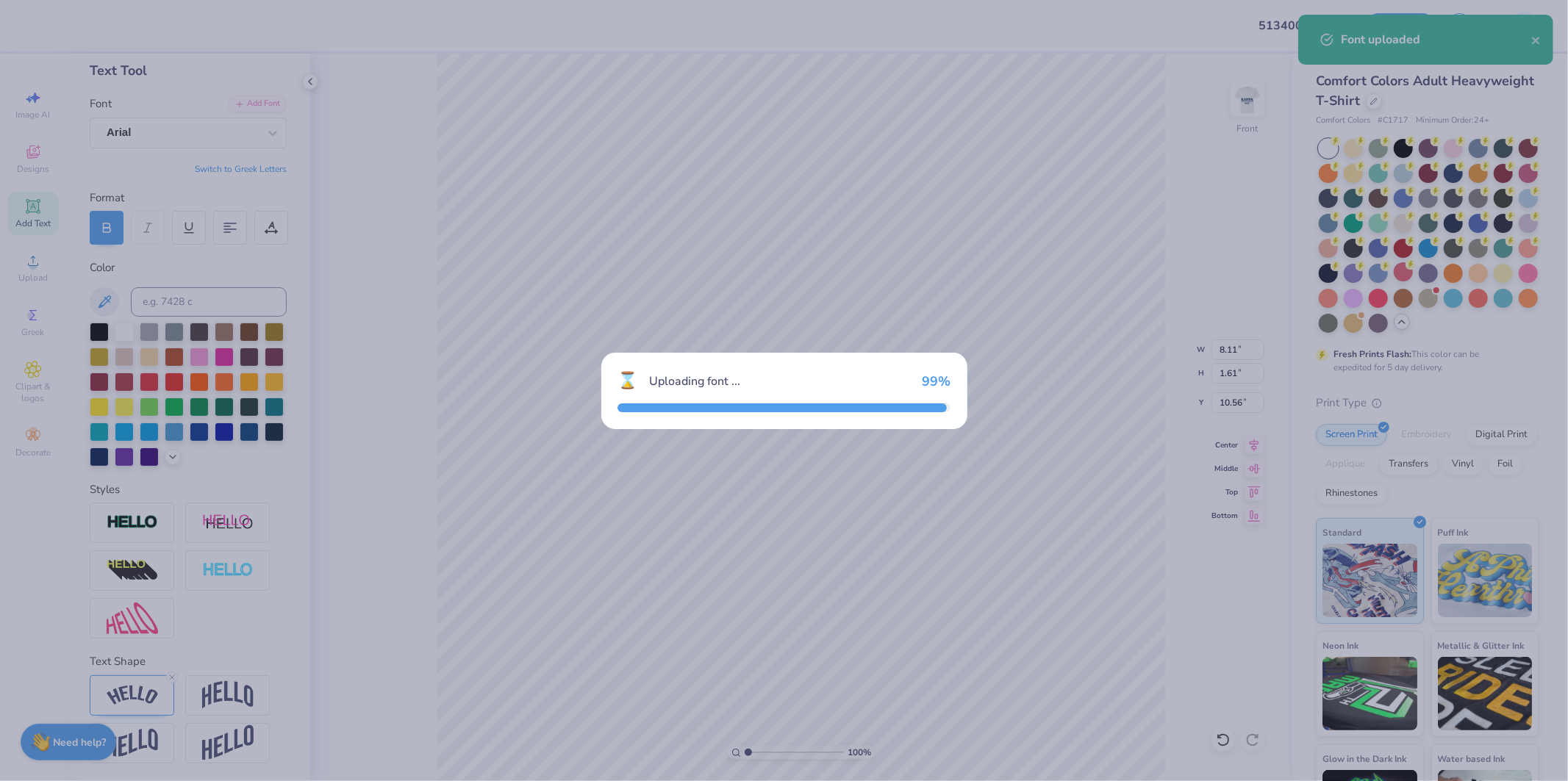
type input "8.19"
type input "1.64"
type input "10.55"
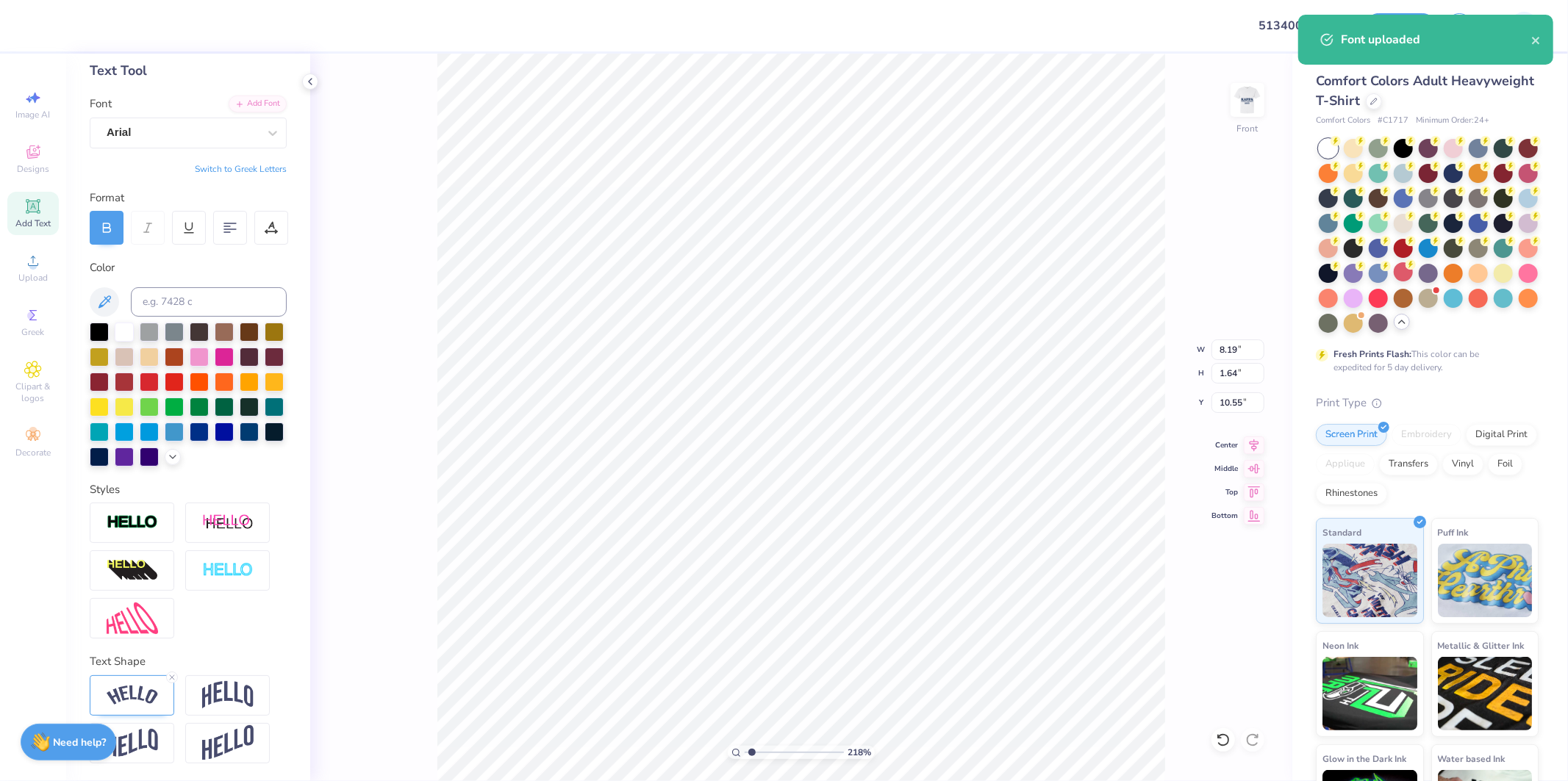
type input "2.17747717336622"
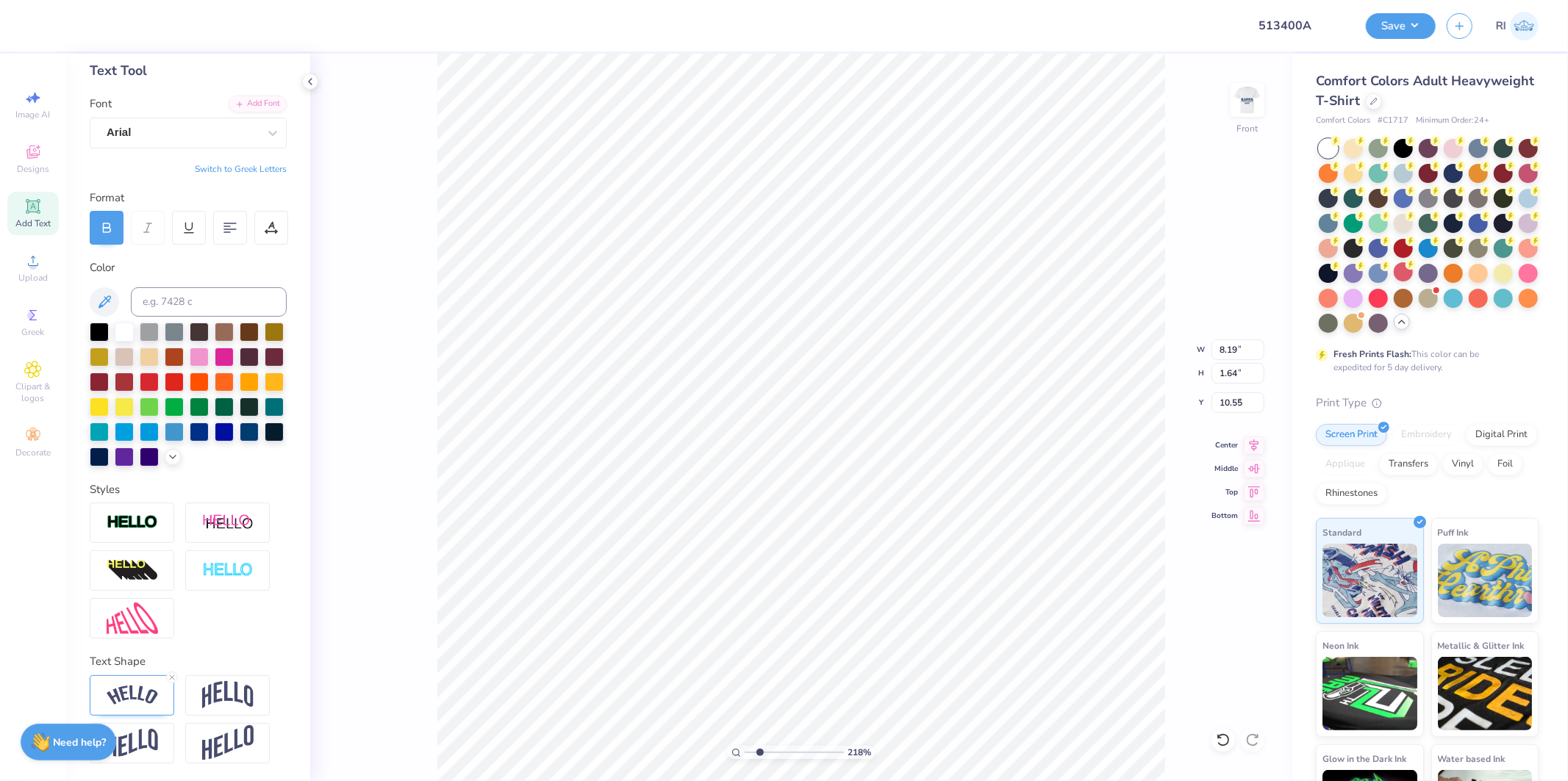
type input "9.86"
type input "9.05"
type input "1.81"
type input "9.69"
type input "9.11"
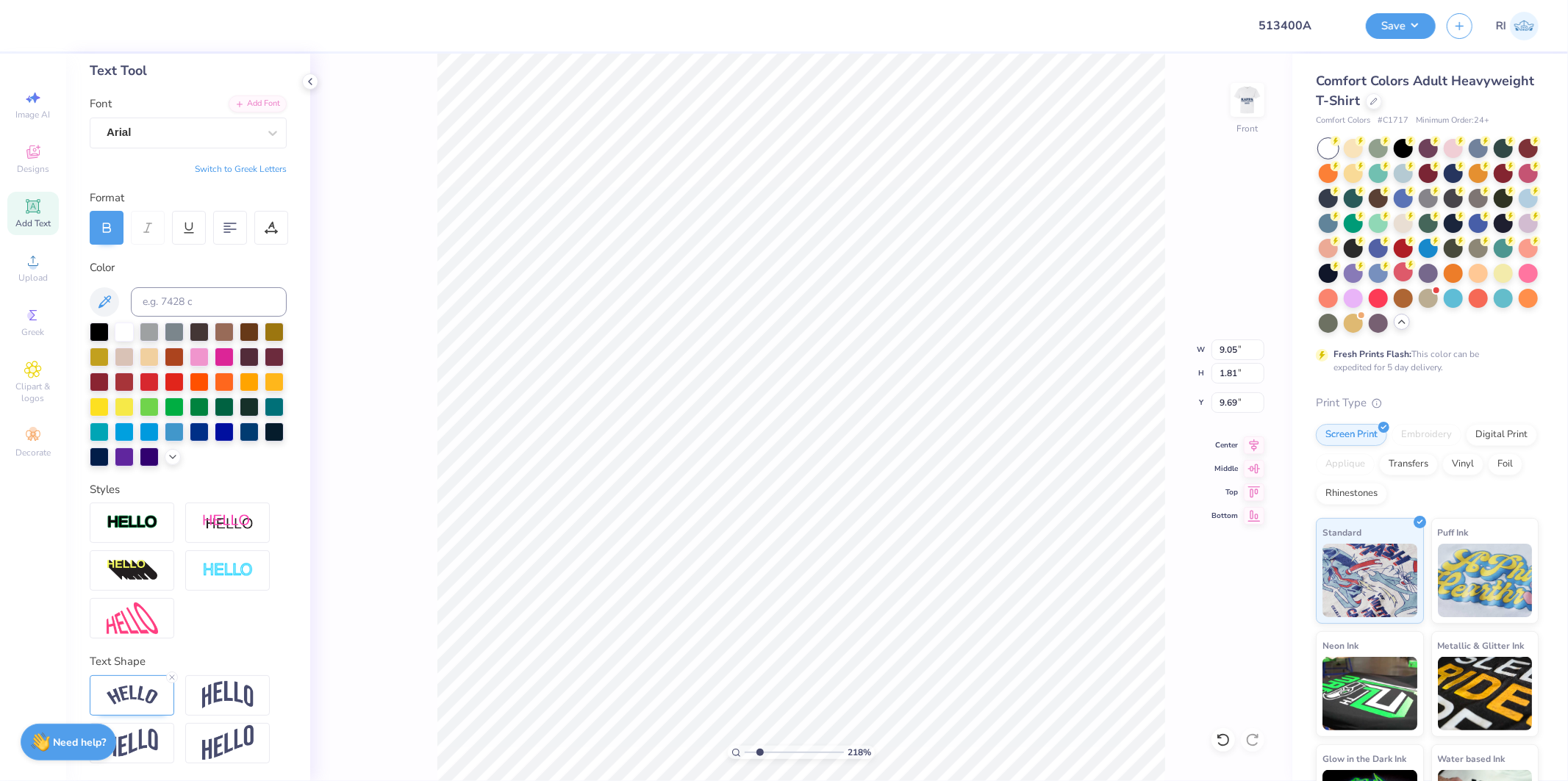
type input "1.82"
type input "9.63"
type input "2.71964228852482"
type input "1.78"
type input "2.71964228852482"
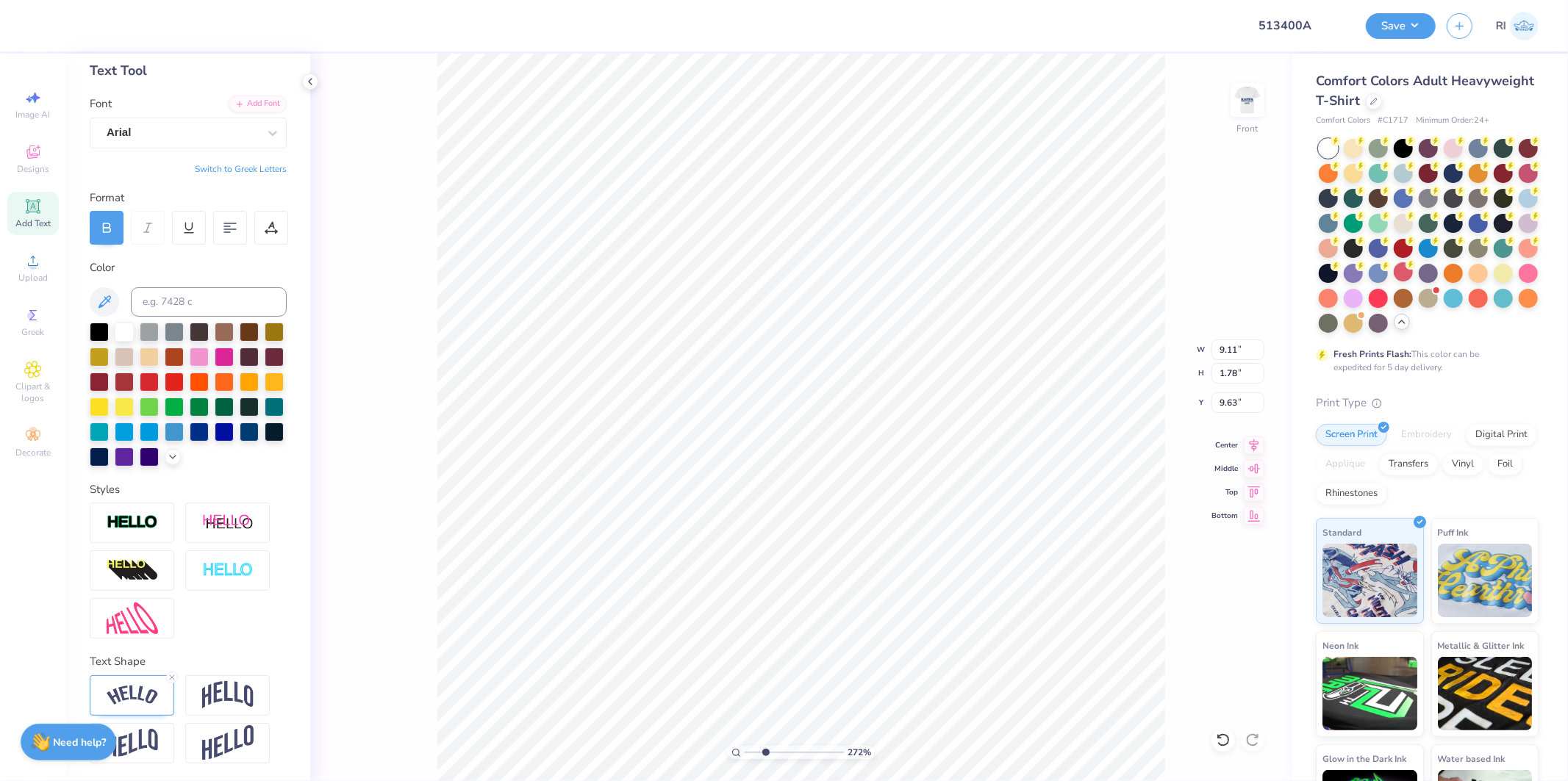
type input "9.64"
type input "1"
click at [947, 392] on li "Duplicate" at bounding box center [965, 390] width 115 height 29
type input "12.86"
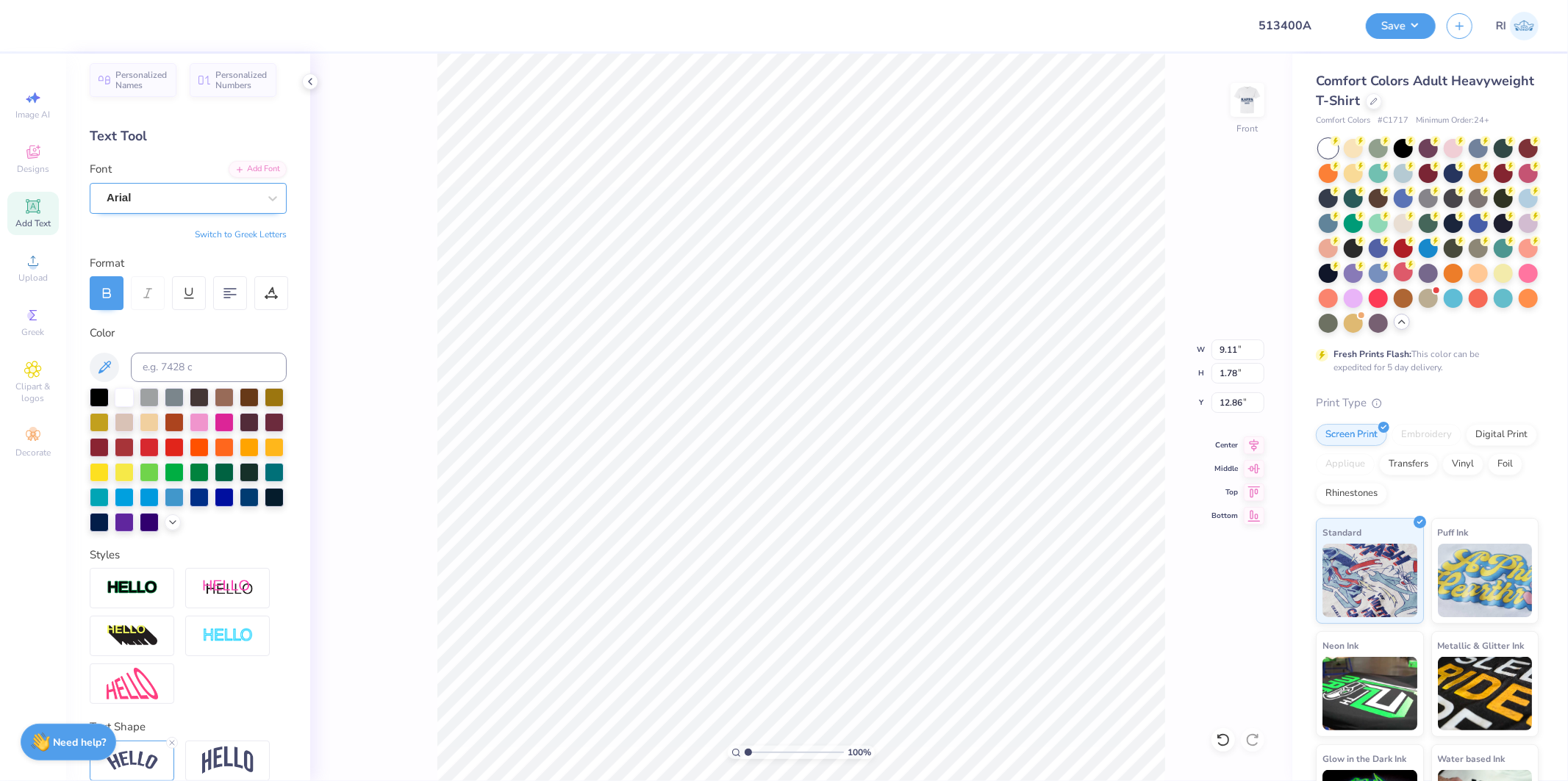
scroll to position [0, 0]
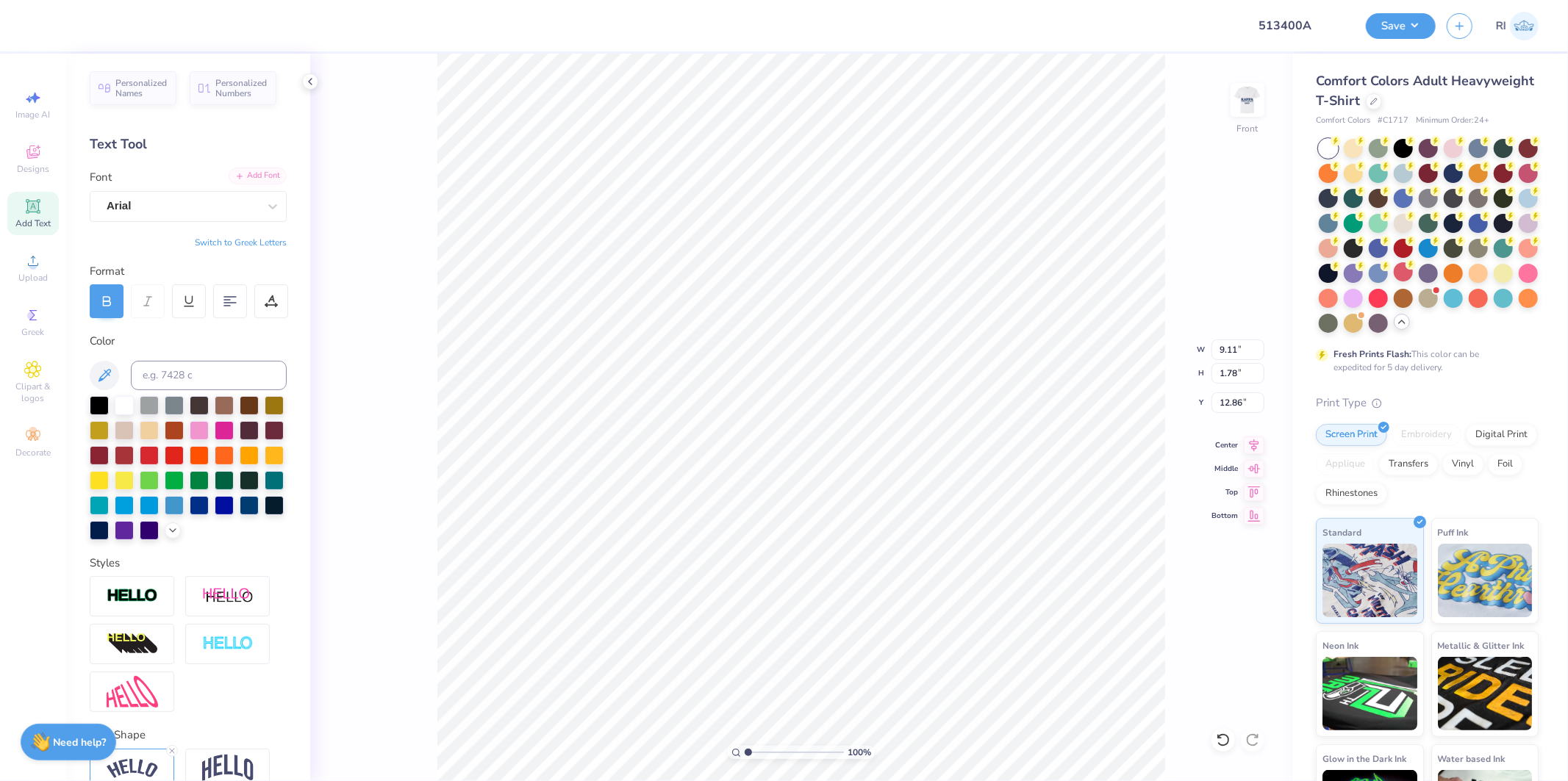
click at [251, 178] on div "Add Font" at bounding box center [257, 176] width 58 height 17
click at [158, 200] on div "Arial" at bounding box center [182, 206] width 154 height 23
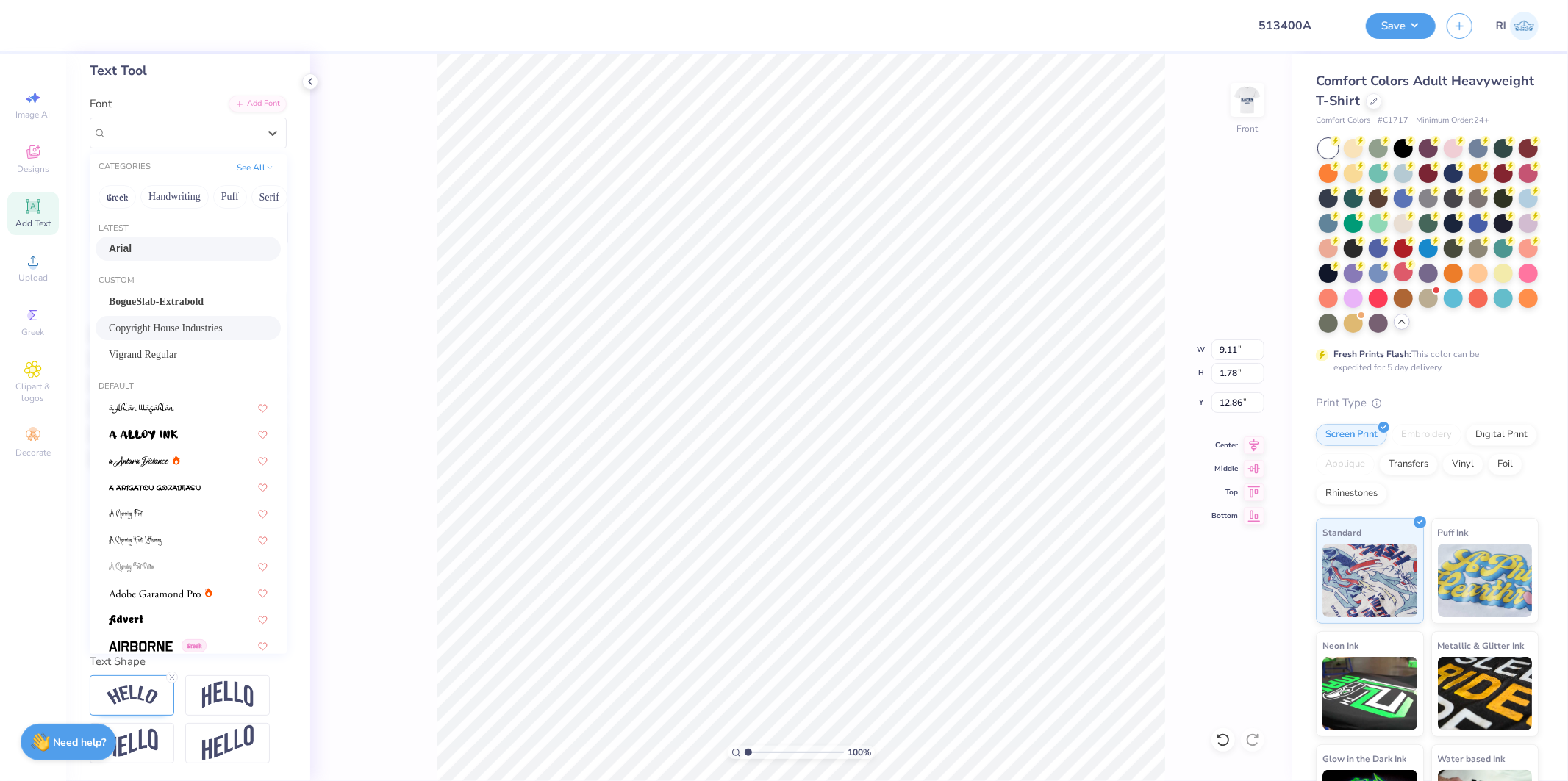
scroll to position [98, 0]
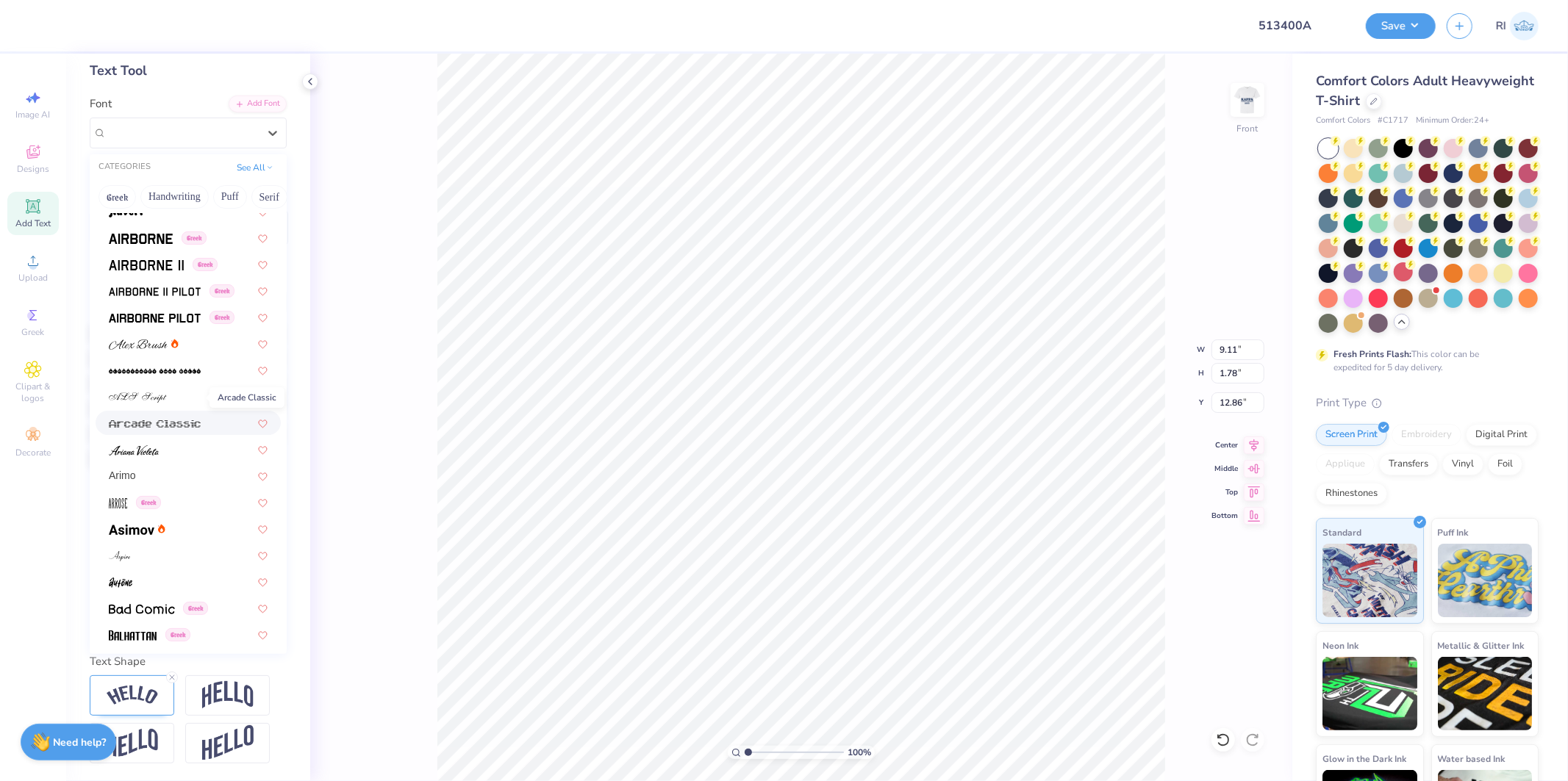
type input "c"
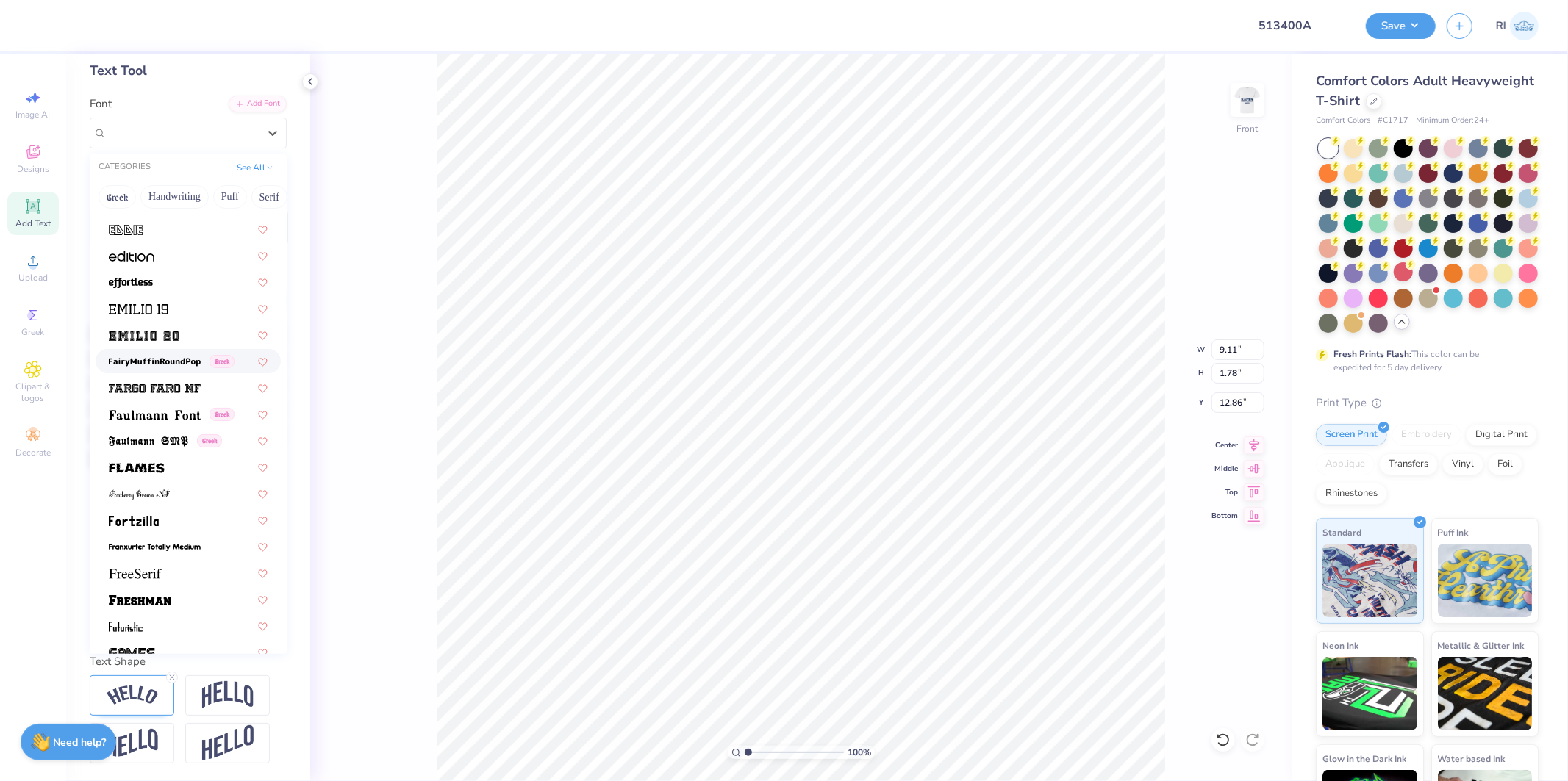
scroll to position [2845, 0]
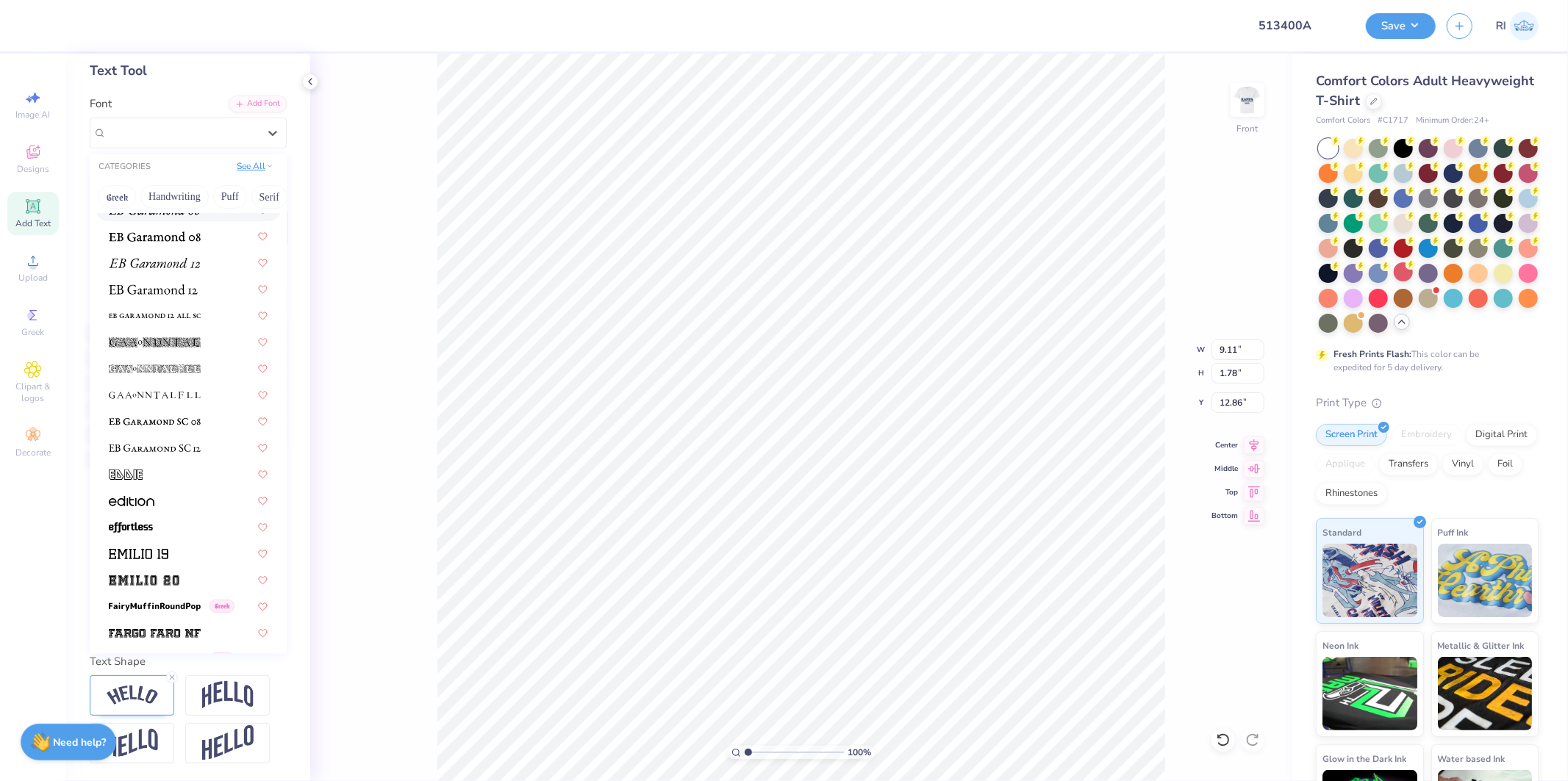
click at [247, 159] on button "See All" at bounding box center [255, 166] width 45 height 14
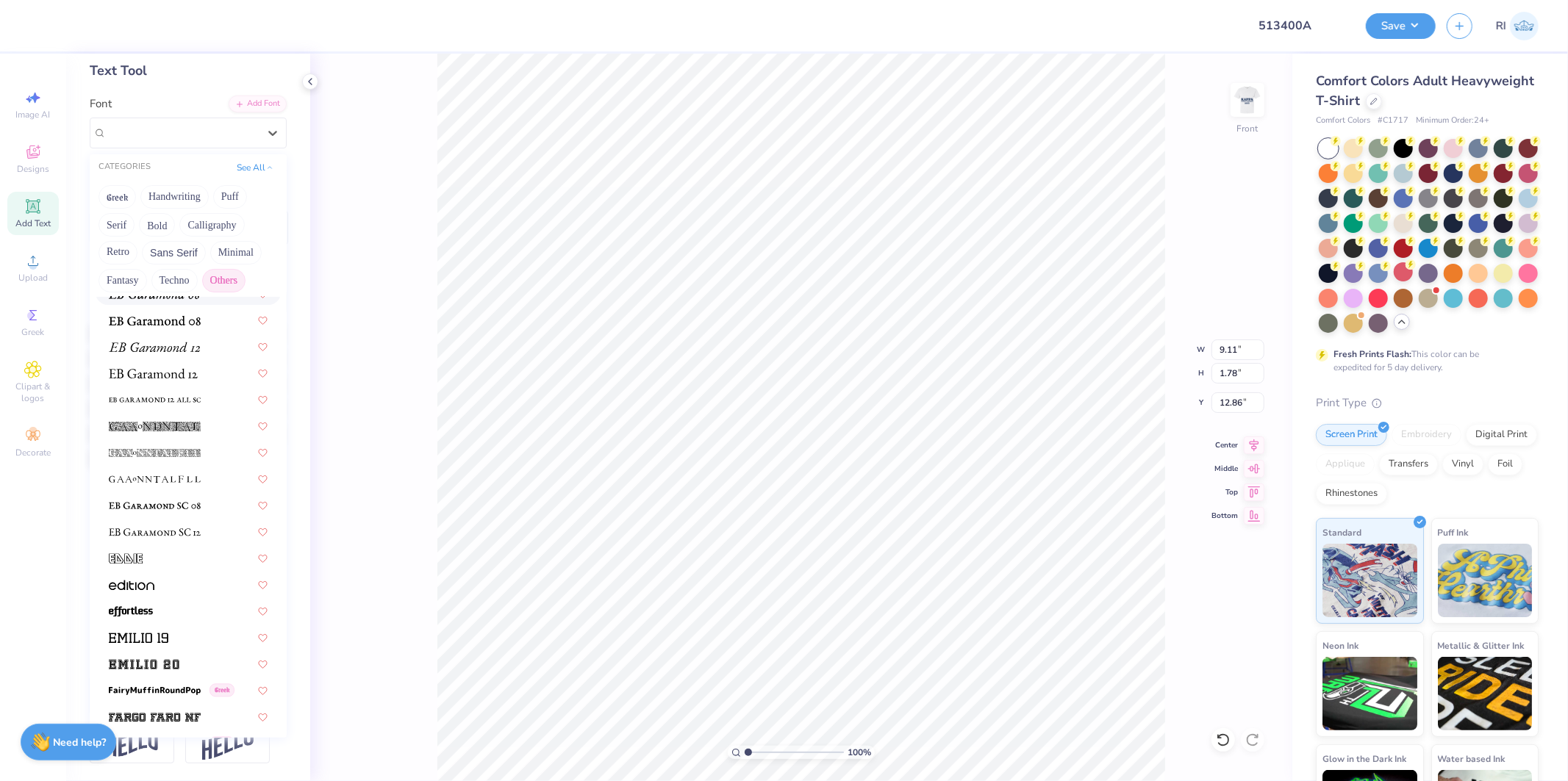
click at [223, 269] on button "Others" at bounding box center [224, 281] width 44 height 24
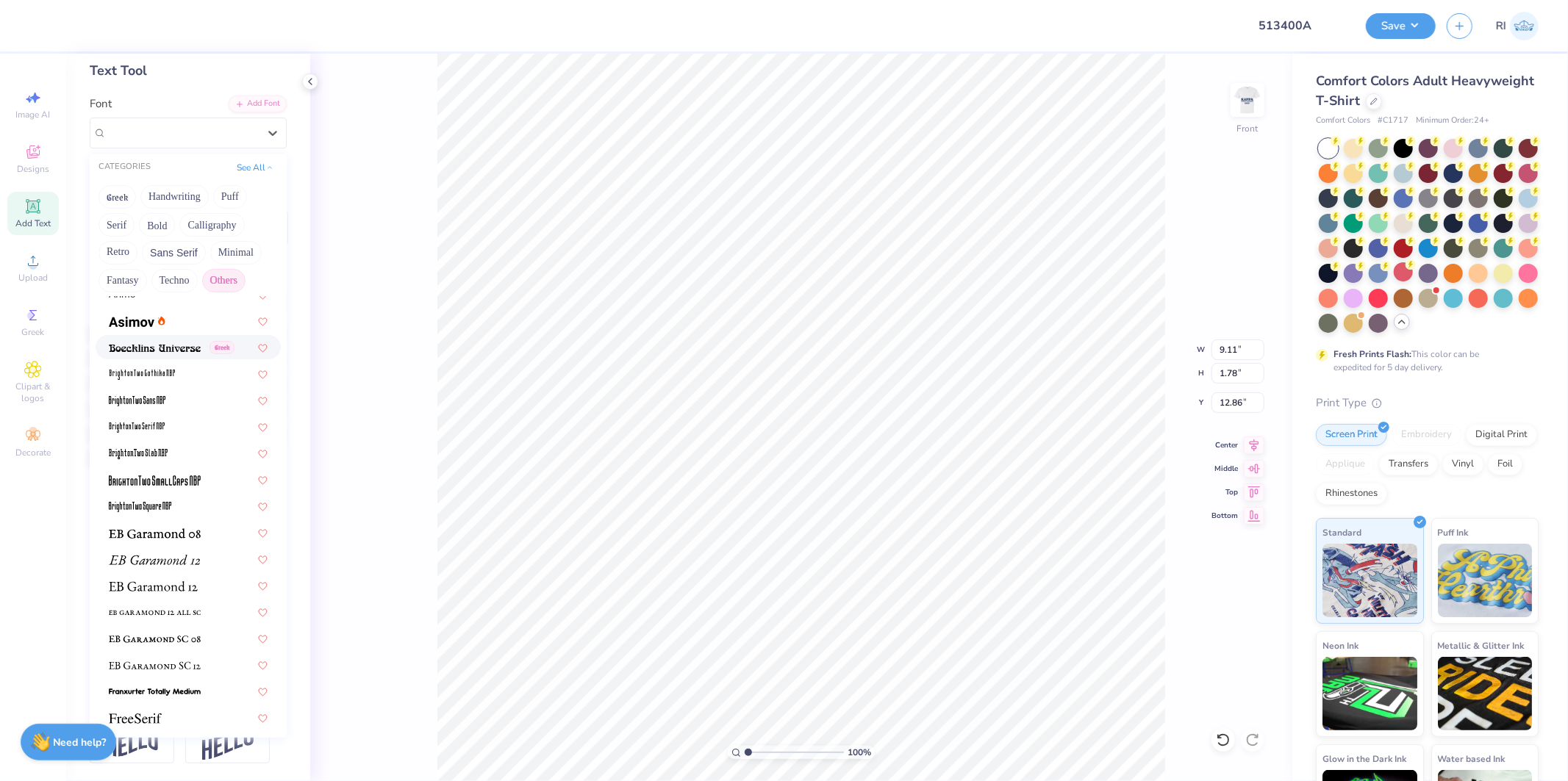
scroll to position [94, 0]
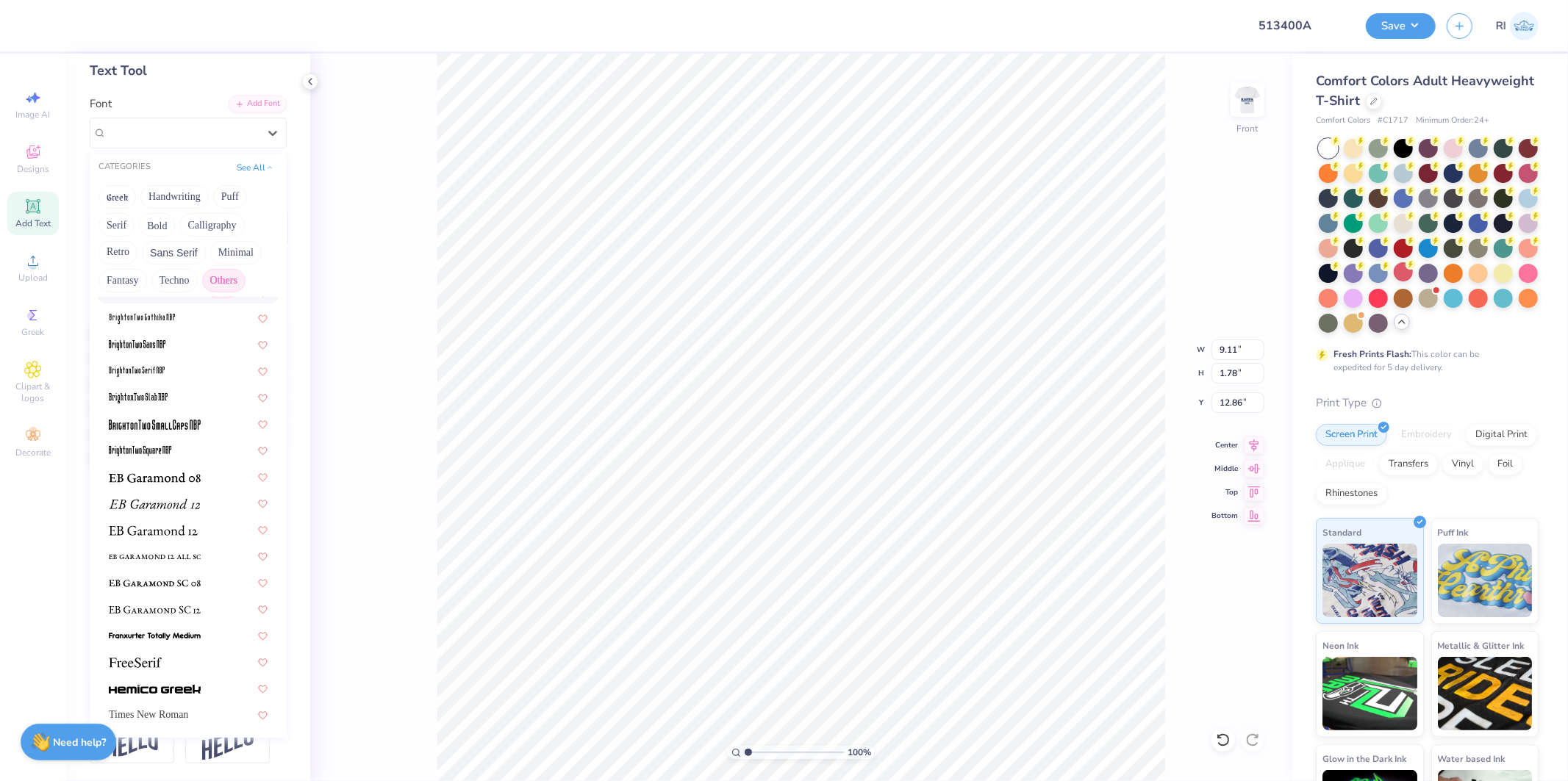
click at [232, 269] on button "Others" at bounding box center [224, 281] width 44 height 24
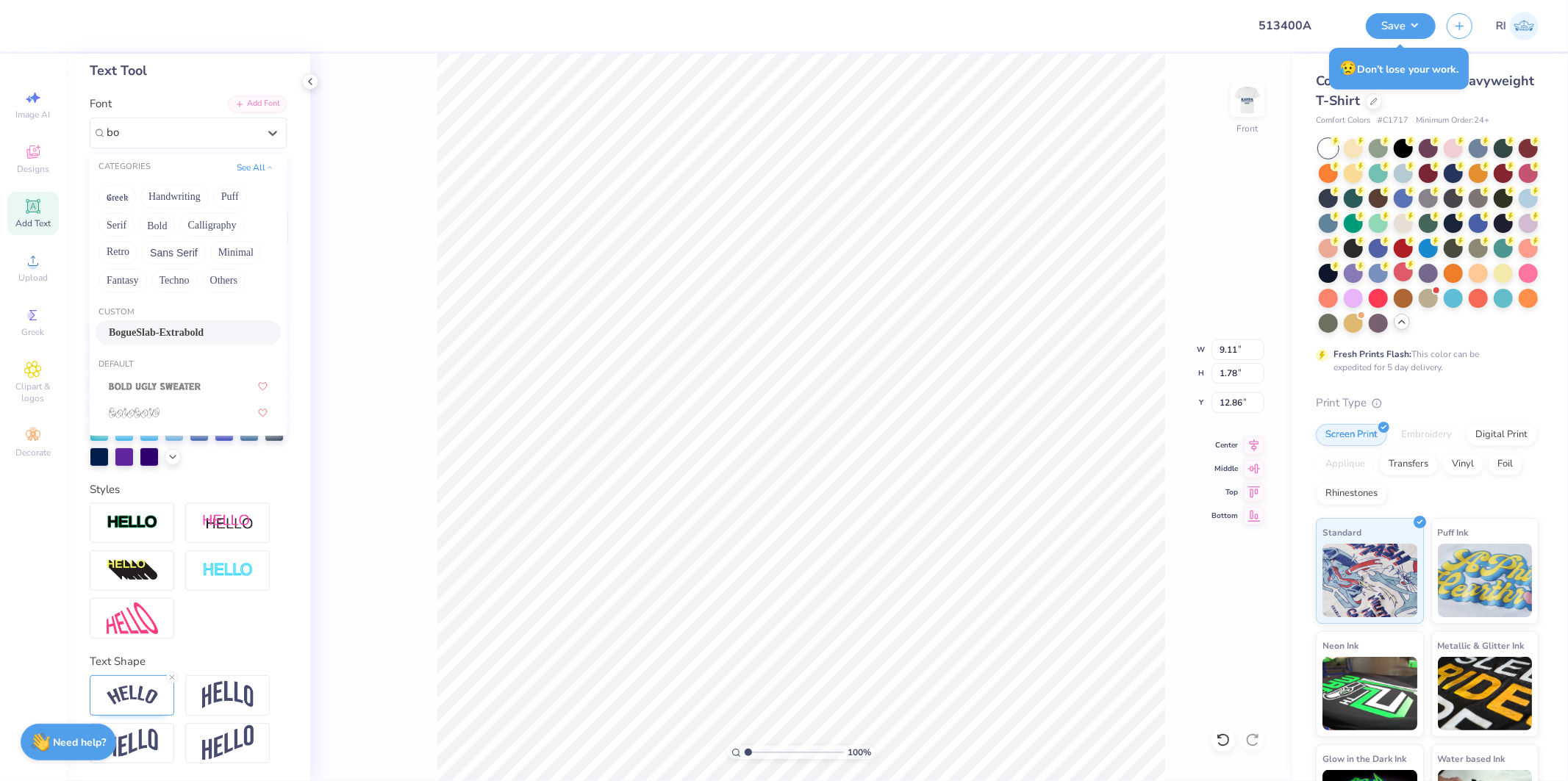
type input "b"
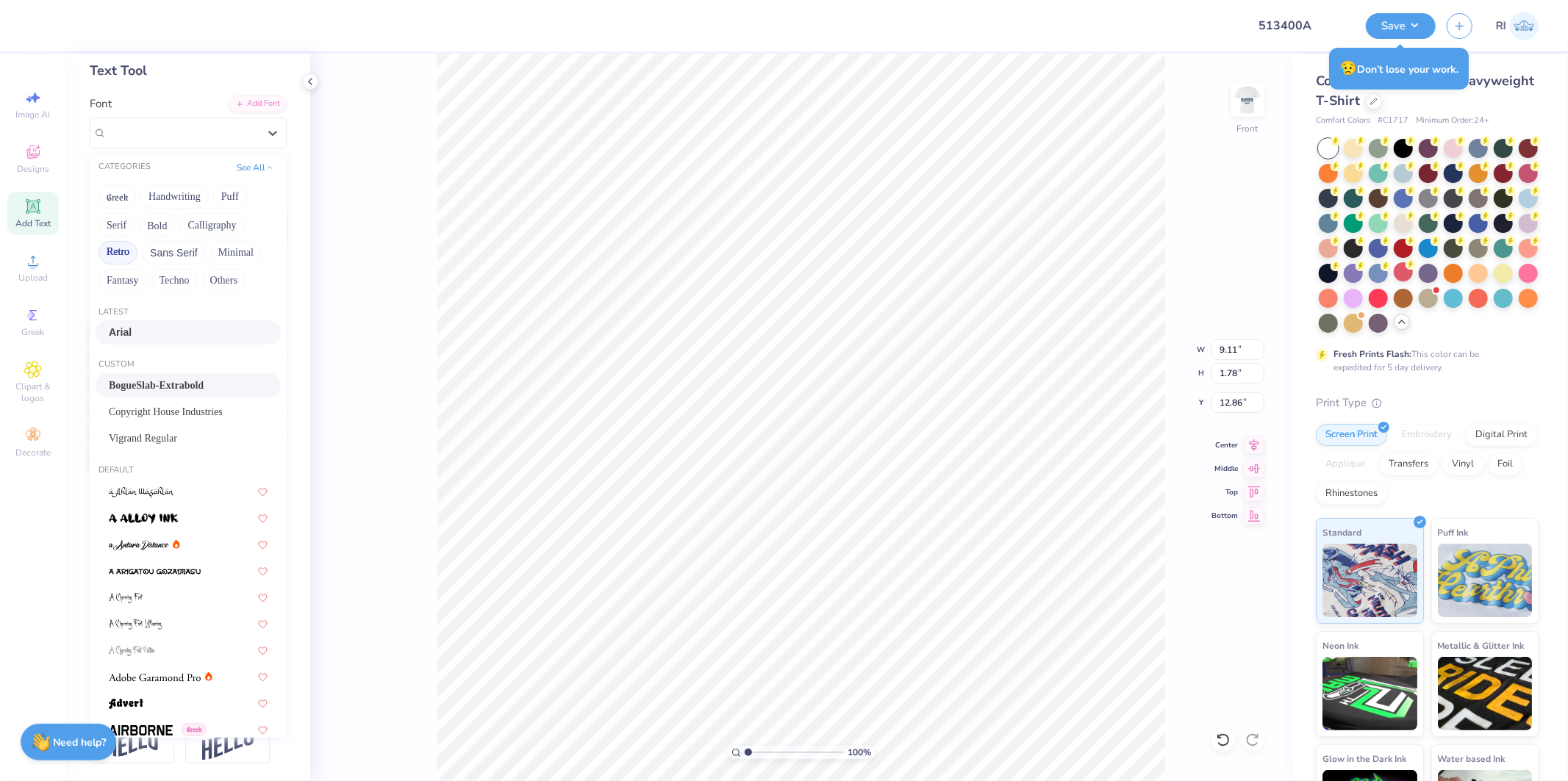
click at [116, 241] on button "Retro" at bounding box center [118, 253] width 39 height 24
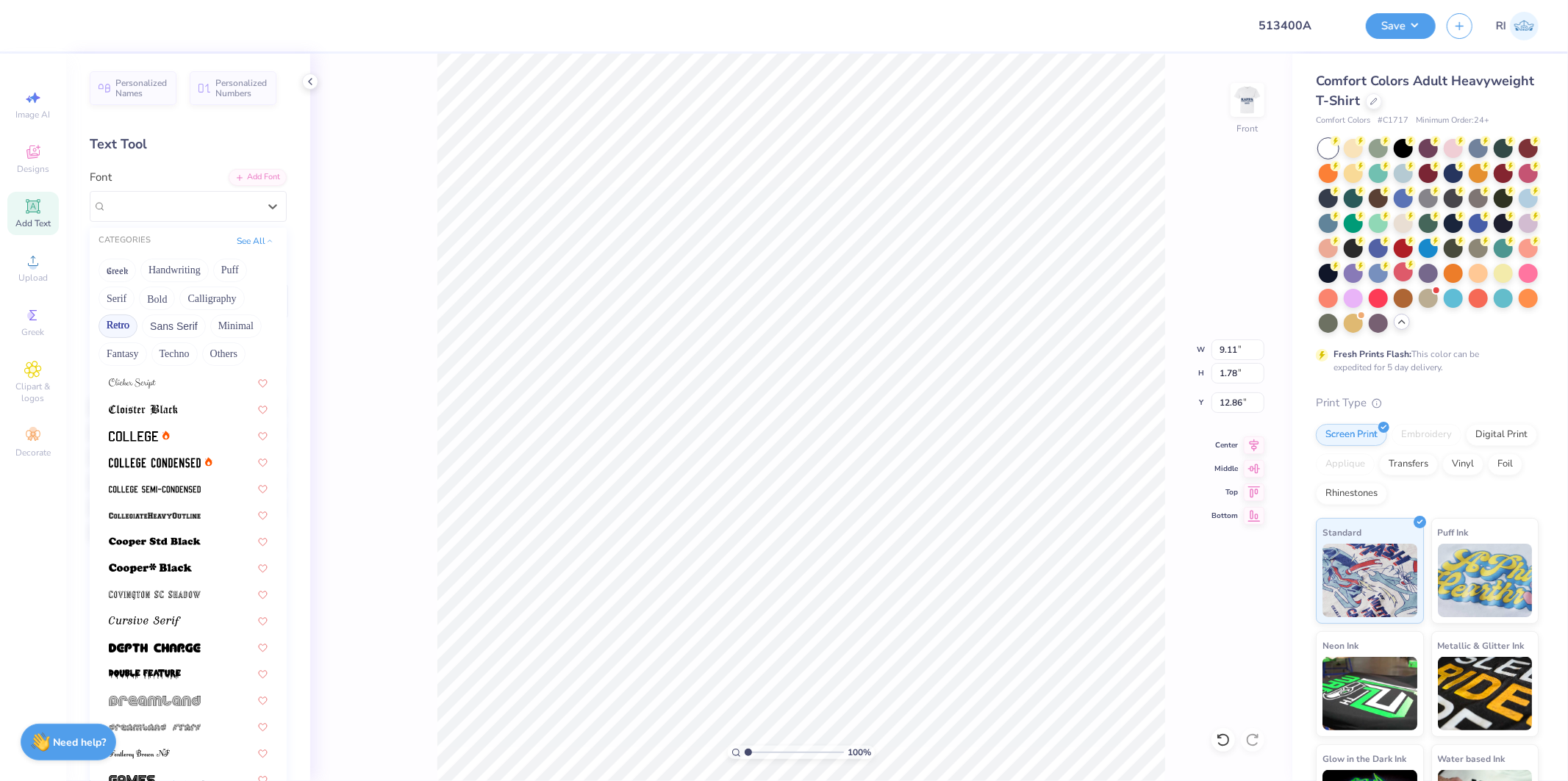
scroll to position [571, 0]
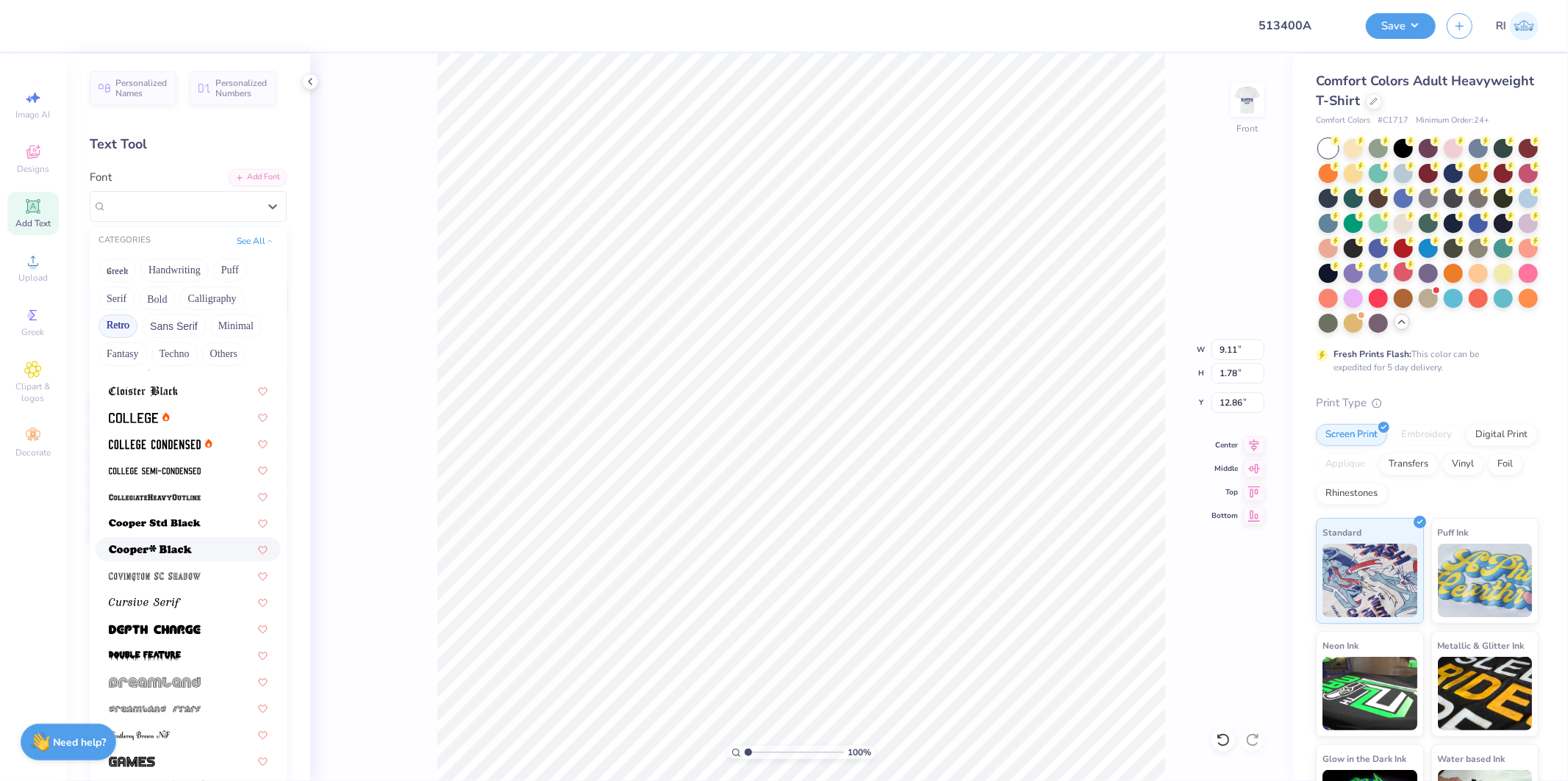
click at [134, 548] on img at bounding box center [150, 550] width 83 height 10
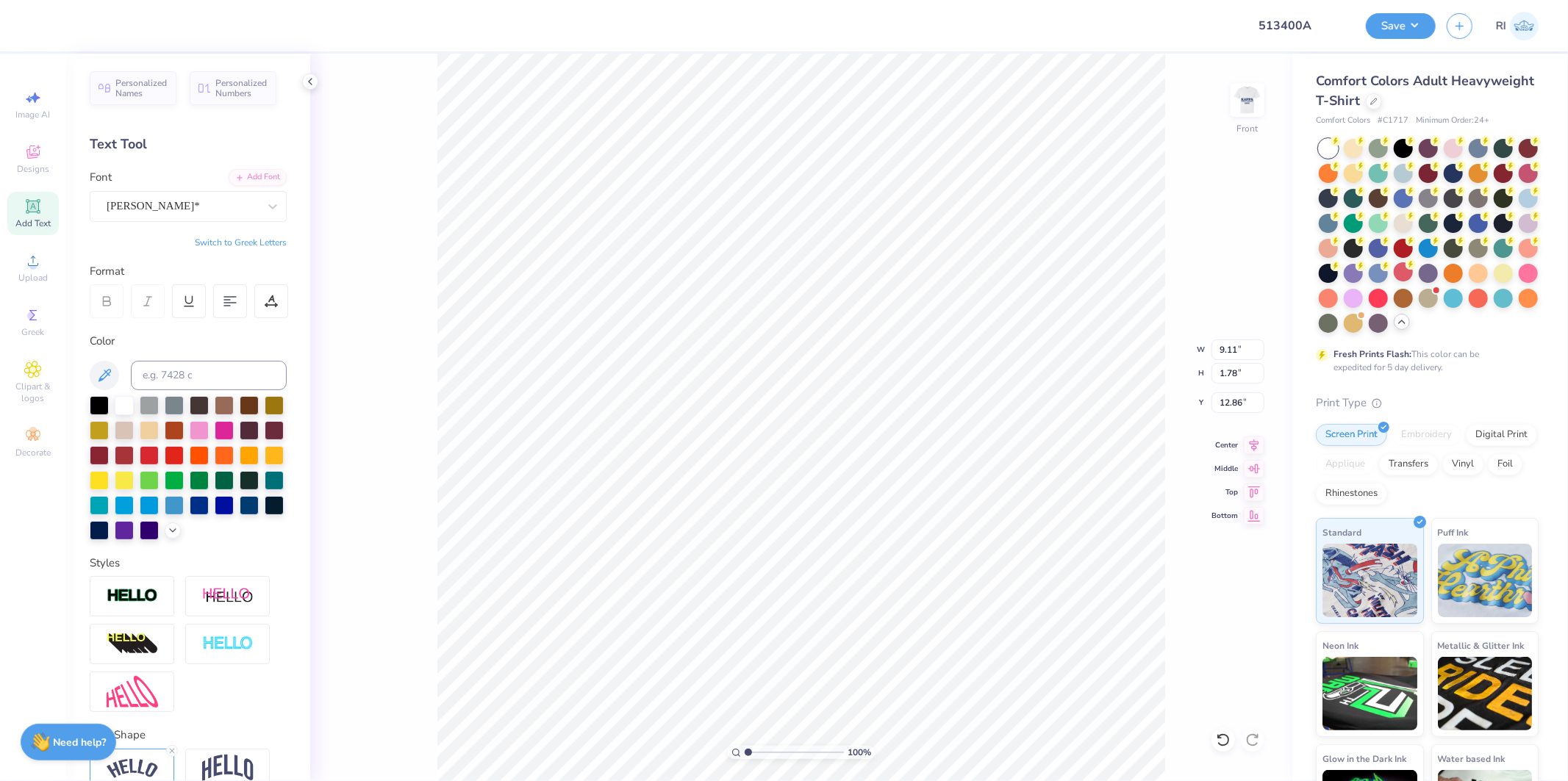
type input "10.04"
type input "1.91"
type input "12.79"
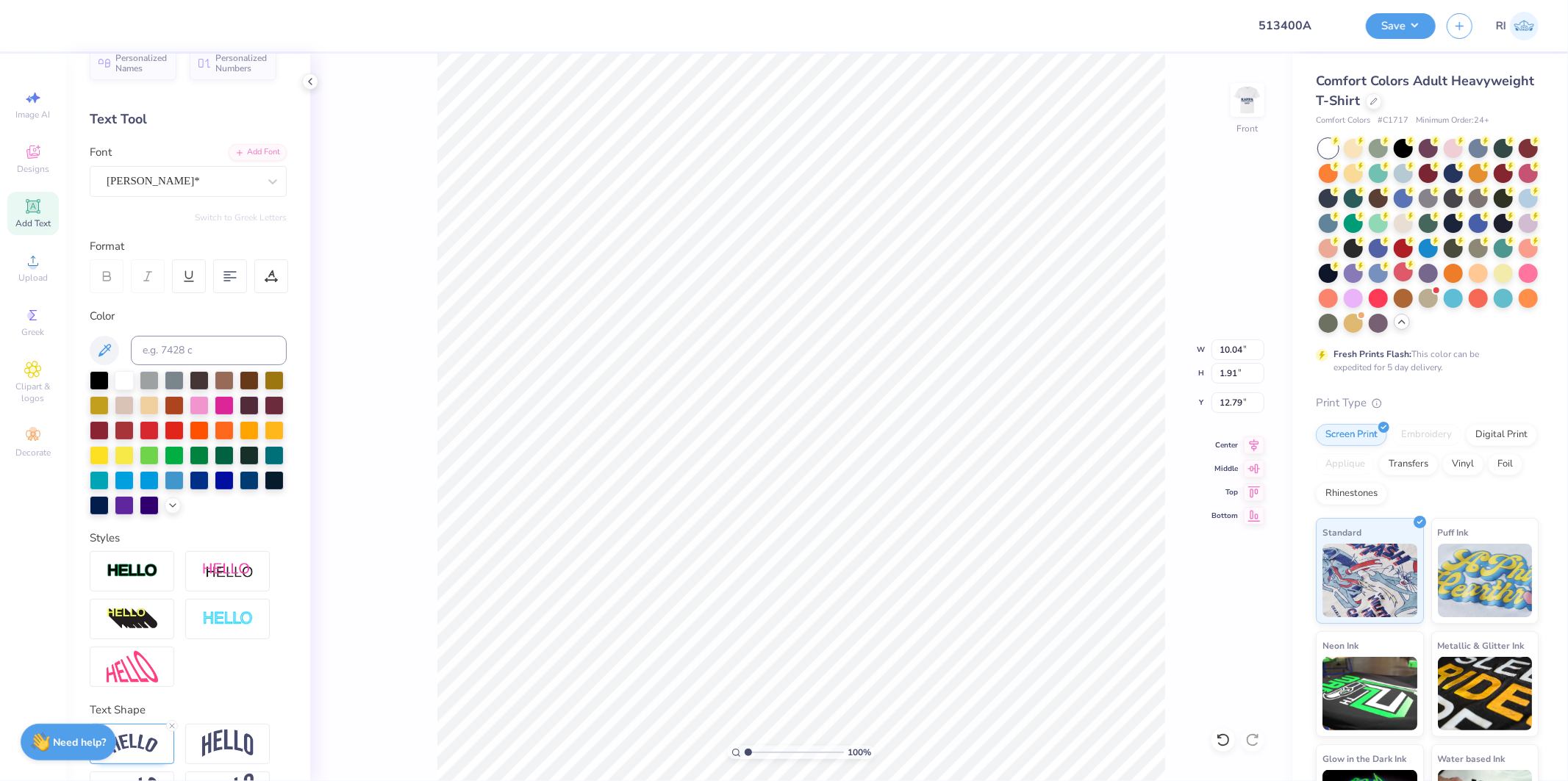
scroll to position [98, 0]
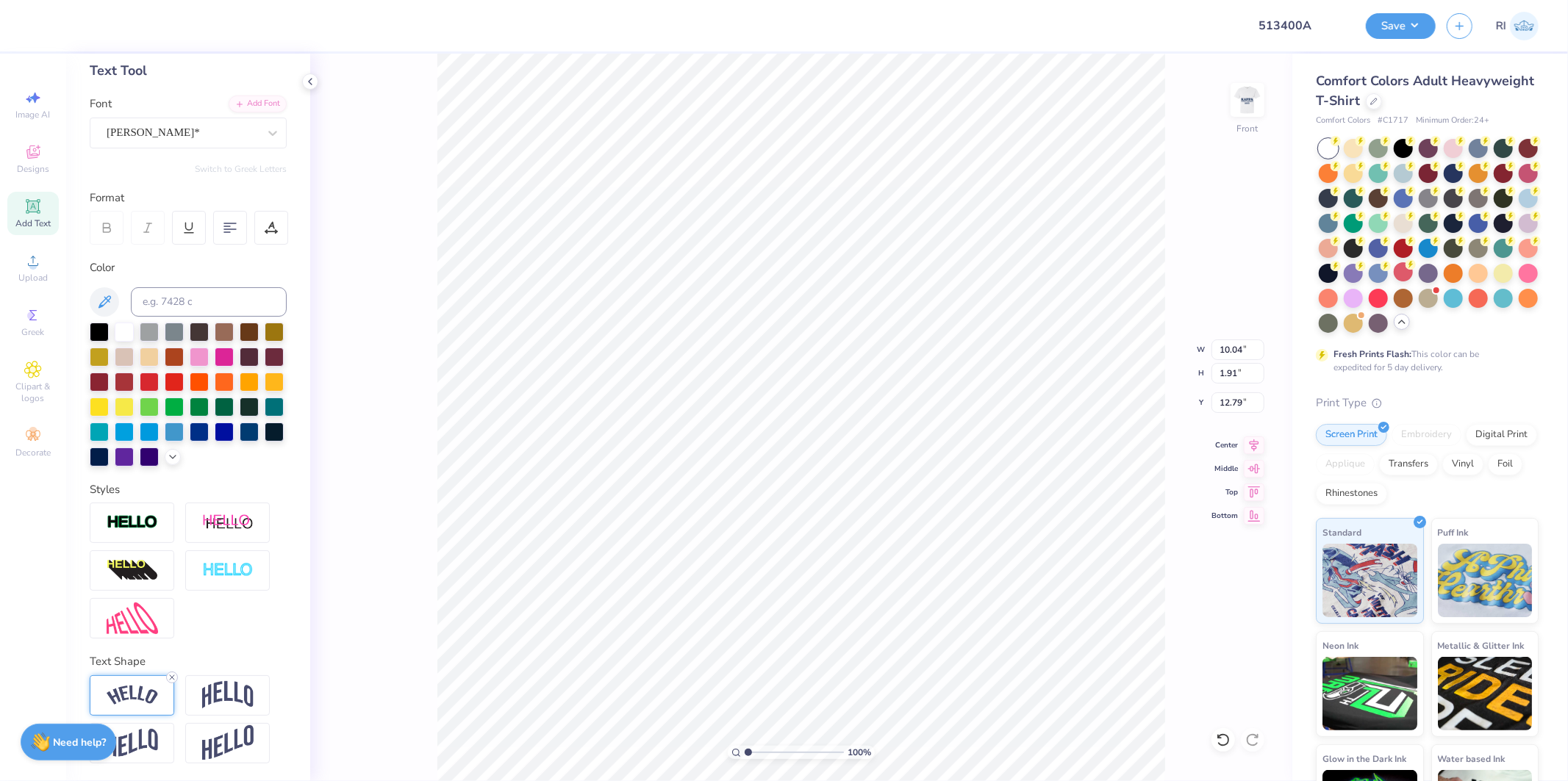
click at [168, 674] on icon at bounding box center [172, 678] width 9 height 9
type input "9.30"
type input "0.70"
type input "13.41"
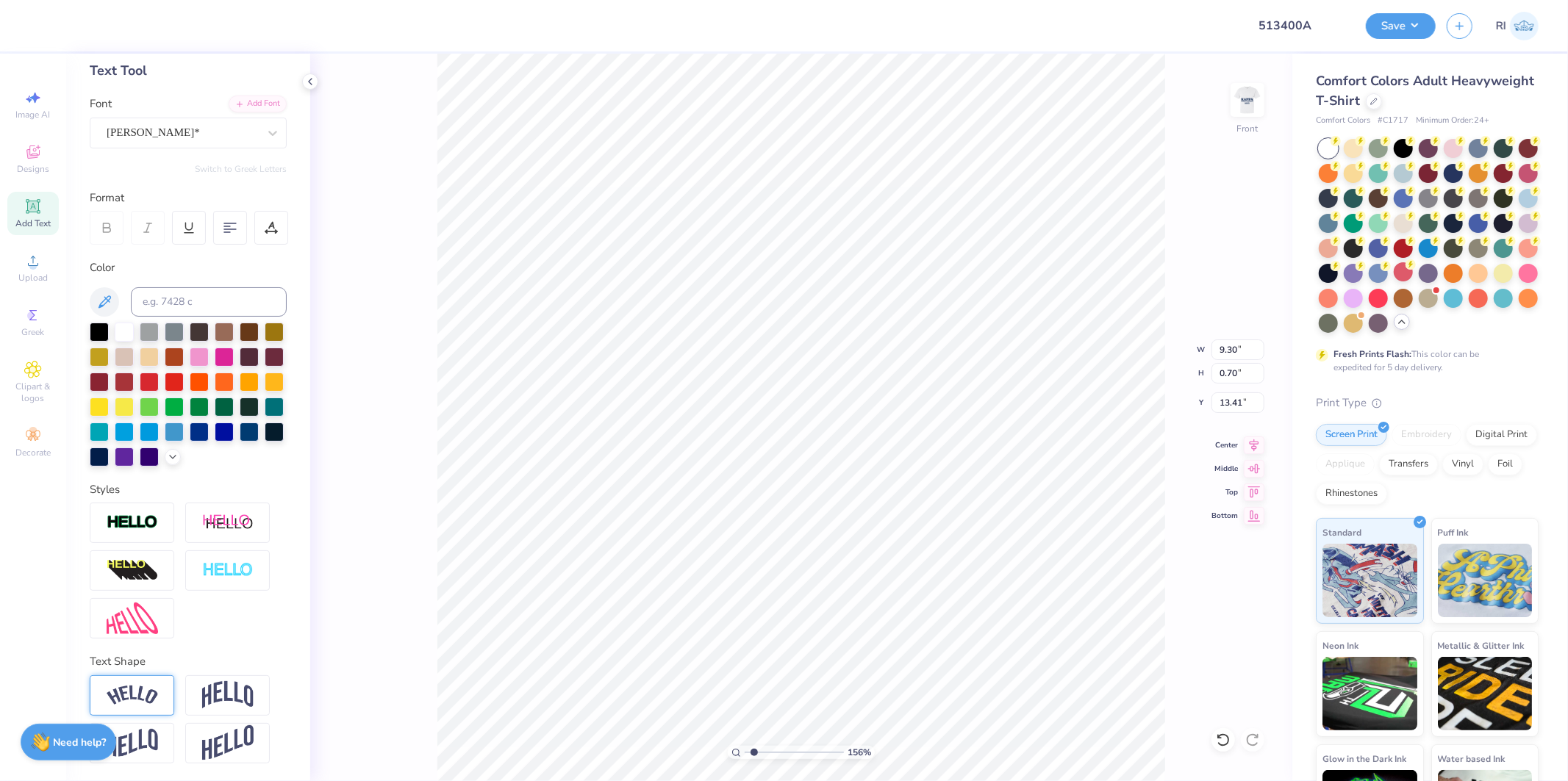
type input "1.5599703687744"
type textarea "20"
type input "1.5599703687744"
type textarea "202"
type input "1.5599703687744"
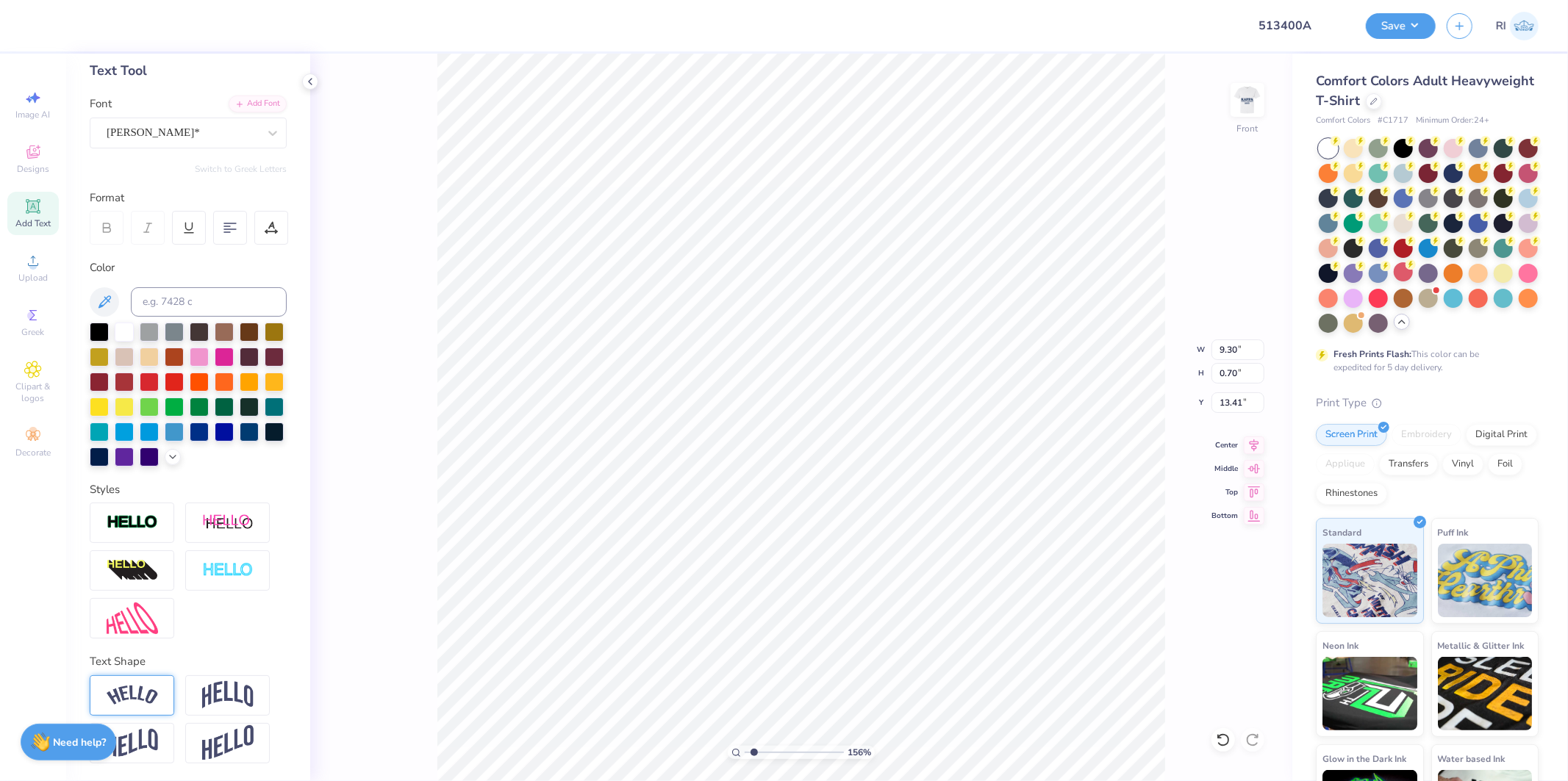
type textarea "2025"
type input "1.5599703687744"
type input "10.99"
type input "1.5599703687744"
type input "3.30"
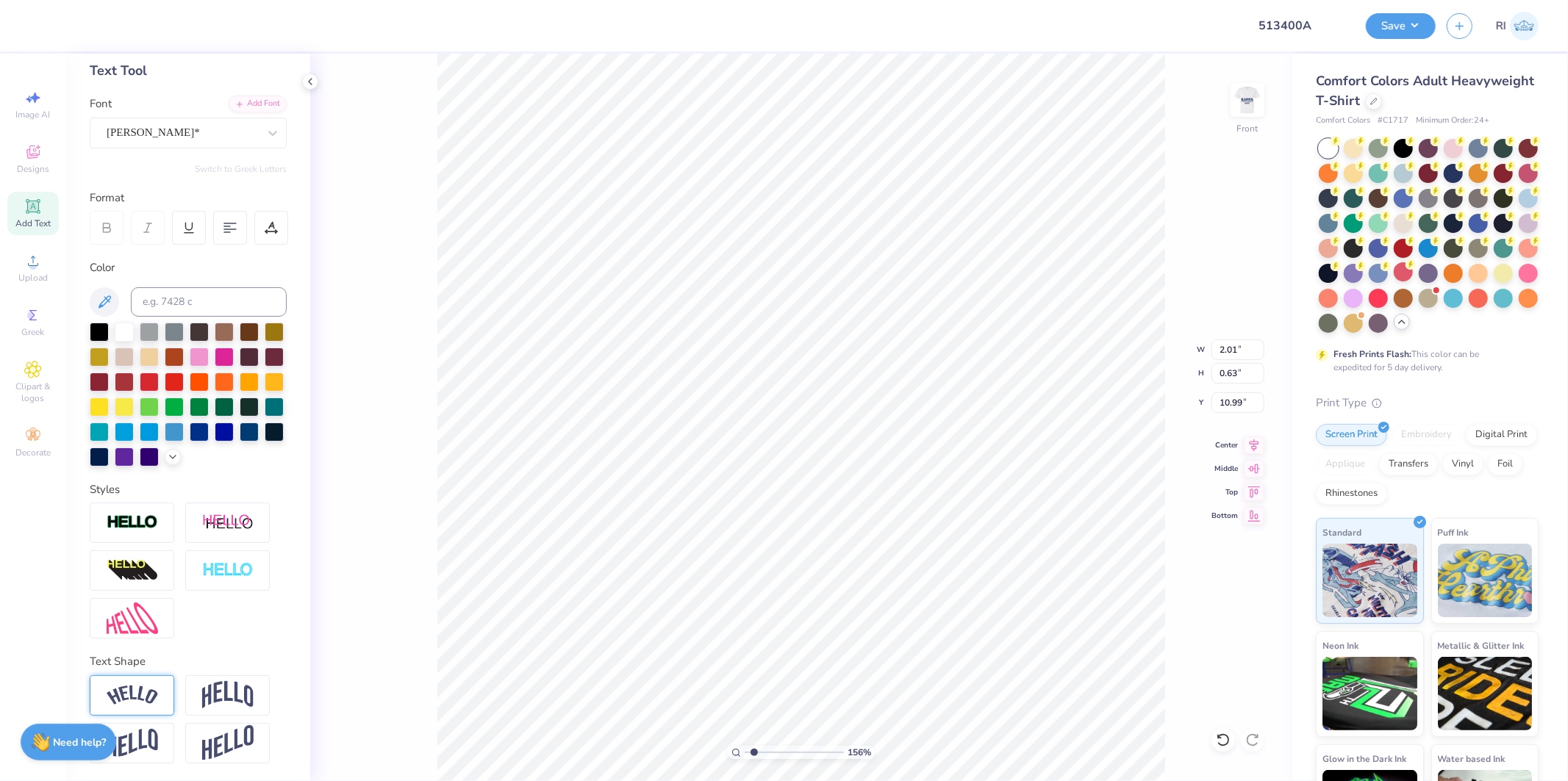
type input "1.04"
type input "10.59"
click at [185, 122] on div "Cooper*" at bounding box center [182, 133] width 154 height 23
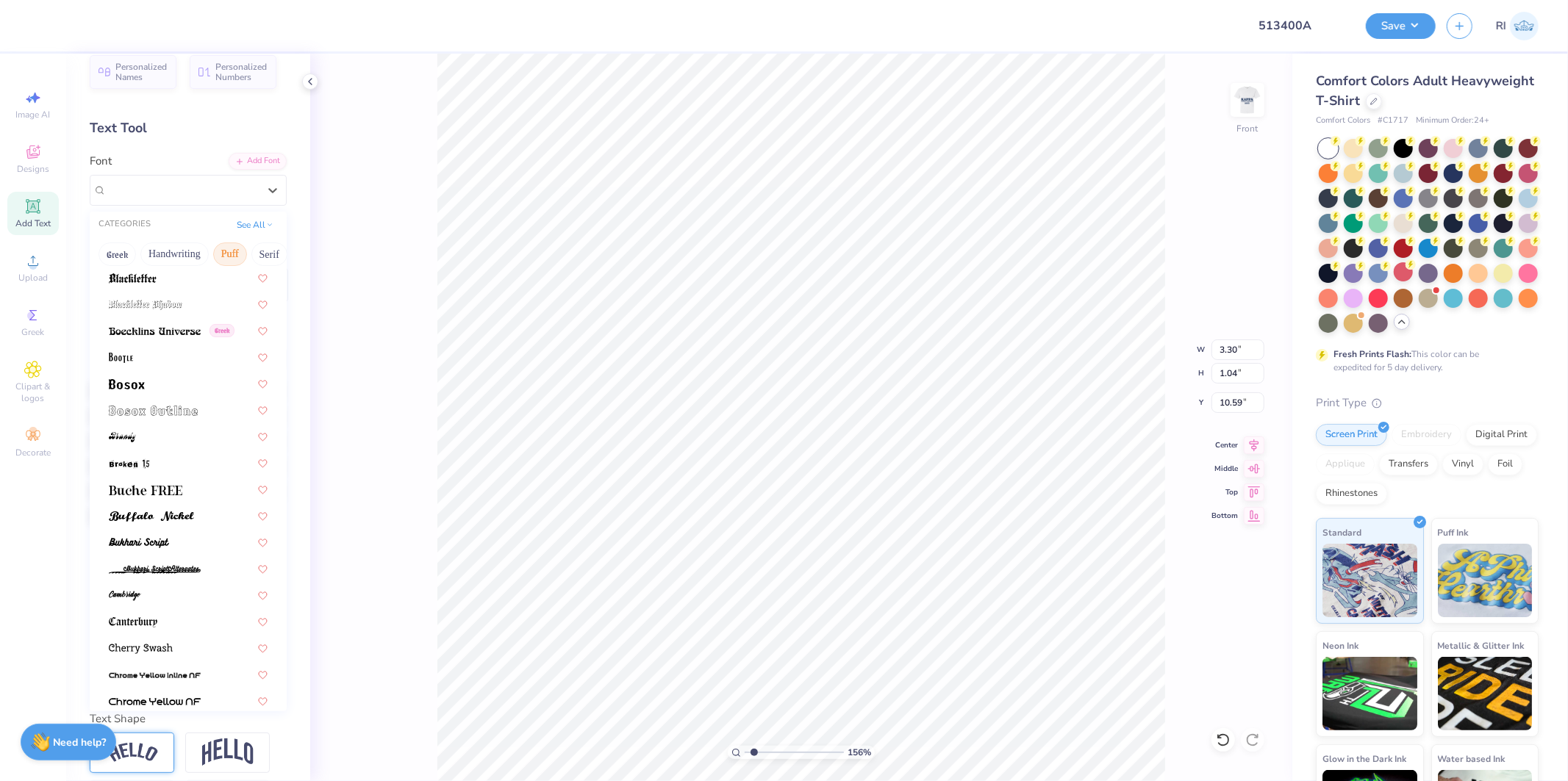
scroll to position [0, 0]
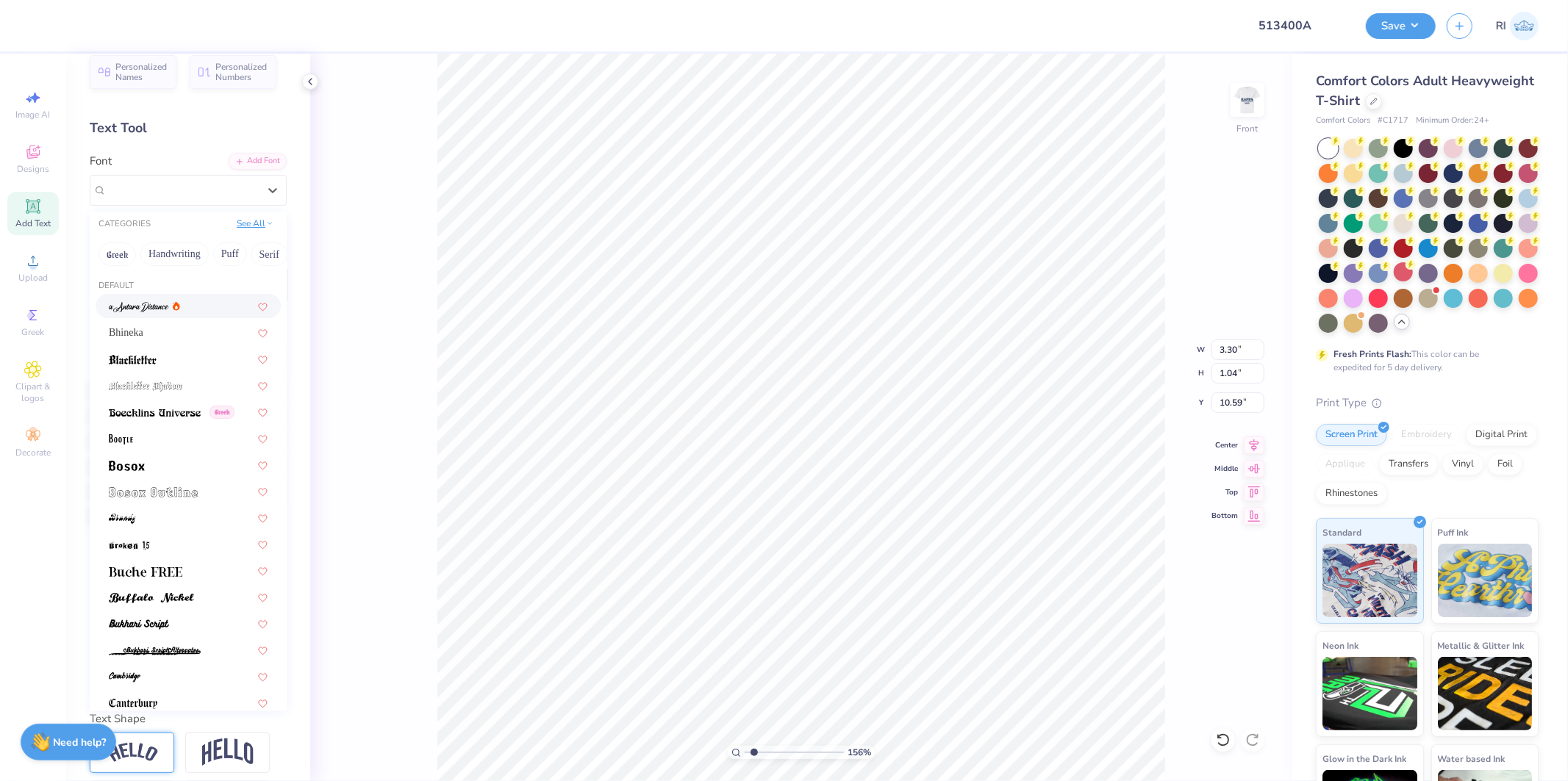
click at [244, 222] on button "See All" at bounding box center [255, 223] width 45 height 14
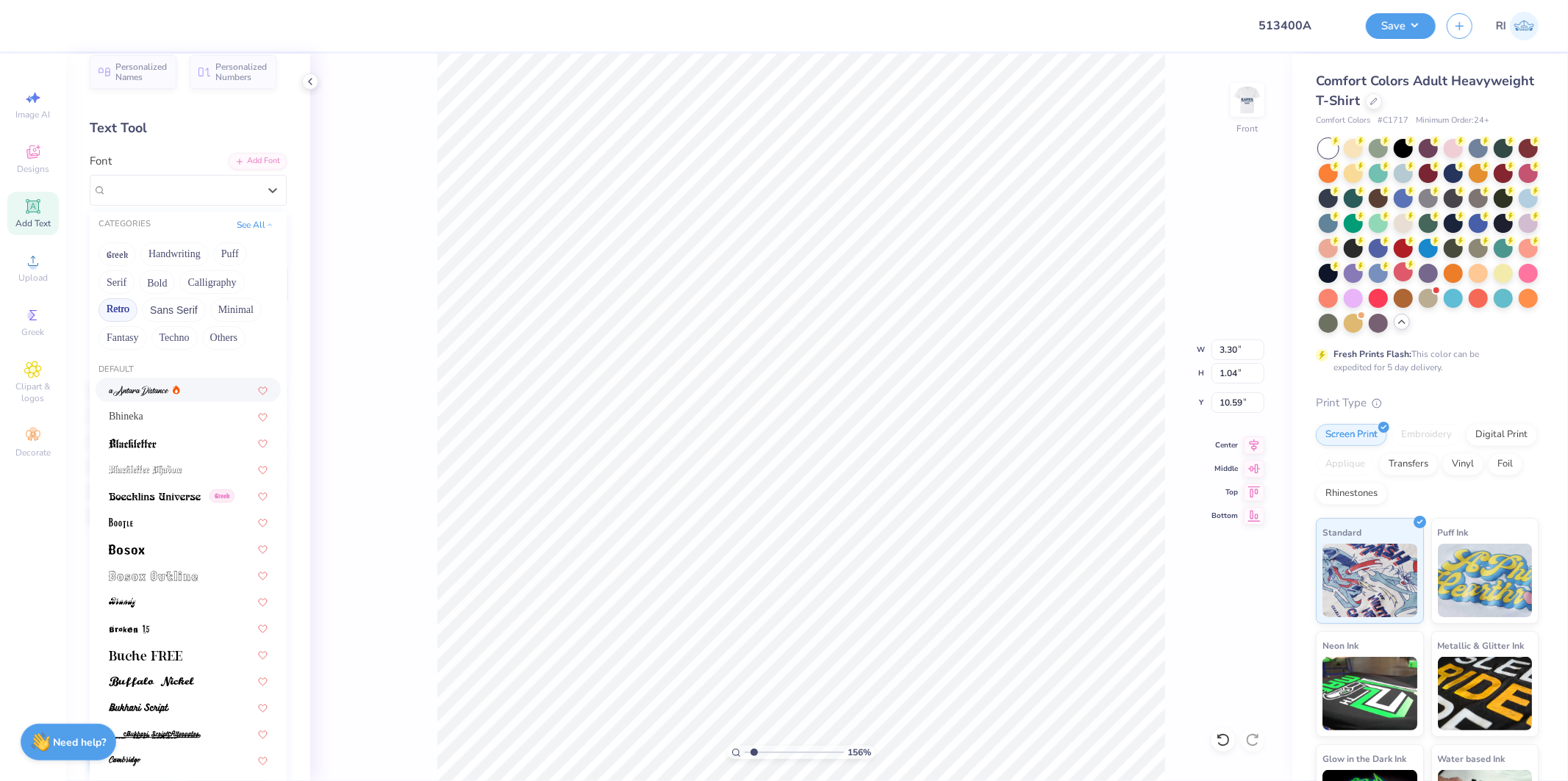
click at [123, 312] on button "Retro" at bounding box center [118, 310] width 39 height 24
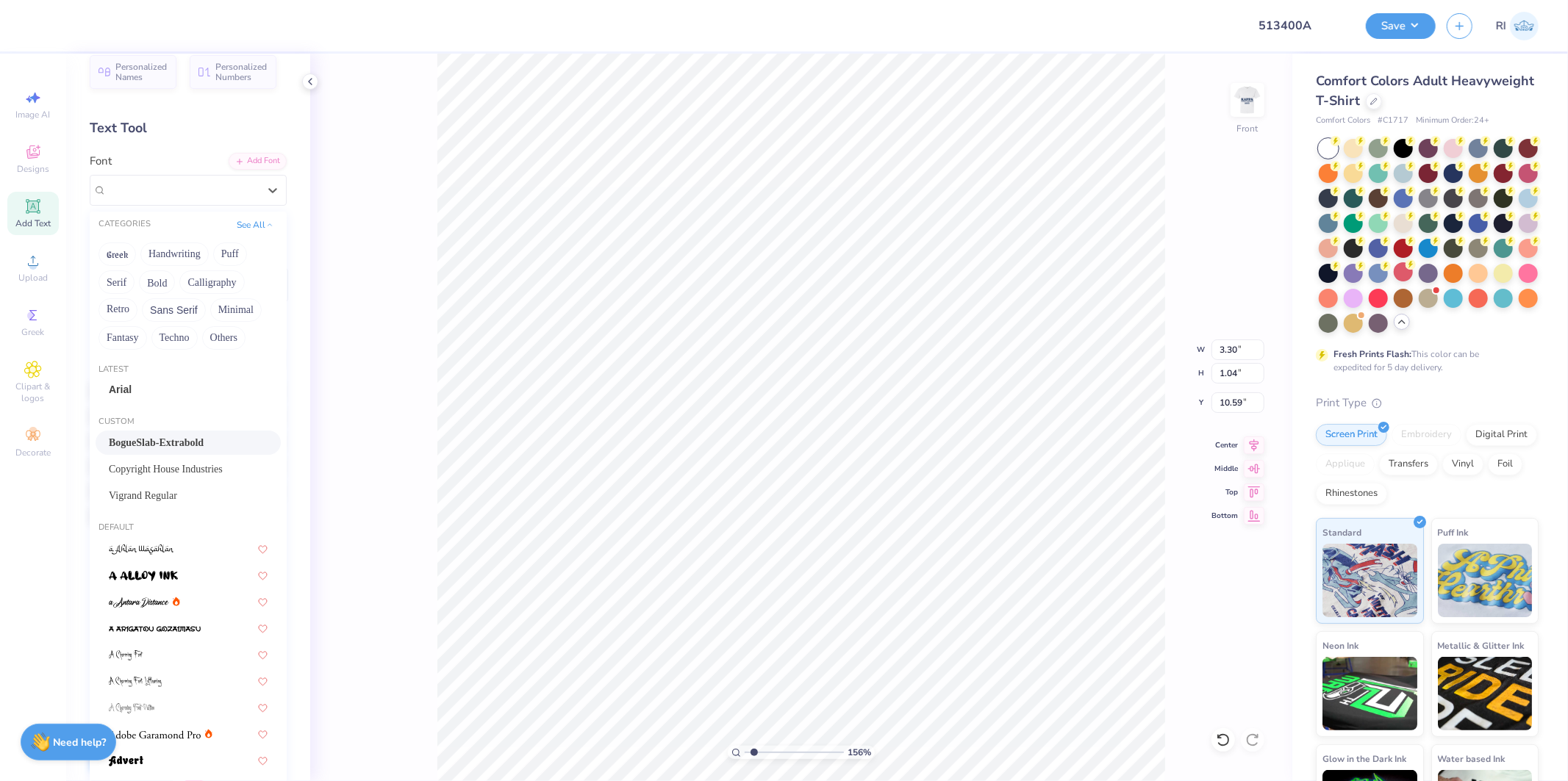
click at [170, 438] on span "BogueSlab-Extrabold" at bounding box center [156, 442] width 95 height 15
type input "1.5599703687744"
type input "3.38"
type input "1.02"
type input "10.61"
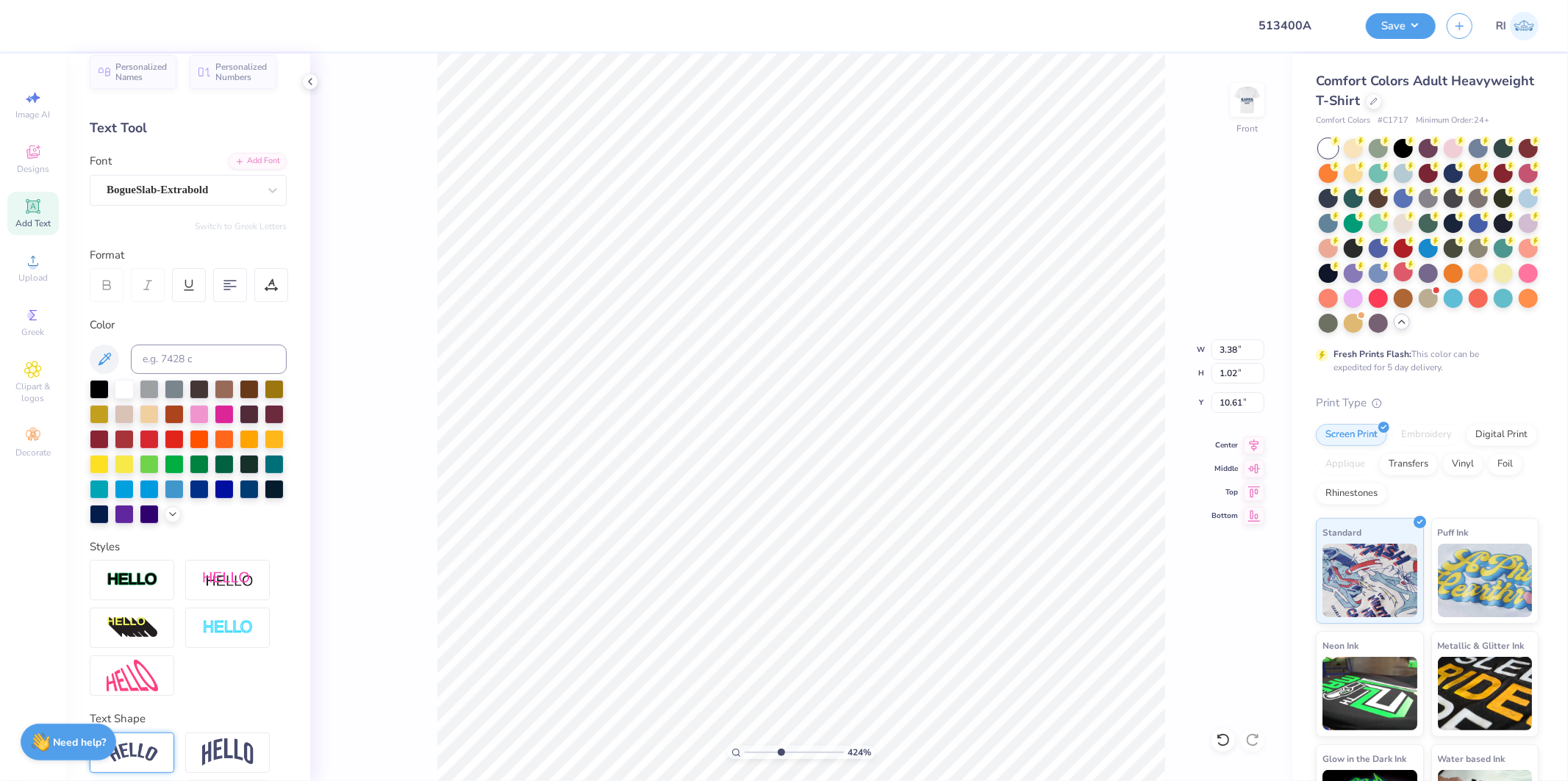
type input "4.2425613837645"
type input "10.53"
type input "1.5599703687744"
type input "3.36"
type input "10.54"
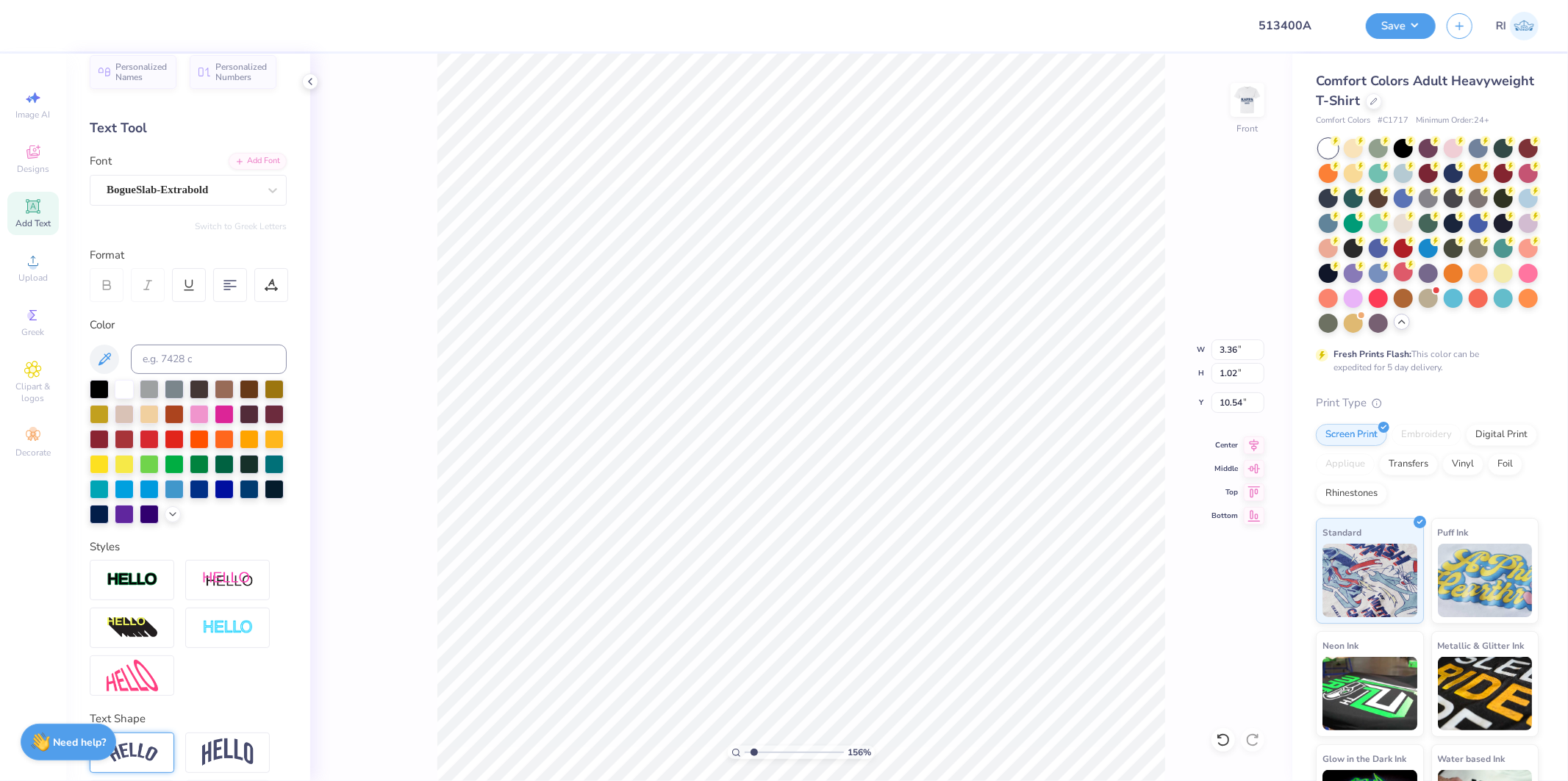
type input "1"
type input "10.91"
drag, startPoint x: 41, startPoint y: 20, endPoint x: 41, endPoint y: 38, distance: 18.0
click at [40, 20] on div at bounding box center [40, 25] width 21 height 21
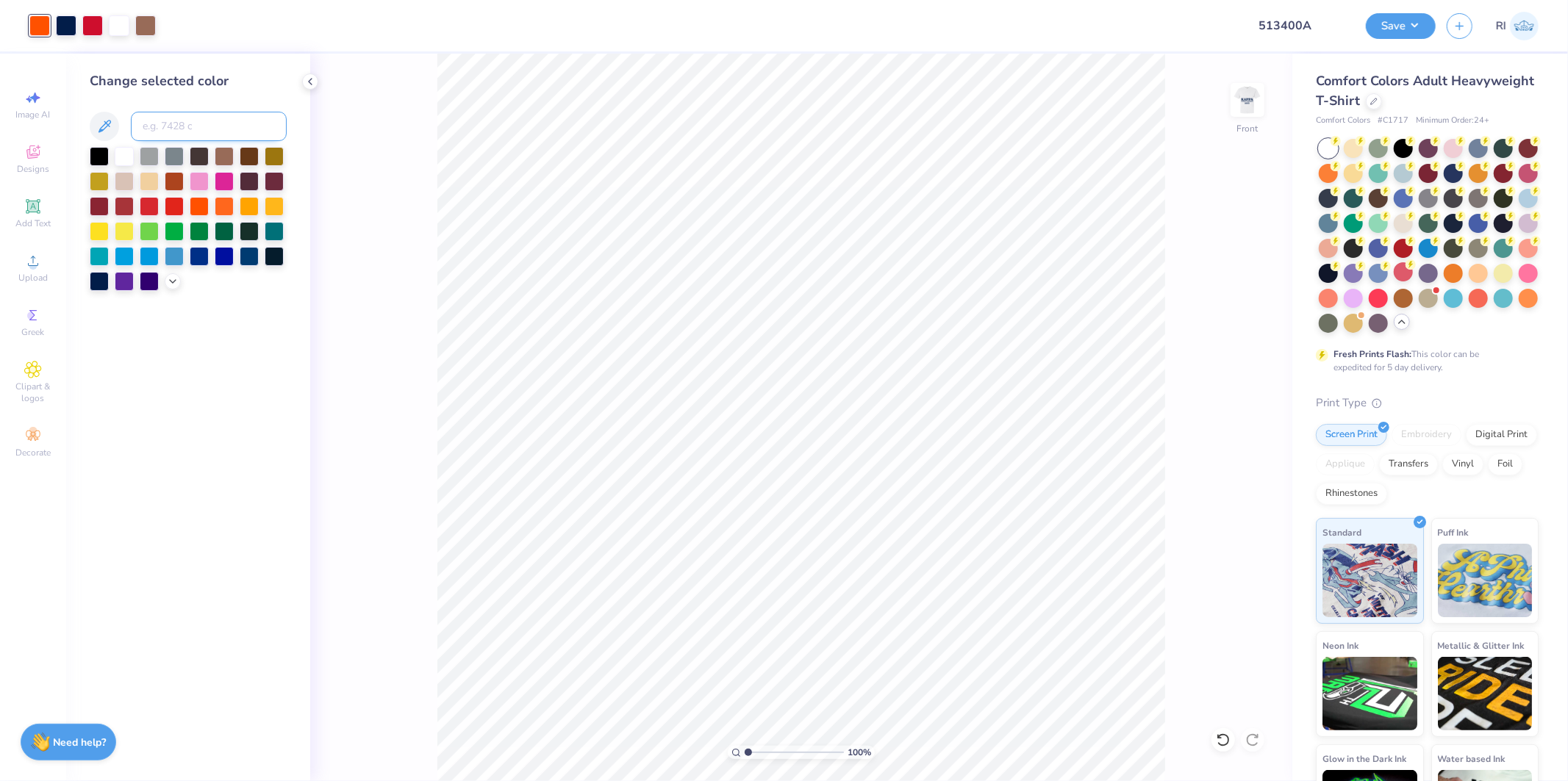
click at [179, 127] on input at bounding box center [209, 126] width 156 height 29
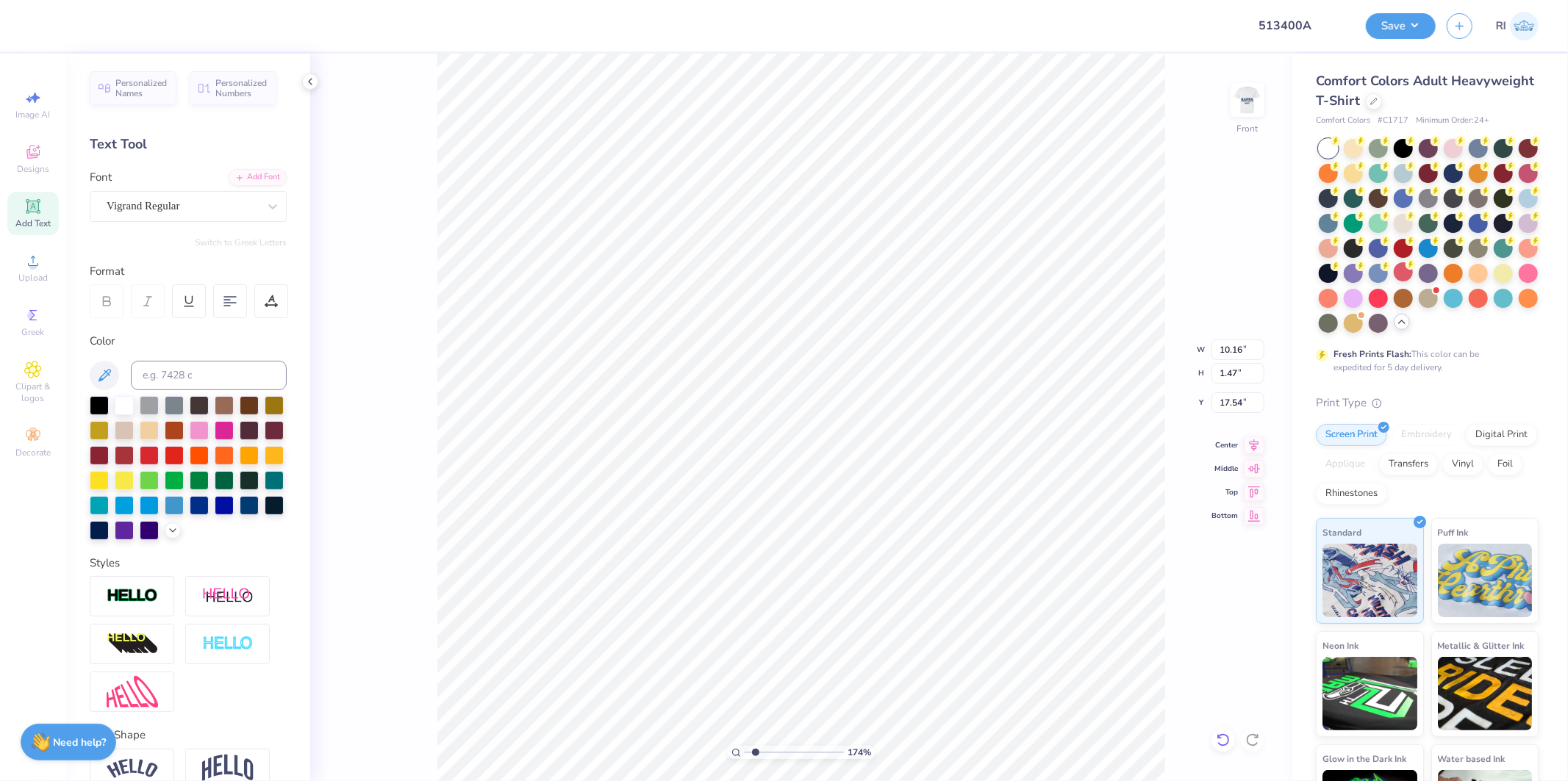
click at [1232, 736] on div at bounding box center [1224, 740] width 24 height 24
type input "1"
click at [1230, 347] on input "11.62" at bounding box center [1238, 350] width 53 height 21
type input "11.00"
type input "12.54"
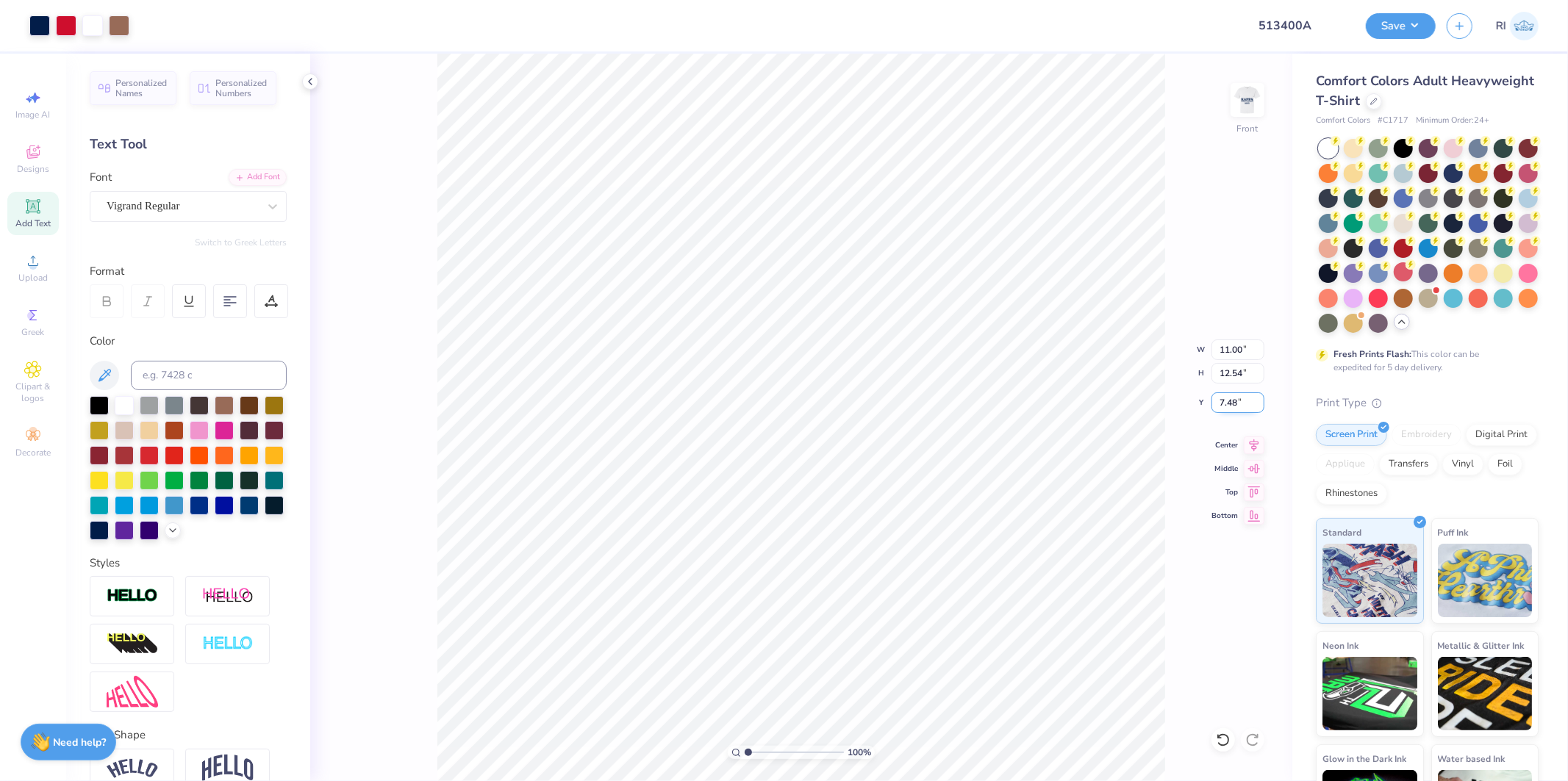
click at [1224, 398] on input "7.48" at bounding box center [1238, 403] width 53 height 21
click at [1244, 88] on img at bounding box center [1248, 100] width 59 height 59
click at [1244, 345] on input "12.16" at bounding box center [1238, 350] width 53 height 21
click at [44, 212] on div "Add Text" at bounding box center [33, 213] width 52 height 44
click at [144, 200] on div "Super Dream" at bounding box center [182, 206] width 154 height 23
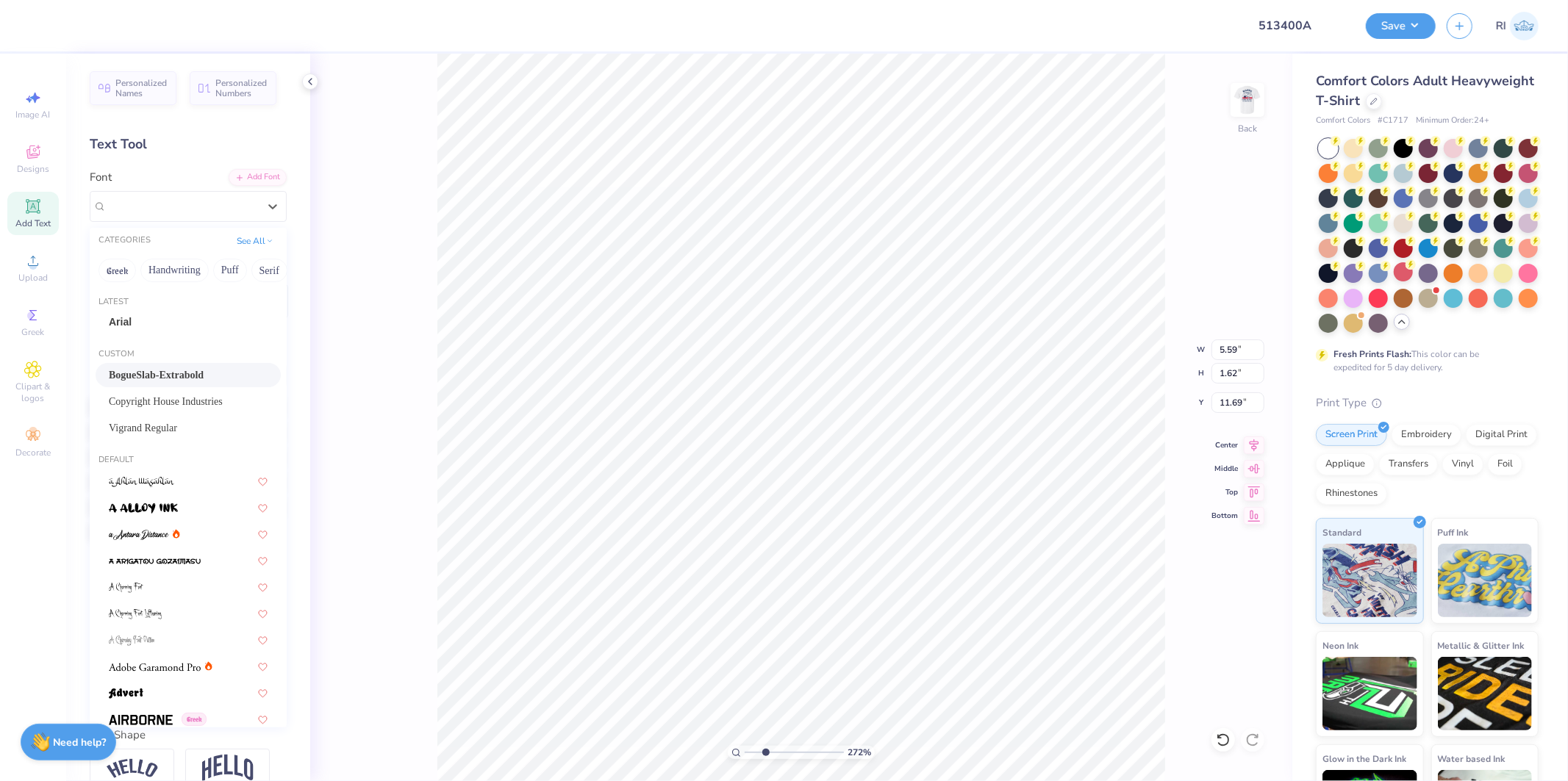
click at [179, 373] on span "BogueSlab-Extrabold" at bounding box center [156, 375] width 95 height 15
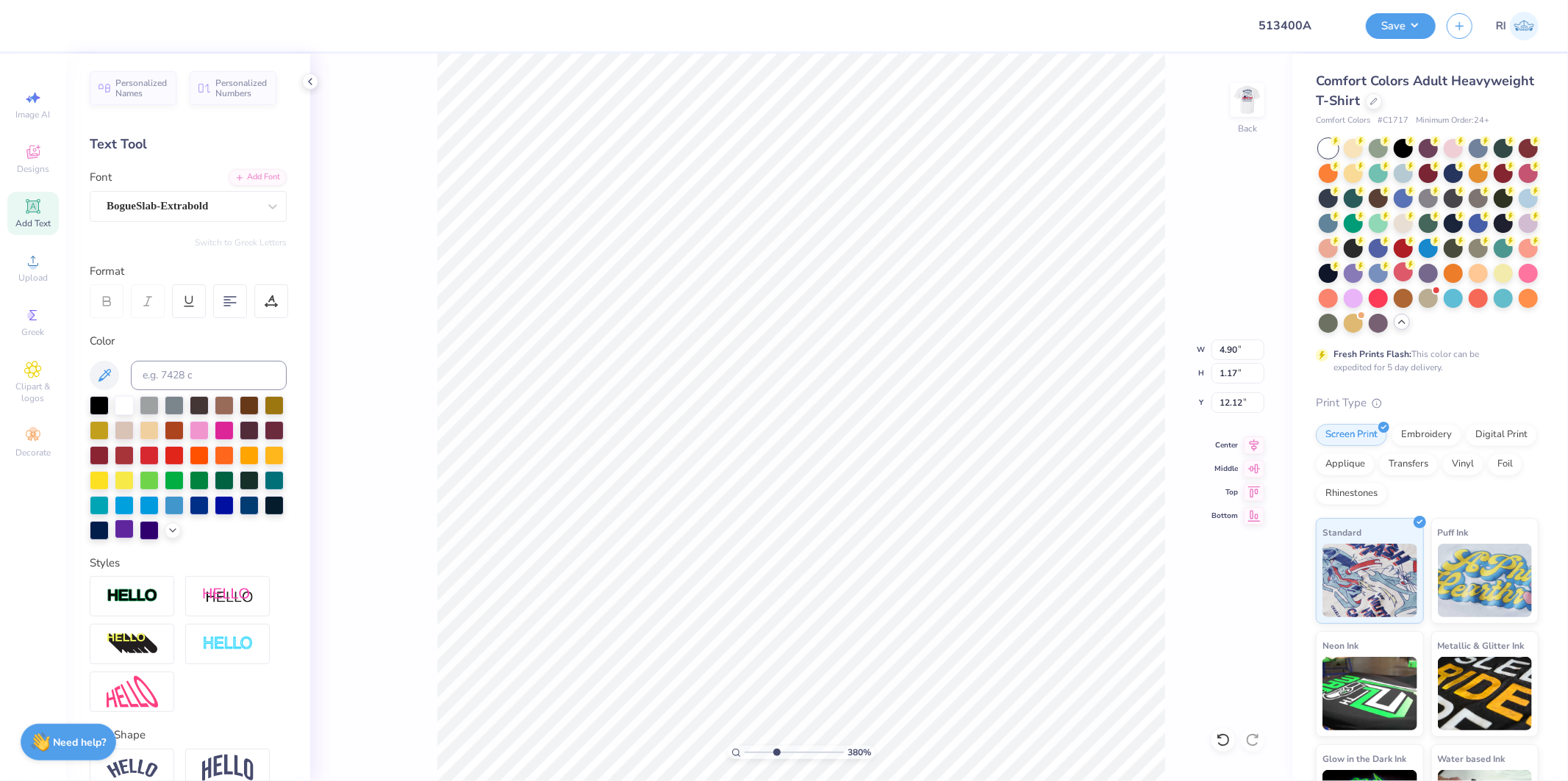
click at [134, 526] on div at bounding box center [124, 529] width 19 height 19
click at [797, 509] on li "Duplicate" at bounding box center [811, 504] width 115 height 29
click at [239, 172] on div "Add Font" at bounding box center [257, 176] width 58 height 17
click at [811, 507] on li "Duplicate" at bounding box center [810, 504] width 115 height 29
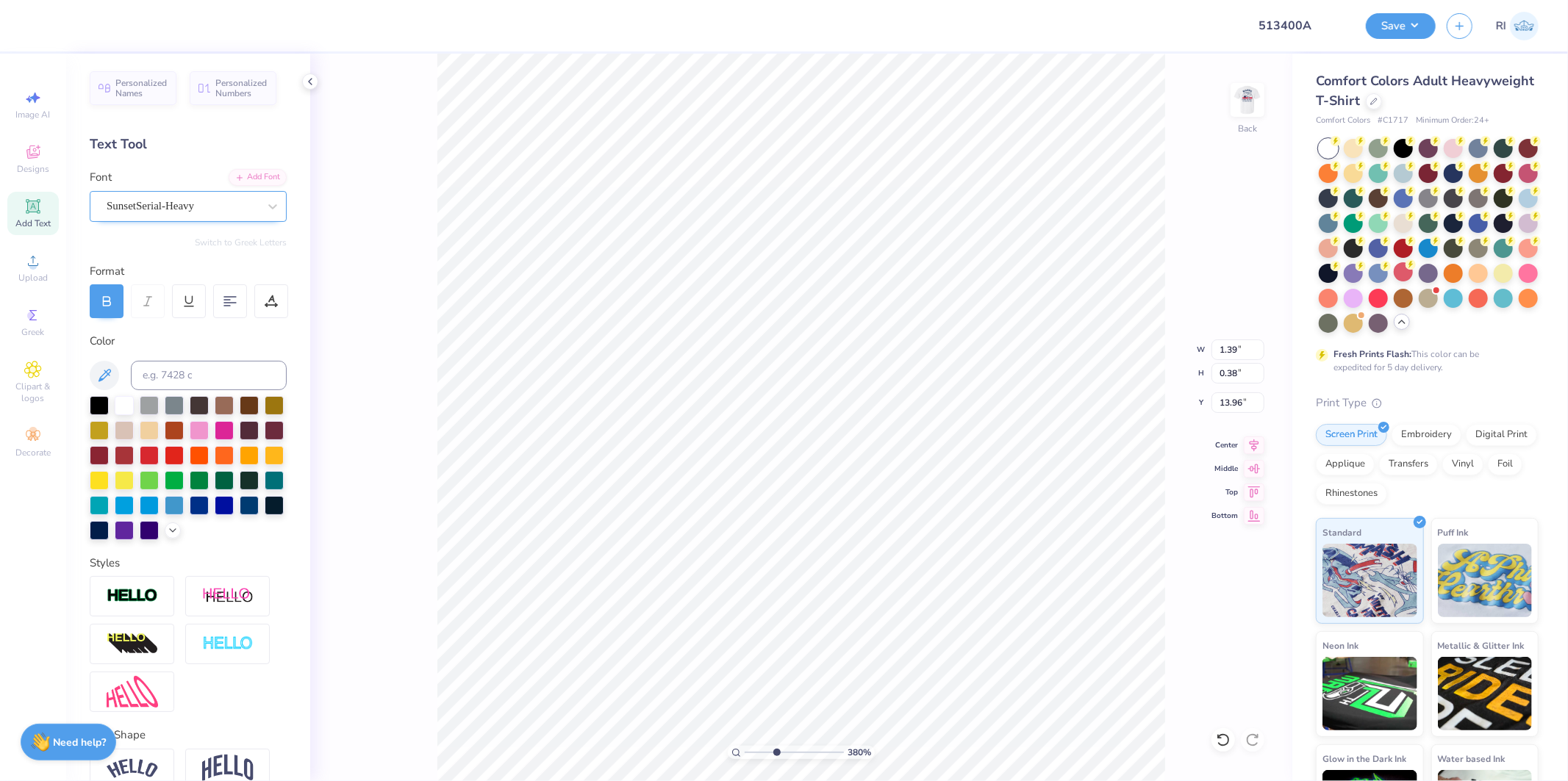
click at [185, 200] on div "SunsetSerial-Heavy" at bounding box center [182, 206] width 154 height 23
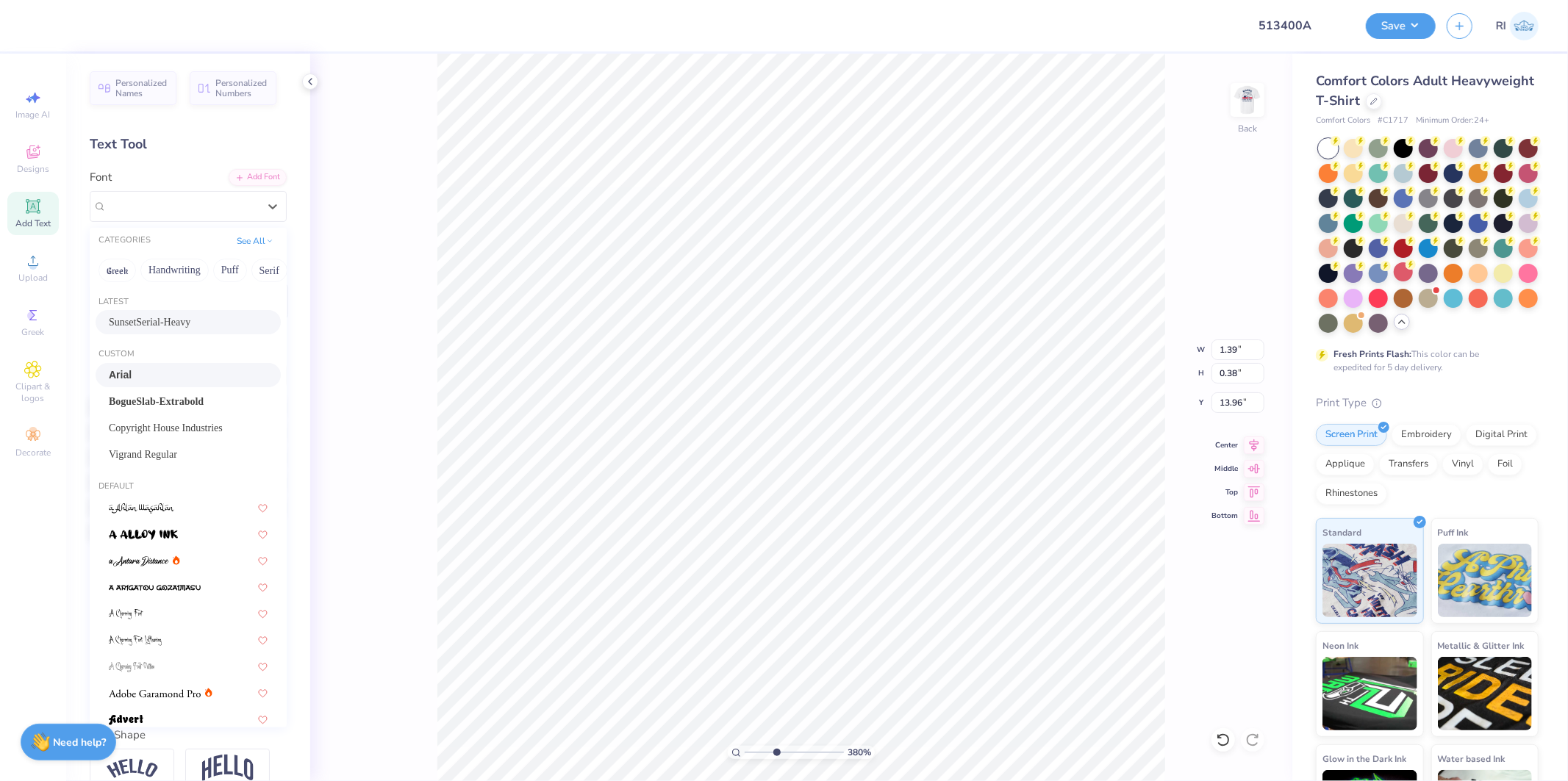
click at [194, 375] on div "Arial" at bounding box center [189, 375] width 159 height 15
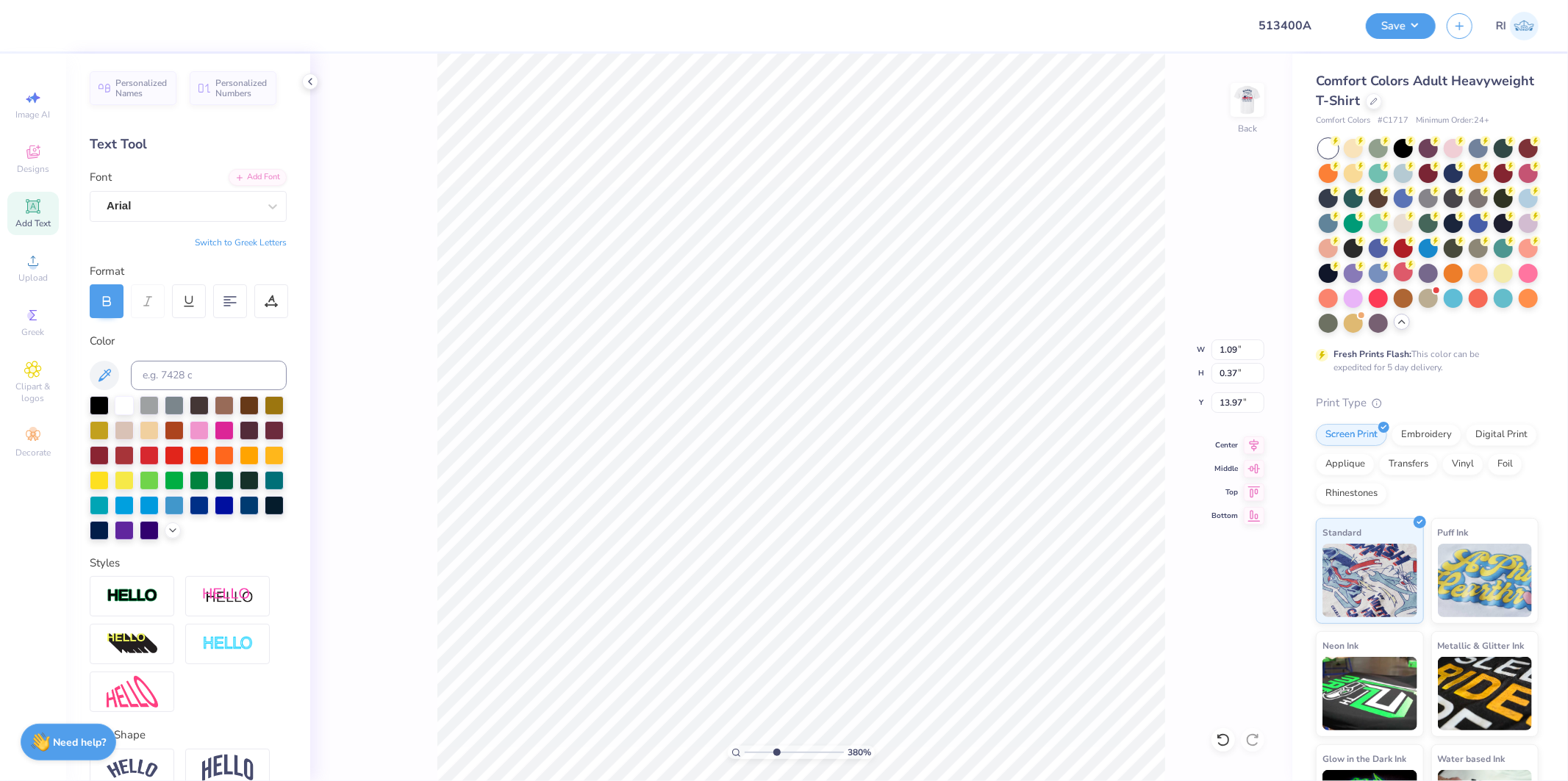
scroll to position [13, 7]
click at [1035, 762] on li "Send to Back" at bounding box center [1025, 763] width 115 height 29
click at [44, 25] on div at bounding box center [40, 25] width 21 height 21
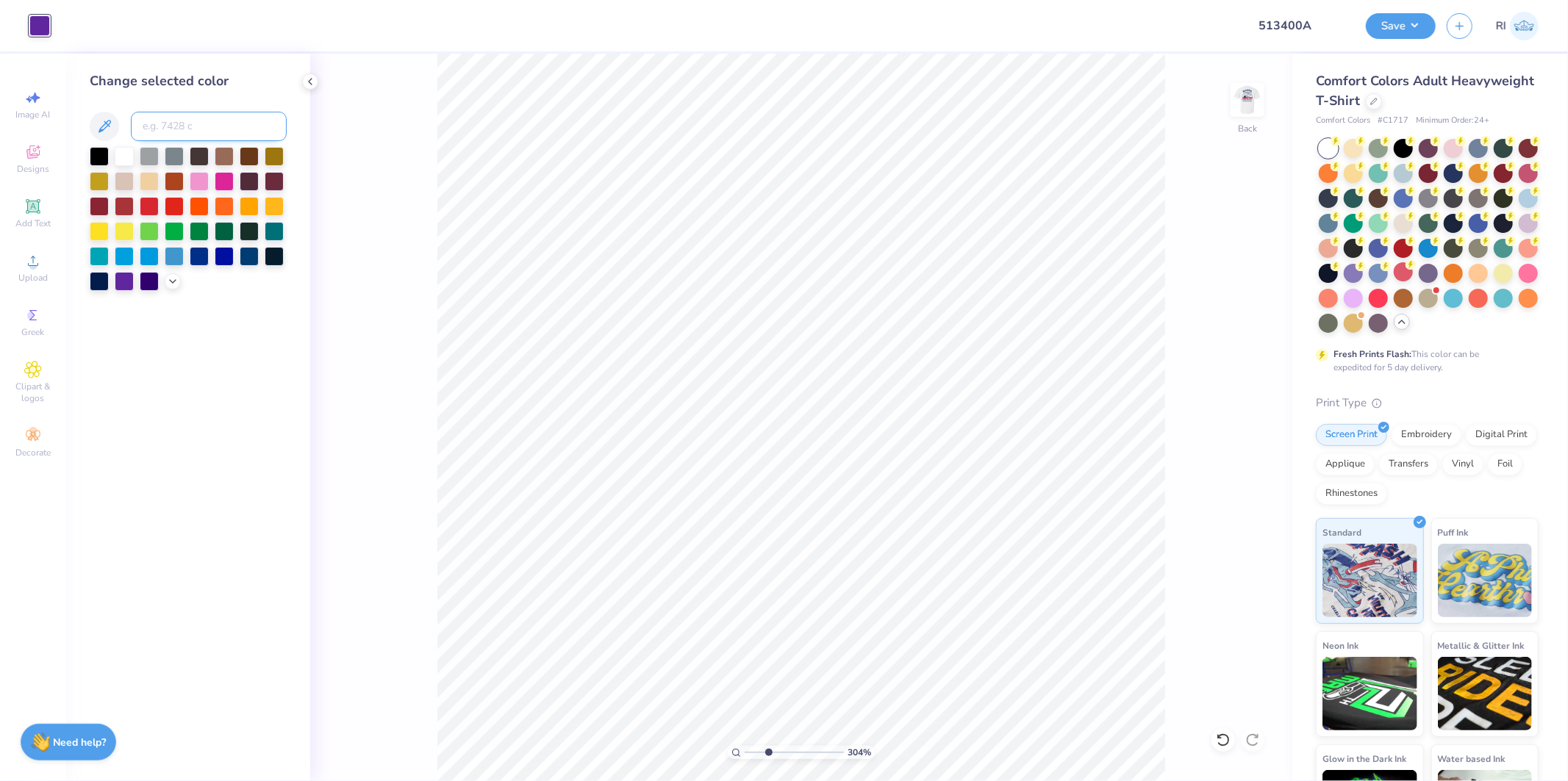
click at [189, 130] on input at bounding box center [209, 126] width 156 height 29
paste input
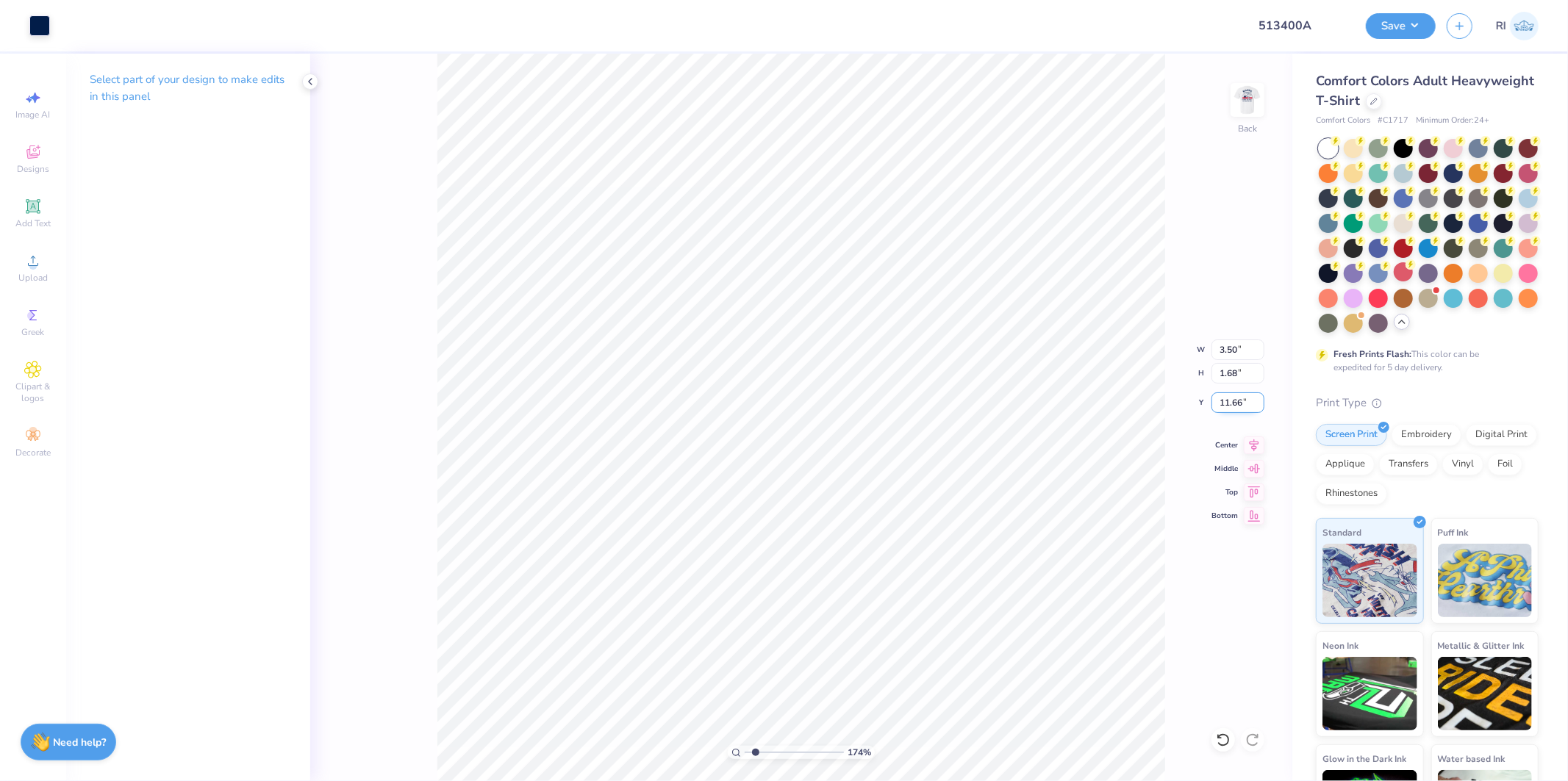
click at [1231, 399] on input "11.66" at bounding box center [1238, 403] width 53 height 21
click at [1250, 92] on img at bounding box center [1248, 100] width 59 height 59
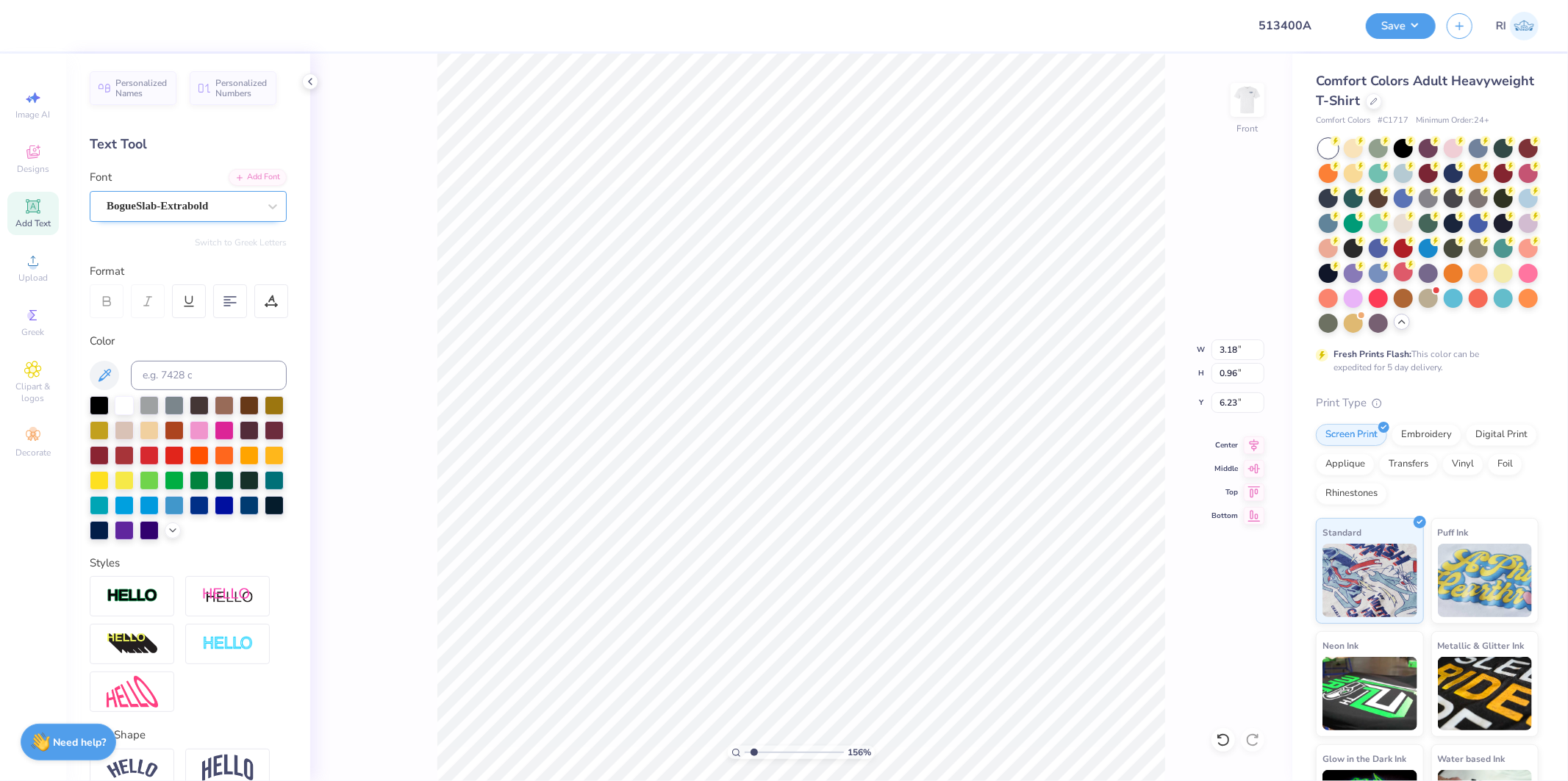
click at [214, 202] on div "BogueSlab-Extrabold" at bounding box center [182, 206] width 154 height 23
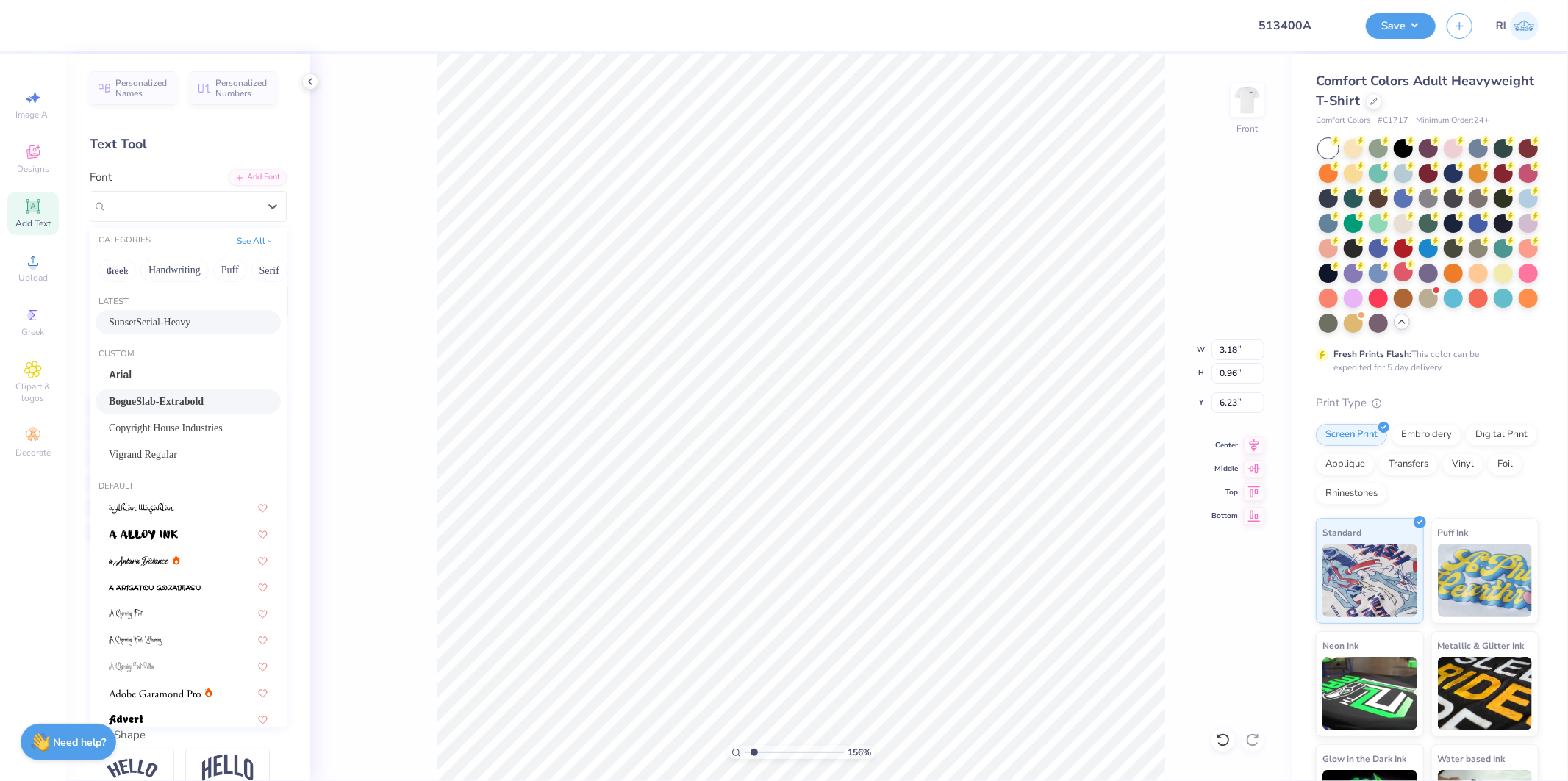
click at [189, 324] on span "SunsetSerial-Heavy" at bounding box center [150, 322] width 82 height 15
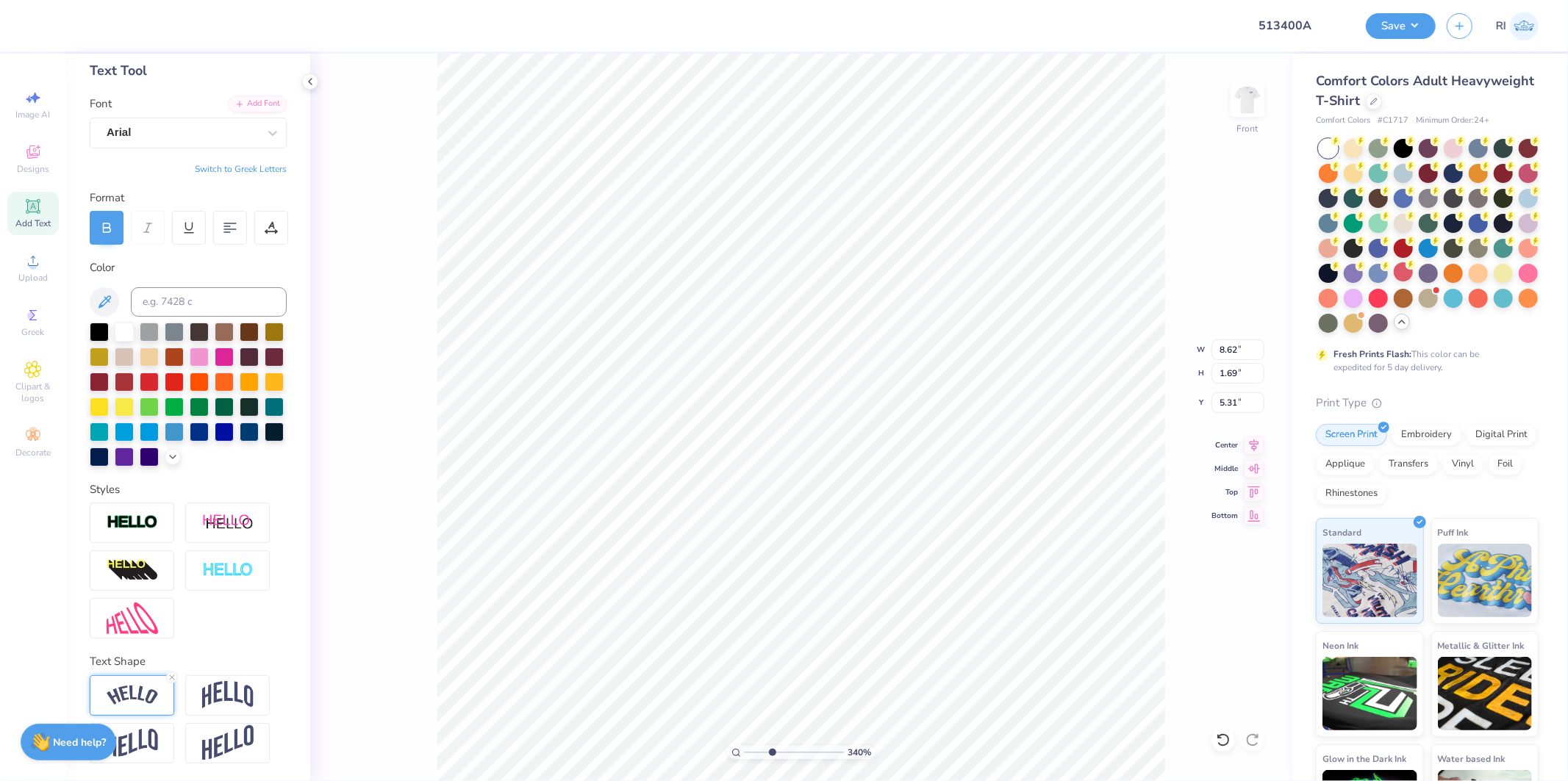
click at [141, 699] on img at bounding box center [132, 695] width 52 height 20
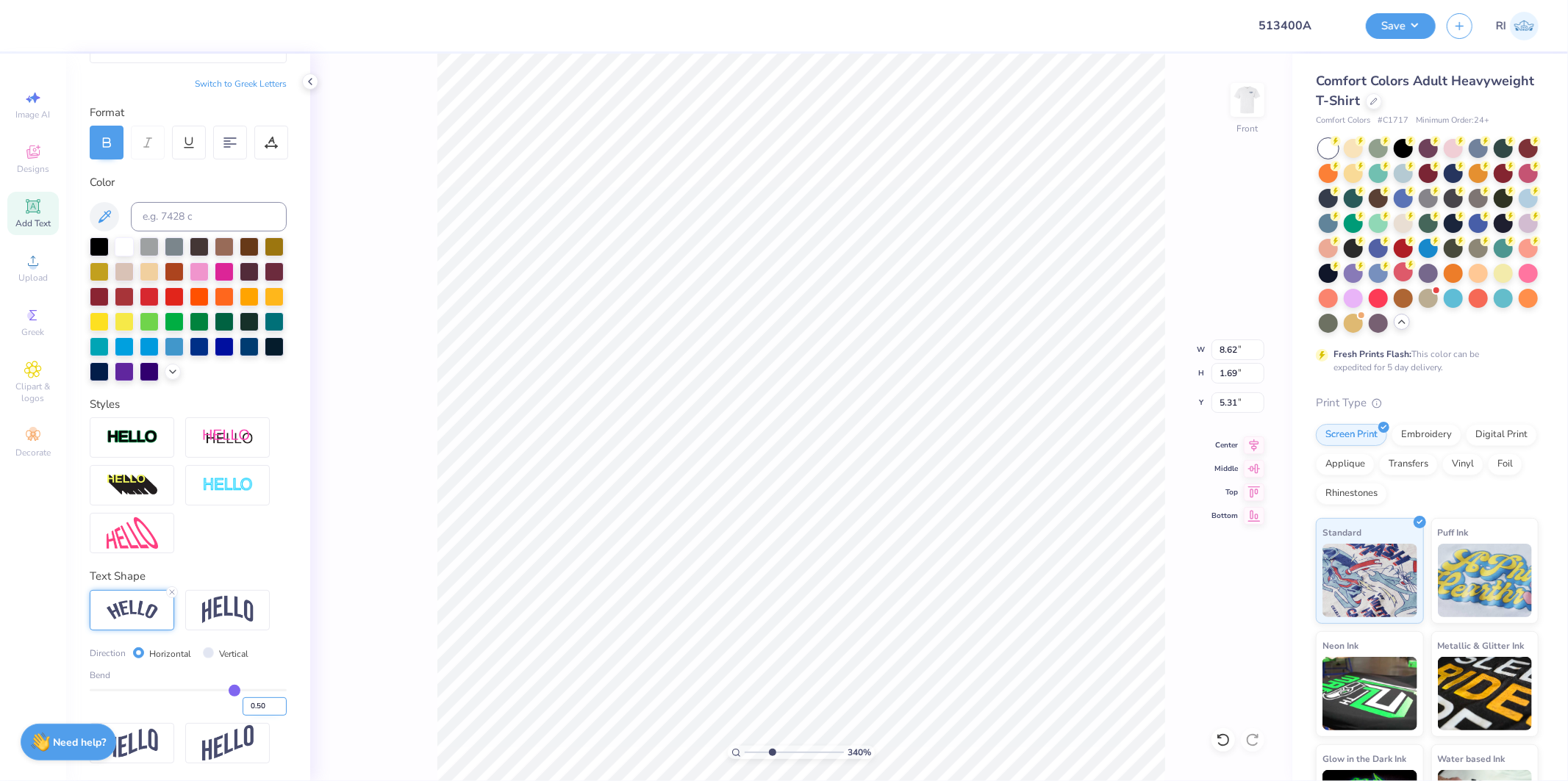
scroll to position [184, 0]
click at [254, 709] on input "0.50" at bounding box center [264, 706] width 44 height 18
click at [1407, 30] on button "Save" at bounding box center [1401, 24] width 70 height 25
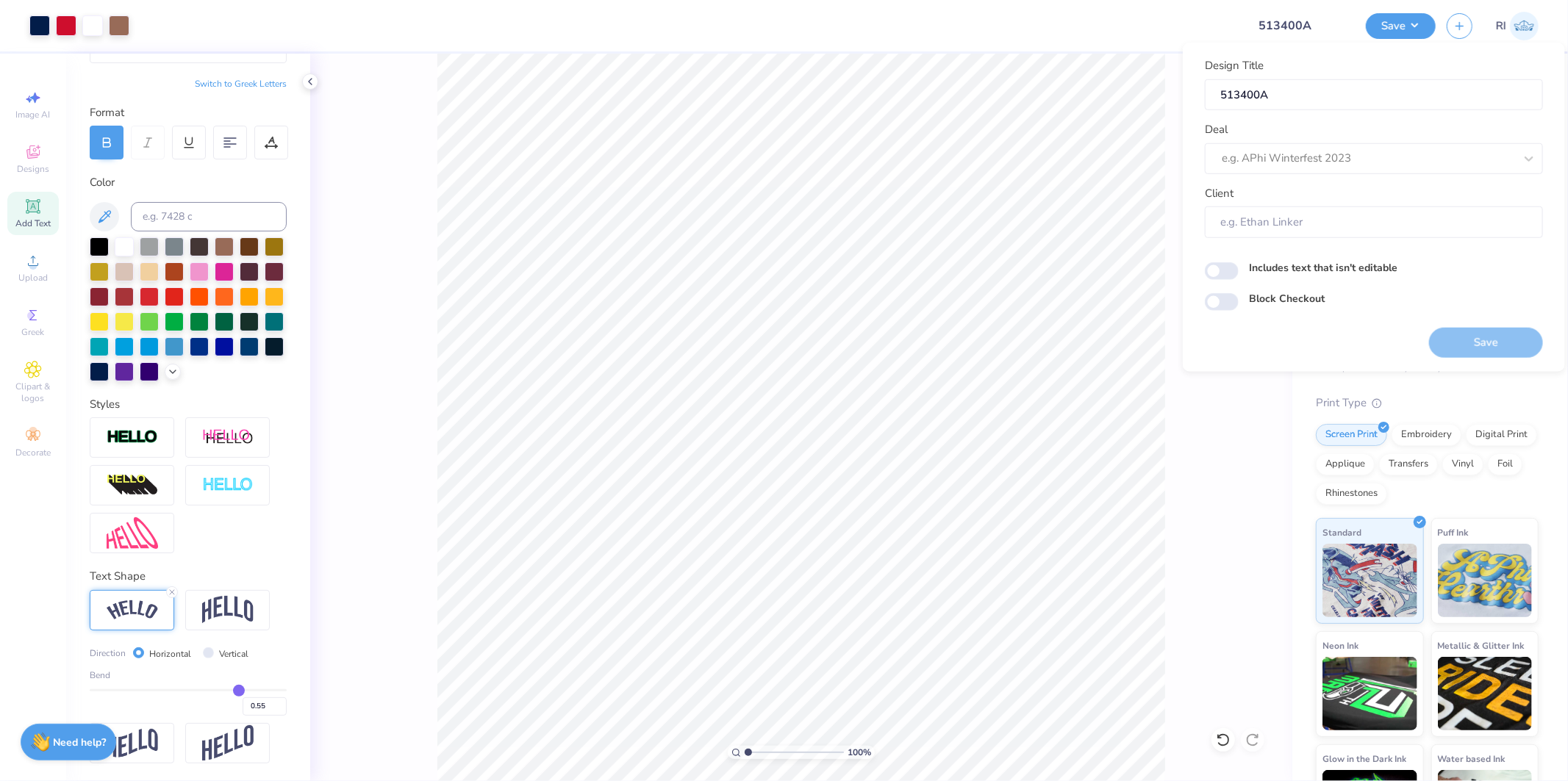
click at [1276, 174] on div "Design Title 513400A Deal e.g. APhi Winterfest 2023 Client" at bounding box center [1374, 147] width 338 height 181
click at [1281, 160] on div at bounding box center [1353, 158] width 263 height 20
click at [1298, 195] on div "Design Tool Gallery" at bounding box center [1374, 197] width 326 height 25
click at [1225, 305] on input "Block Checkout" at bounding box center [1222, 302] width 34 height 17
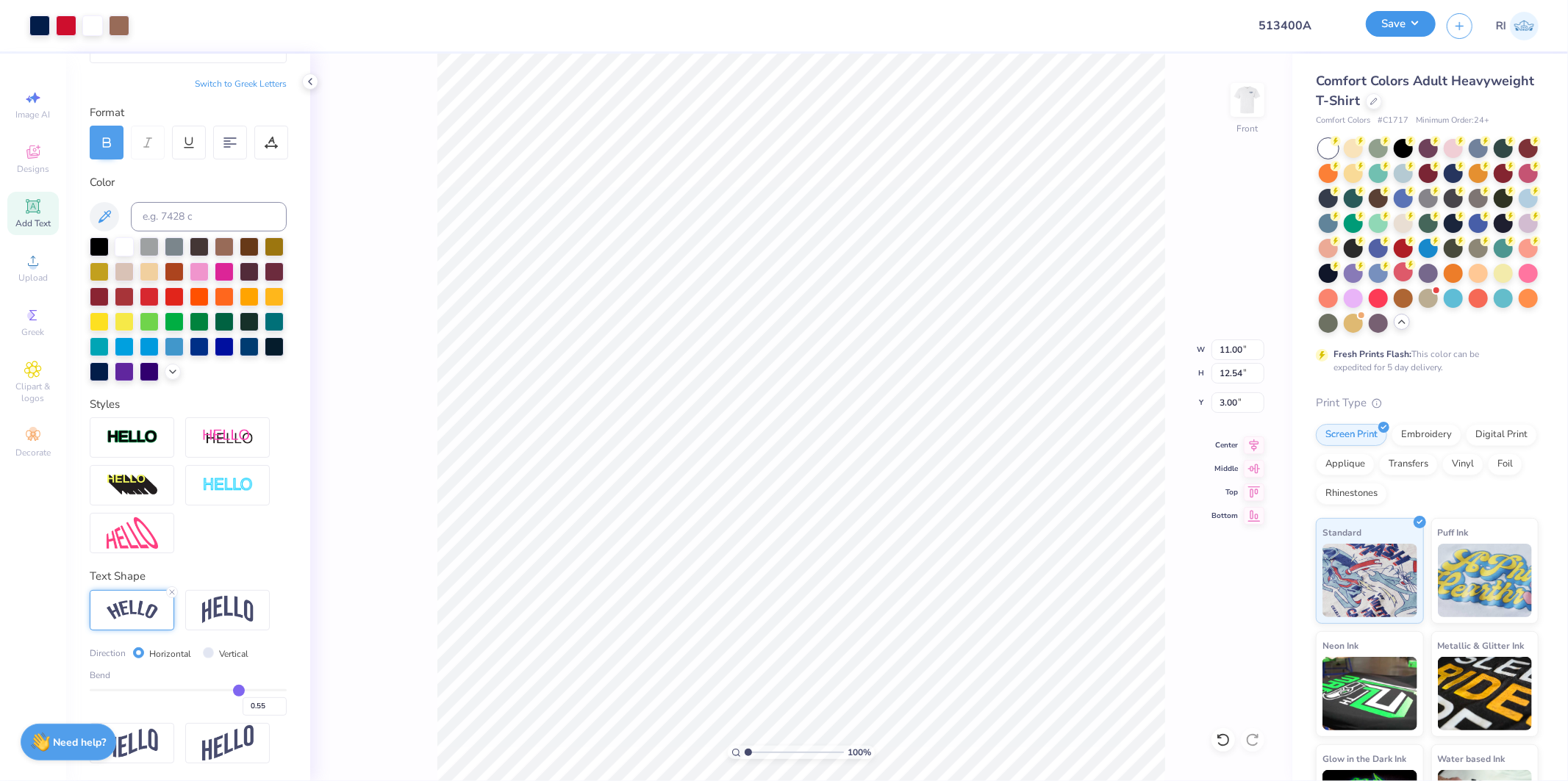
click at [1407, 27] on button "Save" at bounding box center [1401, 24] width 70 height 25
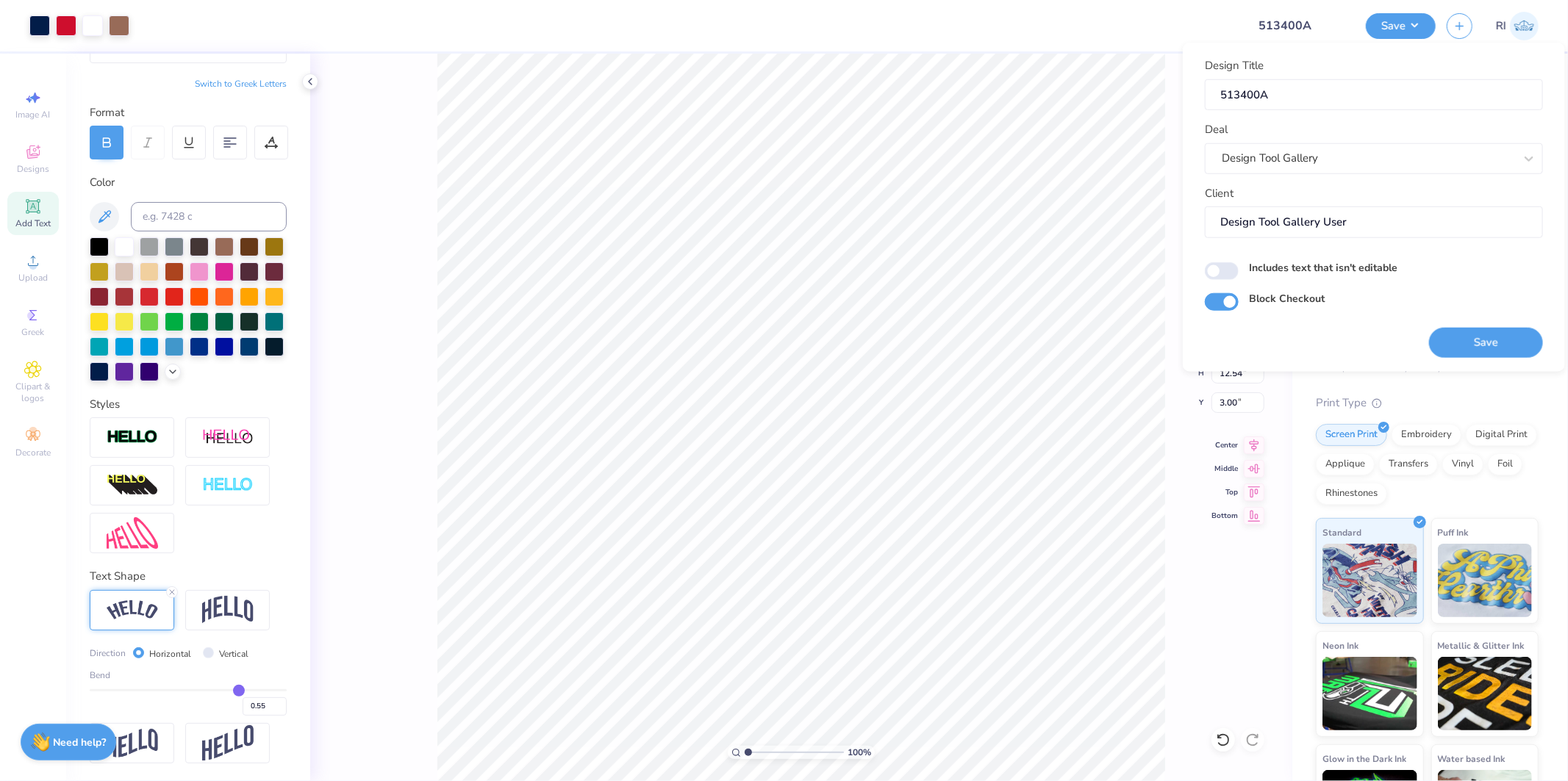
click at [1474, 341] on button "Save" at bounding box center [1486, 342] width 114 height 30
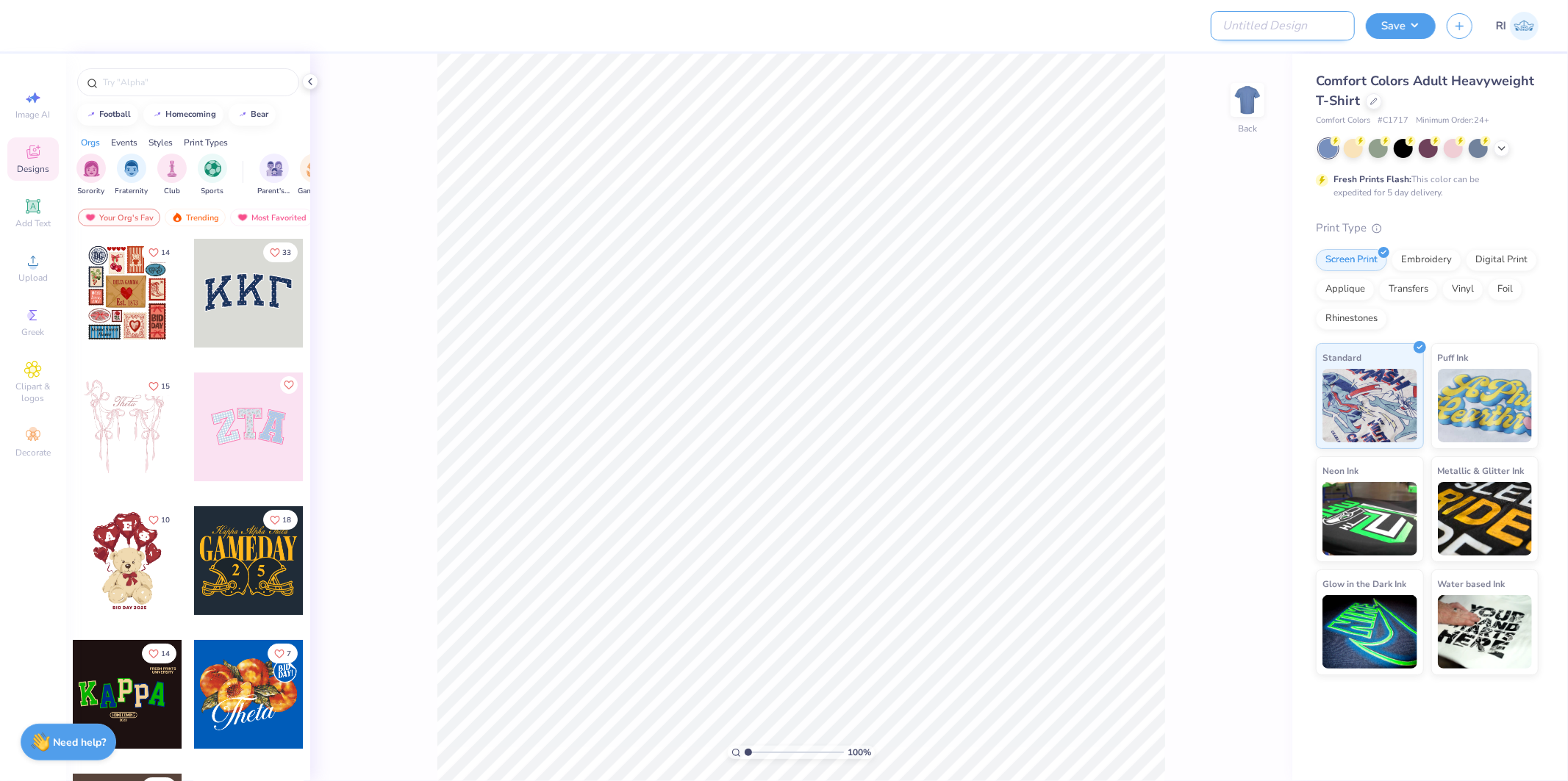
click at [1255, 25] on input "Design Title" at bounding box center [1282, 25] width 144 height 29
paste input "514303A"
type input "514303A"
click at [1372, 92] on div "Comfort Colors Adult Heavyweight T-Shirt" at bounding box center [1427, 91] width 223 height 40
click at [1371, 103] on icon at bounding box center [1374, 99] width 7 height 7
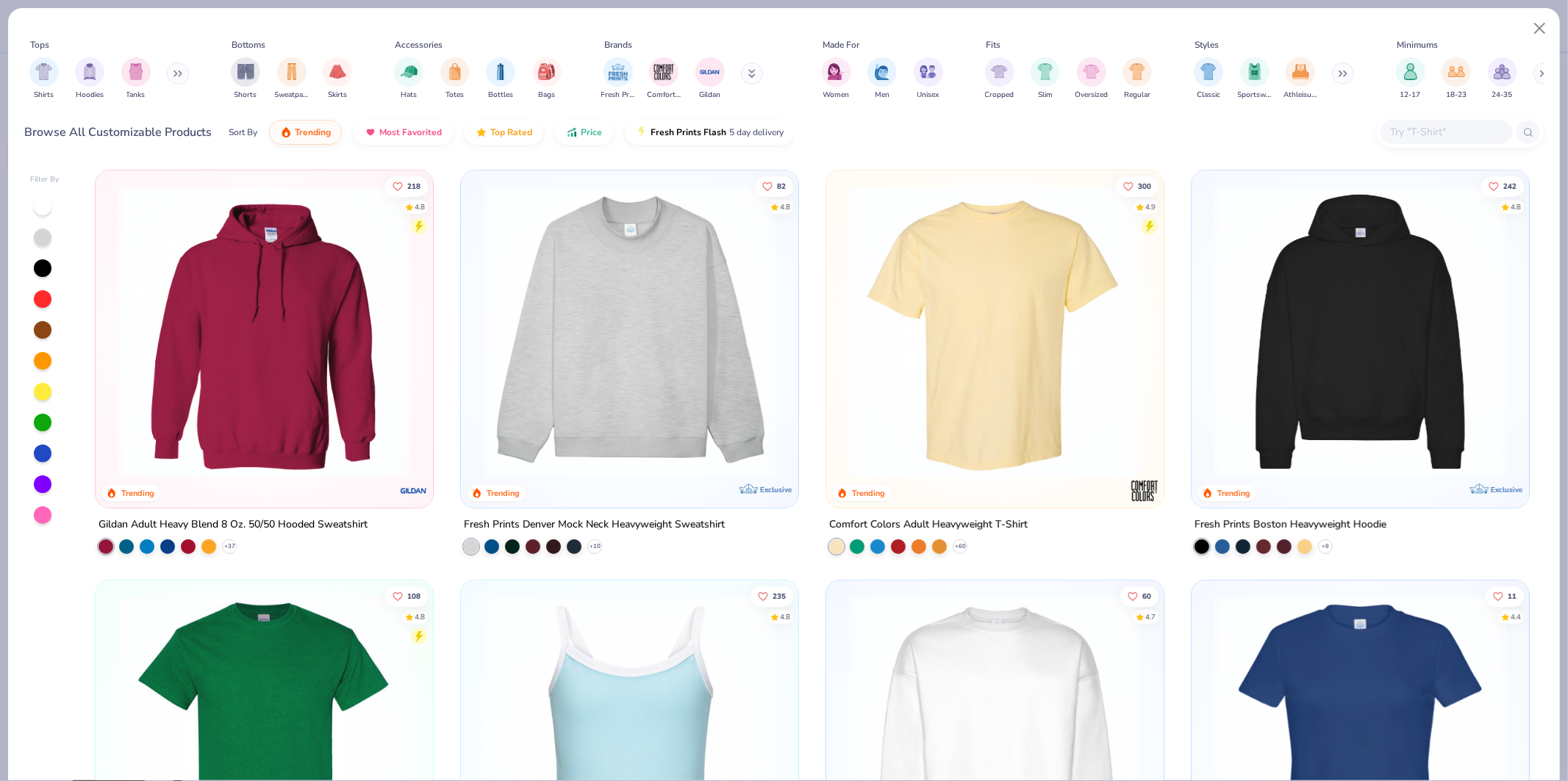
click at [1434, 123] on input "text" at bounding box center [1446, 131] width 113 height 17
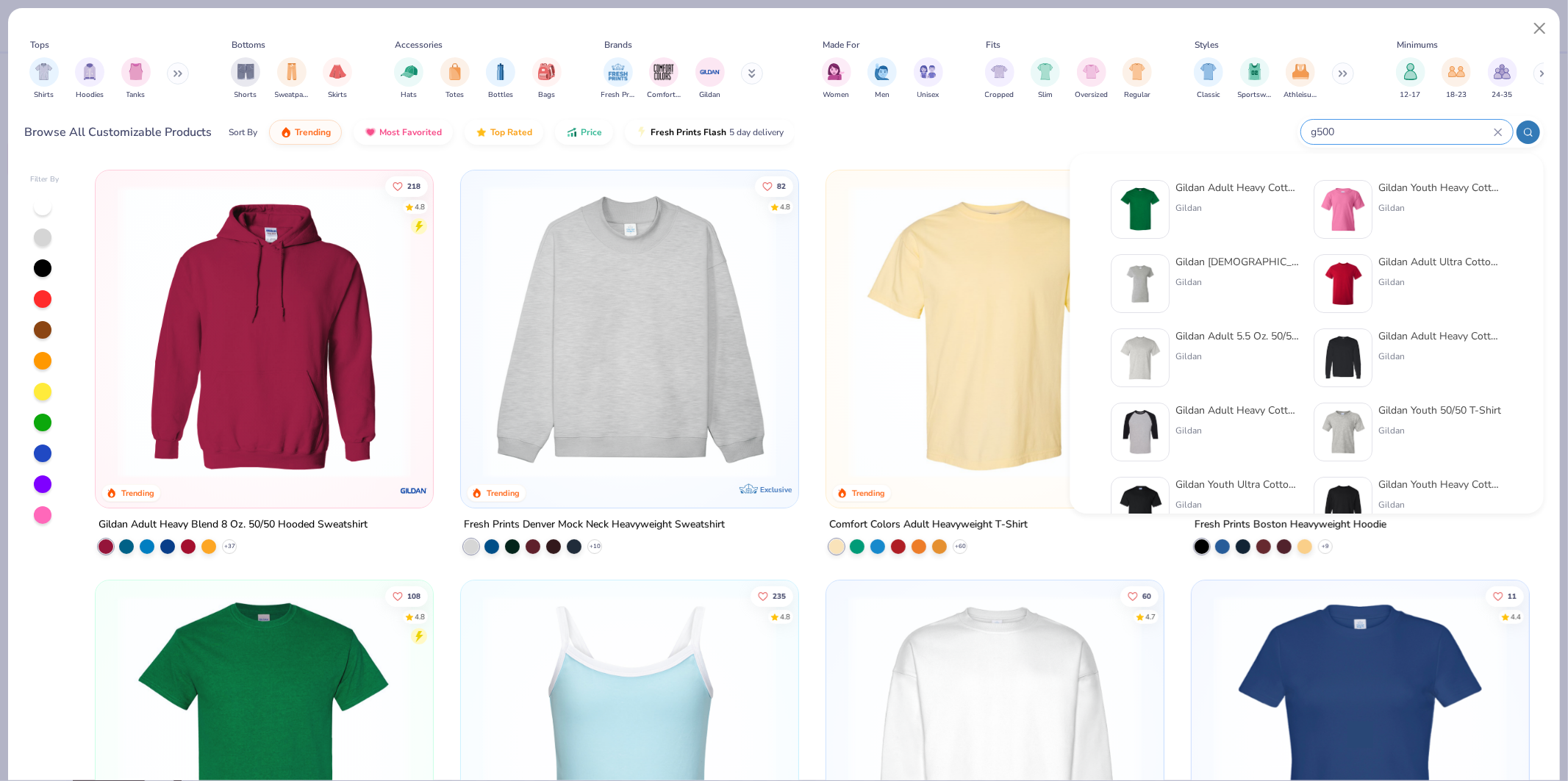
type input "g500"
click at [1157, 173] on div "Gildan Adult Heavy Cotton T-Shirt Gildan Gildan Youth Heavy Cotton 5.3 Oz. T-Sh…" at bounding box center [1307, 394] width 423 height 445
click at [1141, 213] on img at bounding box center [1141, 209] width 45 height 45
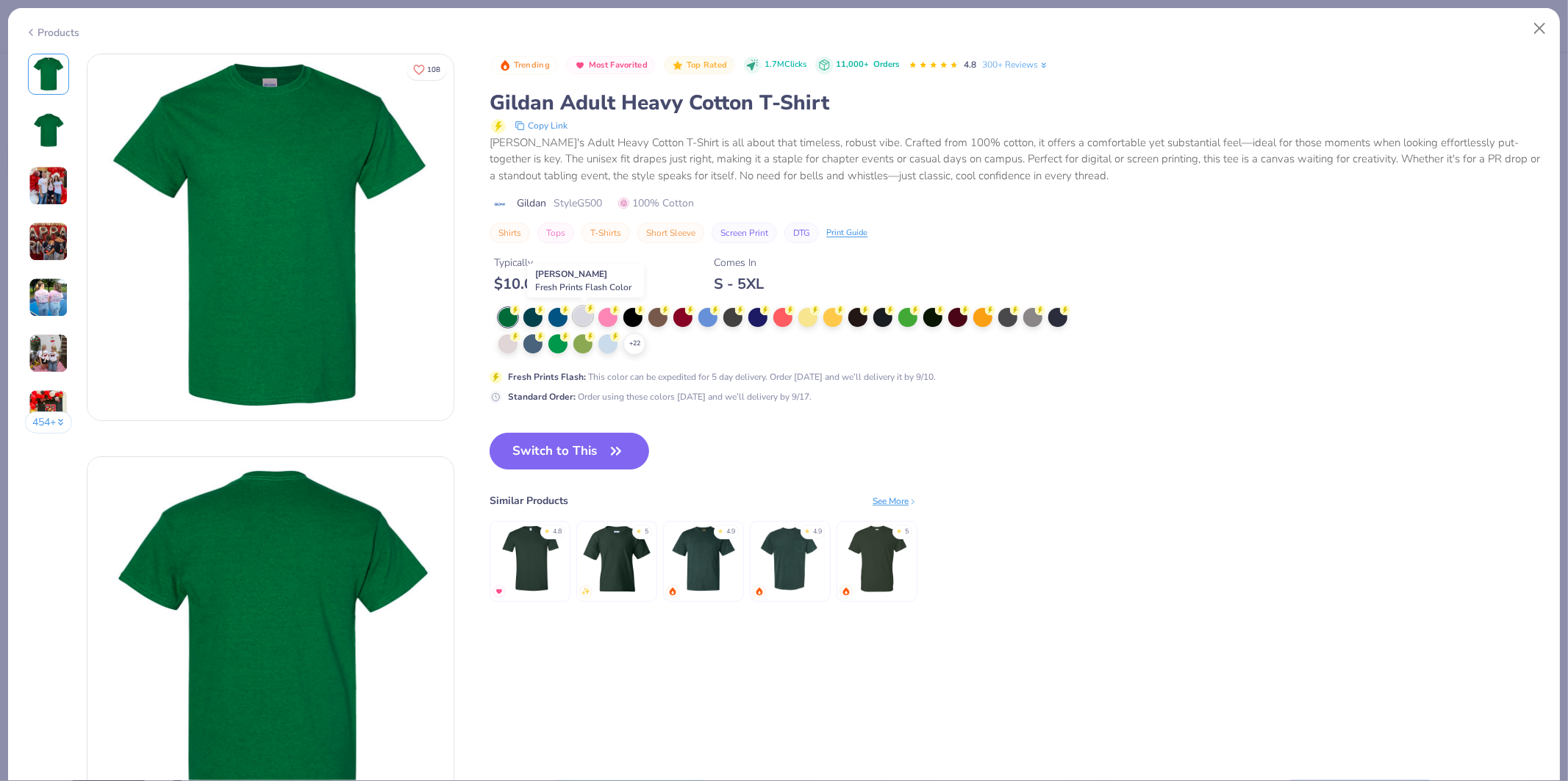
click at [577, 322] on div at bounding box center [583, 316] width 19 height 19
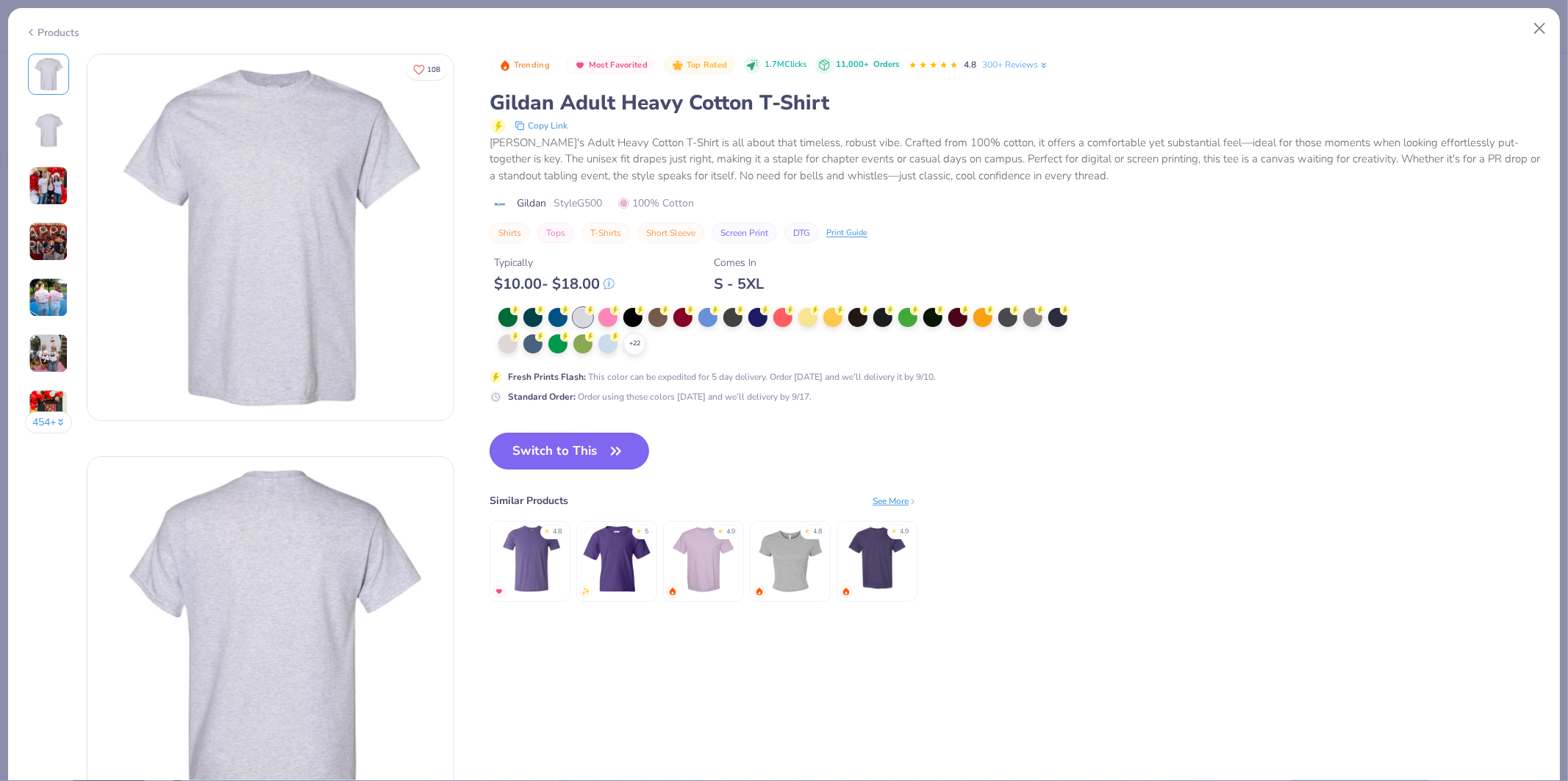
click at [594, 434] on button "Switch to This" at bounding box center [570, 451] width 160 height 37
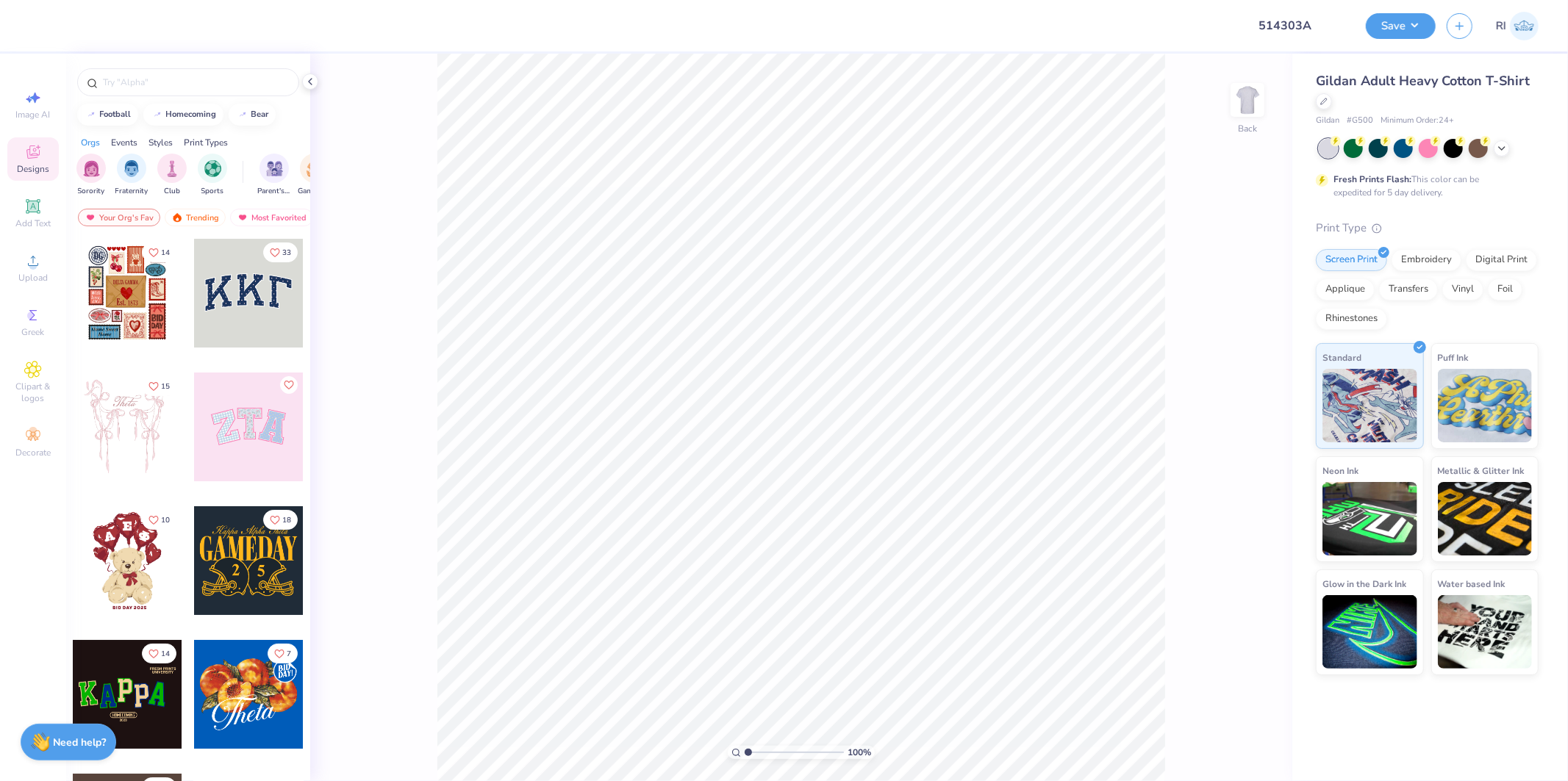
click at [1218, 116] on div "100 % Back" at bounding box center [801, 417] width 982 height 728
click at [1234, 111] on img at bounding box center [1248, 100] width 59 height 59
click at [30, 262] on icon at bounding box center [33, 261] width 18 height 17
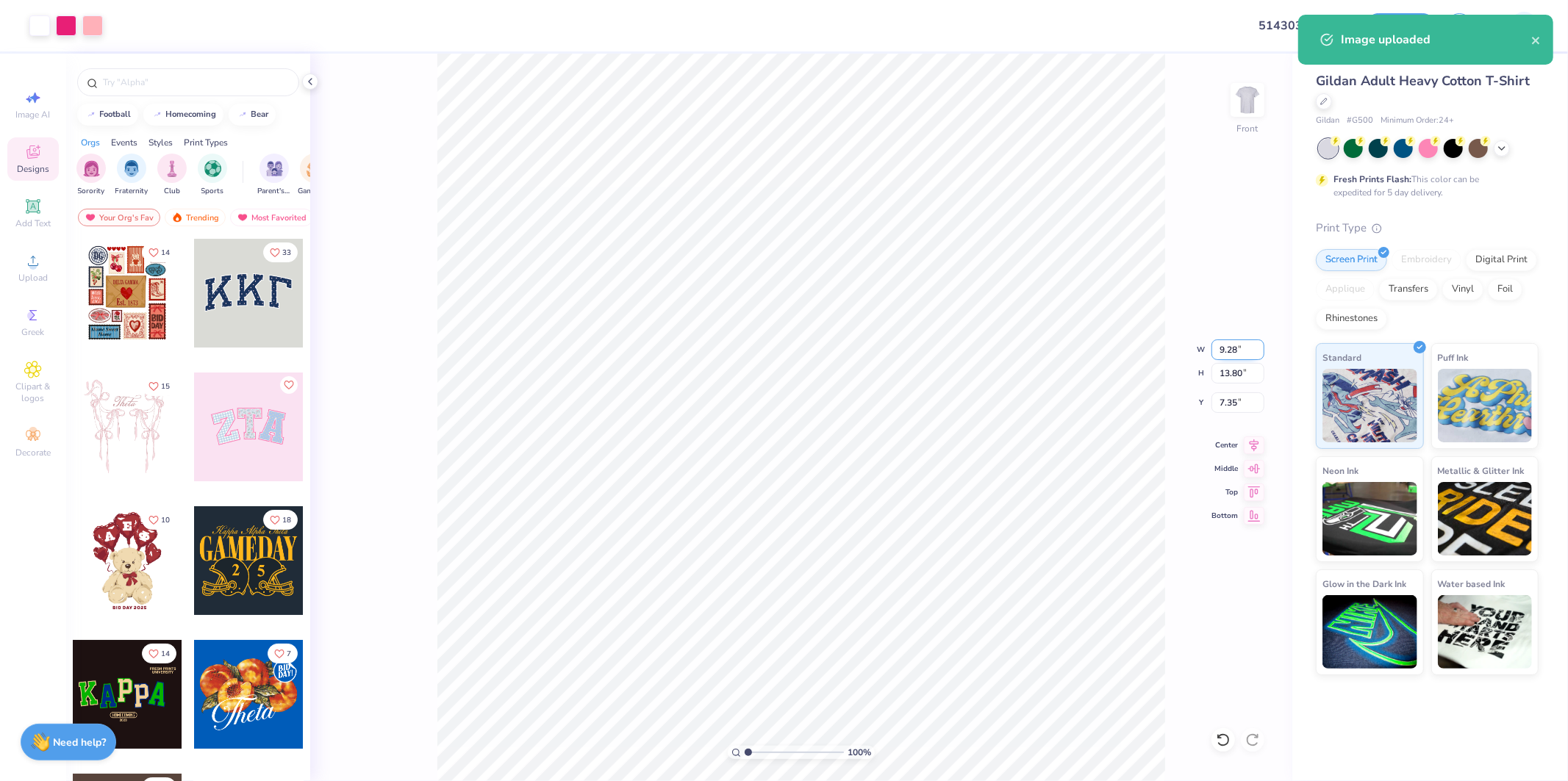
click at [1225, 343] on input "9.28" at bounding box center [1238, 350] width 53 height 21
type input "10.00"
type input "14.87"
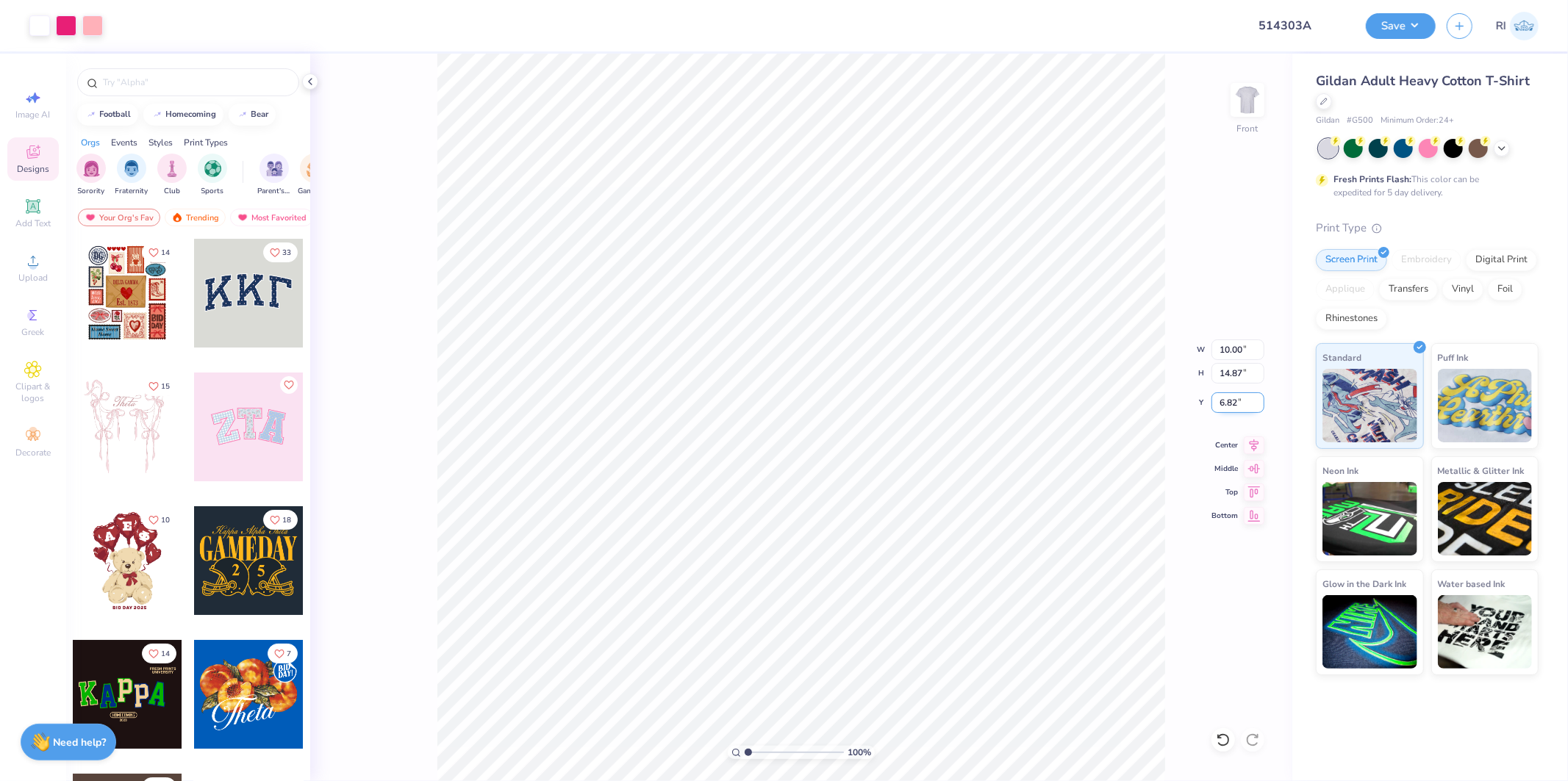
click at [1229, 399] on input "6.82" at bounding box center [1238, 403] width 53 height 21
type input "3.00"
click at [34, 219] on span "Add Text" at bounding box center [33, 223] width 35 height 12
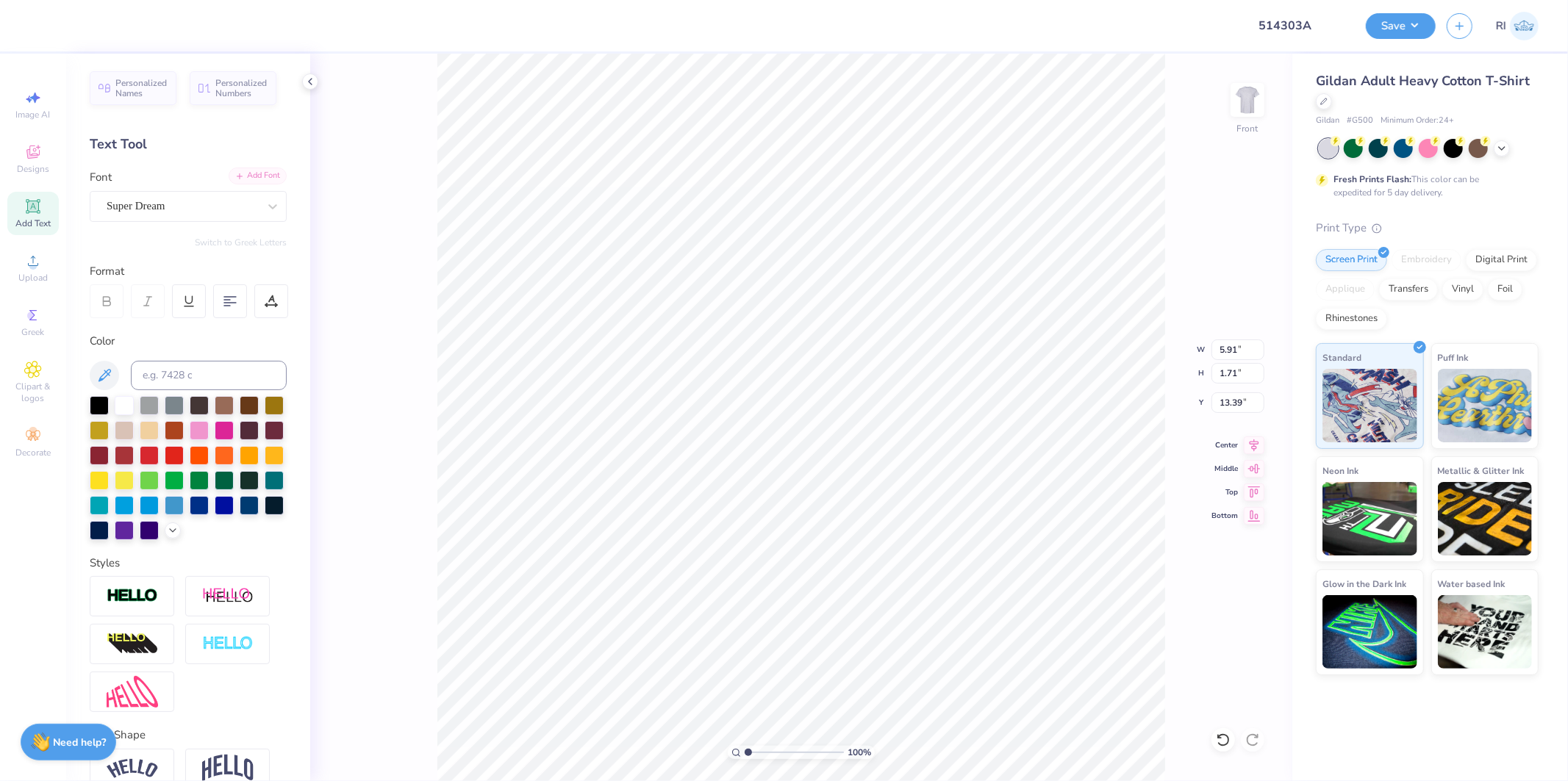
click at [261, 175] on div "Add Font" at bounding box center [257, 176] width 58 height 17
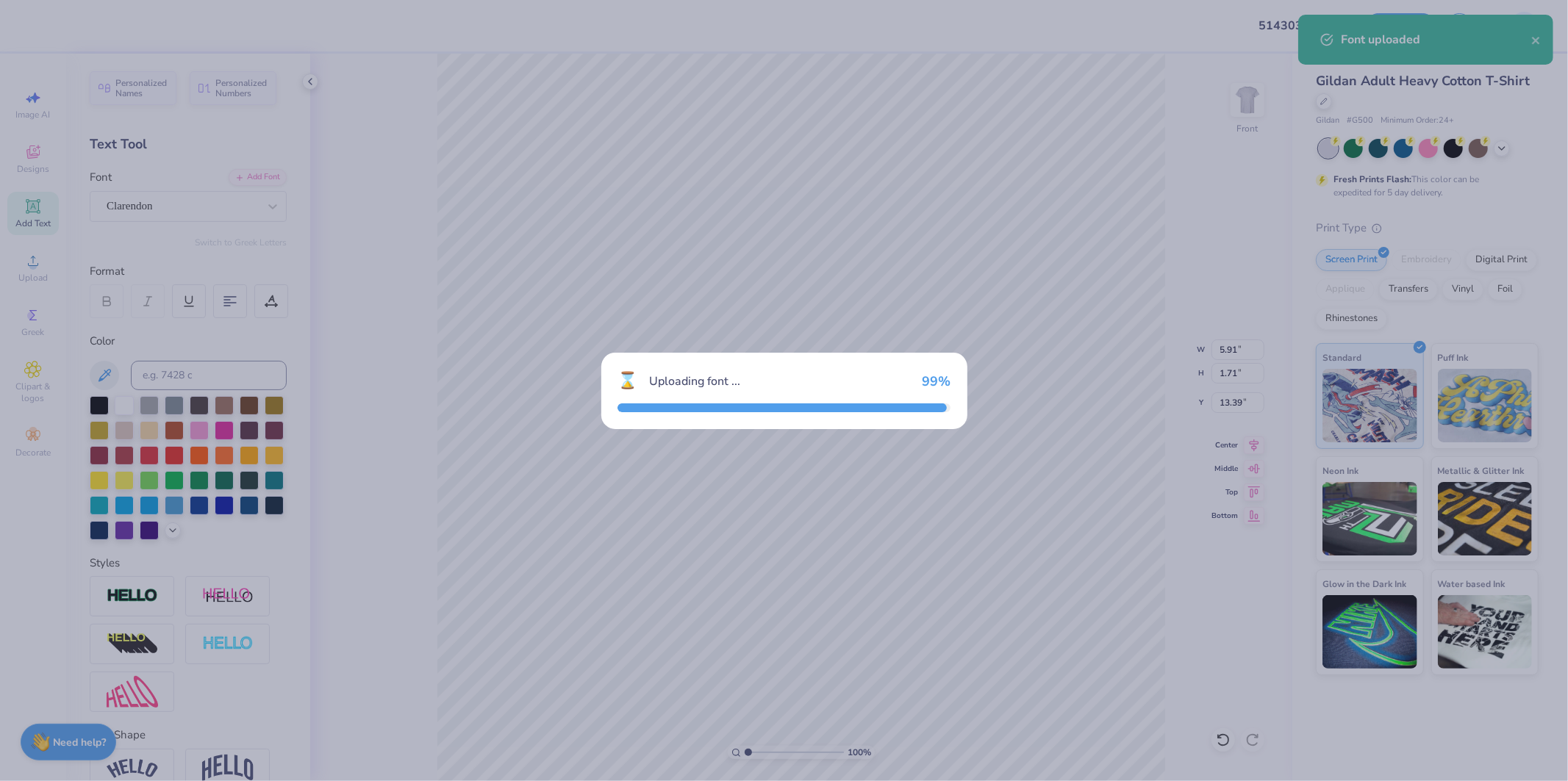
type input "7.65"
type input "1.76"
type input "13.37"
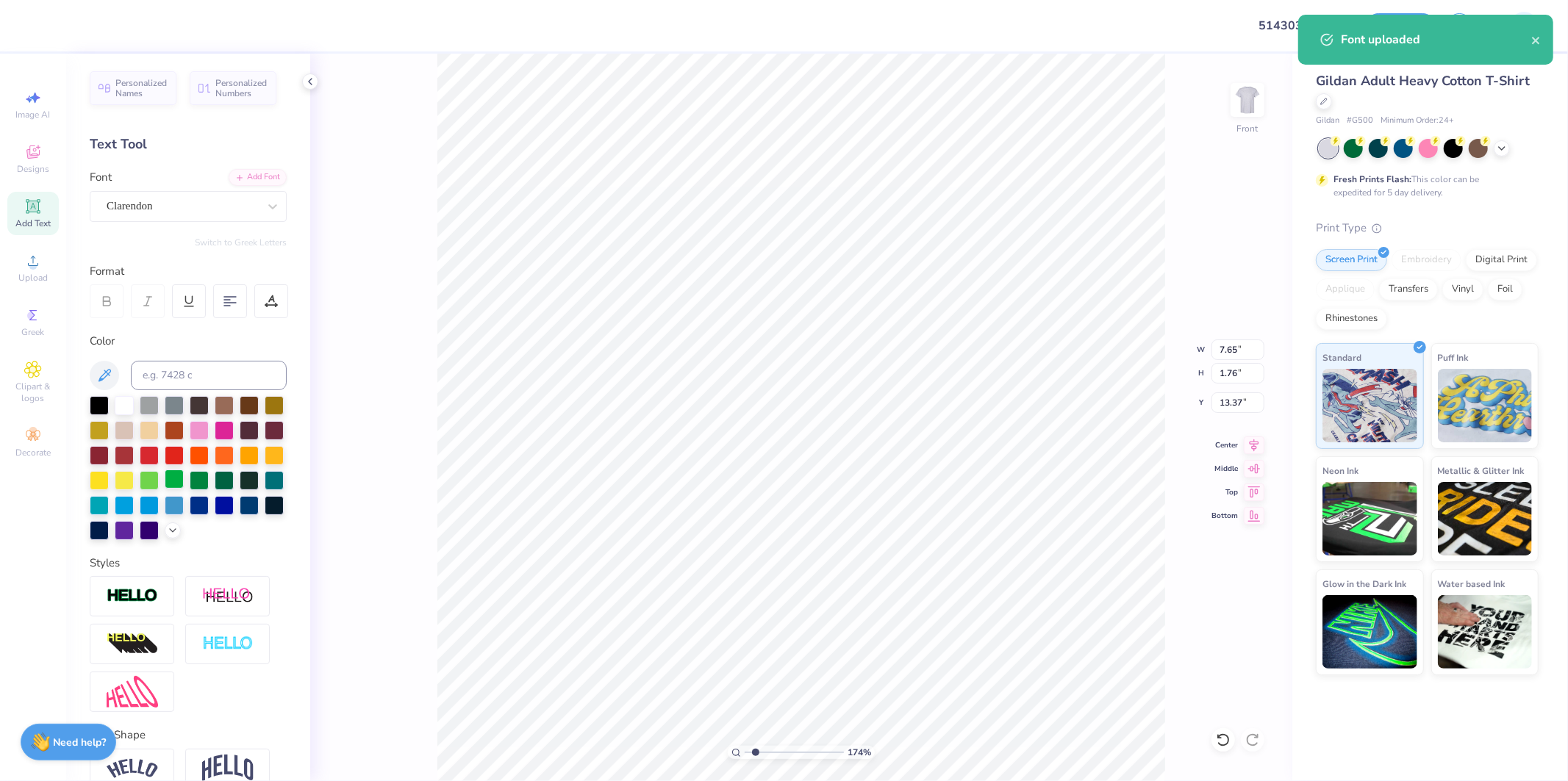
click at [184, 478] on div at bounding box center [174, 480] width 19 height 19
type input "3.03942109121987"
type input "3.10"
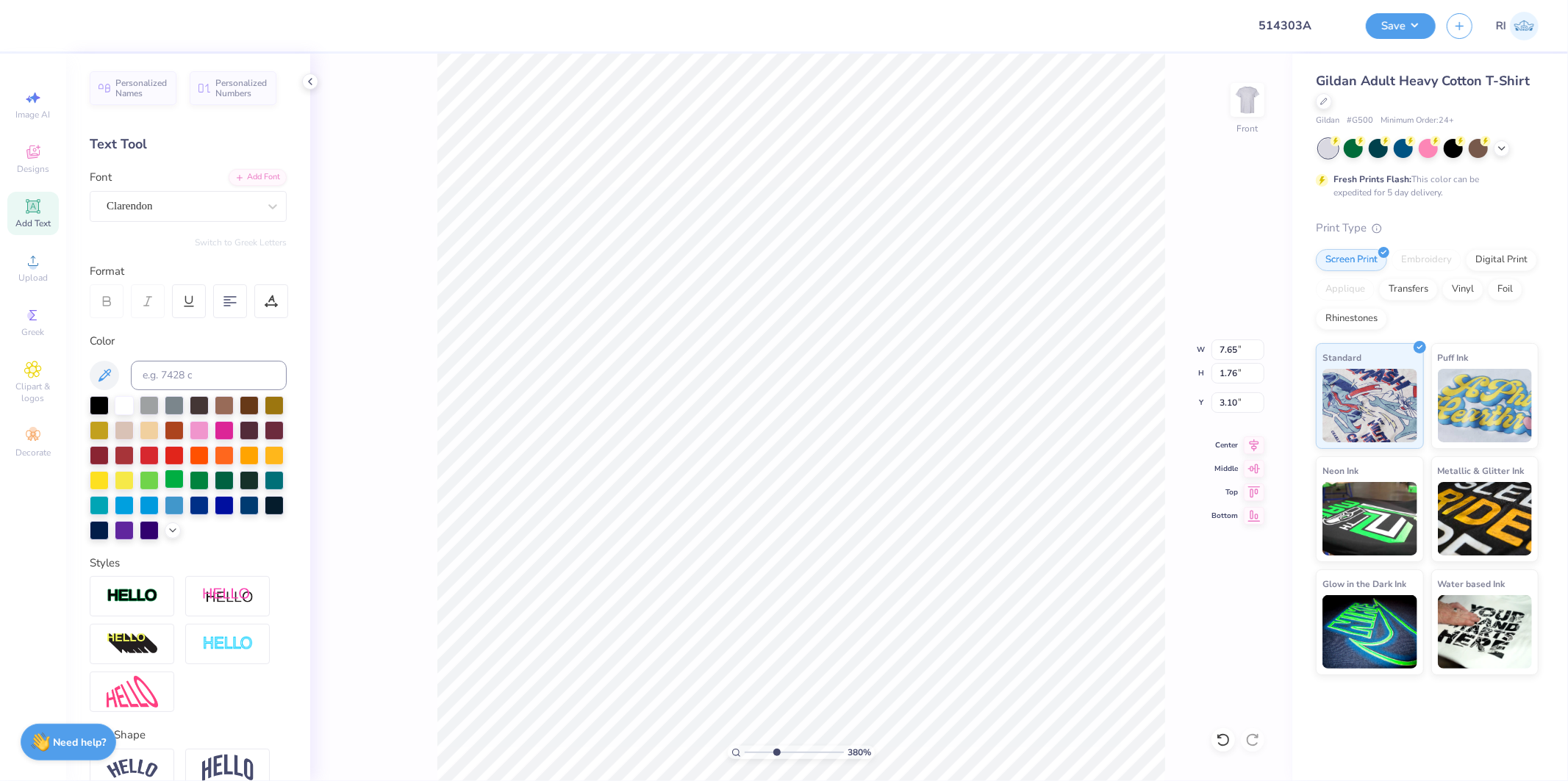
type input "3.79619967245717"
type input "1.93"
type input "0.44"
type input "3.79619967245717"
type input "3.00"
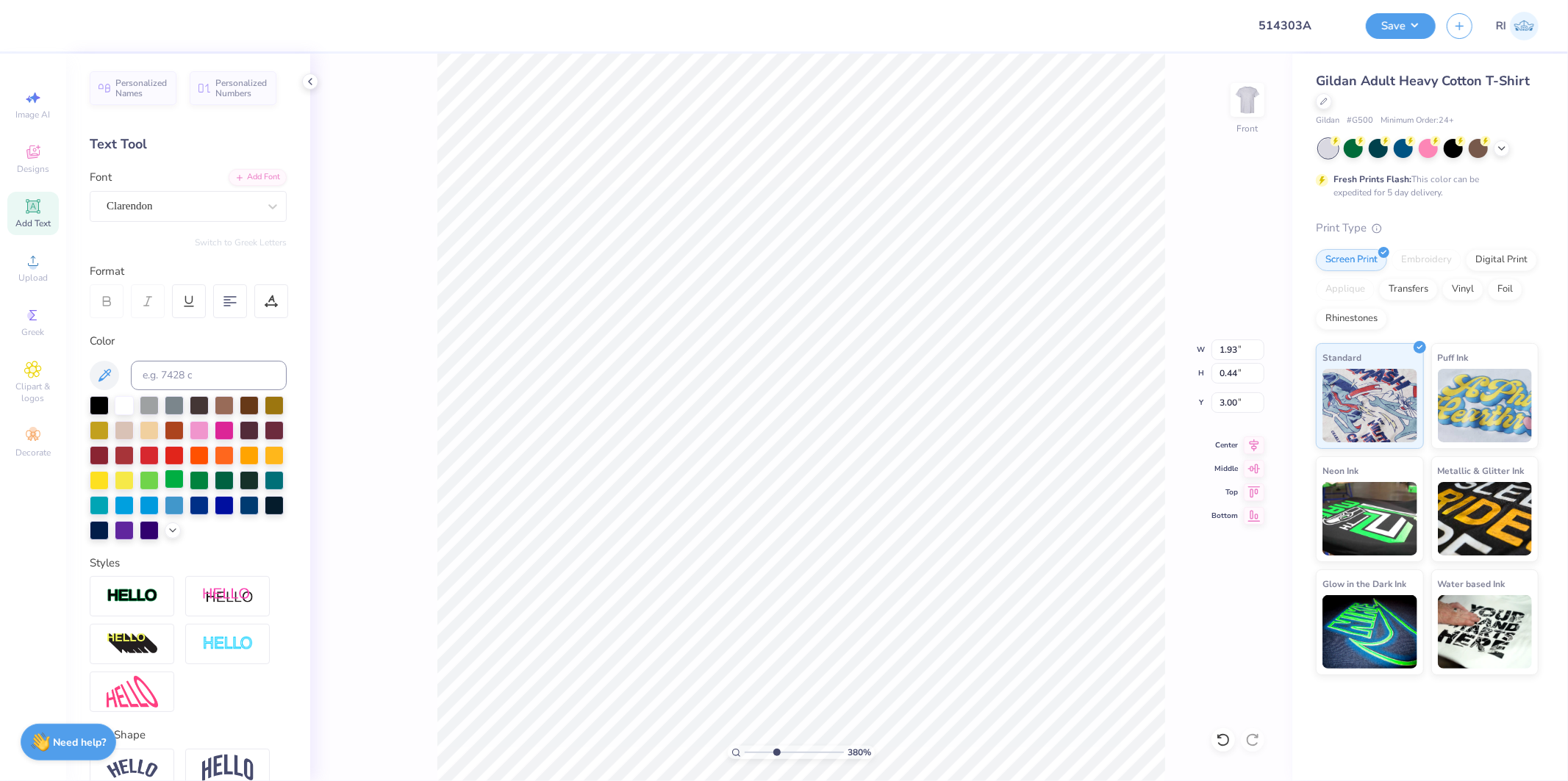
type input "3.79619967245717"
type textarea "Z"
type input "3.79619967245717"
type textarea "ZE"
type input "3.79619967245717"
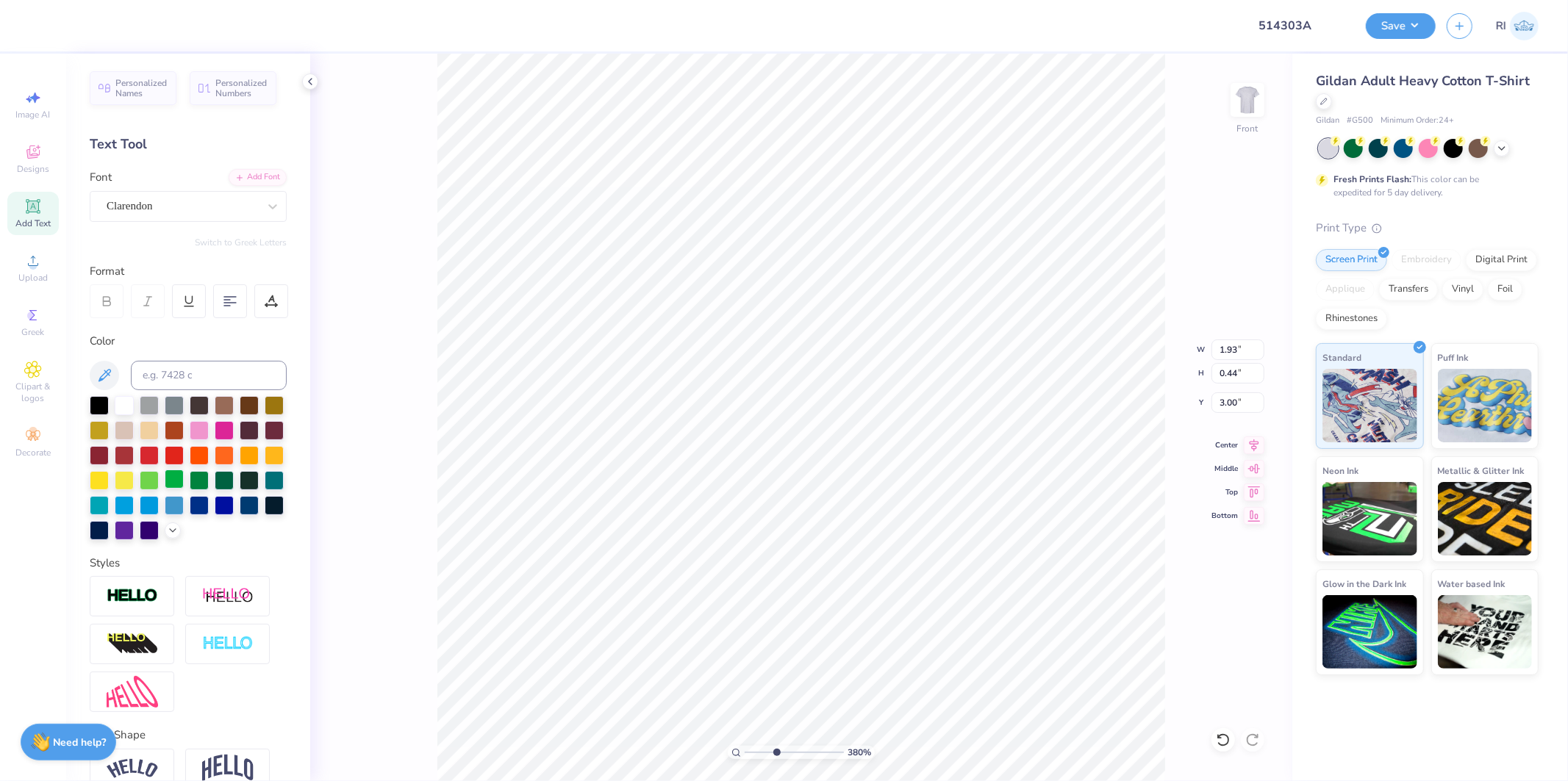
type textarea "ZET"
type input "3.79619967245717"
type textarea "ZETA"
type input "3.79619967245717"
type textarea "ZETA"
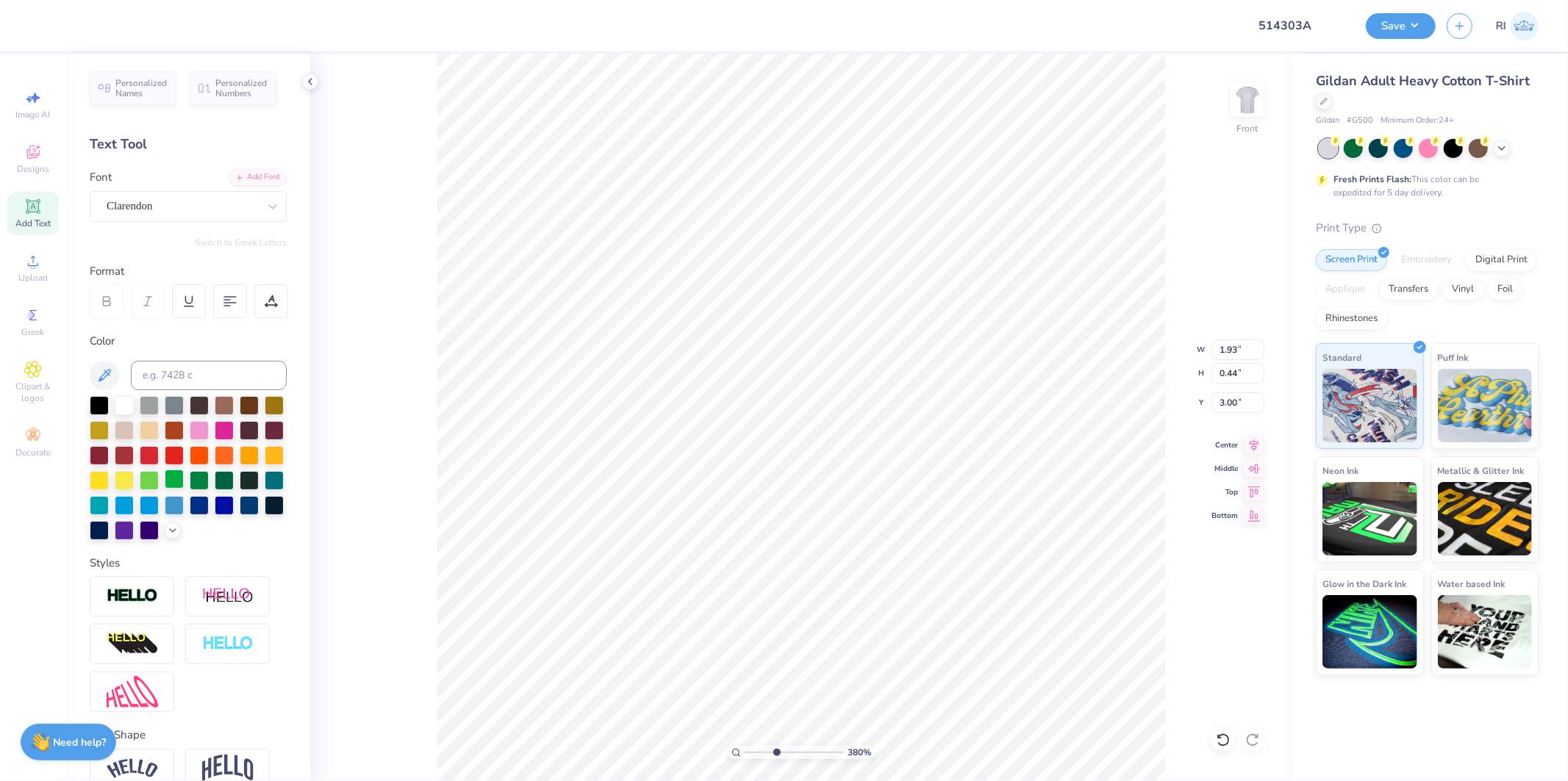
type input "3.79619967245717"
type textarea "ZETA T"
type input "3.79619967245717"
type textarea "ZETA TA"
type input "3.79619967245717"
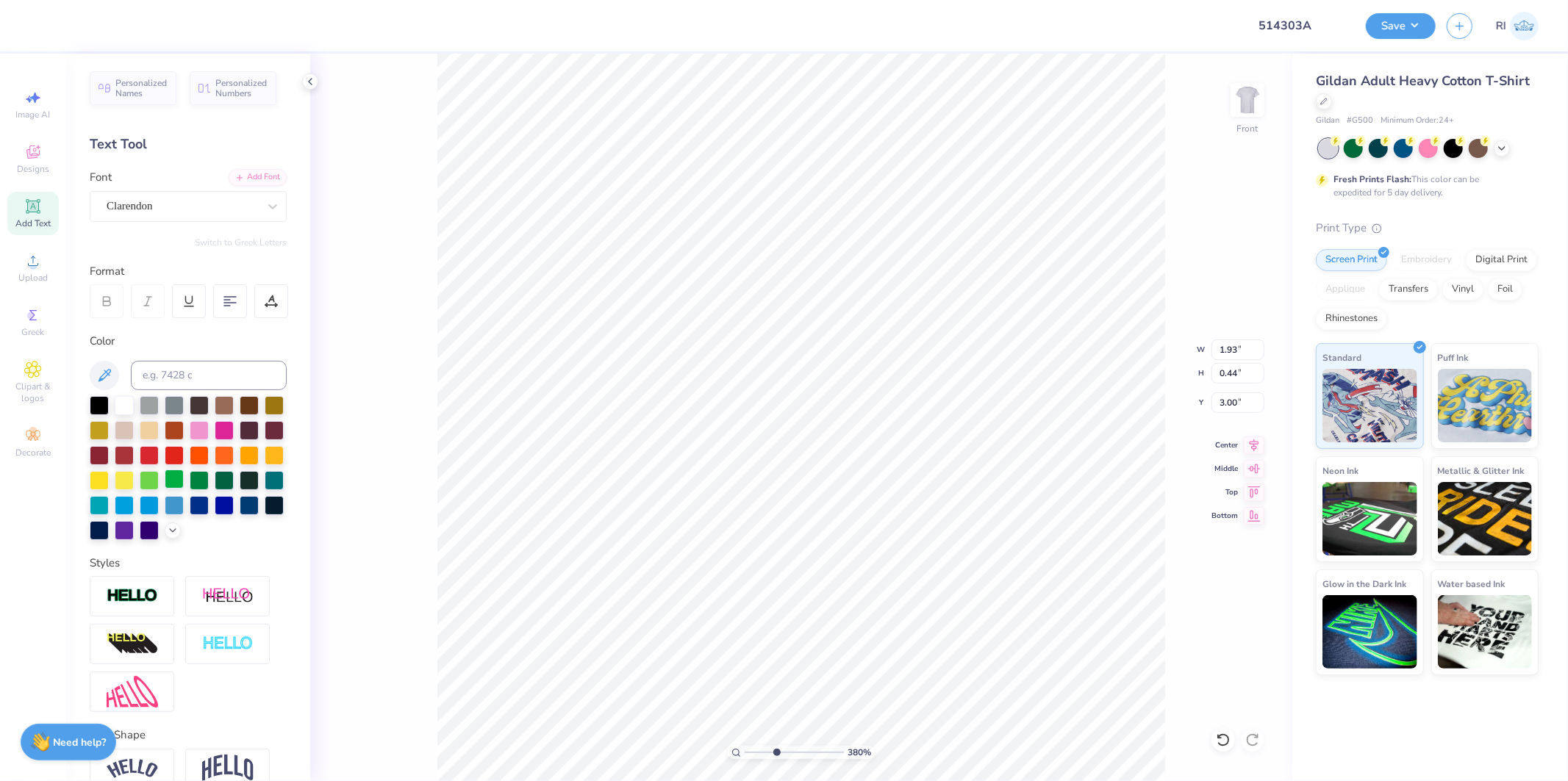
type textarea "ZETA TAU"
type input "3.79619967245717"
type textarea "ZETA TAU"
type input "3.79619967245717"
type textarea "ZETA TAU A"
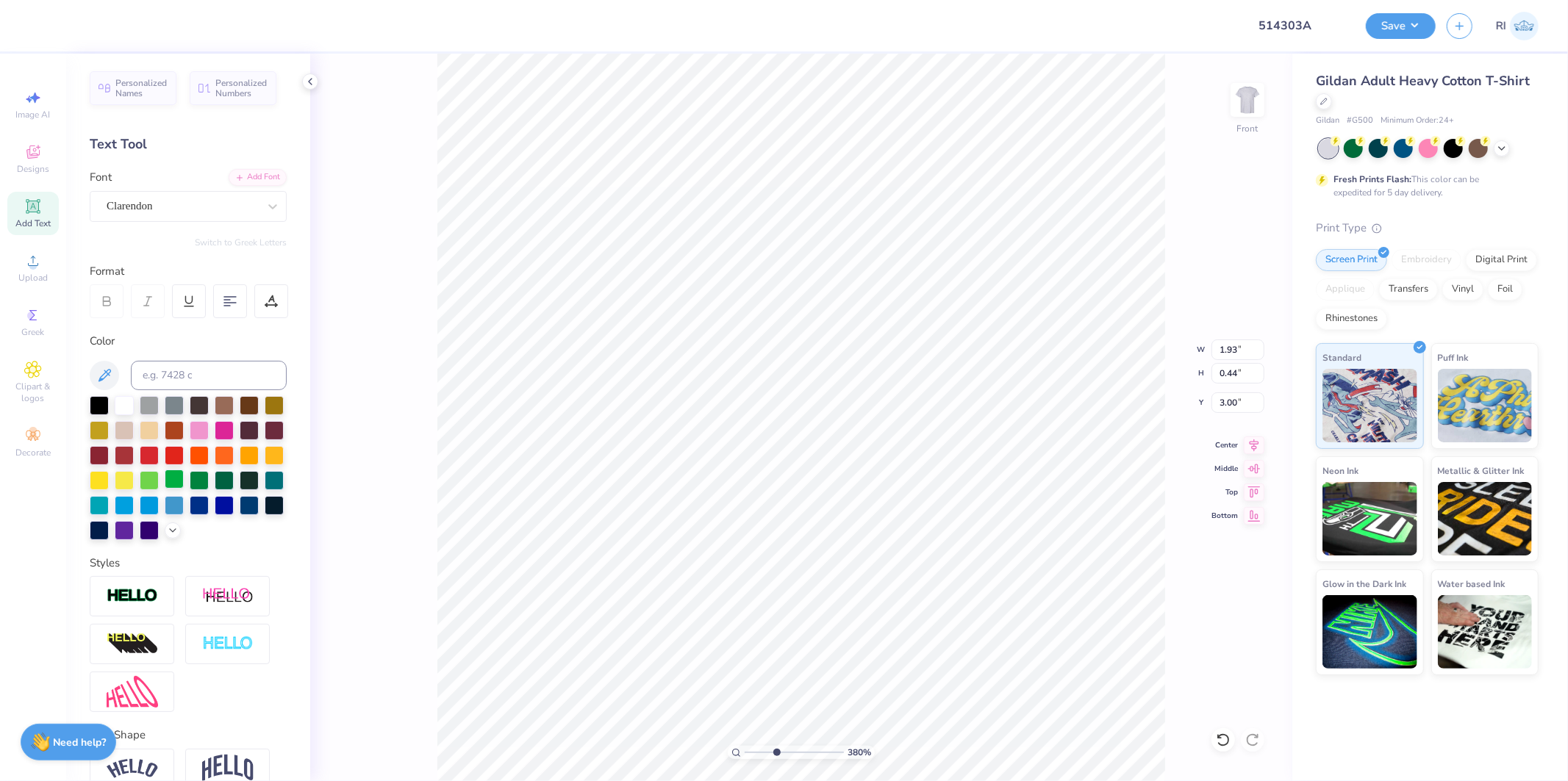
type input "3.79619967245717"
type textarea "ZETA TAU AL"
type input "3.79619967245717"
type textarea "ZETA TAU ALP"
type input "3.79619967245717"
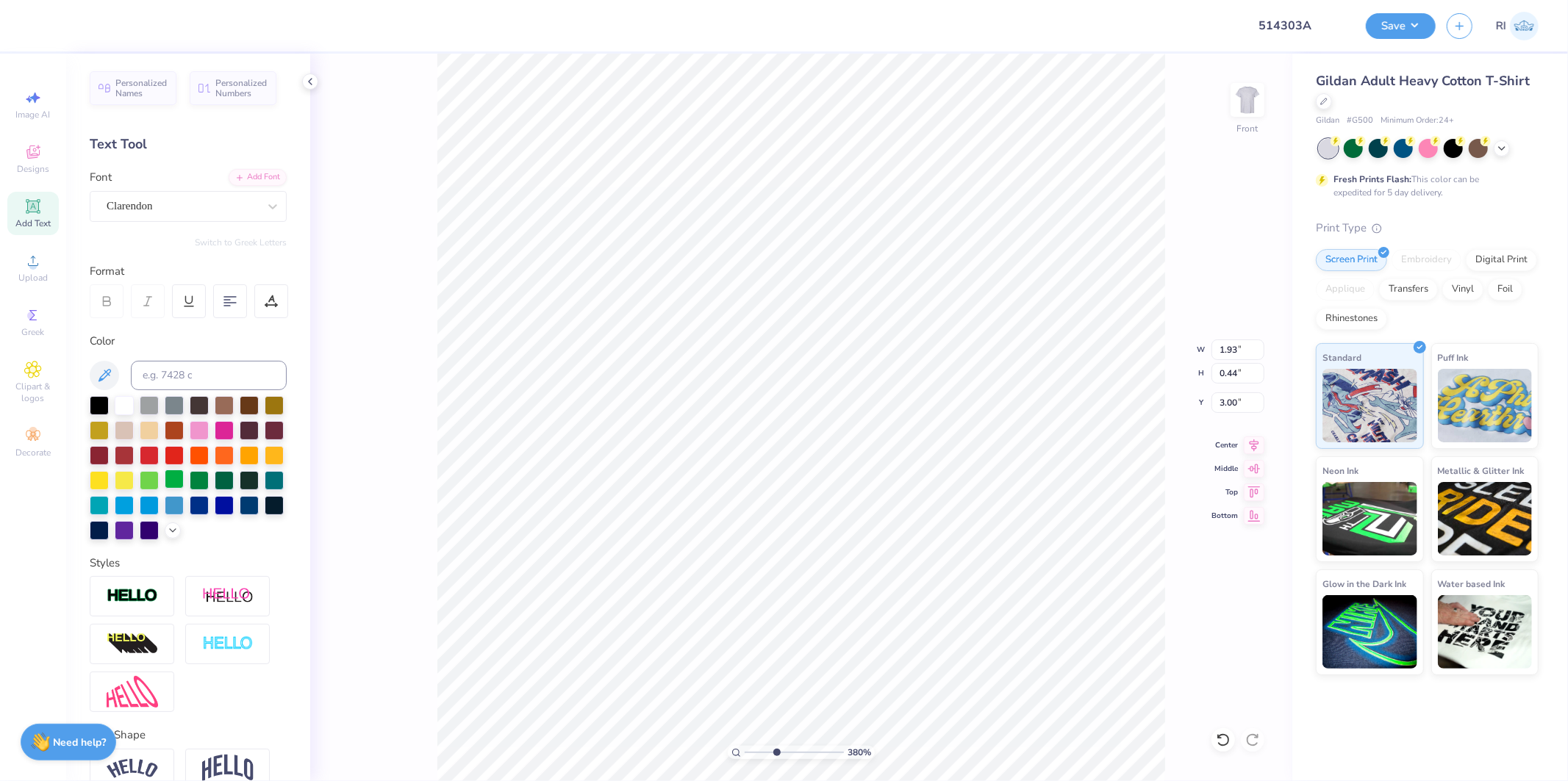
type textarea "ZETA TAU ALPHA"
type input "3.79619967245717"
type input "3.13"
type input "3.79619967245717"
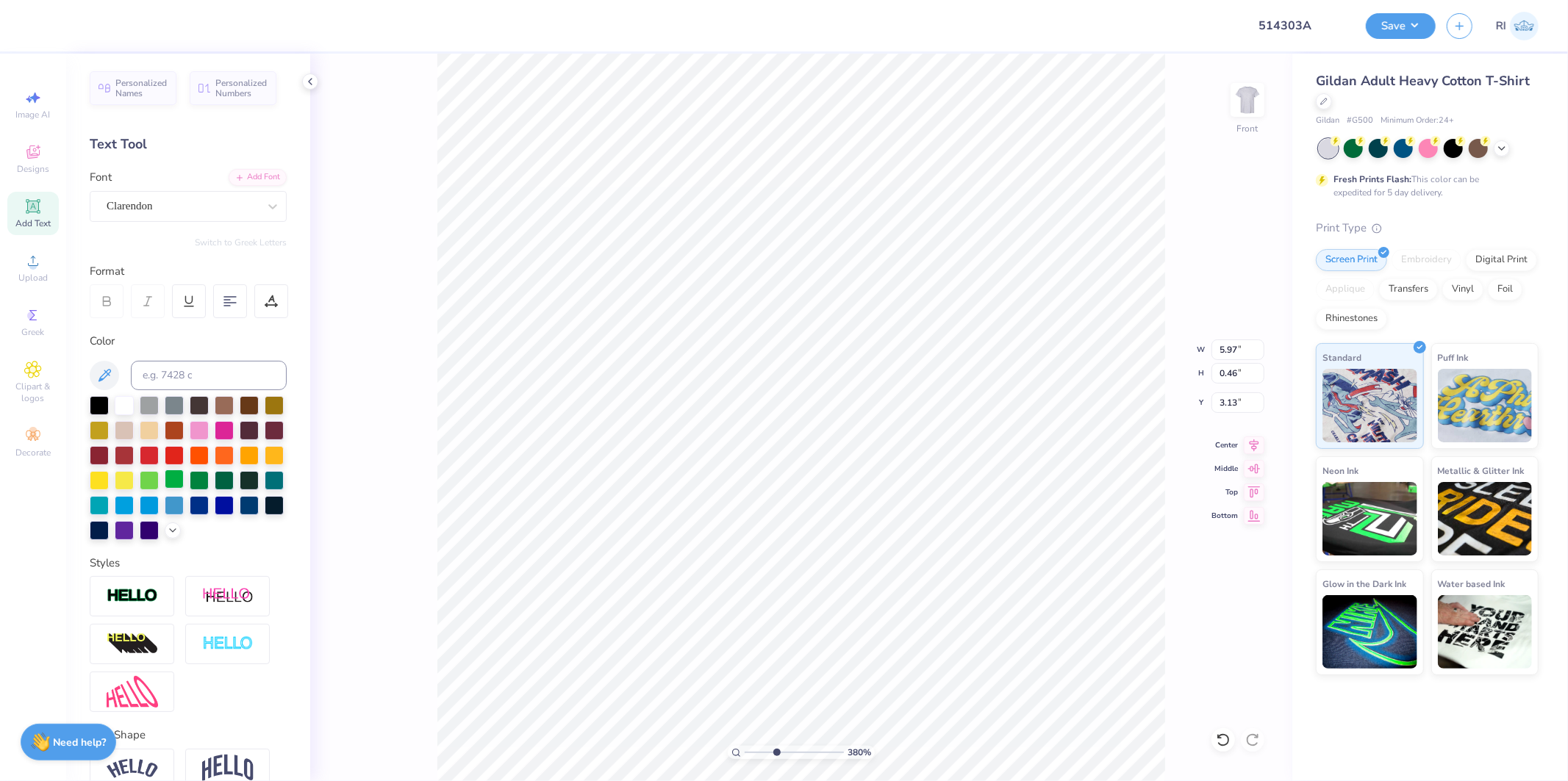
type input "4.72"
type input "0.36"
type input "2.71964228852482"
type input "4.67"
type input "1"
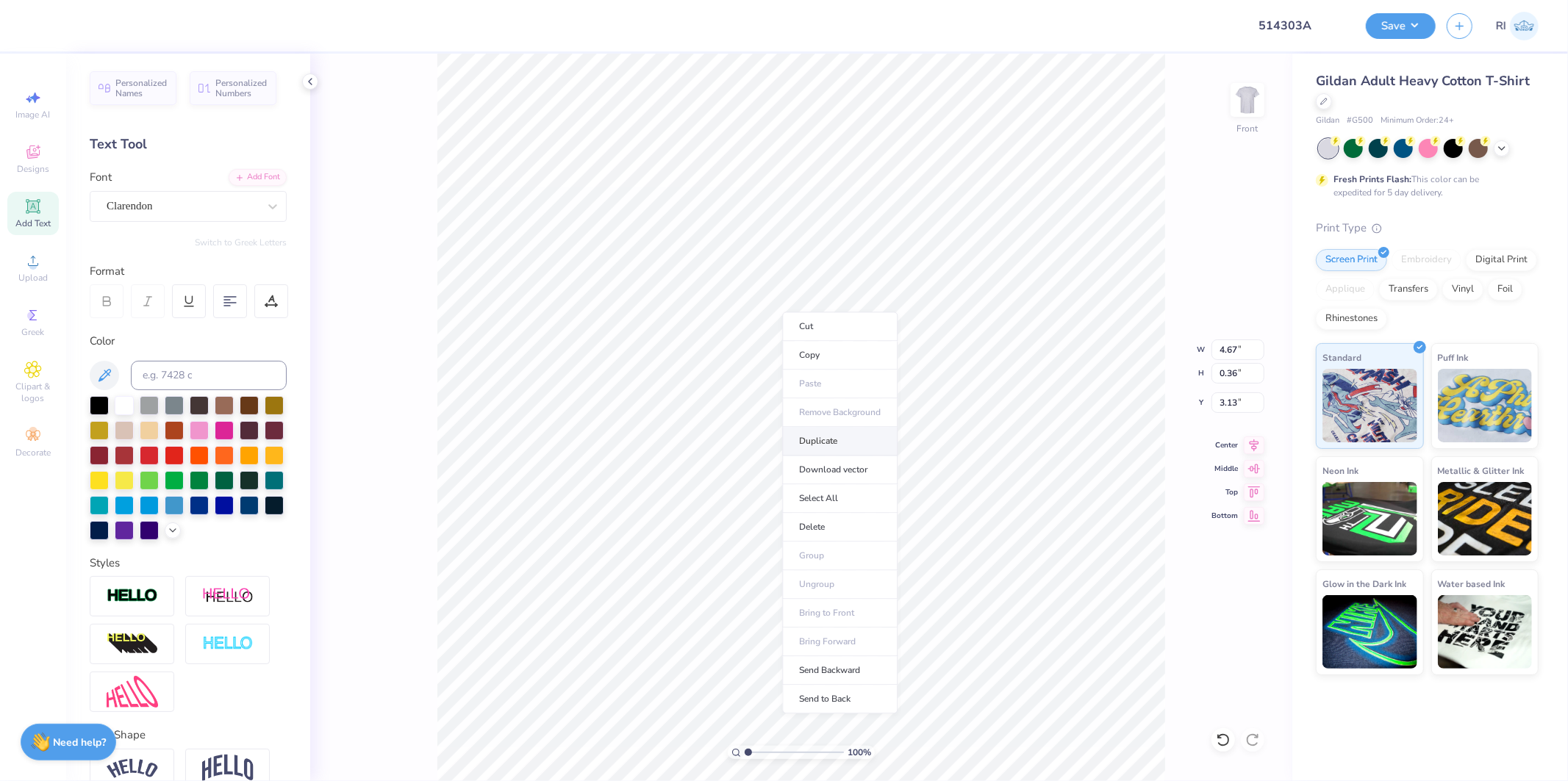
click at [835, 435] on li "Duplicate" at bounding box center [839, 441] width 115 height 29
type input "4.13"
type input "3.03942109121987"
type input "4.29"
type input "1"
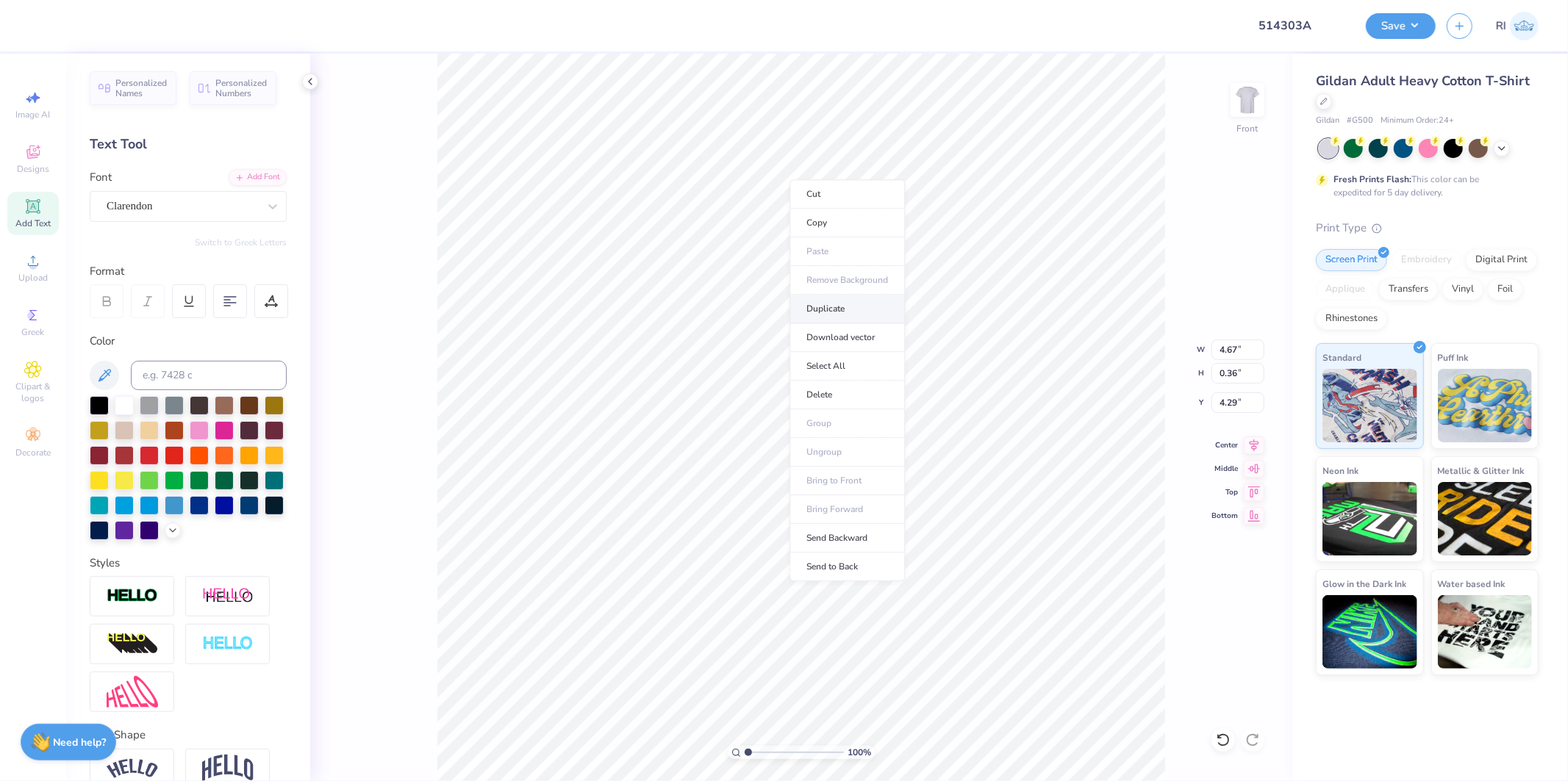
click at [857, 309] on li "Duplicate" at bounding box center [847, 309] width 115 height 29
type input "5.29"
type input "3.03942109121987"
type input "6.19"
type input "3.03942109121987"
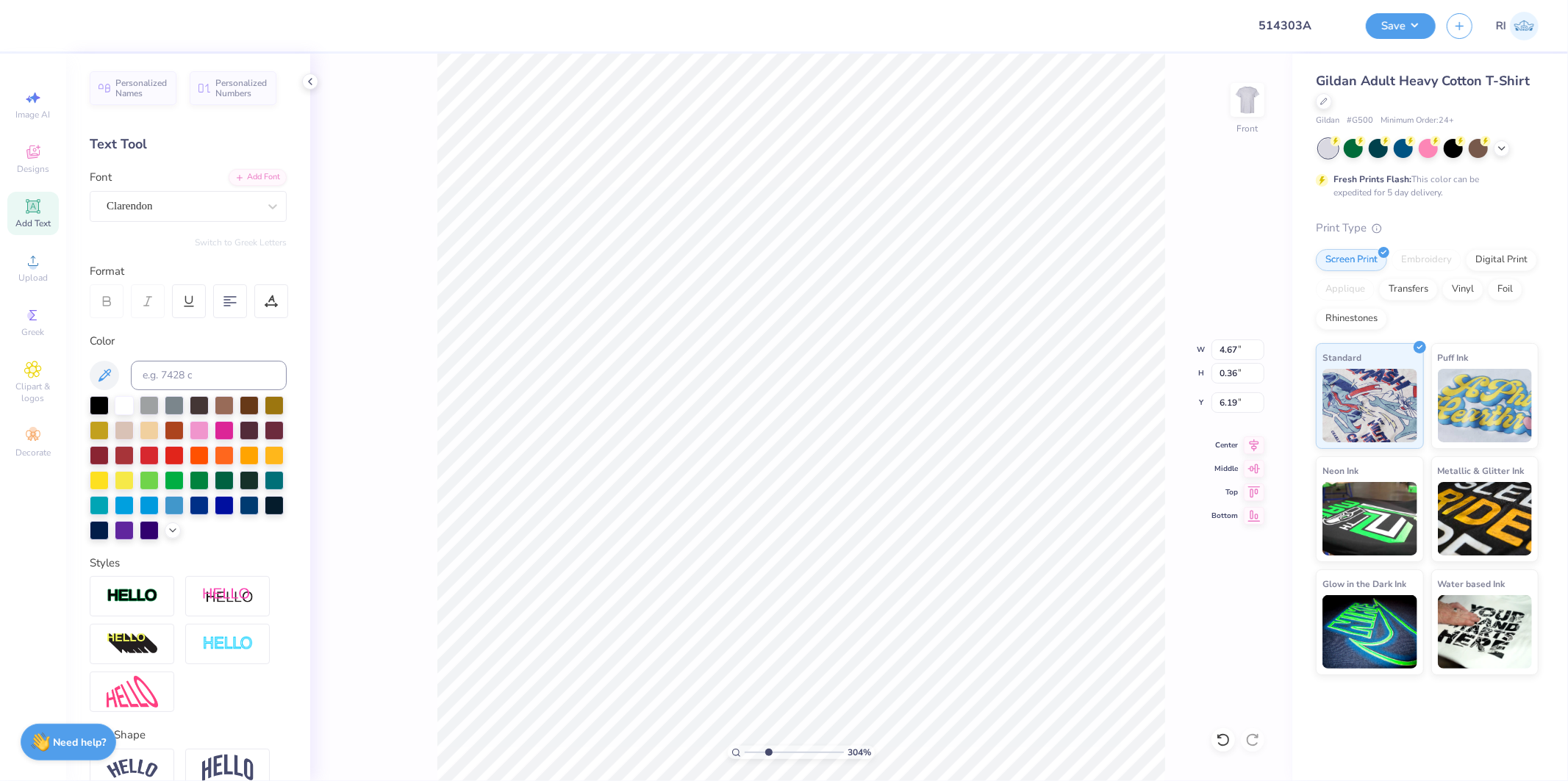
type input "5.09"
type input "3.03942109121987"
type input "5.60"
type input "3.03942109121987"
type input "4.29"
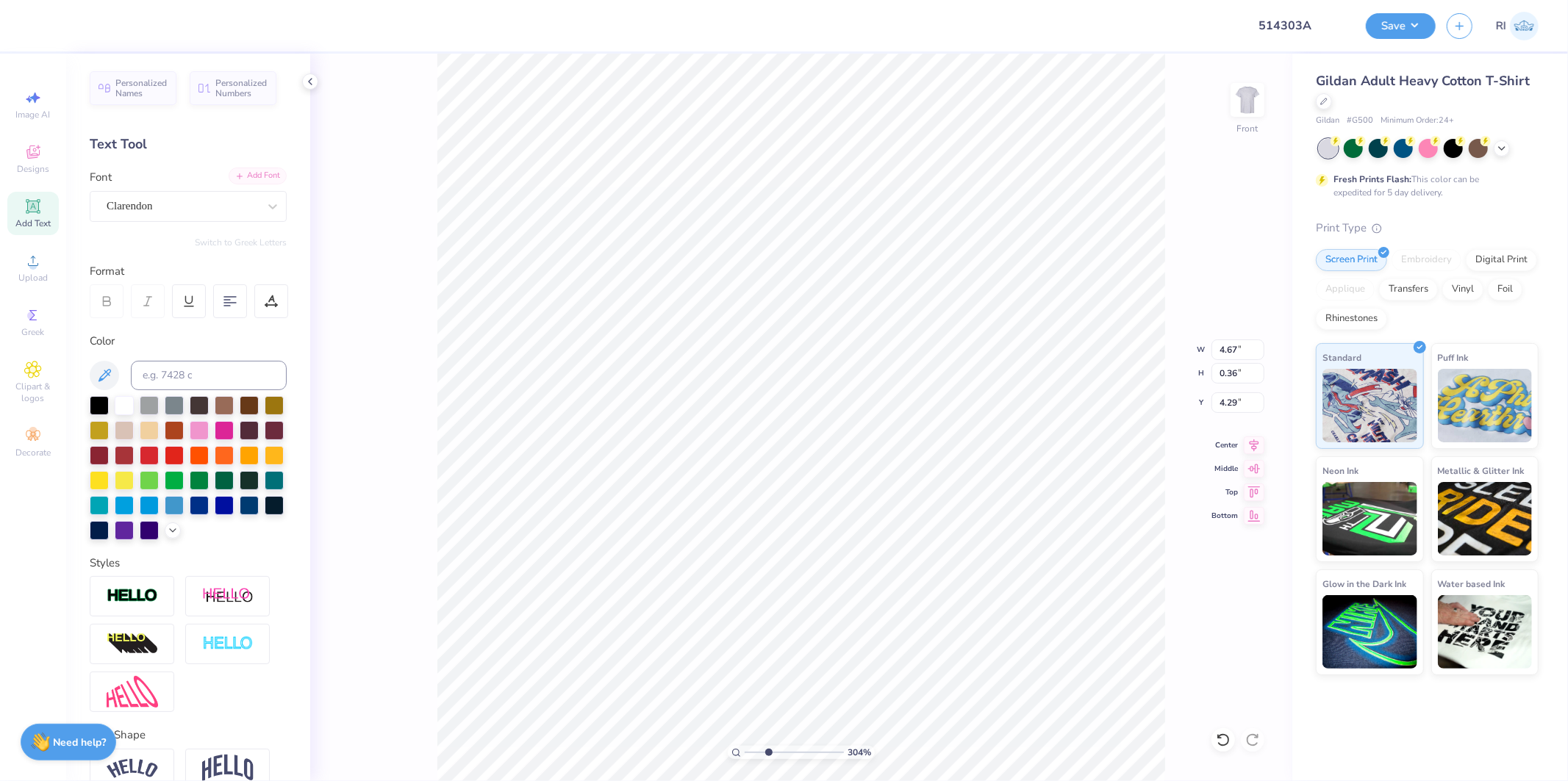
click at [258, 179] on div "Add Font" at bounding box center [257, 176] width 58 height 17
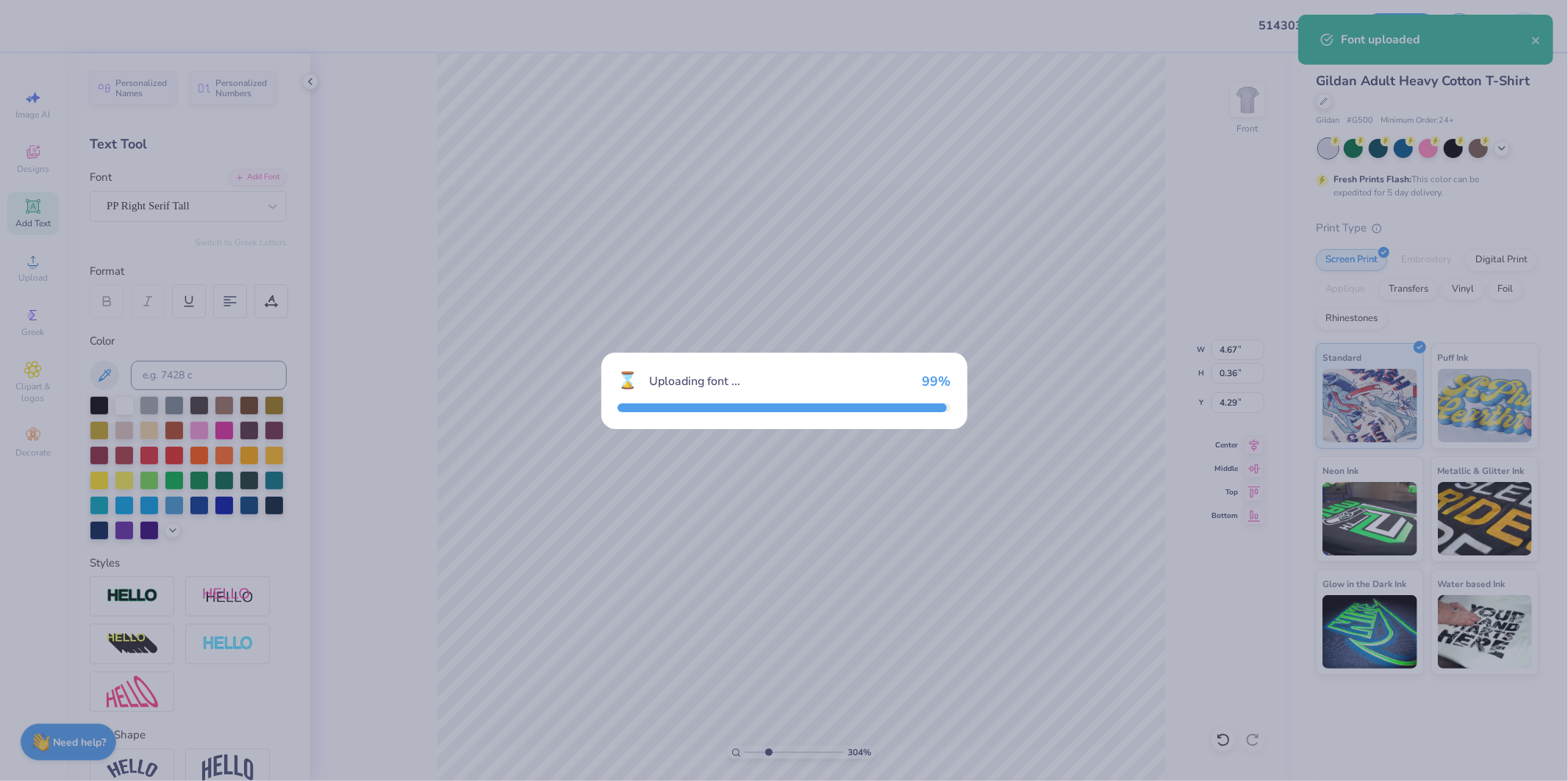
type input "3.03942109121987"
type input "1.28"
type input "0.33"
type input "4.30"
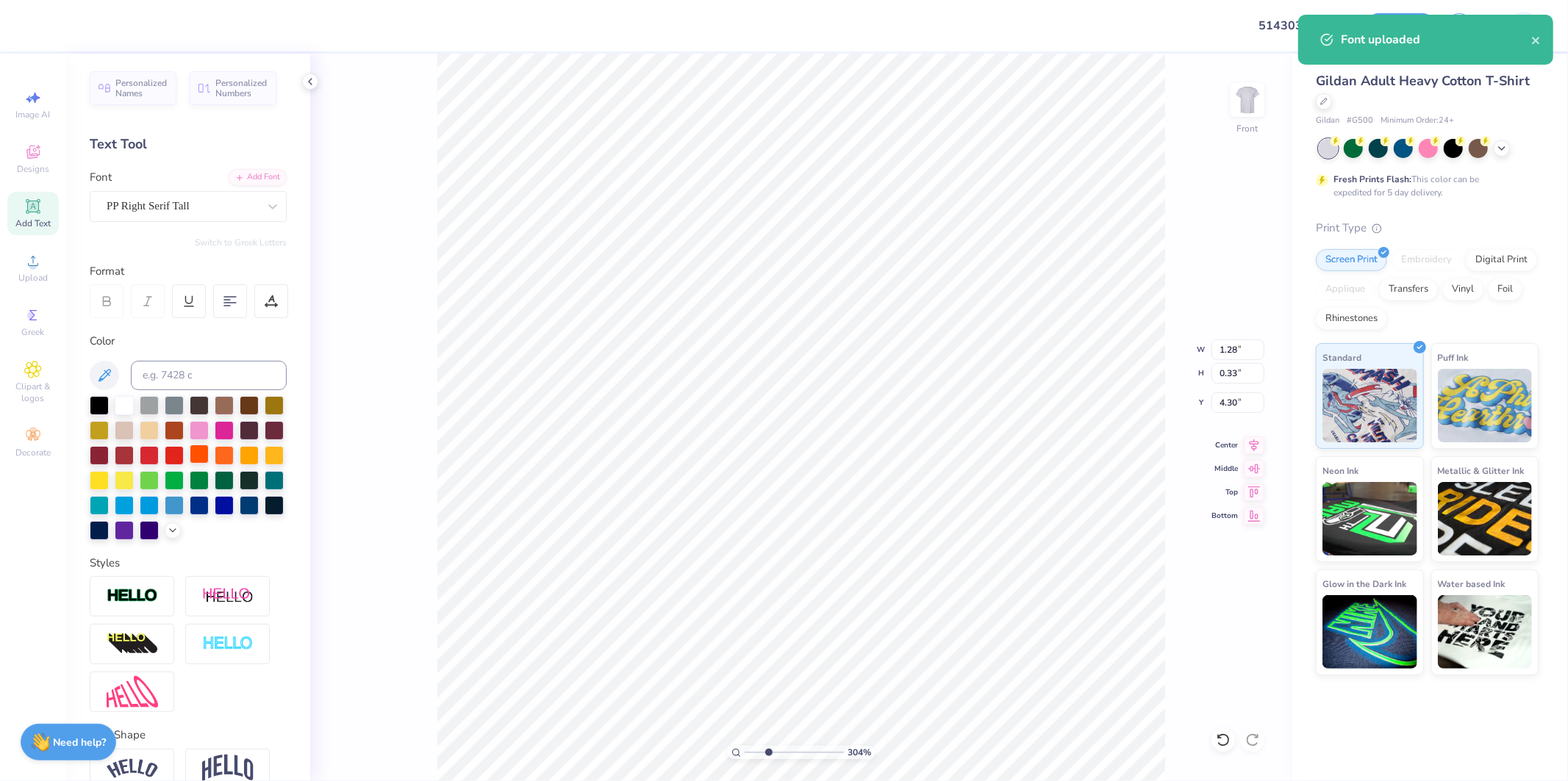
click at [208, 453] on div at bounding box center [199, 454] width 19 height 19
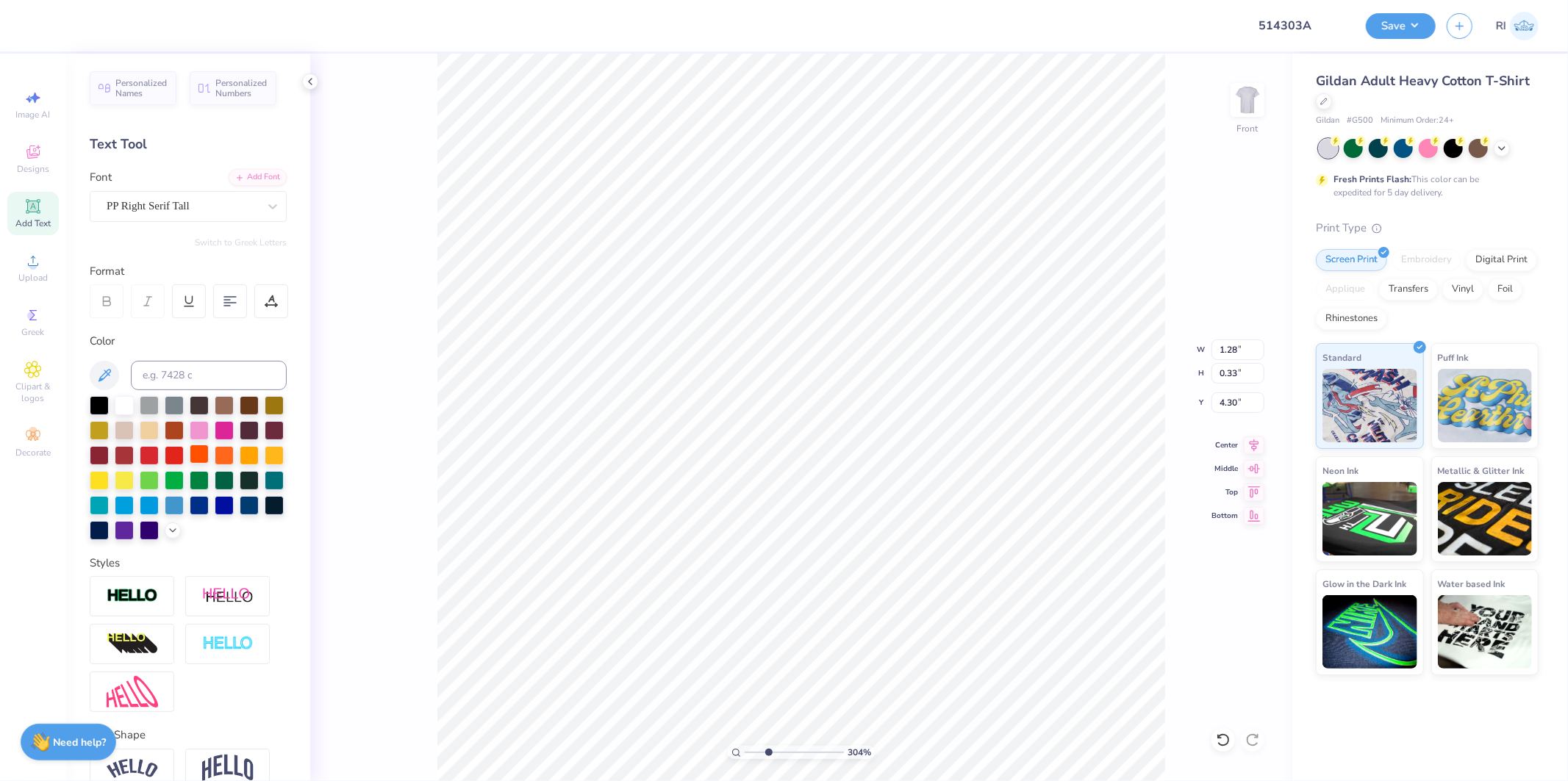
scroll to position [13, 4]
type input "3.03942109121987"
type textarea "ZL"
type input "3.03942109121987"
type textarea "ZLA"
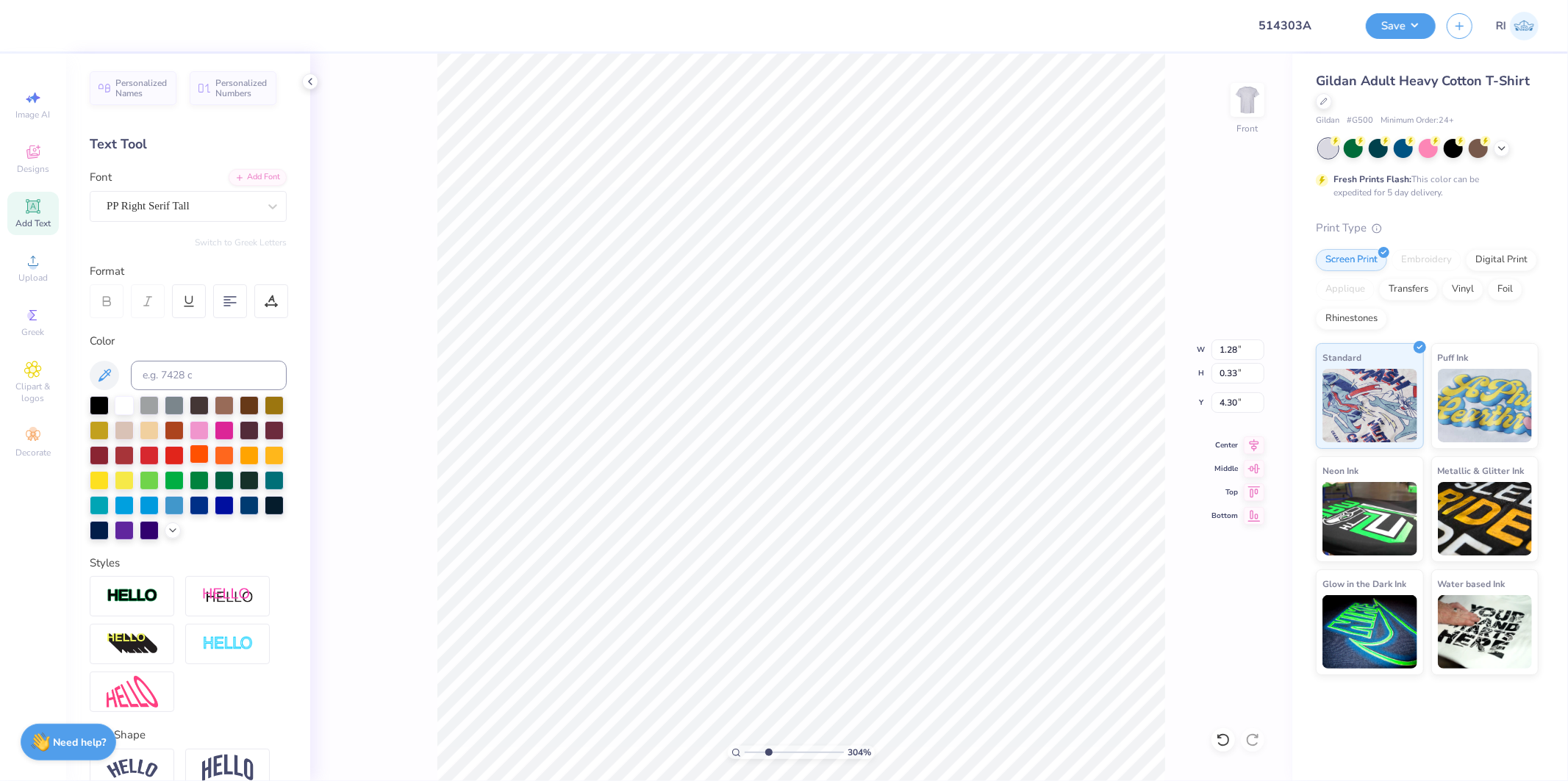
type input "3.03942109121987"
type textarea "ZLAM"
type input "3.03942109121987"
type textarea "ZLAM"
type input "3.03942109121987"
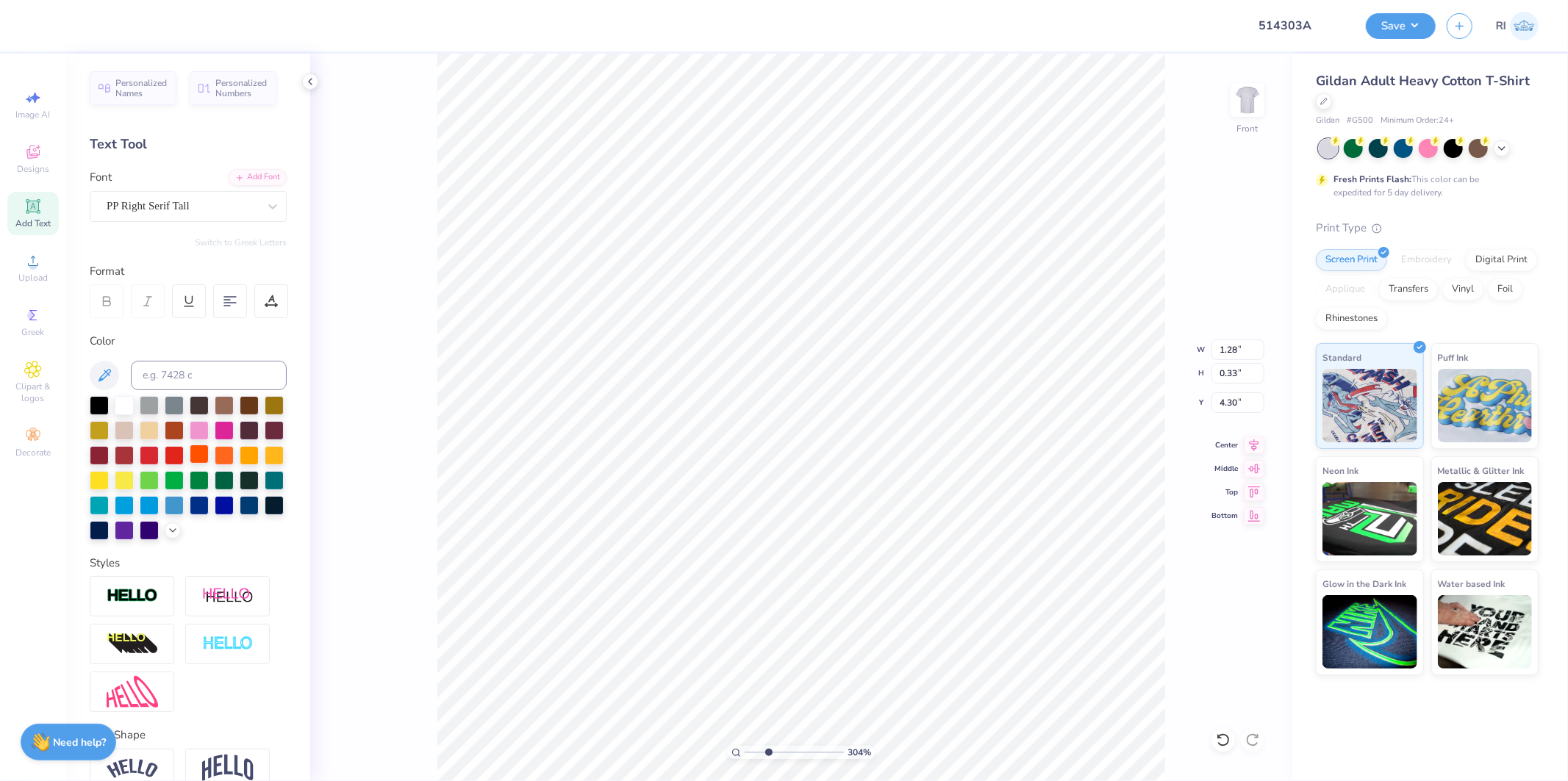
type textarea "ZLAM D"
type input "3.03942109121987"
type textarea "ZLAM DUN"
type input "3.03942109121987"
type textarea "ZLAM DUNK"
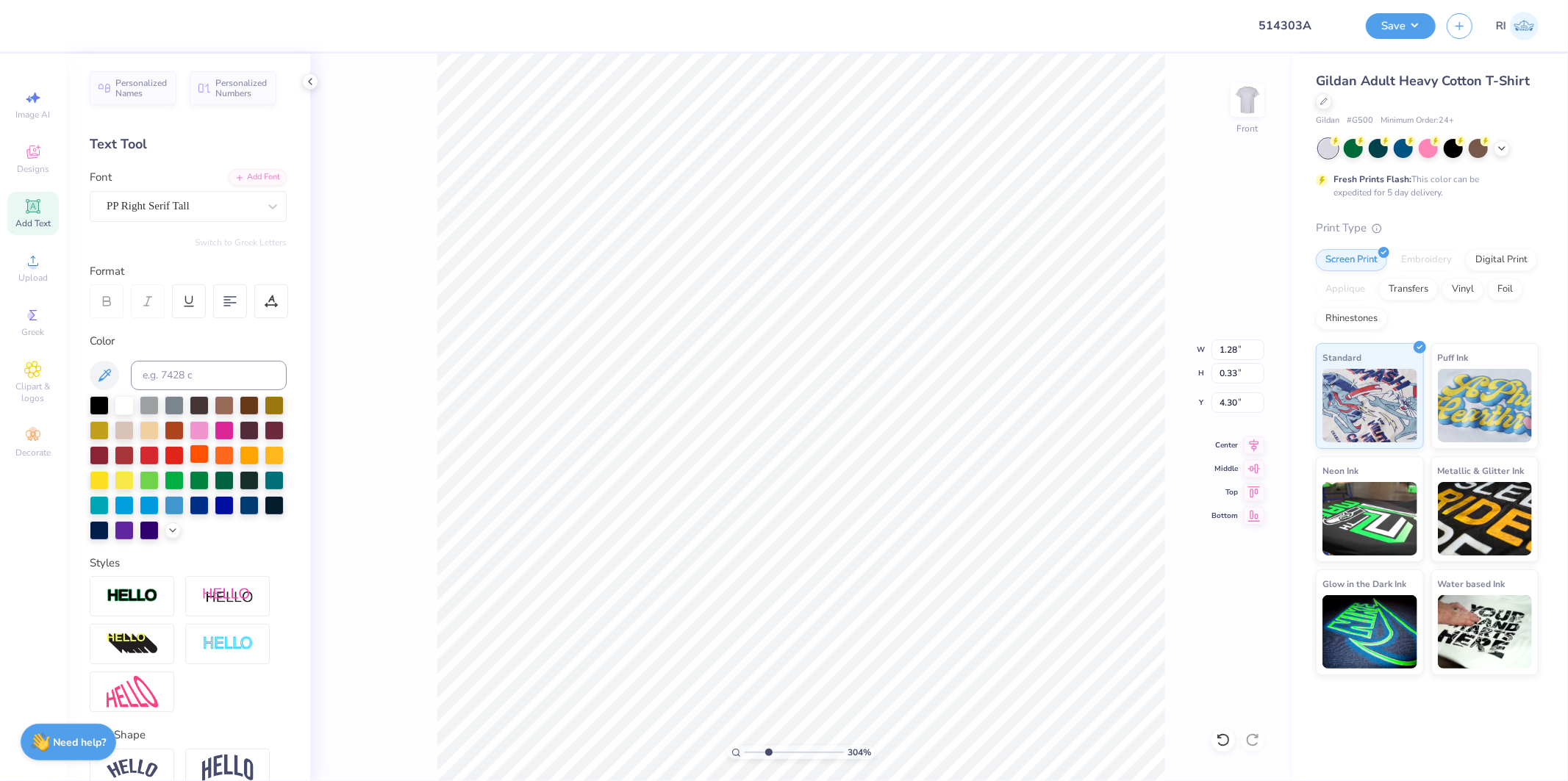
scroll to position [13, 5]
type input "3.03942109121987"
type input "3.68"
type input "3.03942109121987"
type input "5.52"
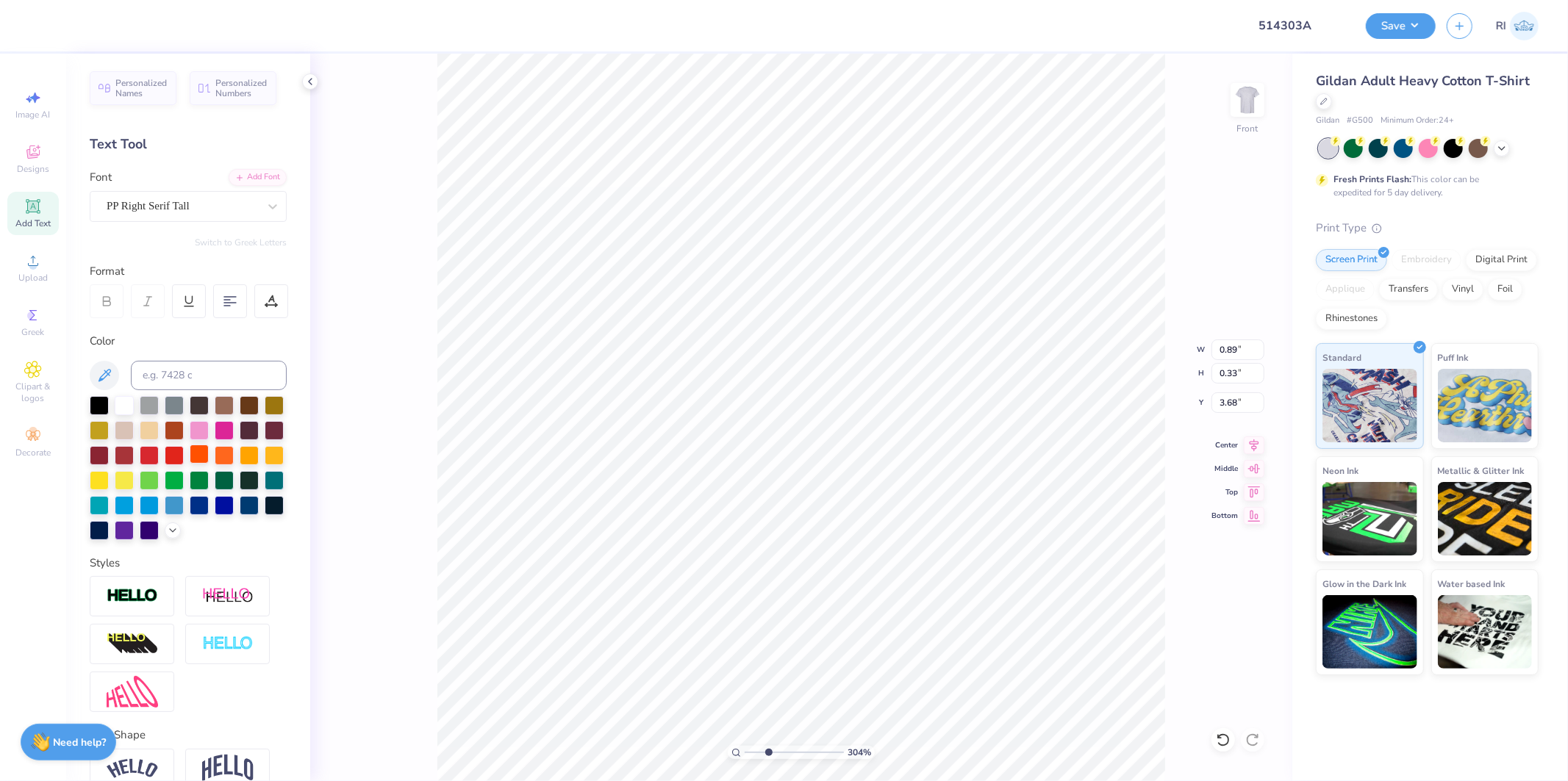
type input "2.06"
type input "3.03942109121987"
type input "4.67"
type input "0.36"
type input "5.60"
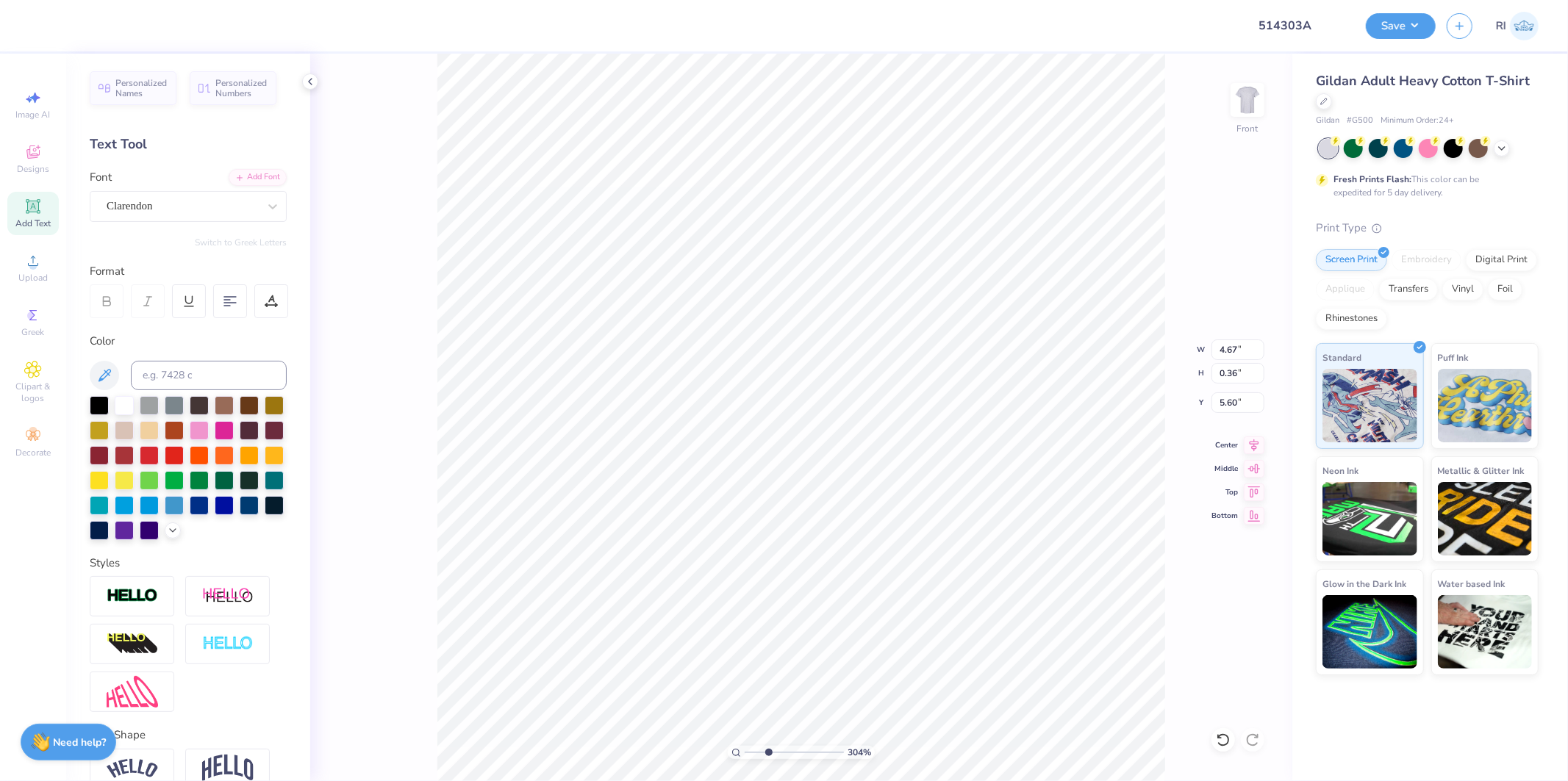
type input "3.03942109121987"
type input "6.39"
click at [248, 180] on div "Add Font" at bounding box center [257, 176] width 58 height 17
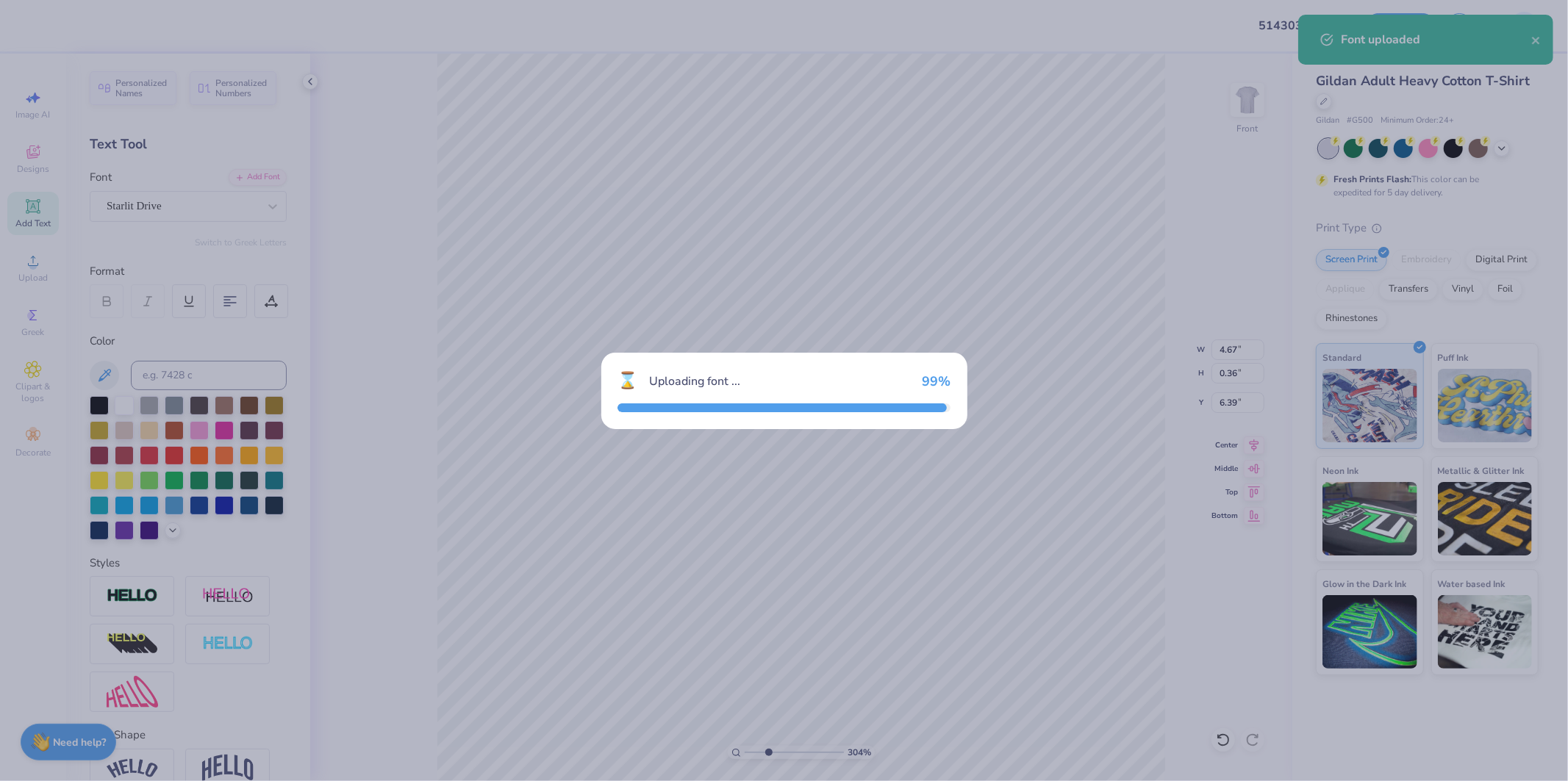
type input "3.03942109121987"
type input "3.46"
type input "0.37"
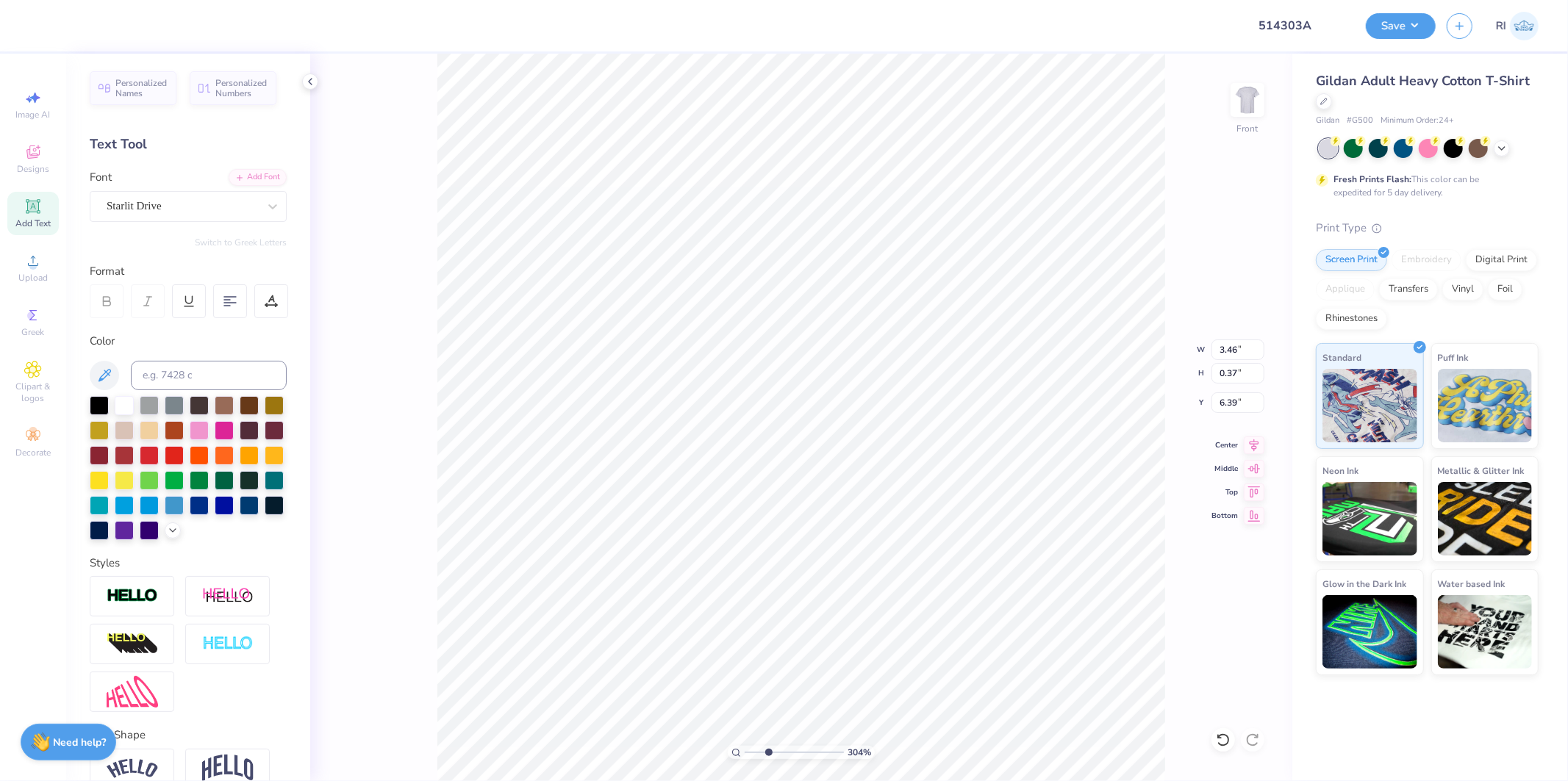
type input "3.03942109121987"
type textarea "F"
type input "3.03942109121987"
type textarea "FA"
type input "3.03942109121987"
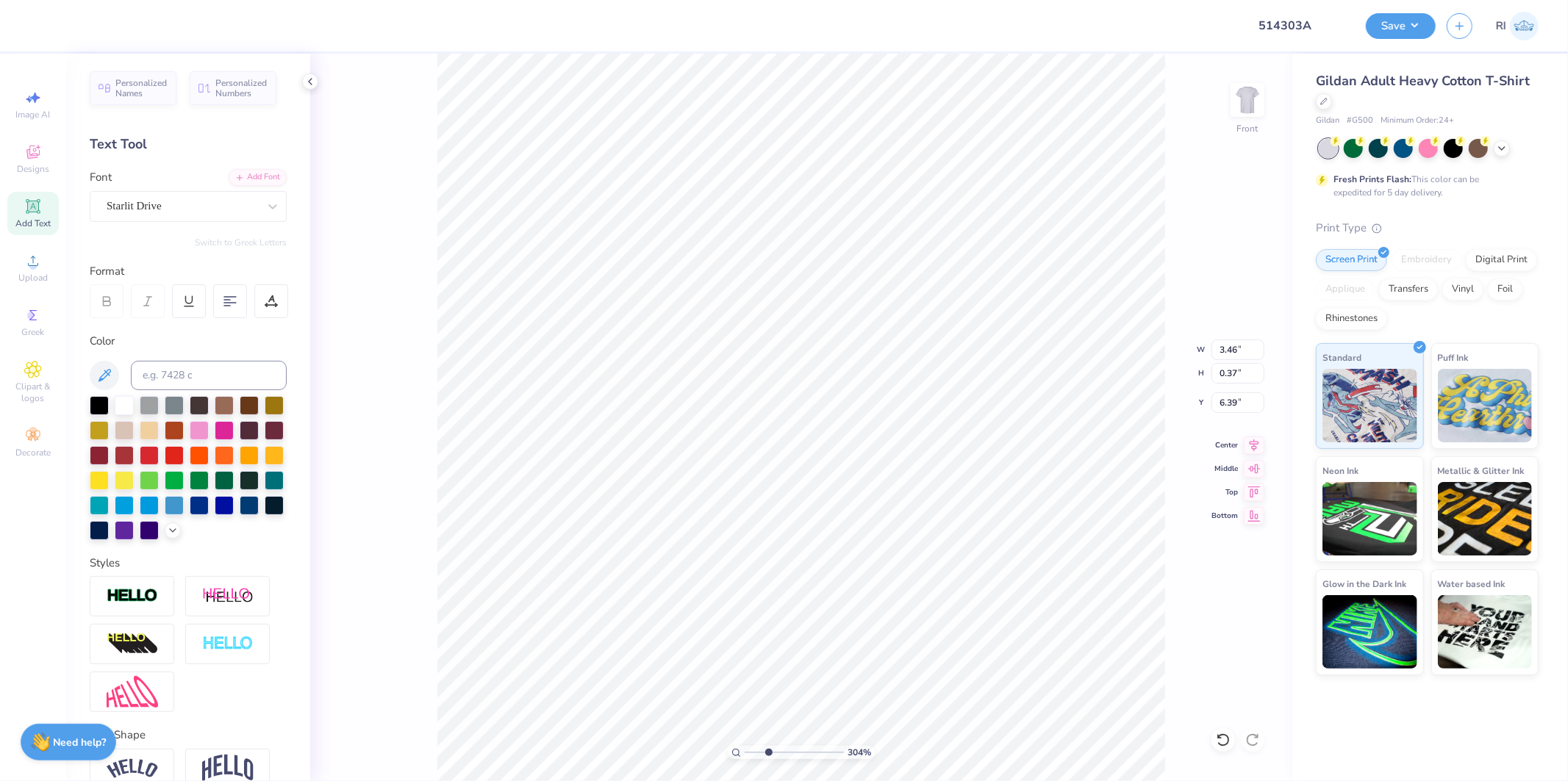
type textarea "FAL"
type input "3.03942109121987"
type textarea "FALL"
type input "3.03942109121987"
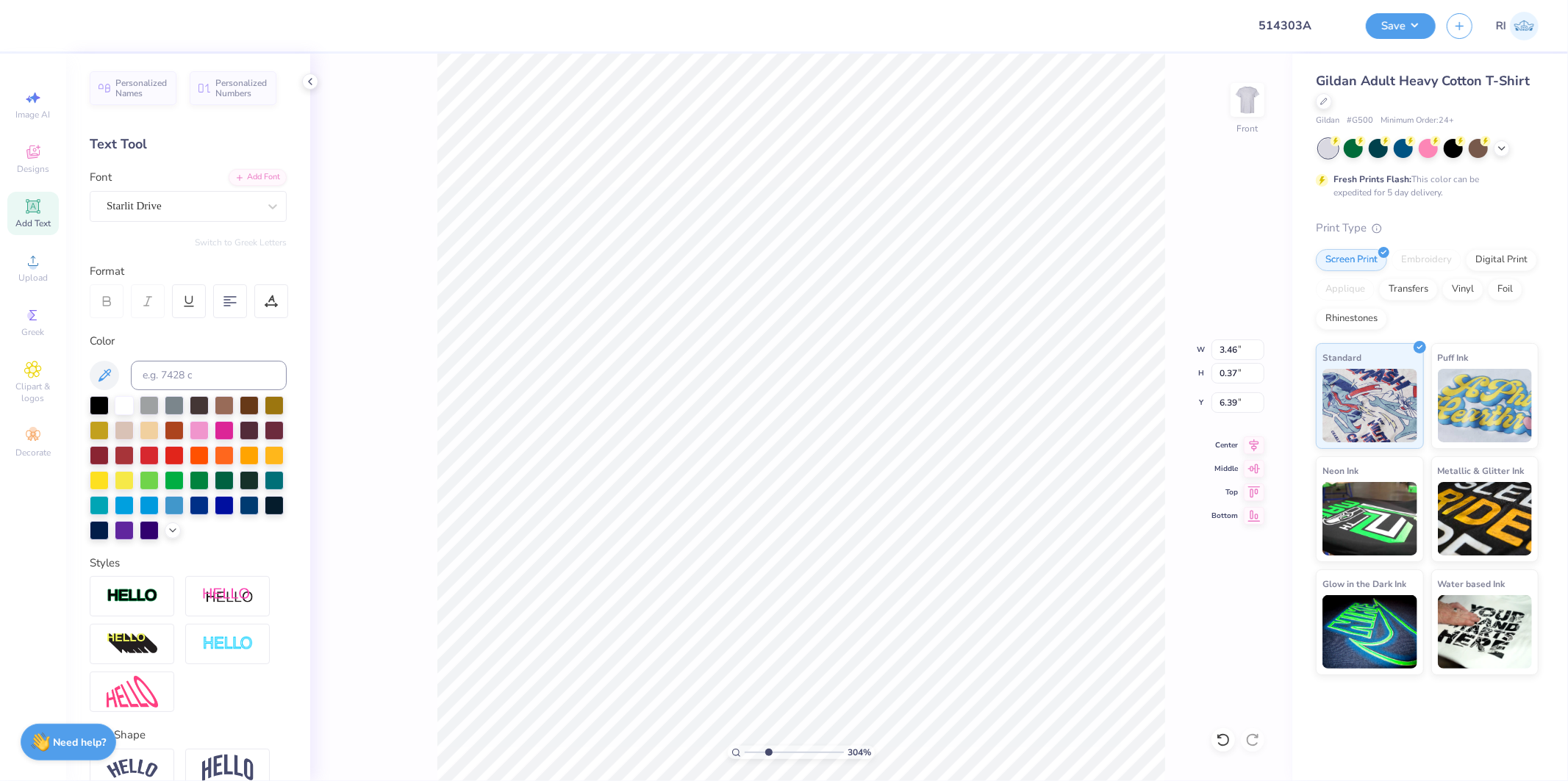
type input "10.00"
type input "14.87"
type input "3.00"
type input "3.03942109121987"
type input "5.52"
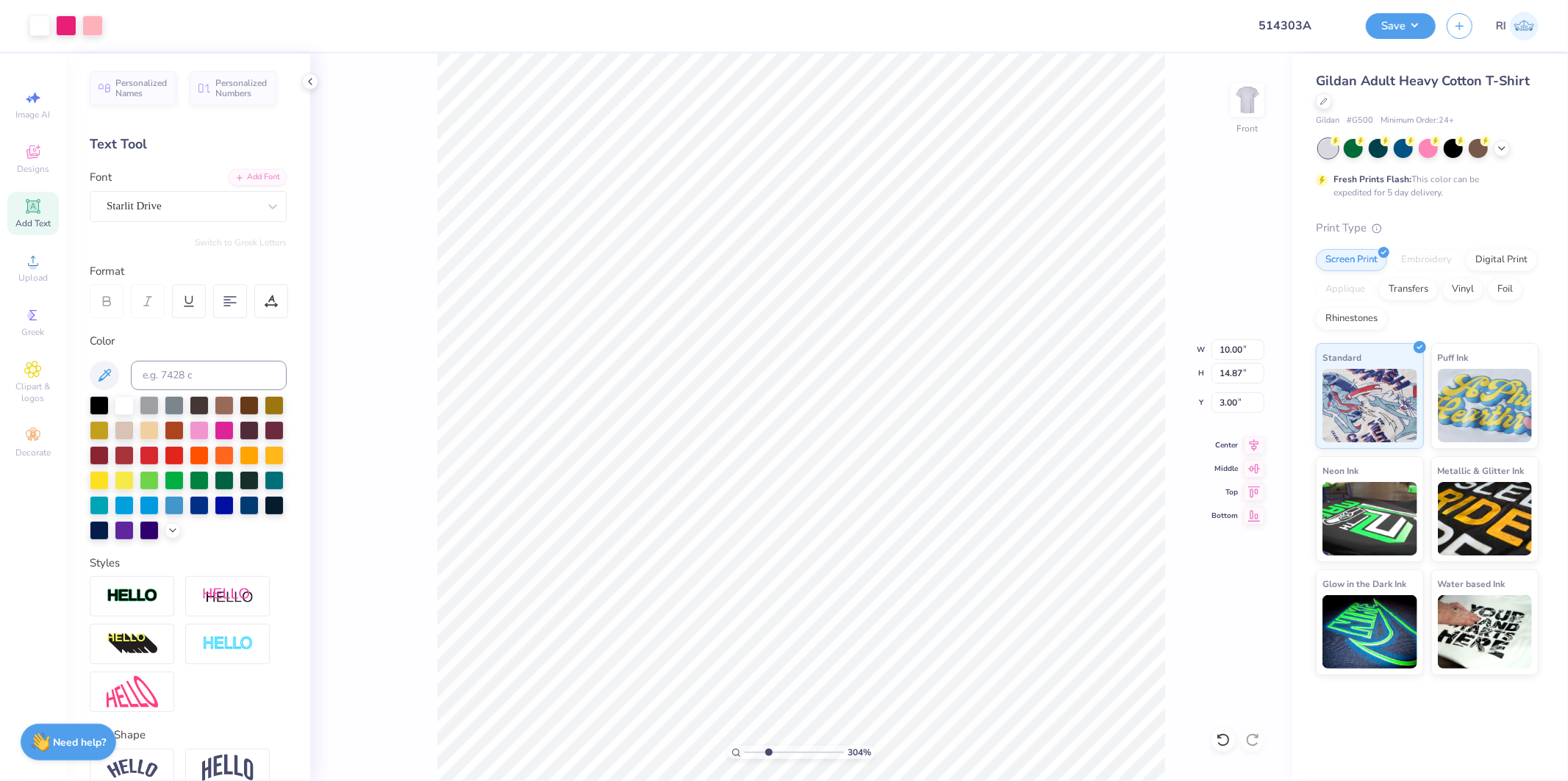
type input "2.06"
type input "3.68"
click at [905, 619] on li "Send to Back" at bounding box center [898, 618] width 115 height 29
click at [1220, 740] on icon at bounding box center [1224, 740] width 14 height 14
type input "7.16411812649588"
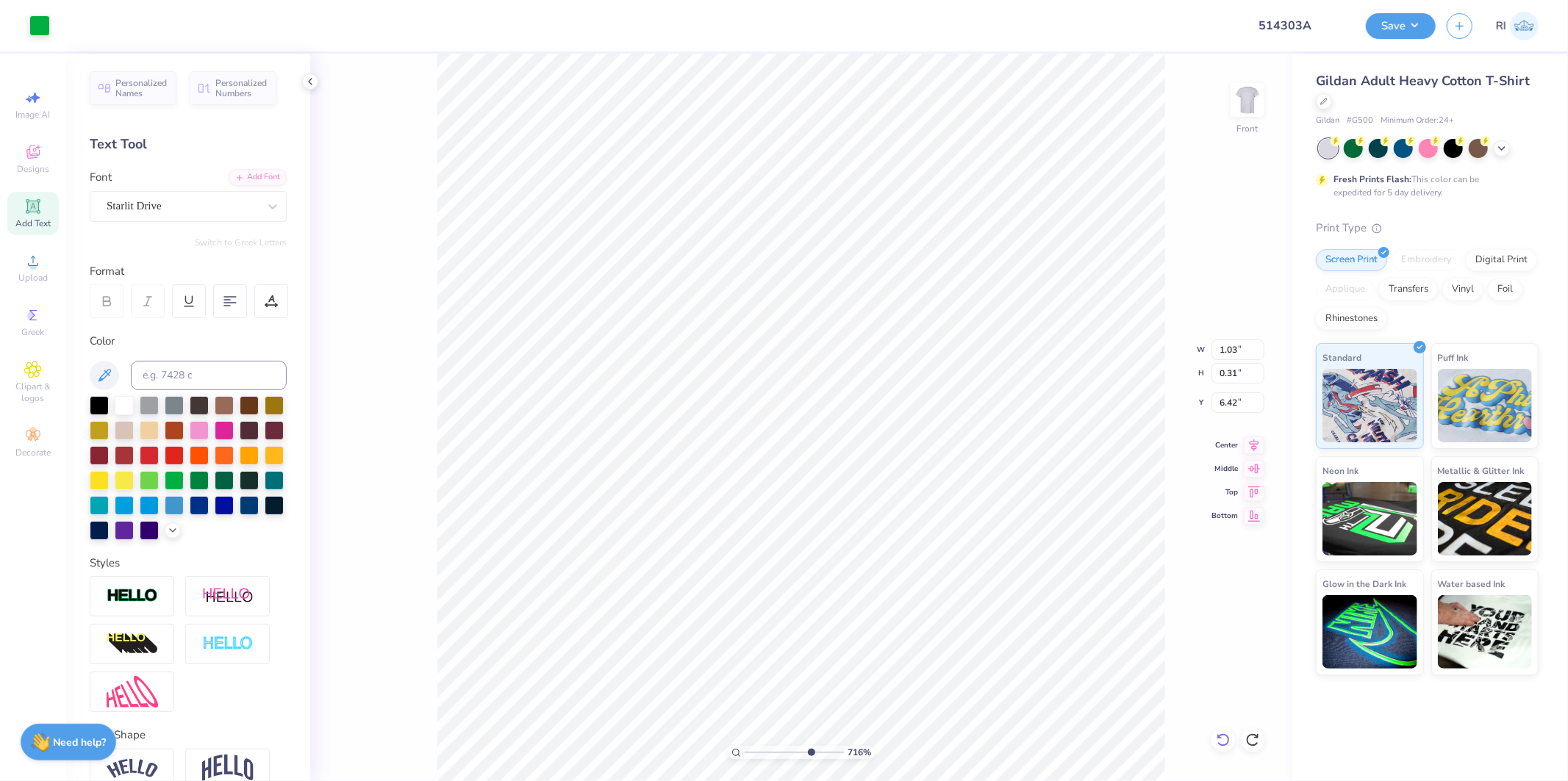
type input "5.94"
type input "7.16411812649588"
type textarea "F"
type input "7.16411812649588"
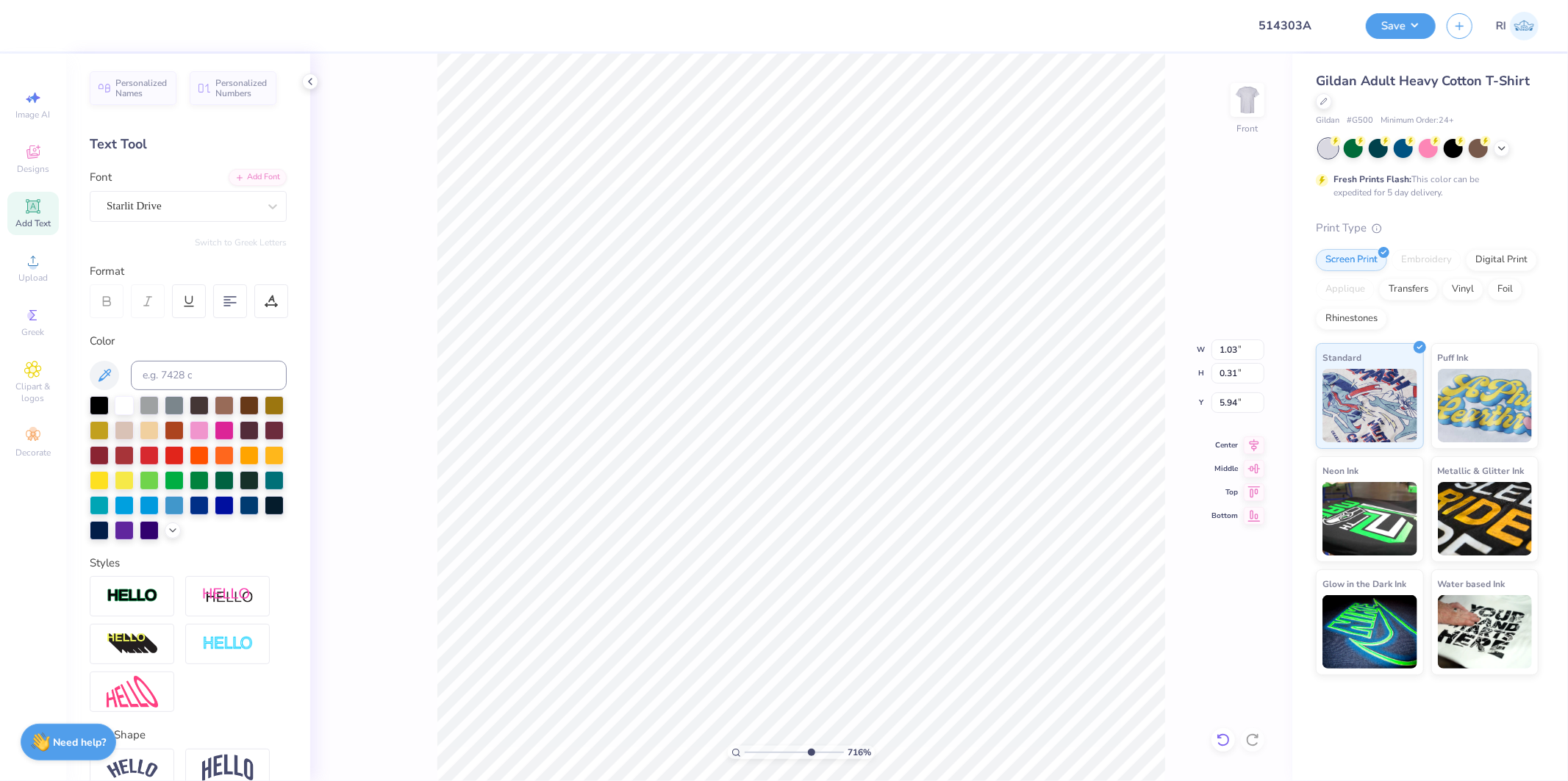
type textarea "Fa"
type input "7.16411812649588"
type textarea "Fal"
type input "7.16411812649588"
type textarea "Fall"
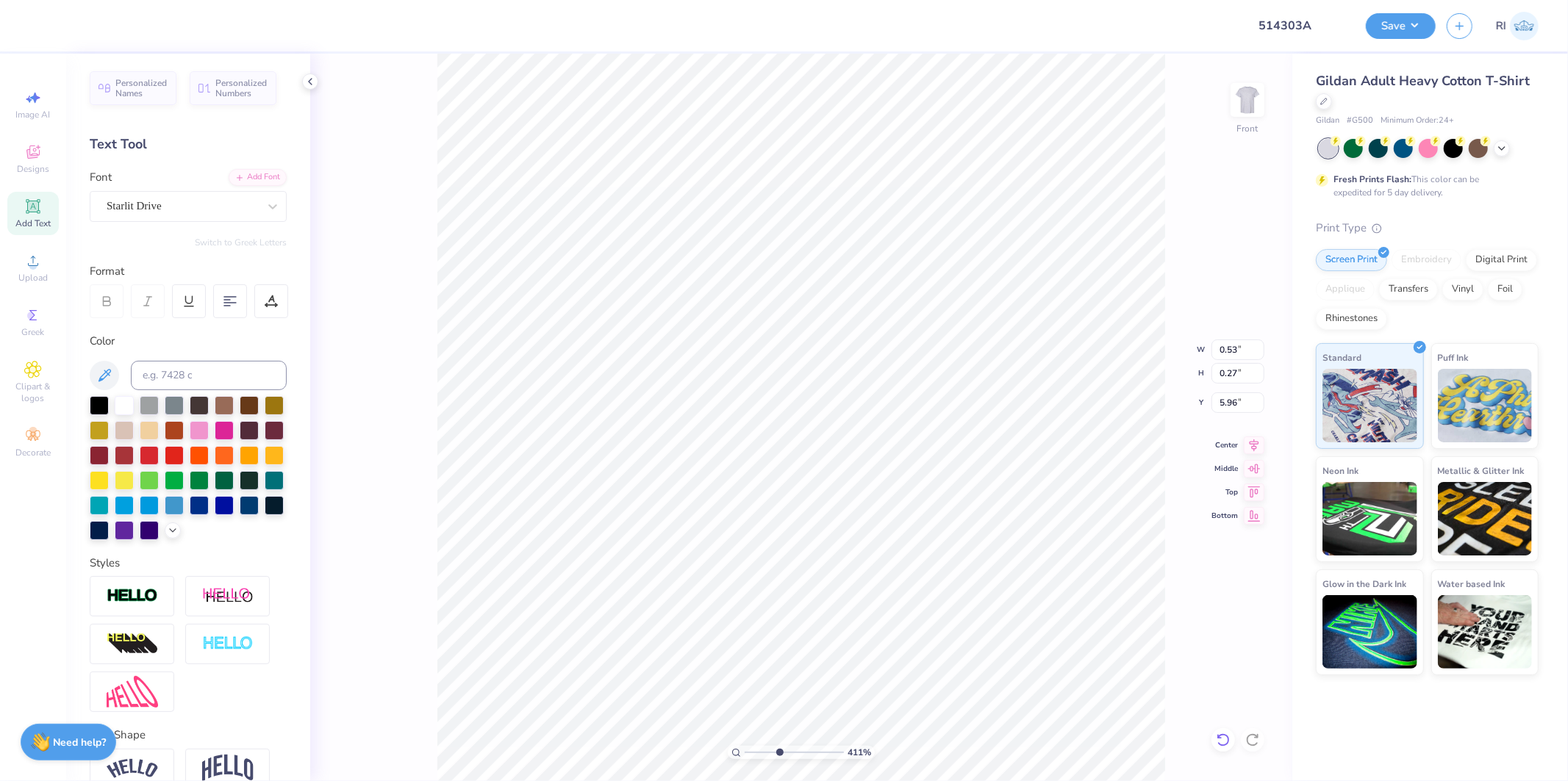
type input "4.10929483001791"
type input "2.77"
type input "1.40"
type input "4.83"
type input "4.10929483001791"
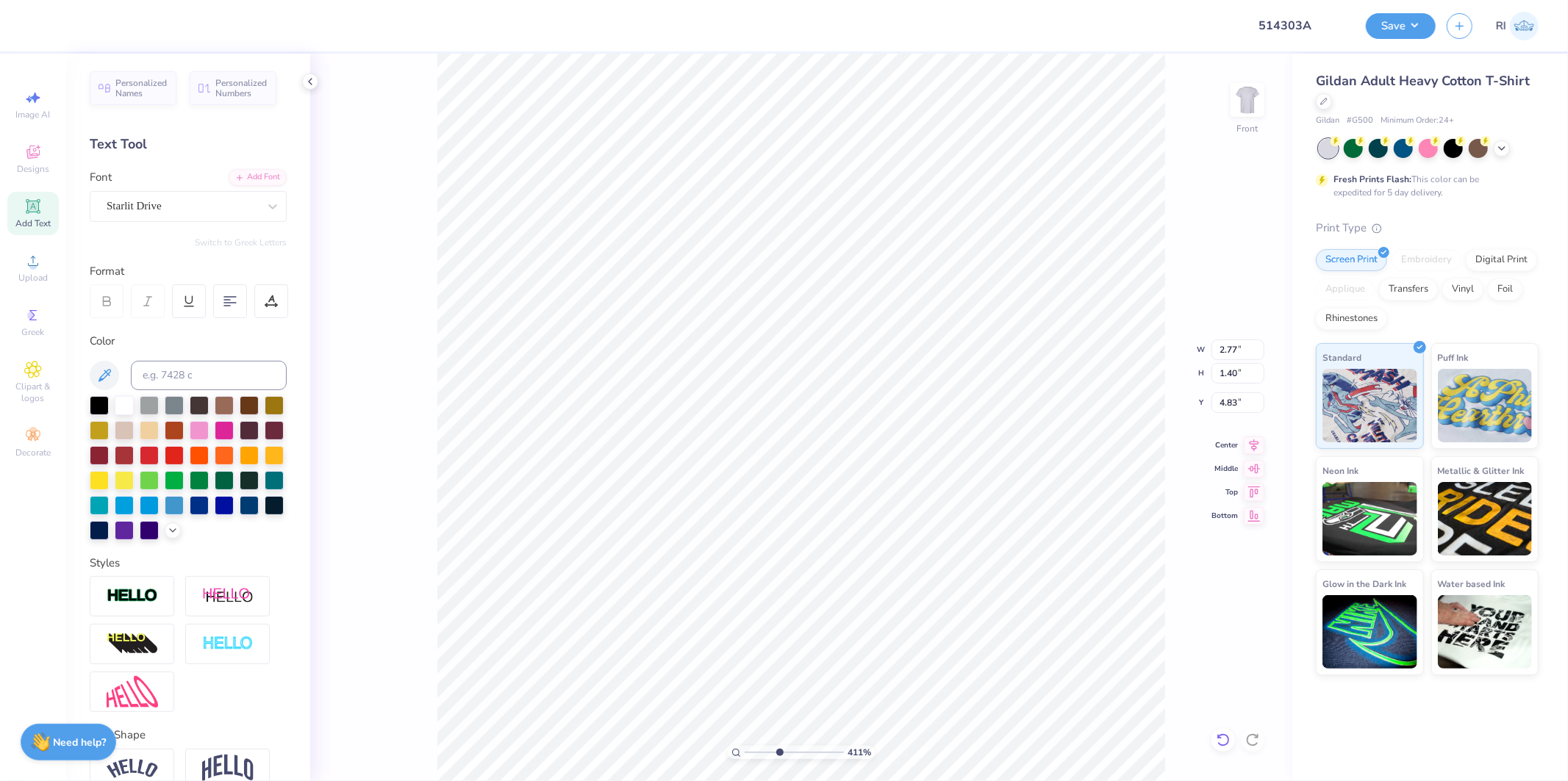
type input "4.71"
type input "4.10929483001791"
type input "2.70"
type input "1.54"
type input "4.68"
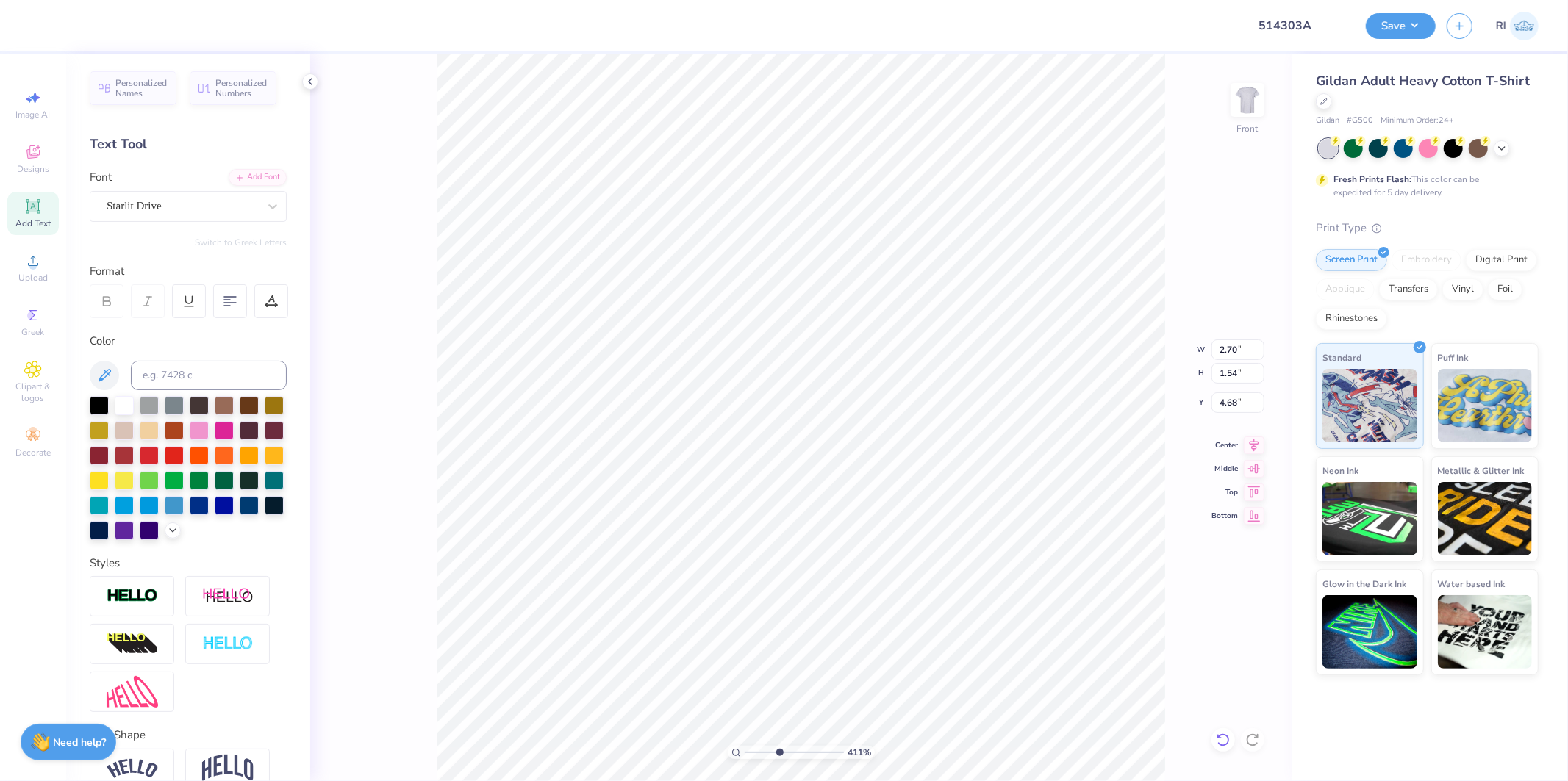
type input "4.10929483001791"
type input "4.71"
type input "4.10929483001791"
type input "4.57"
type input "4.10929483001791"
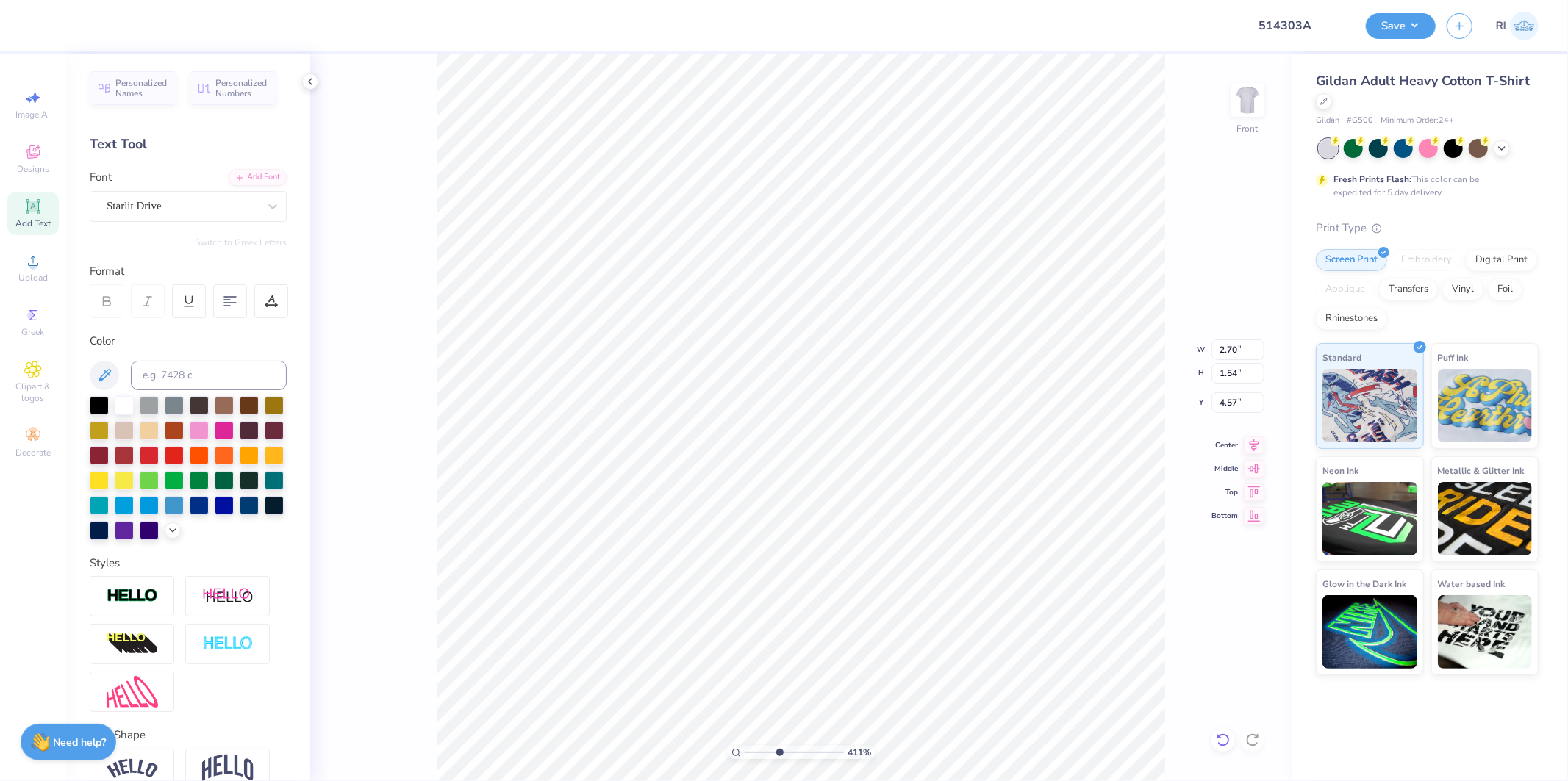
type input "2.71"
type input "1.58"
type input "4.10929483001791"
type input "4.63"
type input "4.10929483001791"
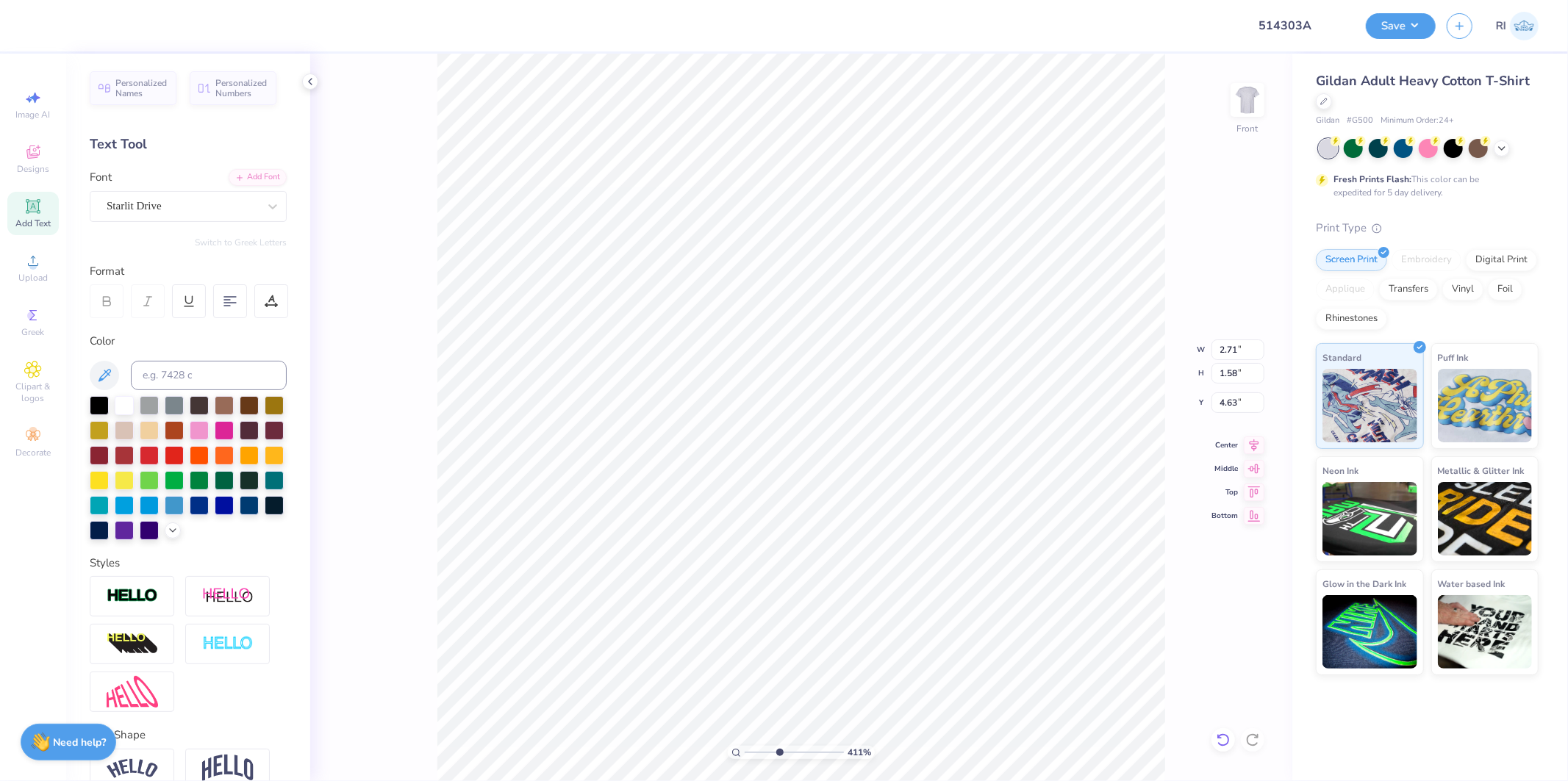
type input "2.88"
type input "1.68"
type input "4.53"
type input "4.10929483001791"
type input "2.92"
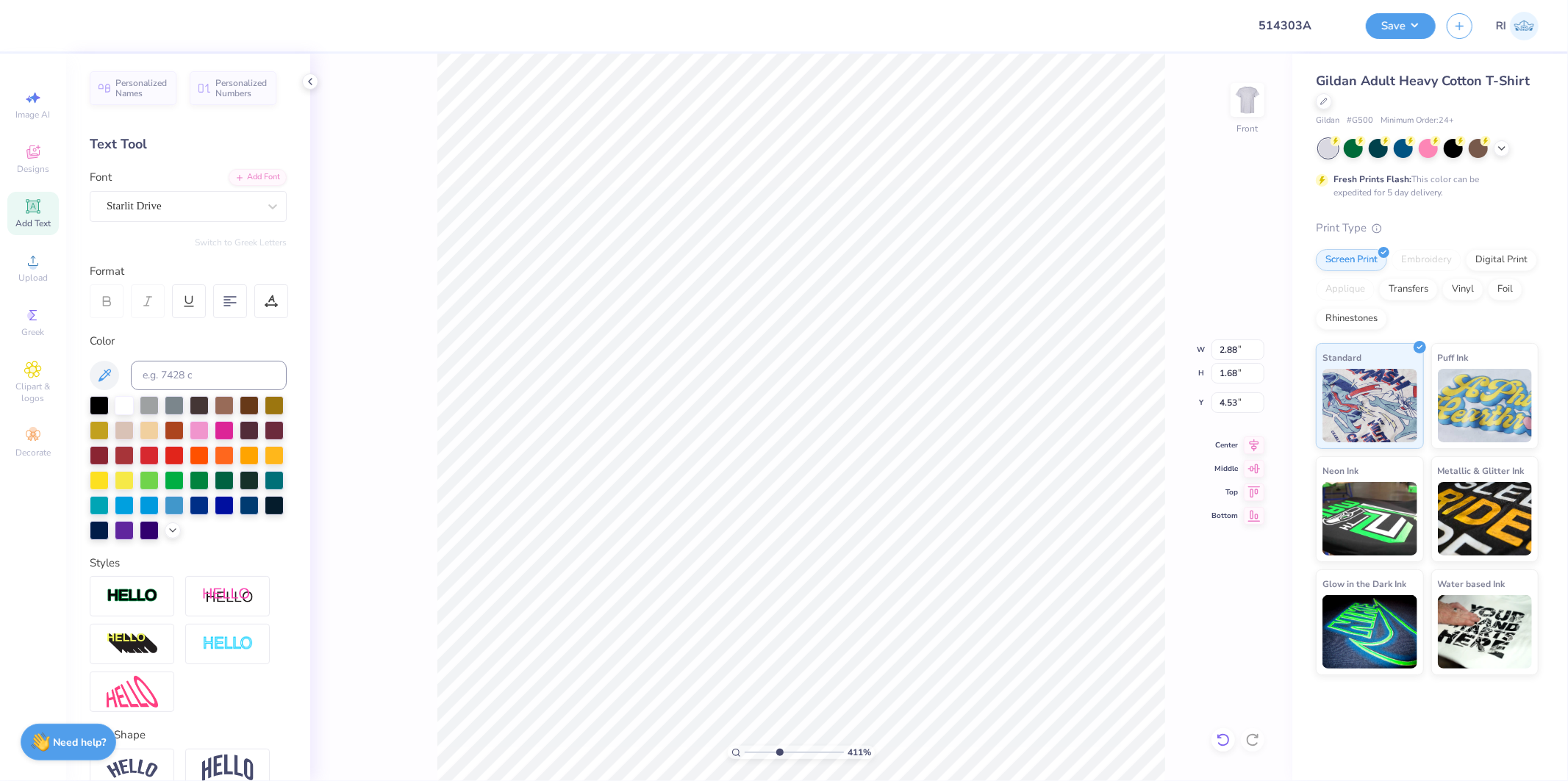
type input "1.70"
type input "4.10929483001791"
type input "1.73"
type input "4.52"
type input "1"
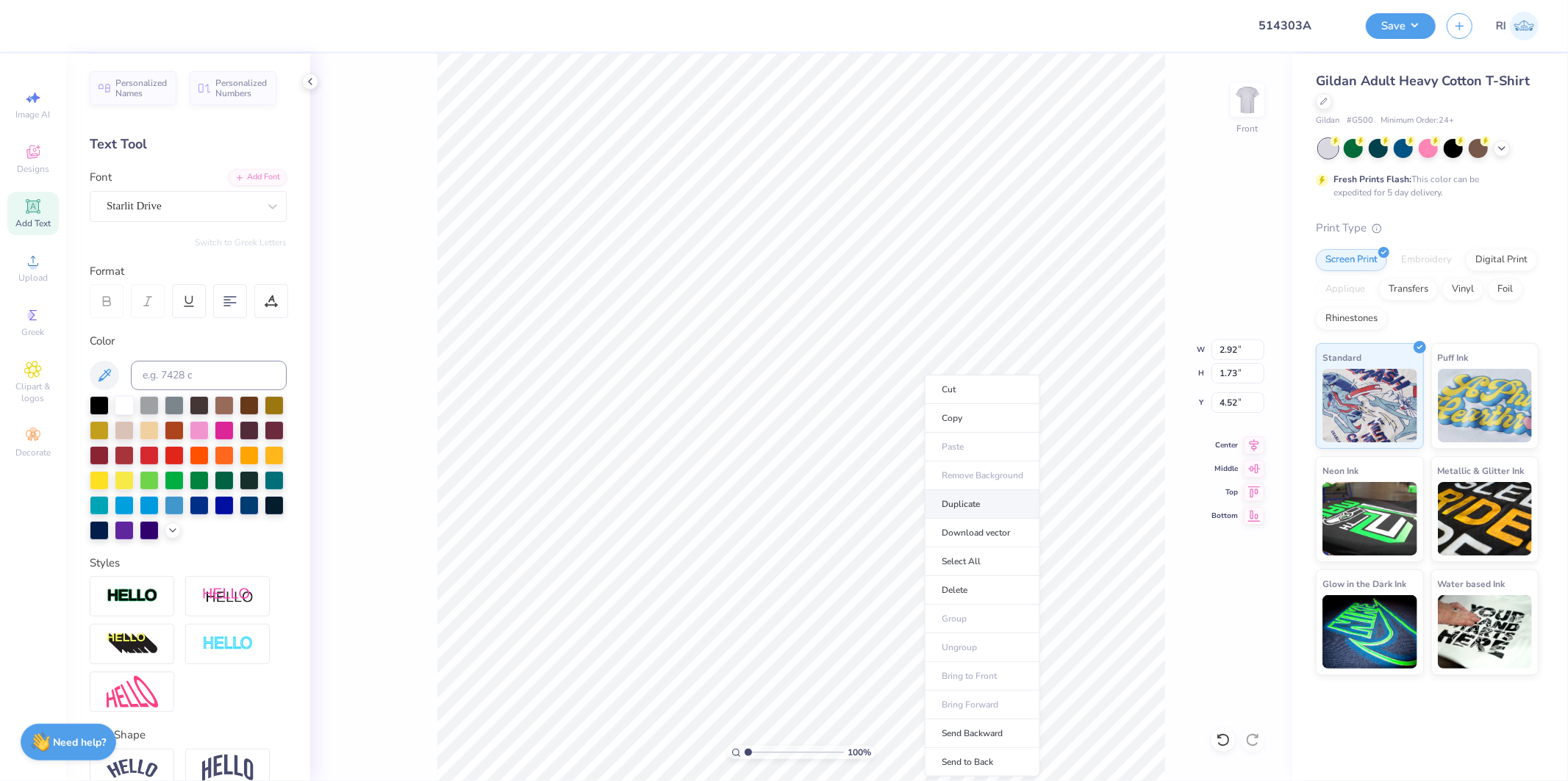
click at [973, 491] on li "Duplicate" at bounding box center [982, 504] width 115 height 29
type input "5.52"
type input "2.71964228852482"
type input "6.83"
type input "2.71964228852482"
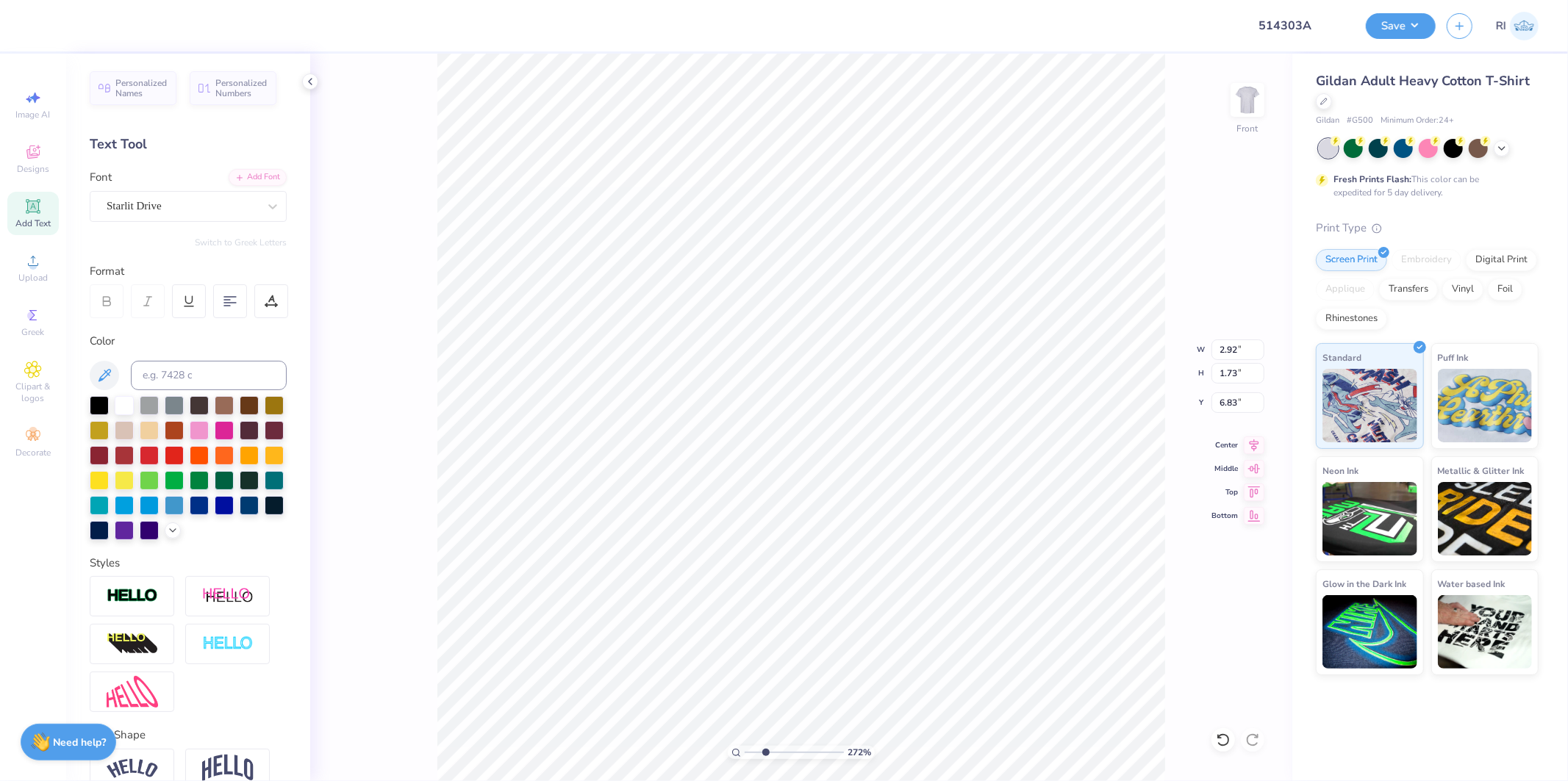
type input "2.71964228852482"
type textarea "'"
type input "2.71964228852482"
type input "6.04"
type input "5.73593952173965"
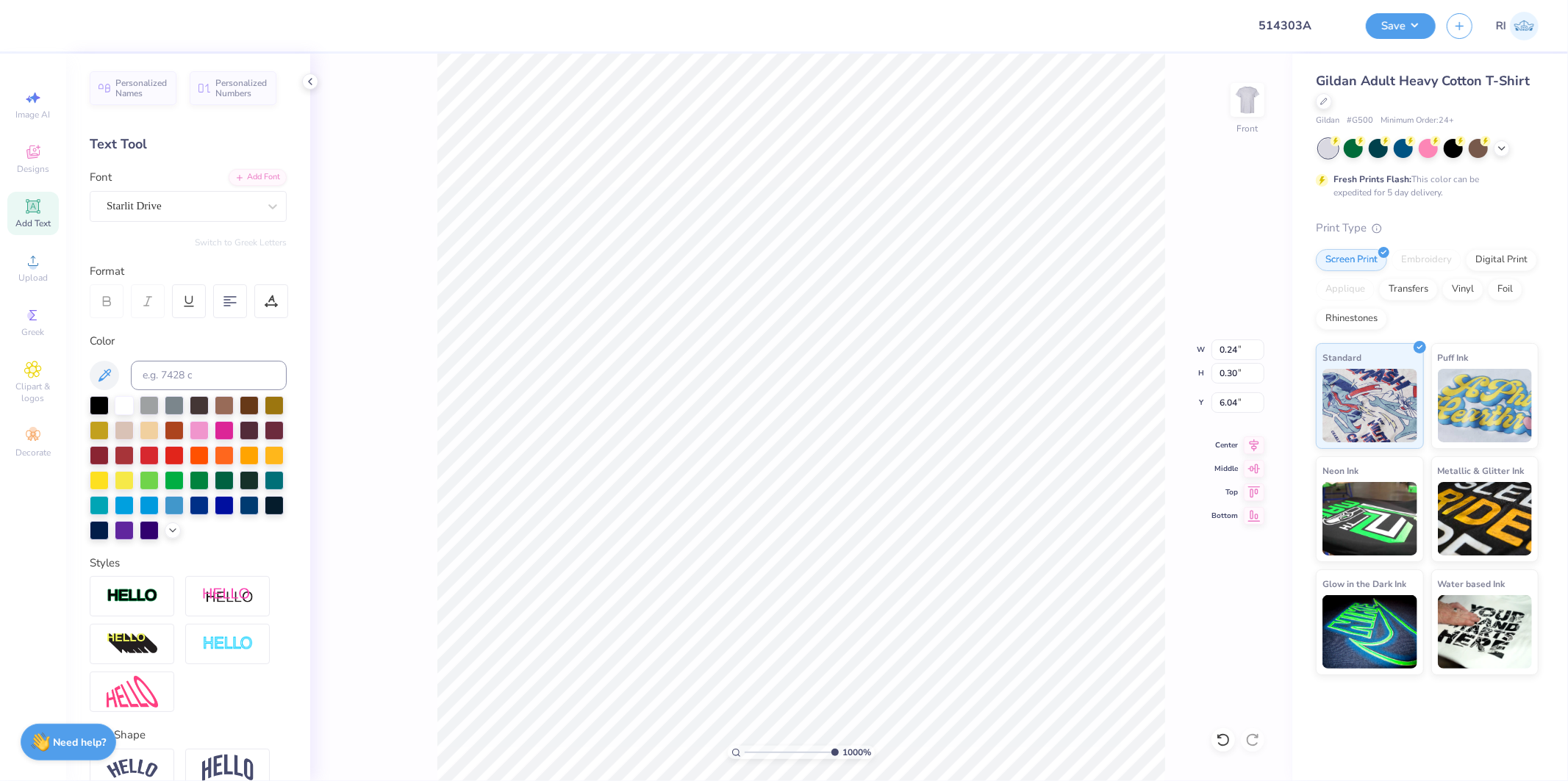
type input "6.00"
type input "5.73593952173965"
type textarea "'2"
type input "5.73593952173965"
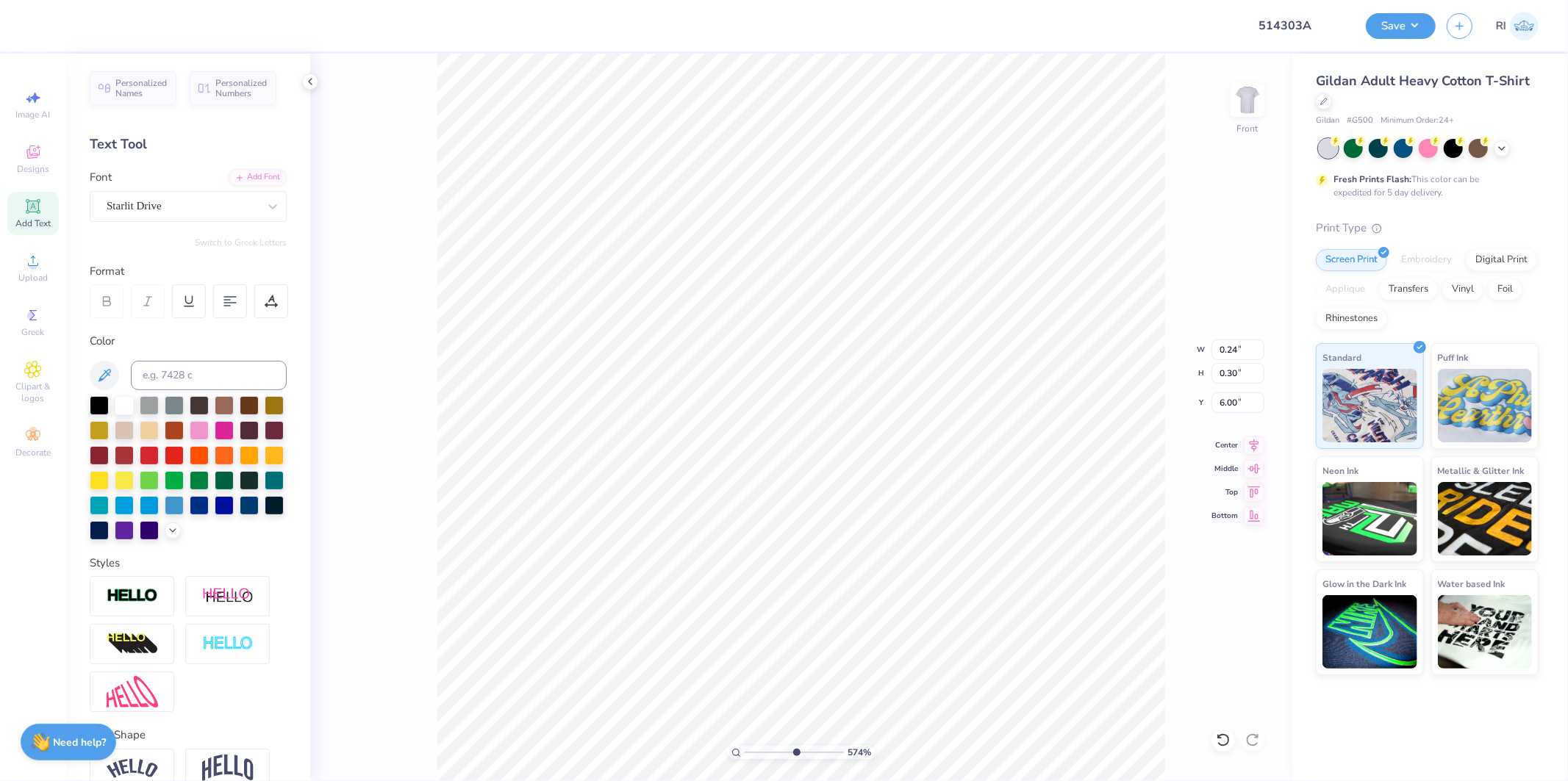
type textarea "'25"
type input "5.73593952173965"
type input "10.00"
type input "14.87"
type input "3.00"
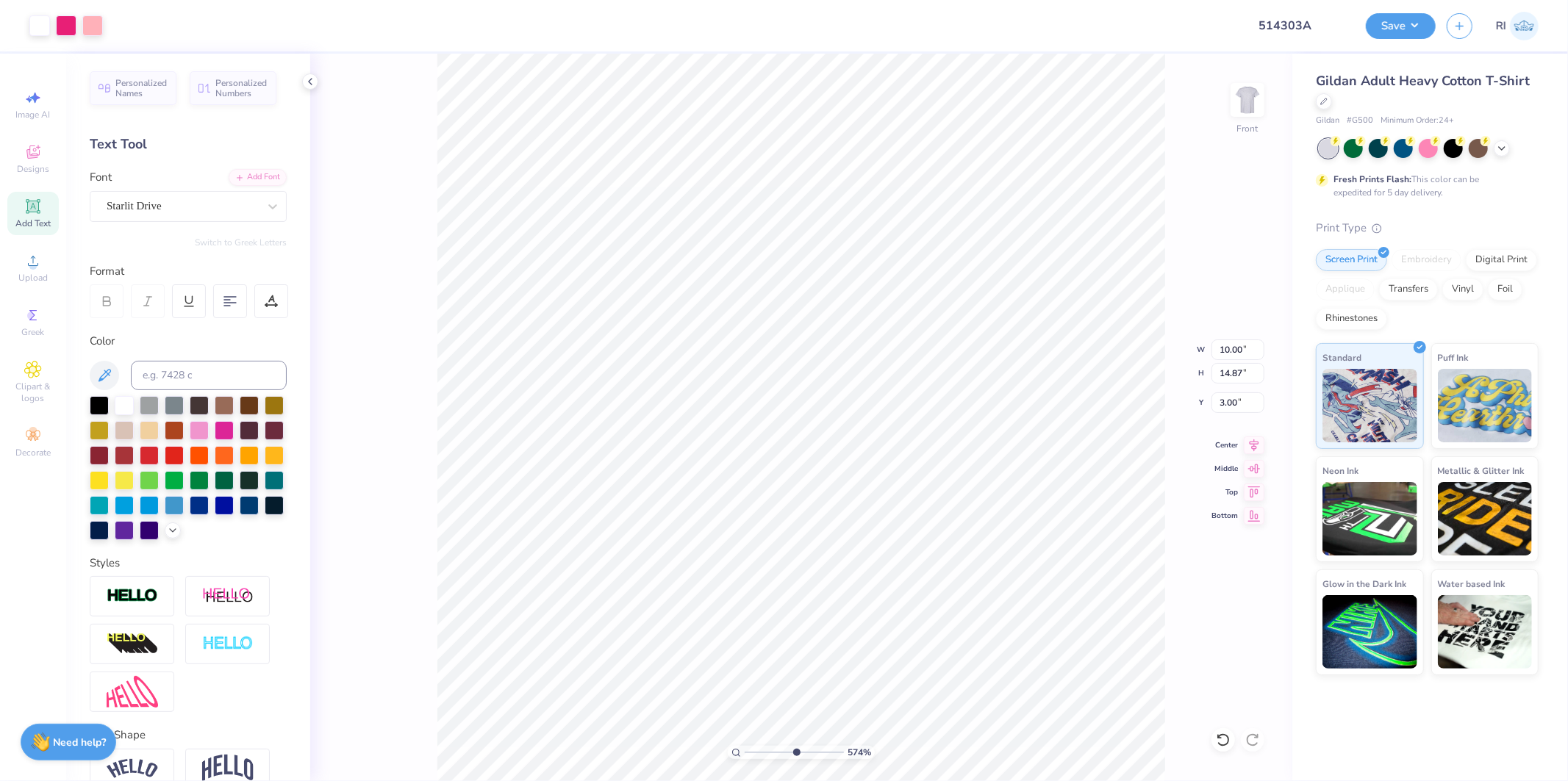
type input "5.73593952173965"
type input "1.94"
type input "1.12"
type input "5.69"
type input "2.10907866300716"
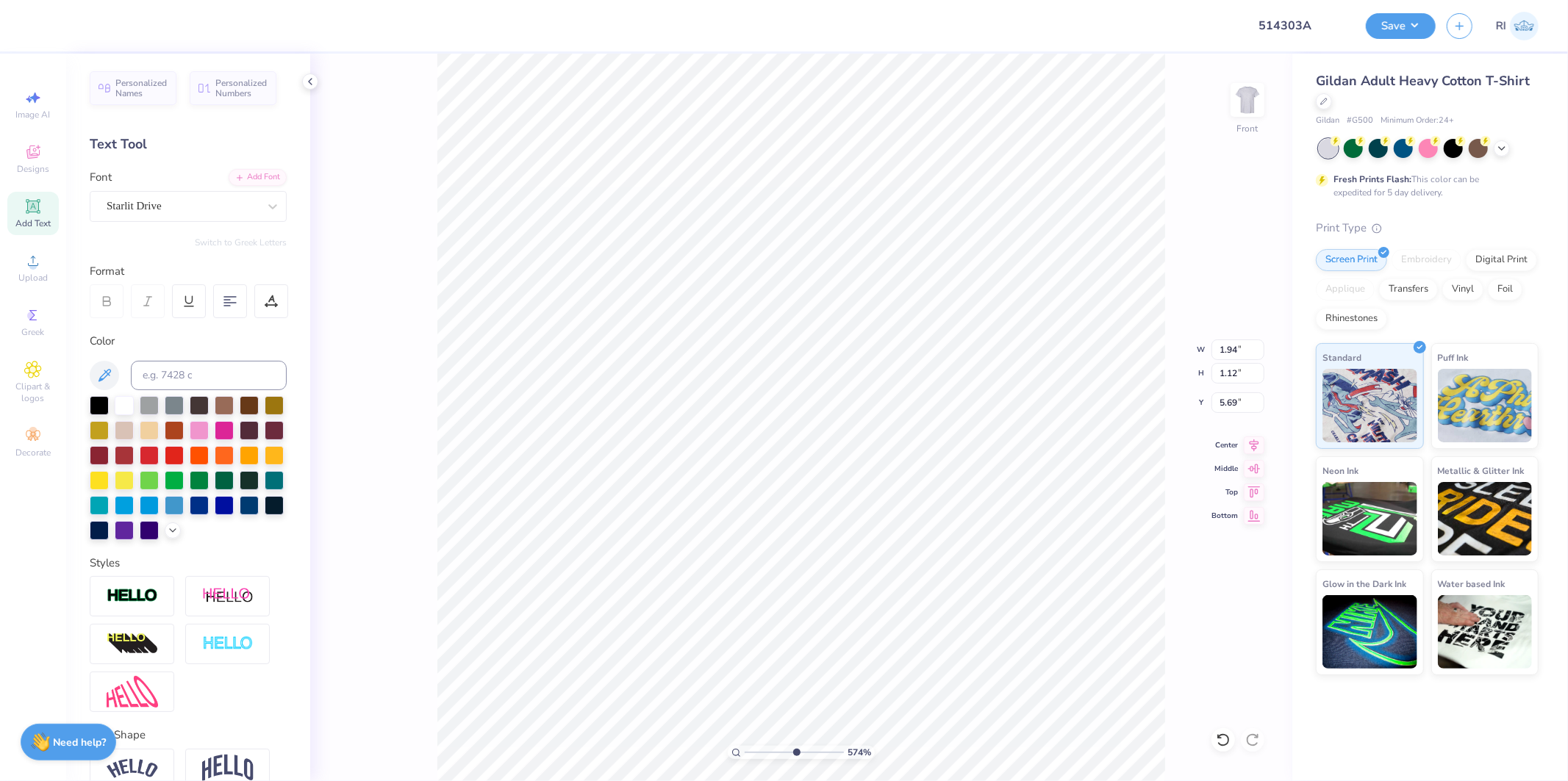
type input "6.00"
click at [46, 204] on div "Add Text" at bounding box center [33, 213] width 52 height 44
click at [195, 210] on div "Super Dream" at bounding box center [182, 206] width 154 height 23
type input "1.6886304000012"
click at [173, 315] on div at bounding box center [189, 322] width 159 height 15
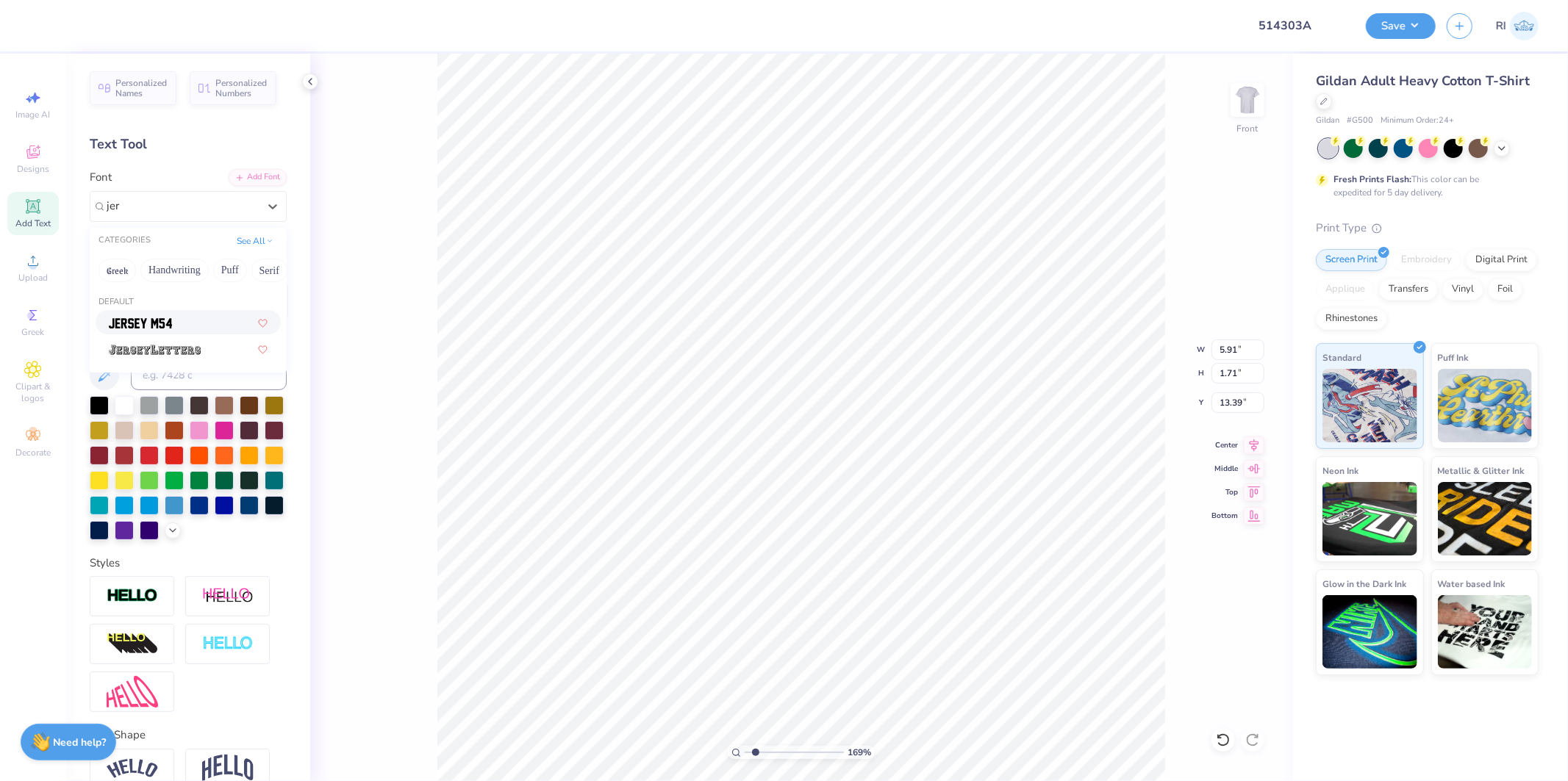
type input "jer"
type input "1.6886304000012"
type input "4.67"
type input "1.87"
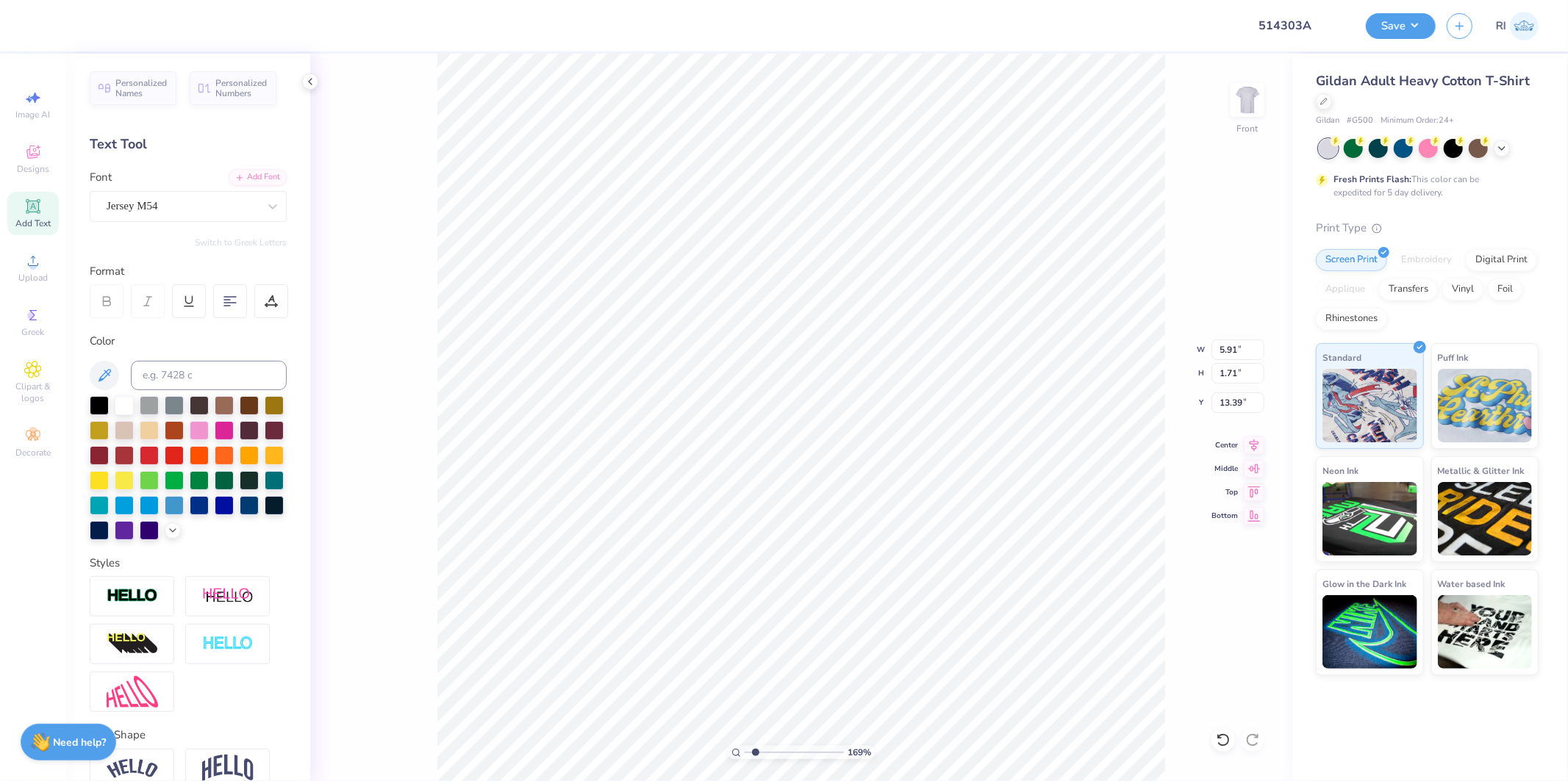
type input "13.31"
click at [109, 532] on div at bounding box center [99, 529] width 19 height 19
type input "1.6886304000012"
type textarea "0"
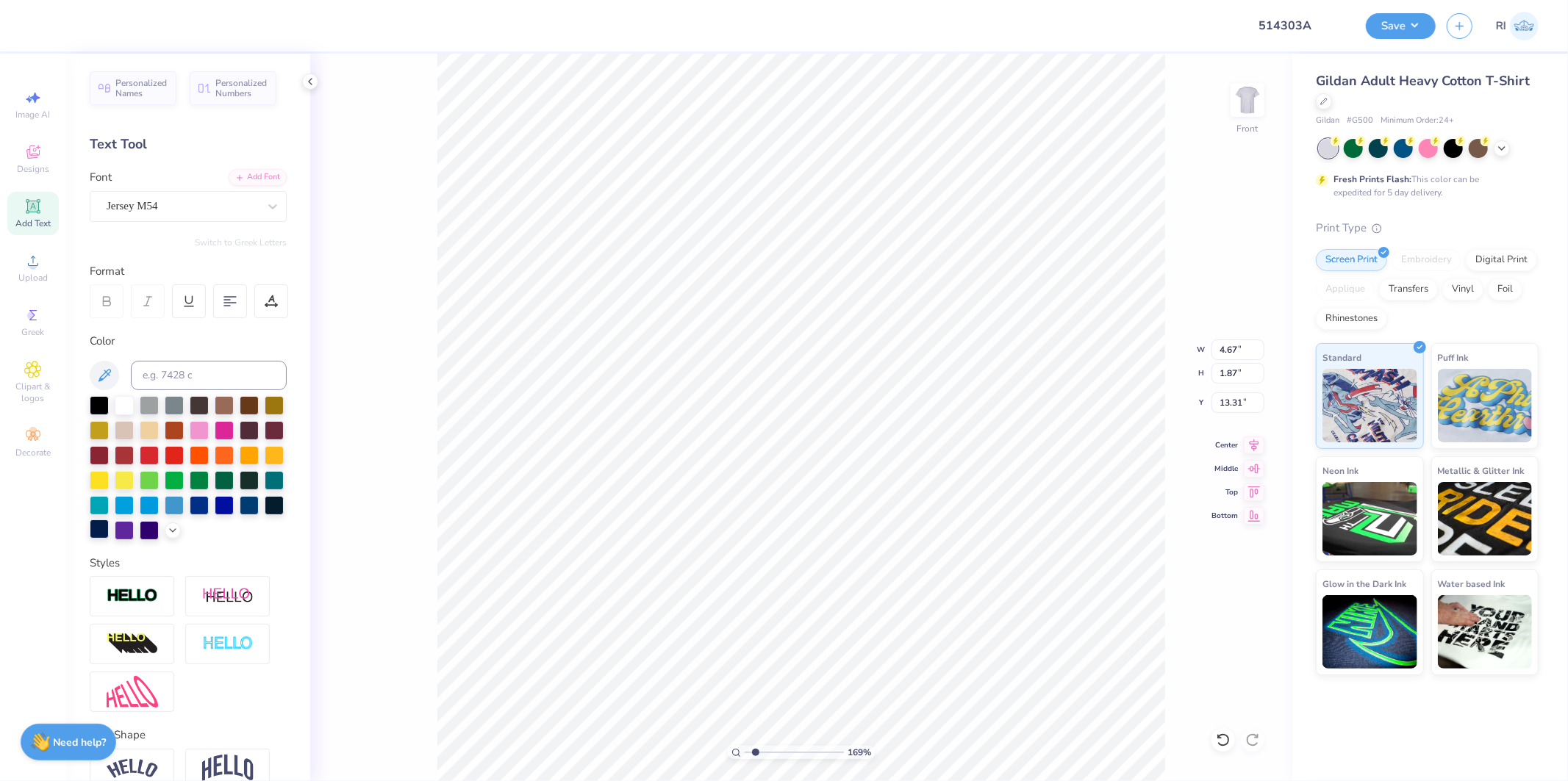
type input "1.6886304000012"
type input "10.00"
type input "14.87"
type input "3.00"
type input "2.35706666219802"
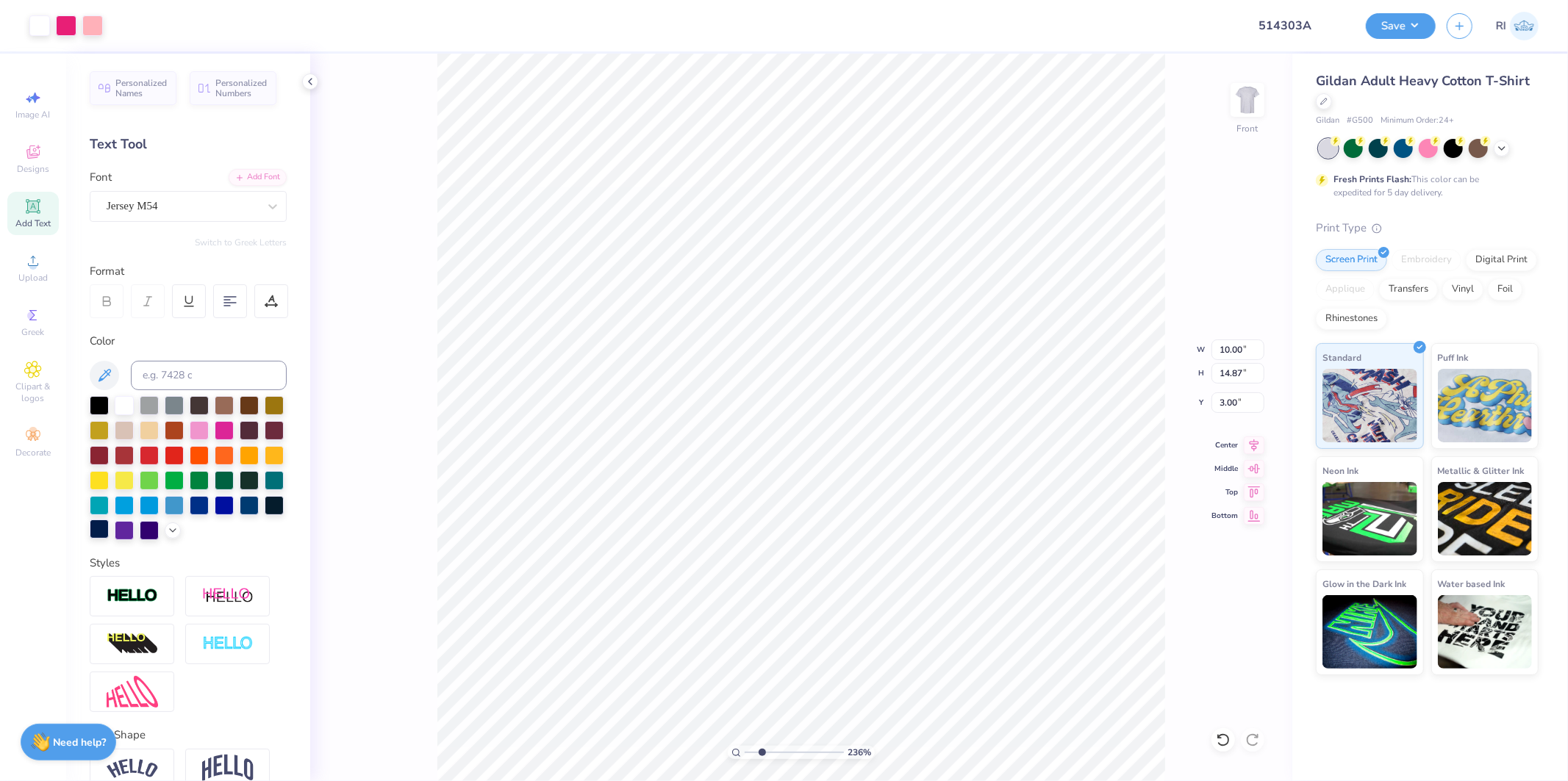
type input "1.06"
type input "1.87"
type input "13.31"
type input "2.35706666219802"
type input "8.21"
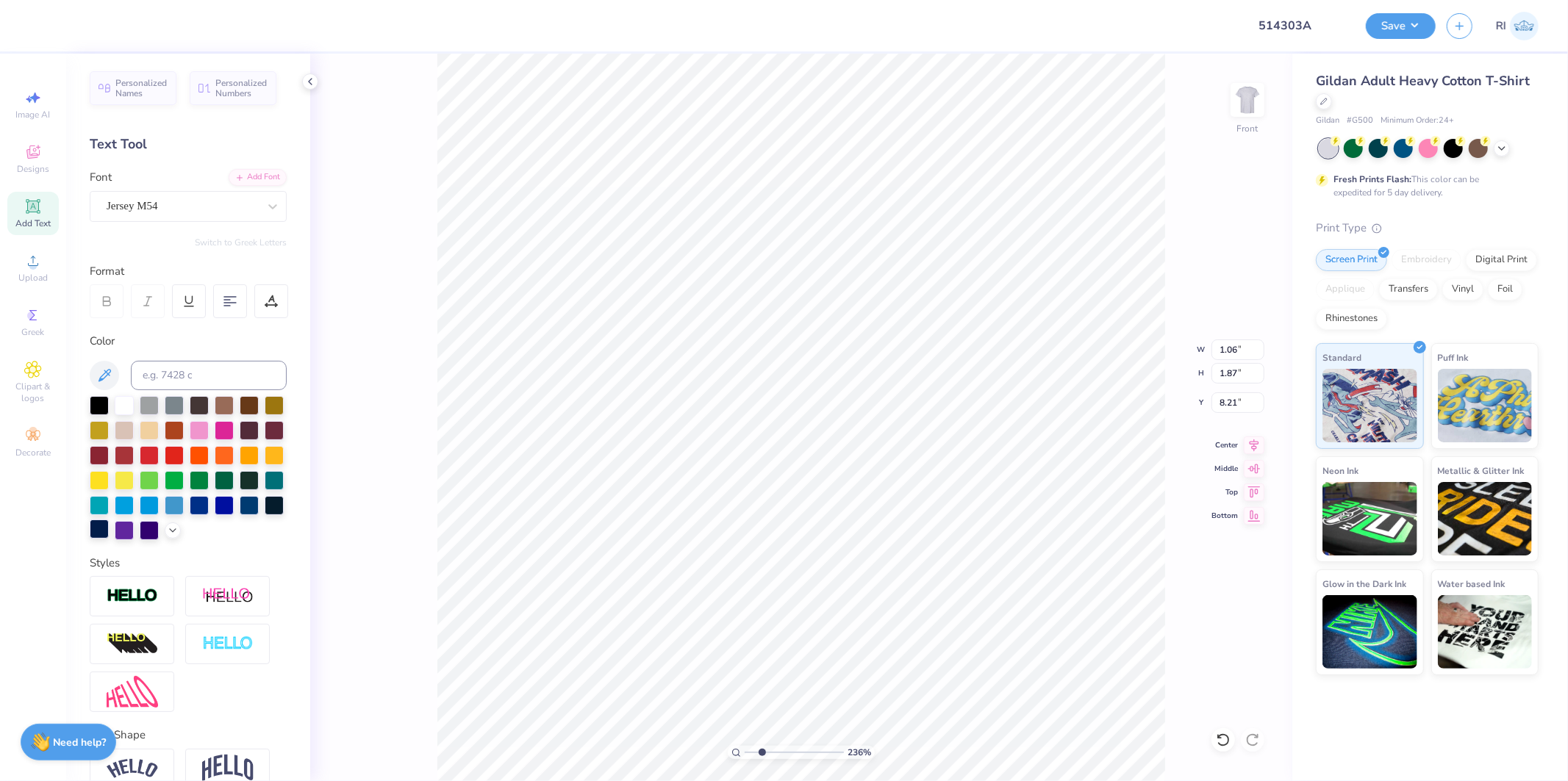
type input "2.35706666219802"
type input "0.91"
type input "1.62"
type input "1"
click at [838, 433] on li "Duplicate" at bounding box center [845, 441] width 115 height 29
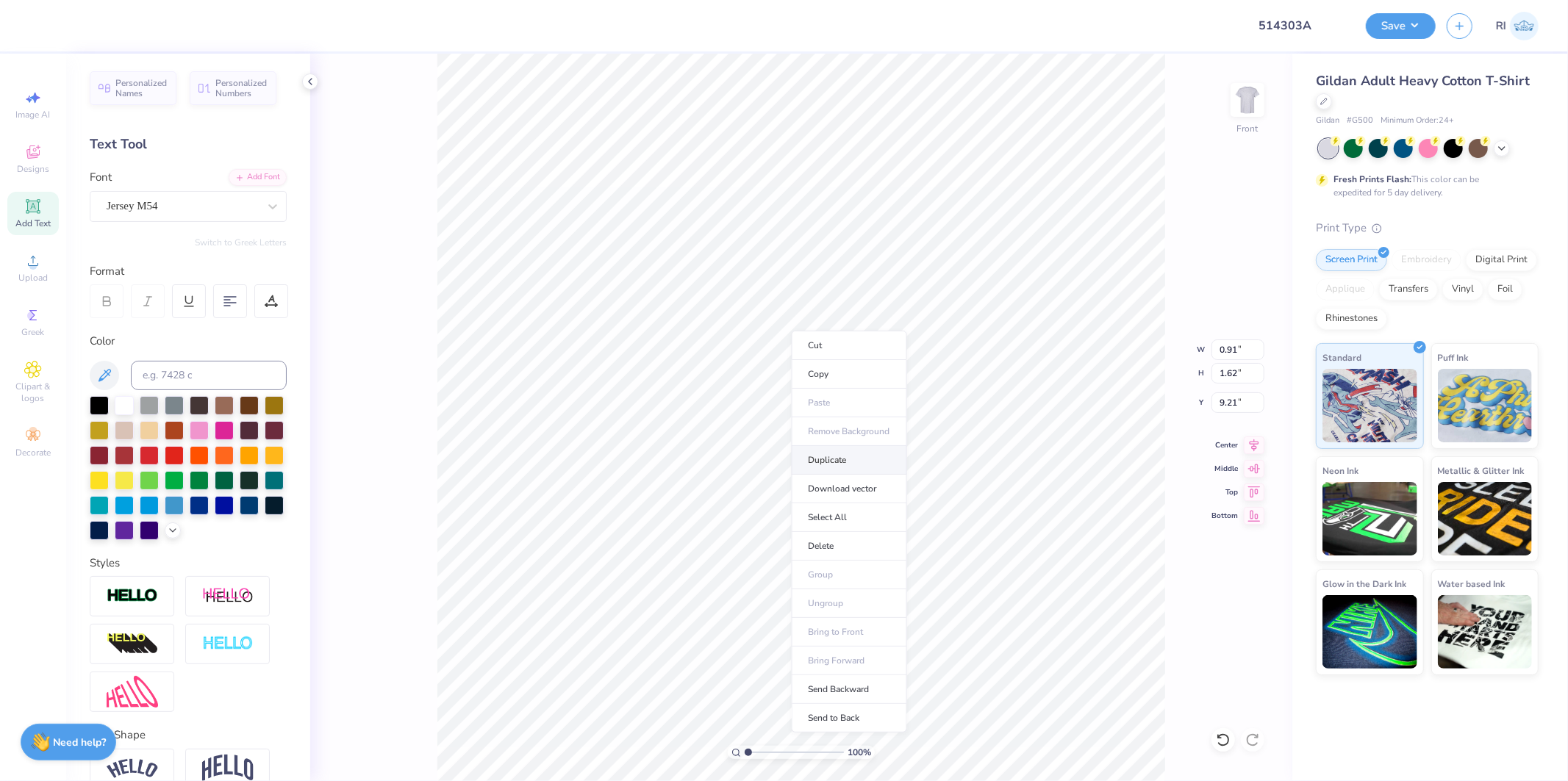
click at [863, 461] on li "Duplicate" at bounding box center [849, 460] width 115 height 29
click at [134, 526] on div at bounding box center [124, 529] width 19 height 19
click at [728, 763] on li "Send to Back" at bounding box center [732, 758] width 115 height 29
click at [167, 31] on div at bounding box center [172, 25] width 21 height 21
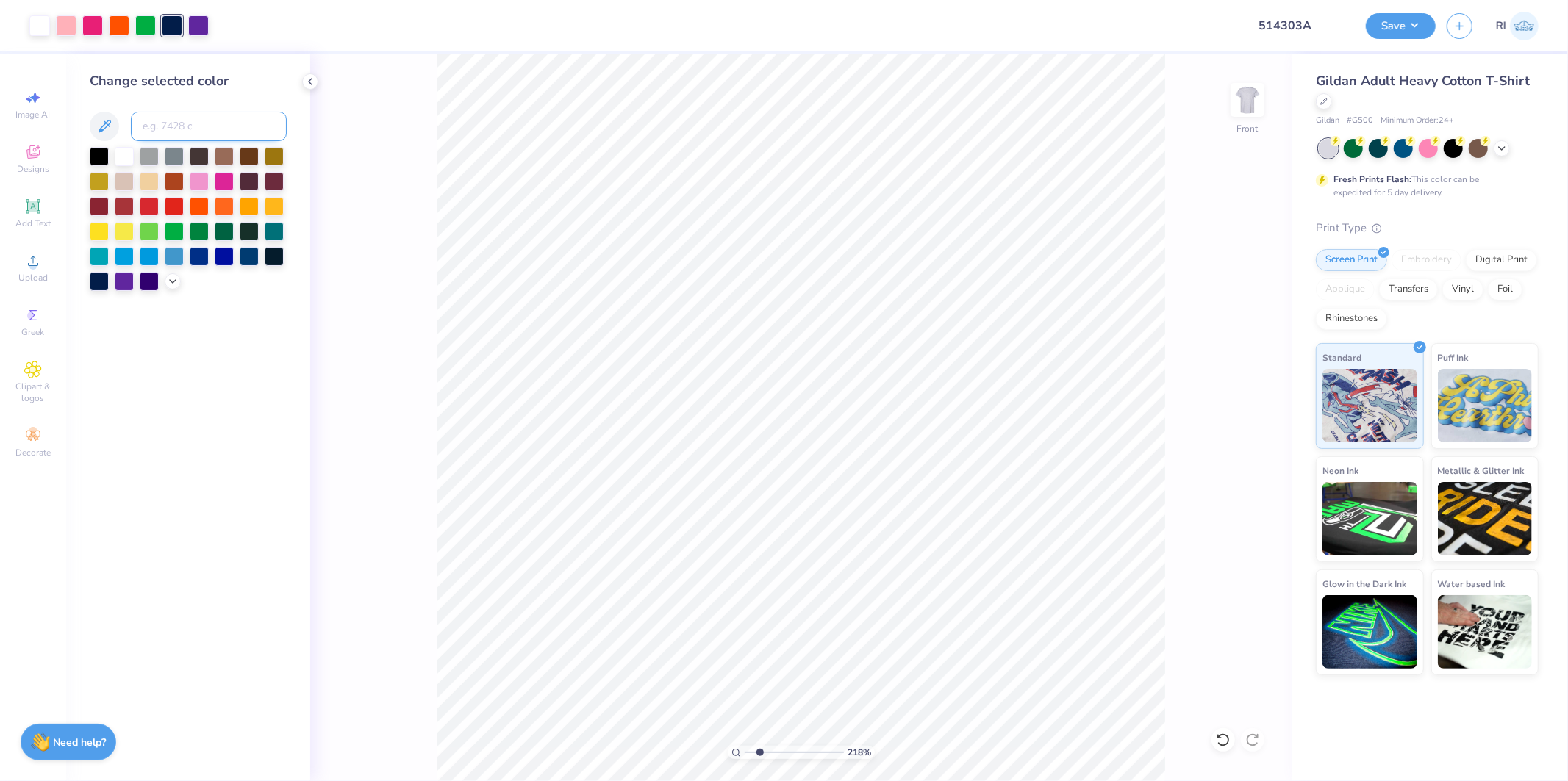
click at [185, 111] on input at bounding box center [209, 126] width 156 height 29
paste input "White"
click at [115, 156] on div at bounding box center [124, 155] width 19 height 19
click at [168, 33] on div at bounding box center [172, 25] width 21 height 21
click at [191, 123] on input at bounding box center [209, 126] width 156 height 29
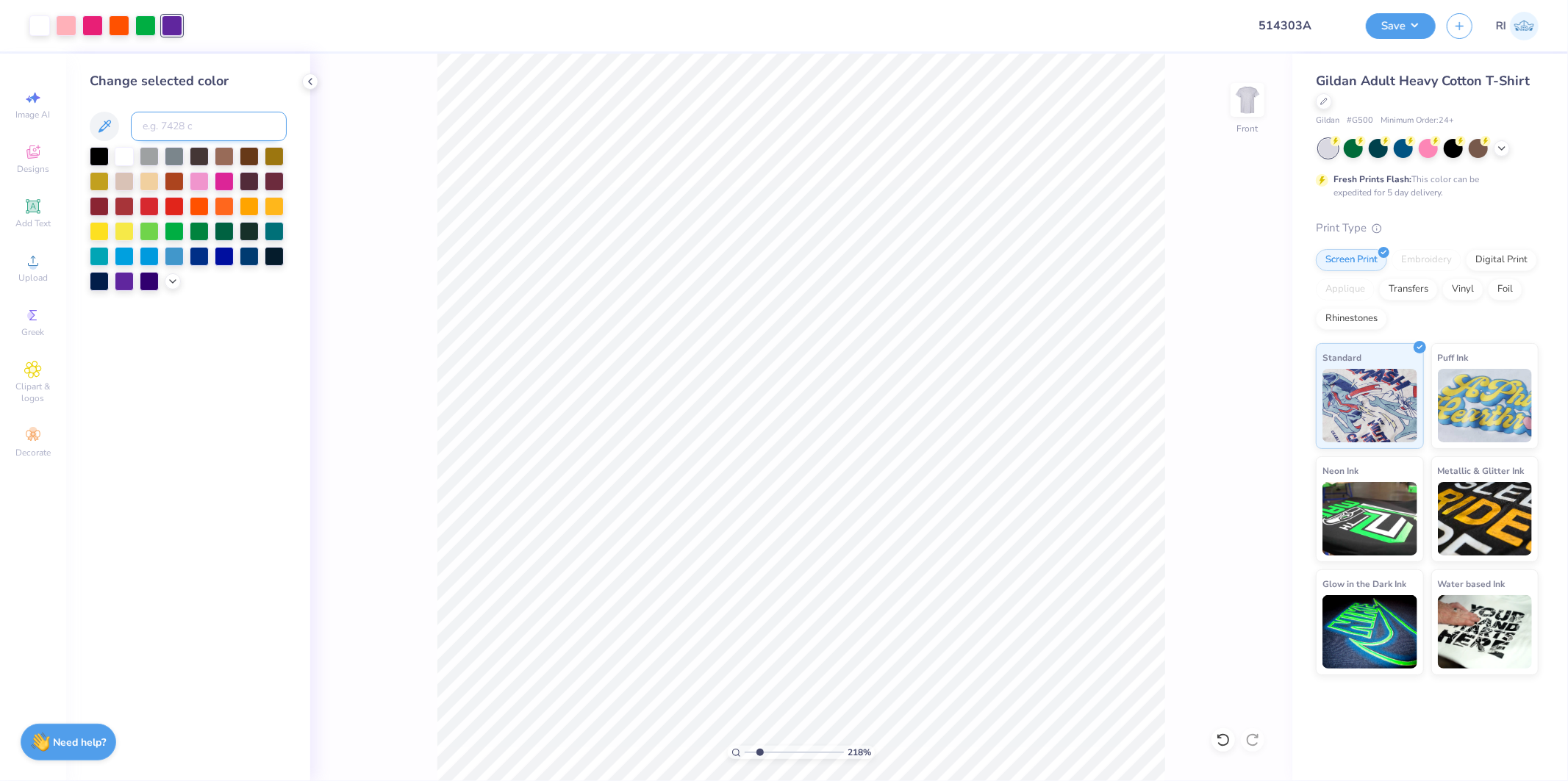
paste input
click at [111, 33] on div at bounding box center [119, 25] width 21 height 21
click at [127, 154] on div at bounding box center [124, 155] width 19 height 19
drag, startPoint x: 123, startPoint y: 23, endPoint x: 132, endPoint y: 35, distance: 15.0
click at [123, 23] on div at bounding box center [119, 25] width 21 height 21
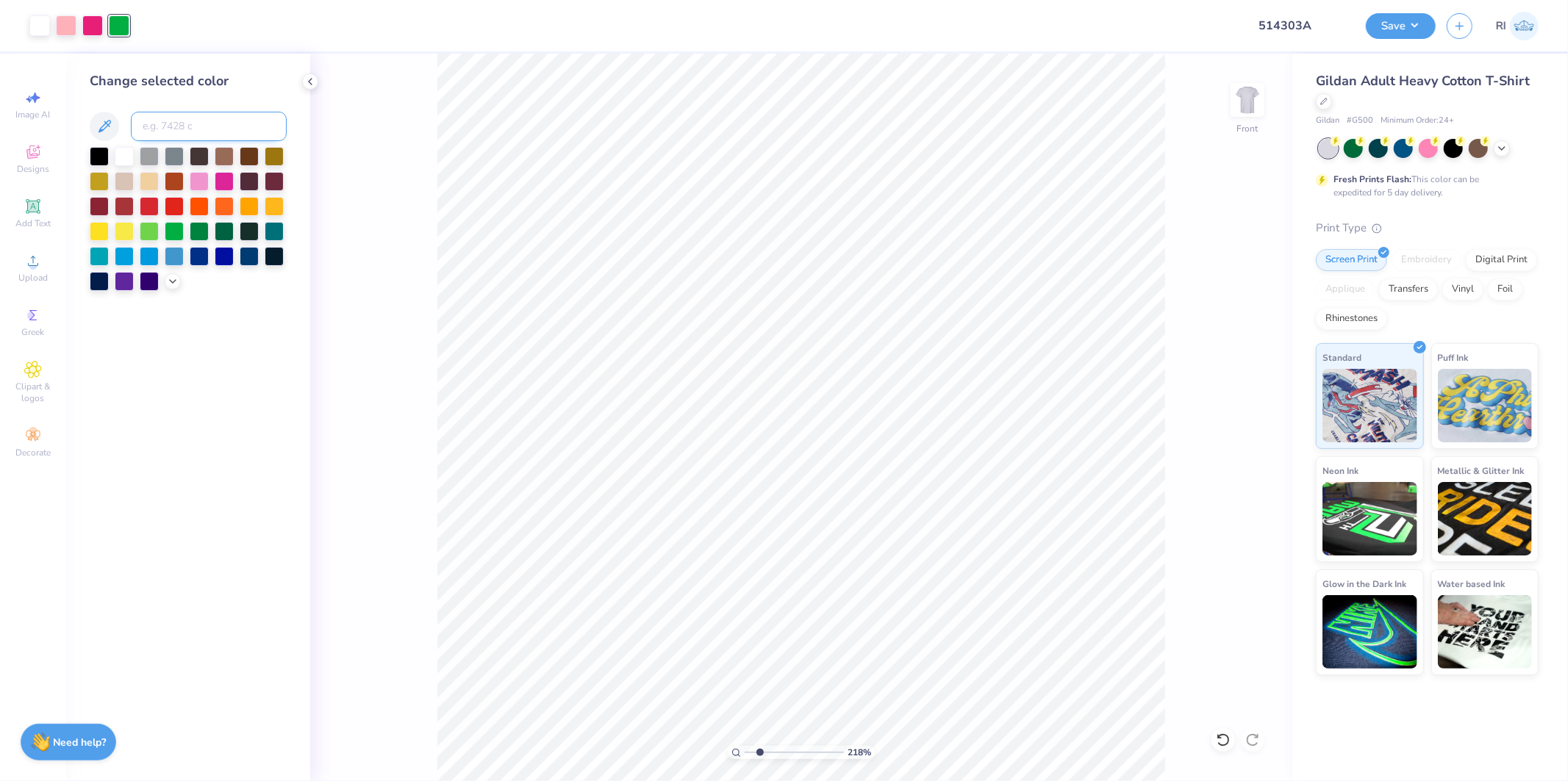
click at [181, 115] on input at bounding box center [209, 126] width 156 height 29
paste input
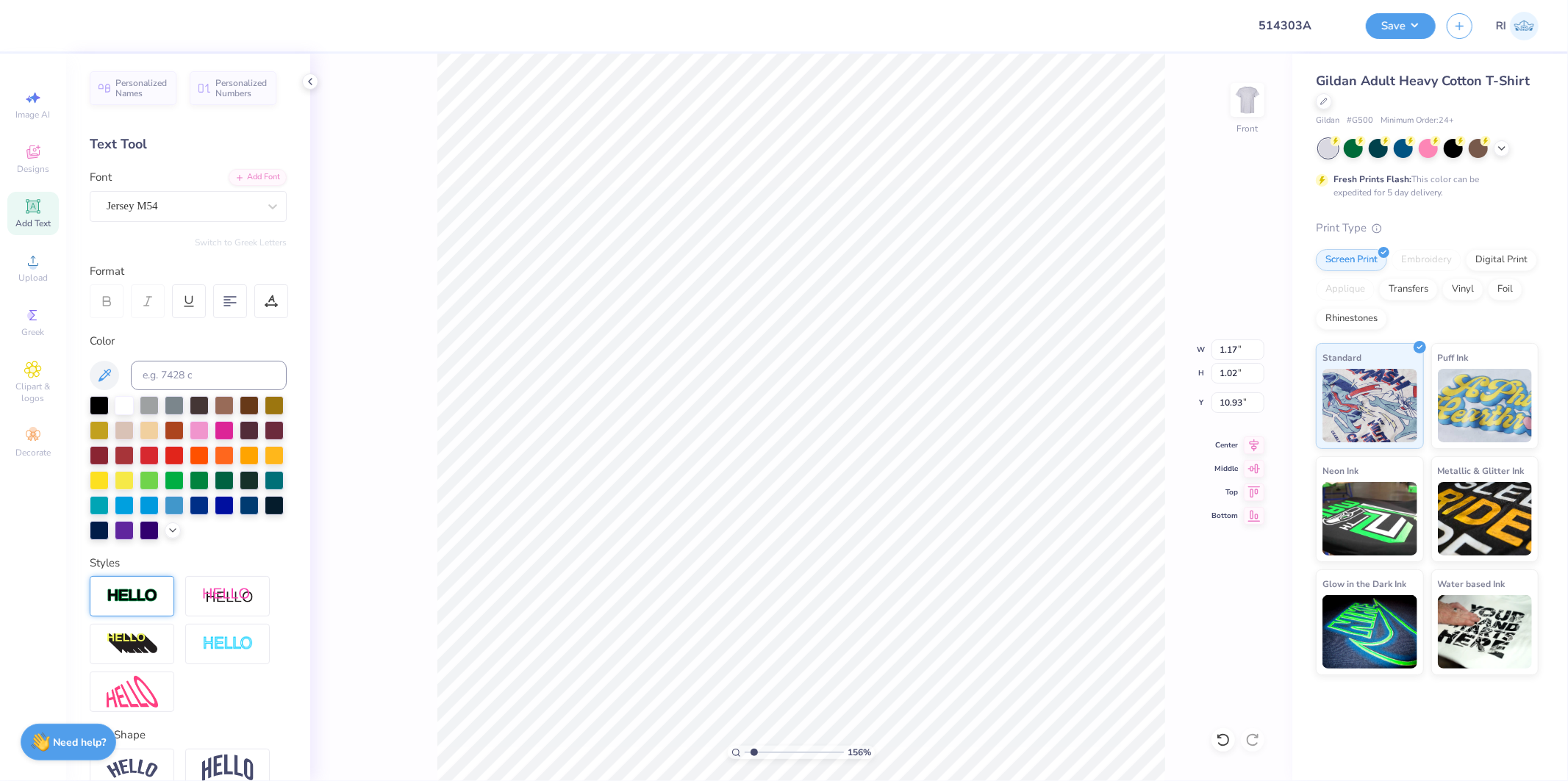
click at [138, 610] on div at bounding box center [132, 596] width 84 height 41
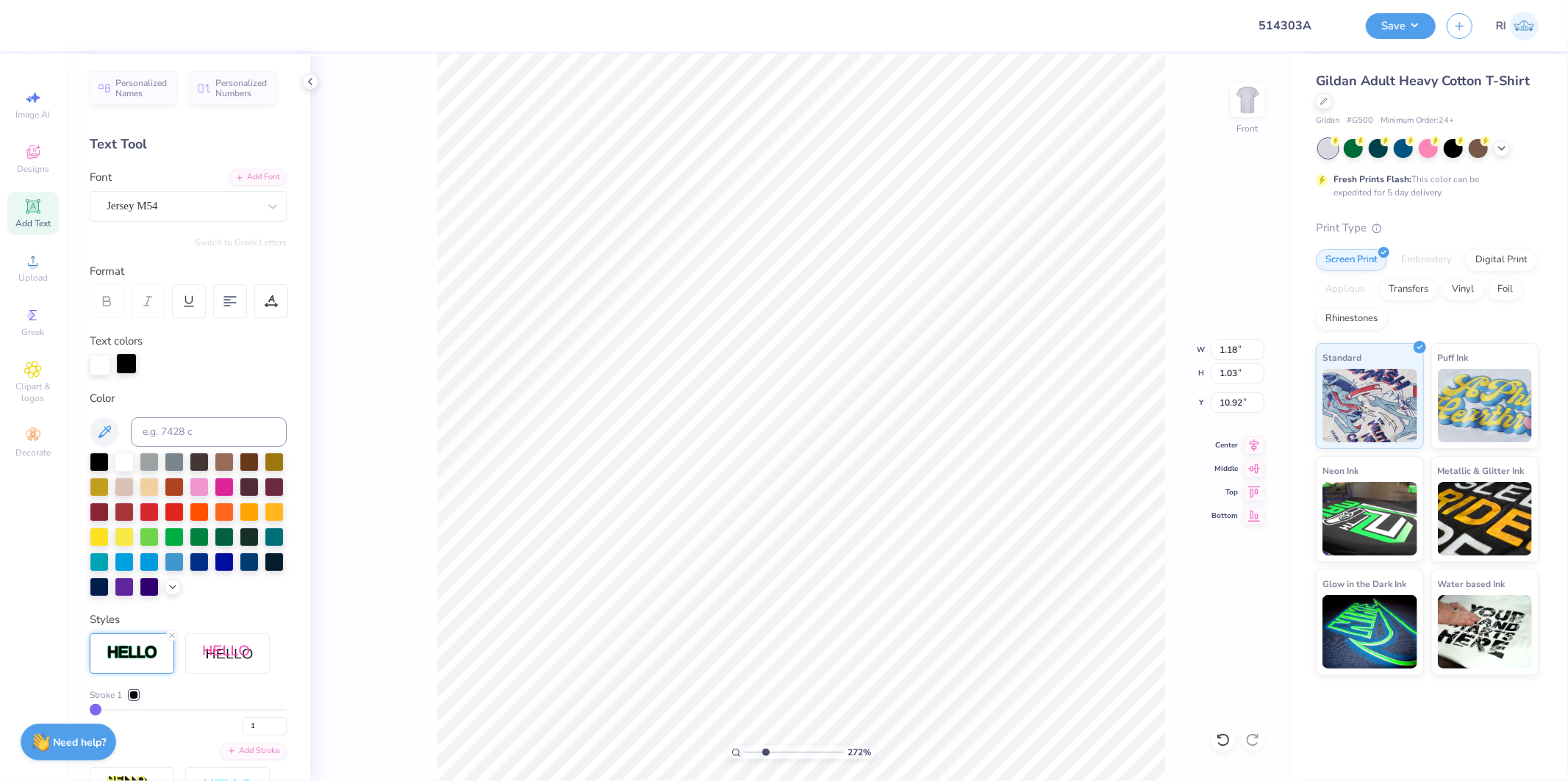
click at [130, 355] on div at bounding box center [126, 364] width 21 height 21
click at [187, 437] on input at bounding box center [209, 432] width 156 height 29
paste input
click at [134, 372] on div at bounding box center [126, 364] width 21 height 21
click at [170, 424] on input at bounding box center [209, 432] width 156 height 29
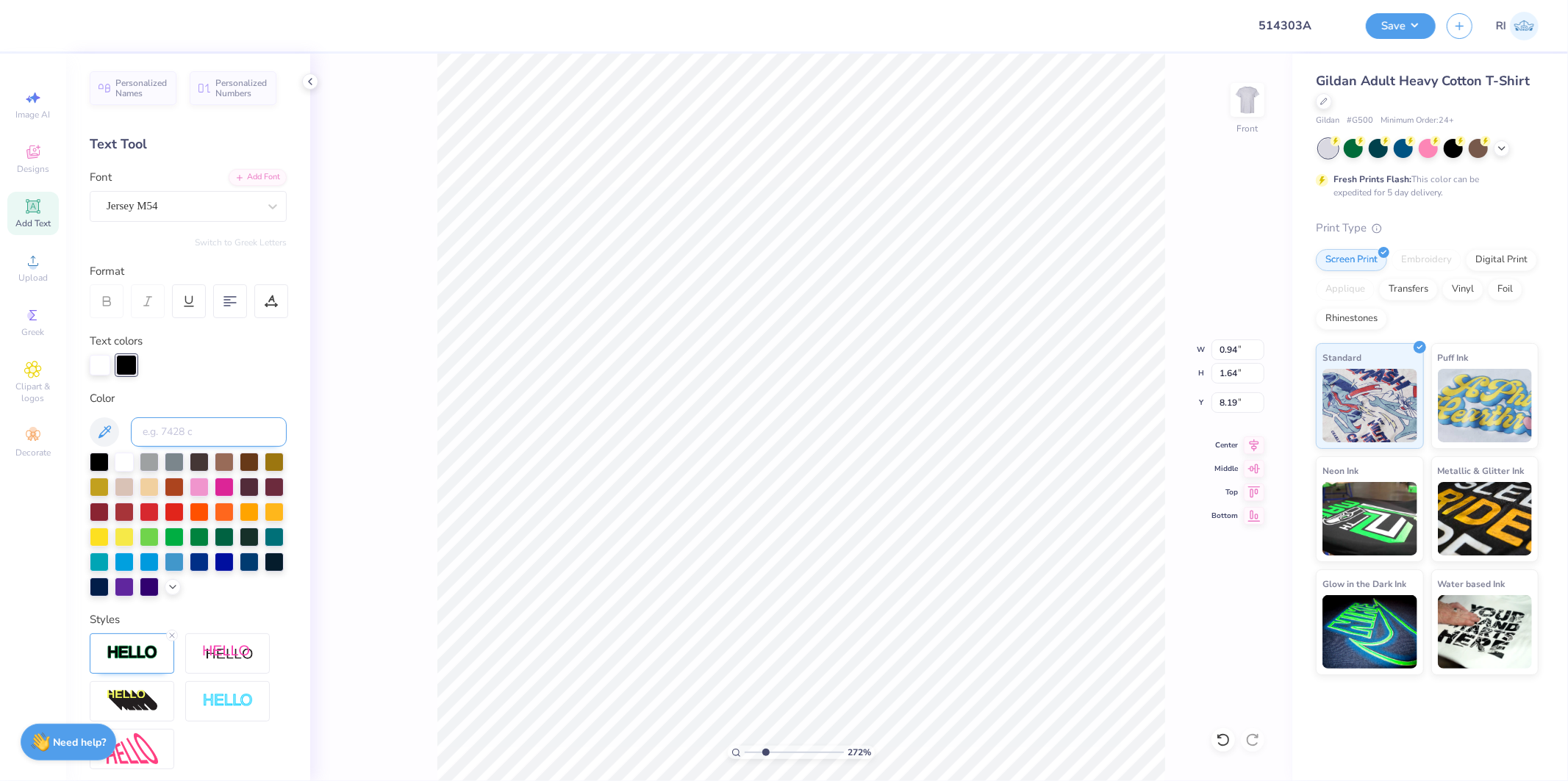
paste input
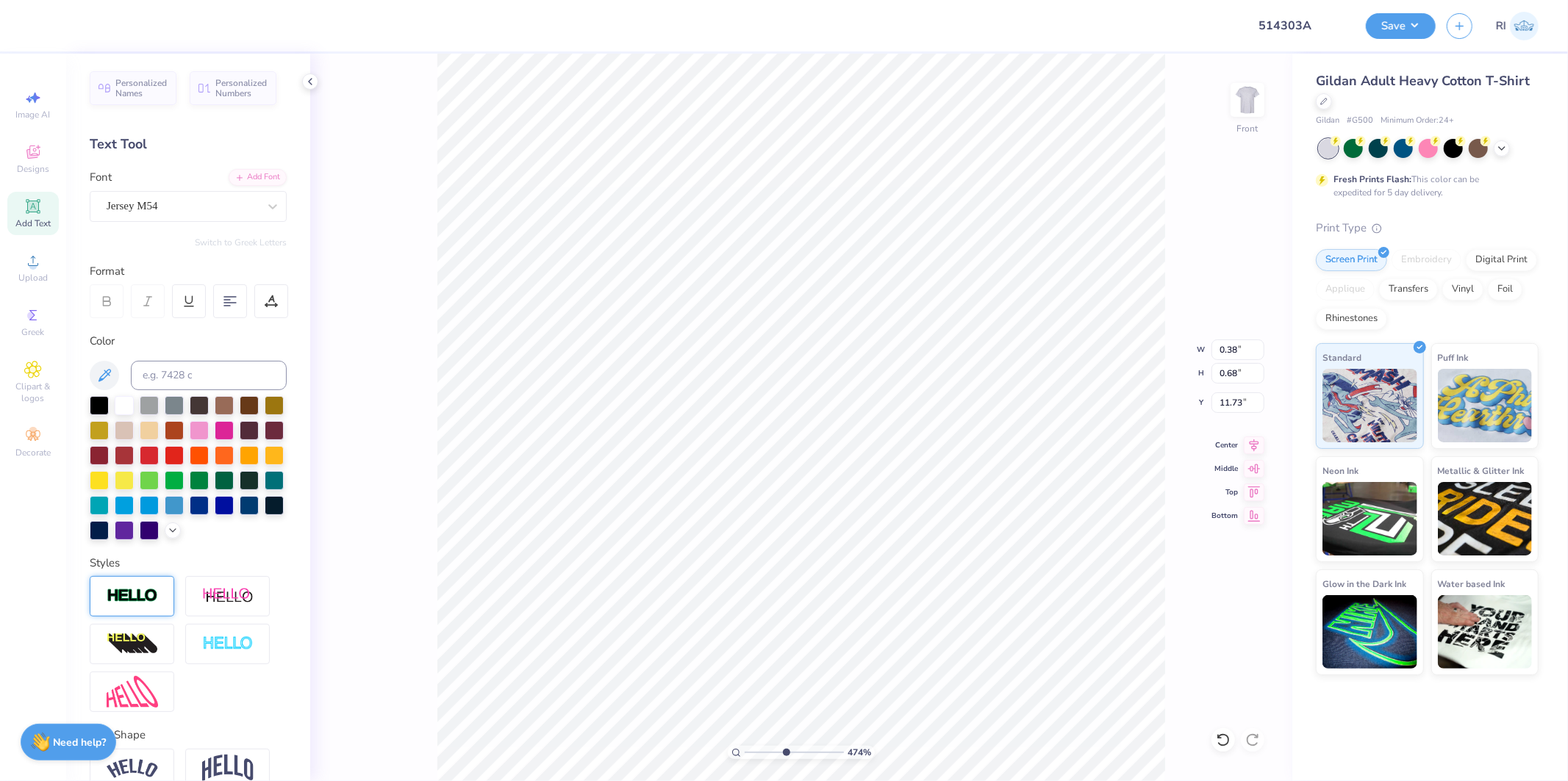
click at [147, 605] on img at bounding box center [132, 596] width 52 height 17
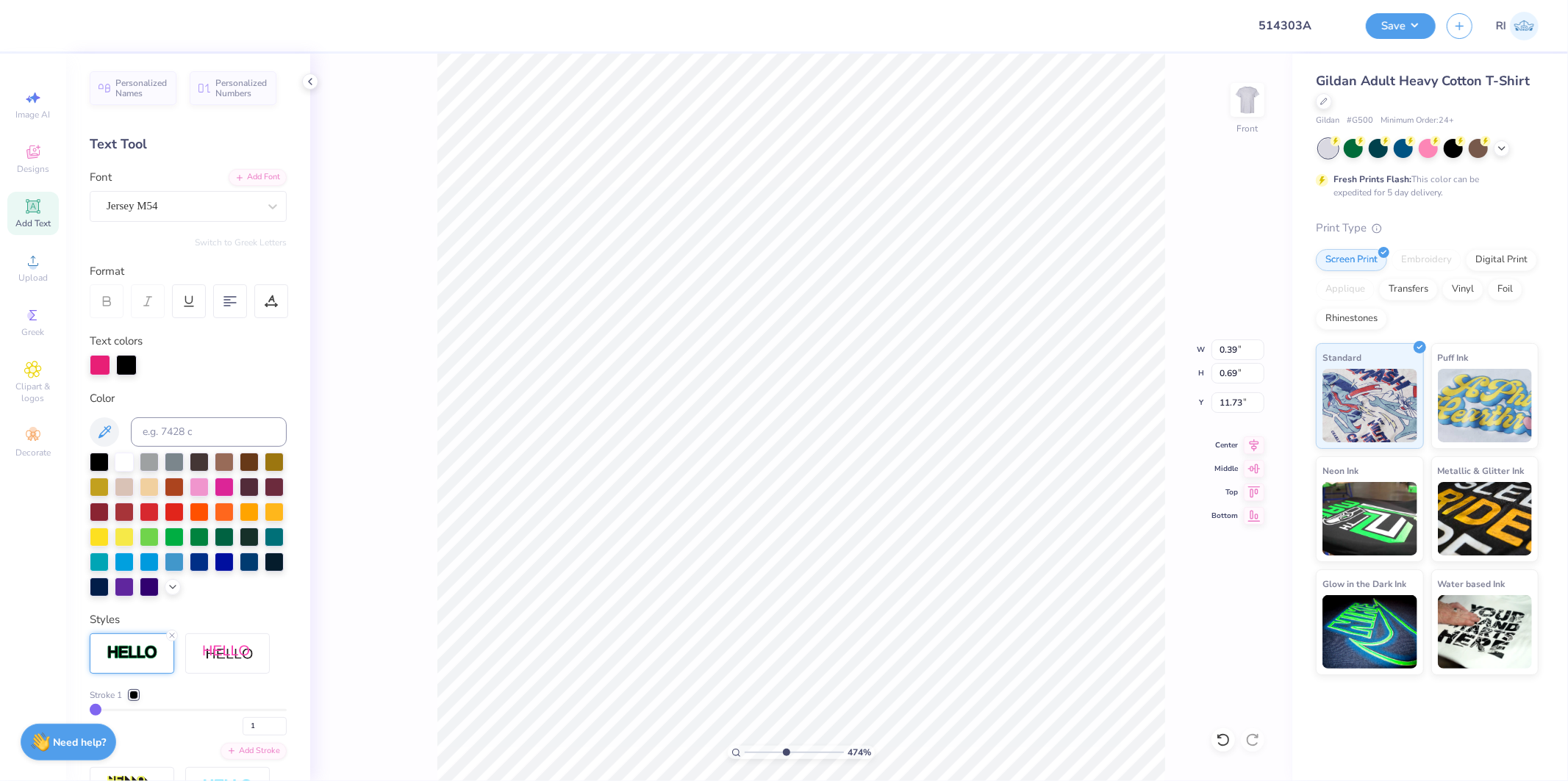
click at [134, 378] on div "Personalized Names Personalized Numbers Text Tool Add Font Font Jersey M54 Swit…" at bounding box center [188, 417] width 244 height 728
click at [135, 364] on div at bounding box center [126, 364] width 21 height 21
click at [123, 450] on div "Color" at bounding box center [189, 494] width 197 height 208
click at [130, 457] on div at bounding box center [124, 460] width 19 height 19
click at [637, 761] on li "Send to Back" at bounding box center [609, 763] width 115 height 29
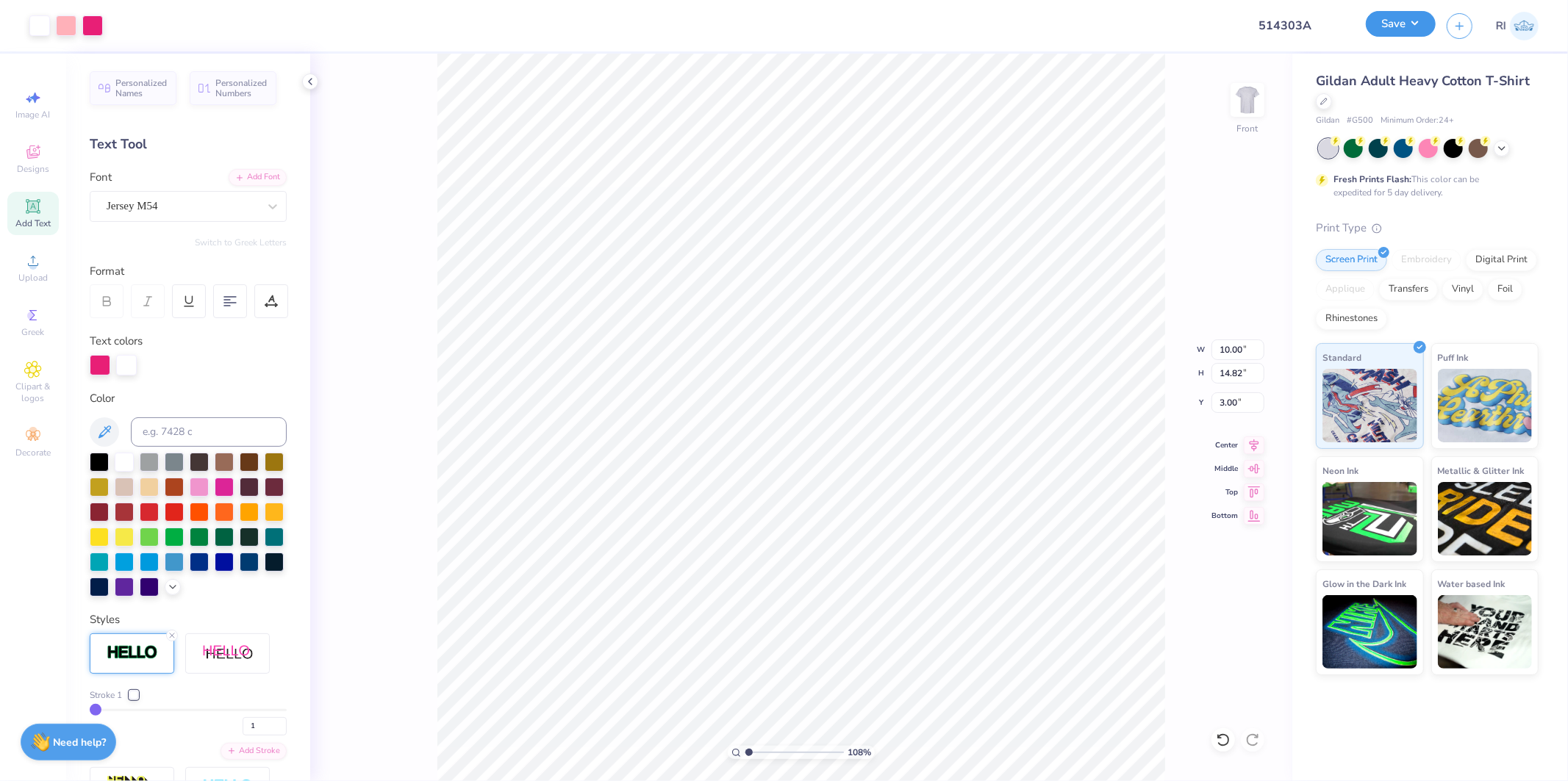
click at [1391, 19] on button "Save" at bounding box center [1401, 24] width 70 height 25
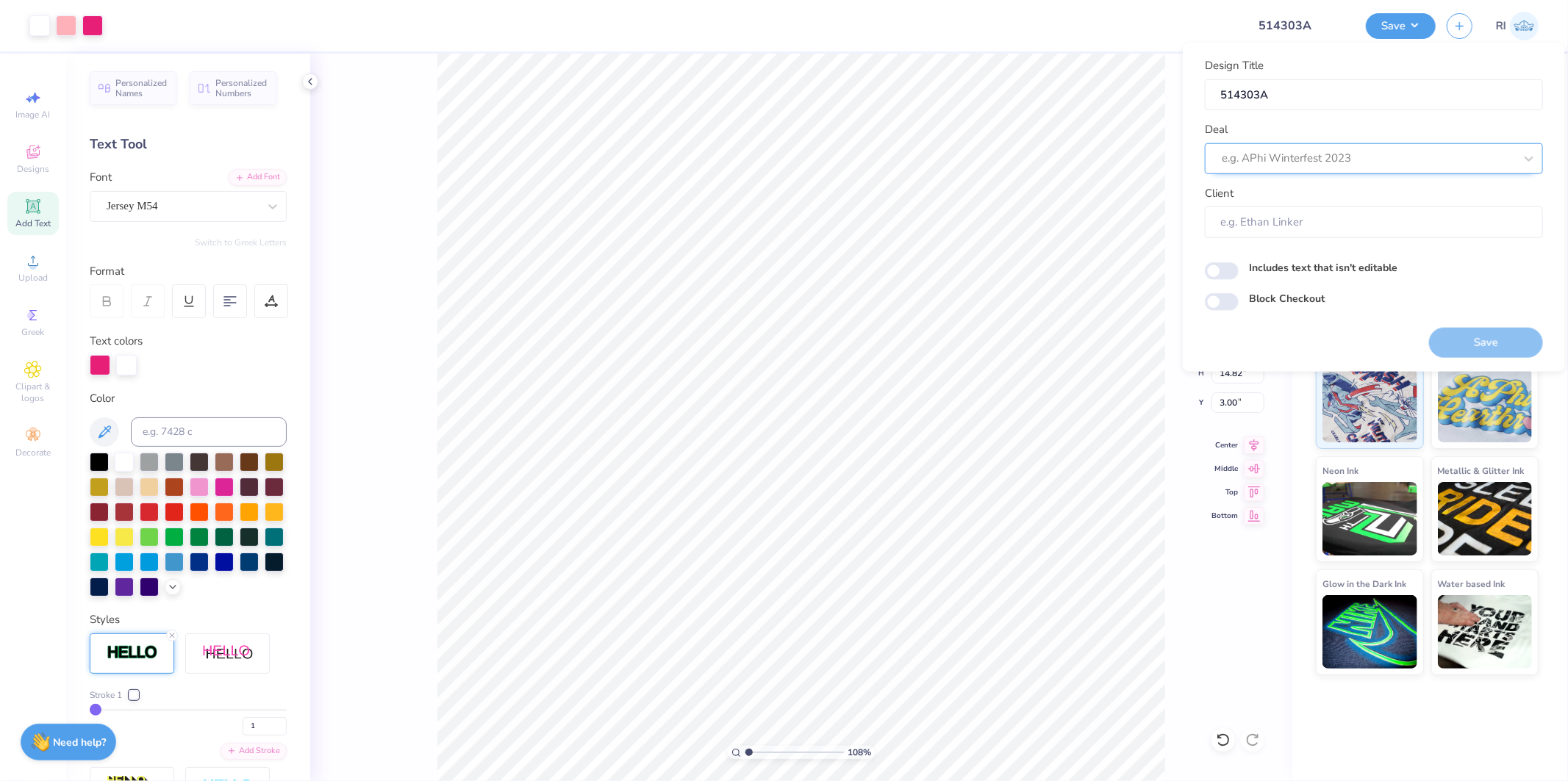
click at [1301, 152] on div at bounding box center [1368, 158] width 293 height 20
click at [1297, 193] on div "Design Tool Gallery" at bounding box center [1374, 197] width 326 height 25
click at [1224, 297] on input "Block Checkout" at bounding box center [1222, 302] width 34 height 17
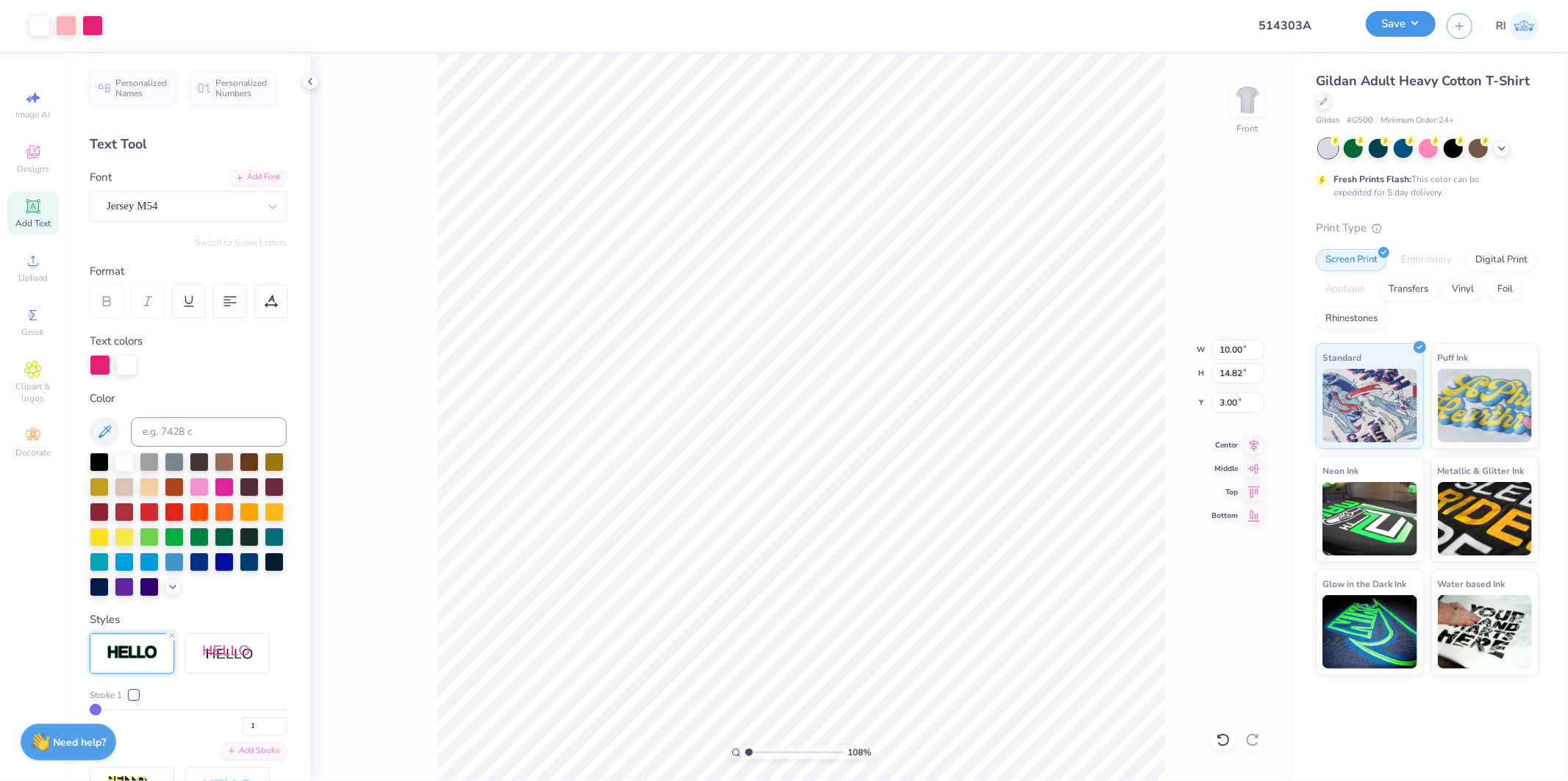
click at [1407, 23] on button "Save" at bounding box center [1401, 24] width 70 height 25
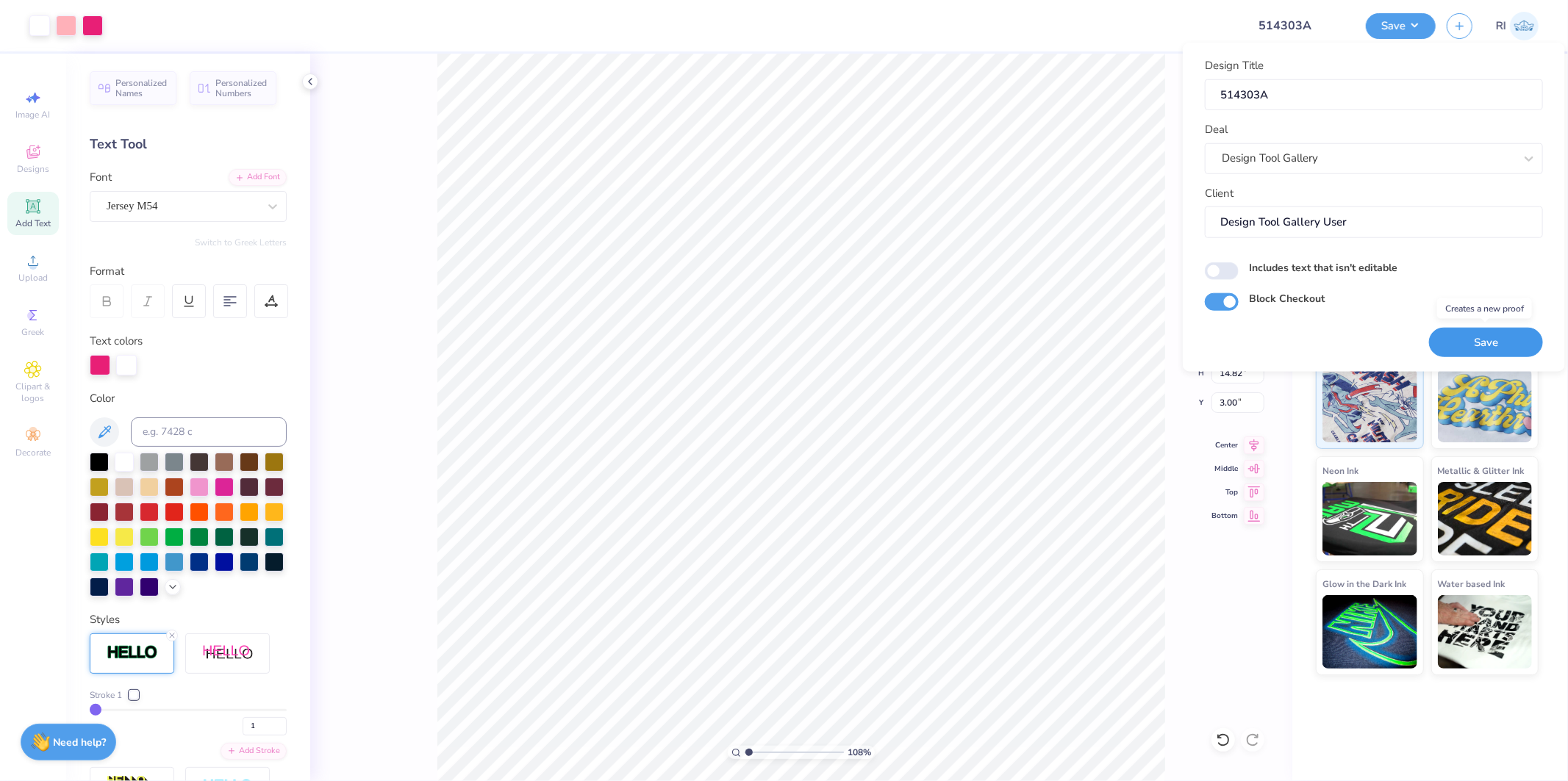
click at [1459, 335] on button "Save" at bounding box center [1486, 342] width 114 height 30
